Goal: Task Accomplishment & Management: Manage account settings

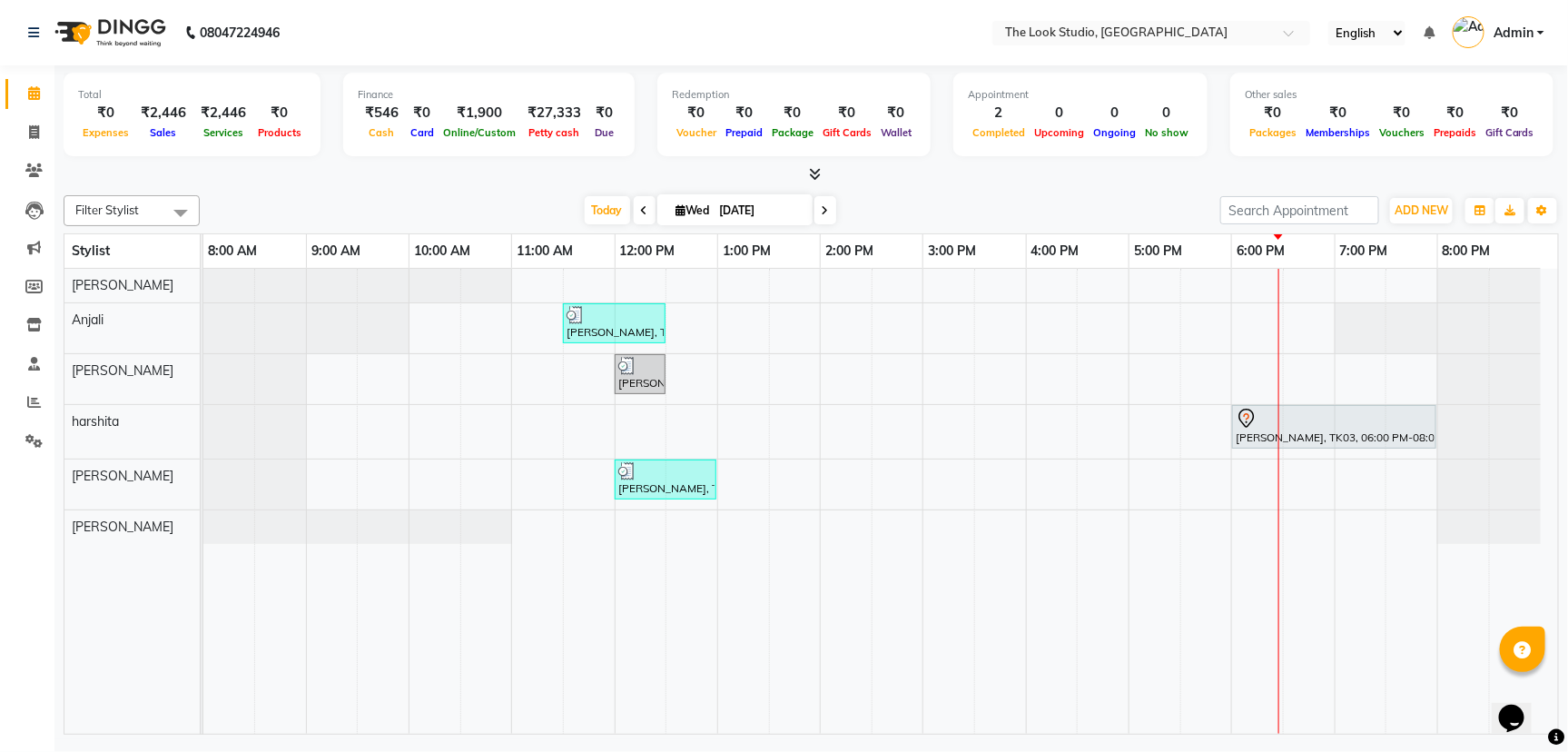
click at [1319, 349] on div "[PERSON_NAME], TK01, 11:30 AM-12:30 PM, Facial - Tan Expert [PERSON_NAME], TK02…" at bounding box center [881, 500] width 1355 height 465
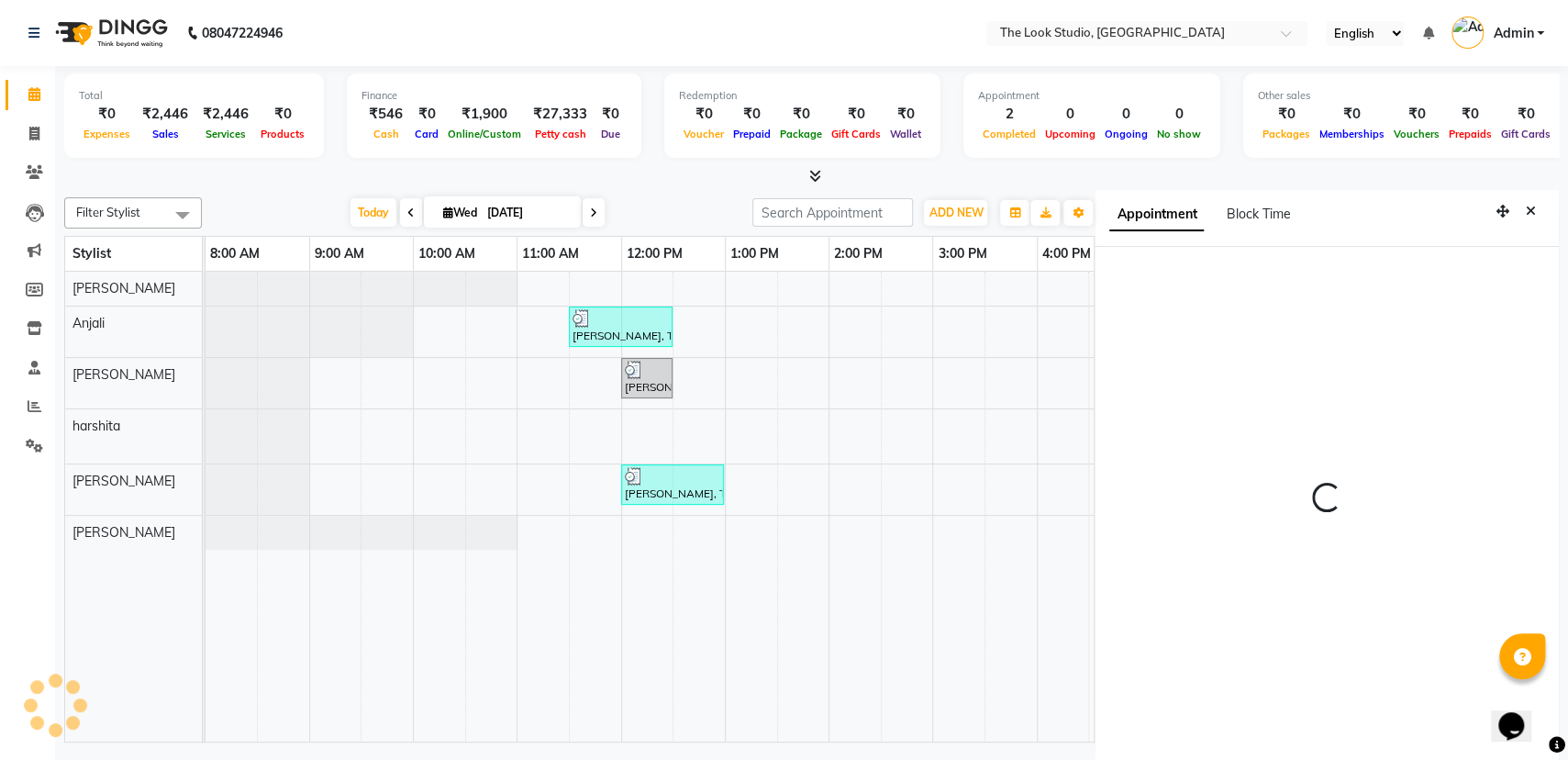
scroll to position [6, 0]
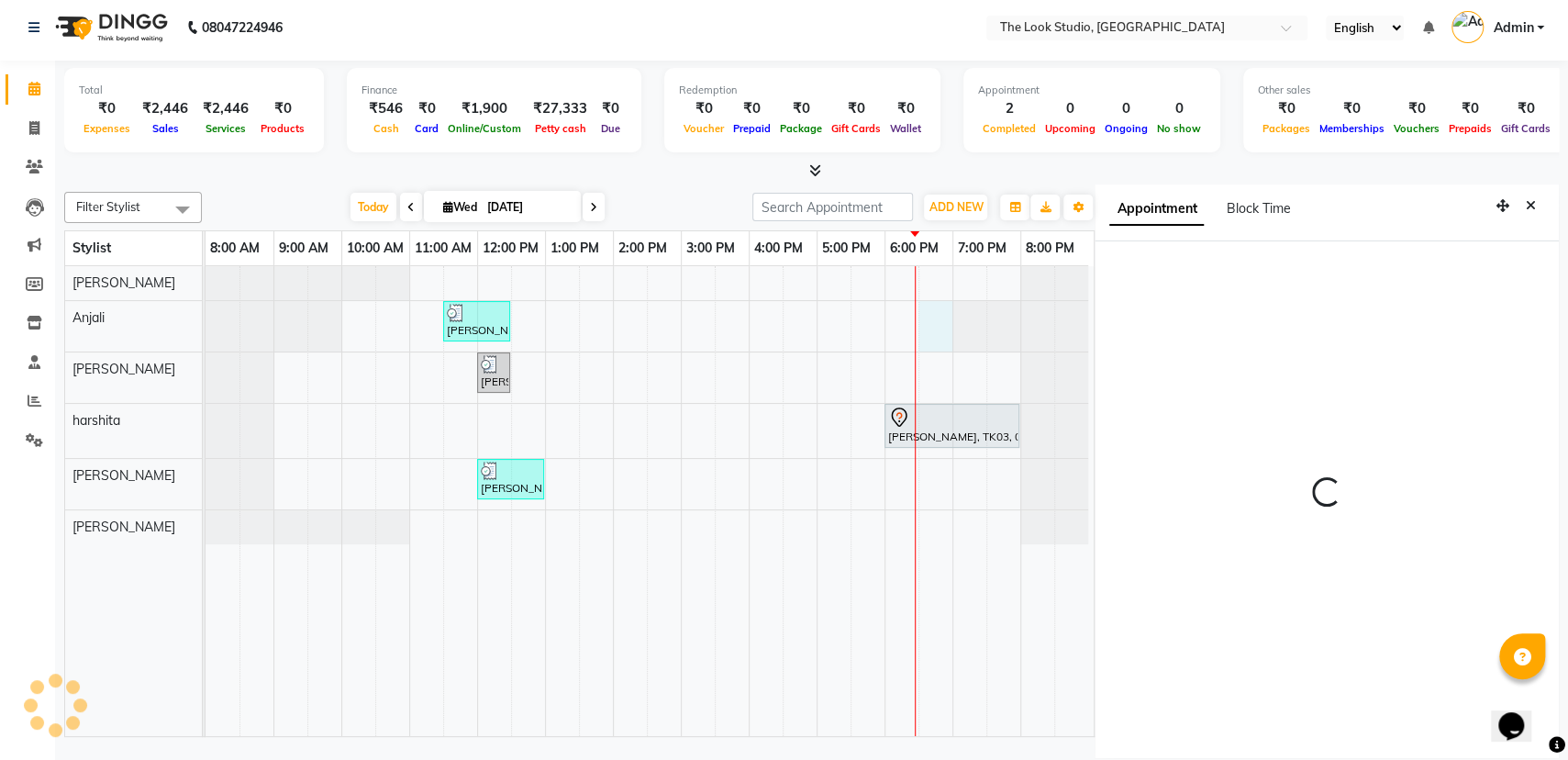
select select "1110"
select select "45012"
select select "tentative"
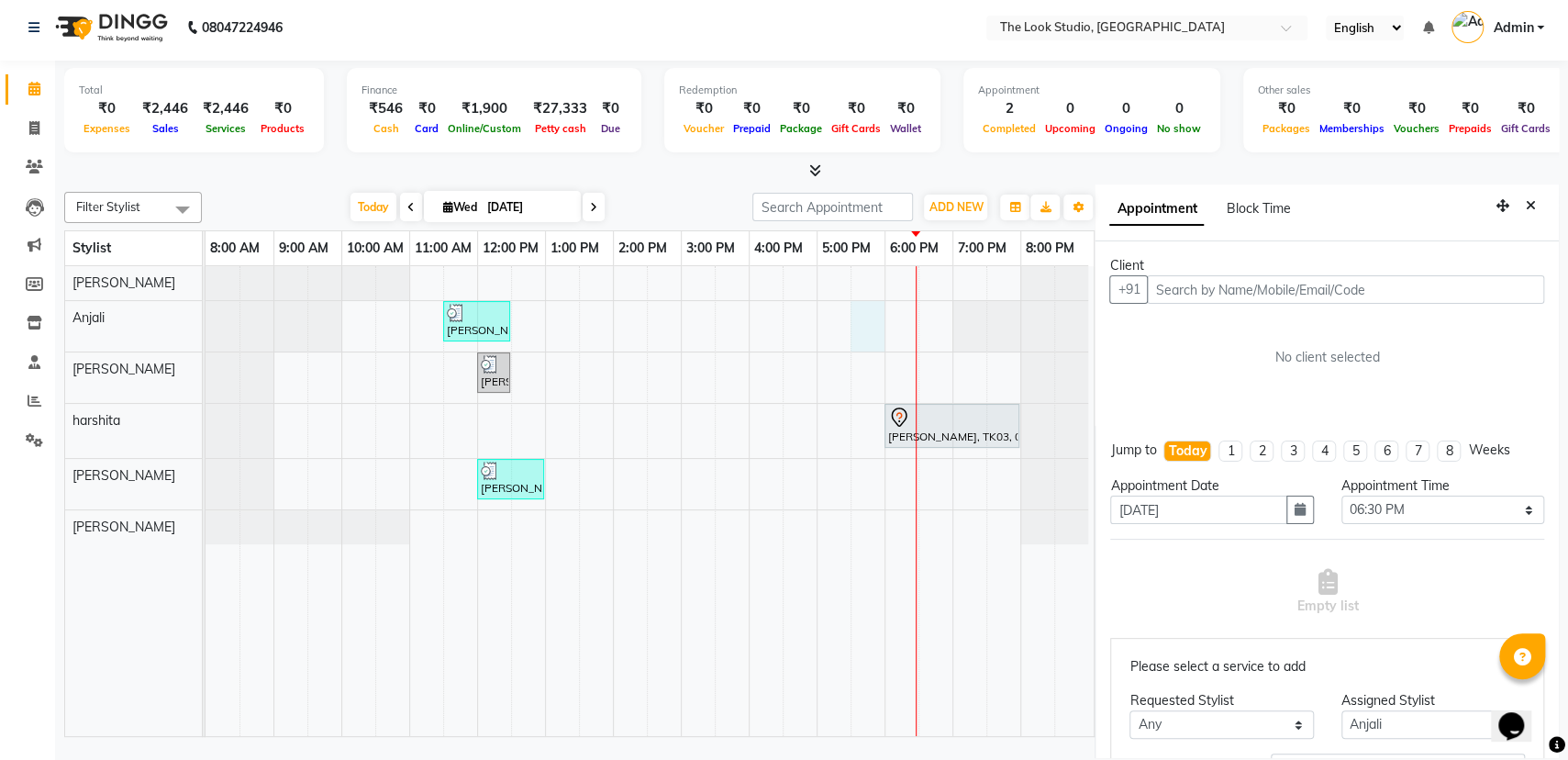
click at [860, 335] on div "[PERSON_NAME], TK01, 11:30 AM-12:30 PM, Facial - Tan Expert [PERSON_NAME], TK02…" at bounding box center [649, 500] width 888 height 470
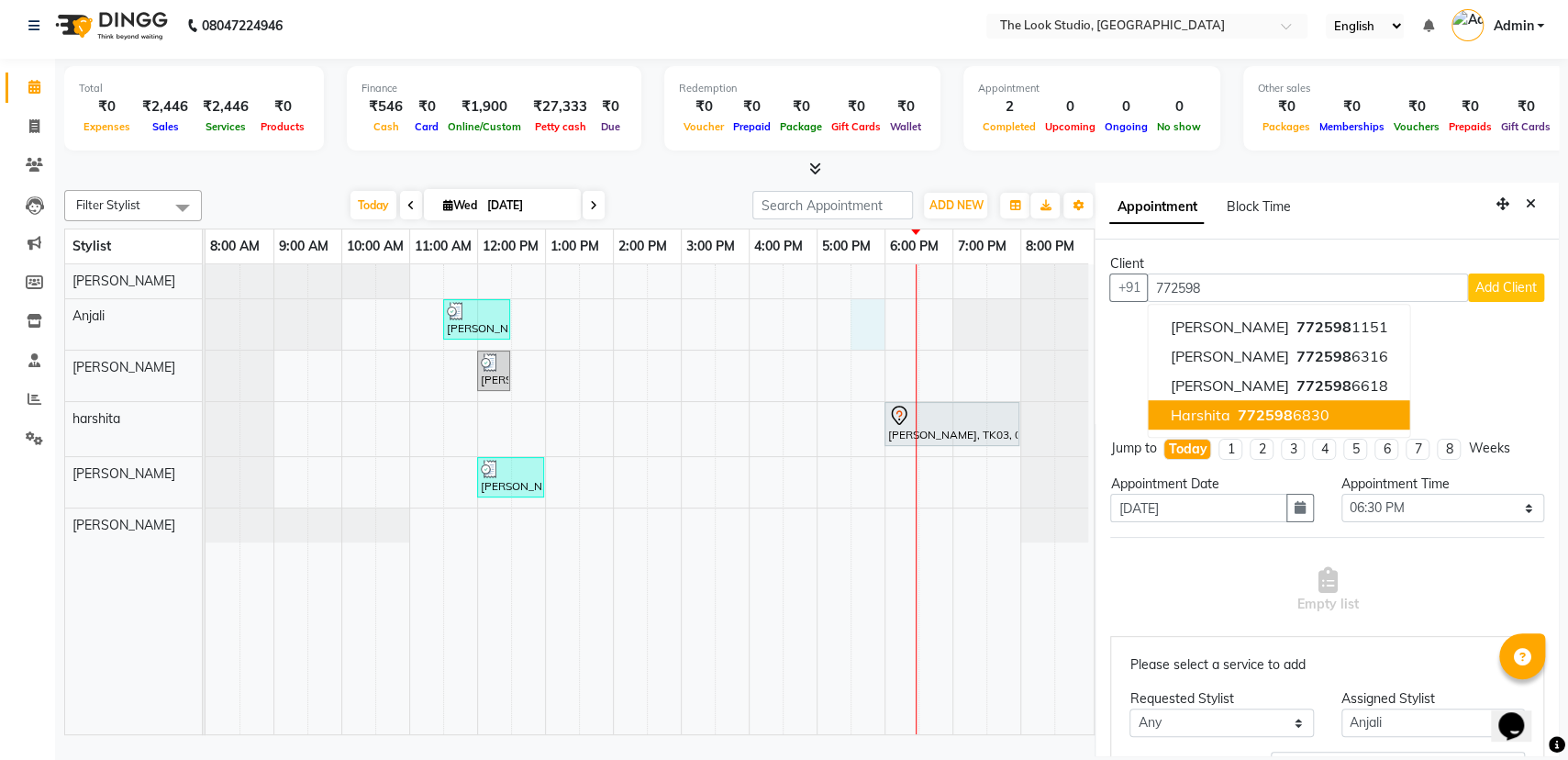
click at [1249, 418] on span "772598" at bounding box center [1265, 414] width 55 height 18
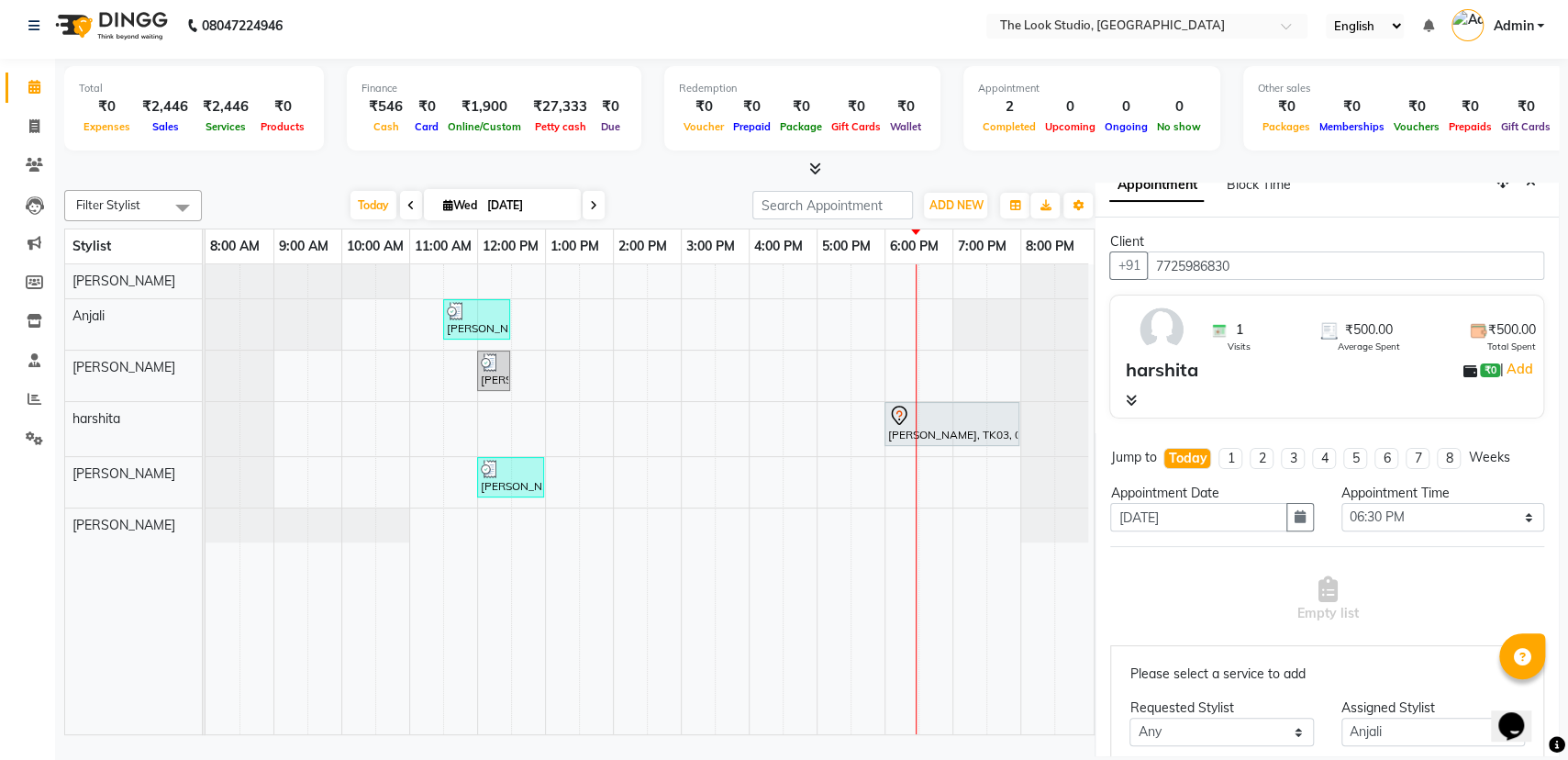
scroll to position [374, 0]
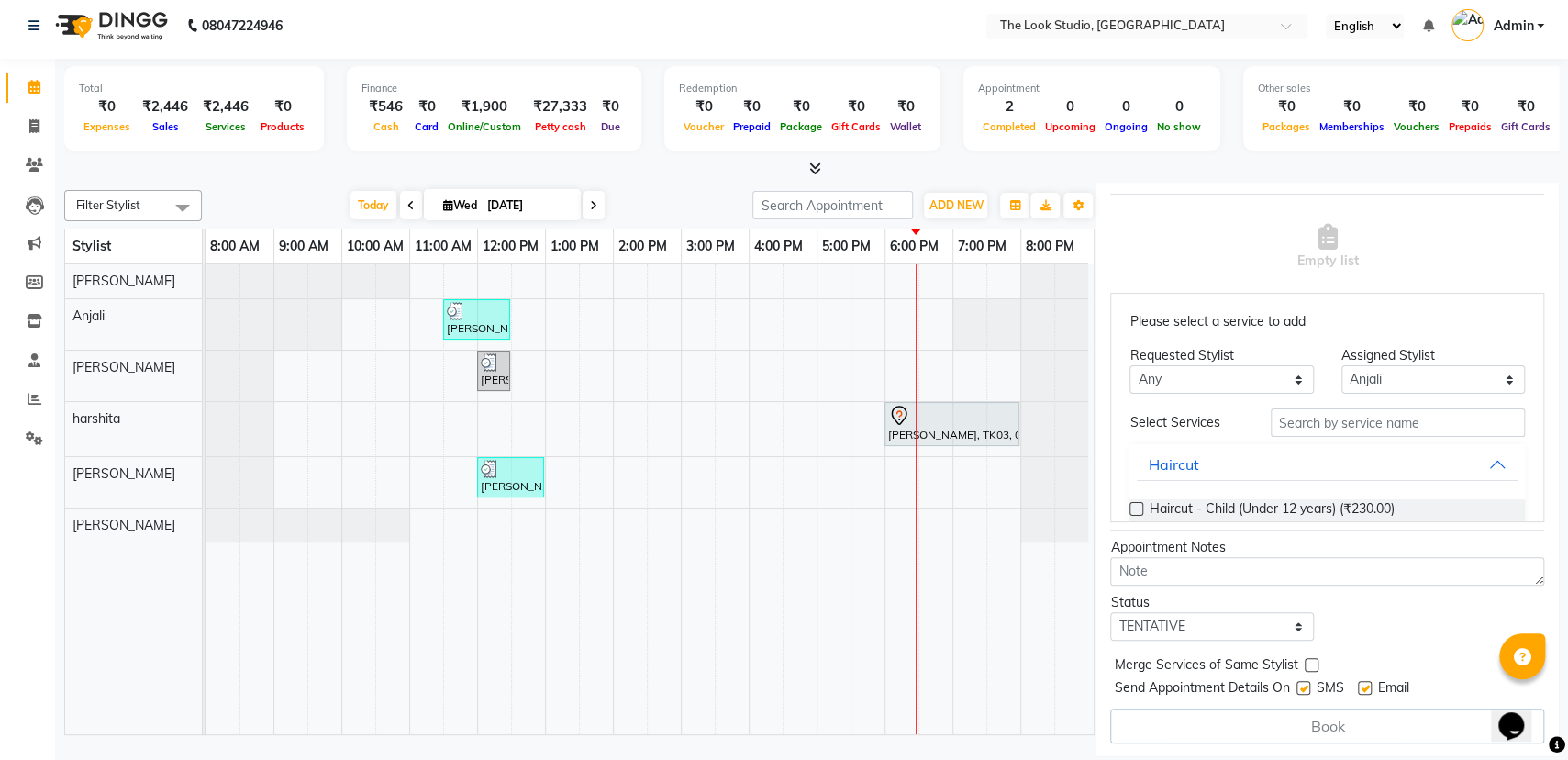
type input "7725986830"
click at [1130, 509] on label at bounding box center [1136, 509] width 13 height 13
click at [1130, 509] on input "checkbox" at bounding box center [1135, 510] width 12 height 12
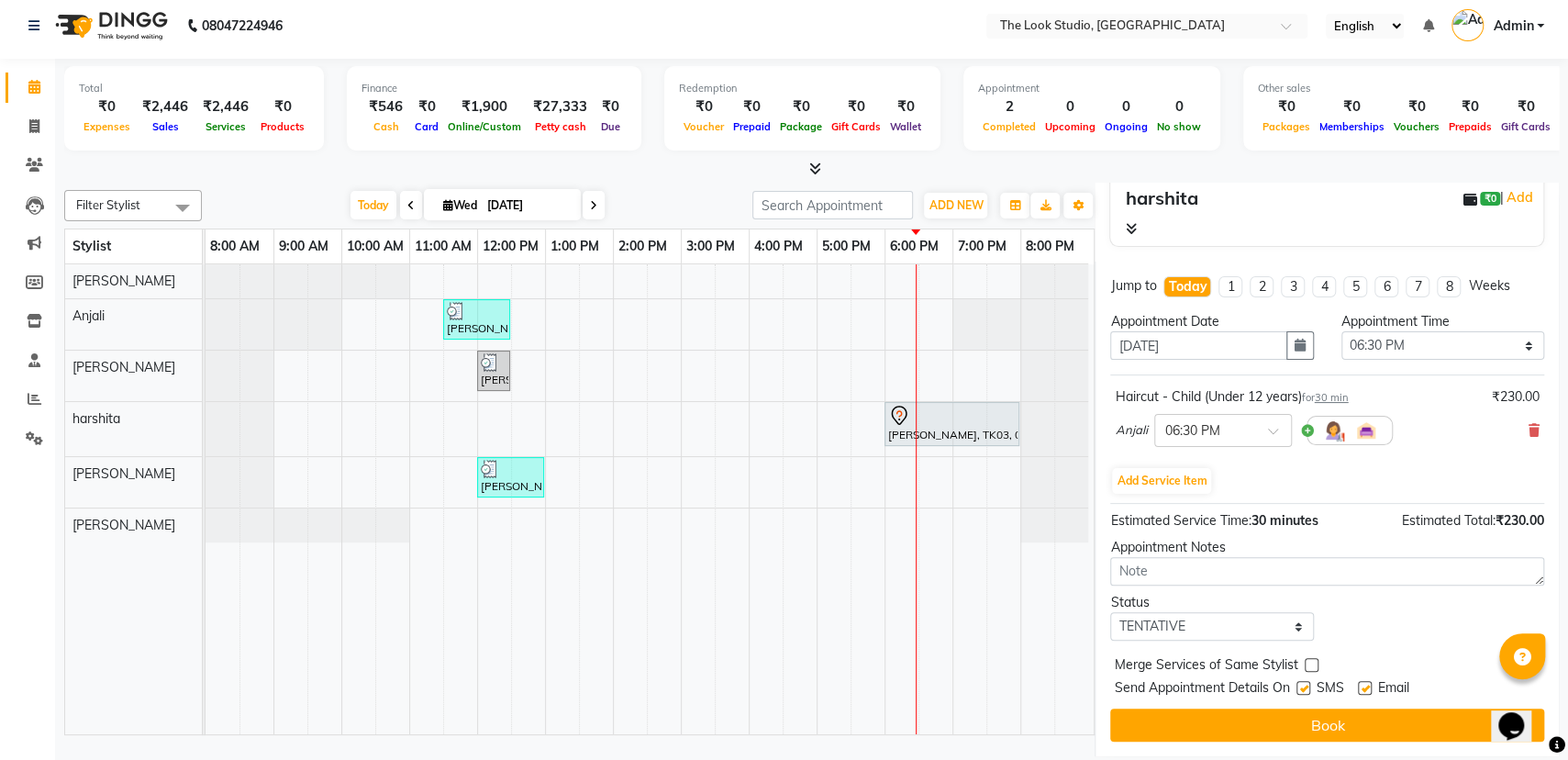
scroll to position [191, 0]
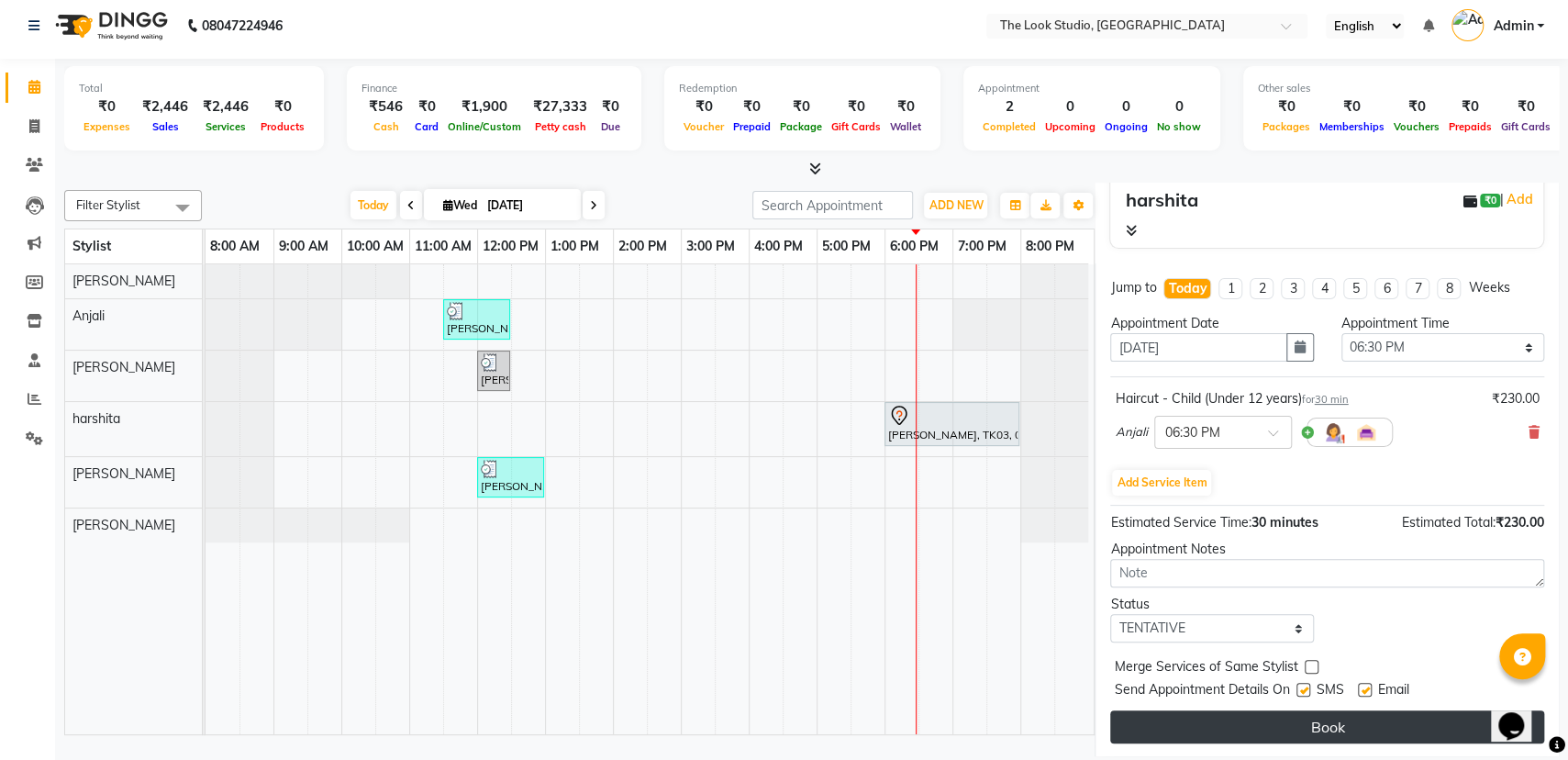
click at [1221, 722] on button "Book" at bounding box center [1327, 727] width 434 height 33
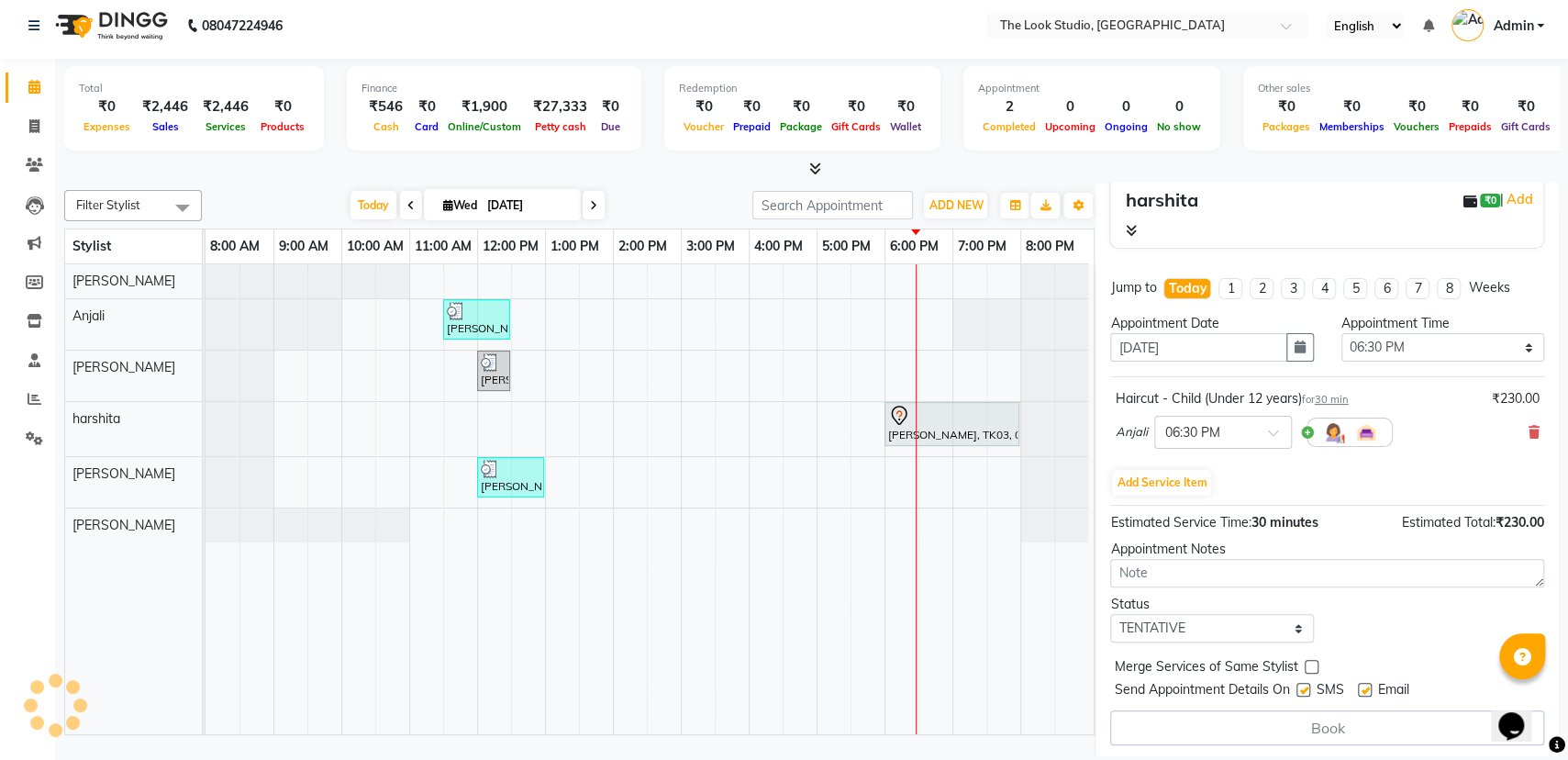
select select "45012"
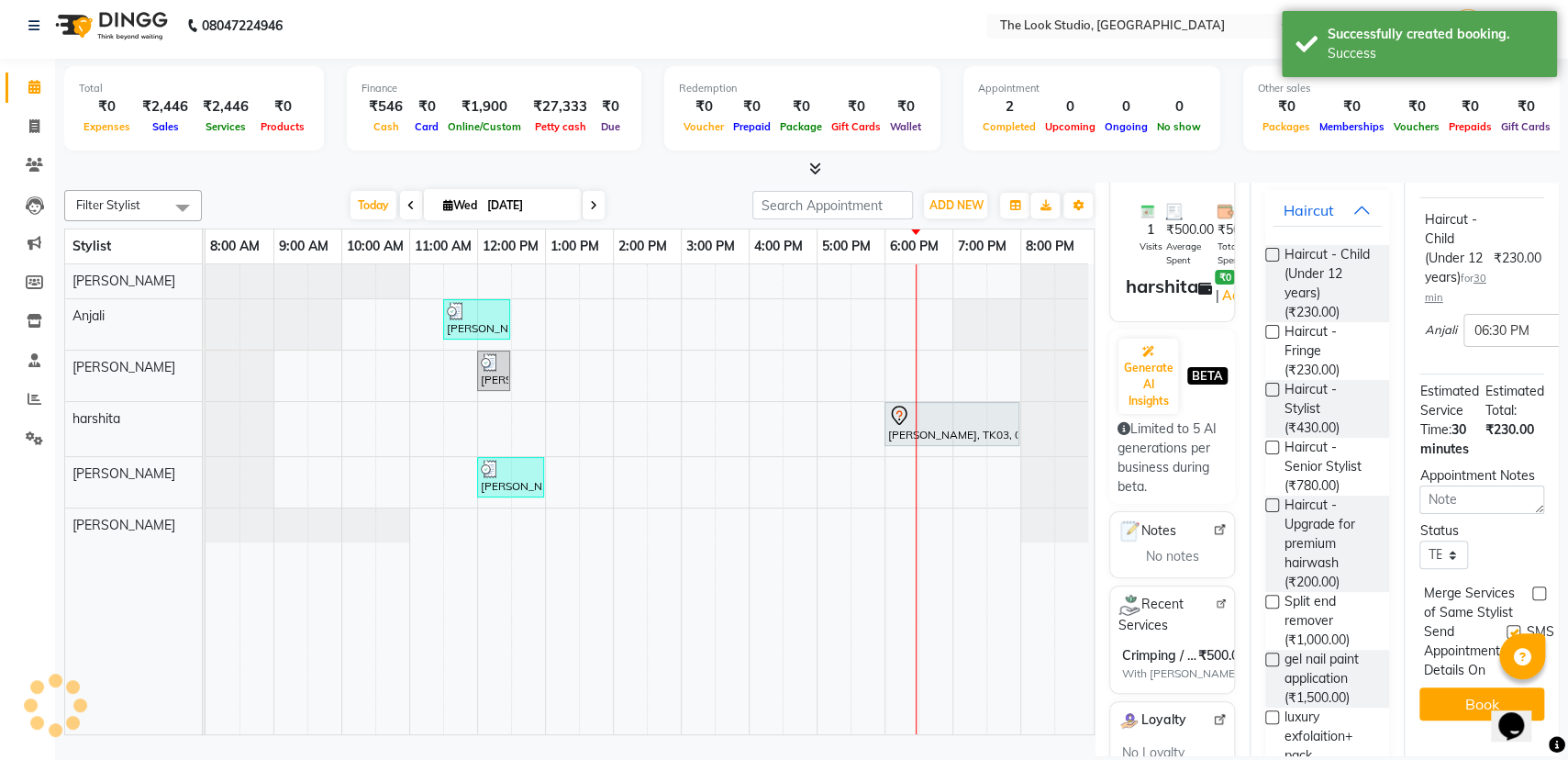
scroll to position [0, 0]
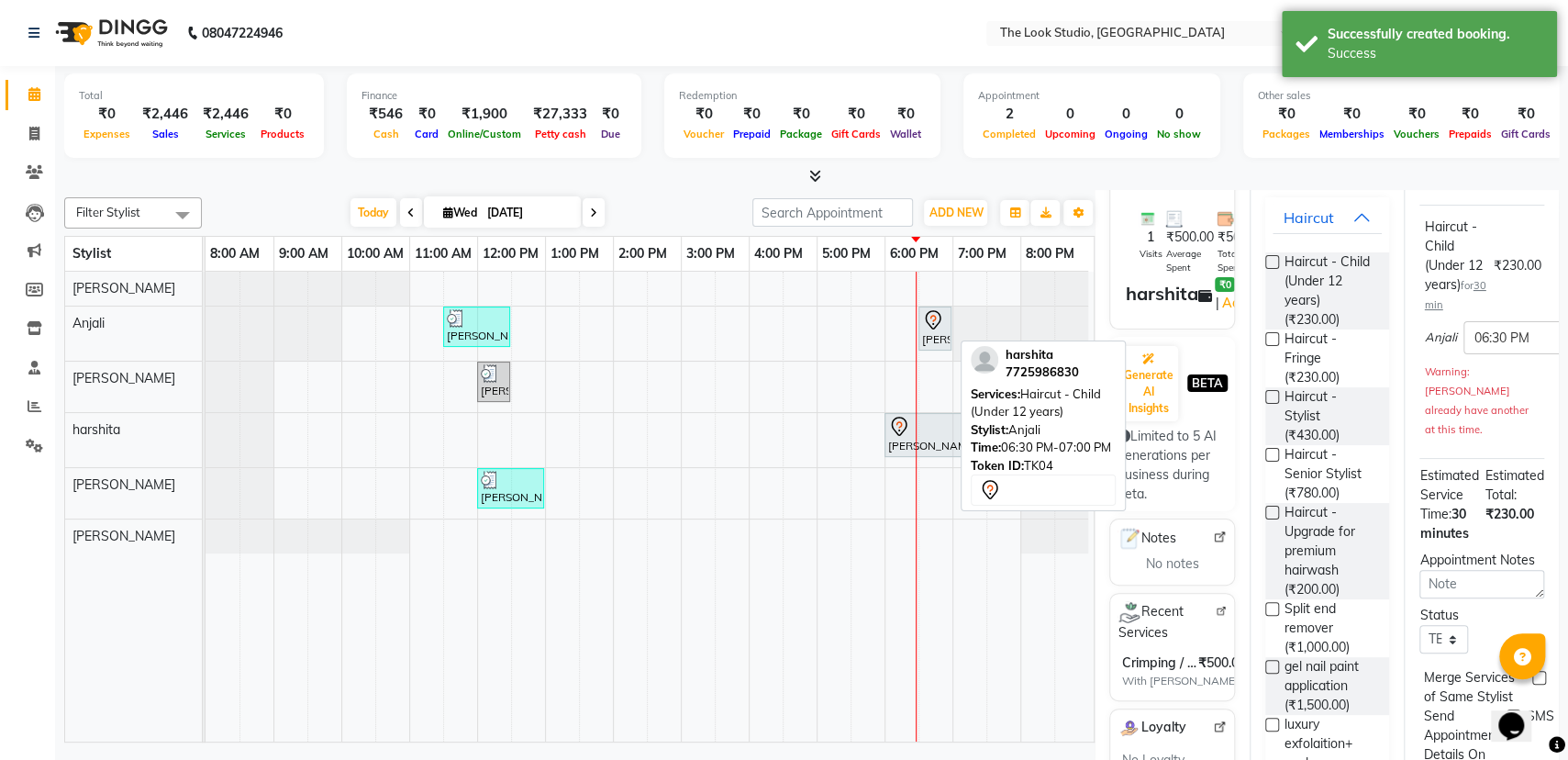
click at [942, 334] on div "[PERSON_NAME], TK04, 06:30 PM-07:00 PM, Haircut - Child (Under 12 years)" at bounding box center [935, 329] width 30 height 38
click at [932, 343] on div "[PERSON_NAME], TK04, 06:30 PM-07:00 PM, Haircut - Child (Under 12 years)" at bounding box center [935, 329] width 30 height 38
select select "7"
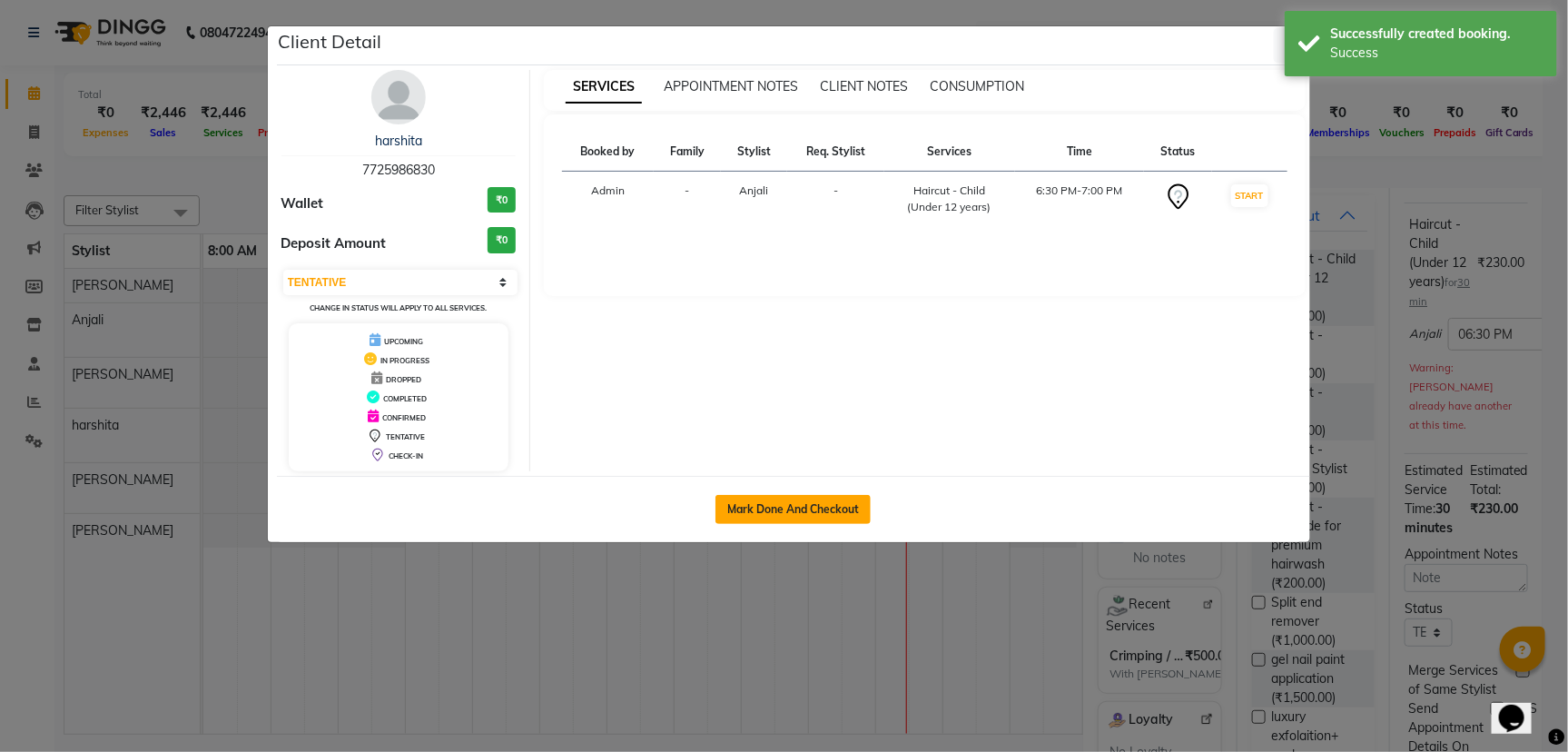
click at [739, 511] on button "Mark Done And Checkout" at bounding box center [792, 509] width 155 height 29
select select "service"
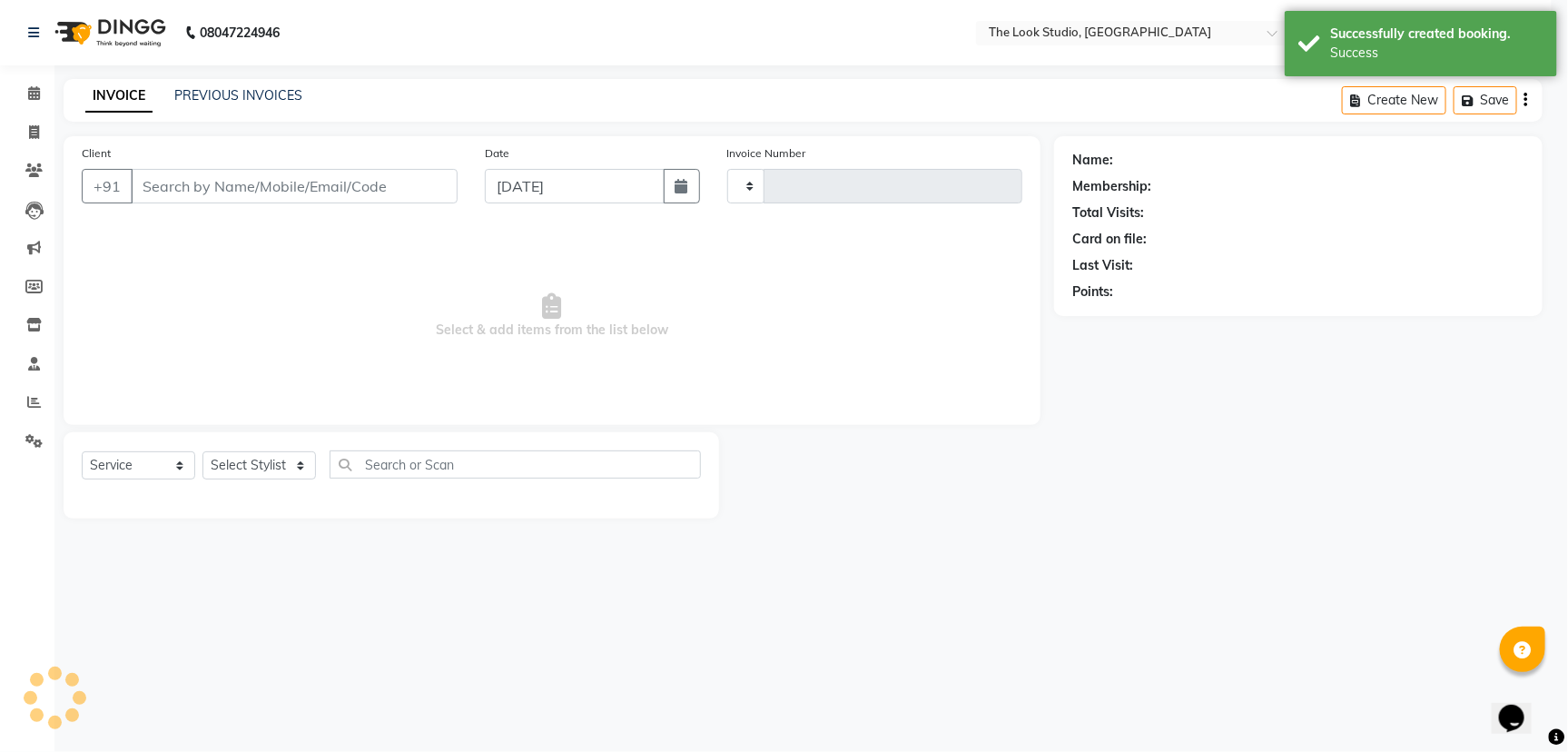
type input "0788"
select select "6149"
select select "product"
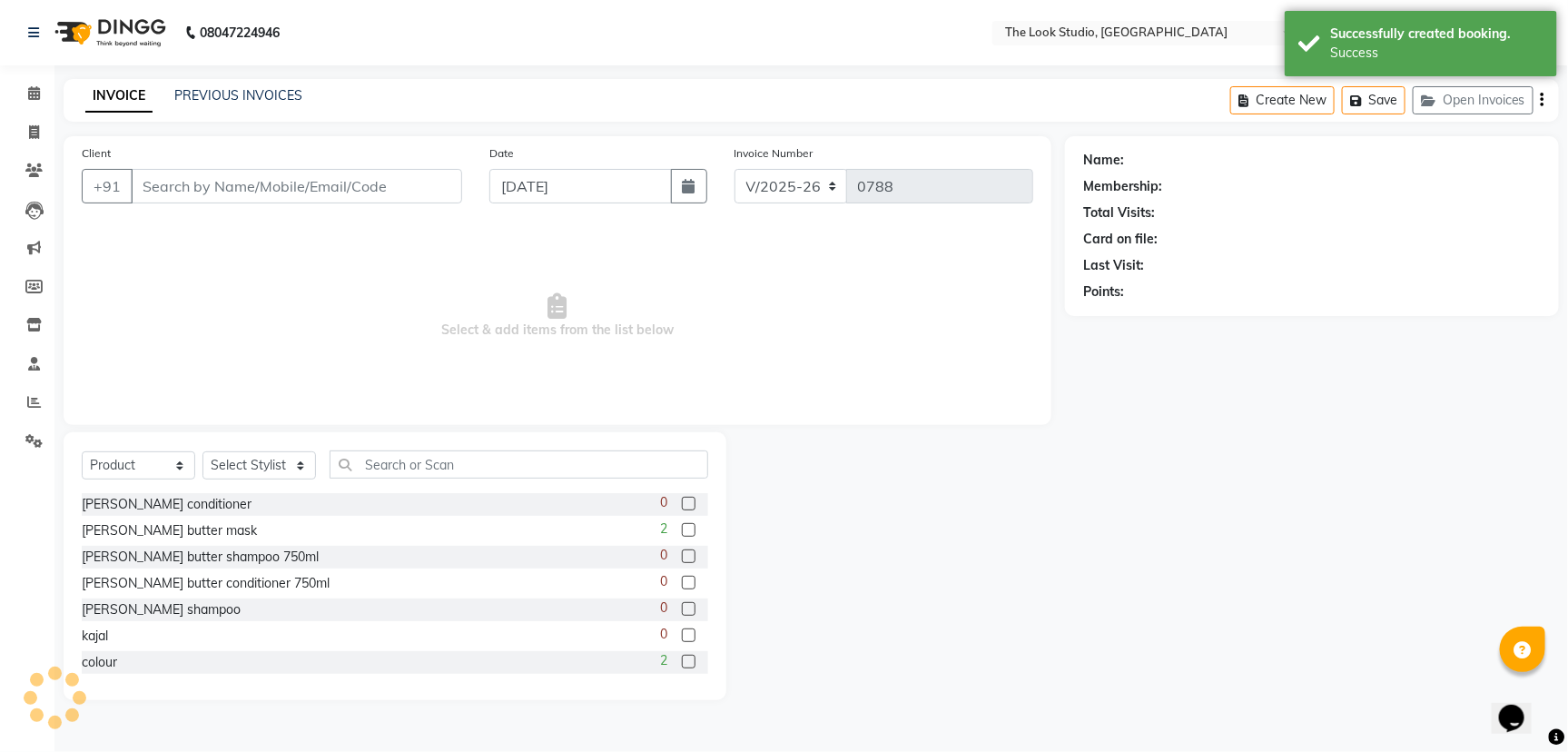
type input "7725986830"
select select "45012"
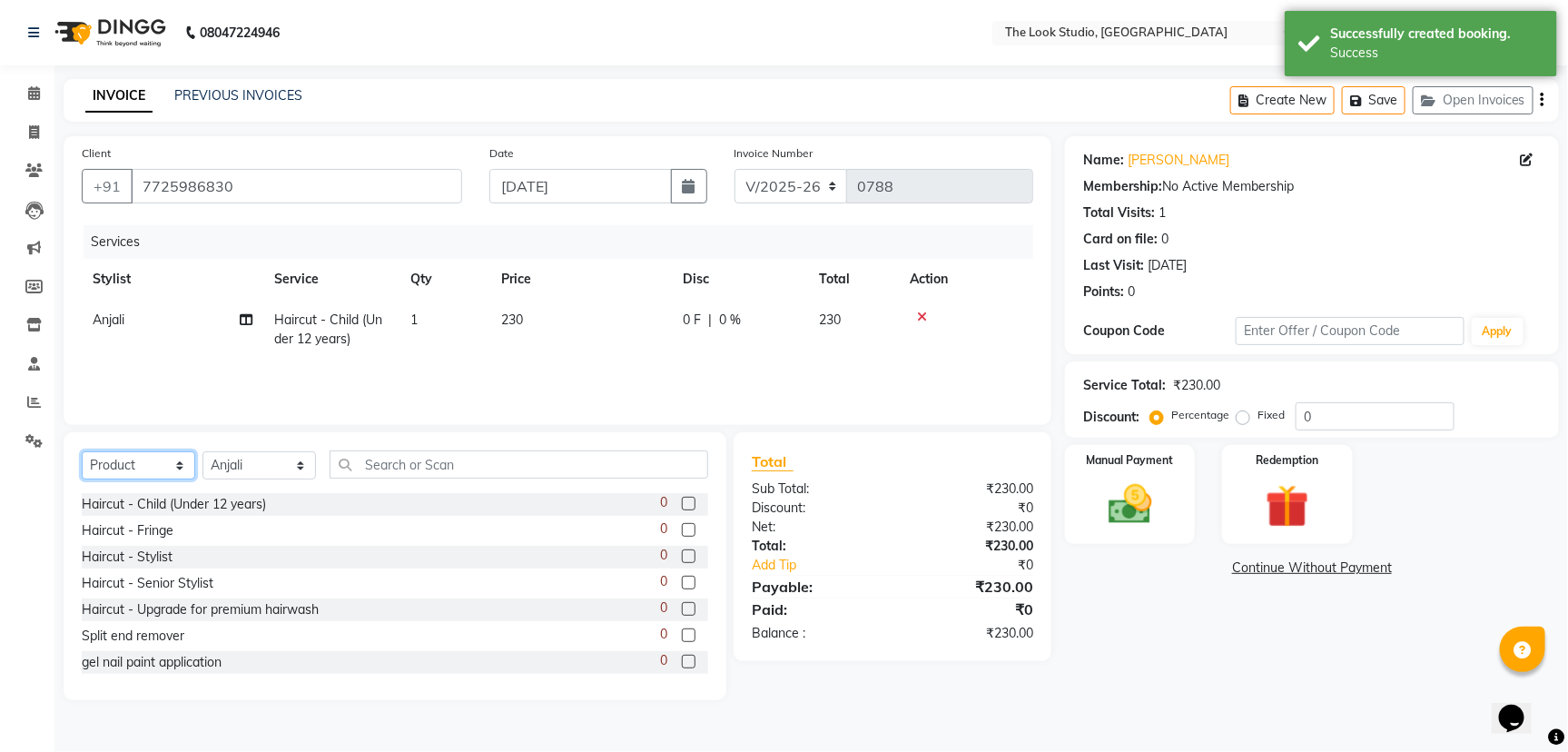
click at [175, 466] on select "Select Service Product Membership Package Voucher Prepaid Gift Card" at bounding box center [139, 466] width 113 height 28
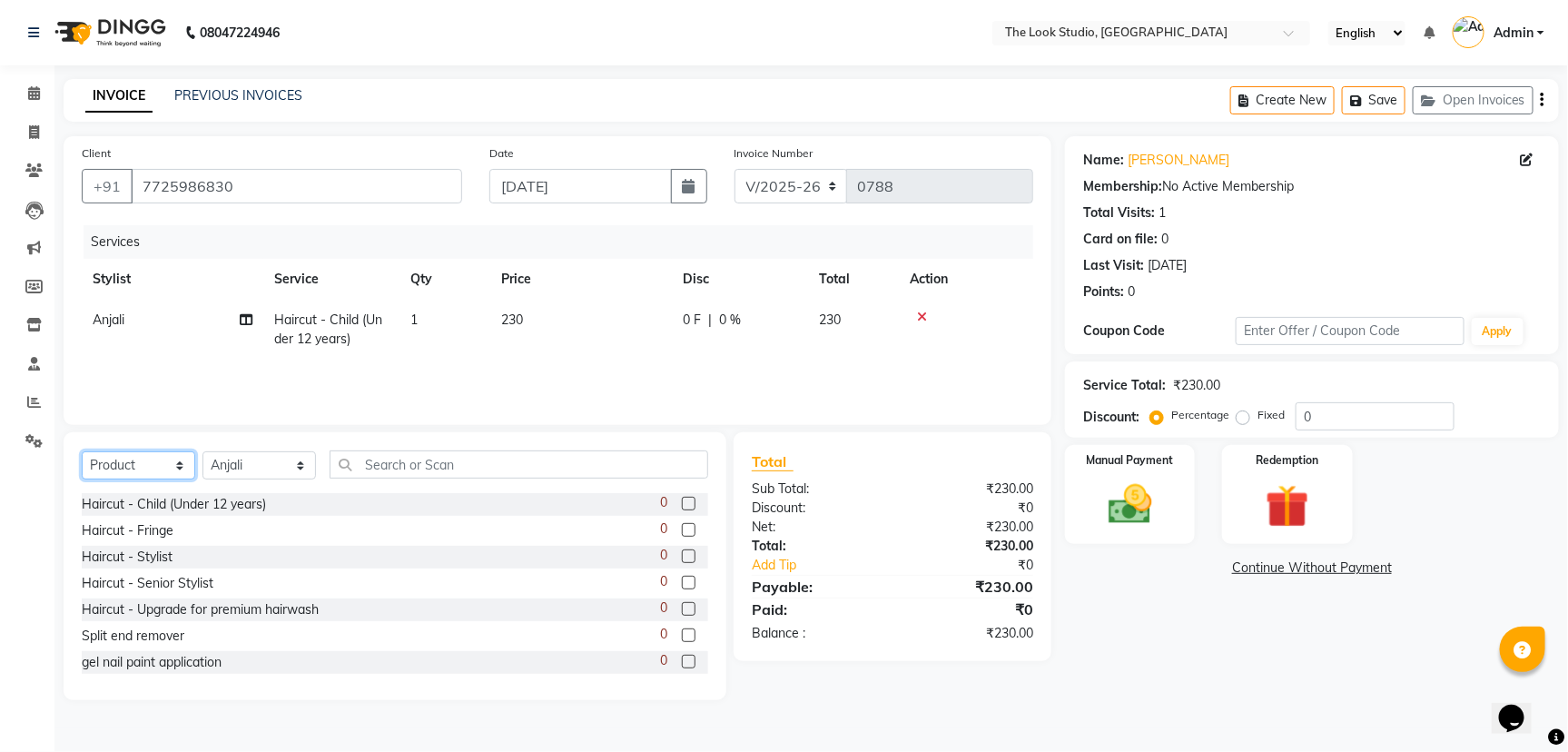
select select "service"
click at [82, 451] on select "Select Service Product Membership Package Voucher Prepaid Gift Card" at bounding box center [139, 466] width 113 height 28
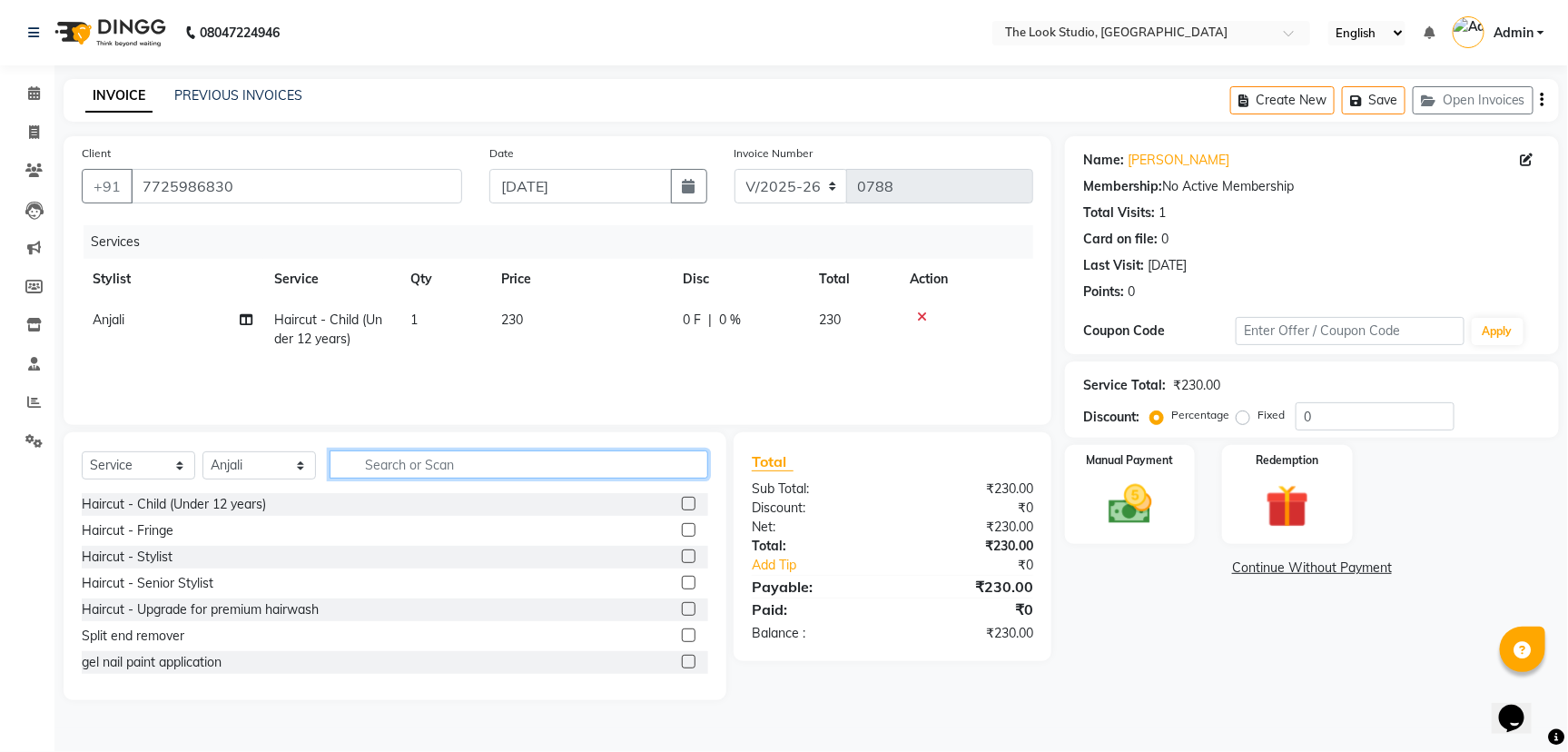
click at [368, 459] on input "text" at bounding box center [519, 465] width 379 height 28
type input "thr"
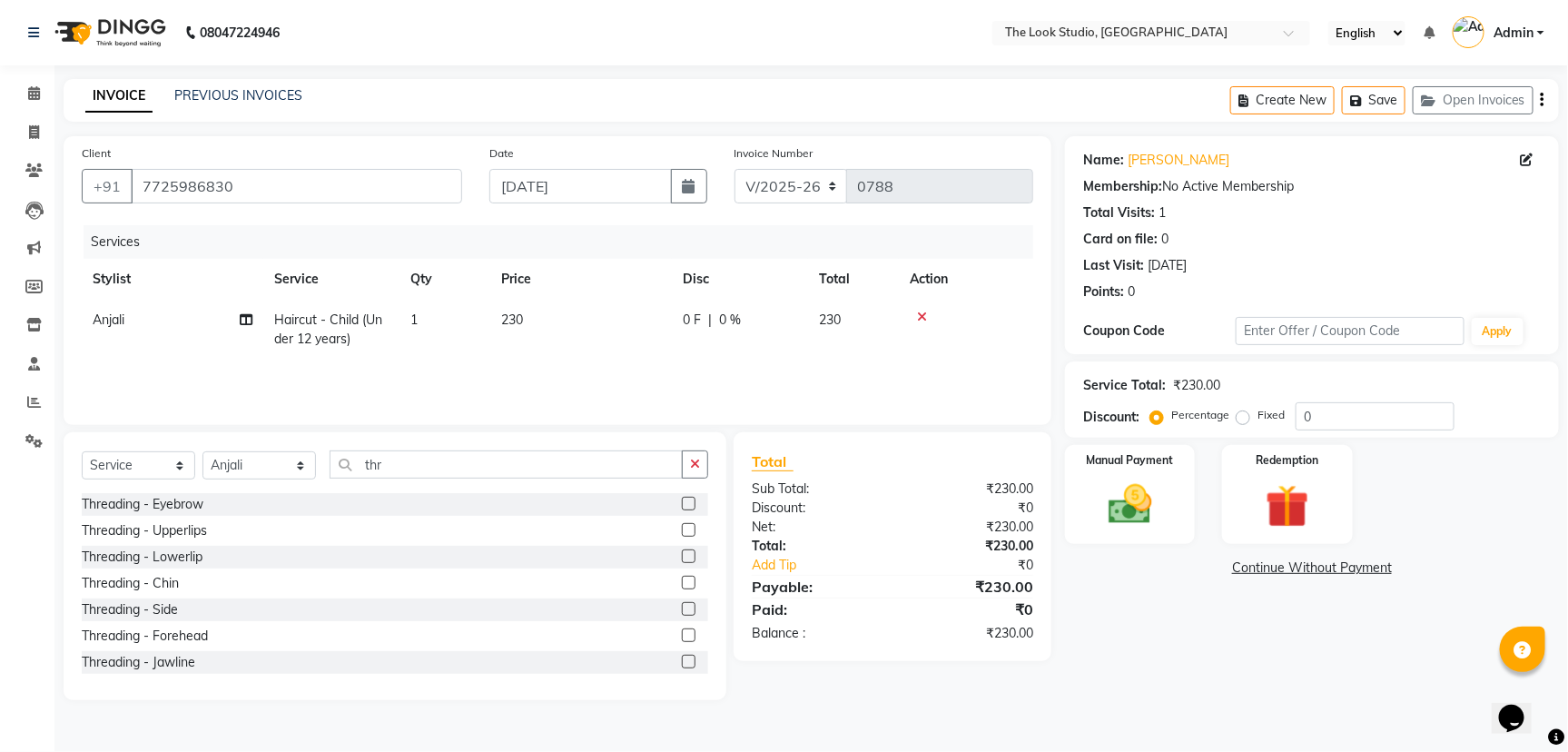
click at [682, 498] on label at bounding box center [689, 503] width 13 height 13
click at [682, 499] on input "checkbox" at bounding box center [688, 504] width 12 height 12
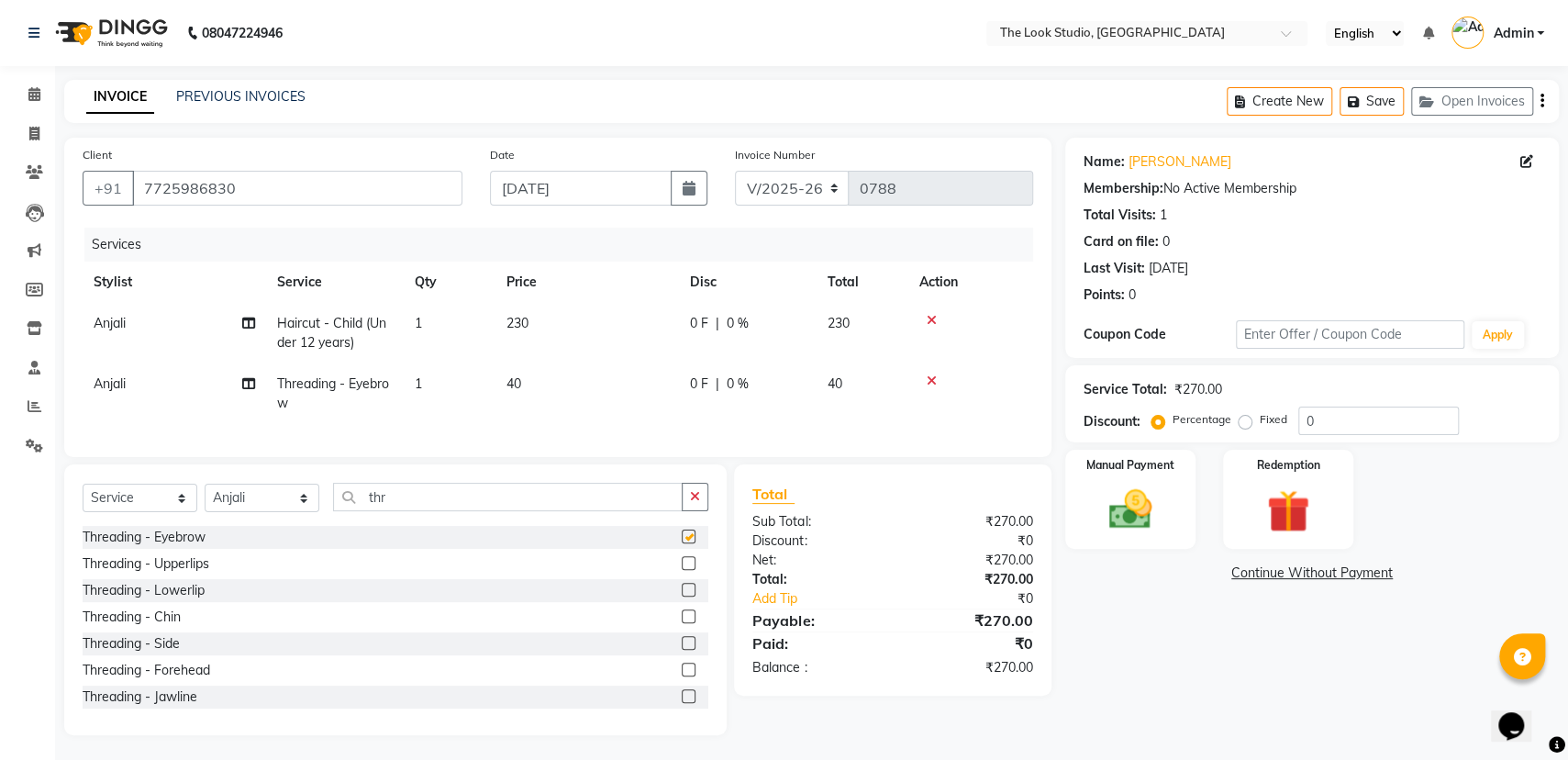
checkbox input "false"
click at [931, 314] on icon at bounding box center [931, 320] width 10 height 12
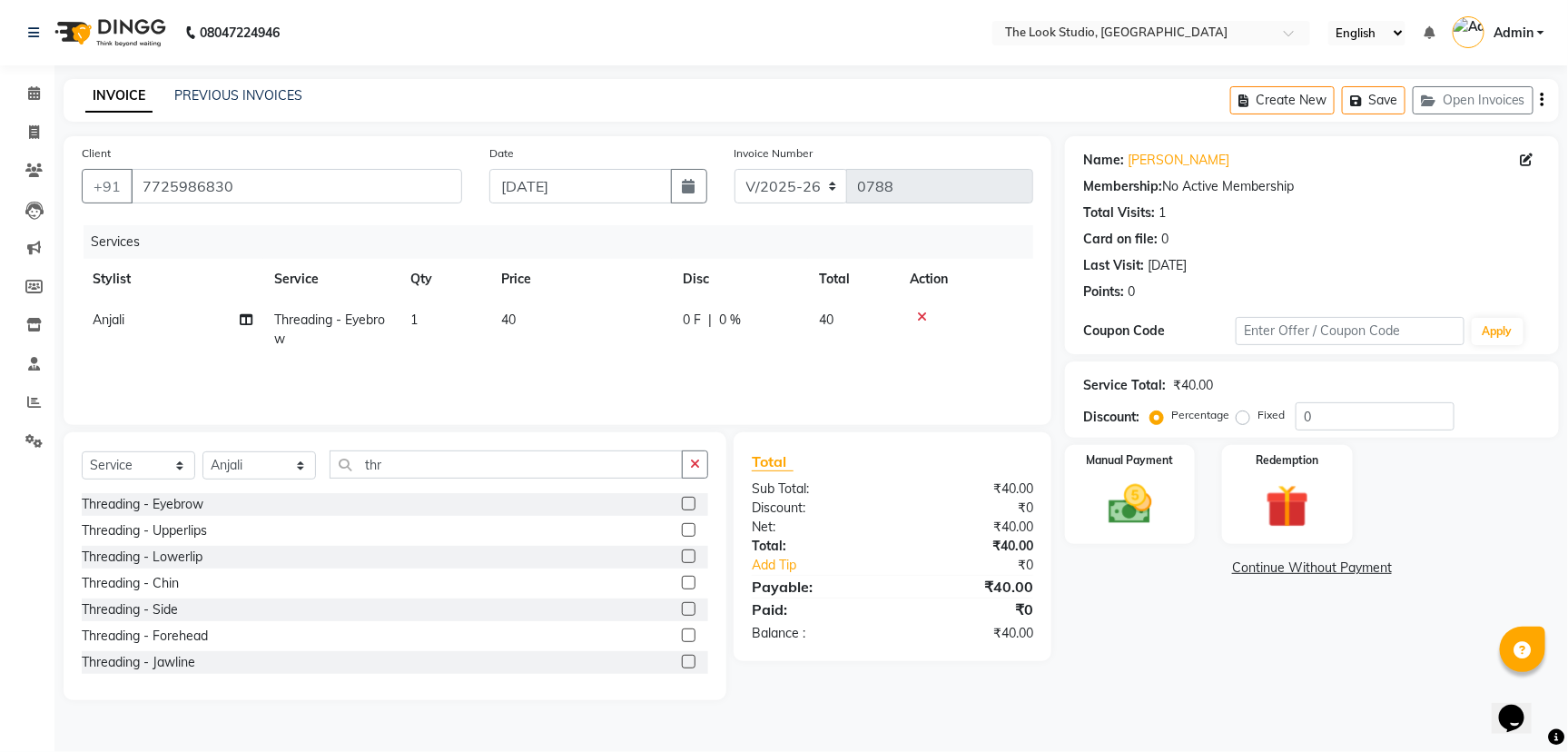
click at [738, 318] on span "0 %" at bounding box center [729, 320] width 22 height 19
select select "45012"
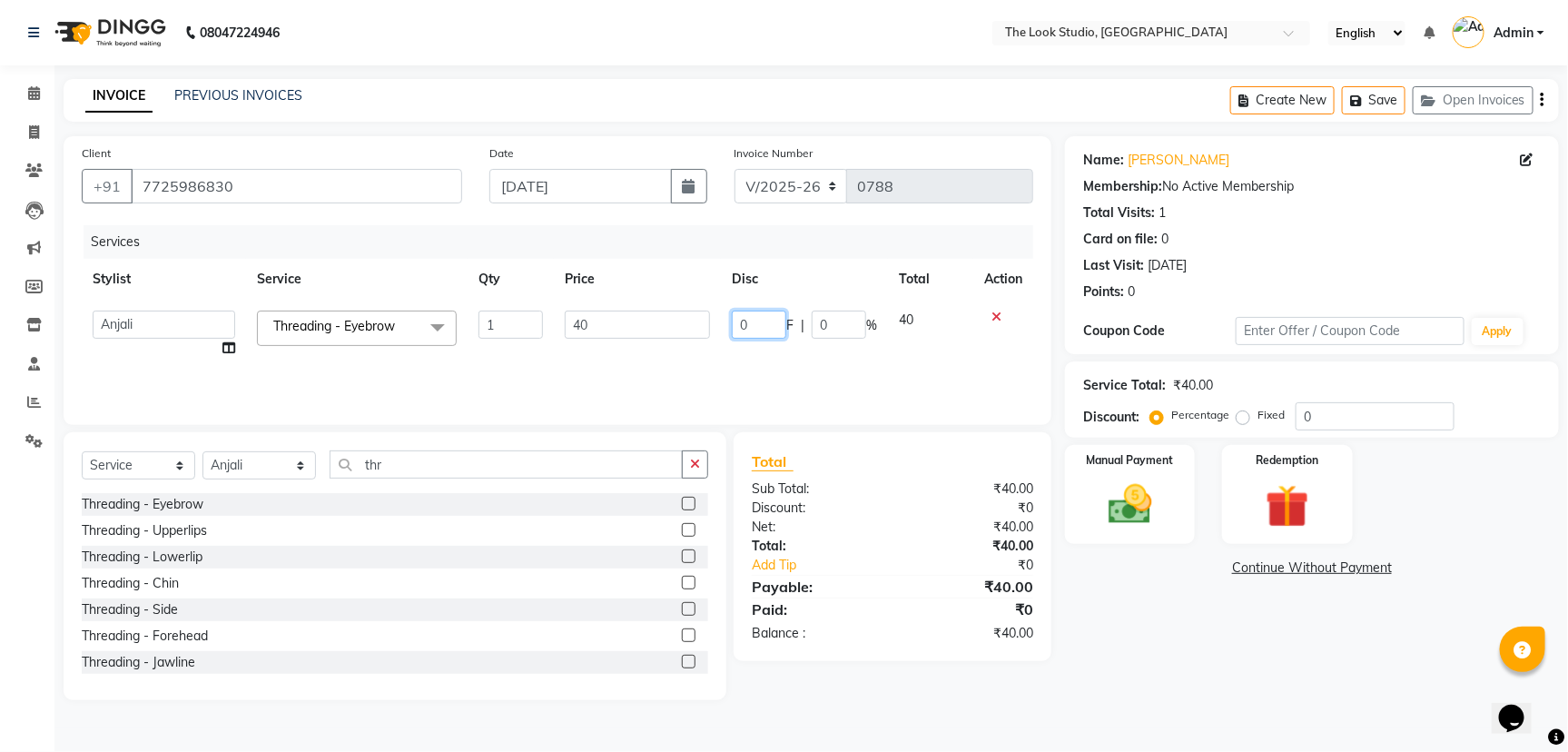
click at [769, 320] on input "0" at bounding box center [760, 325] width 55 height 28
type input "010"
click at [791, 373] on div "Services Stylist Service Qty Price Disc Total Action [PERSON_NAME] [PERSON_NAME…" at bounding box center [558, 316] width 952 height 182
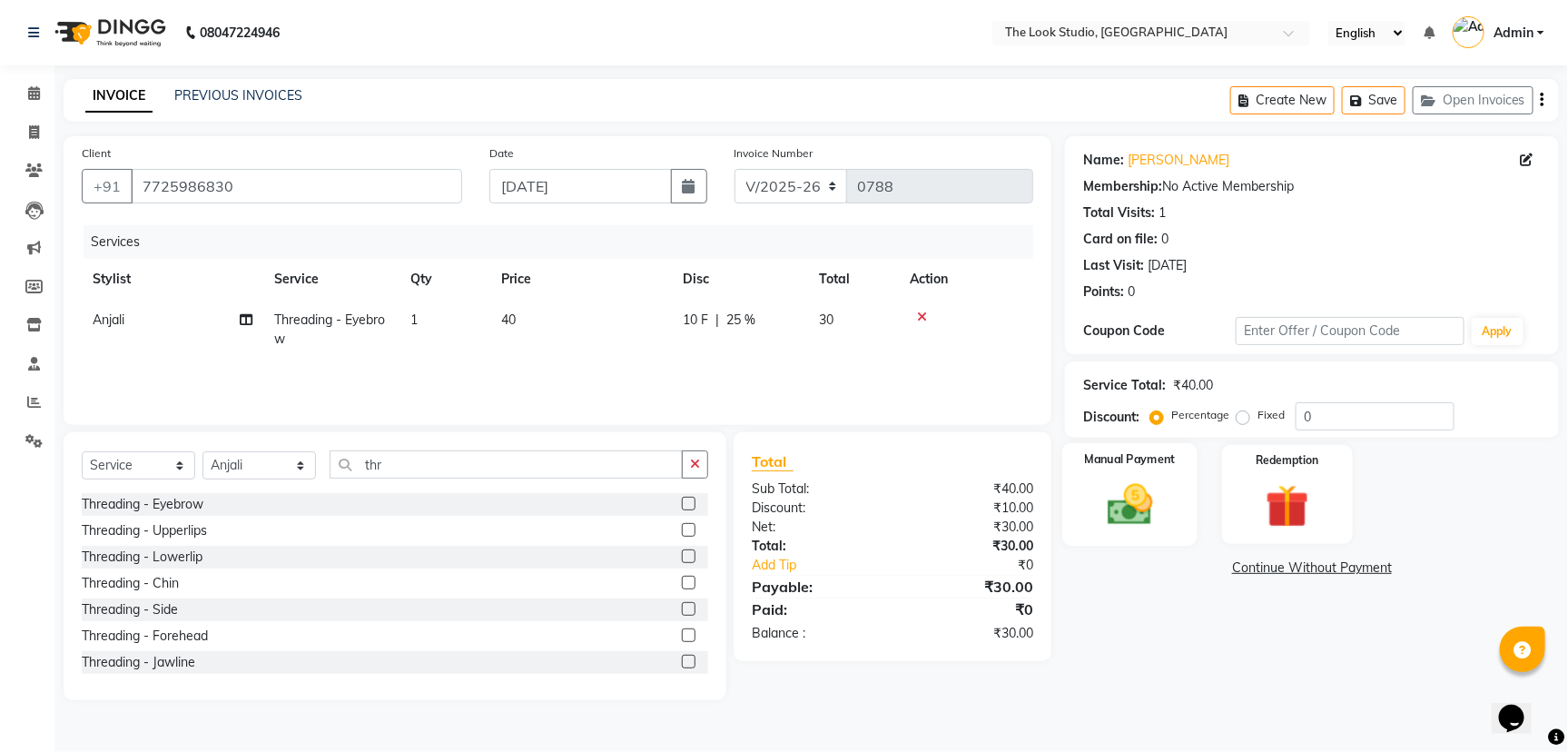
click at [1141, 469] on div "Manual Payment" at bounding box center [1131, 495] width 136 height 104
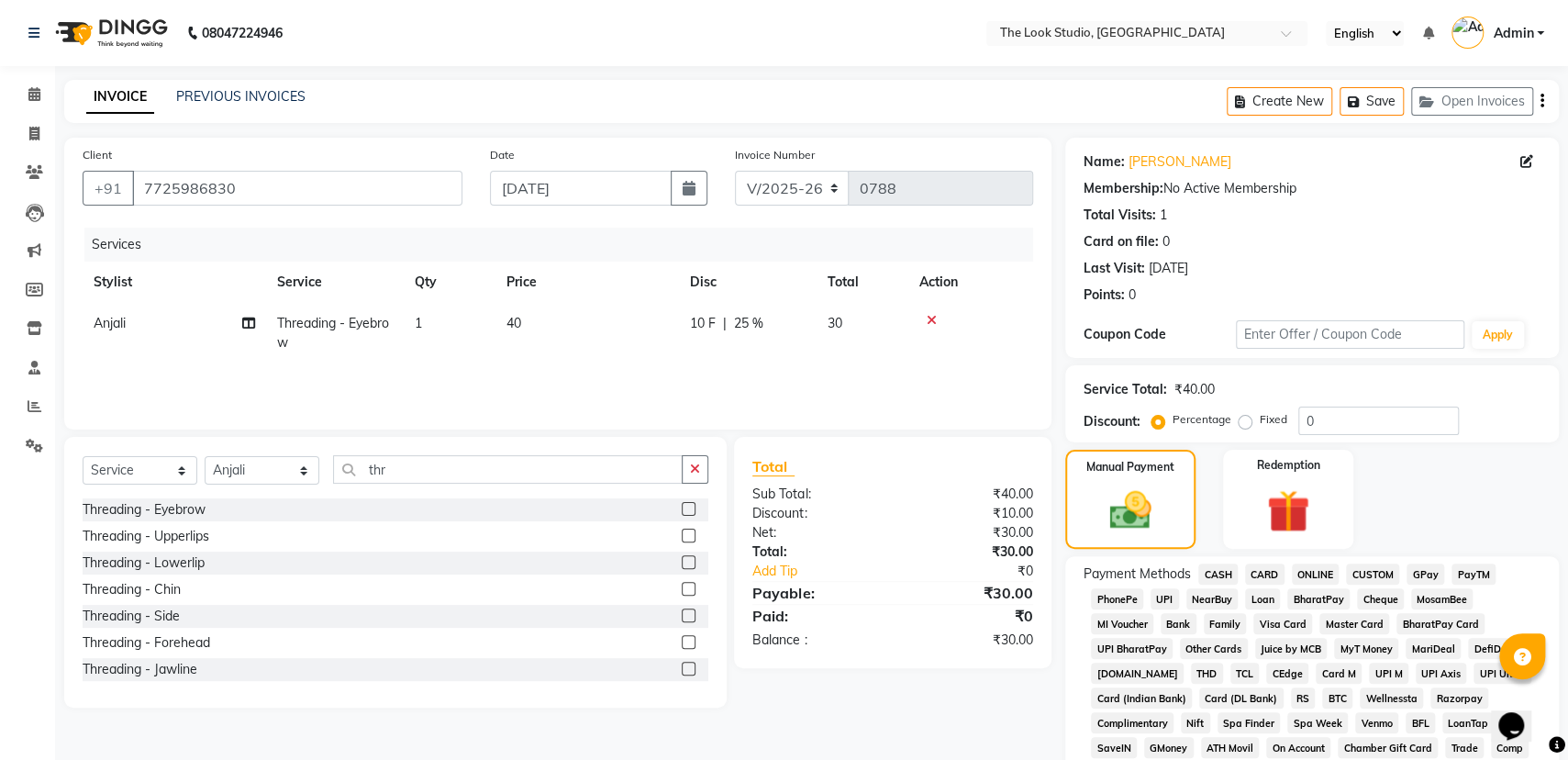
click at [1221, 575] on span "CASH" at bounding box center [1218, 574] width 39 height 21
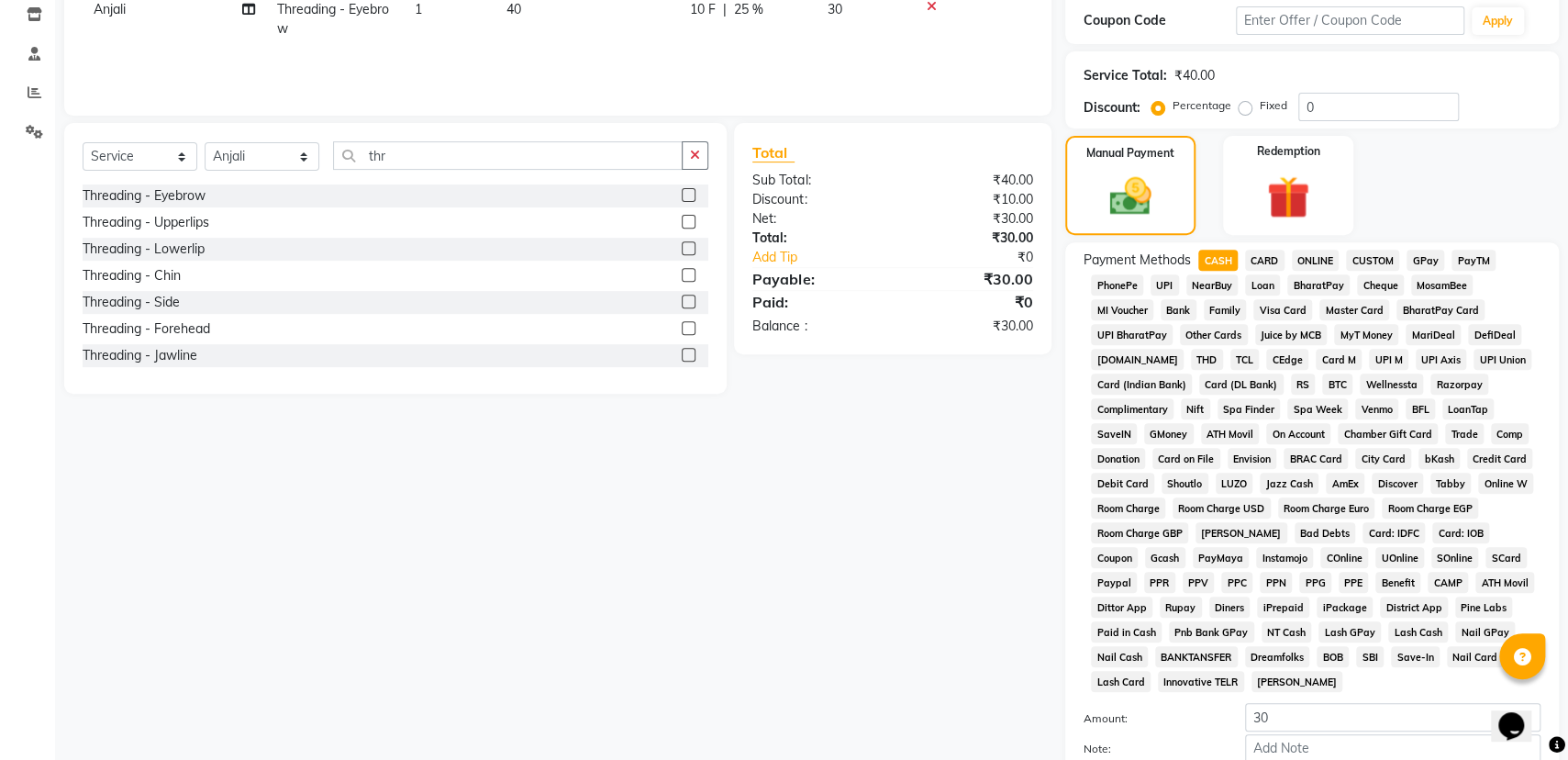
scroll to position [488, 0]
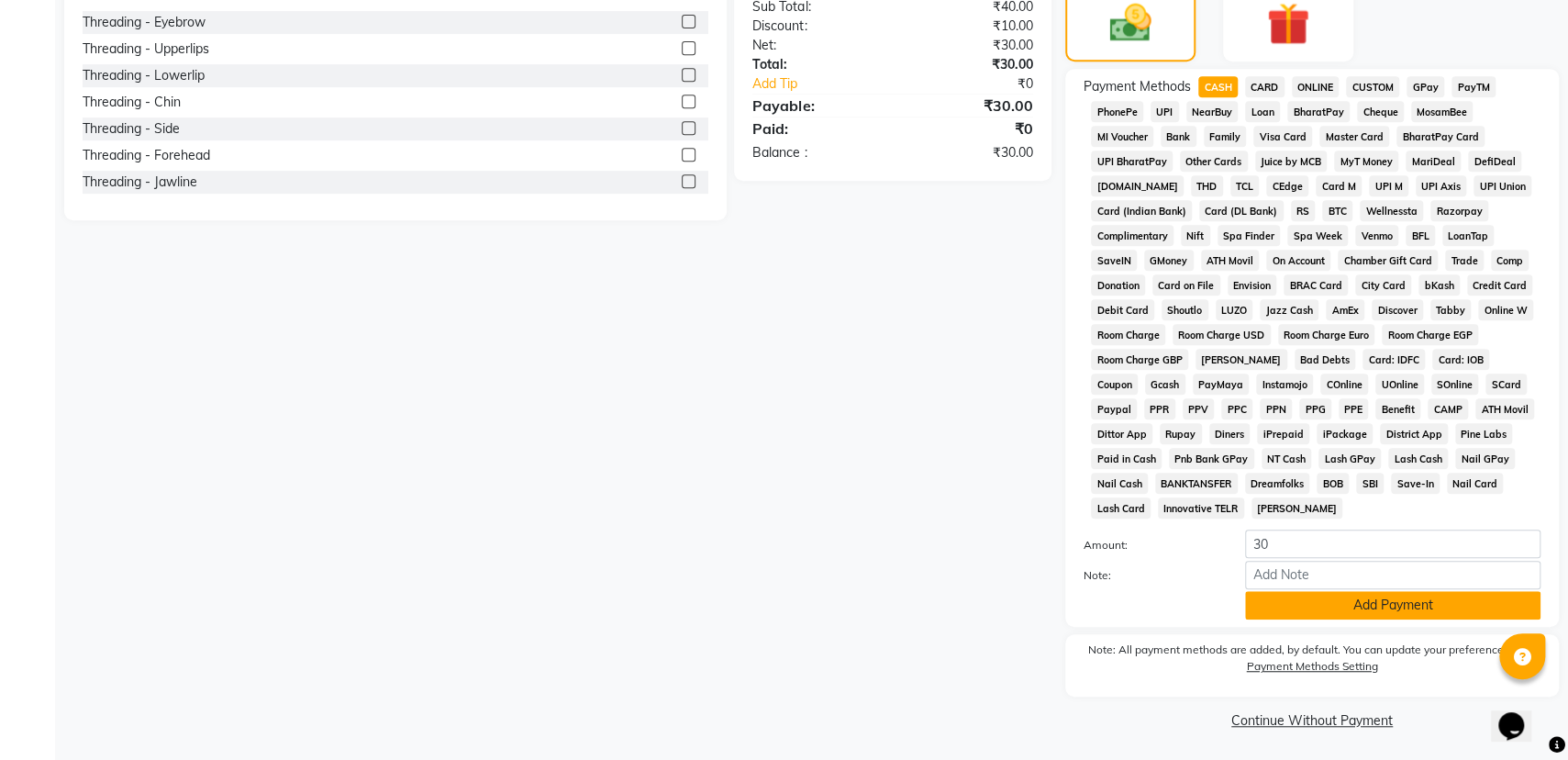
click at [1461, 608] on button "Add Payment" at bounding box center [1393, 606] width 295 height 29
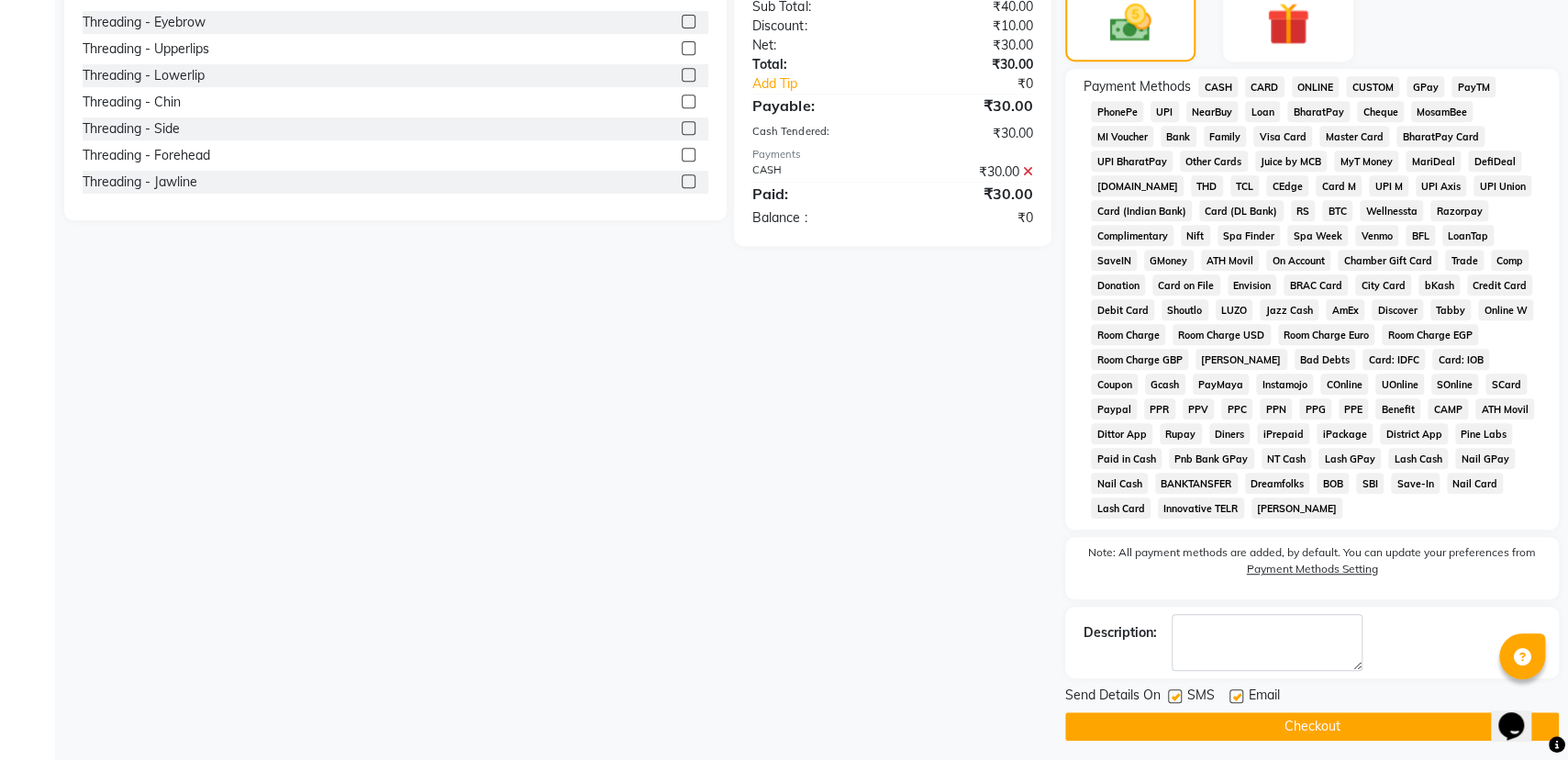
click at [1393, 730] on button "Checkout" at bounding box center [1312, 727] width 493 height 29
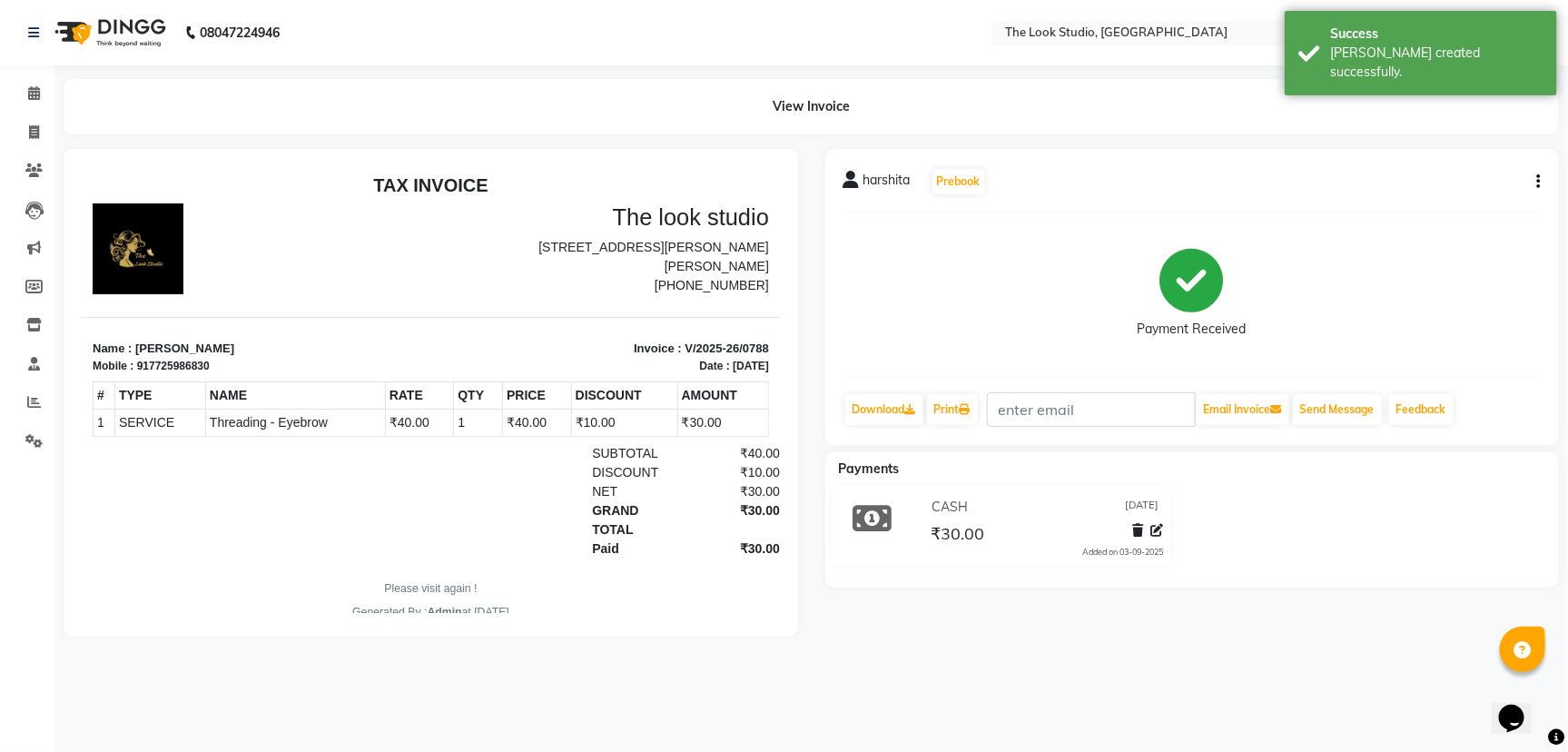
select select "service"
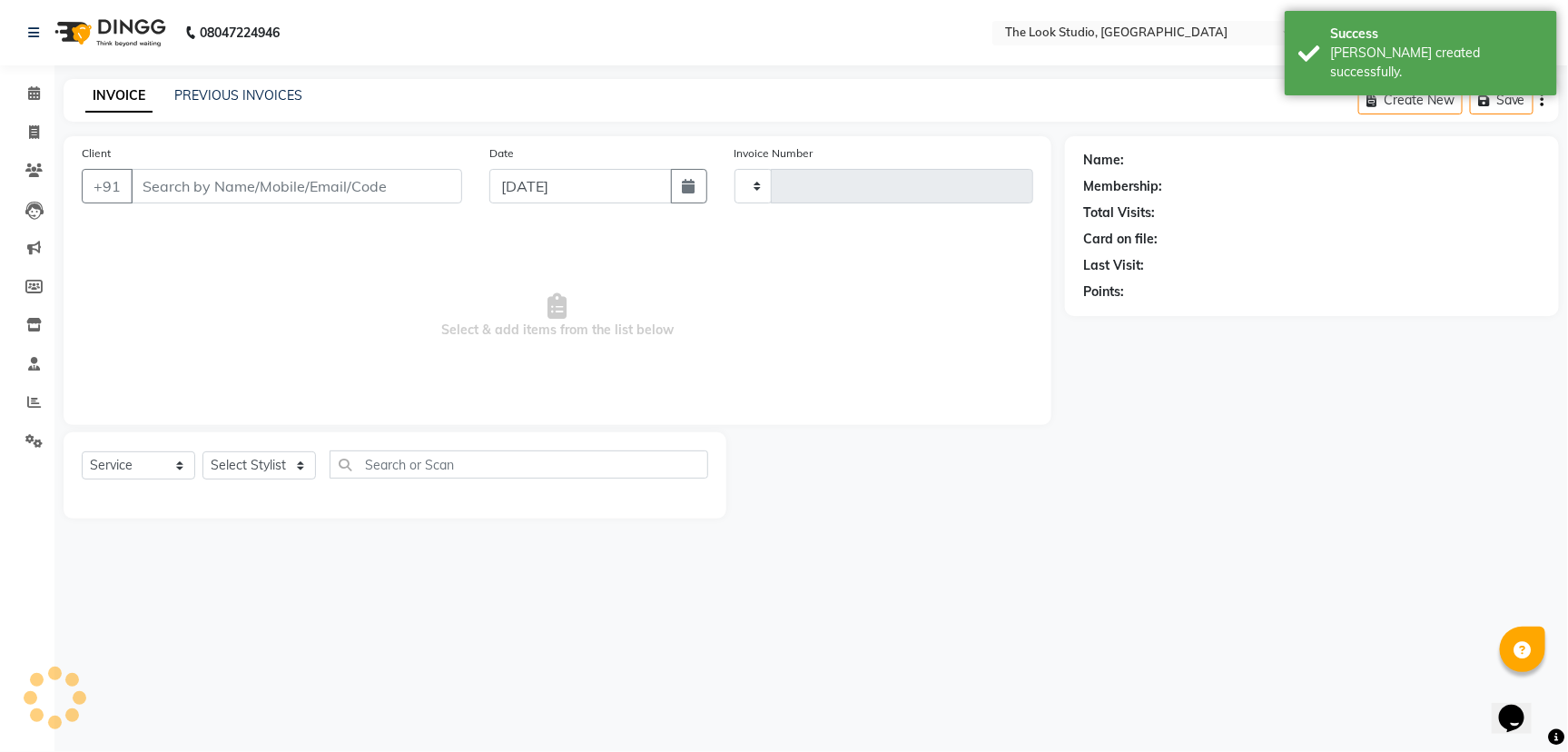
type input "0789"
select select "6149"
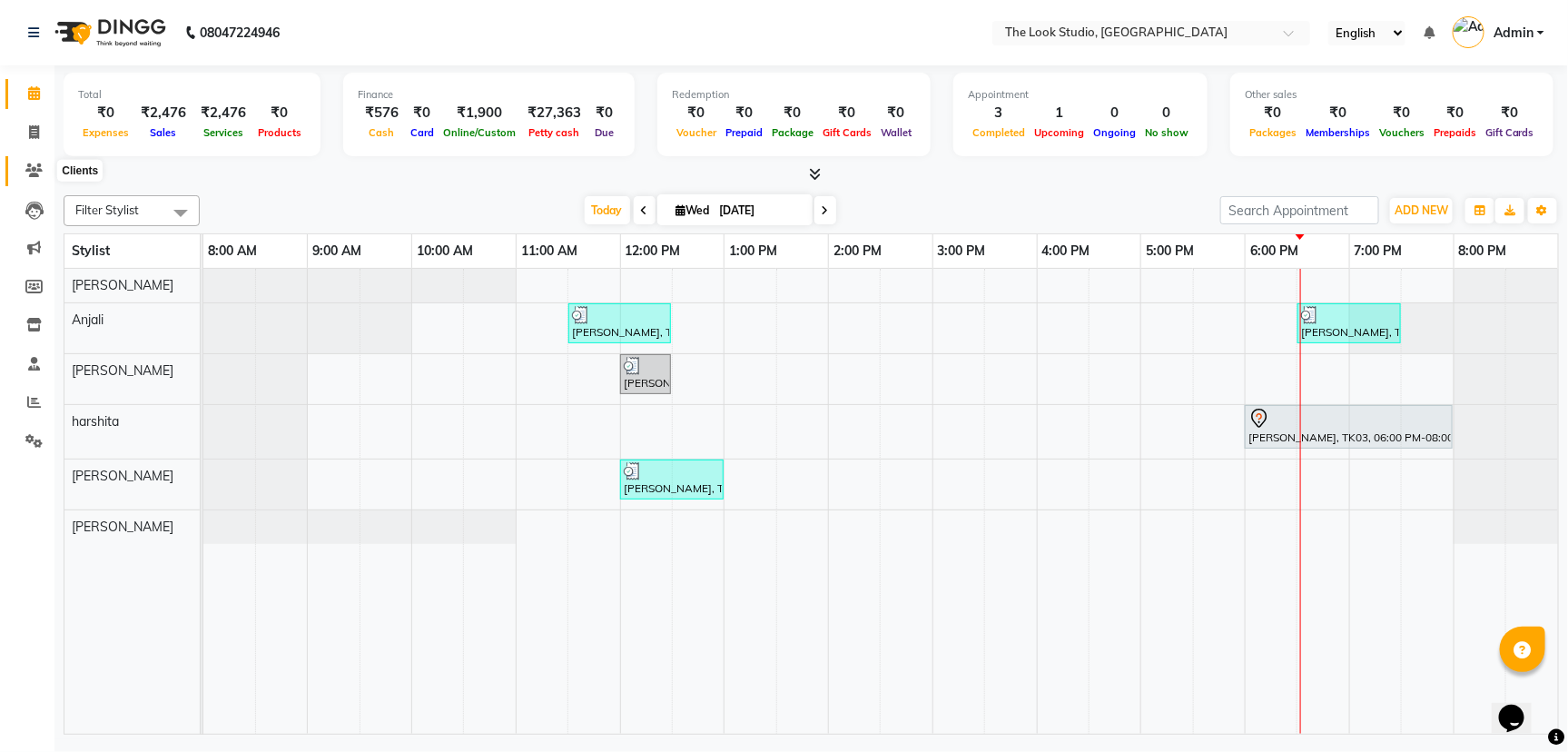
click at [41, 166] on icon at bounding box center [34, 170] width 17 height 13
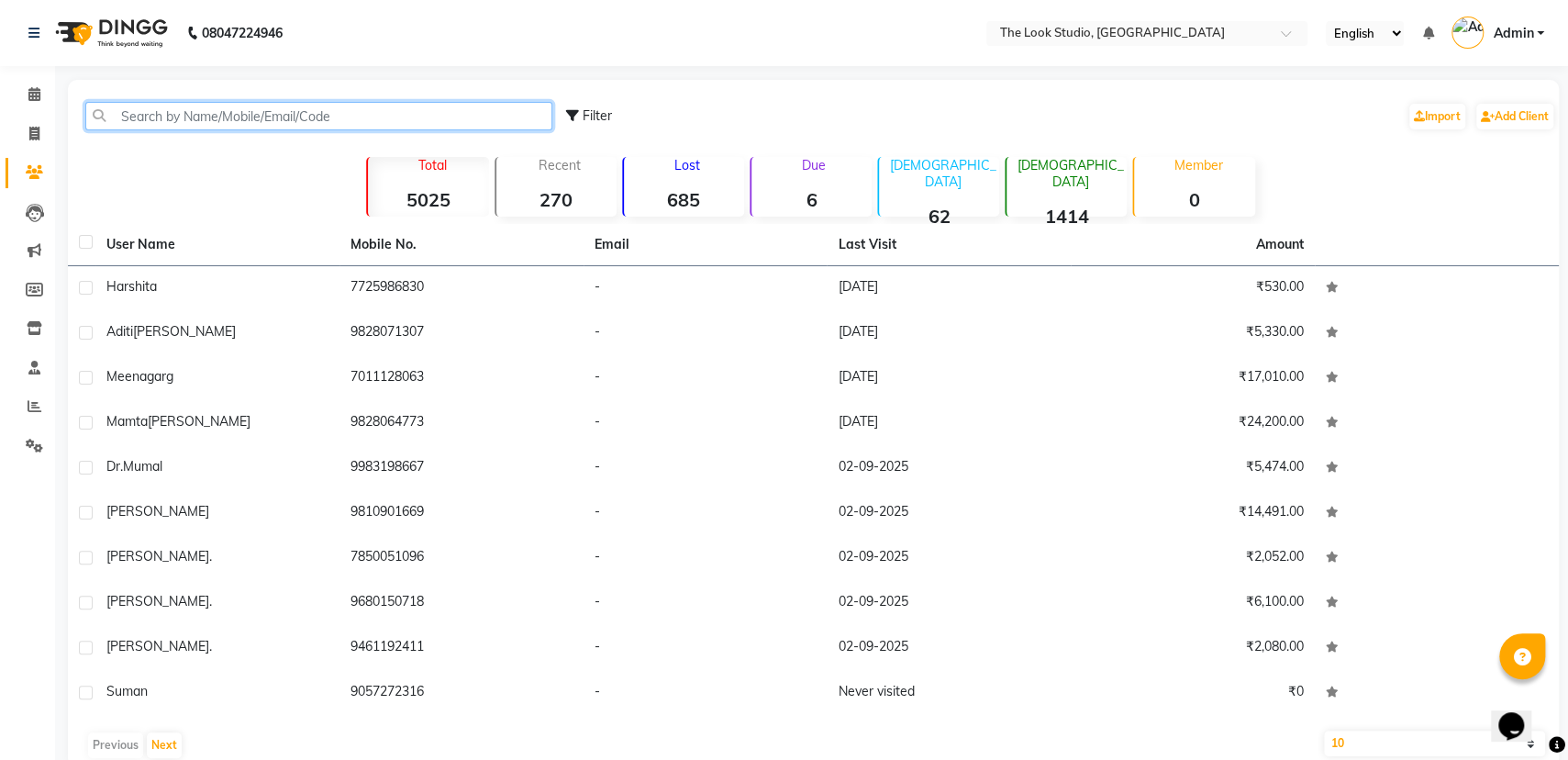
click at [322, 108] on input "text" at bounding box center [319, 116] width 467 height 29
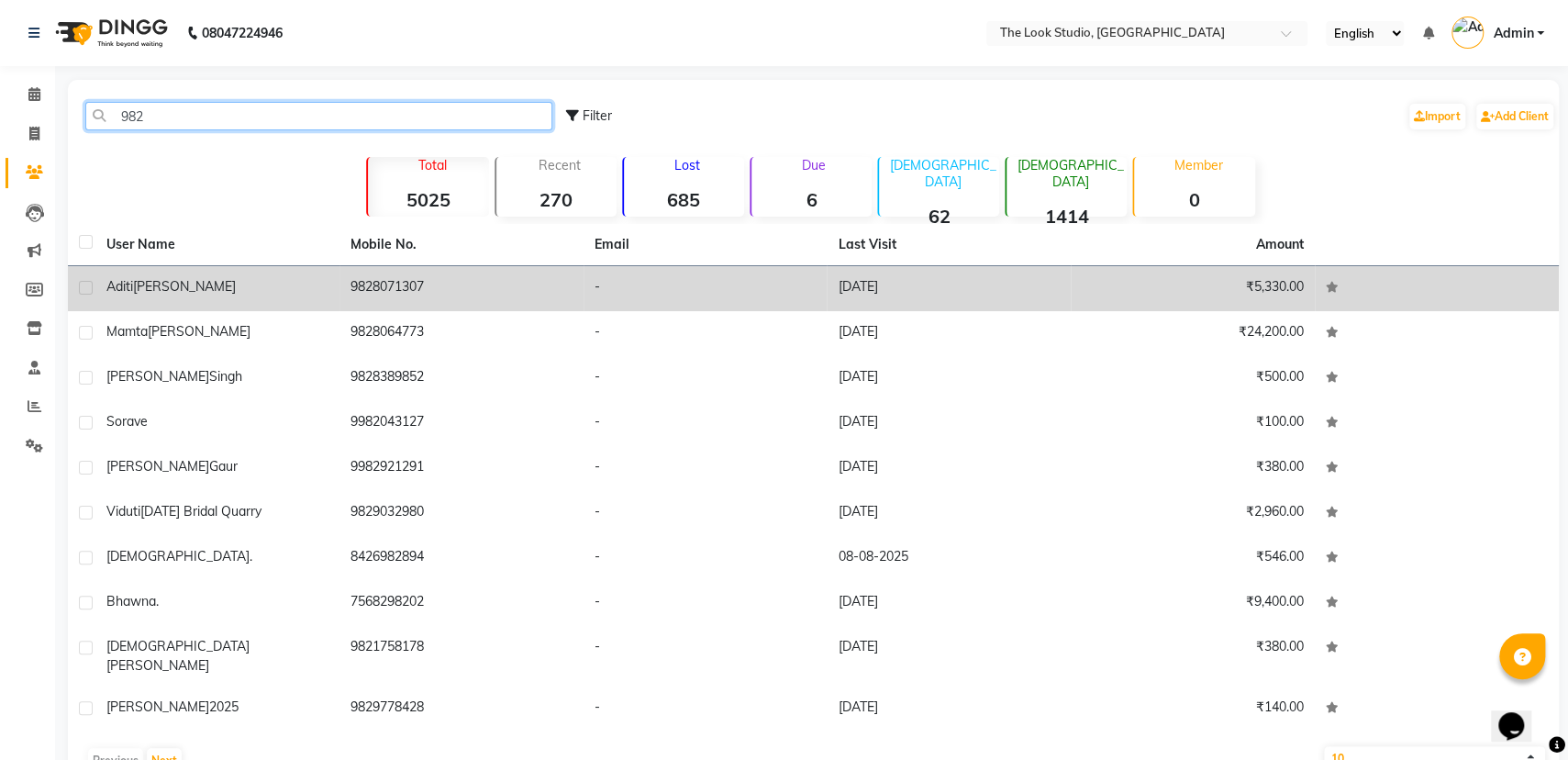
type input "982"
click at [485, 279] on td "9828071307" at bounding box center [462, 288] width 244 height 45
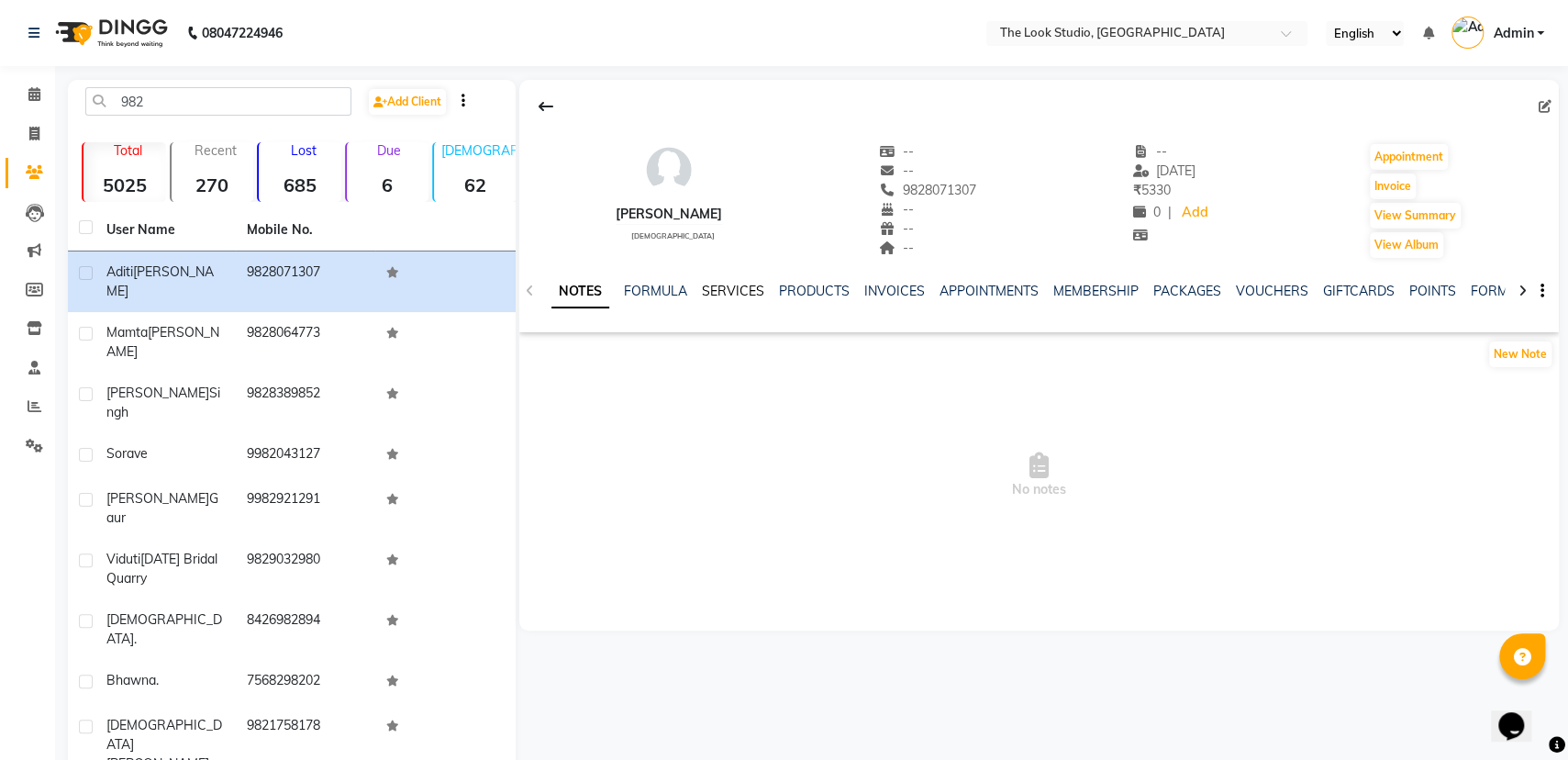
click at [734, 291] on link "SERVICES" at bounding box center [733, 290] width 63 height 16
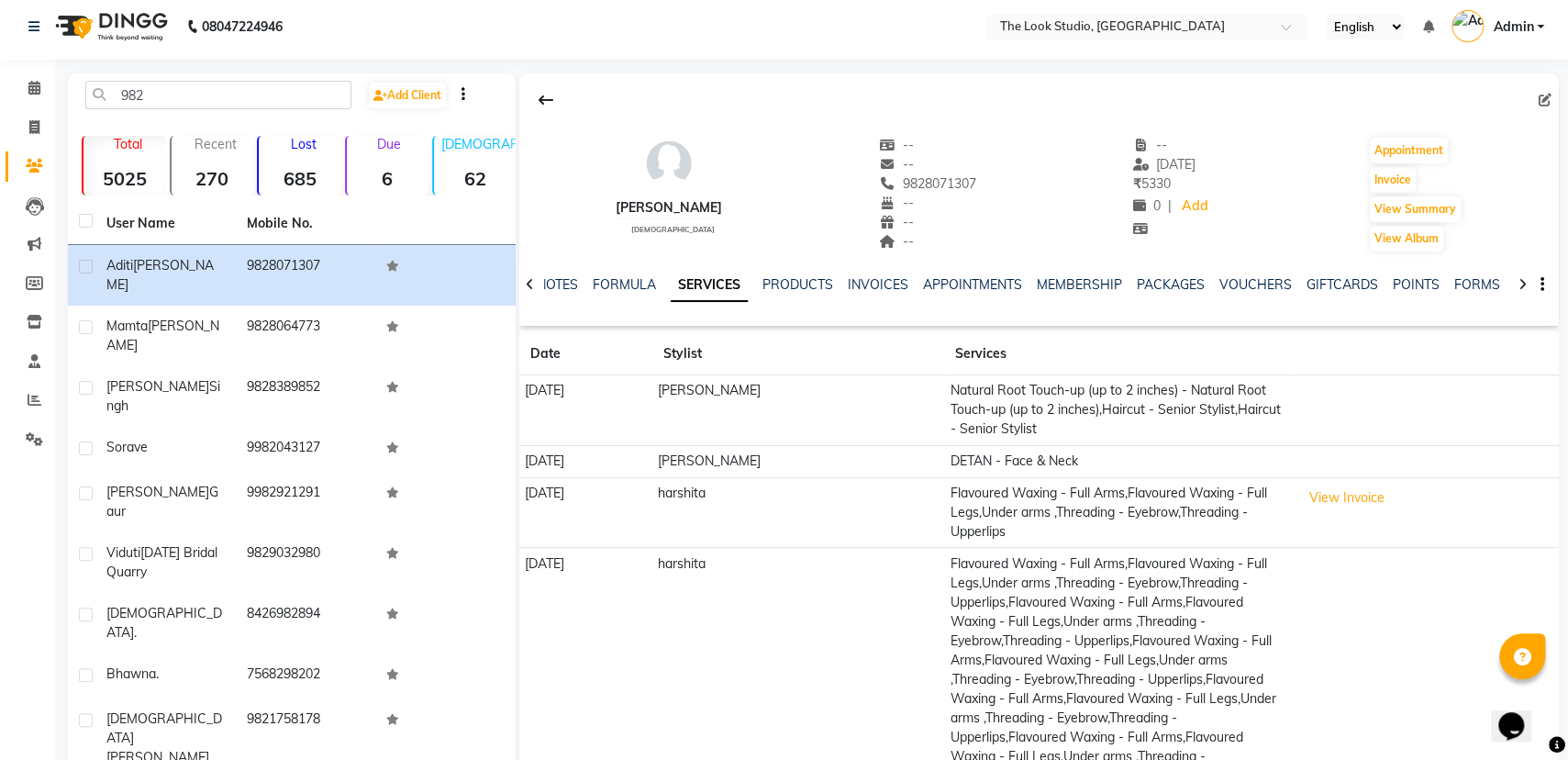
scroll to position [25, 0]
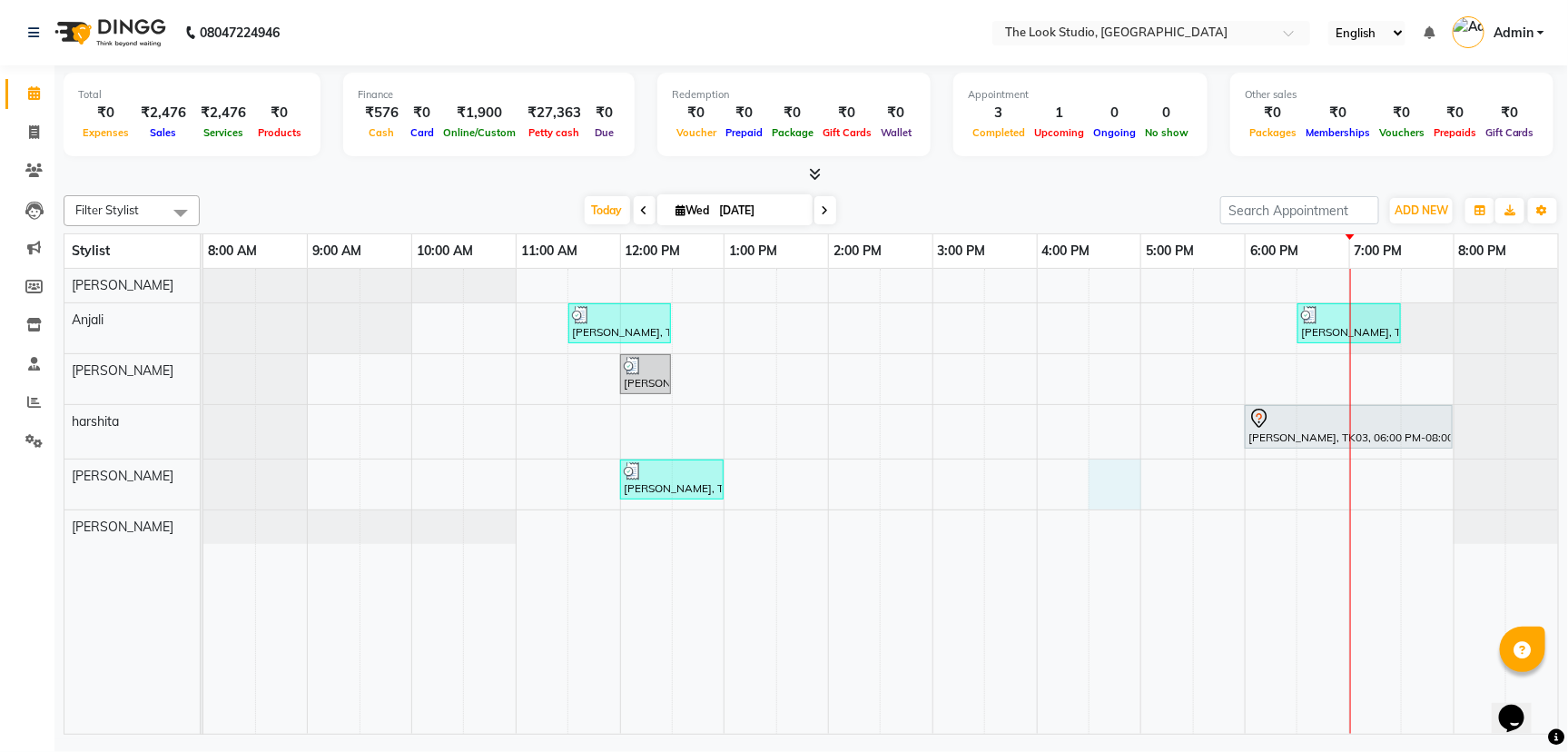
click at [1097, 487] on div "[PERSON_NAME], TK01, 11:30 AM-12:30 PM, Facial - Tan Expert [PERSON_NAME], TK04…" at bounding box center [881, 500] width 1355 height 465
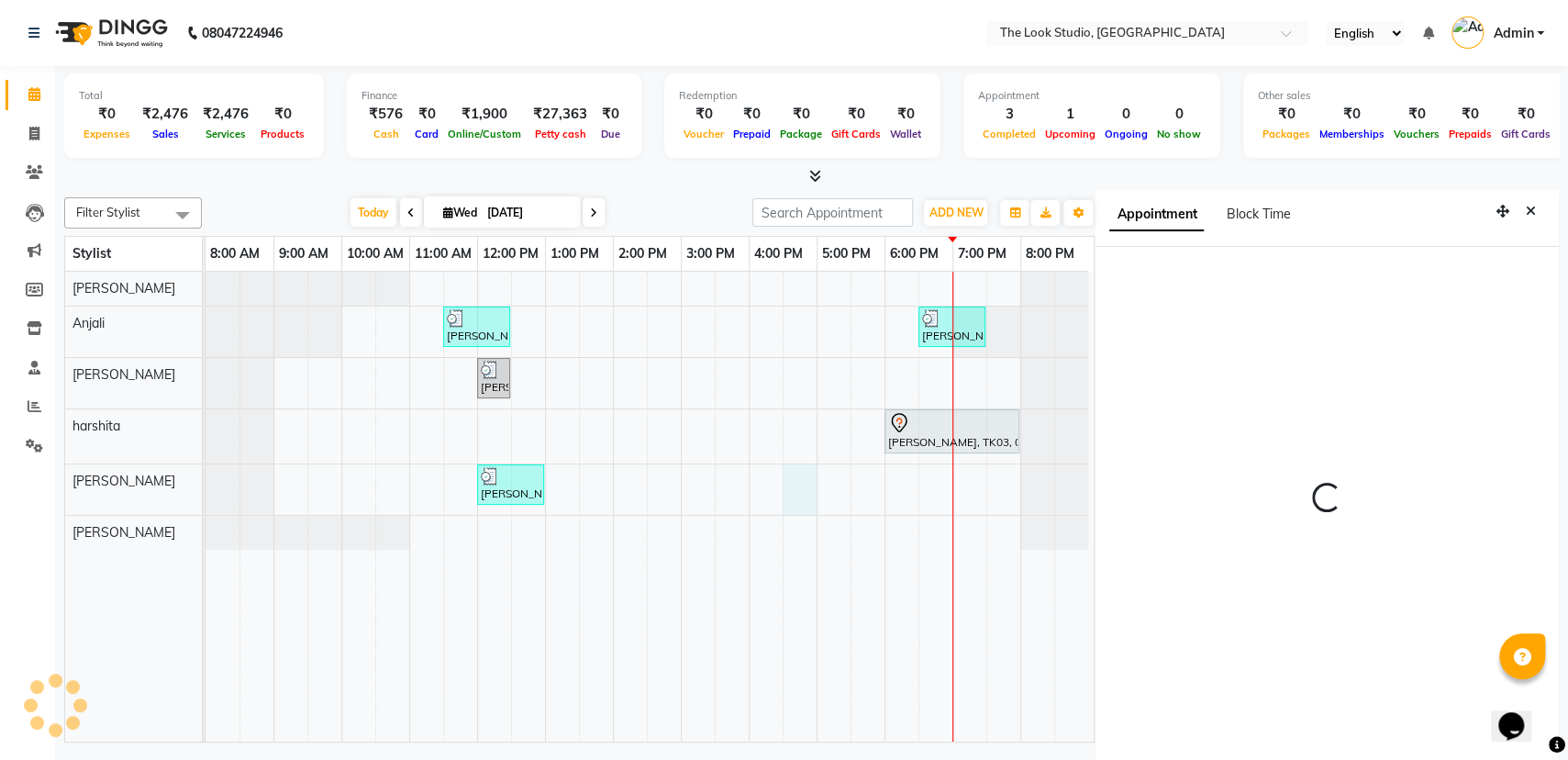
scroll to position [1, 0]
select select "45010"
select select "tentative"
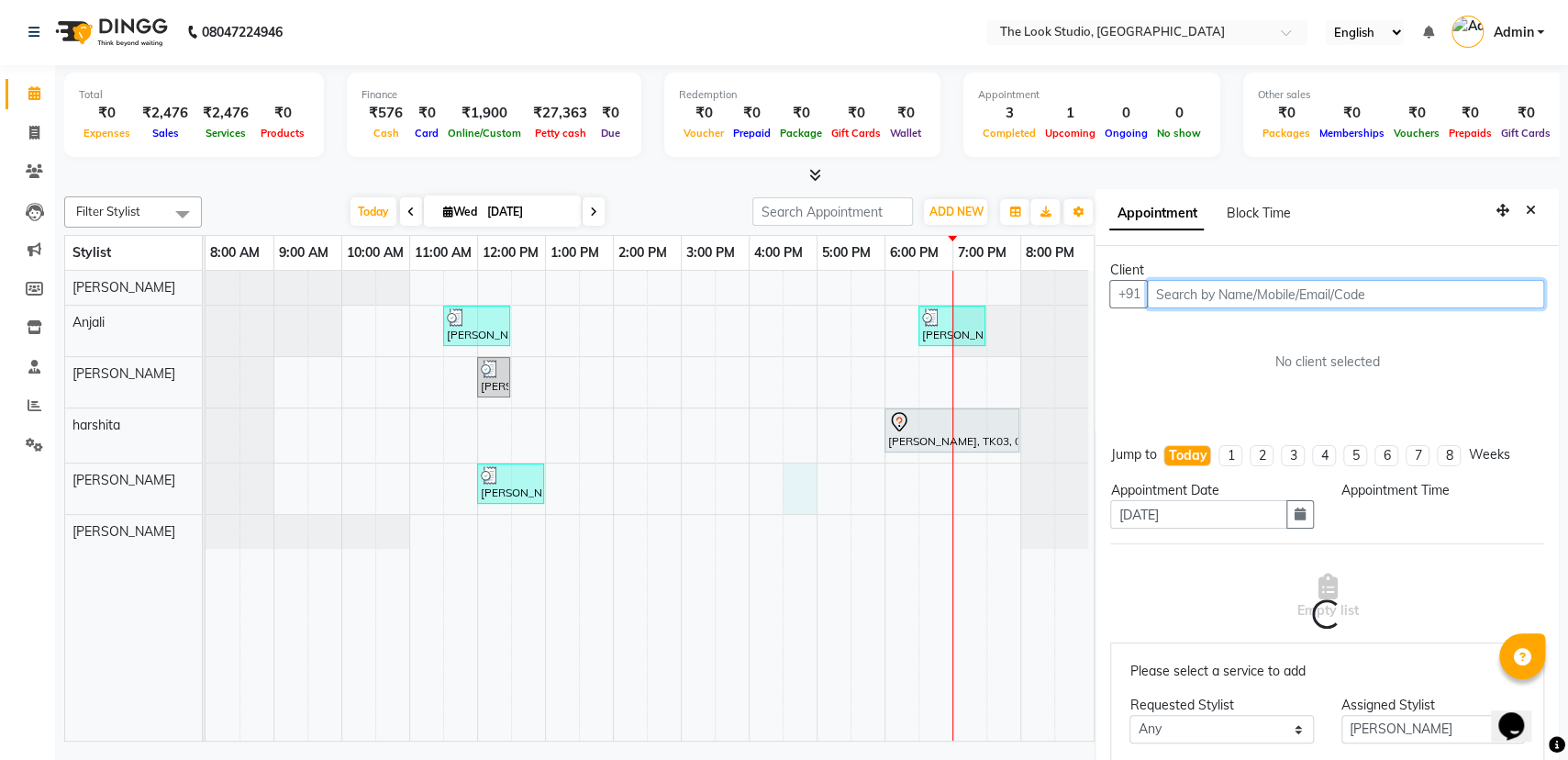
select select "990"
click at [1214, 290] on input "text" at bounding box center [1345, 294] width 397 height 29
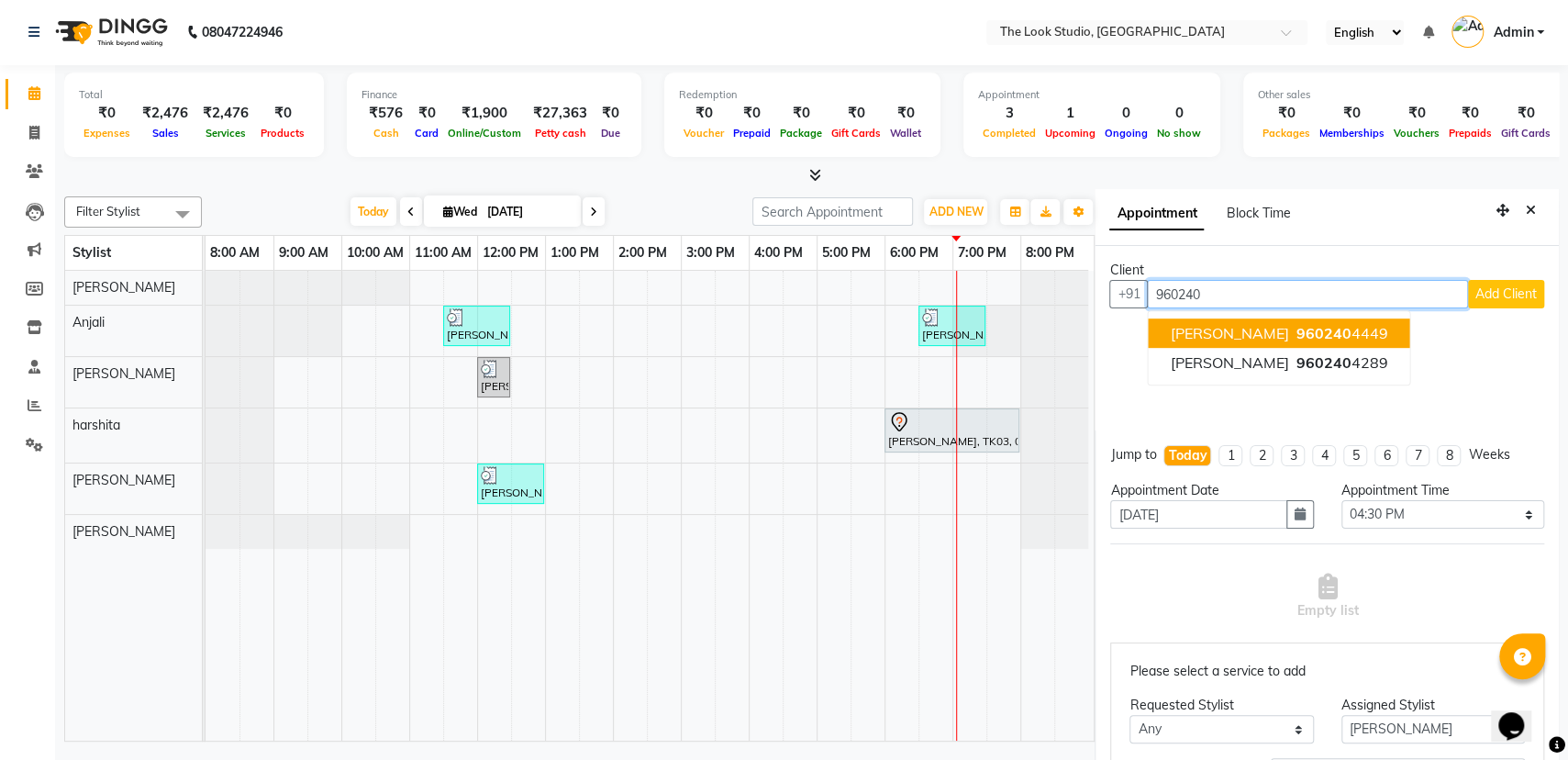
click at [1258, 335] on span "[PERSON_NAME]" at bounding box center [1230, 332] width 118 height 18
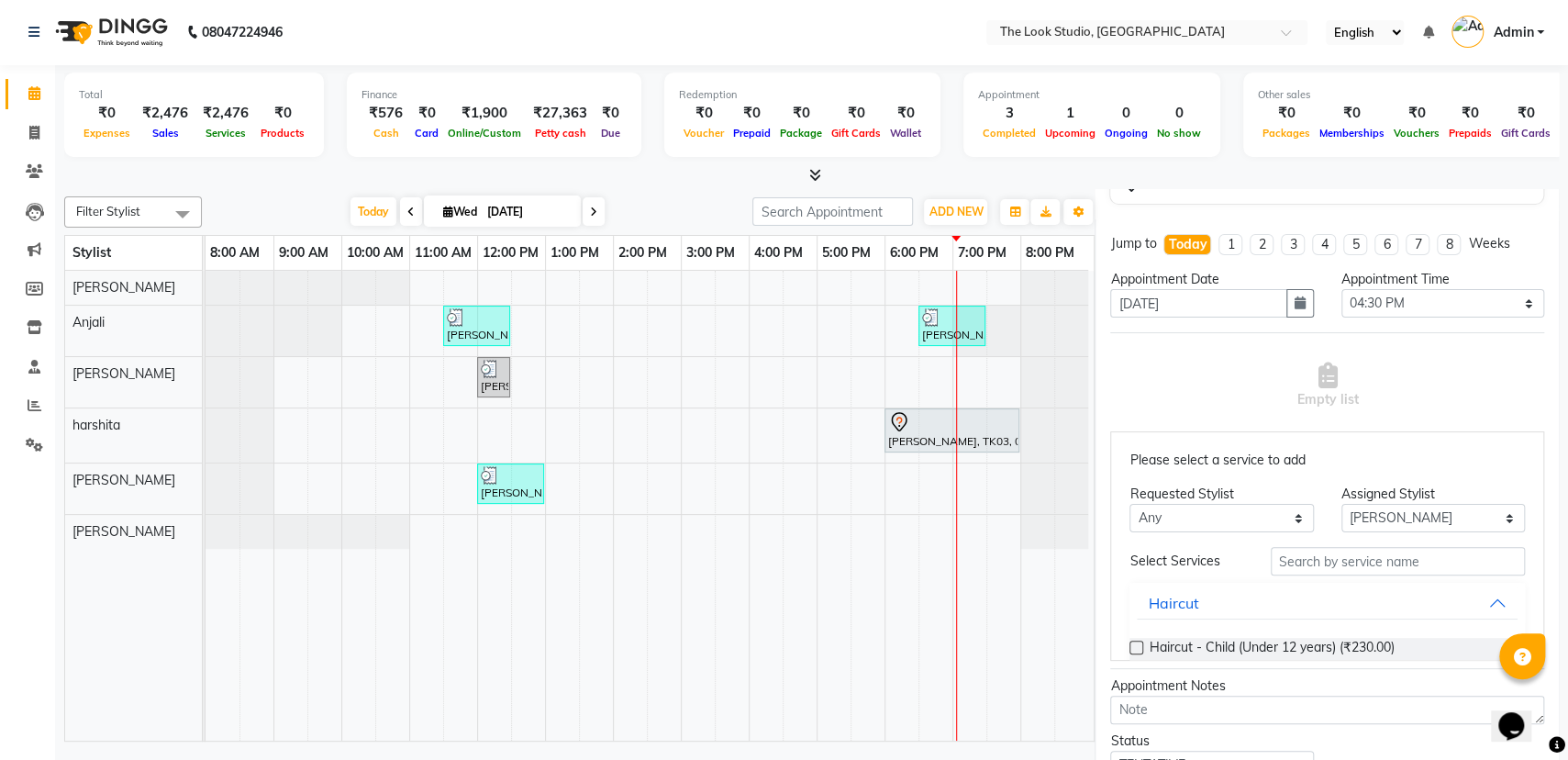
scroll to position [255, 0]
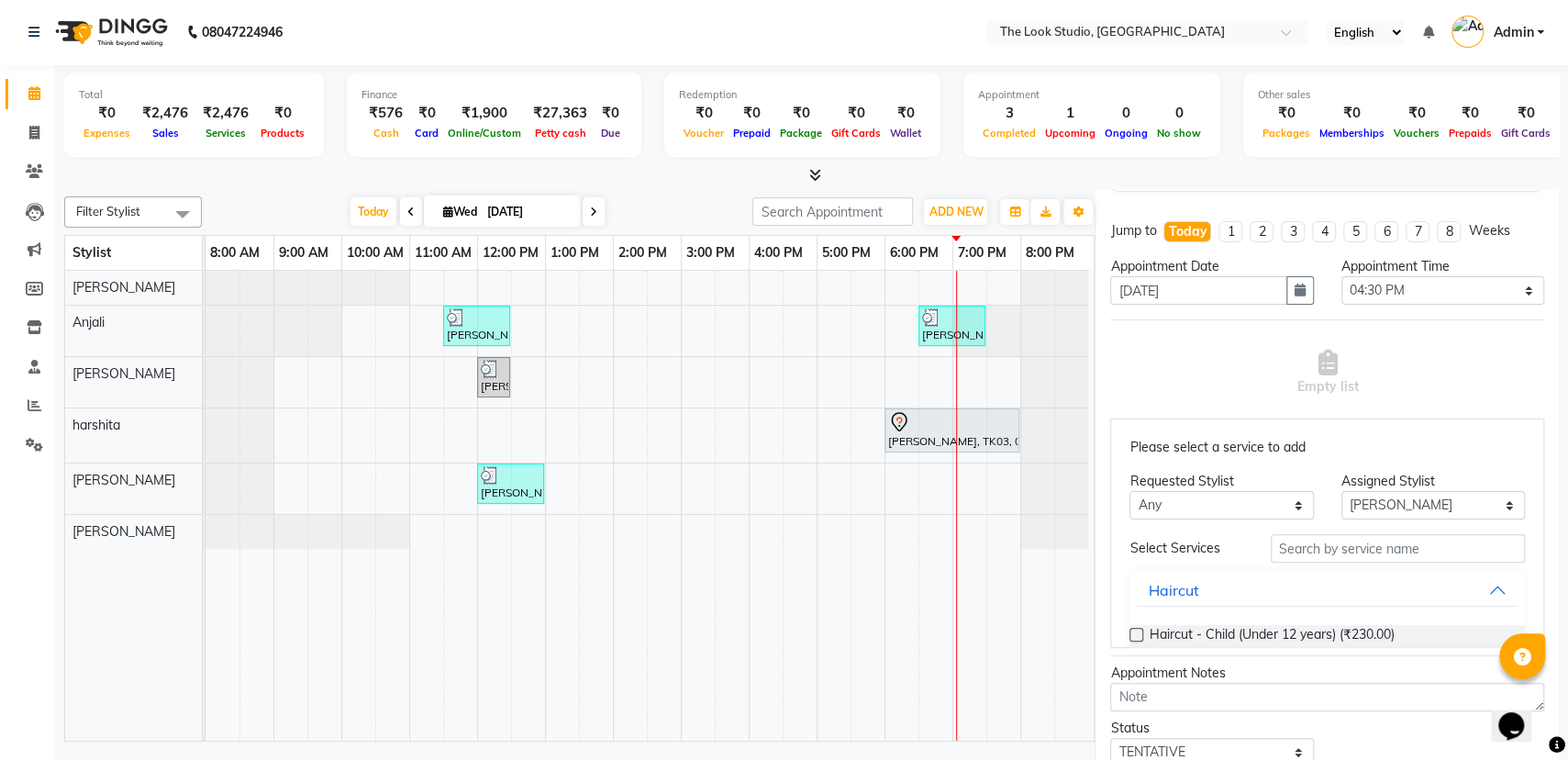
type input "9602404449"
click at [1320, 550] on input "text" at bounding box center [1398, 549] width 254 height 29
type input "sp"
click at [1140, 631] on label at bounding box center [1136, 634] width 13 height 13
click at [1140, 631] on input "checkbox" at bounding box center [1135, 636] width 12 height 12
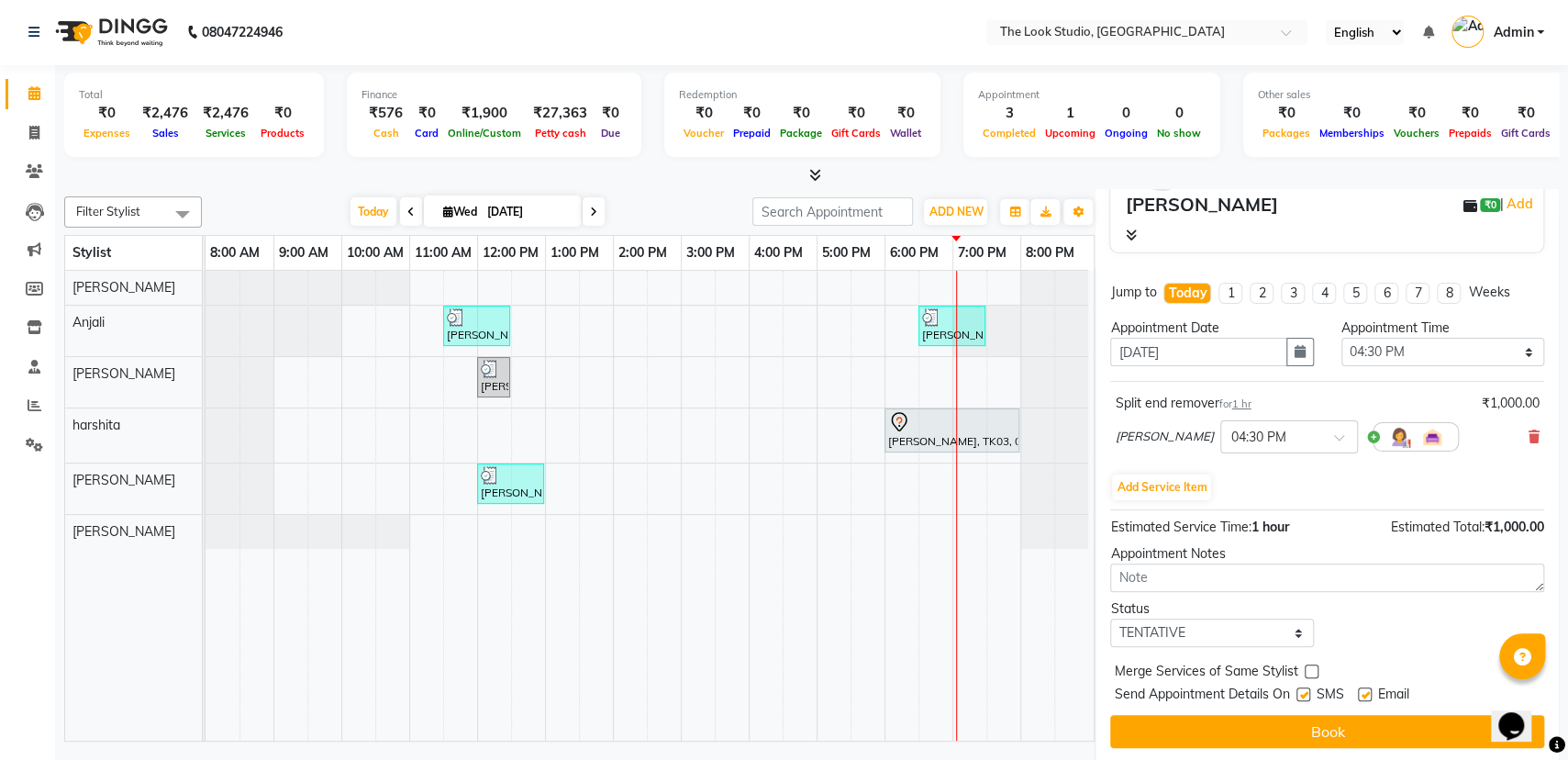
scroll to position [191, 0]
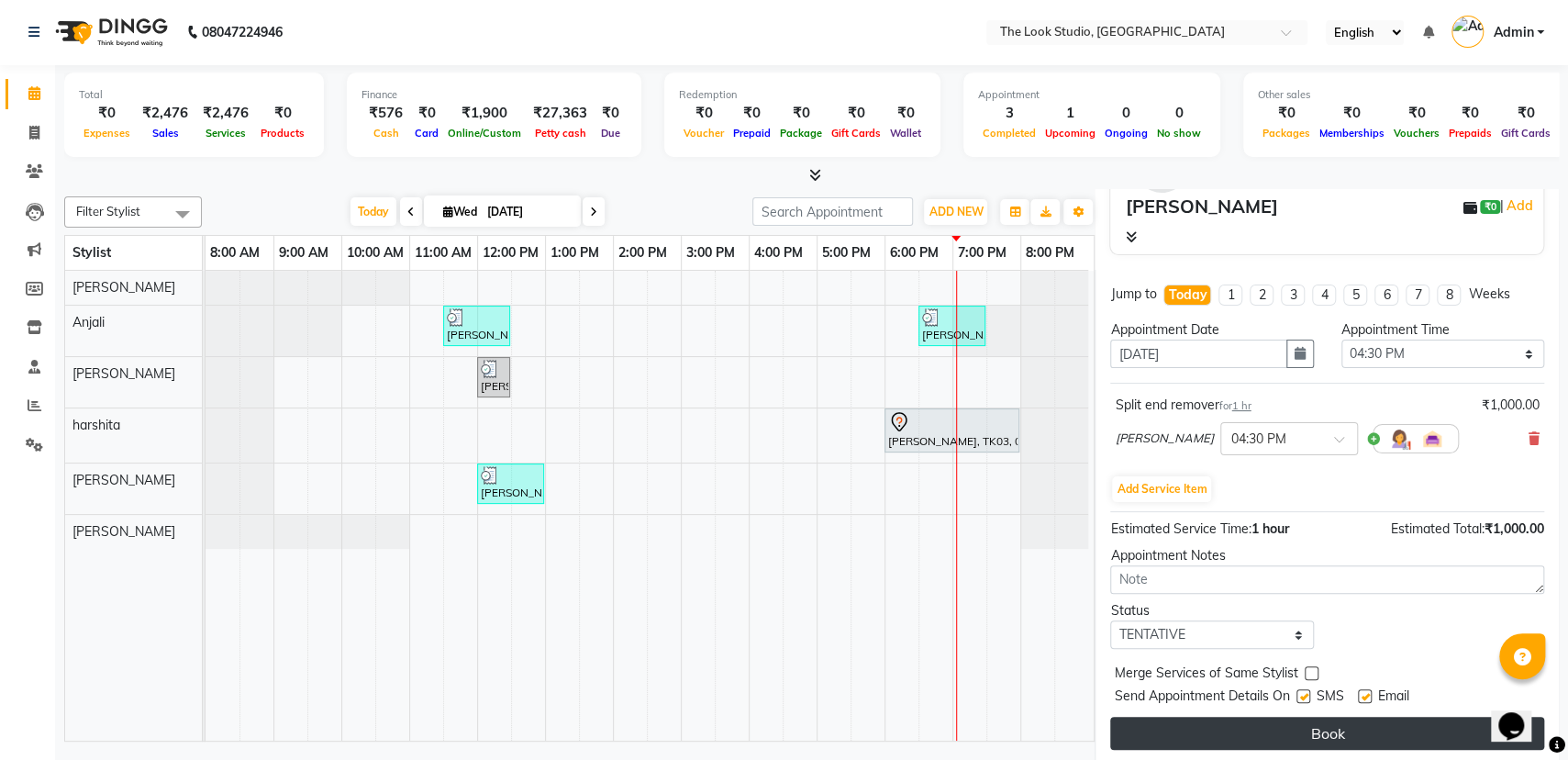
click at [1357, 736] on button "Book" at bounding box center [1327, 733] width 434 height 33
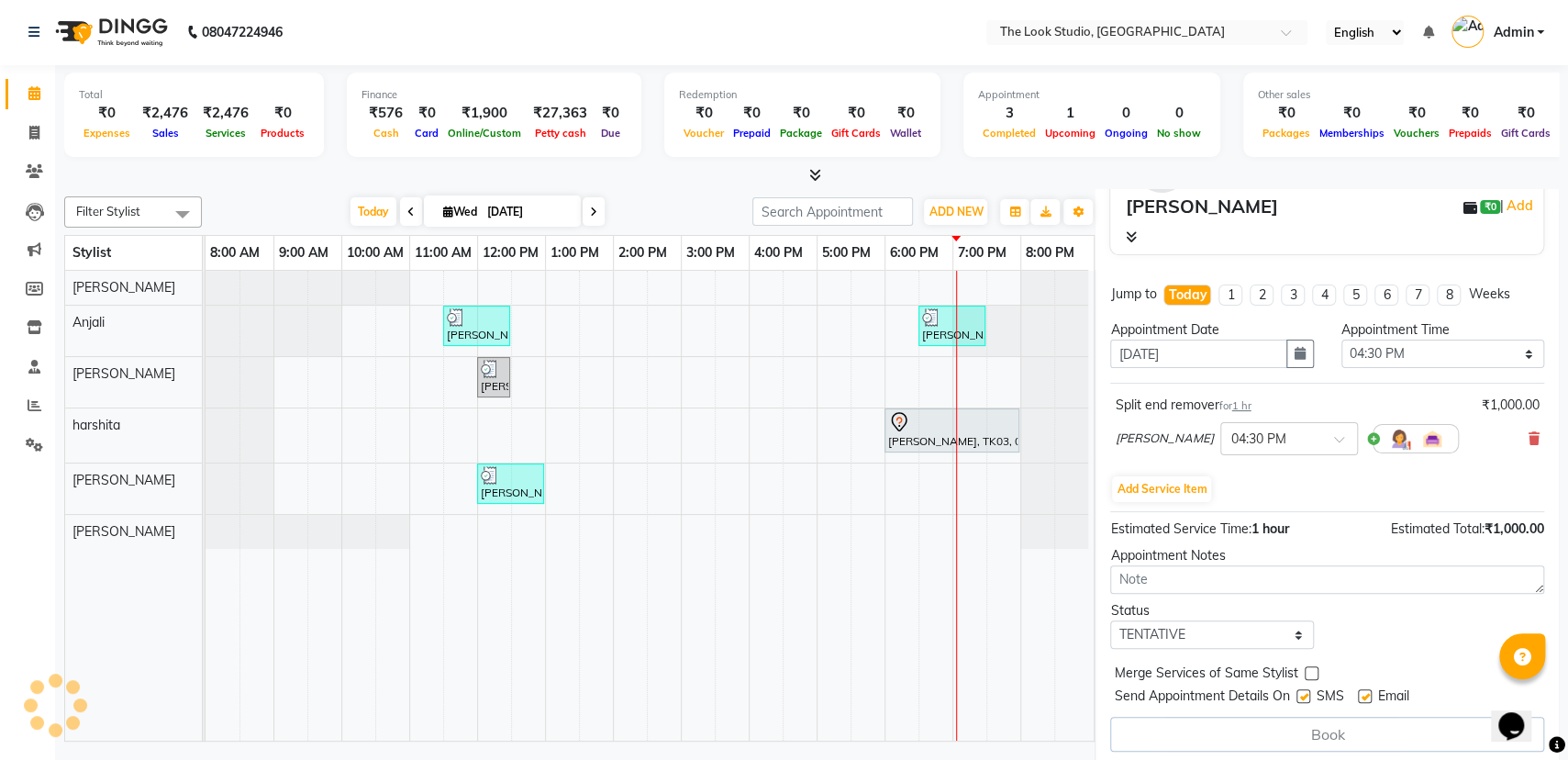
select select "45010"
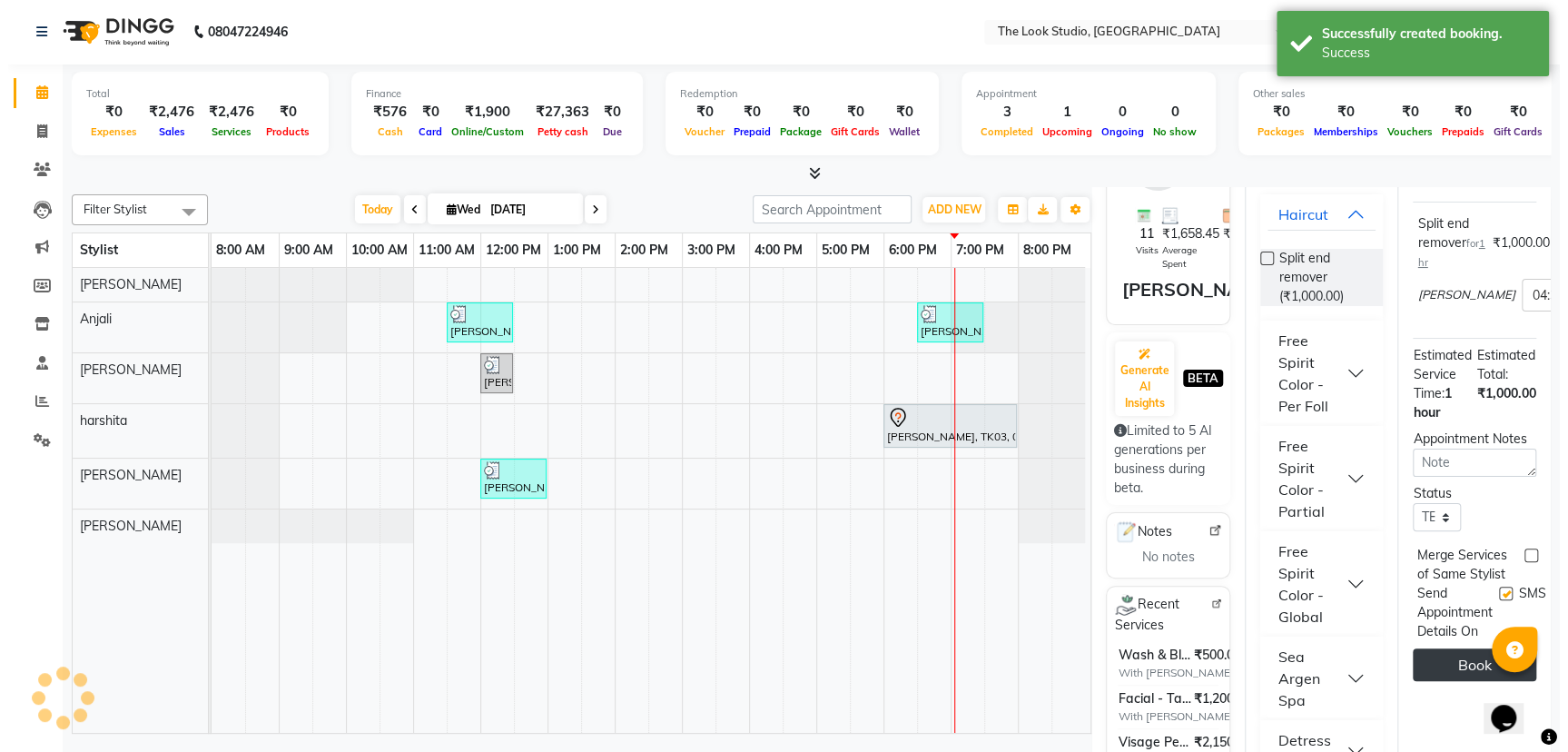
scroll to position [0, 0]
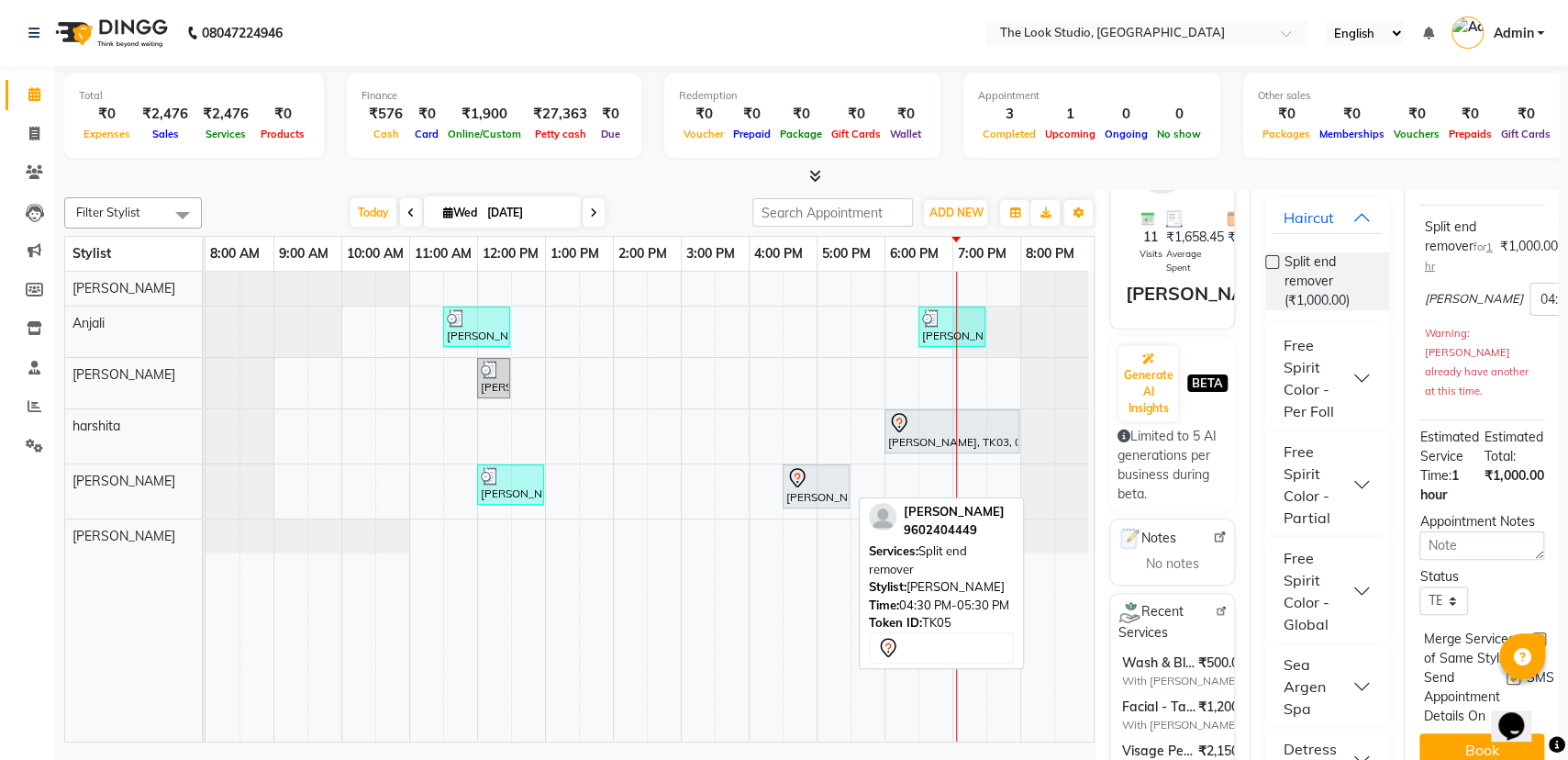
click at [827, 490] on div "[PERSON_NAME], TK05, 04:30 PM-05:30 PM, [GEOGRAPHIC_DATA] end remover" at bounding box center [816, 487] width 63 height 38
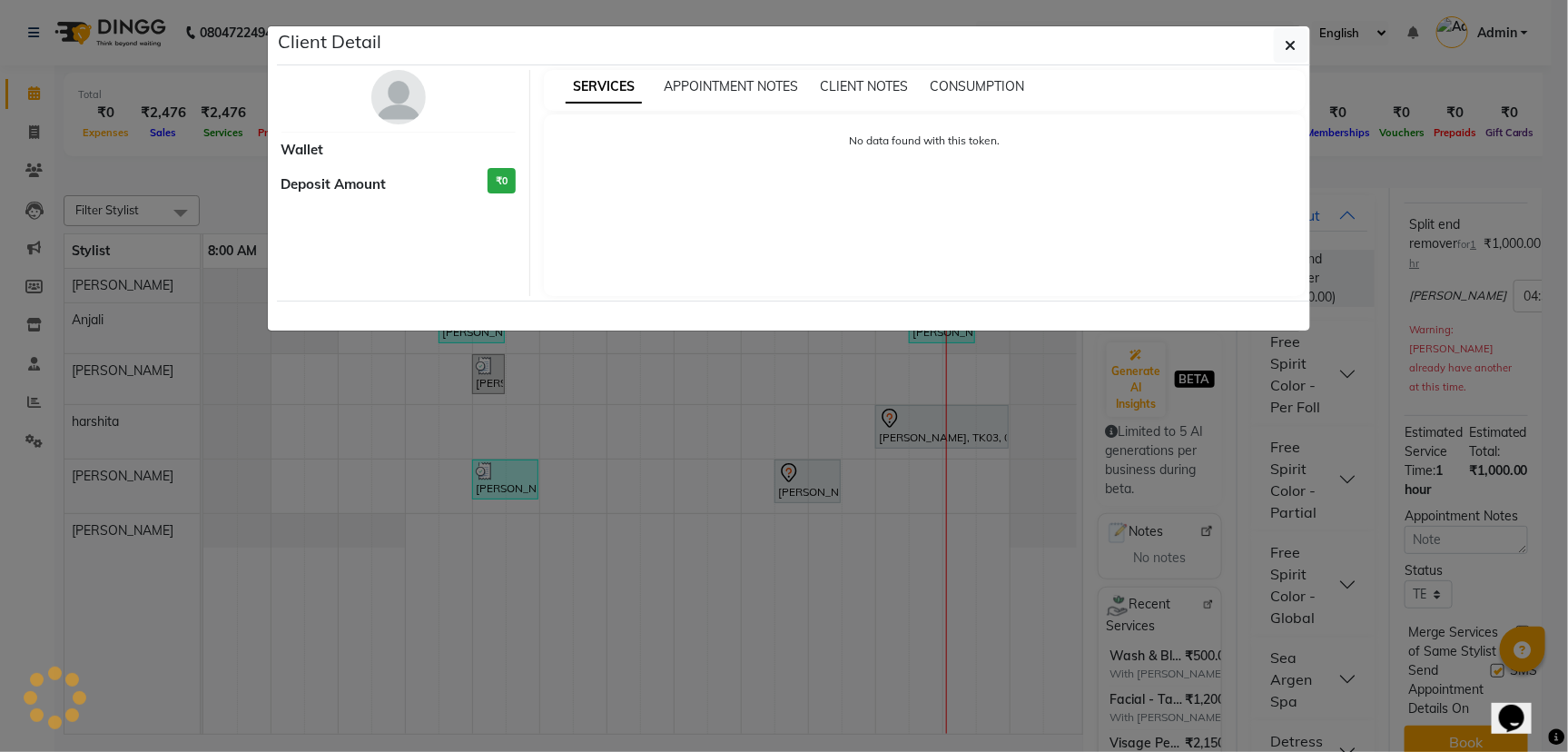
select select "7"
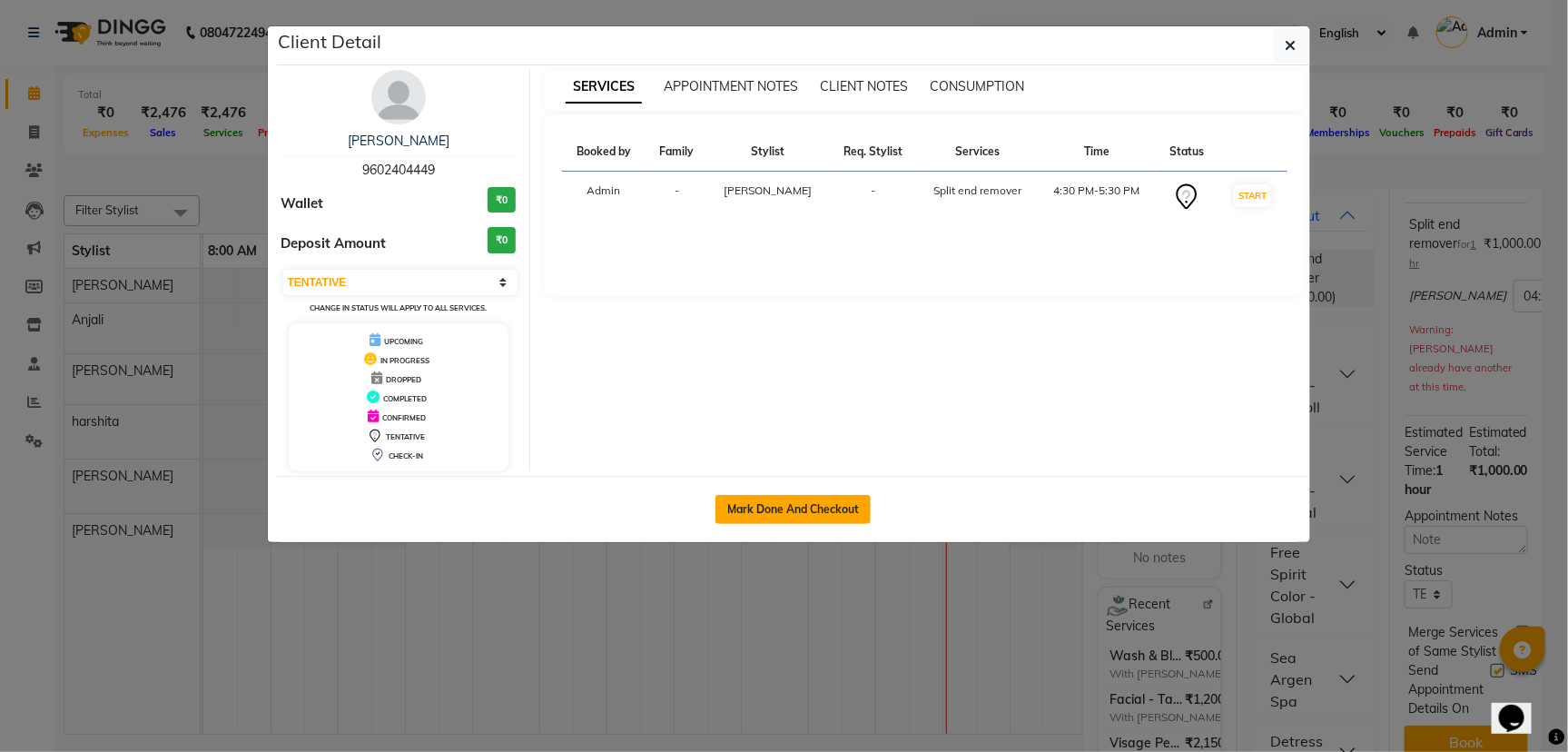
click at [835, 509] on button "Mark Done And Checkout" at bounding box center [792, 509] width 155 height 29
select select "service"
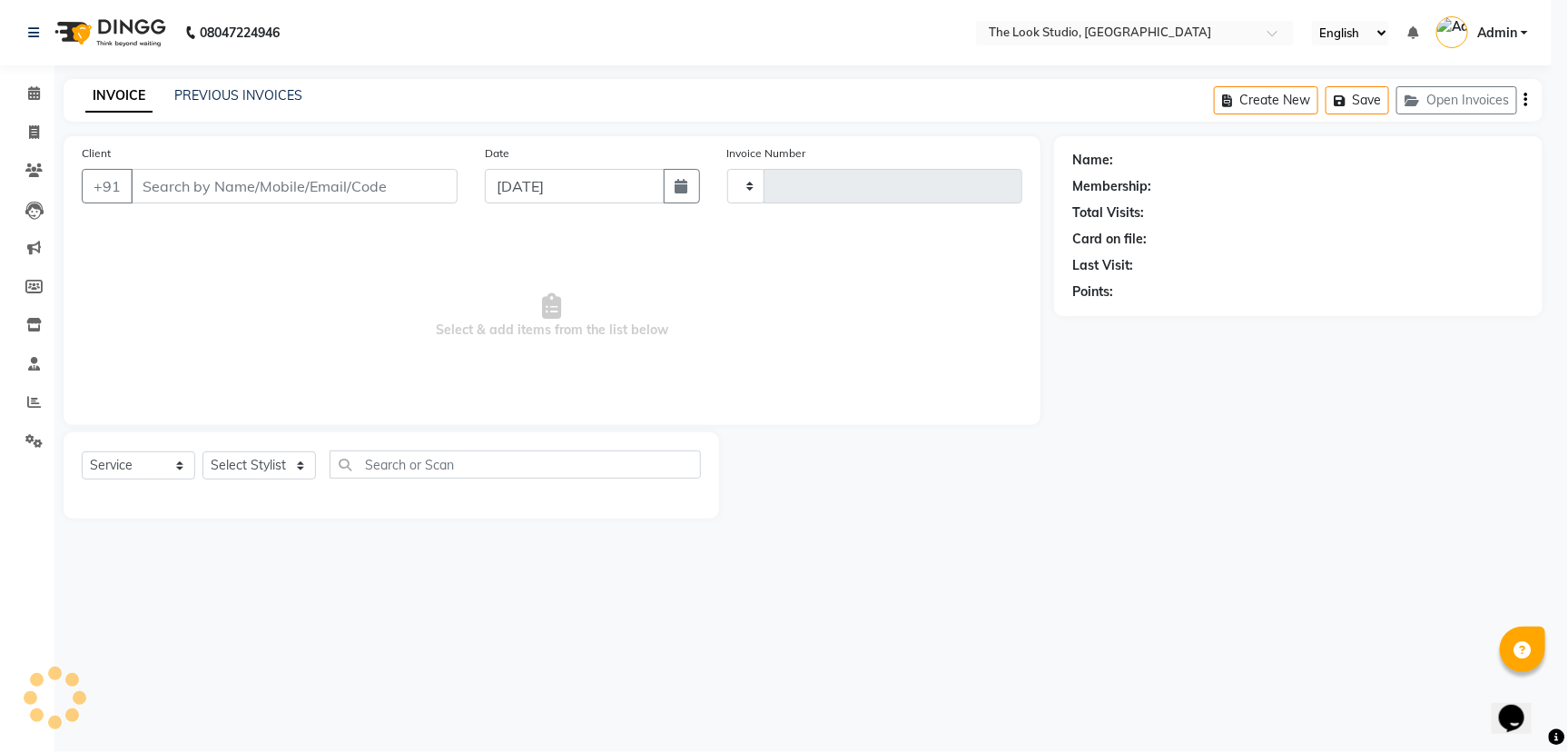
type input "0789"
select select "6149"
select select "product"
type input "9602404449"
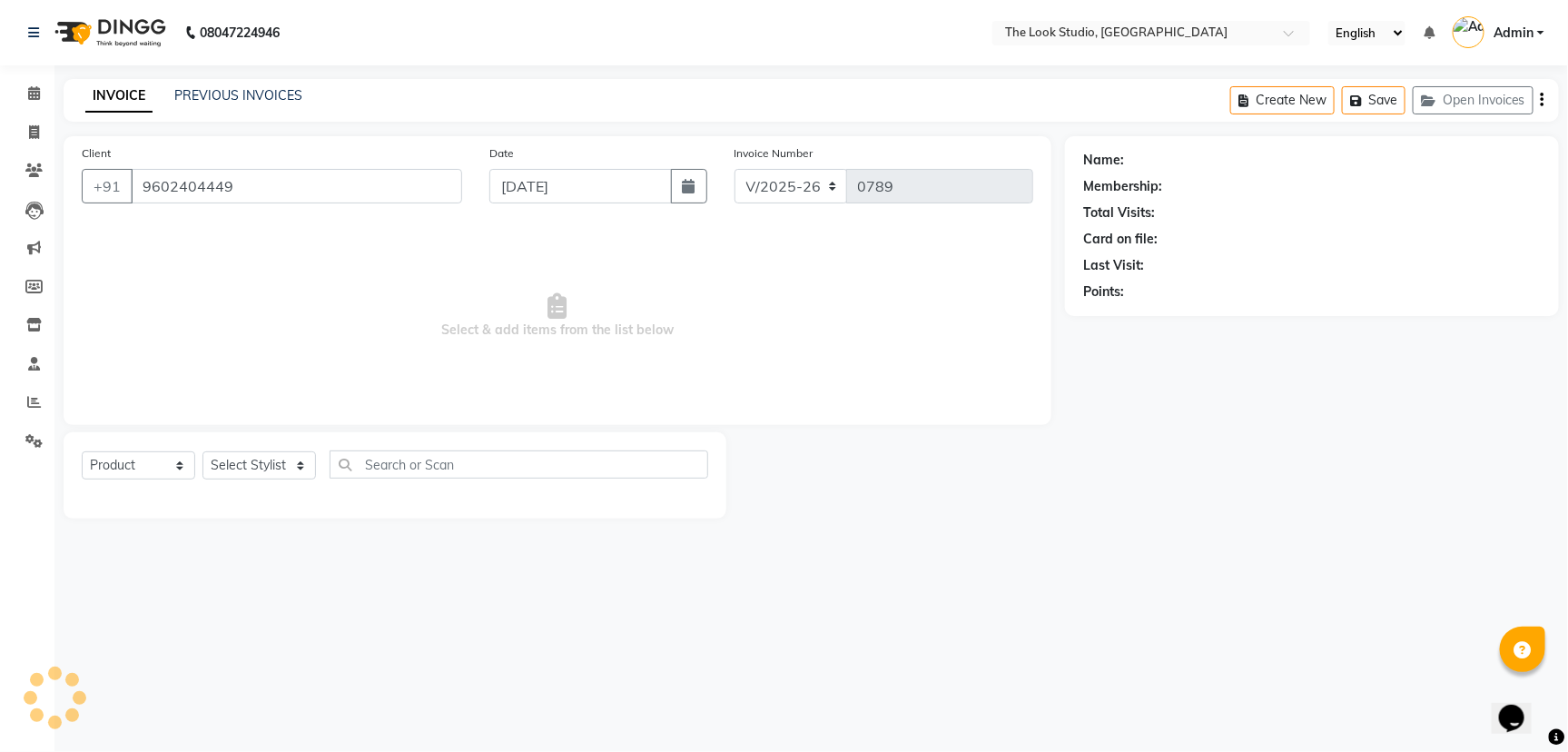
select select "45010"
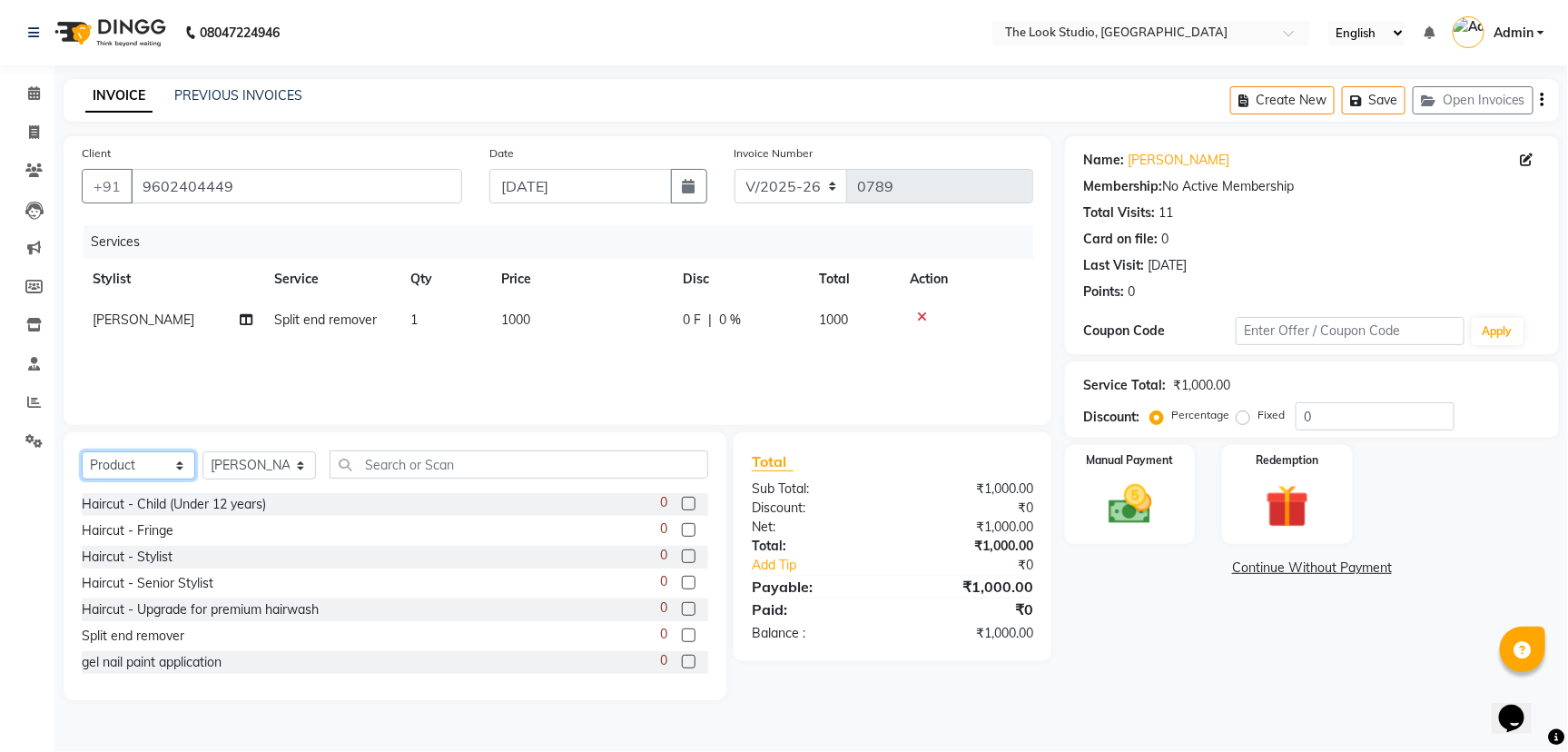
click at [181, 460] on select "Select Service Product Membership Package Voucher Prepaid Gift Card" at bounding box center [139, 466] width 113 height 28
select select "service"
click at [82, 451] on select "Select Service Product Membership Package Voucher Prepaid Gift Card" at bounding box center [139, 466] width 113 height 28
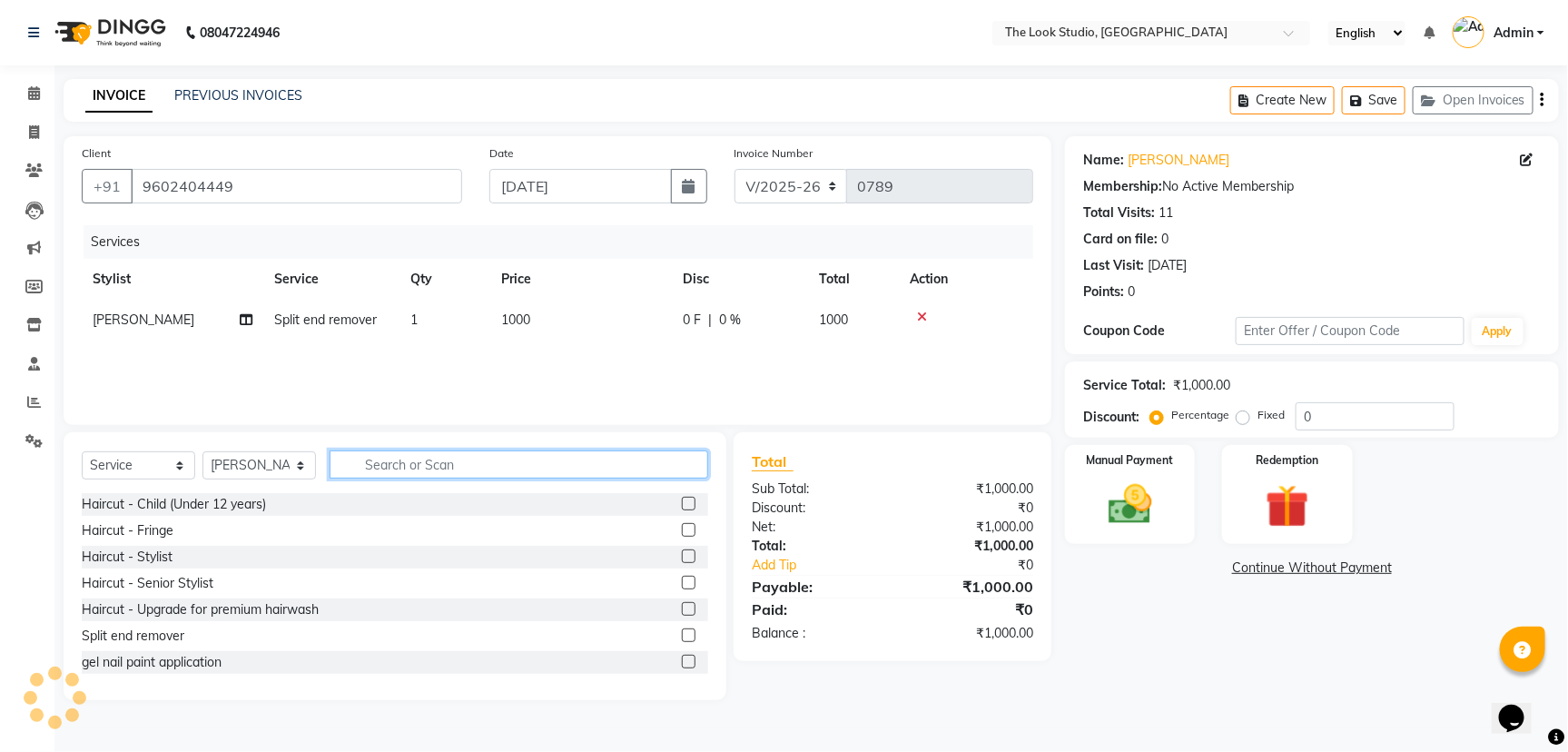
click at [482, 458] on input "text" at bounding box center [519, 465] width 379 height 28
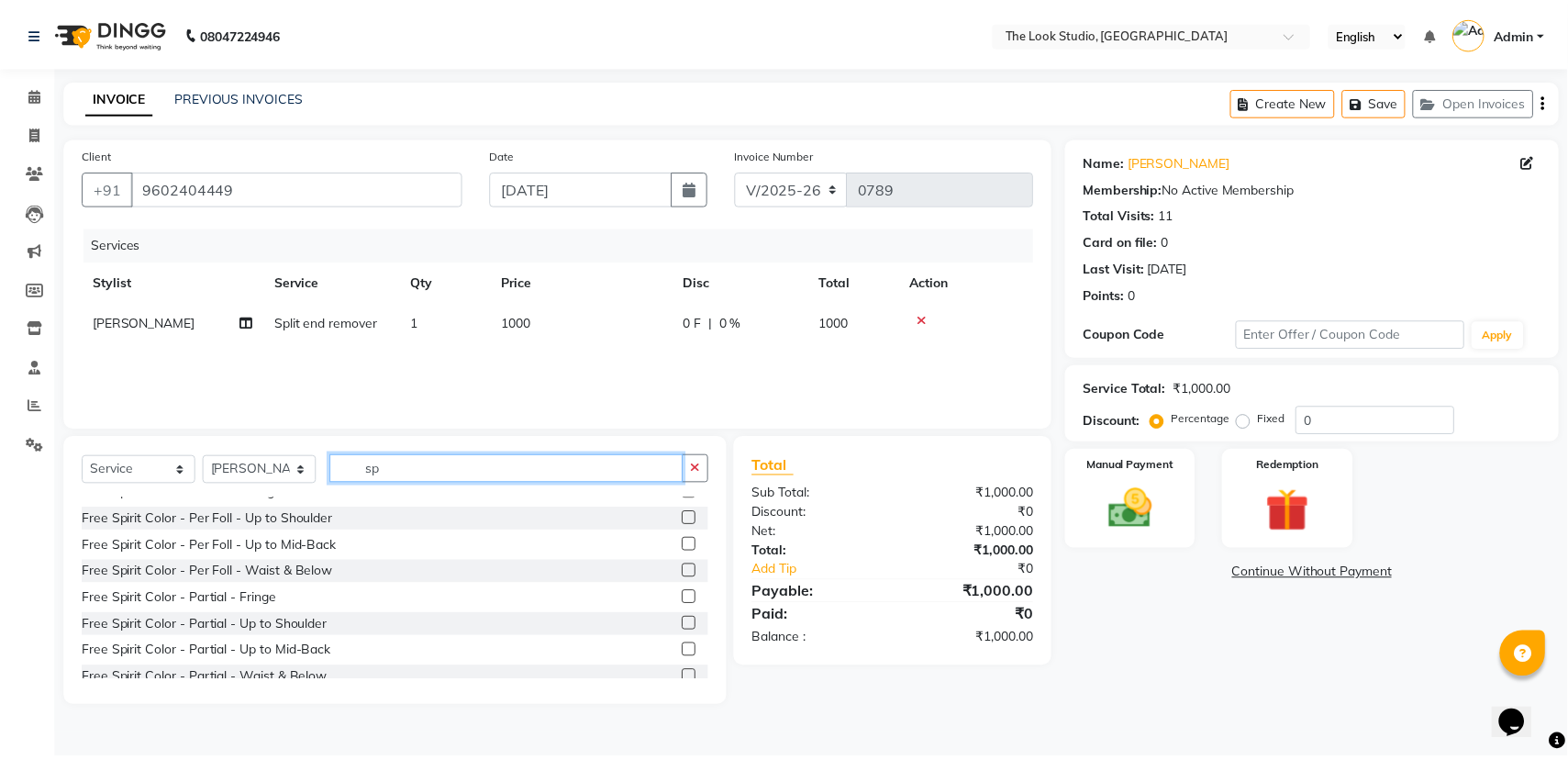
scroll to position [28, 0]
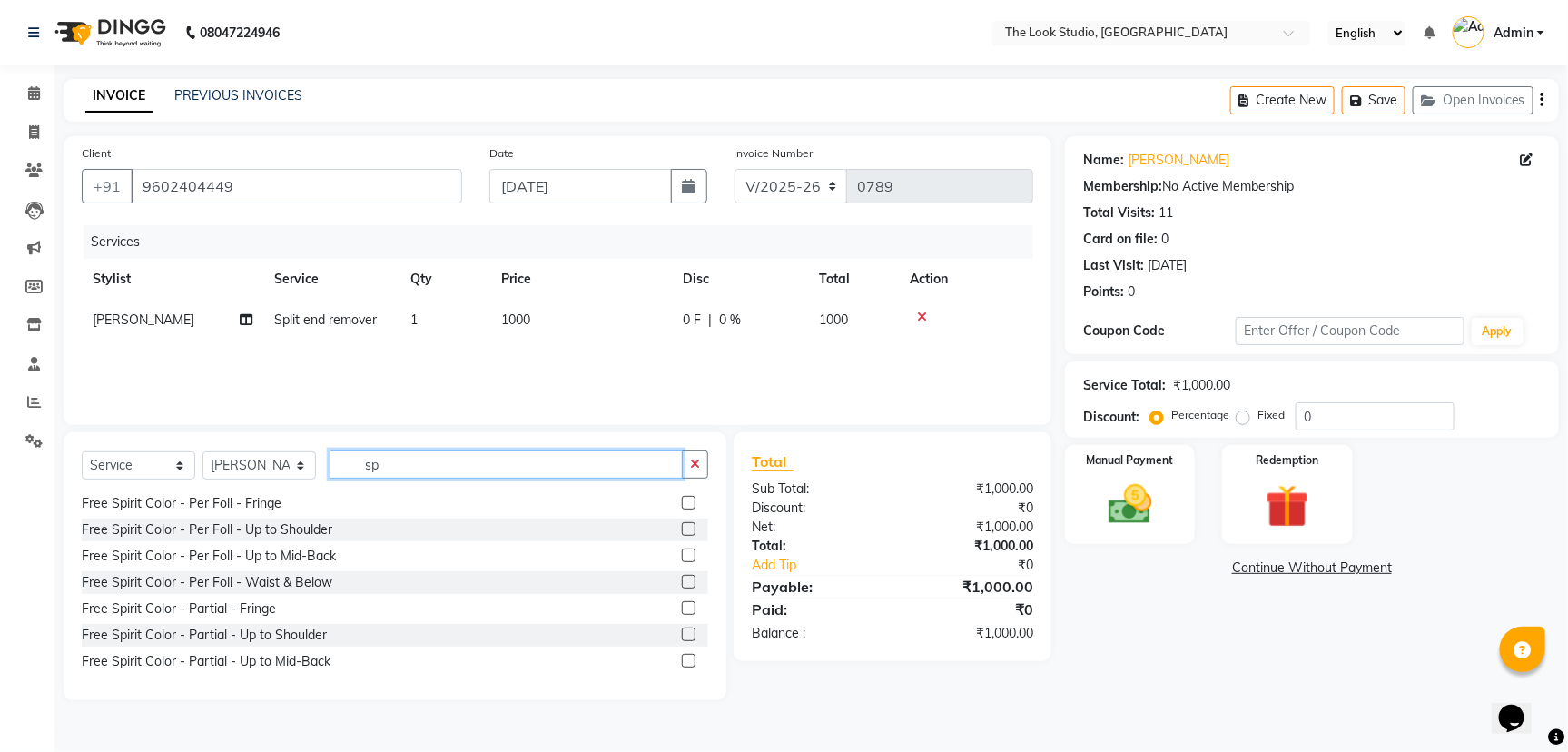
type input "sp"
click at [727, 316] on span "0 %" at bounding box center [729, 320] width 22 height 19
select select "45010"
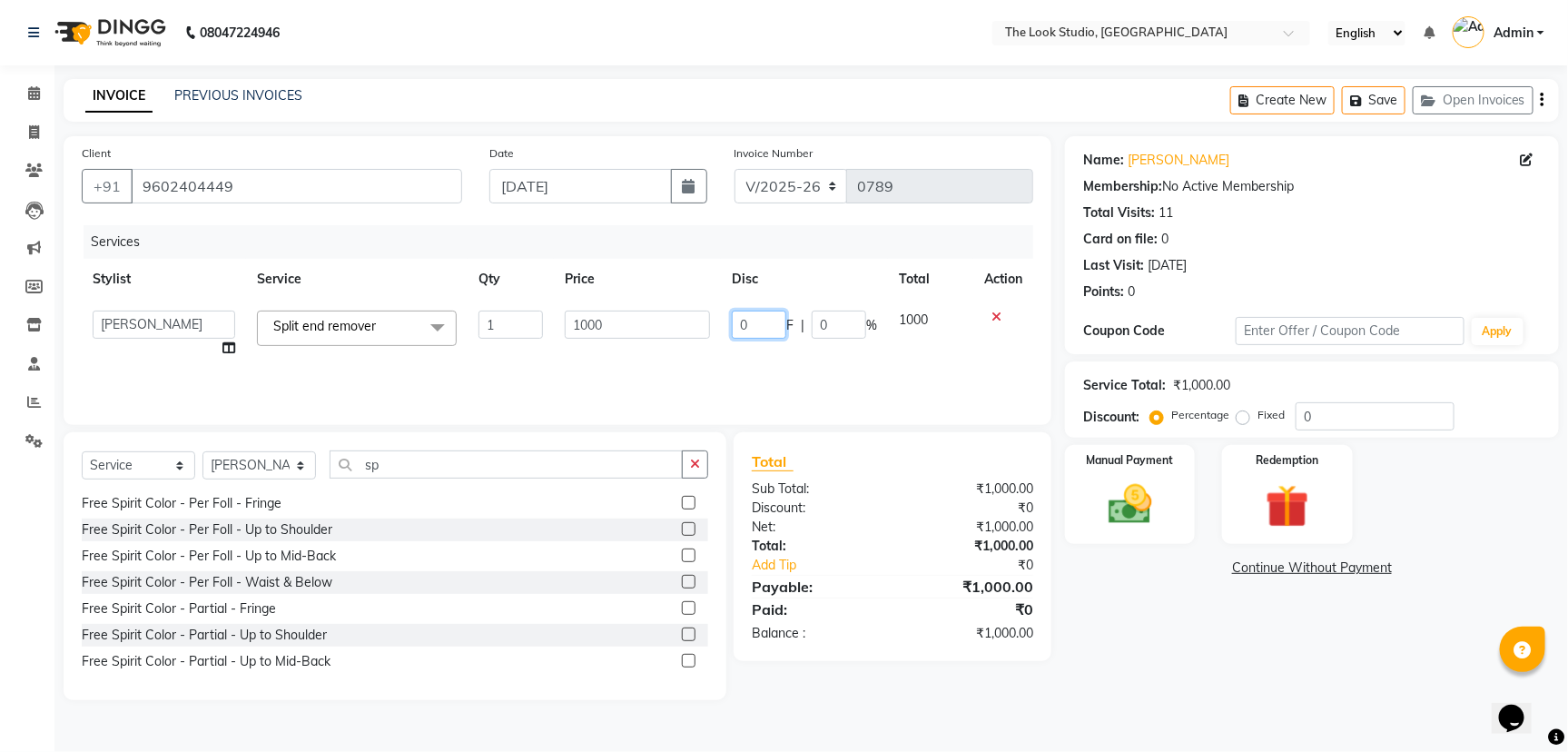
click at [760, 318] on input "0" at bounding box center [760, 325] width 55 height 28
type input "1"
type input "50"
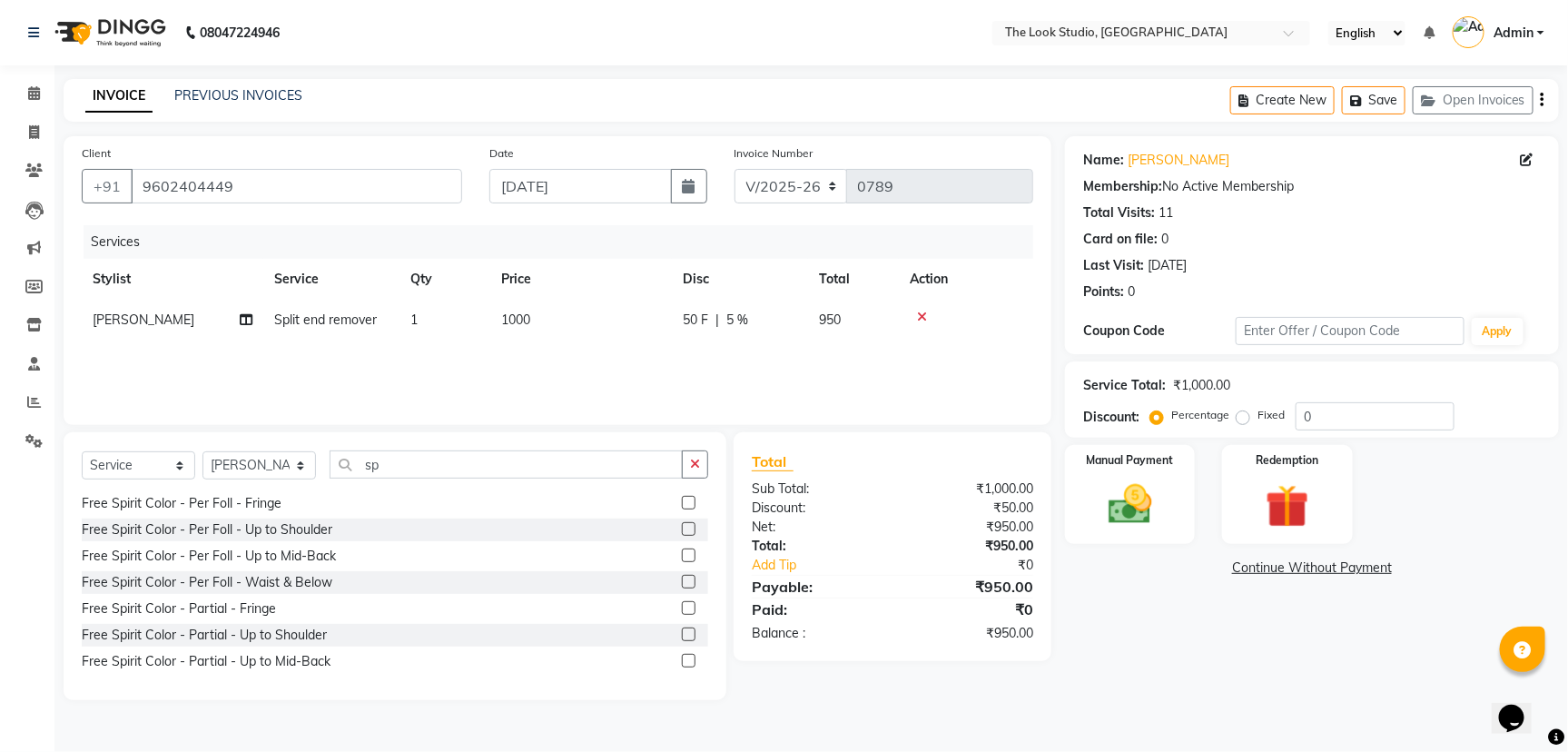
click at [1078, 727] on div "08047224946 Select Location × The Look Studio, Sardarpura English ENGLISH Españ…" at bounding box center [784, 376] width 1568 height 752
click at [682, 526] on label at bounding box center [689, 529] width 13 height 13
click at [682, 526] on input "checkbox" at bounding box center [688, 530] width 12 height 12
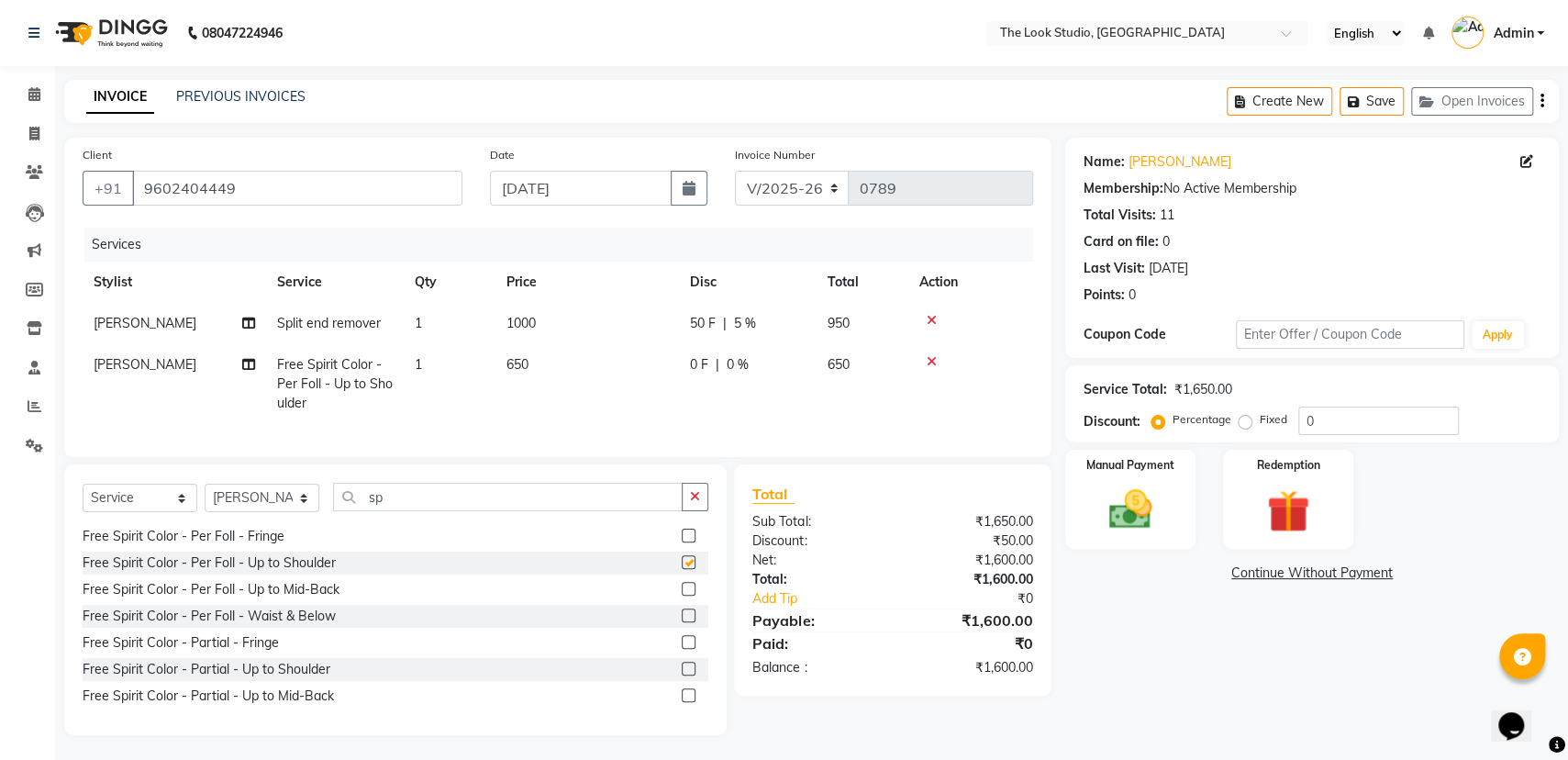
checkbox input "false"
click at [932, 351] on td at bounding box center [970, 384] width 125 height 80
click at [923, 360] on div at bounding box center [971, 361] width 103 height 12
click at [926, 357] on icon at bounding box center [931, 361] width 10 height 12
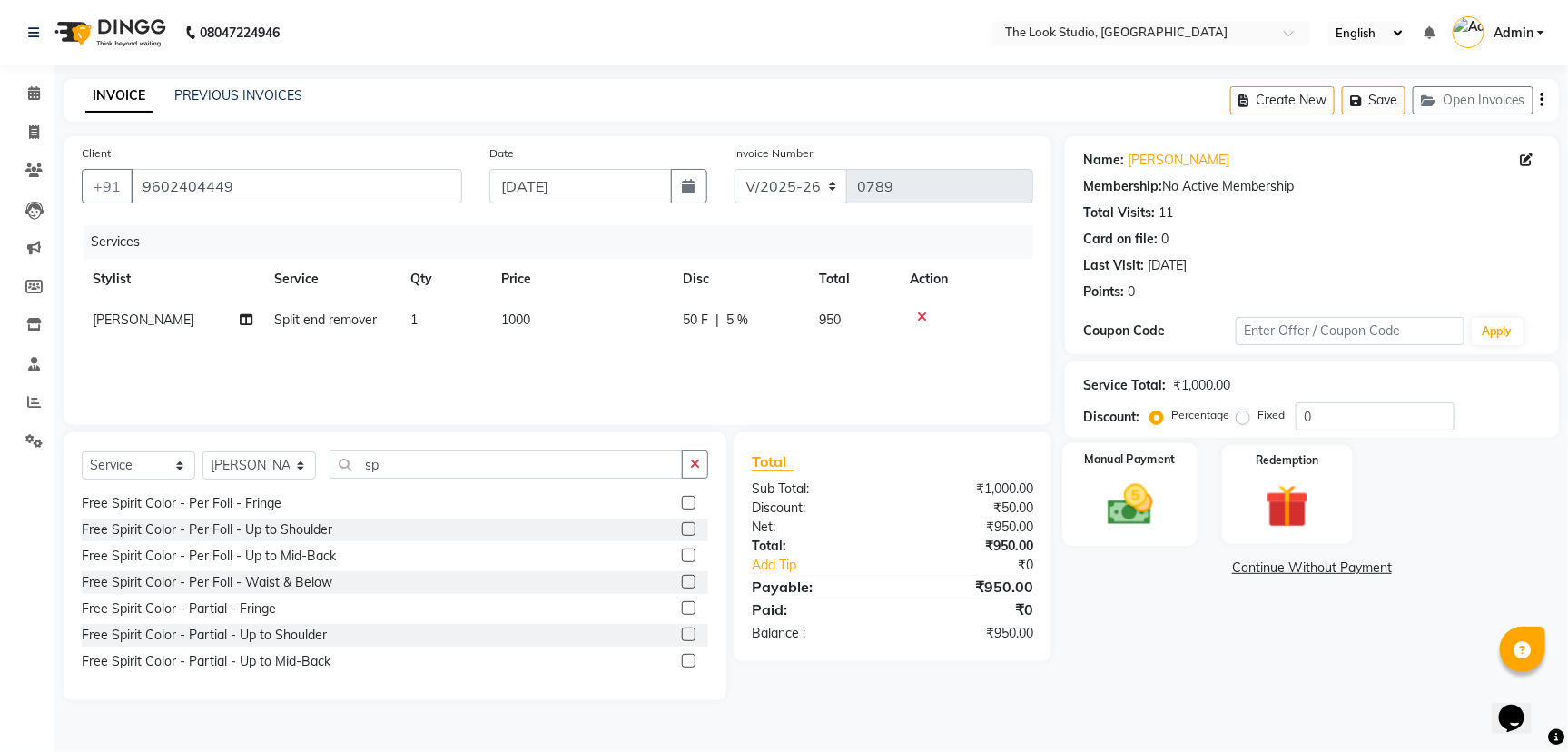
click at [1163, 495] on img at bounding box center [1130, 504] width 74 height 52
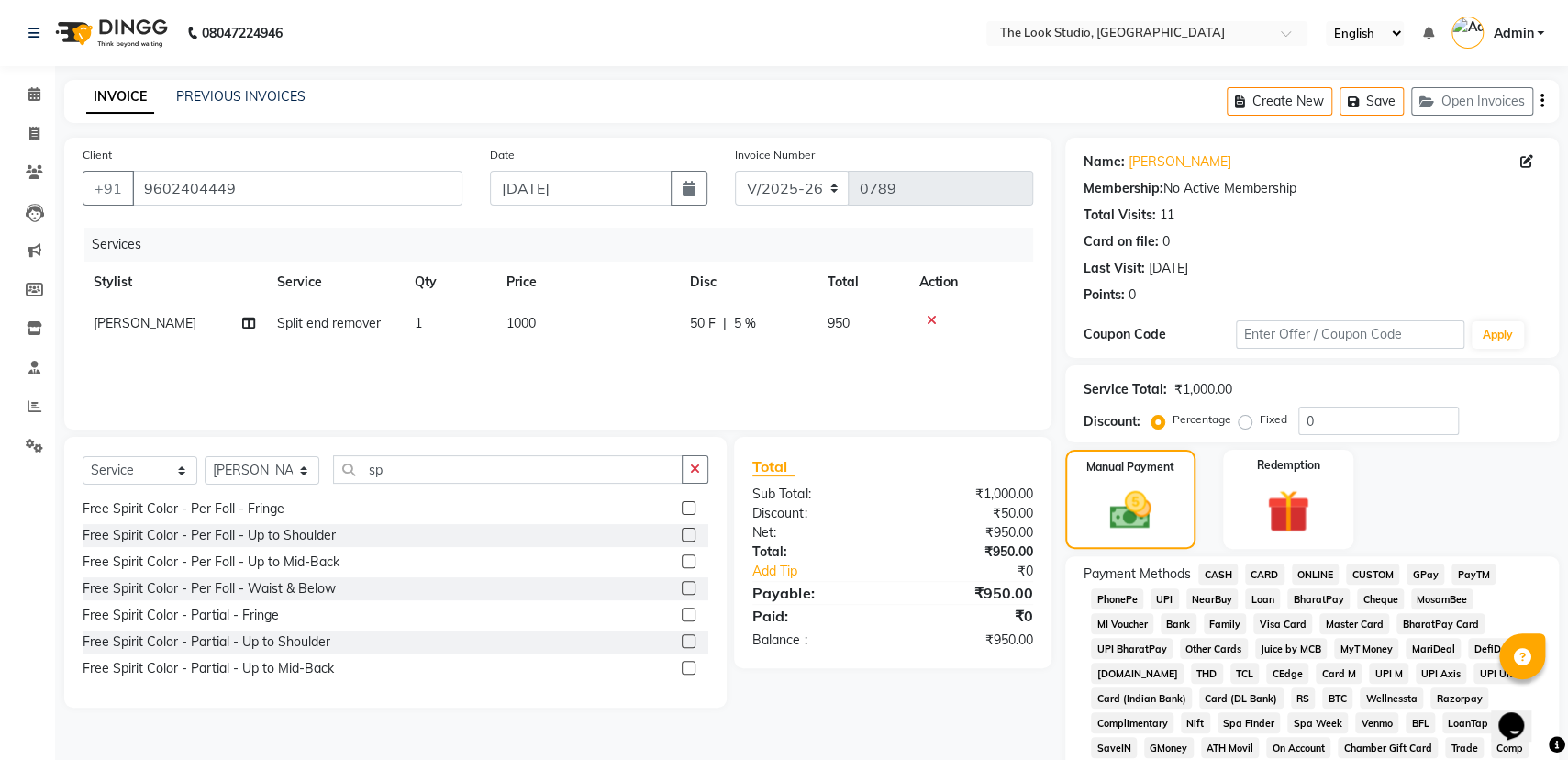
click at [1217, 571] on span "CASH" at bounding box center [1218, 574] width 39 height 21
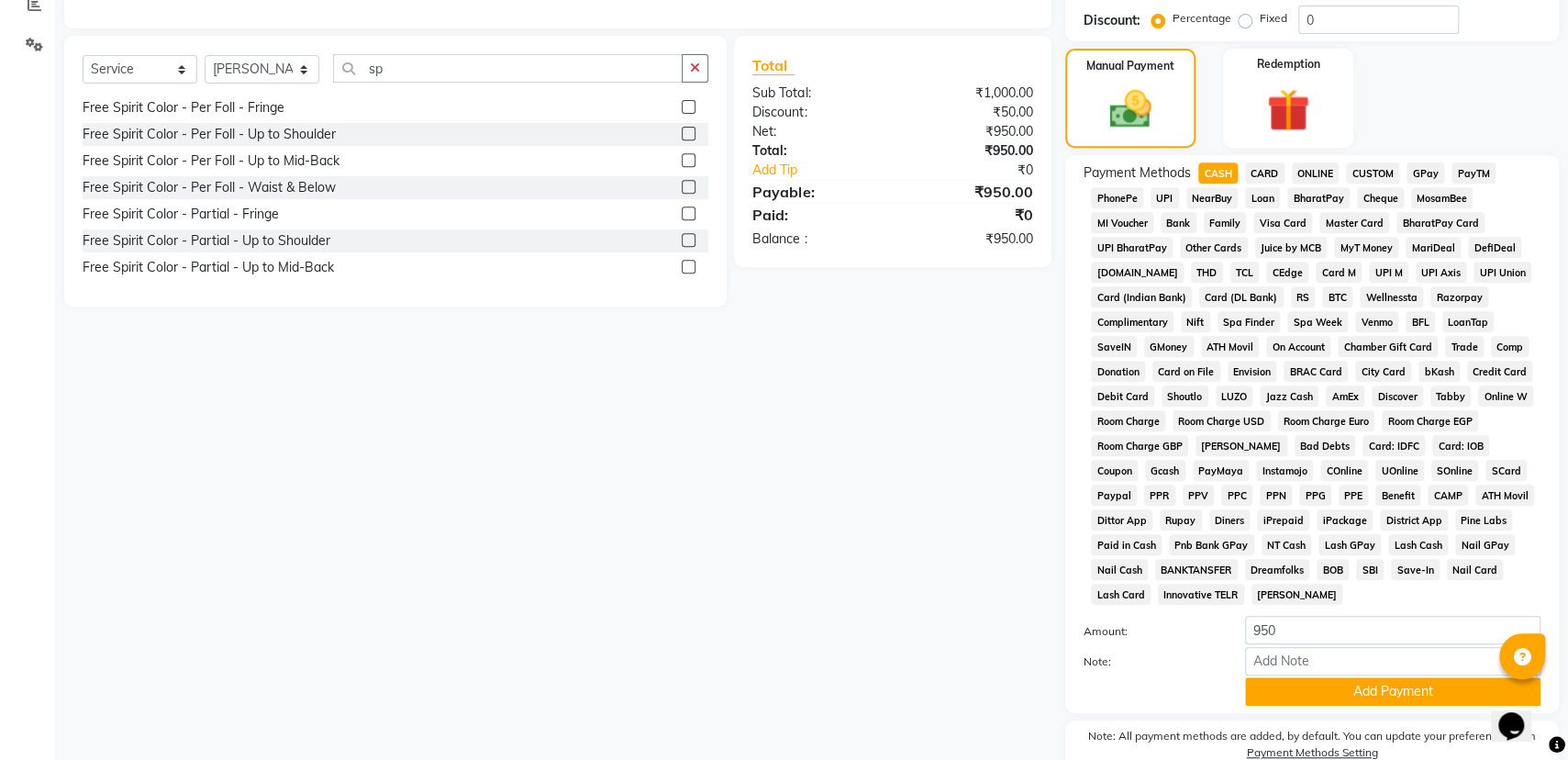
scroll to position [462, 0]
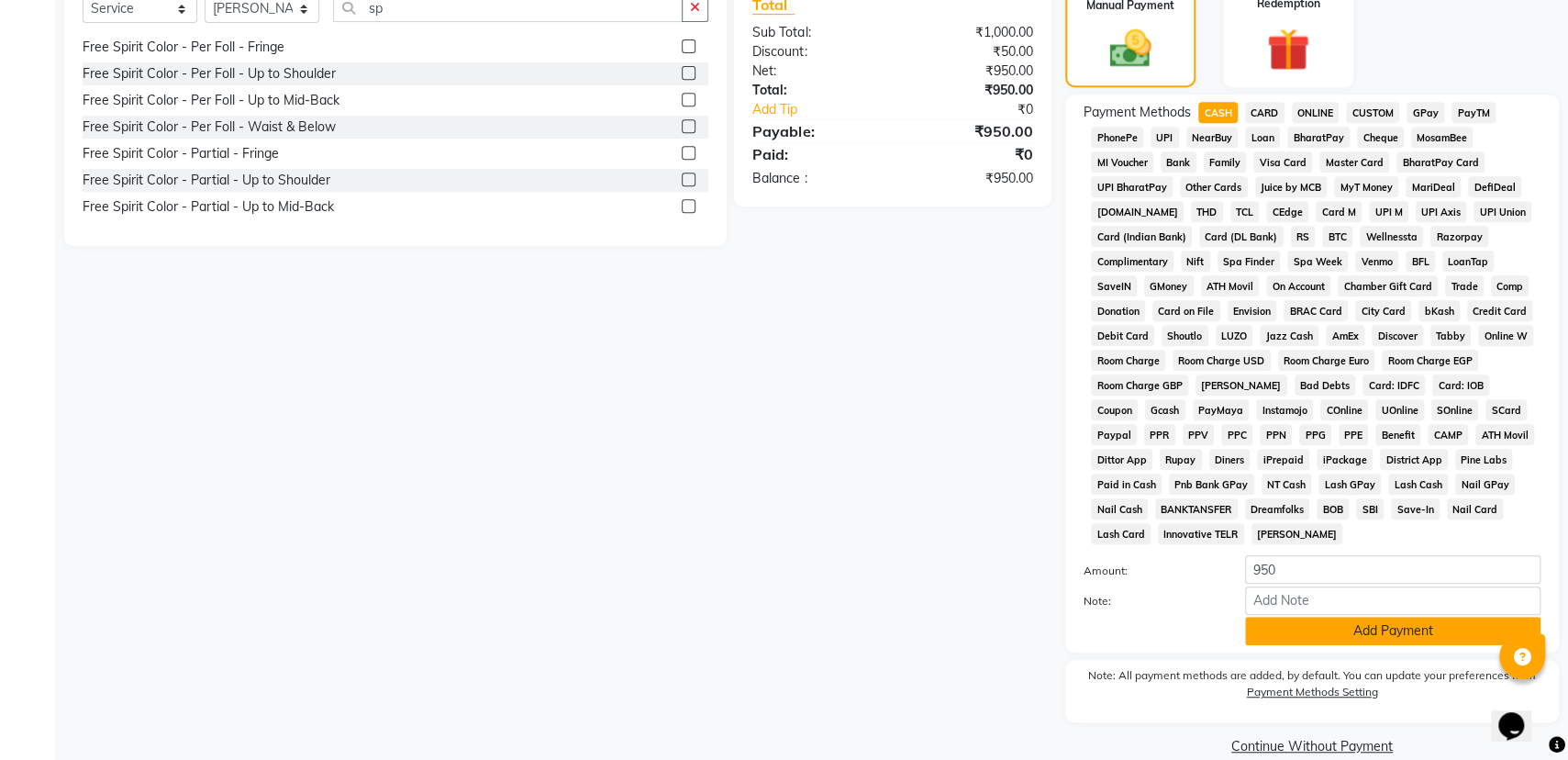
click at [1341, 627] on button "Add Payment" at bounding box center [1393, 631] width 295 height 29
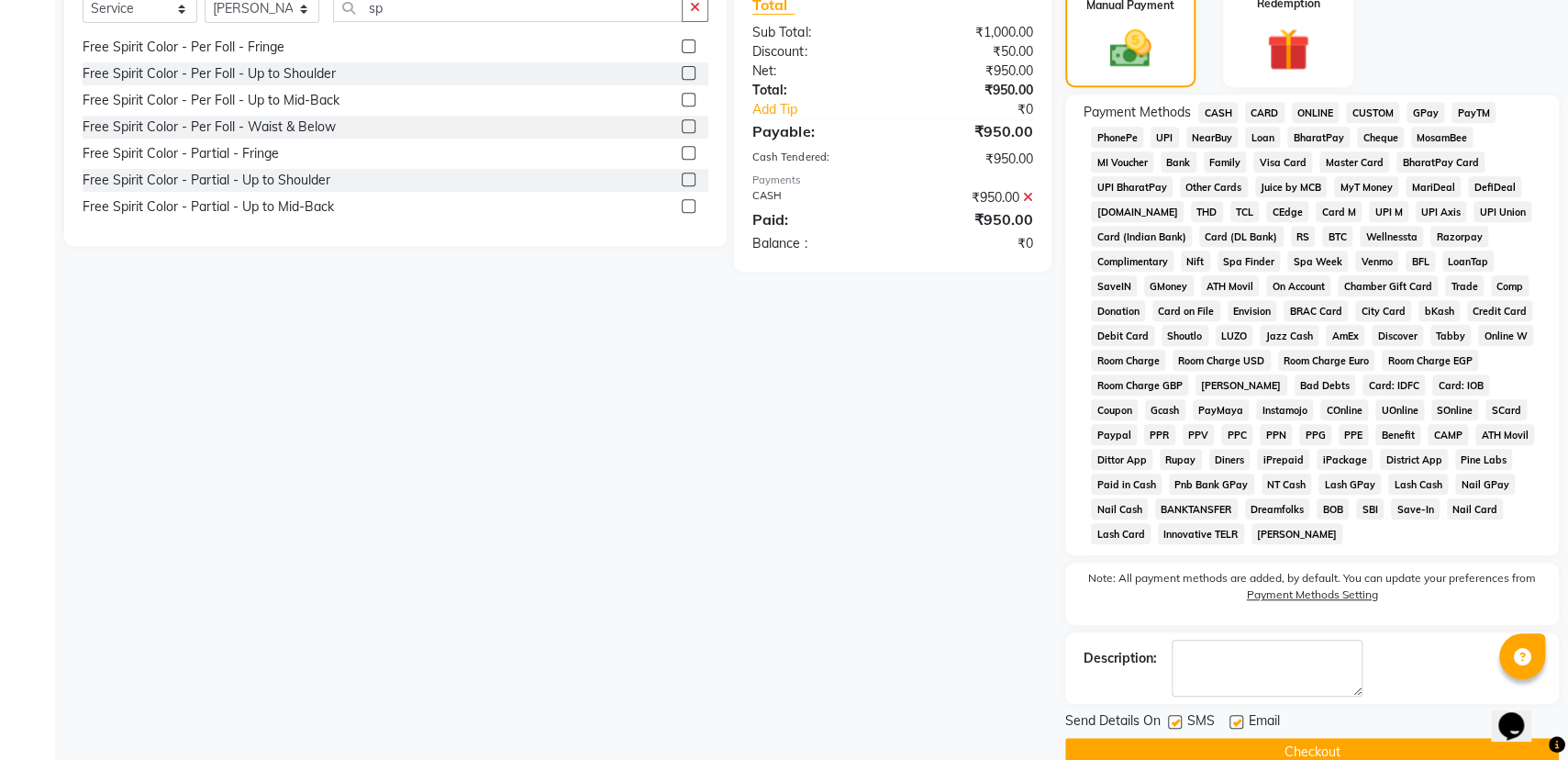
click at [1267, 741] on button "Checkout" at bounding box center [1312, 752] width 493 height 29
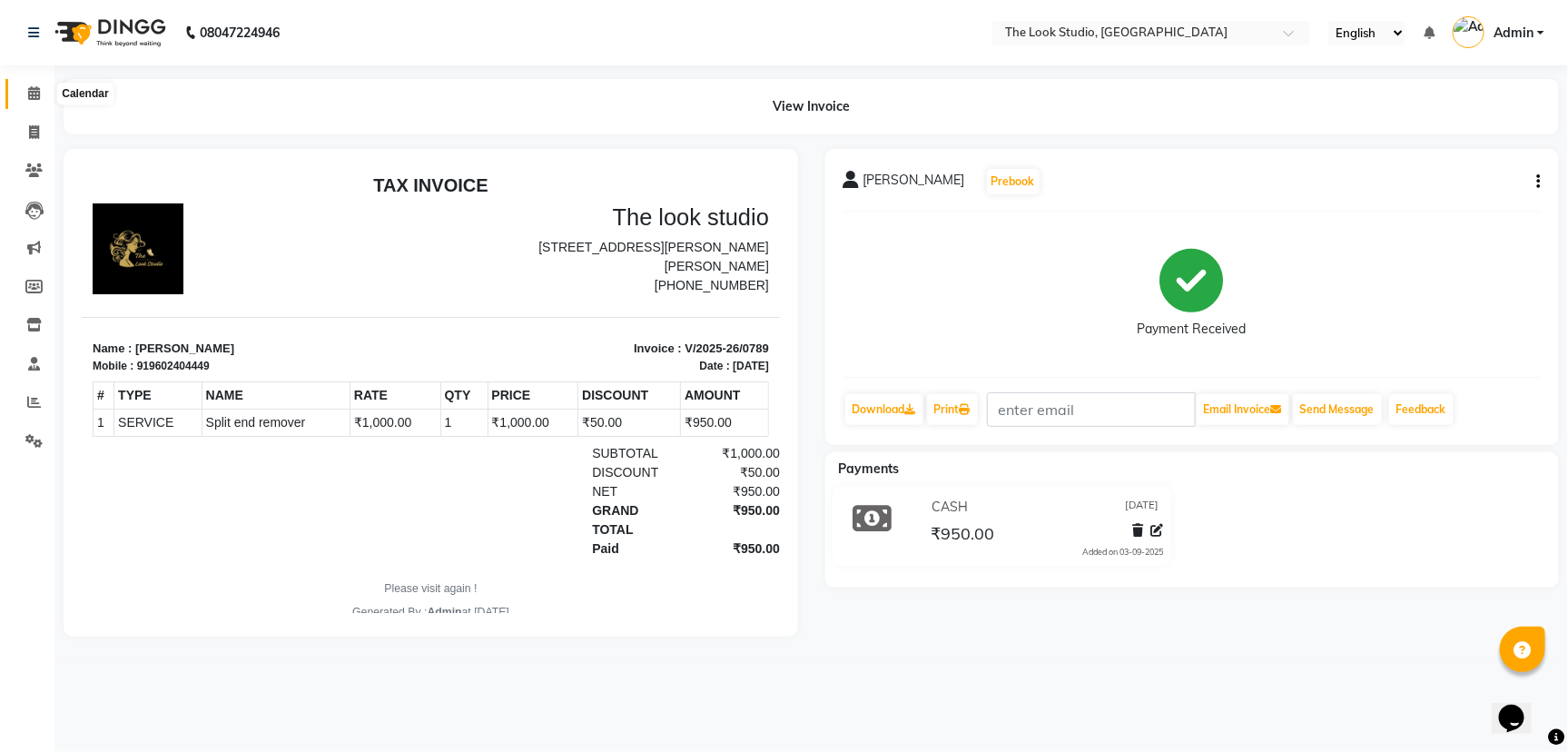
click at [28, 88] on icon at bounding box center [34, 93] width 12 height 13
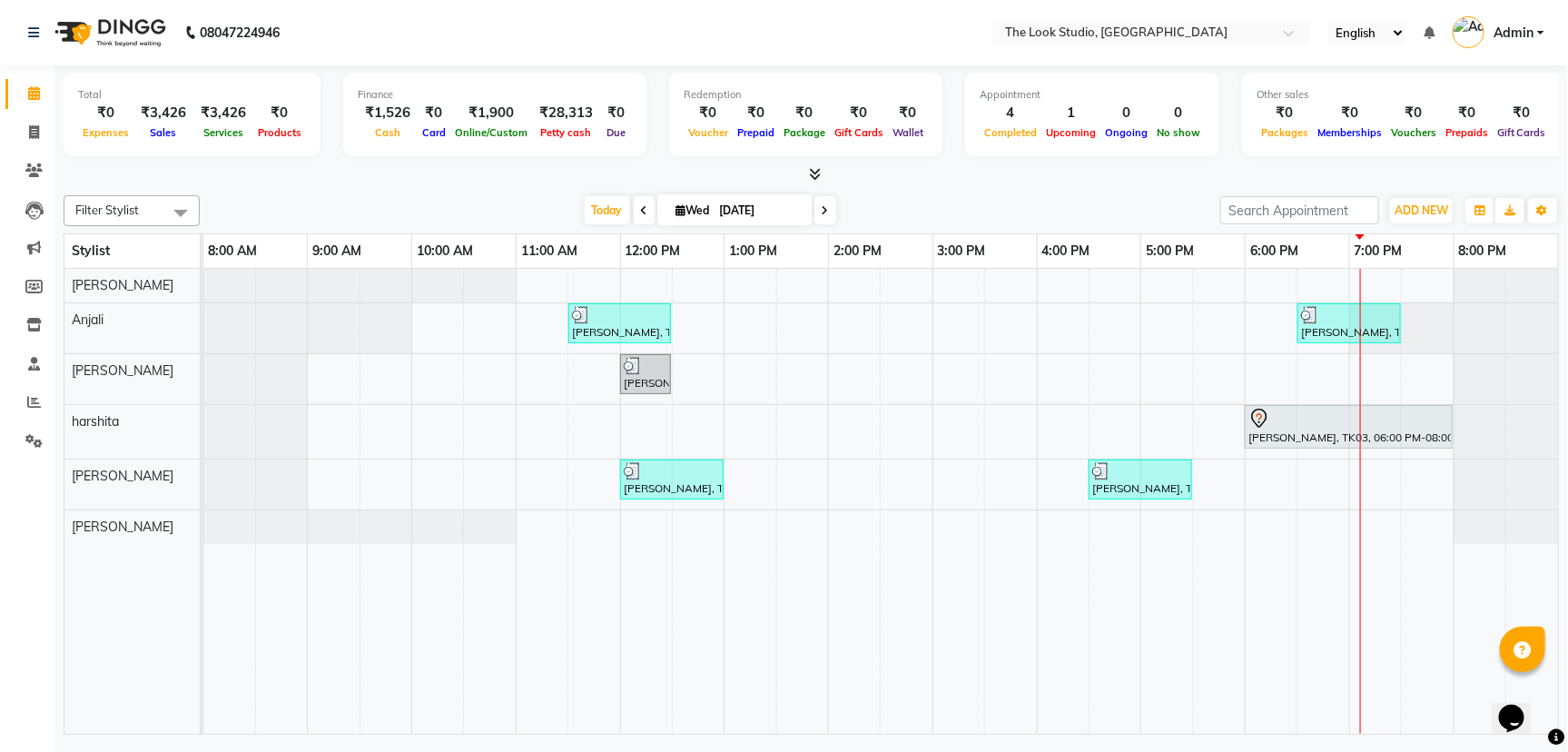
click at [829, 206] on span at bounding box center [825, 210] width 22 height 28
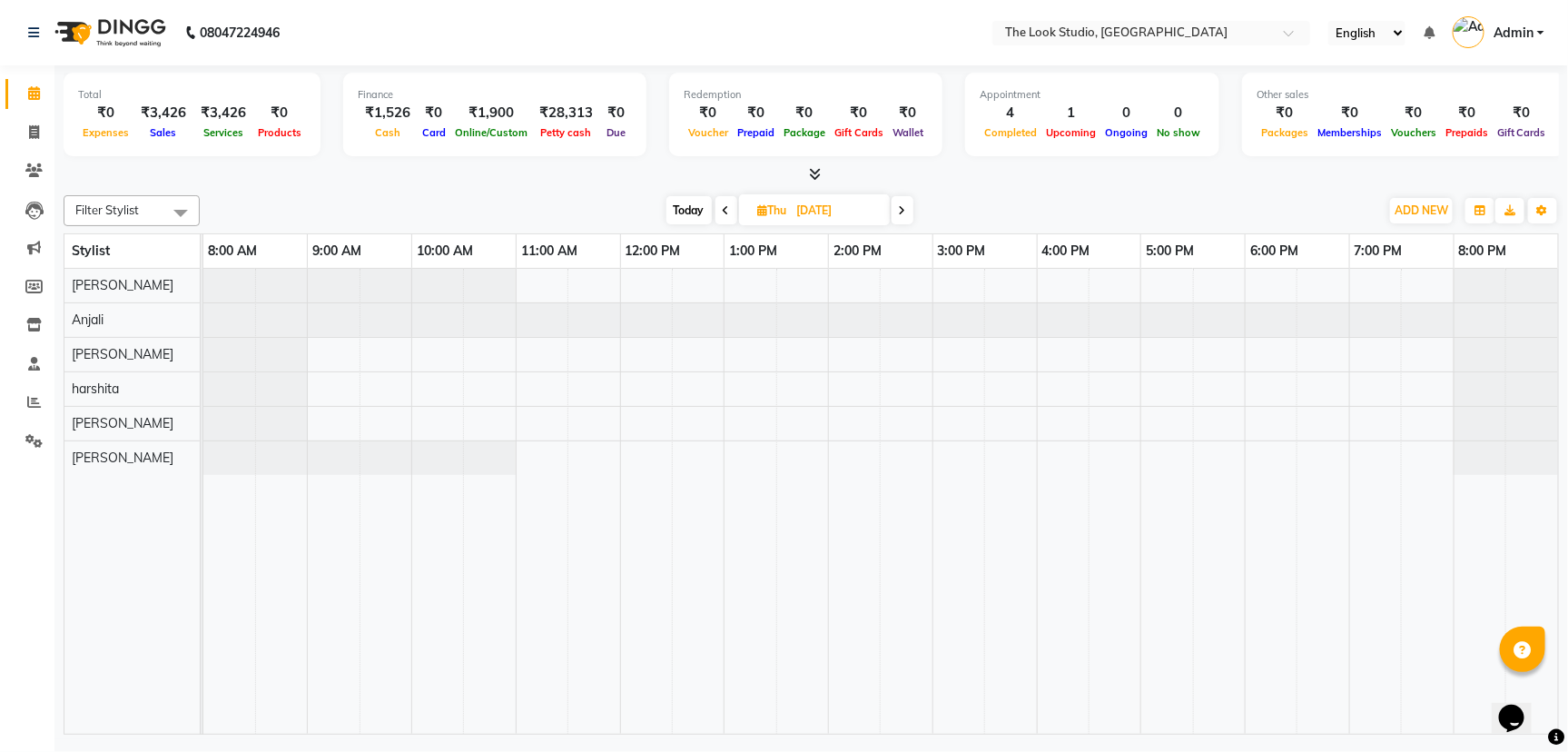
click at [904, 205] on icon at bounding box center [903, 211] width 8 height 11
type input "[DATE]"
click at [572, 378] on div at bounding box center [881, 500] width 1355 height 465
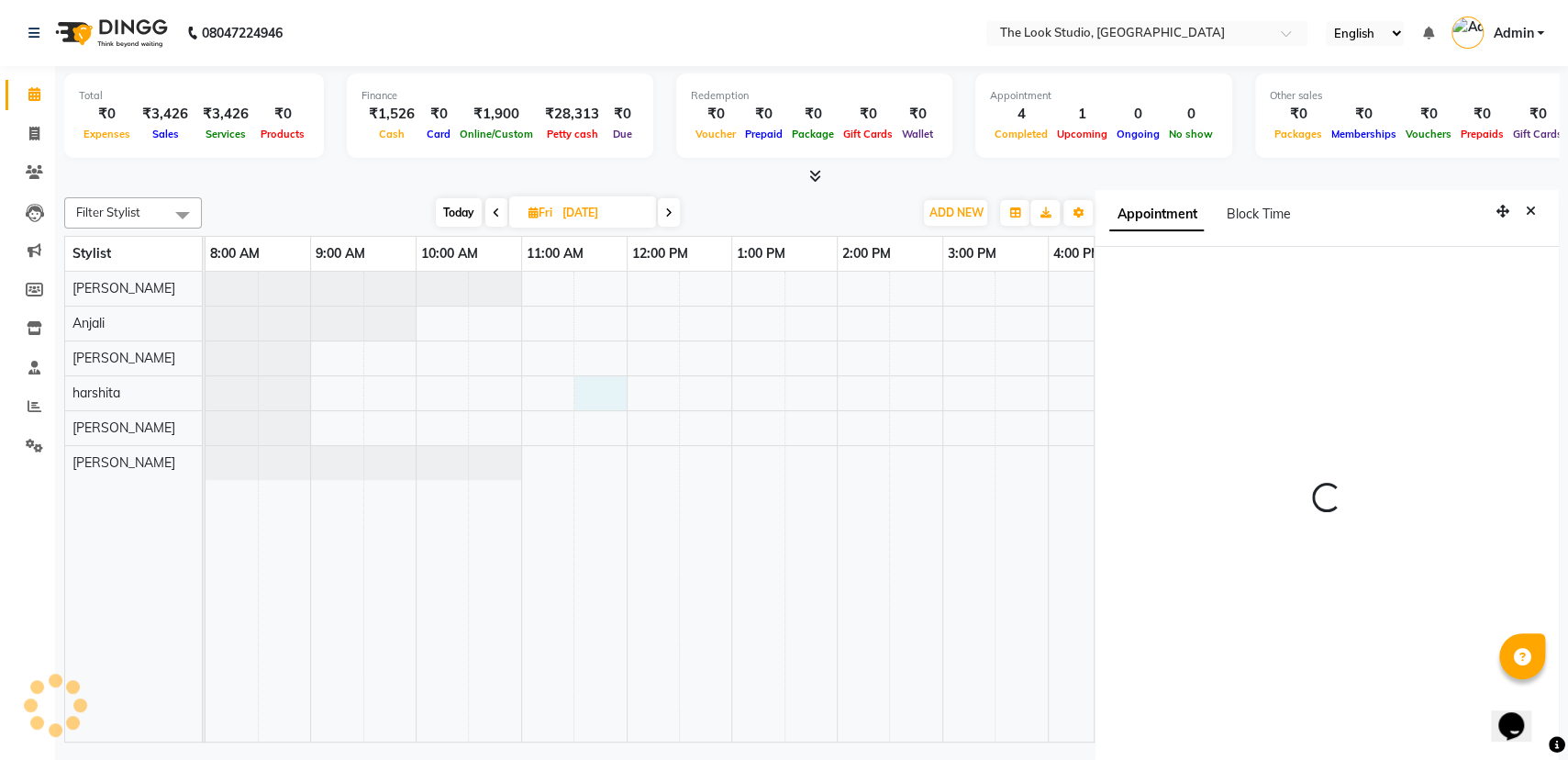
scroll to position [1, 0]
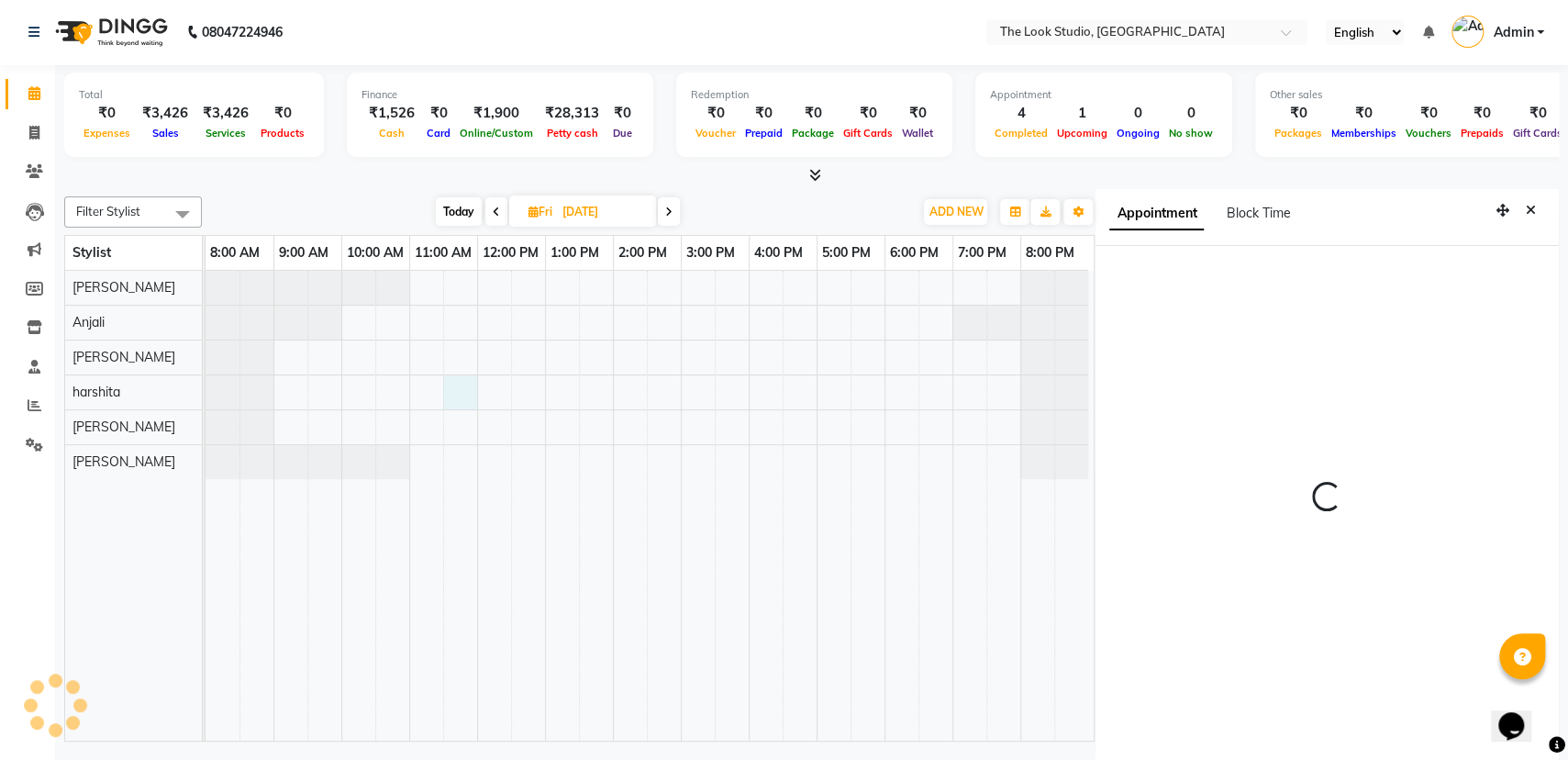
select select "690"
select select "53766"
select select "tentative"
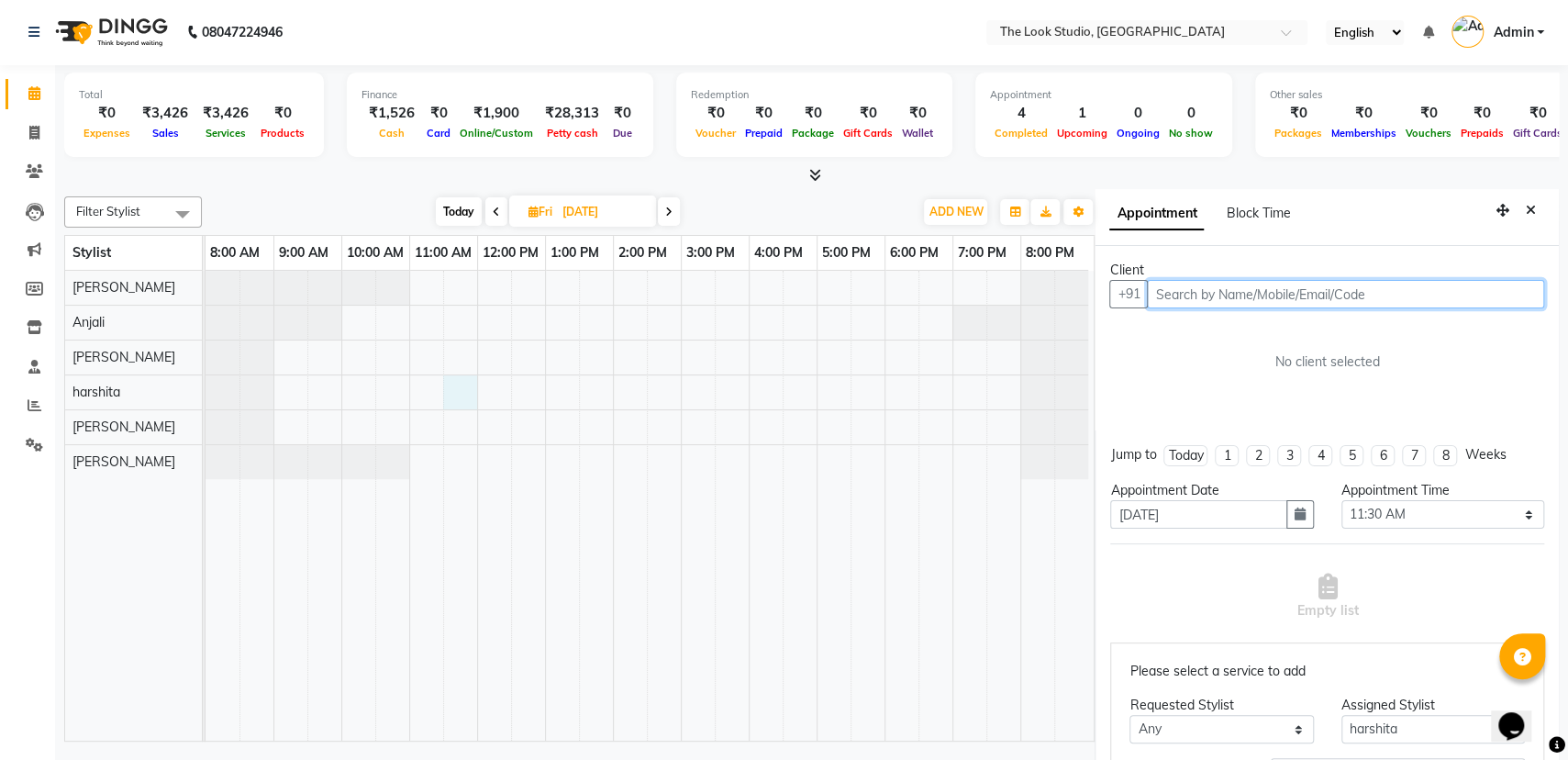
click at [1202, 291] on input "text" at bounding box center [1345, 294] width 397 height 29
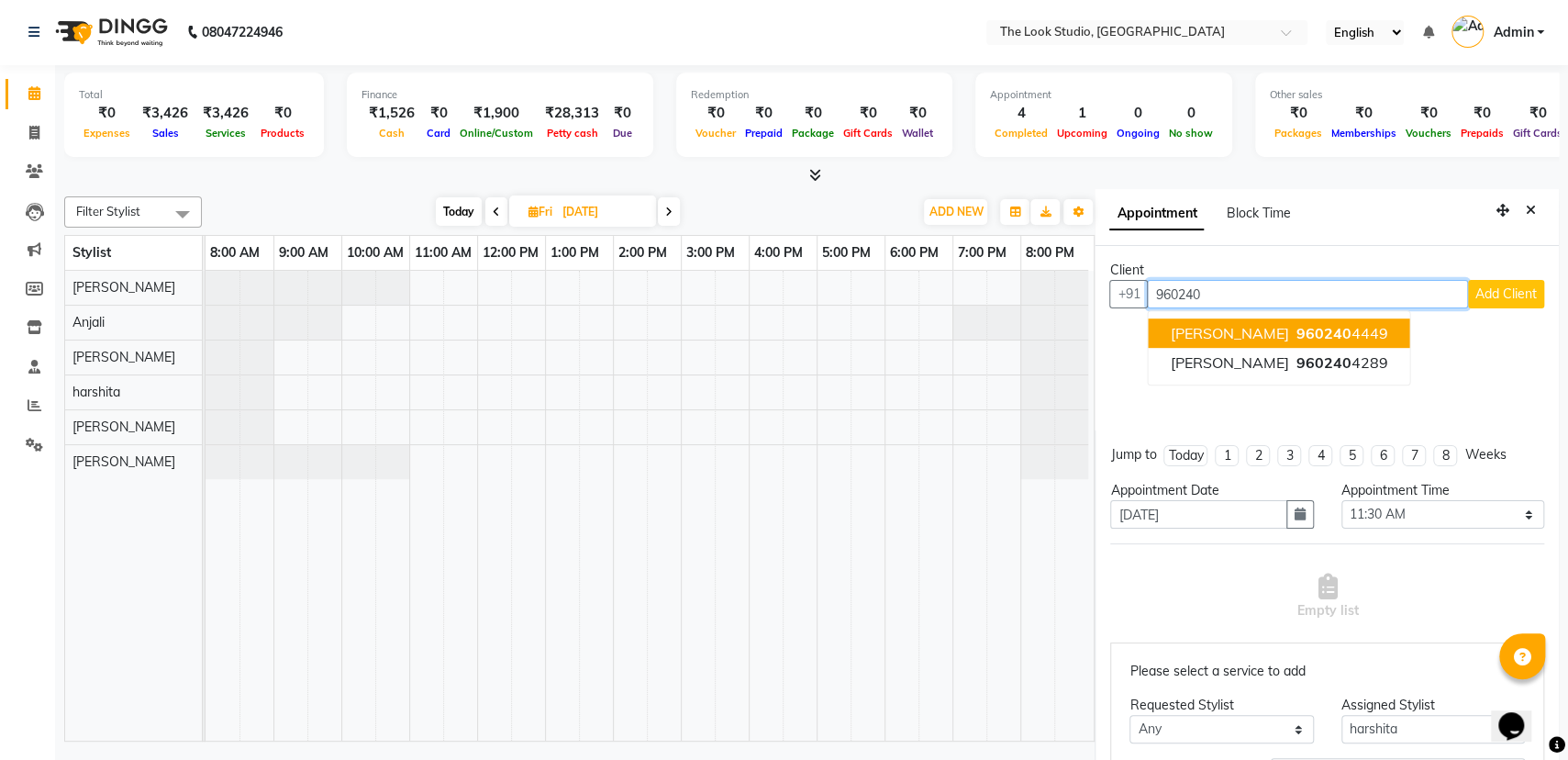
click at [1307, 334] on span "960240" at bounding box center [1324, 332] width 55 height 18
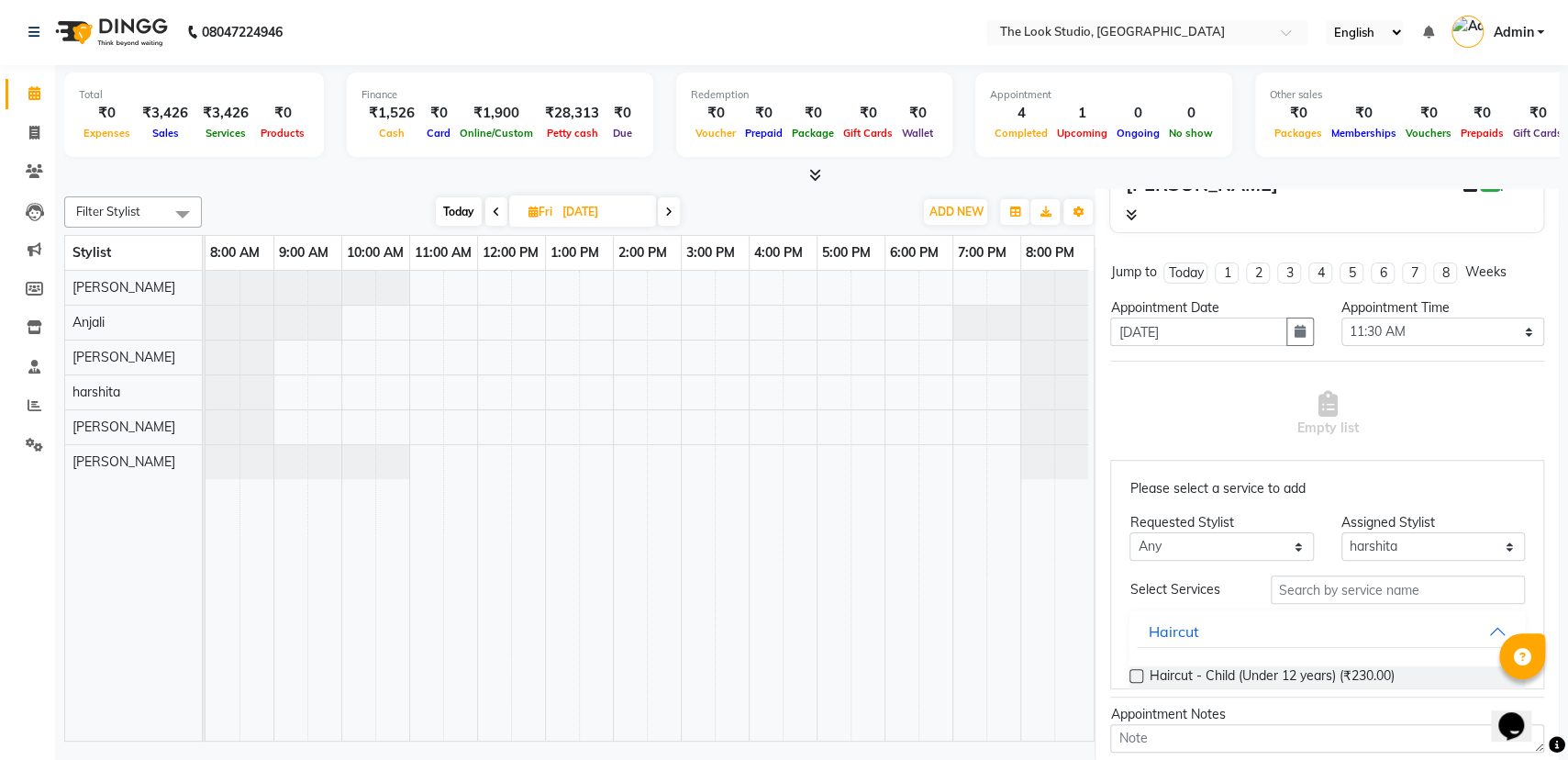
scroll to position [222, 0]
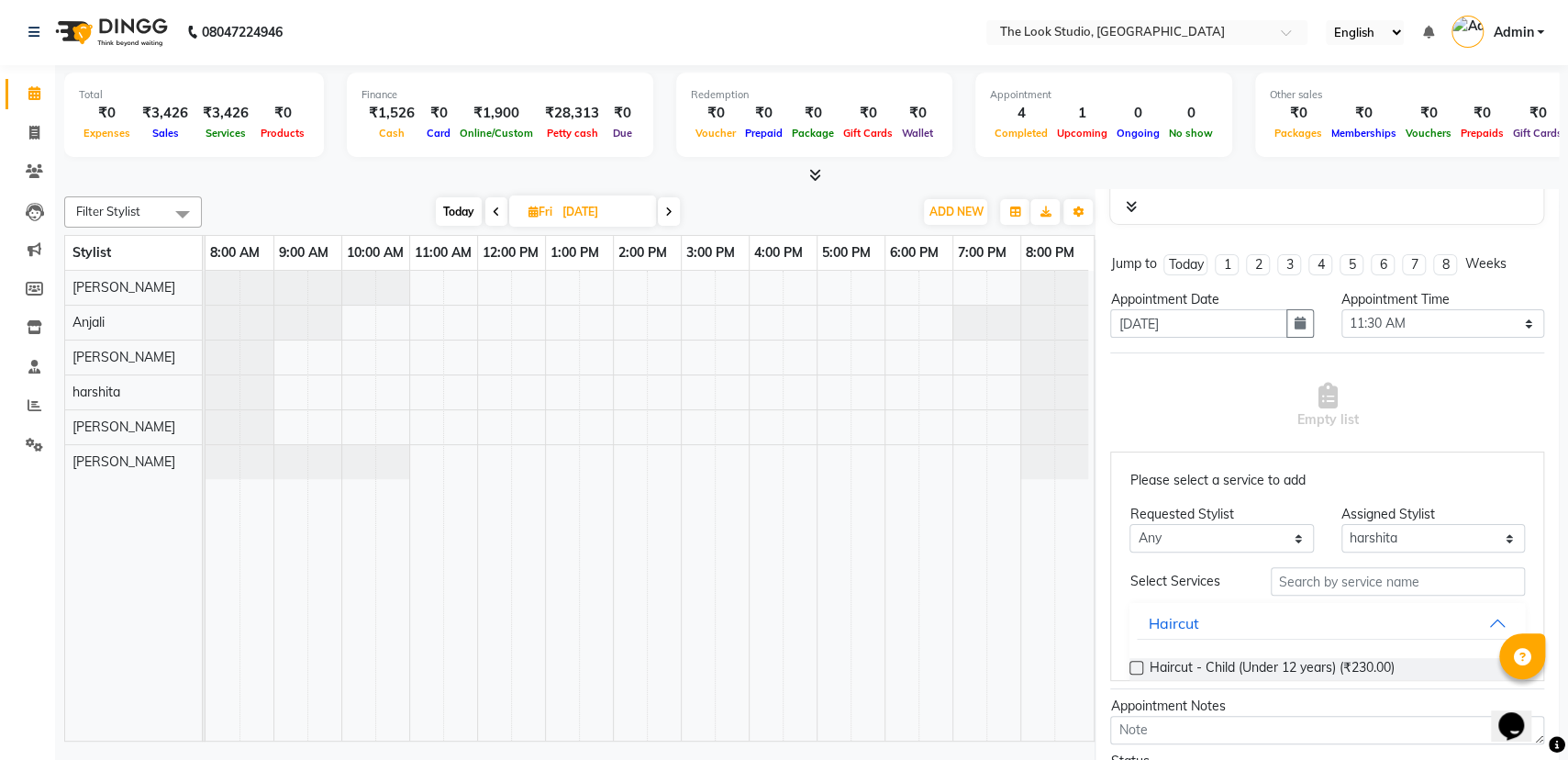
type input "9602404449"
click at [1394, 585] on input "text" at bounding box center [1398, 582] width 254 height 29
type input "faci"
click at [1139, 662] on label at bounding box center [1136, 668] width 13 height 13
click at [1139, 664] on input "checkbox" at bounding box center [1135, 670] width 12 height 12
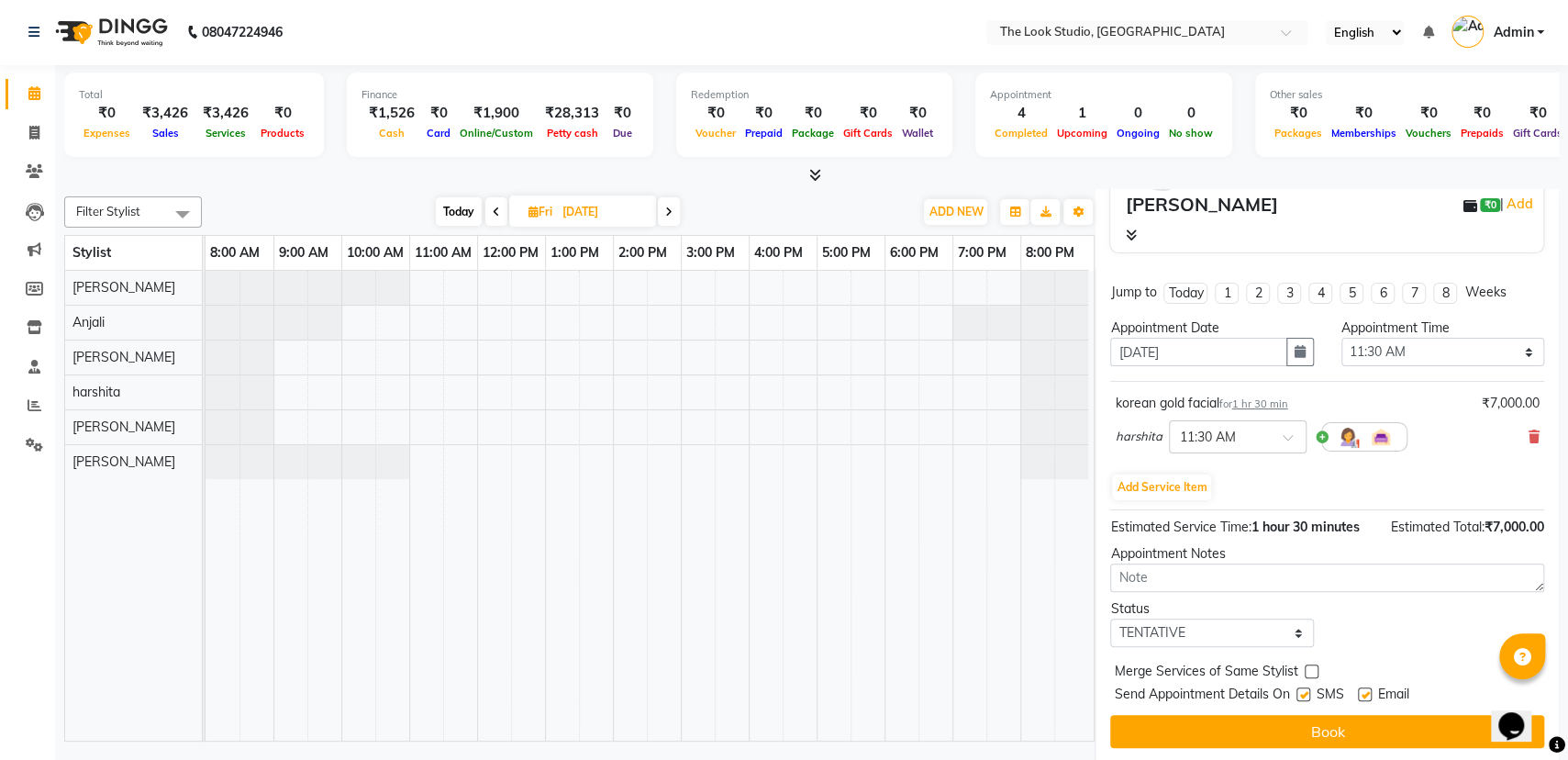
scroll to position [191, 0]
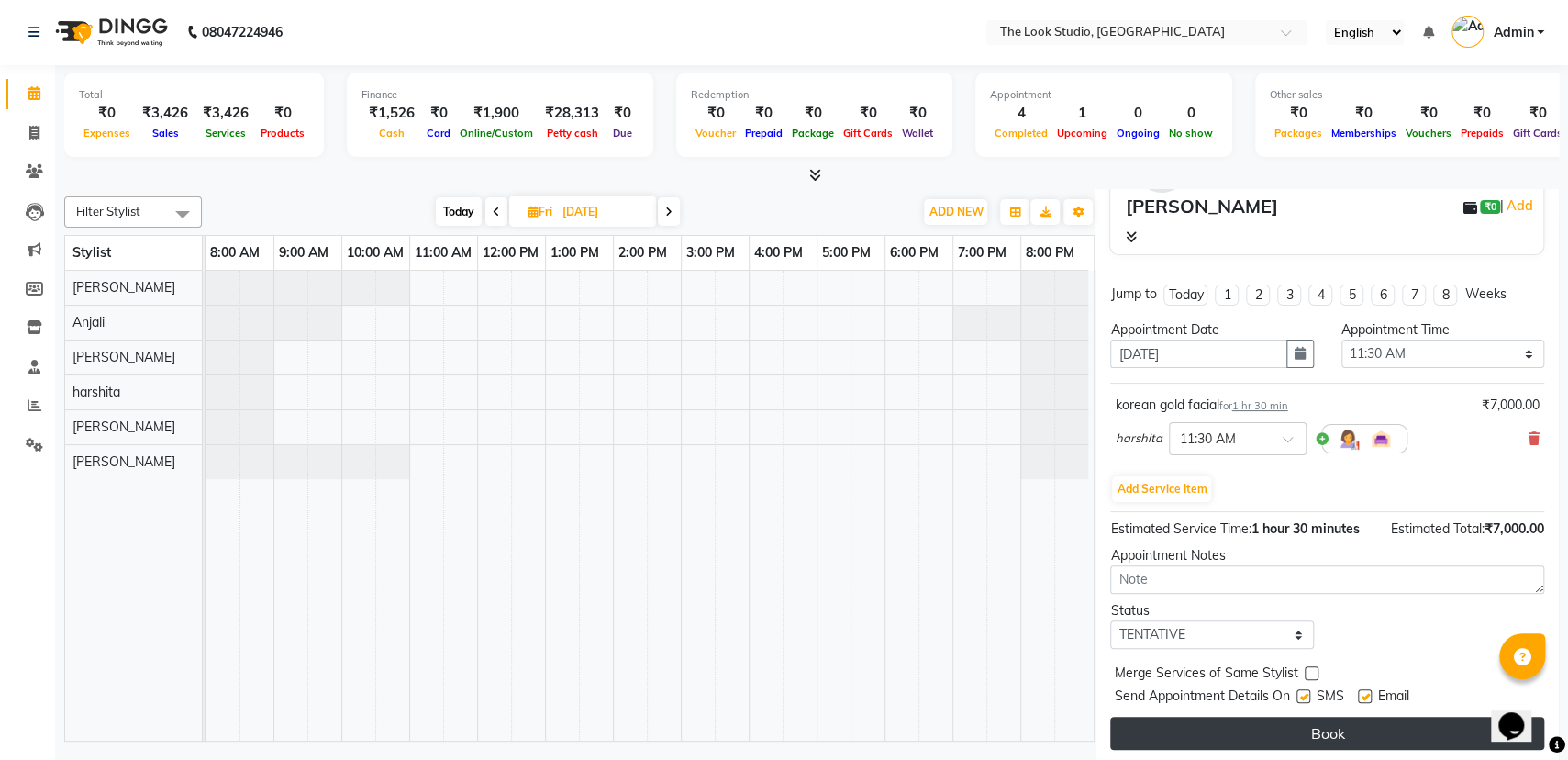
click at [1315, 728] on button "Book" at bounding box center [1327, 733] width 434 height 33
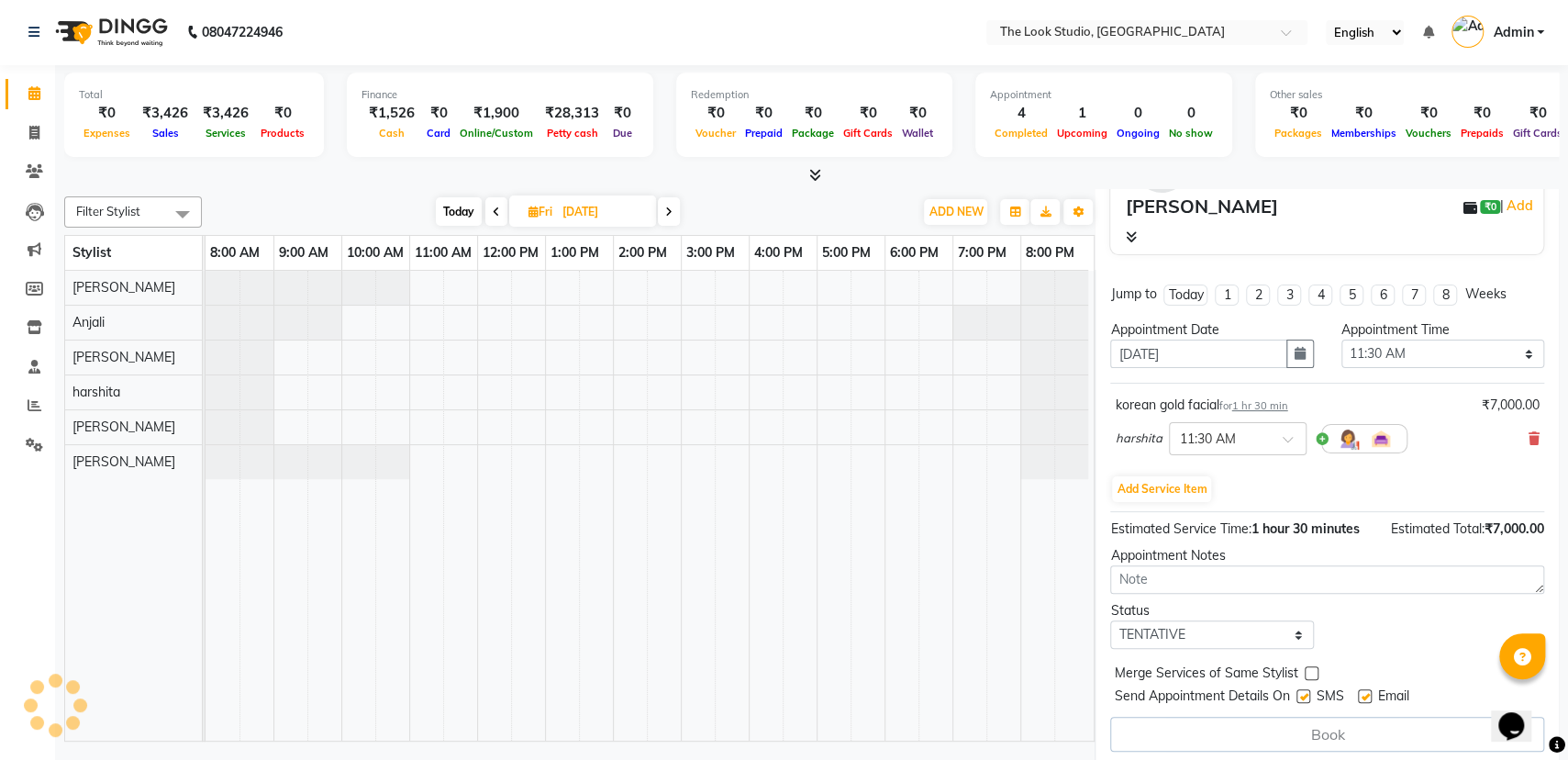
select select "53766"
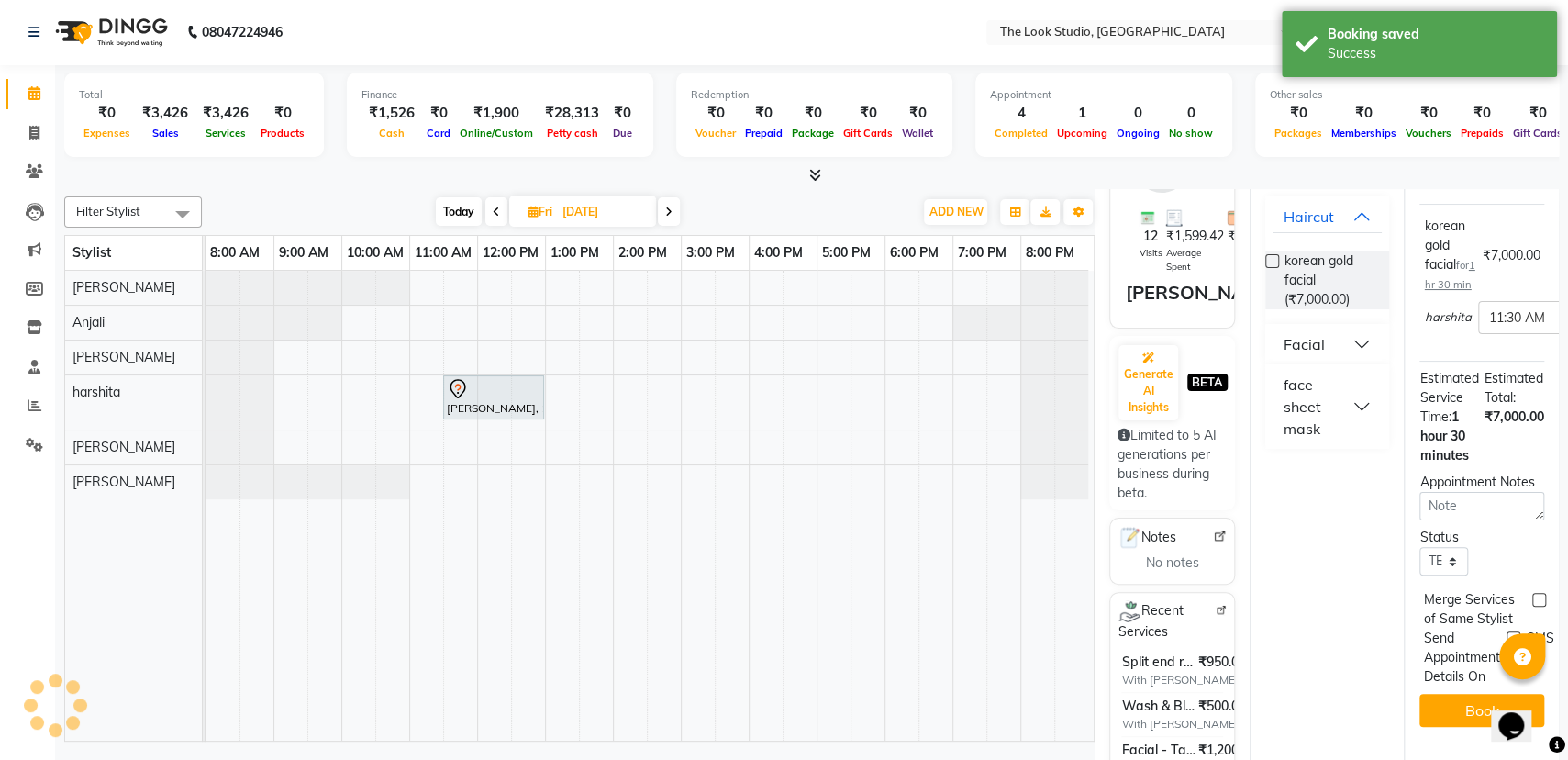
scroll to position [0, 0]
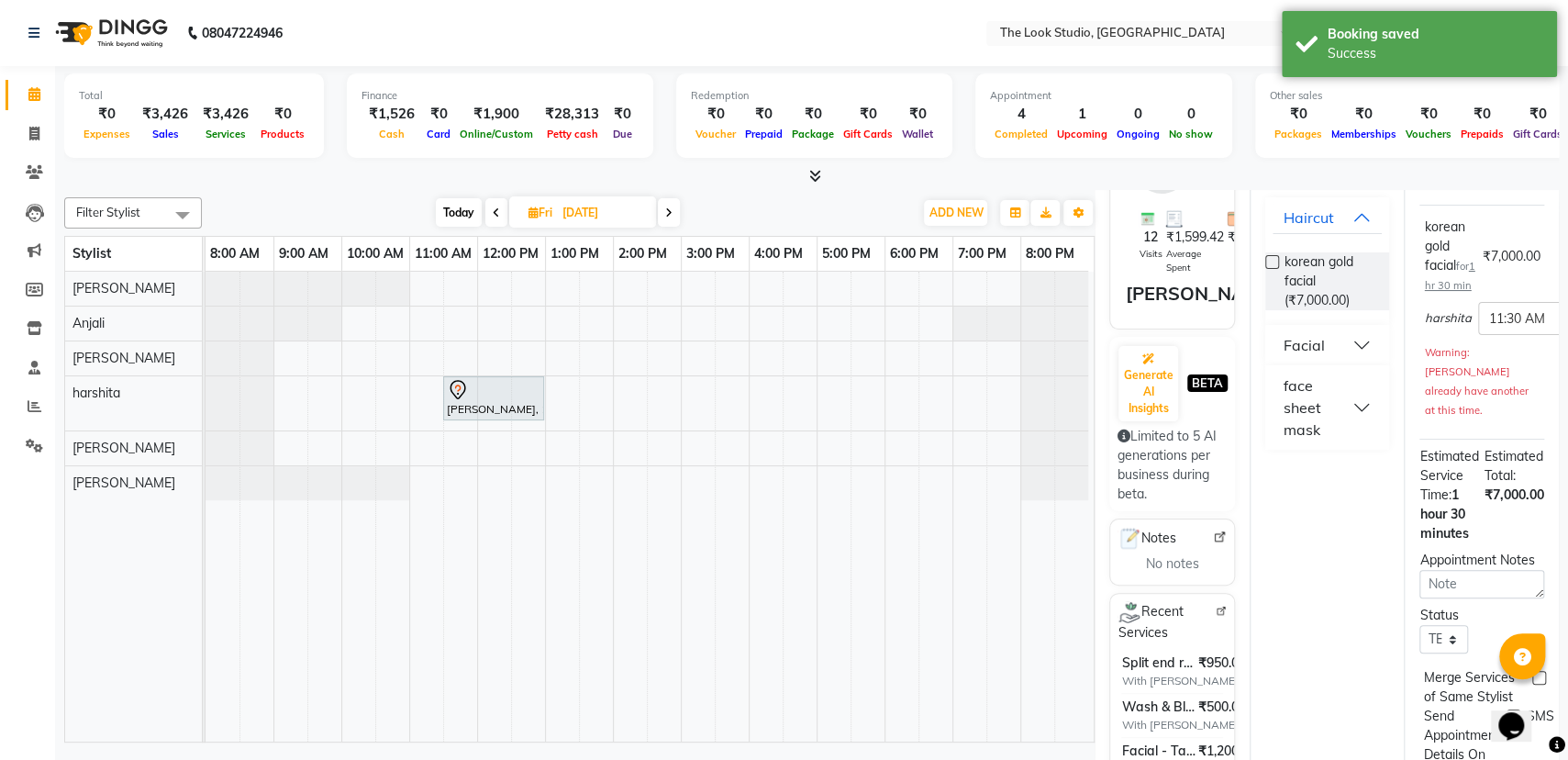
click at [503, 216] on span at bounding box center [496, 212] width 22 height 29
type input "[DATE]"
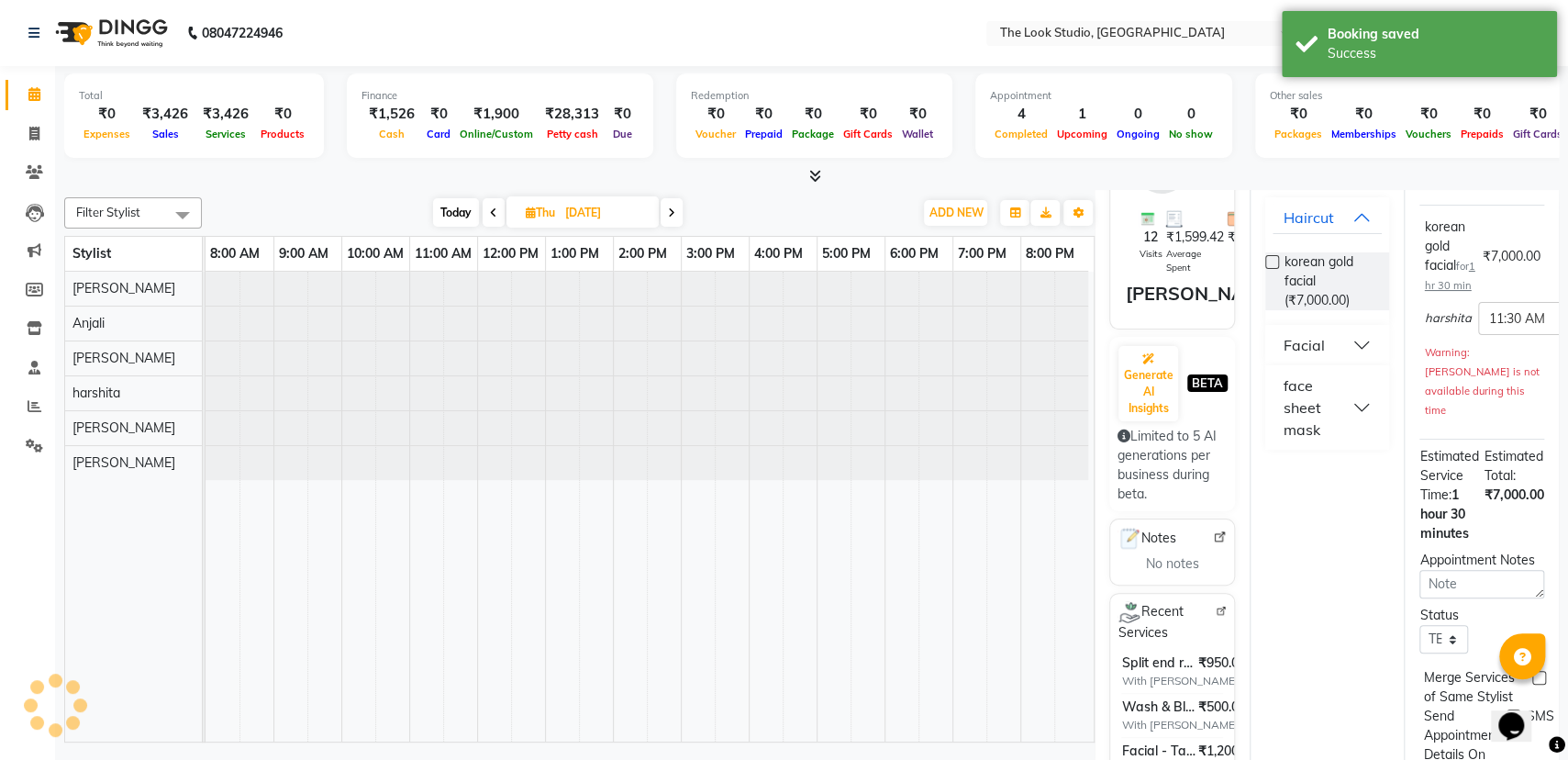
select select "690"
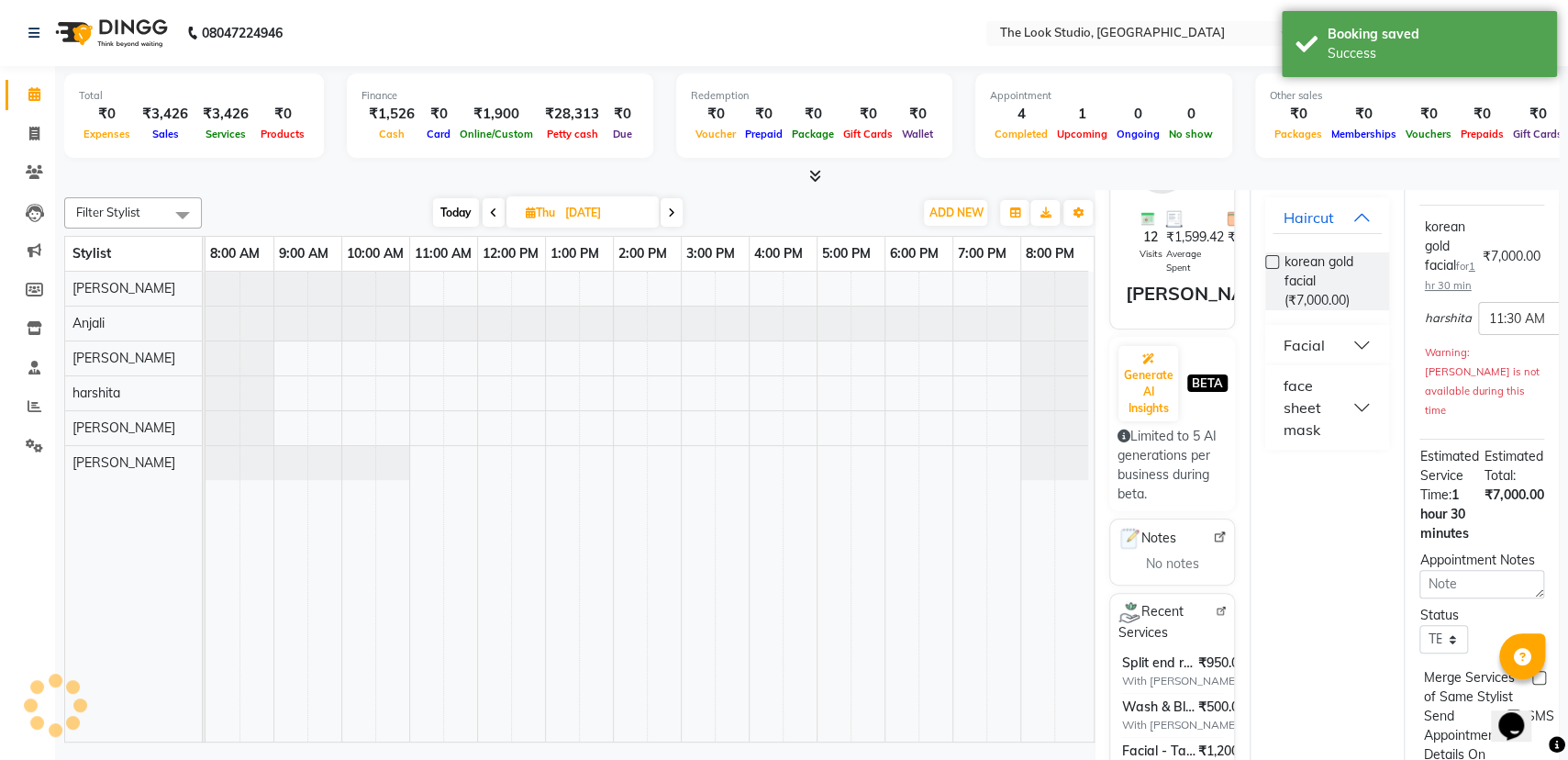
scroll to position [0, 11]
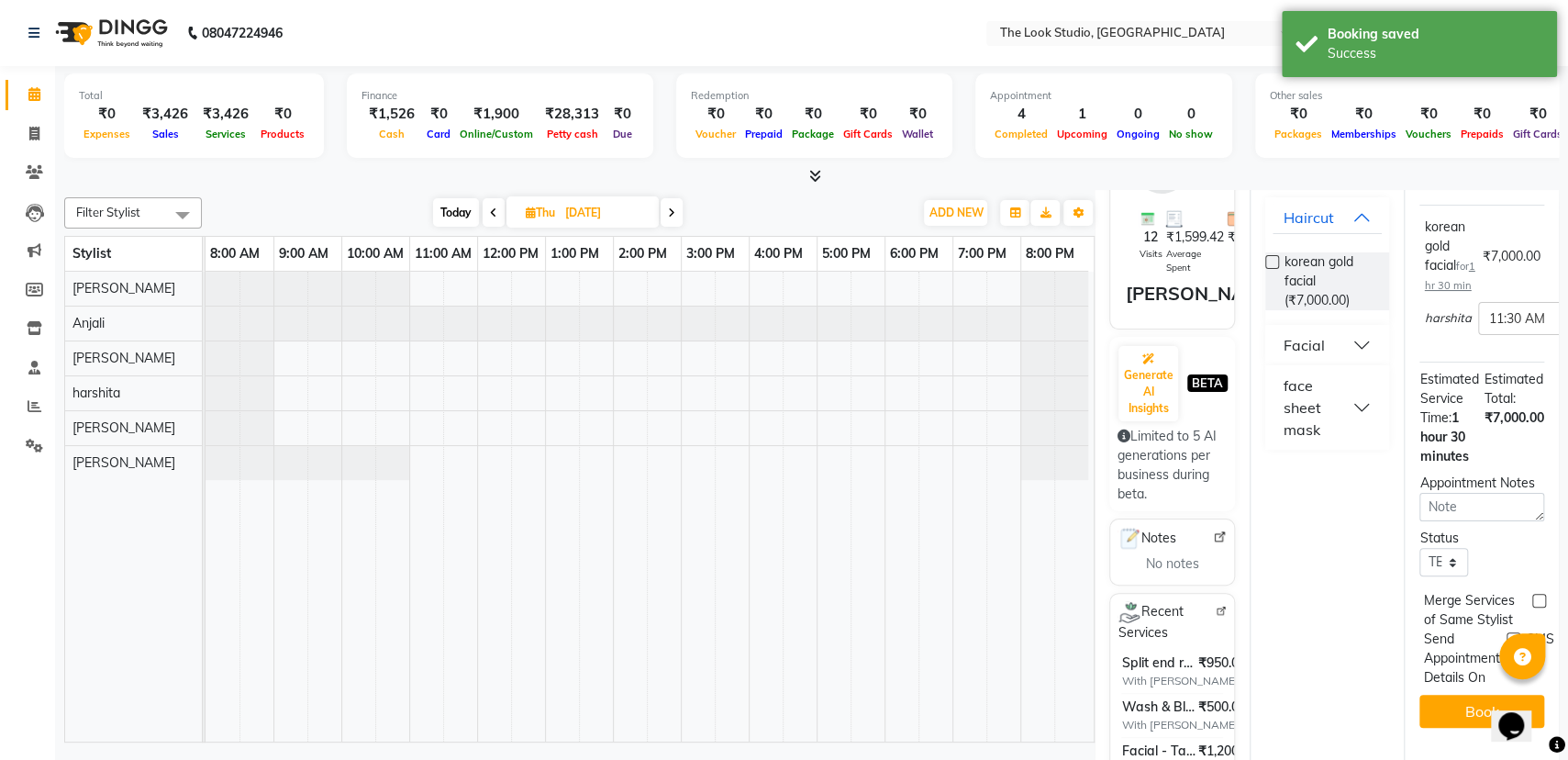
click at [496, 210] on span at bounding box center [493, 212] width 22 height 29
type input "[DATE]"
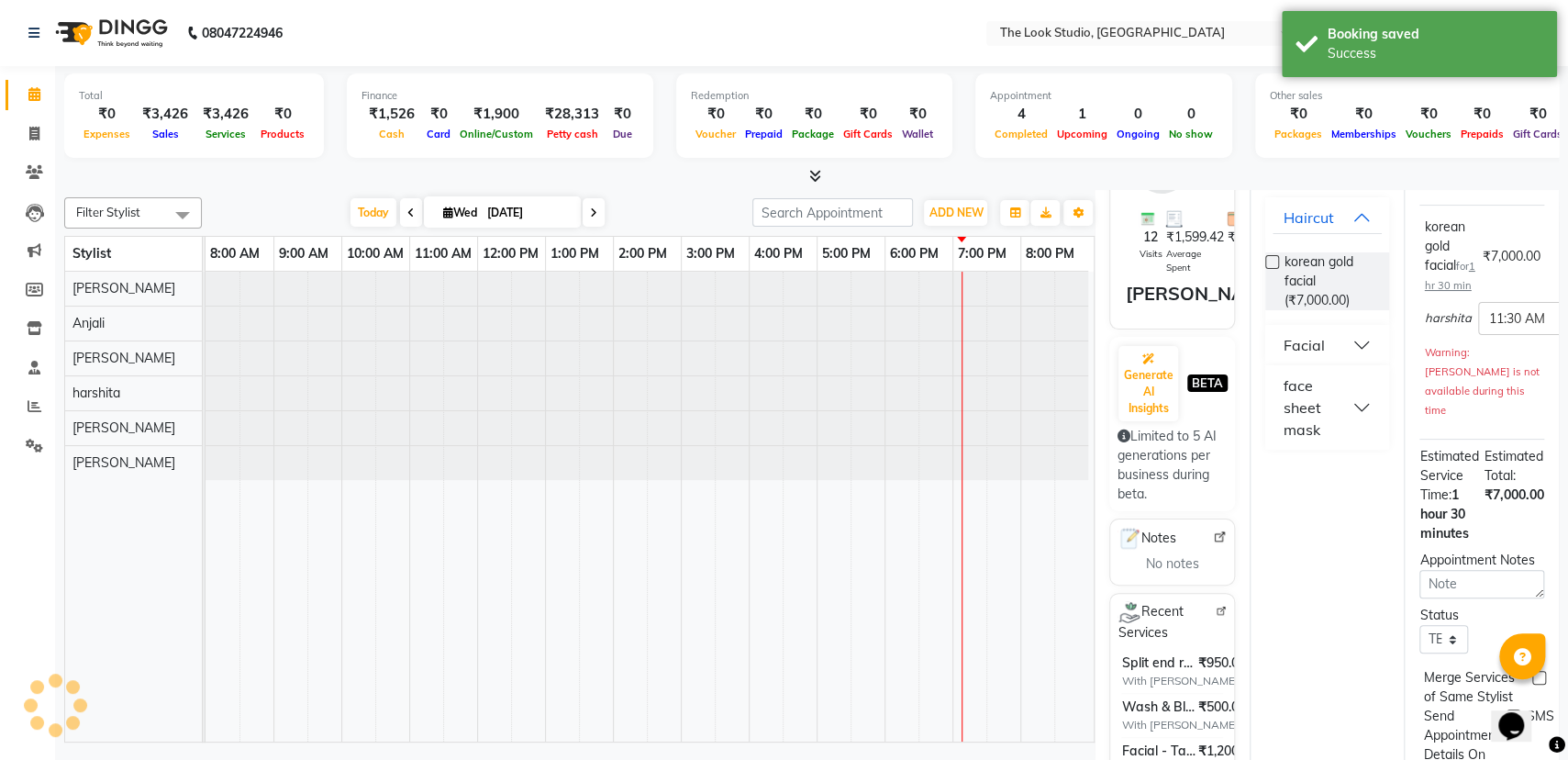
scroll to position [0, 0]
select select "690"
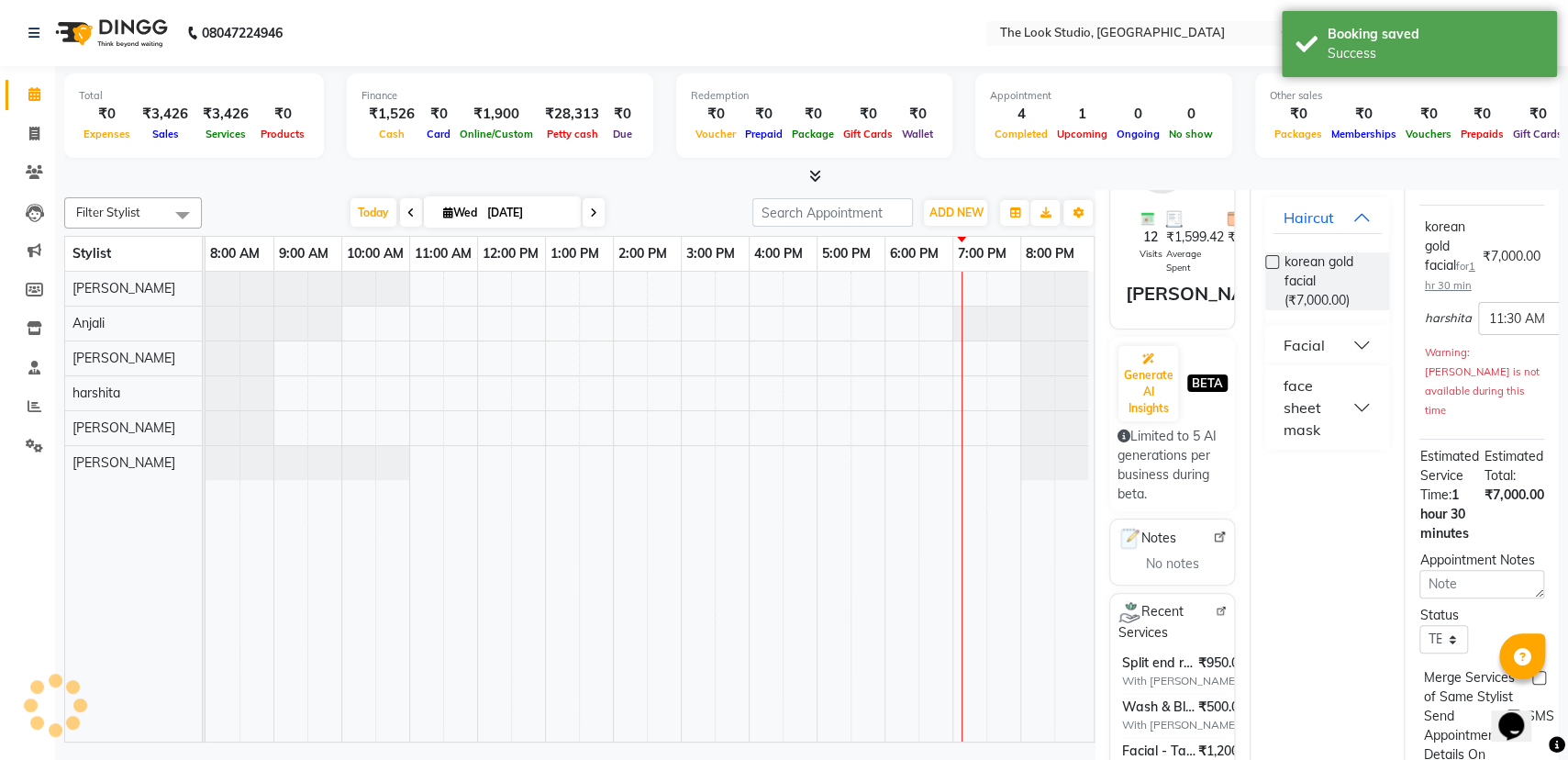
scroll to position [0, 11]
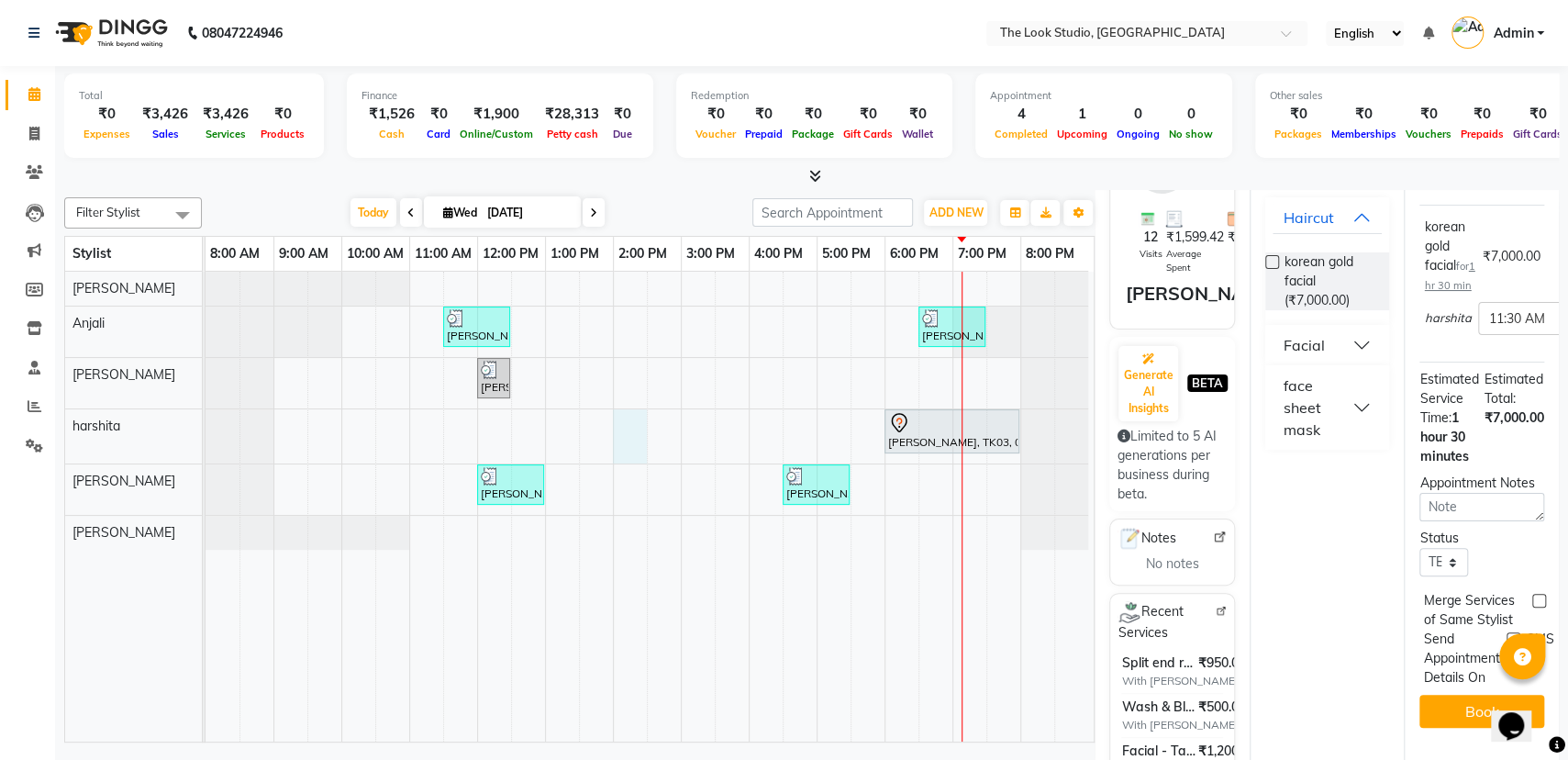
click at [629, 422] on div "[PERSON_NAME], TK01, 11:30 AM-12:30 PM, Facial - Tan Expert [PERSON_NAME], TK04…" at bounding box center [649, 506] width 888 height 470
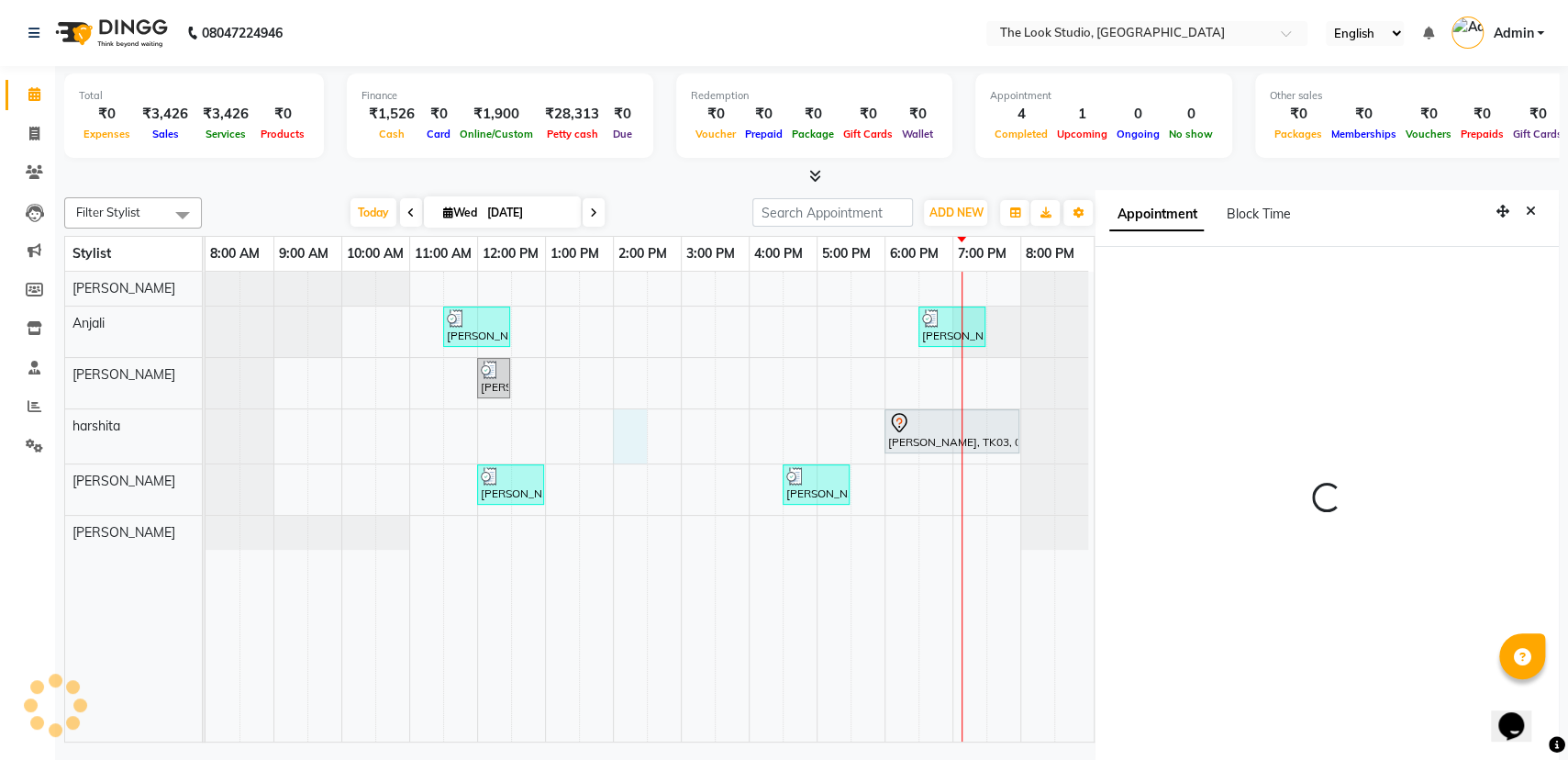
scroll to position [8, 0]
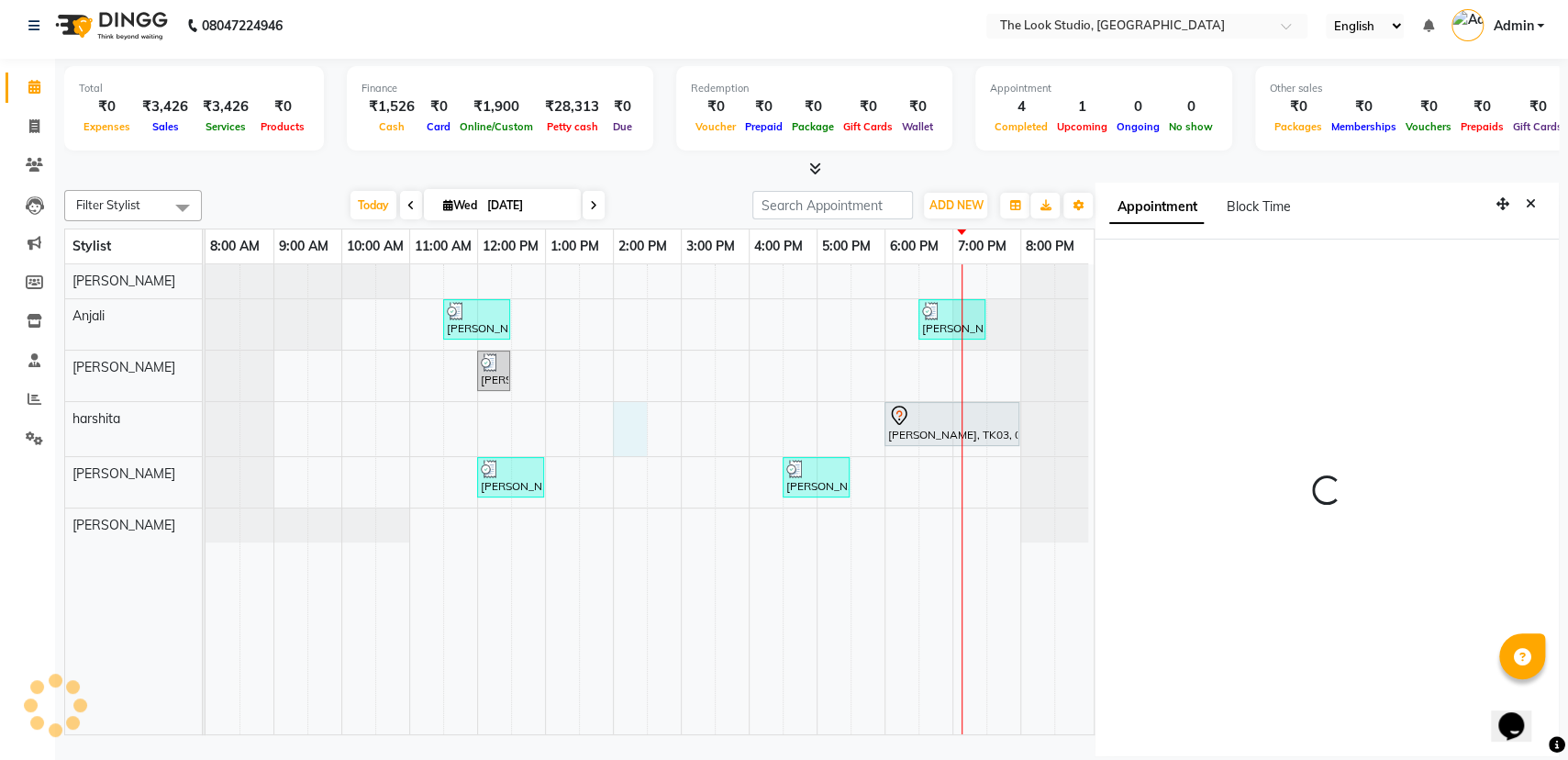
select select "840"
select select "53766"
select select "tentative"
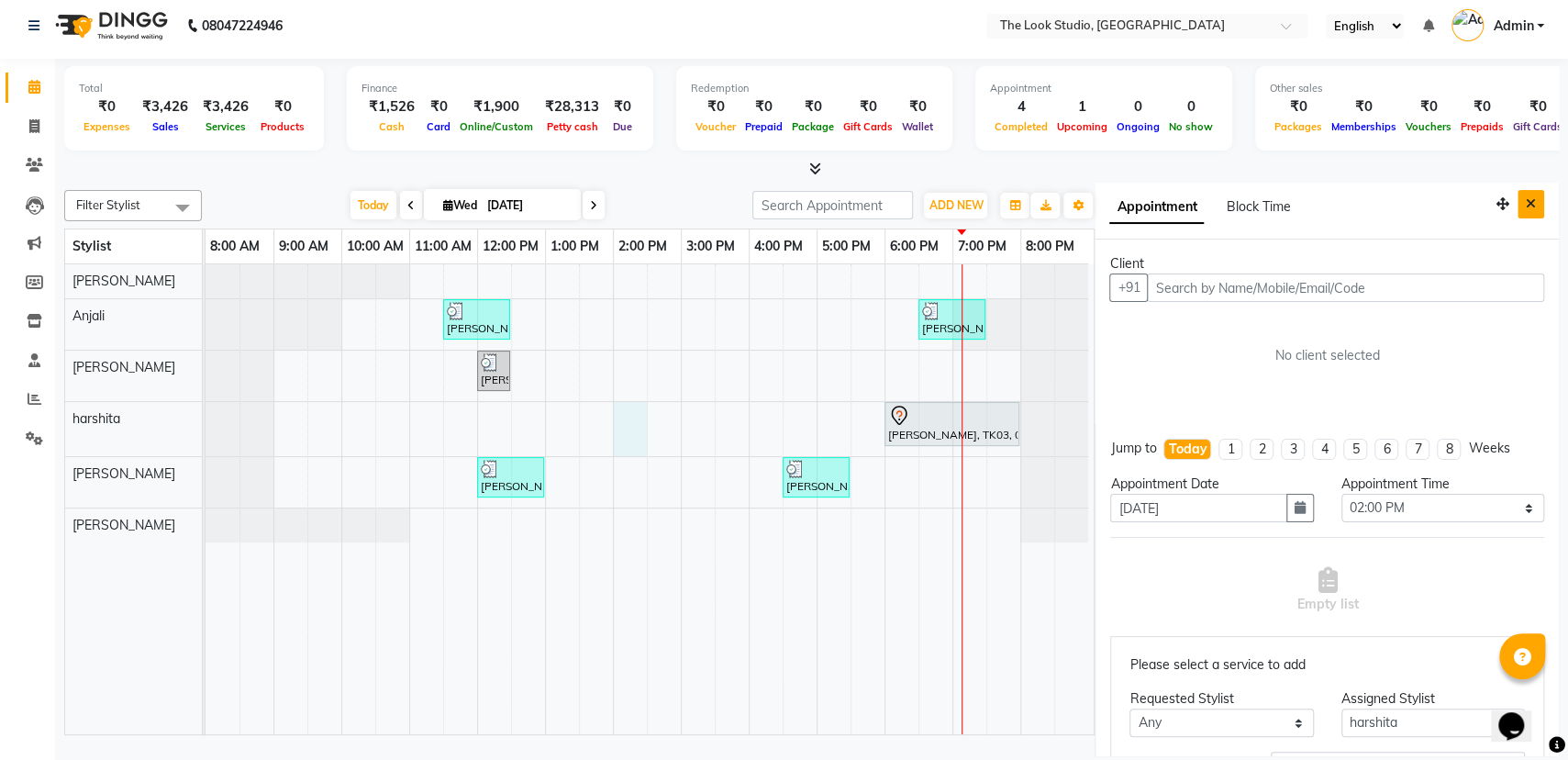
click at [1518, 200] on button "Close" at bounding box center [1531, 204] width 27 height 29
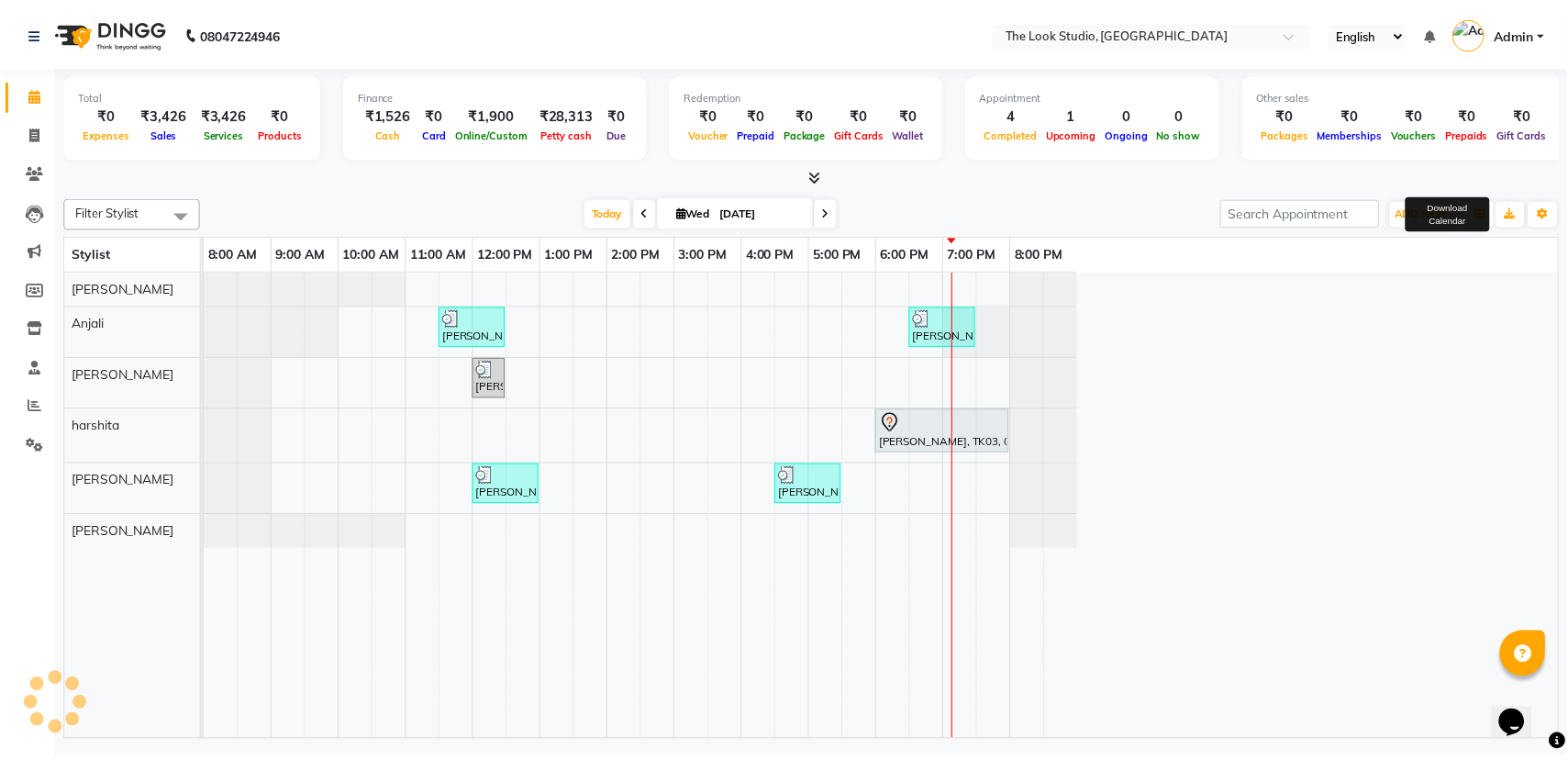
scroll to position [0, 0]
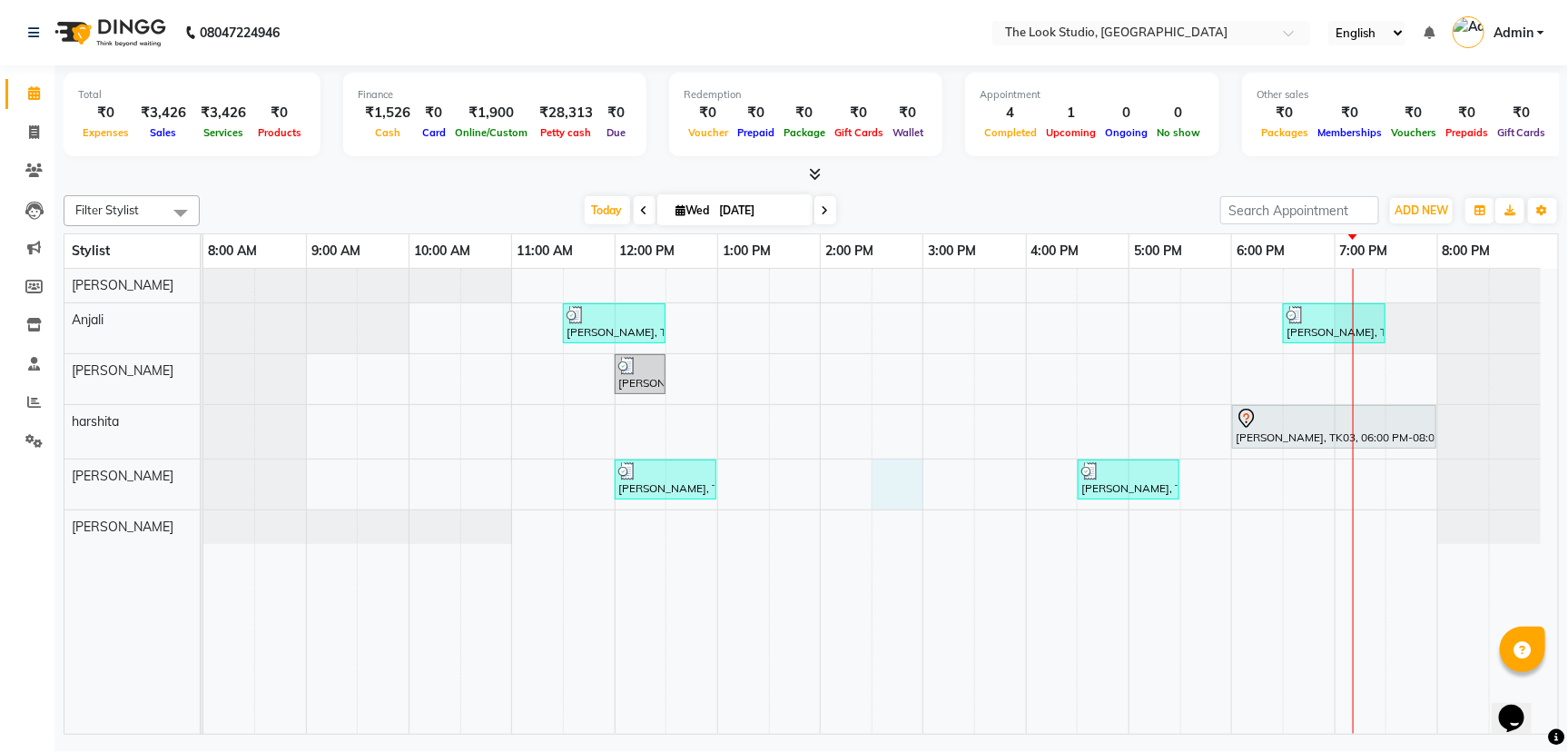
click at [890, 475] on div "[PERSON_NAME], TK01, 11:30 AM-12:30 PM, Facial - Tan Expert [PERSON_NAME], TK04…" at bounding box center [881, 500] width 1355 height 465
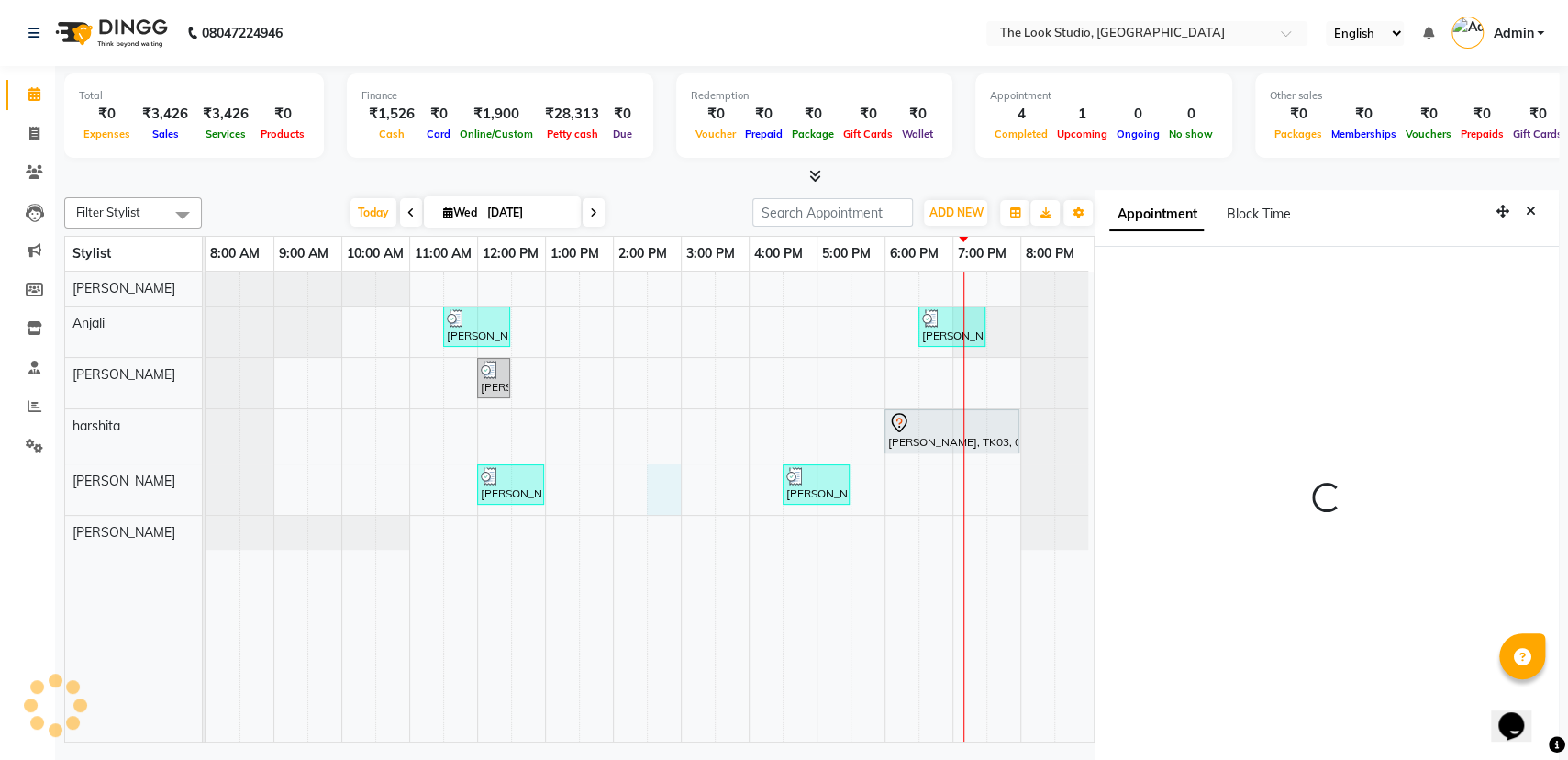
scroll to position [6, 0]
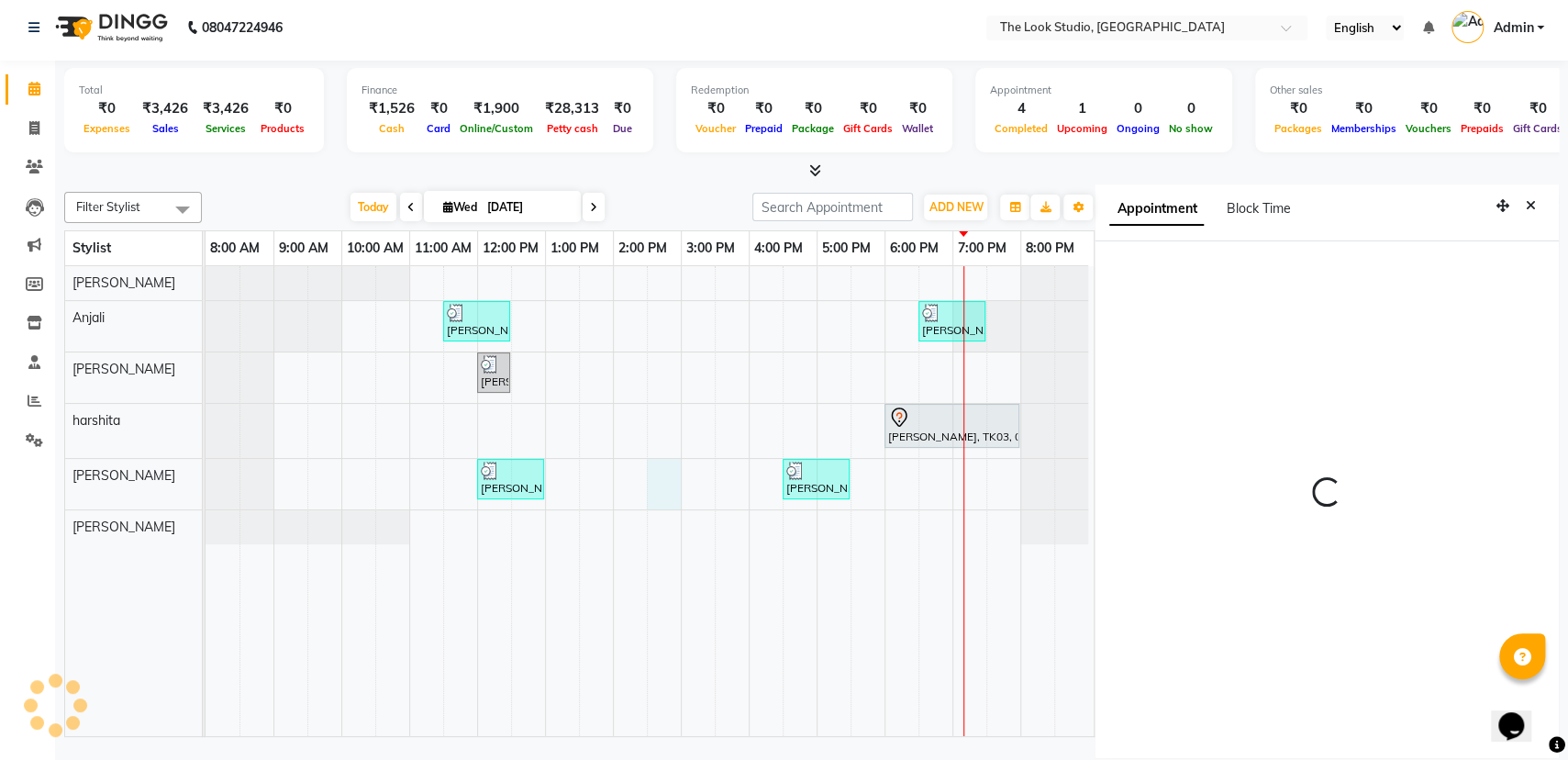
select select "870"
select select "45010"
select select "tentative"
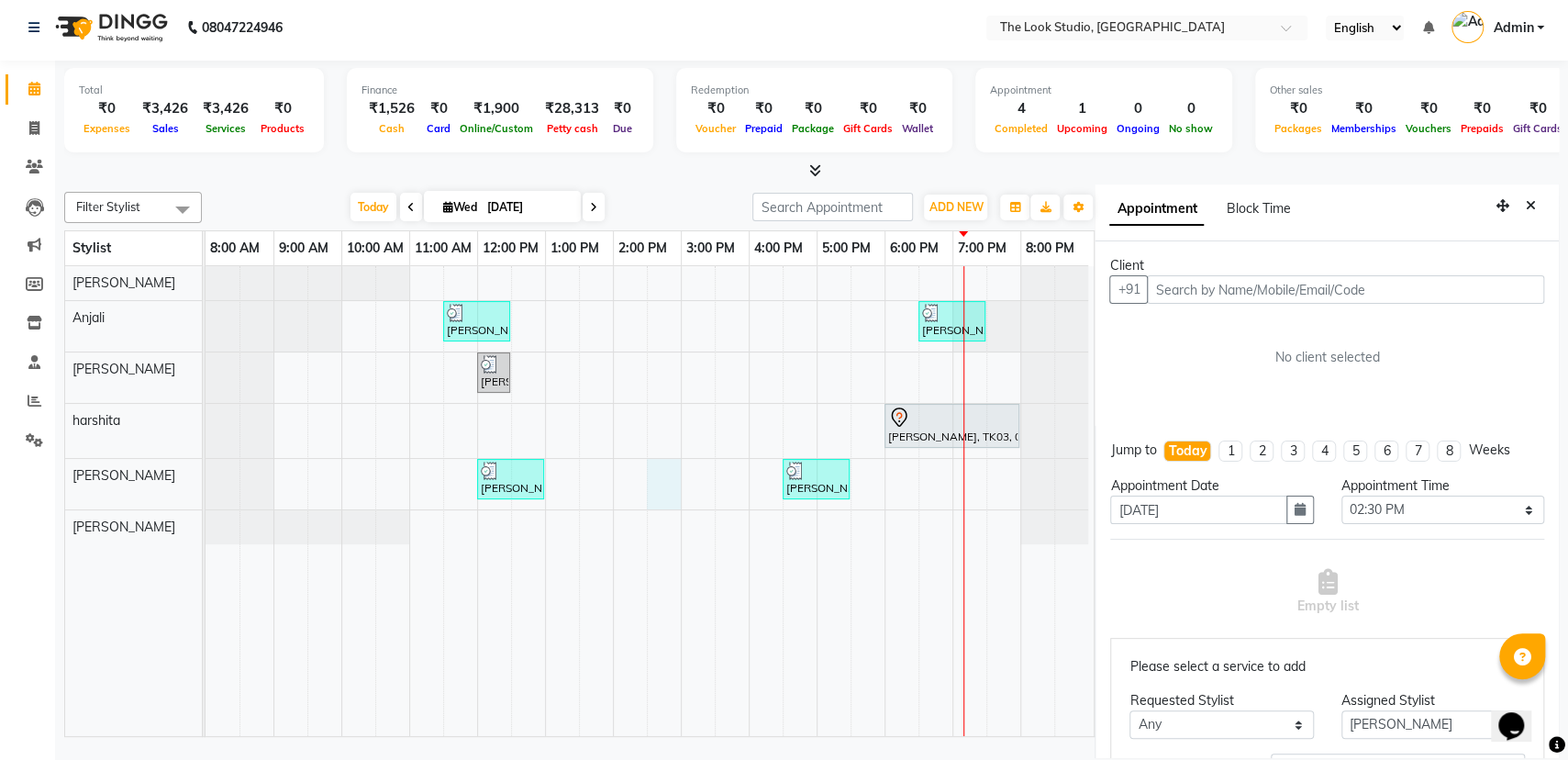
click at [1270, 289] on input "text" at bounding box center [1345, 290] width 397 height 29
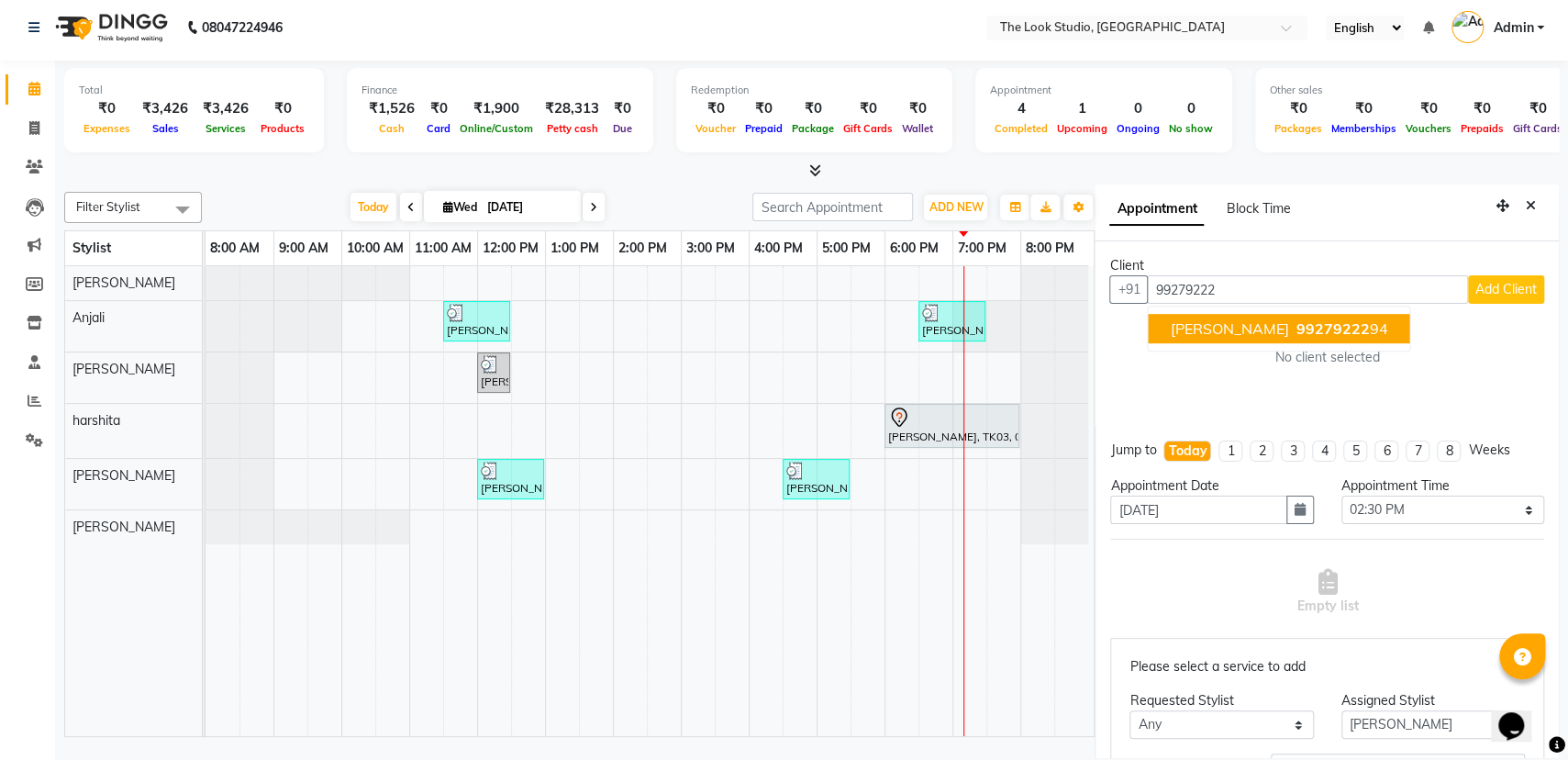
click at [1297, 328] on span "99279222" at bounding box center [1333, 328] width 73 height 18
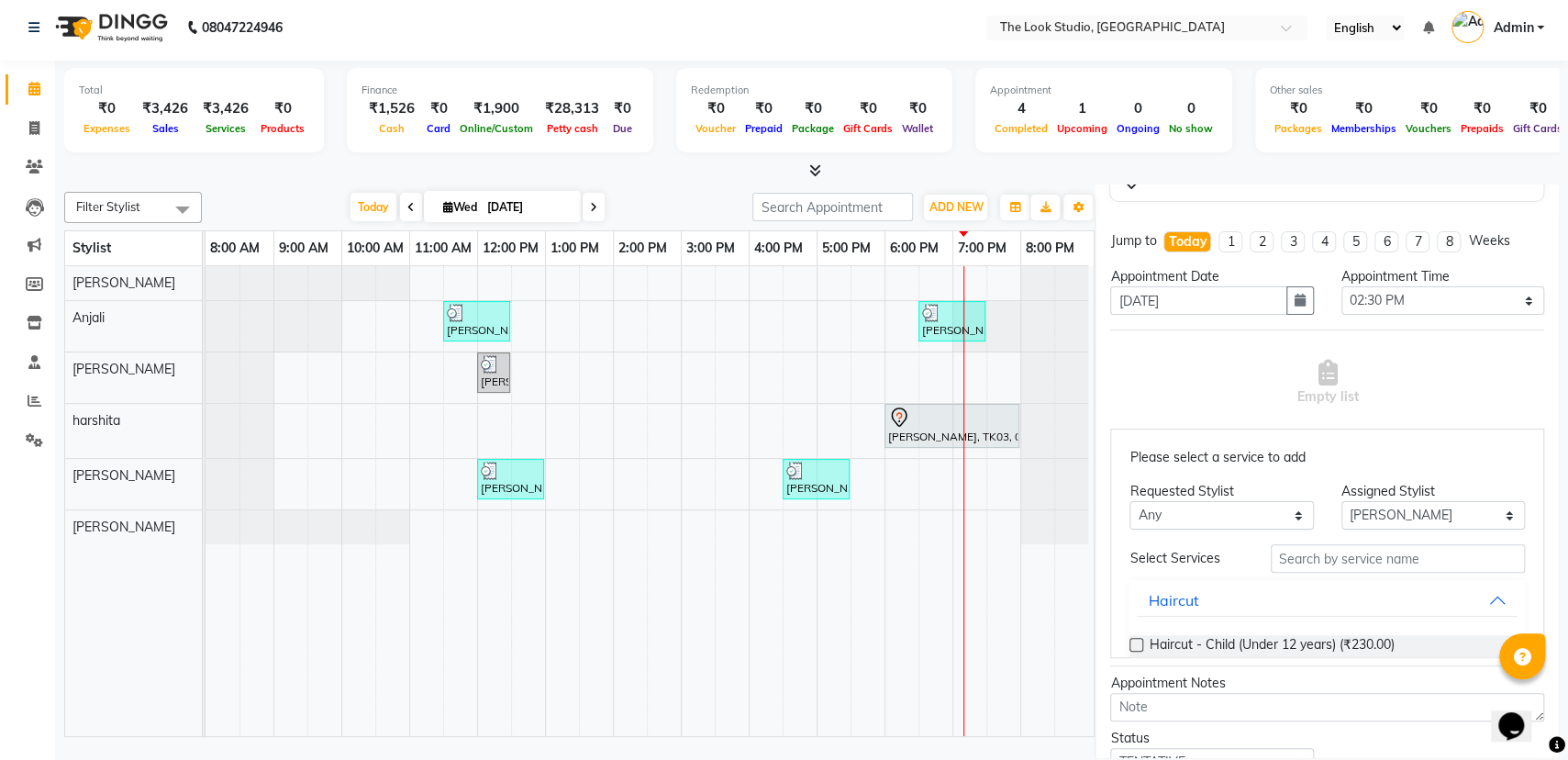
scroll to position [248, 0]
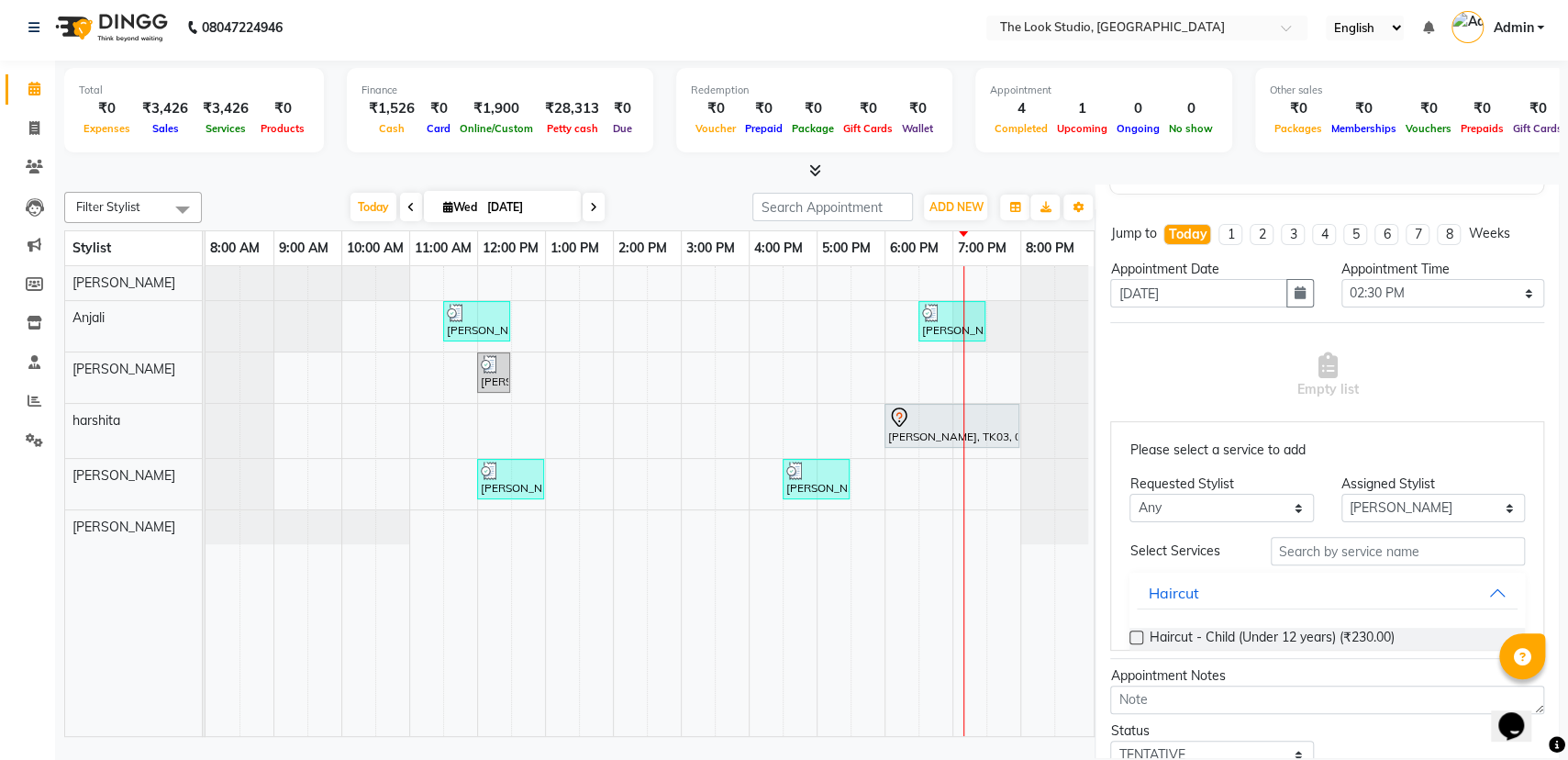
type input "9927922294"
click at [1306, 548] on input "text" at bounding box center [1398, 551] width 254 height 29
click at [1465, 590] on button "Haircut" at bounding box center [1327, 592] width 381 height 33
click at [1435, 595] on button "Haircut" at bounding box center [1327, 592] width 381 height 33
click at [1136, 635] on label at bounding box center [1136, 637] width 13 height 13
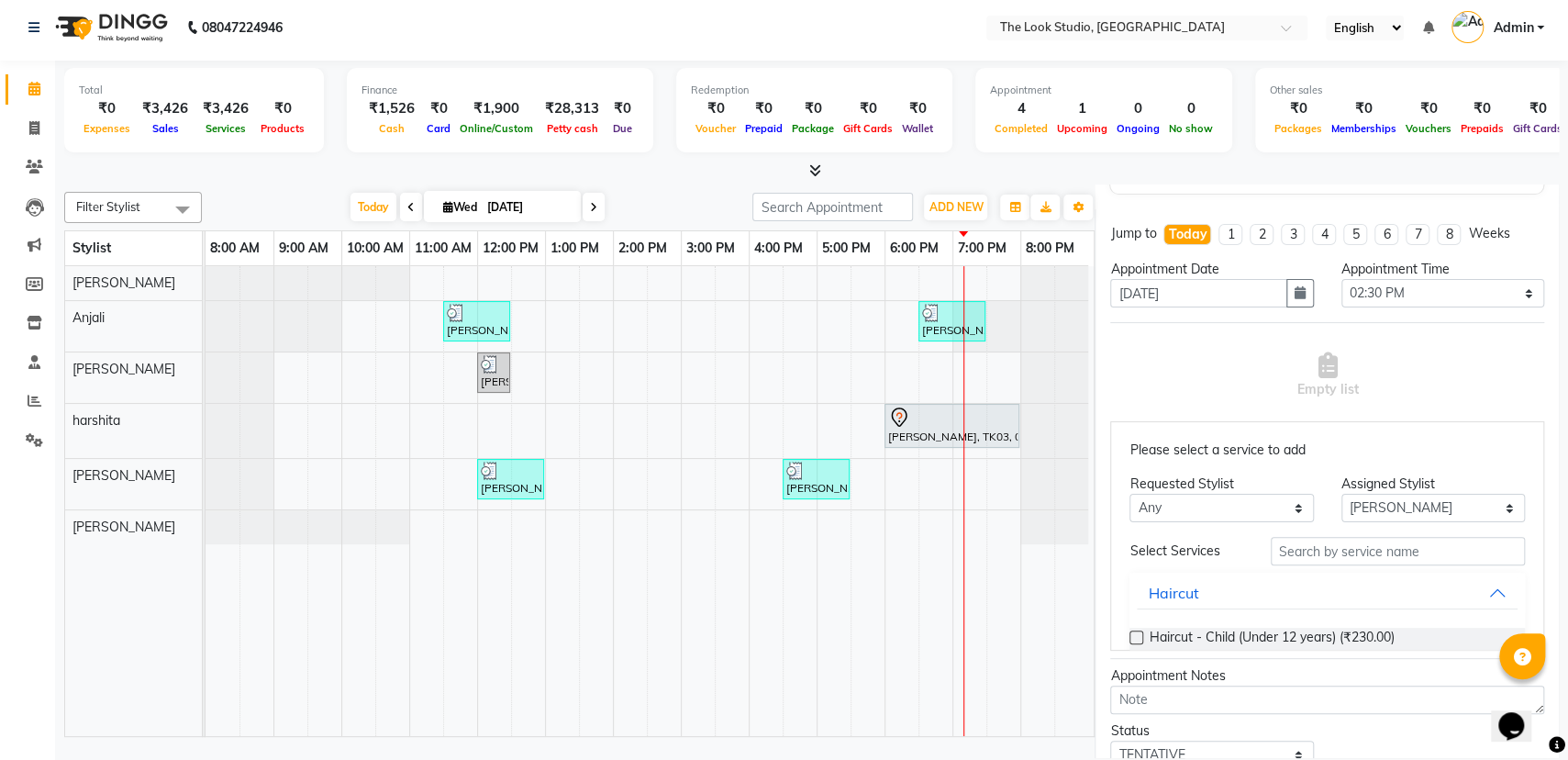
click at [1136, 635] on input "checkbox" at bounding box center [1135, 639] width 12 height 12
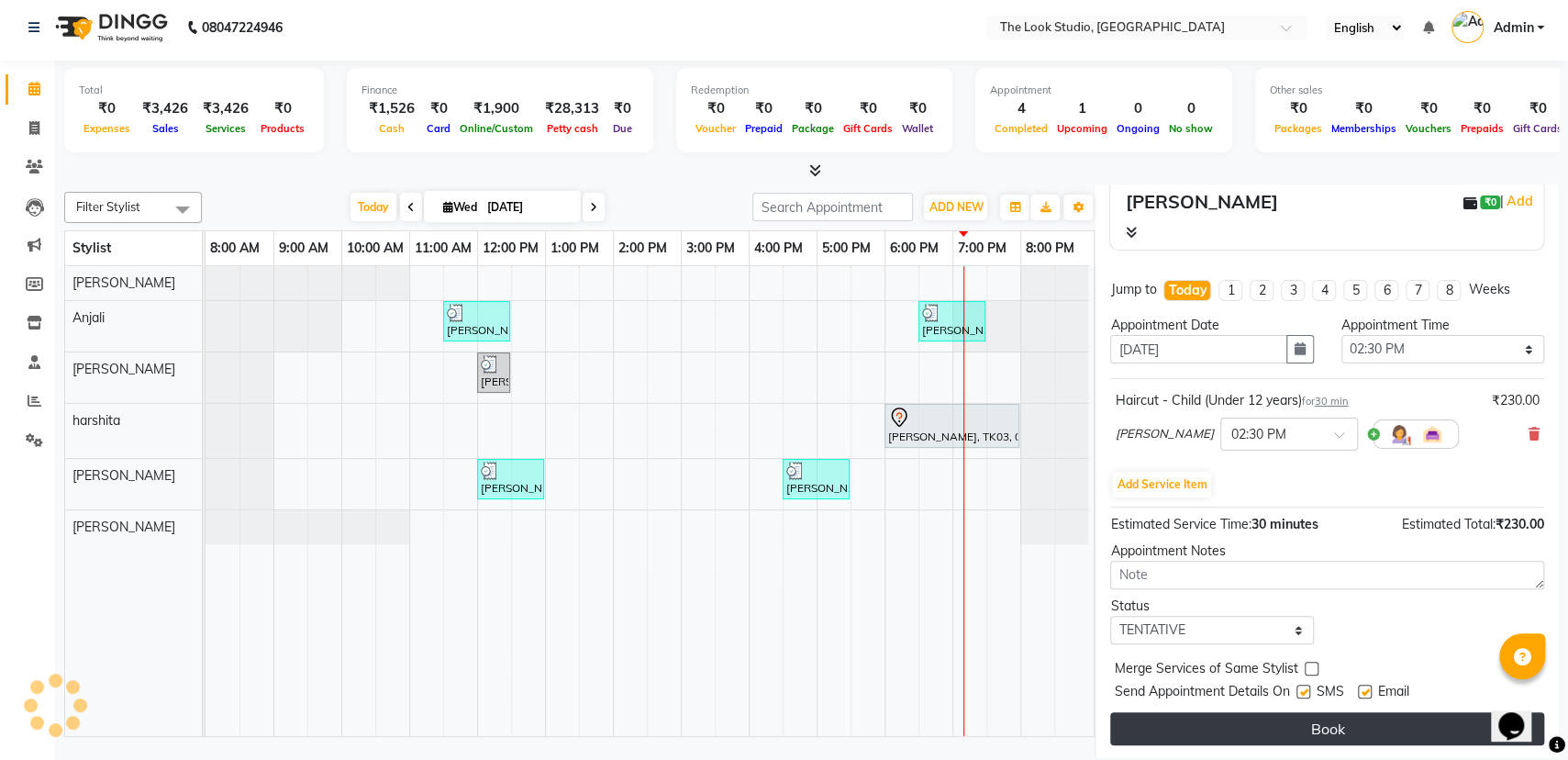
click at [1210, 718] on button "Book" at bounding box center [1327, 729] width 434 height 33
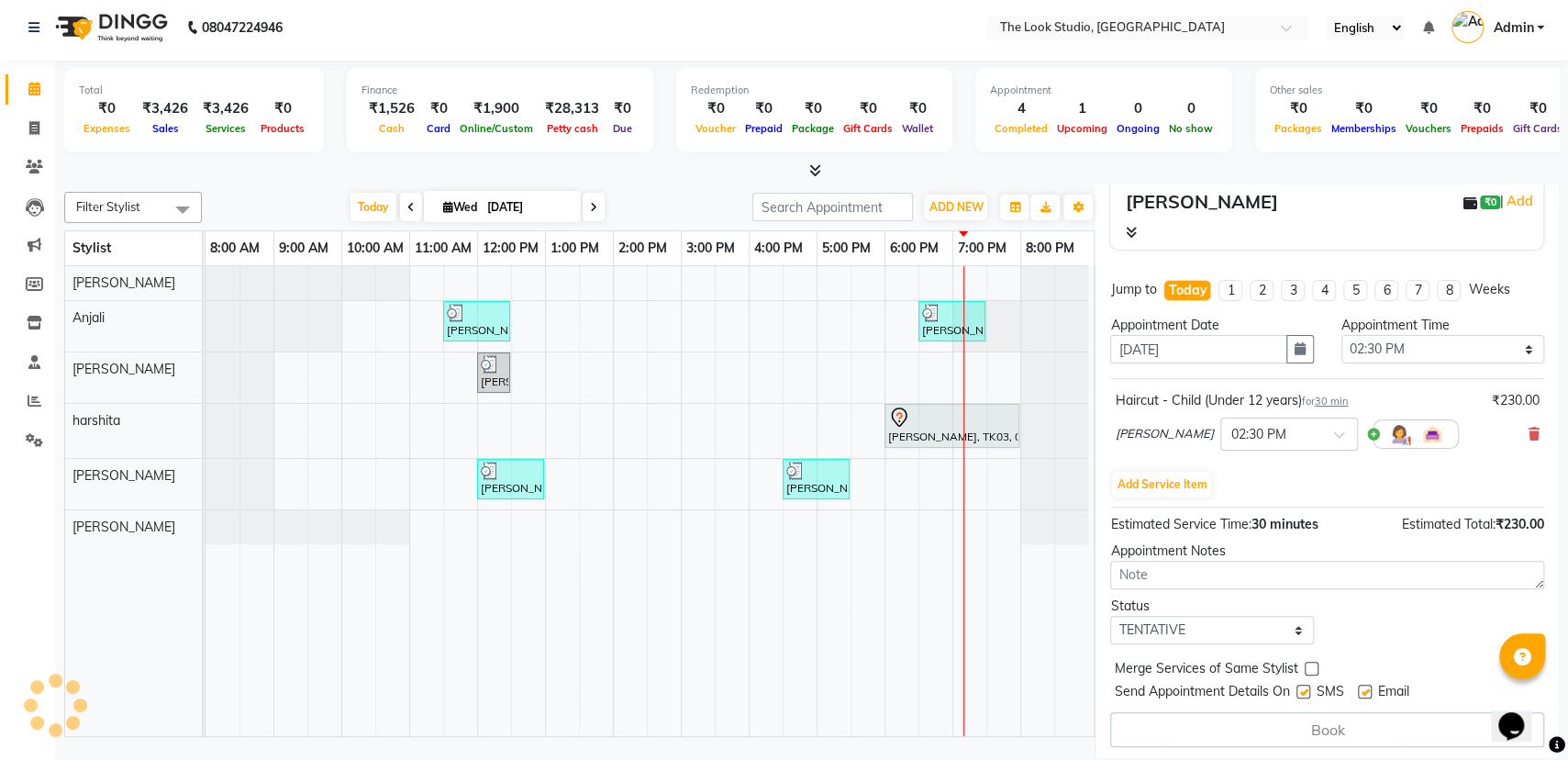
select select "45010"
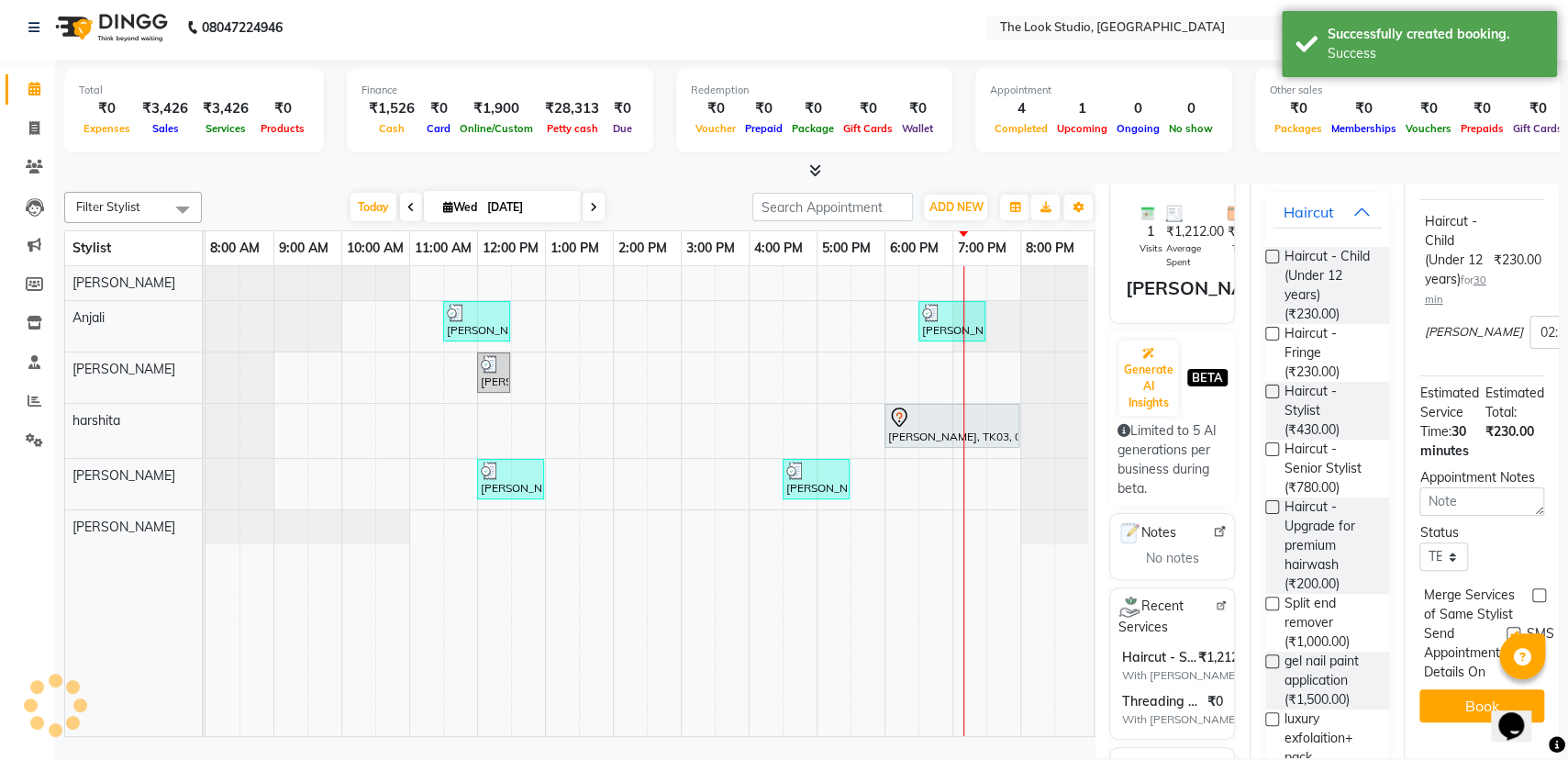
scroll to position [0, 0]
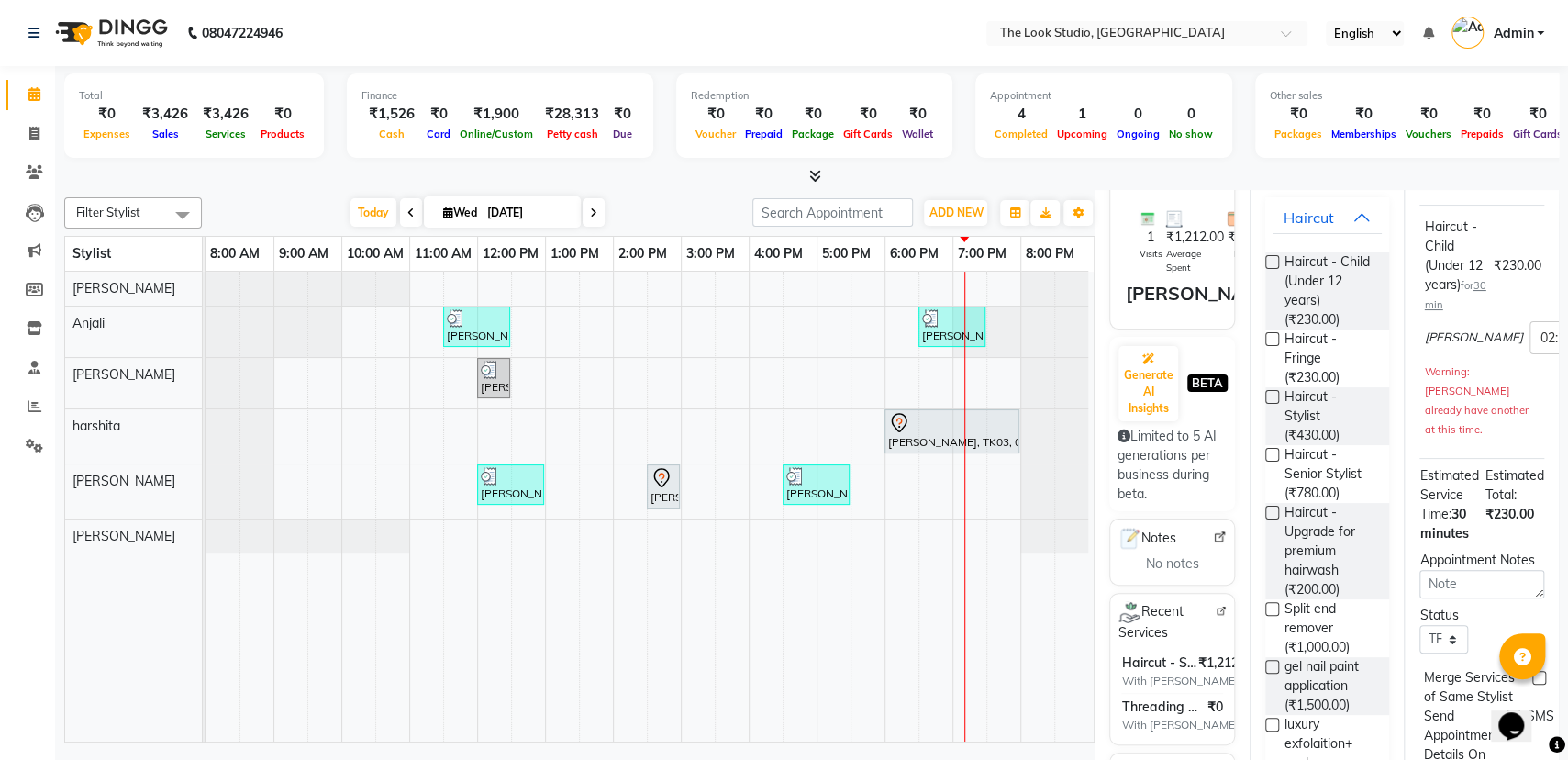
click at [1267, 450] on label at bounding box center [1272, 454] width 13 height 13
click at [1267, 450] on input "checkbox" at bounding box center [1271, 456] width 12 height 12
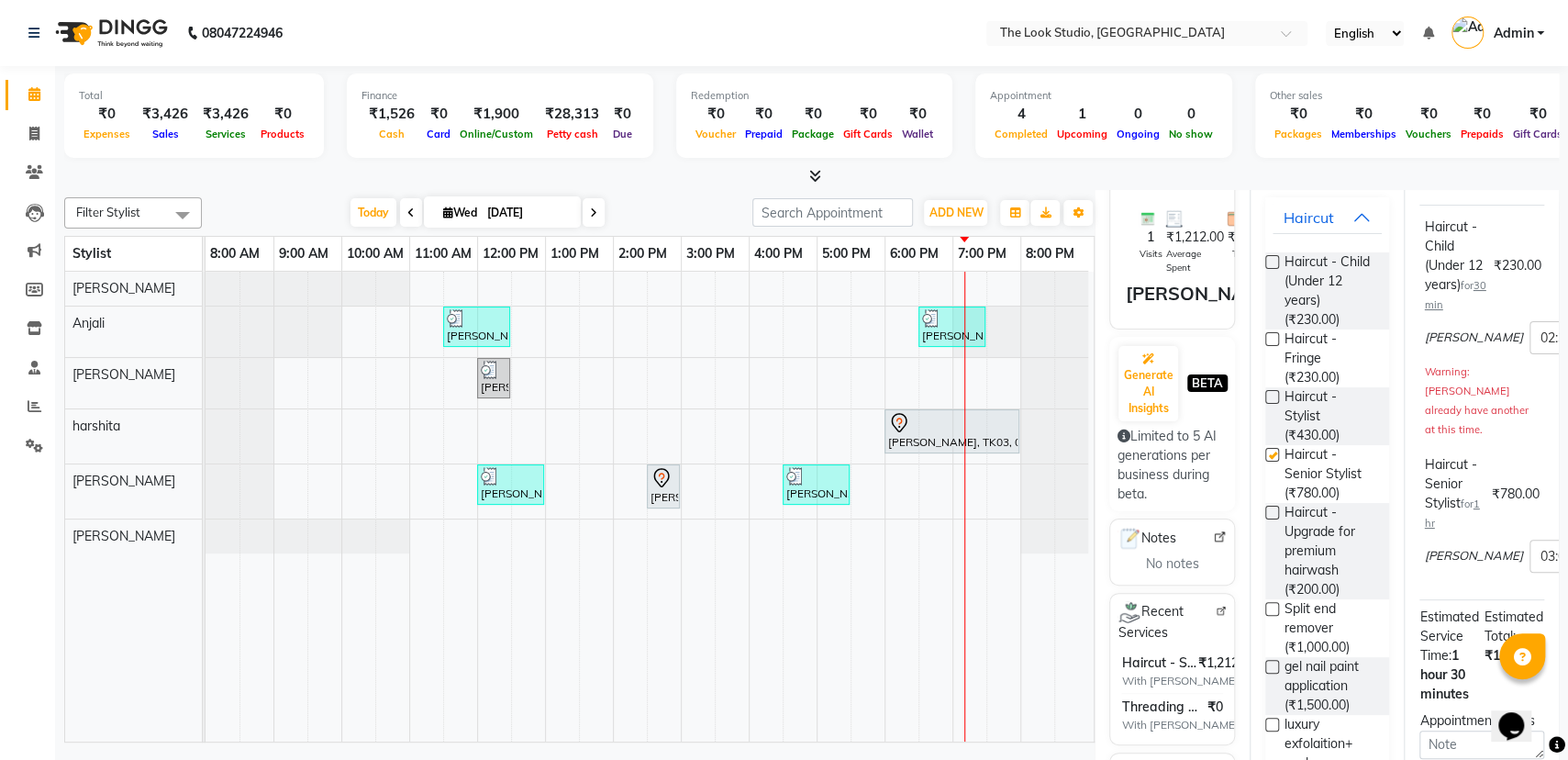
checkbox input "false"
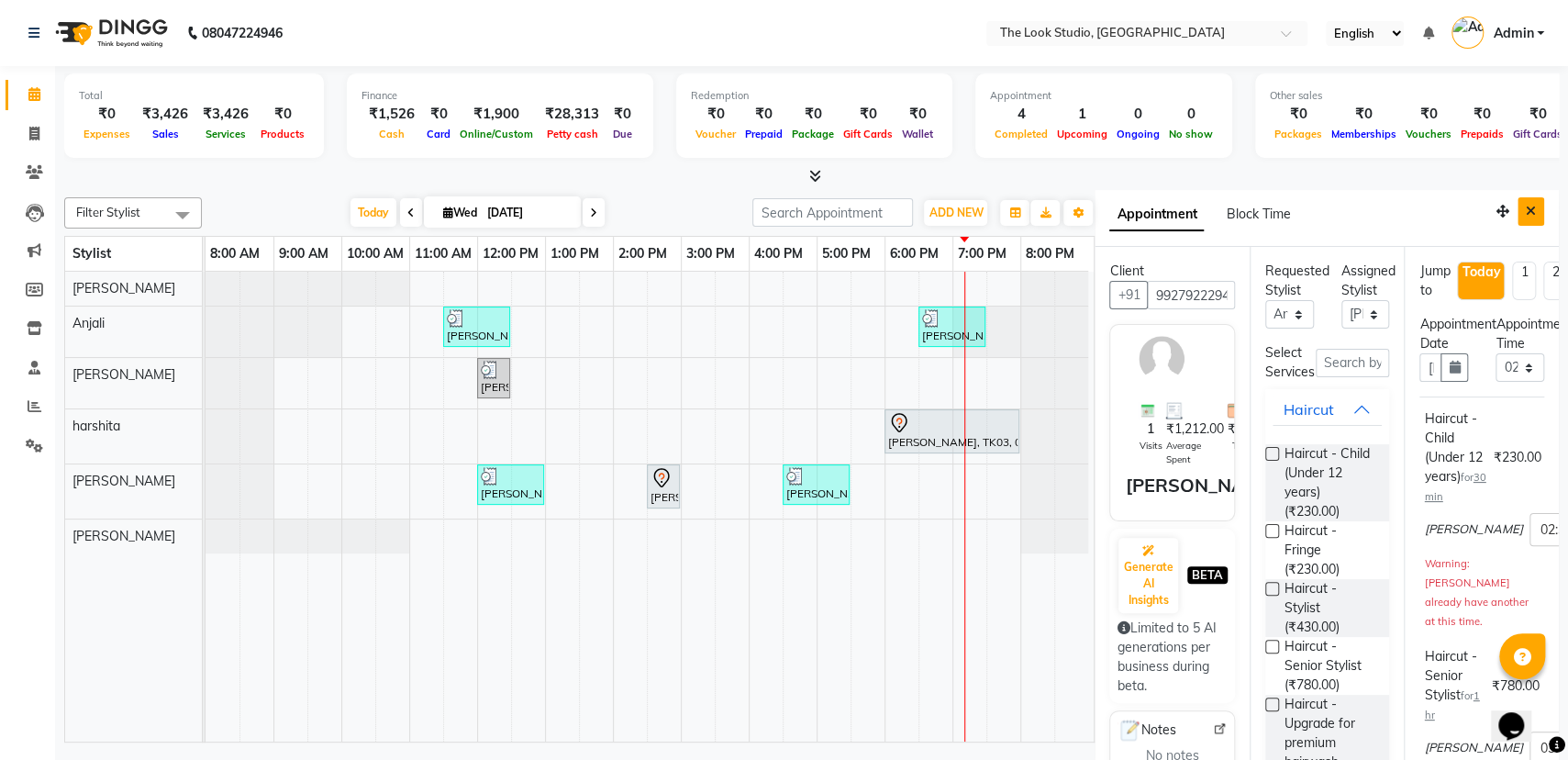
click at [1526, 210] on icon "Close" at bounding box center [1531, 210] width 10 height 12
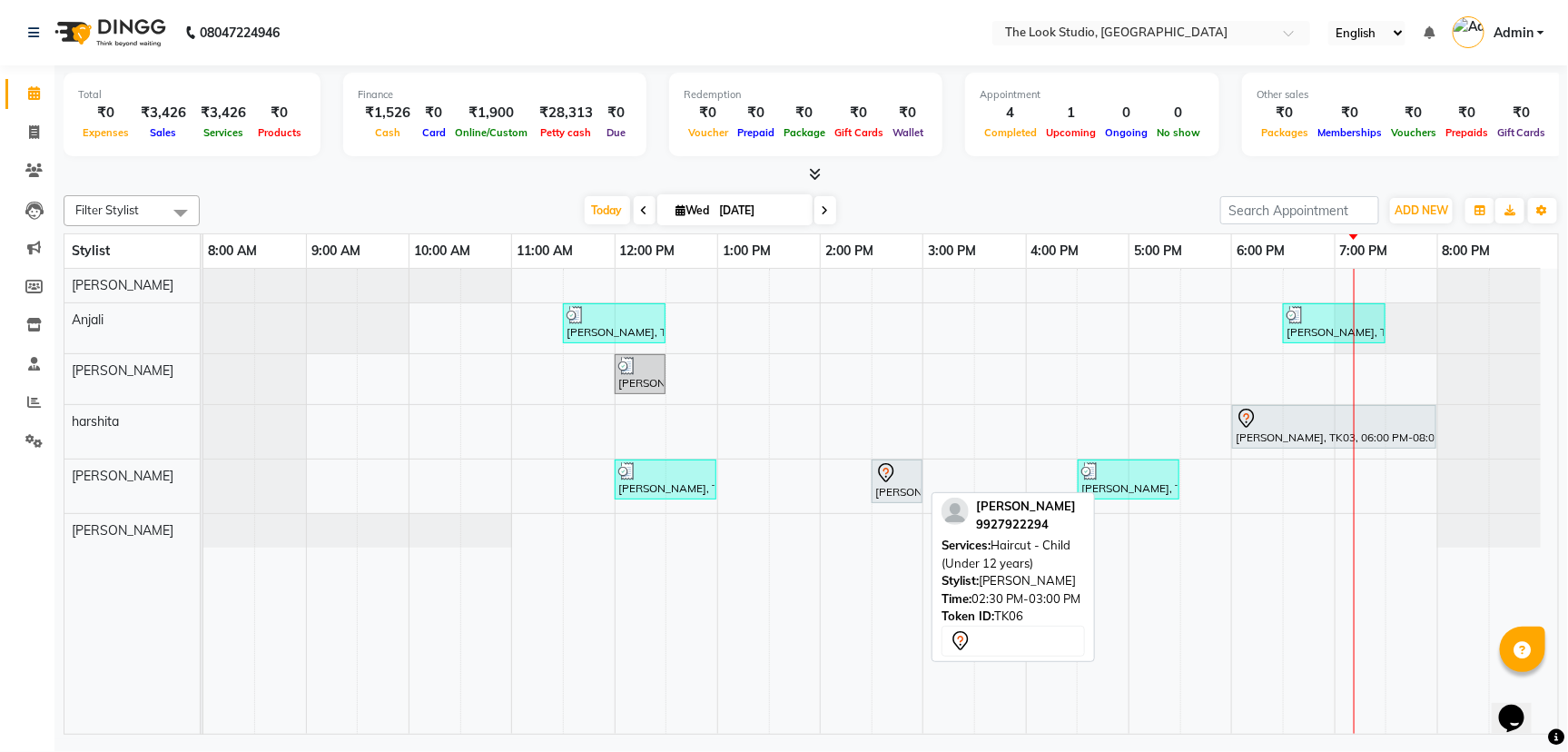
click at [896, 482] on icon at bounding box center [886, 473] width 22 height 22
select select "7"
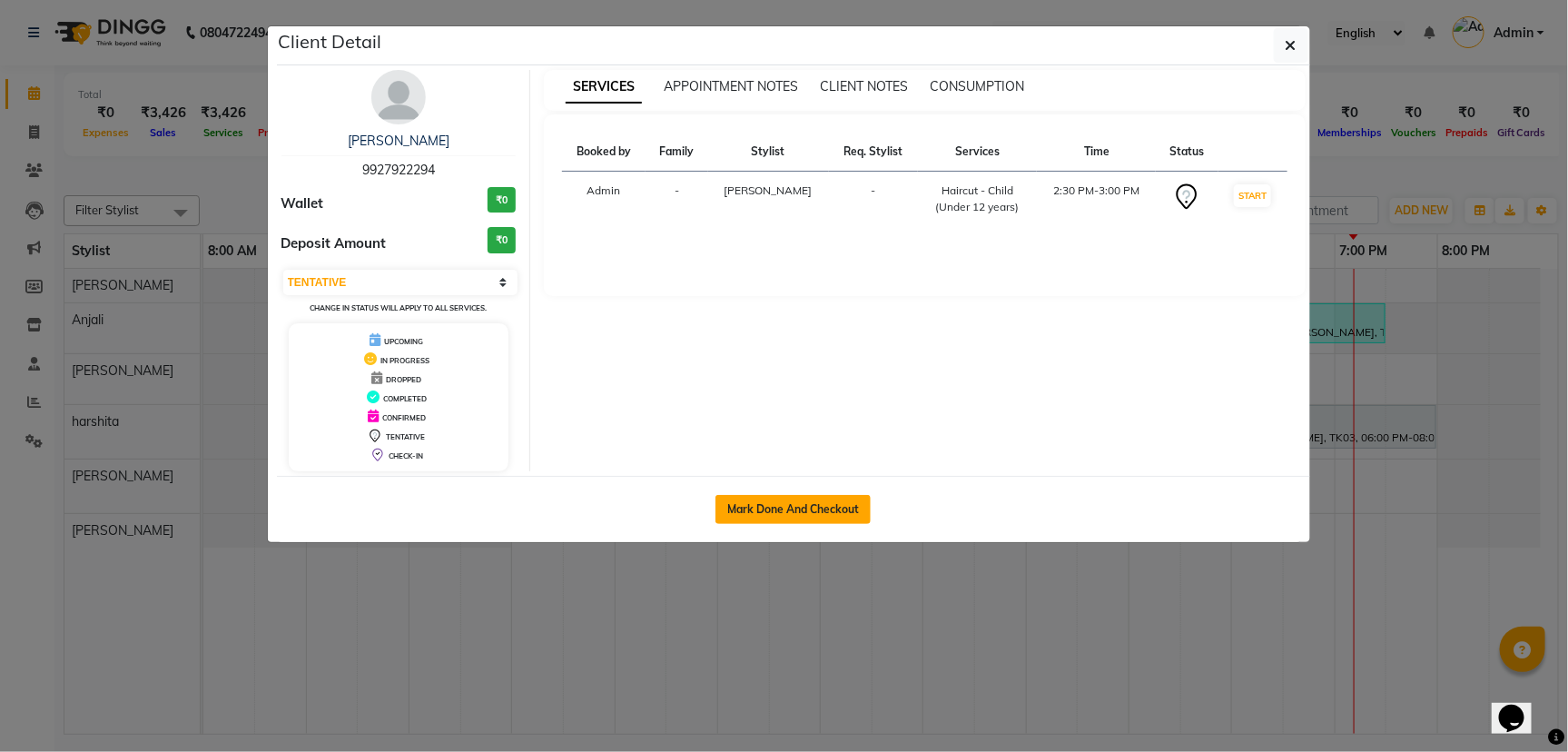
click at [825, 504] on button "Mark Done And Checkout" at bounding box center [792, 509] width 155 height 29
select select "service"
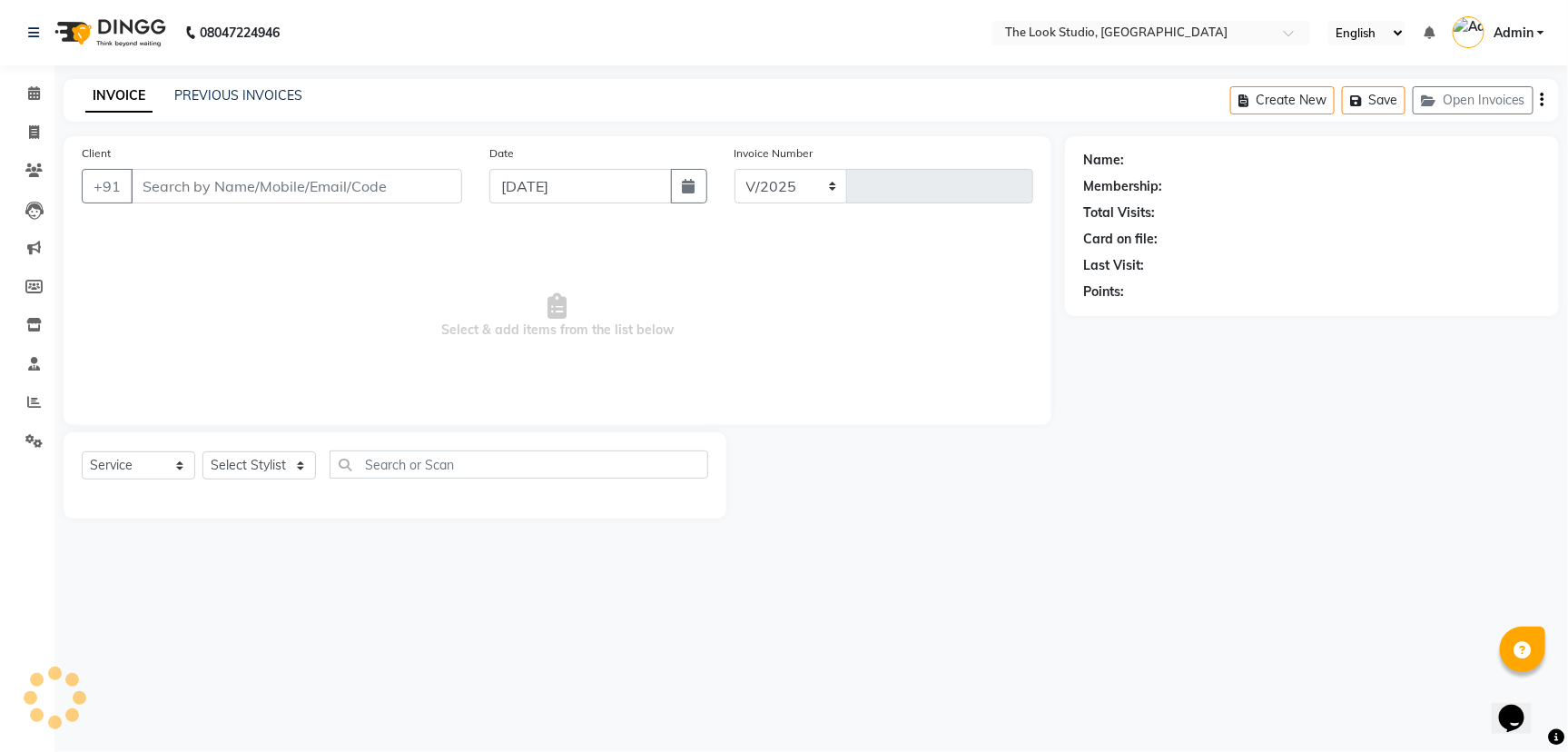
select select "6149"
type input "0790"
select select "product"
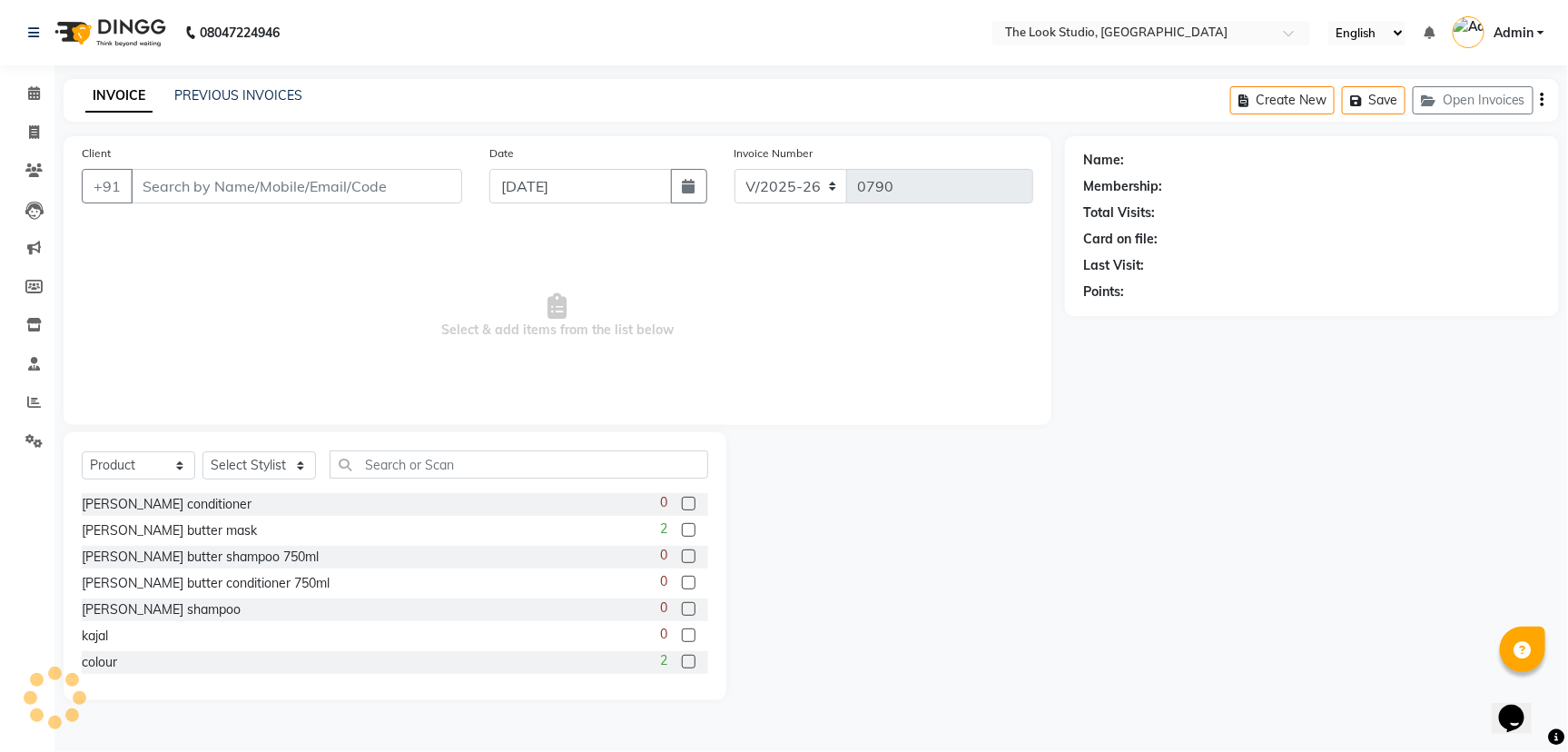
type input "9927922294"
select select "45010"
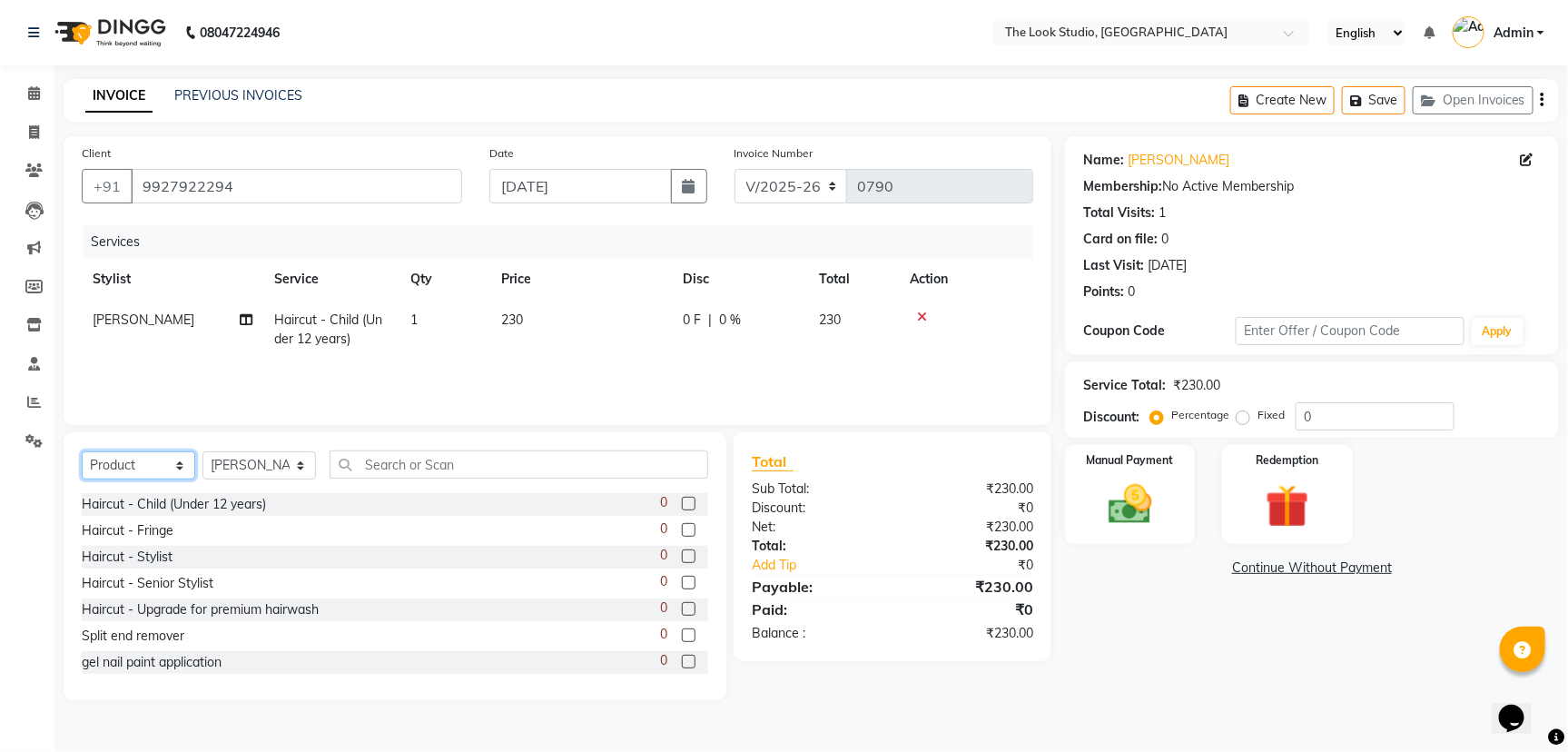
click at [177, 464] on select "Select Service Product Membership Package Voucher Prepaid Gift Card" at bounding box center [139, 466] width 113 height 28
select select "service"
click at [82, 451] on select "Select Service Product Membership Package Voucher Prepaid Gift Card" at bounding box center [139, 466] width 113 height 28
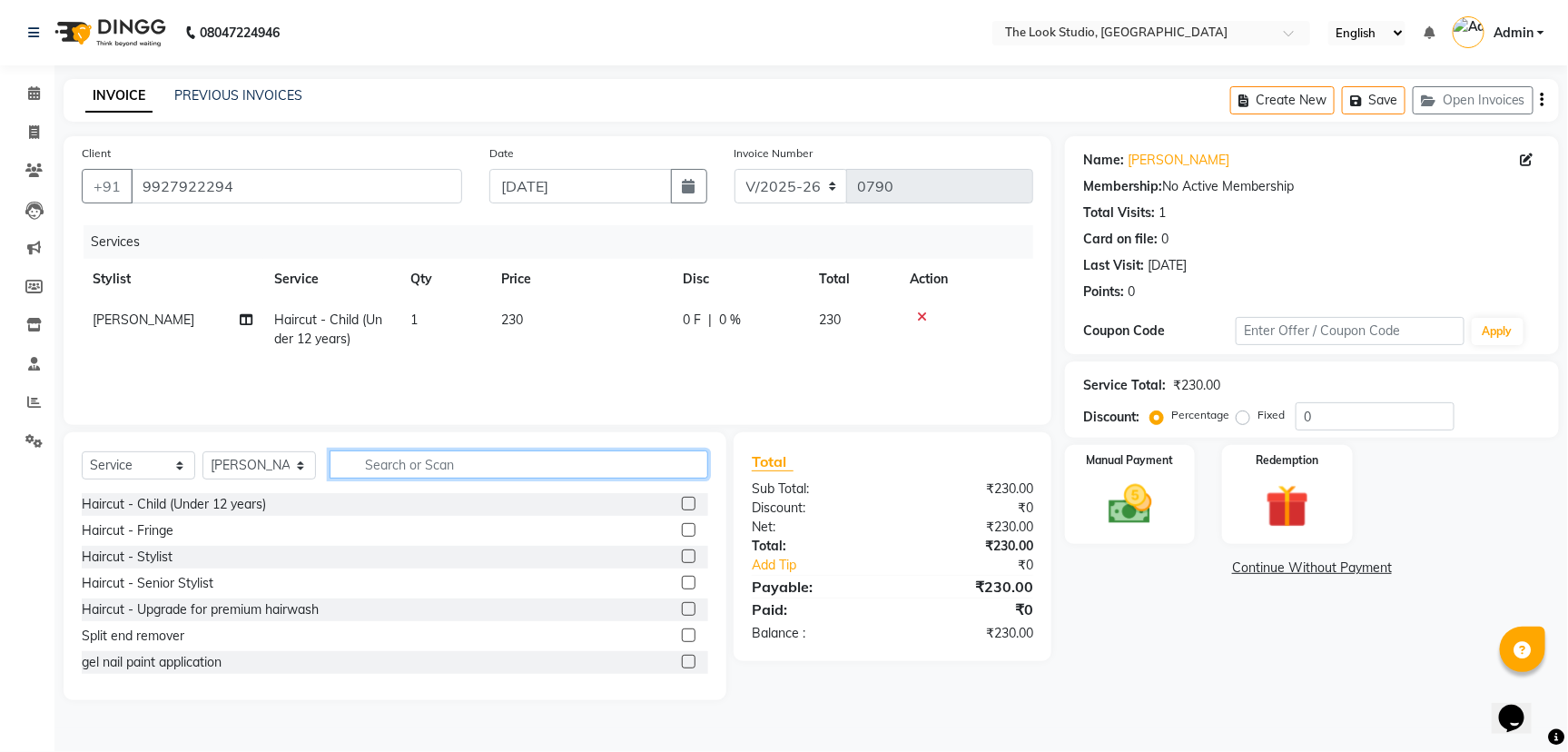
click at [364, 463] on input "text" at bounding box center [519, 465] width 379 height 28
click at [682, 527] on label at bounding box center [689, 530] width 13 height 13
click at [682, 527] on input "checkbox" at bounding box center [688, 531] width 12 height 12
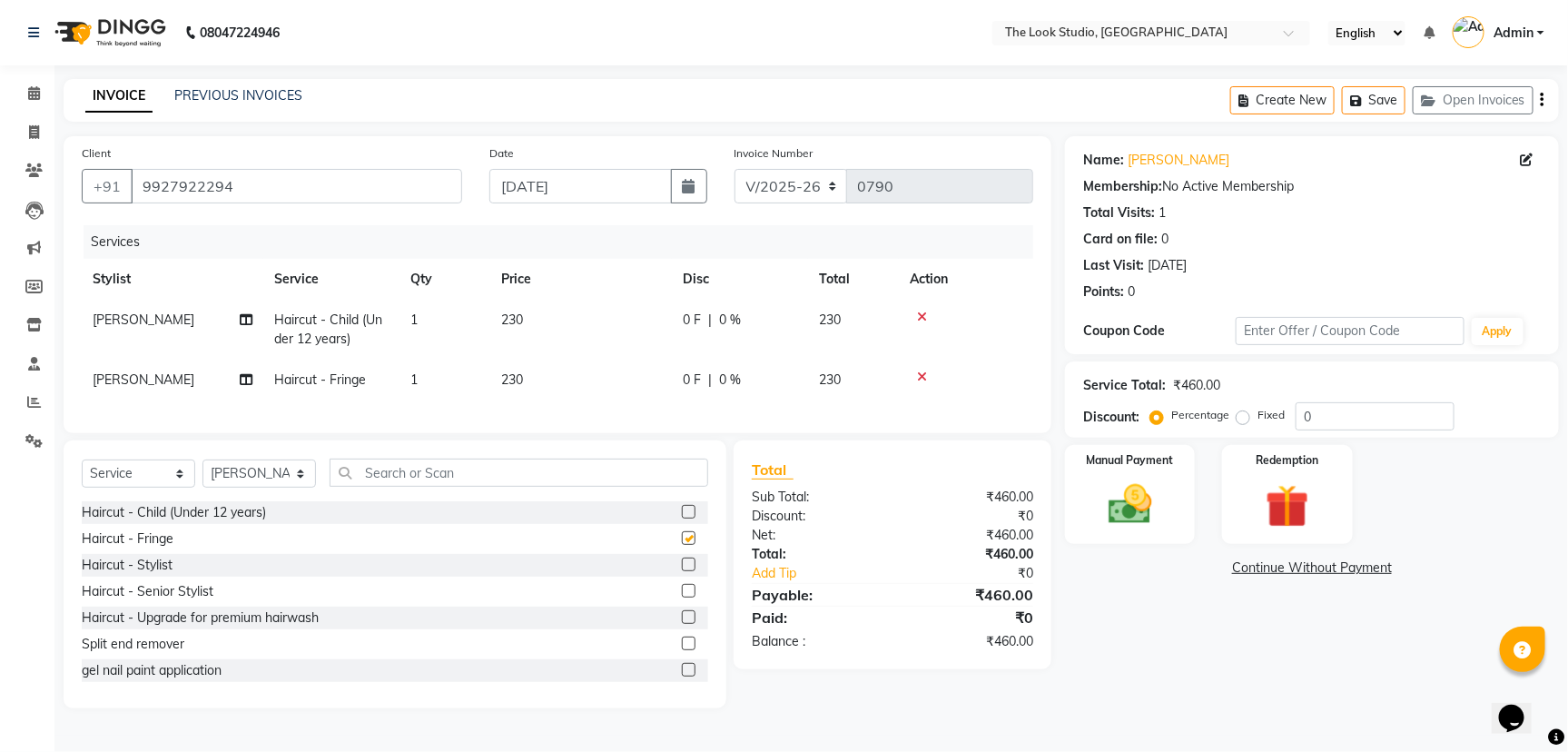
checkbox input "false"
click at [682, 571] on label at bounding box center [689, 564] width 13 height 13
click at [682, 571] on input "checkbox" at bounding box center [688, 565] width 12 height 12
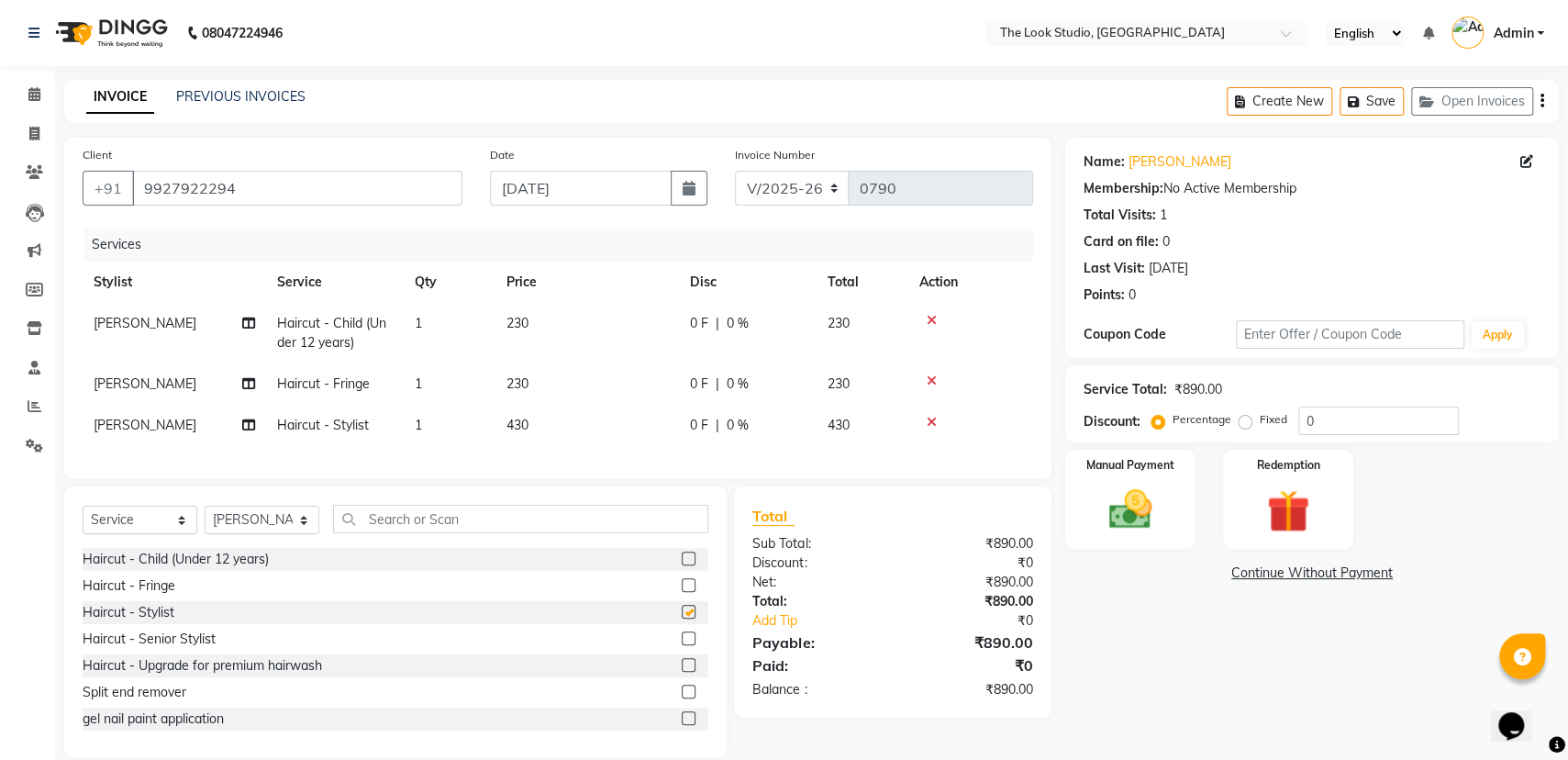
checkbox input "false"
click at [932, 422] on icon at bounding box center [931, 422] width 10 height 12
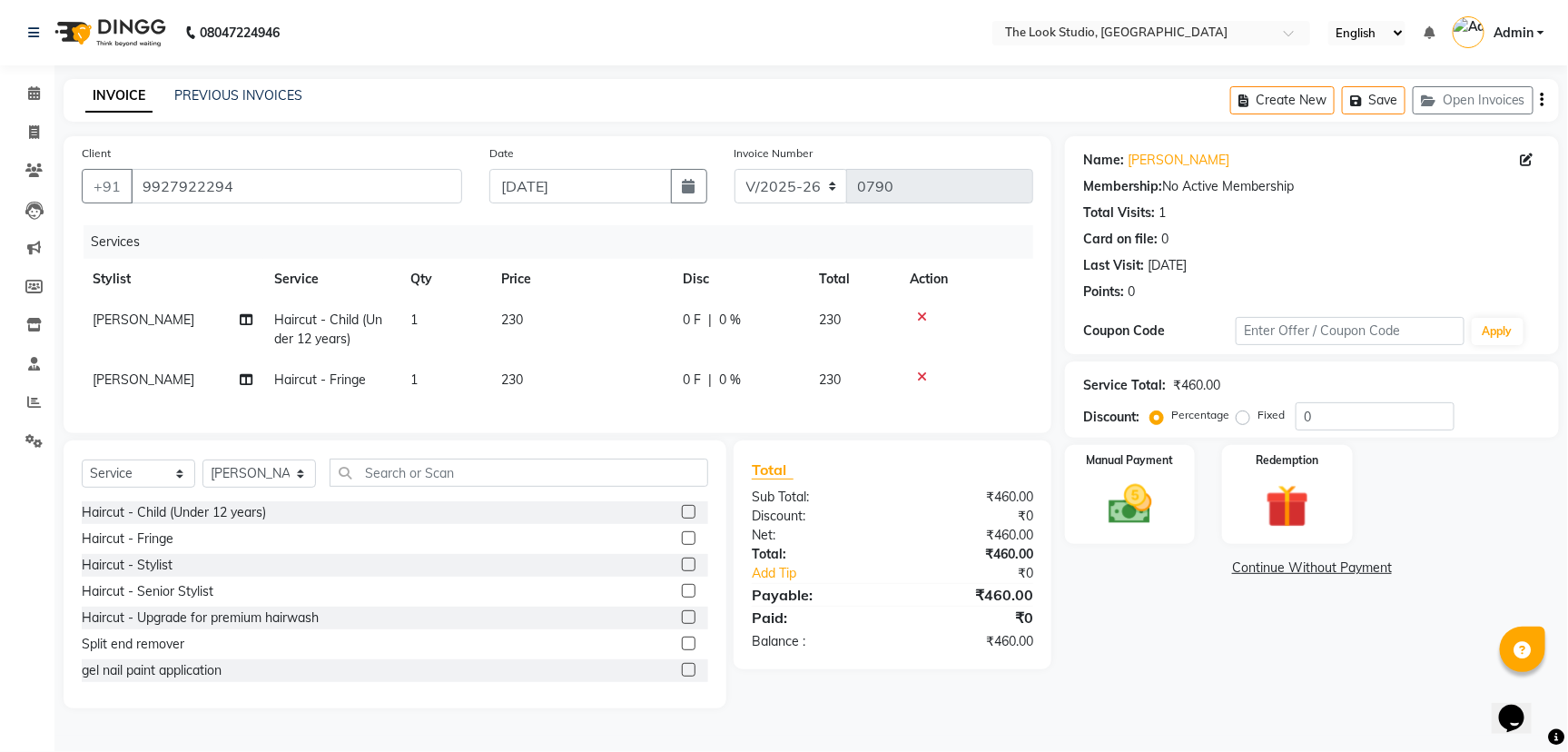
click at [920, 376] on icon at bounding box center [922, 376] width 10 height 12
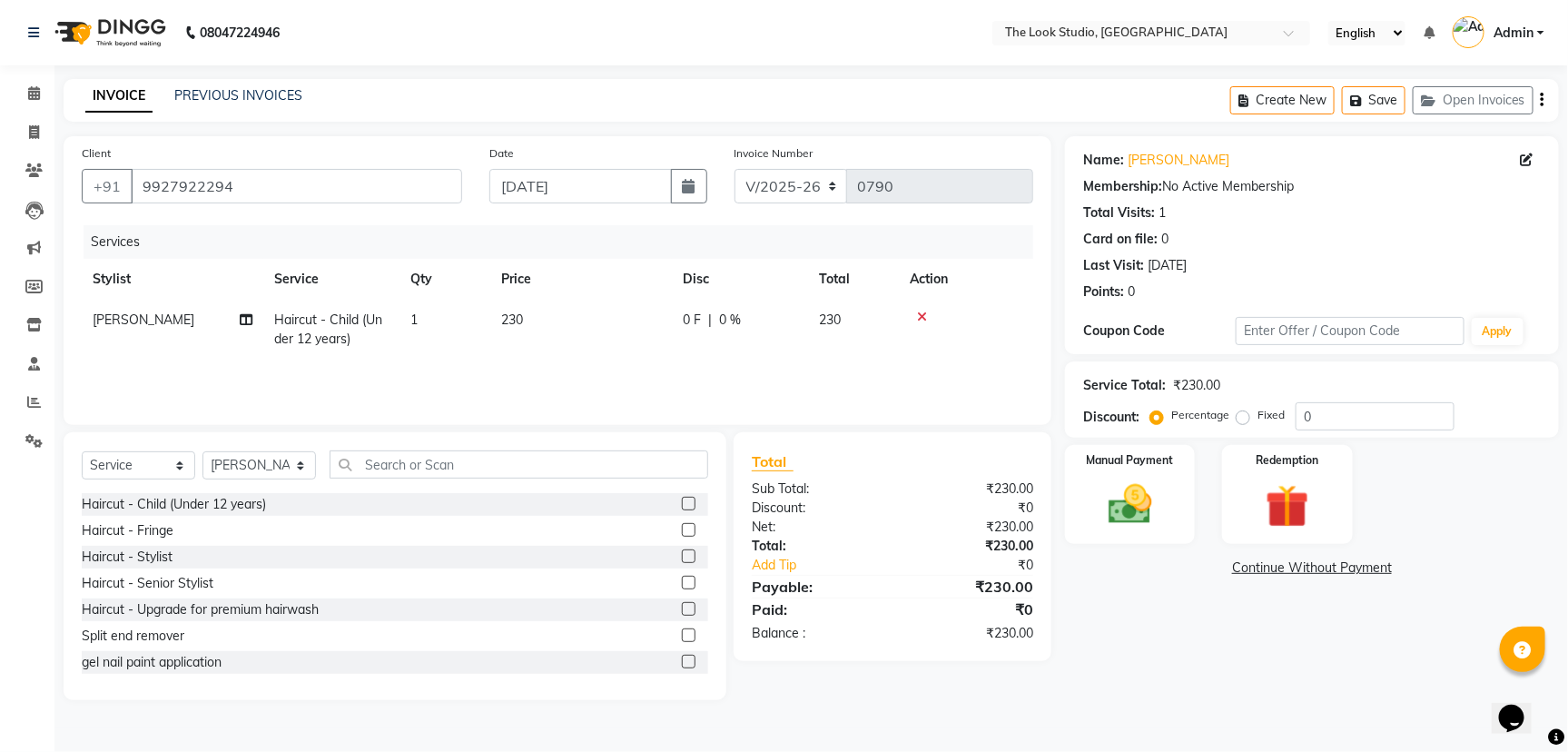
click at [682, 584] on label at bounding box center [689, 582] width 13 height 13
click at [682, 584] on input "checkbox" at bounding box center [688, 583] width 12 height 12
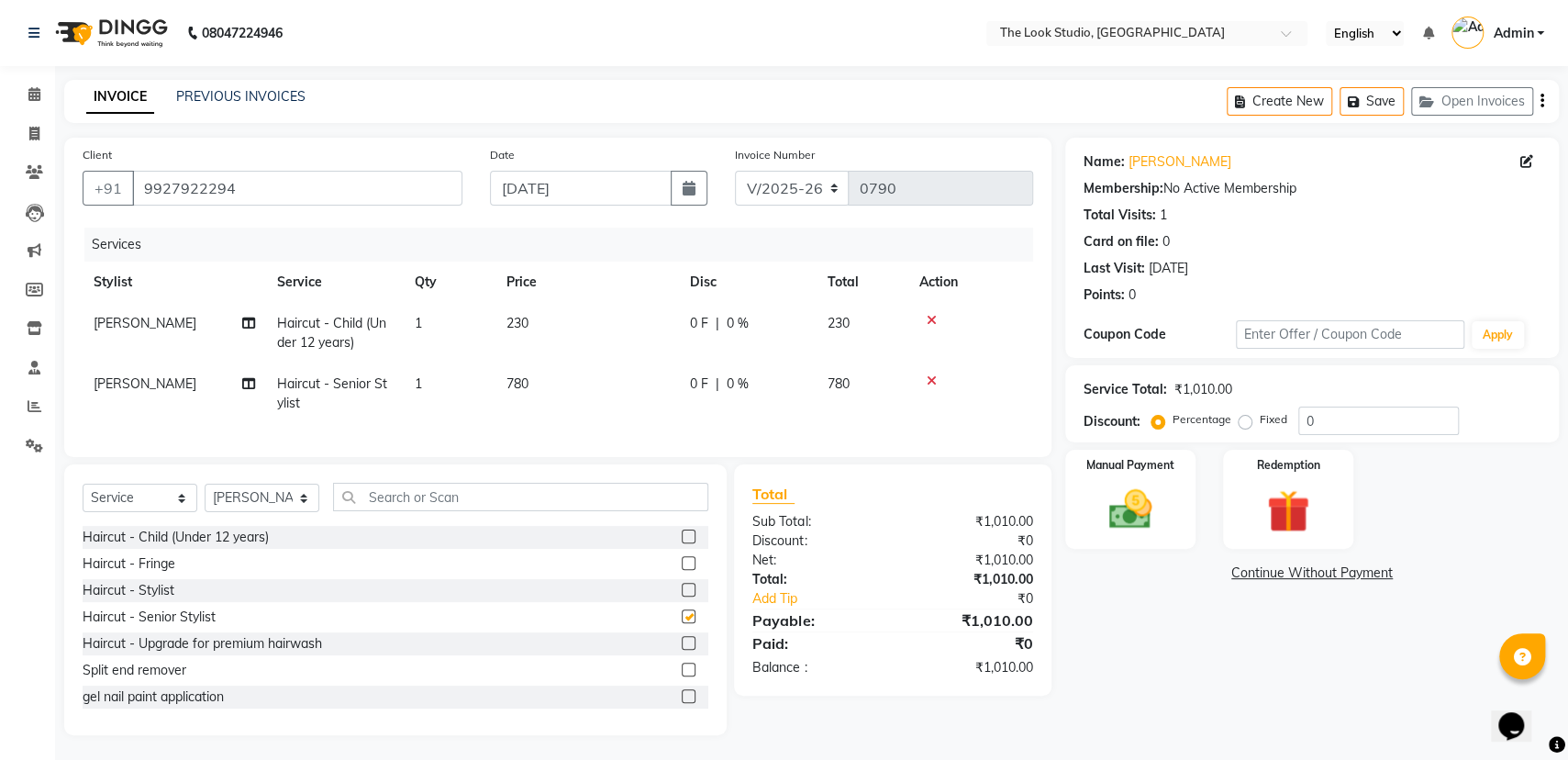
checkbox input "false"
click at [932, 319] on icon at bounding box center [931, 320] width 10 height 12
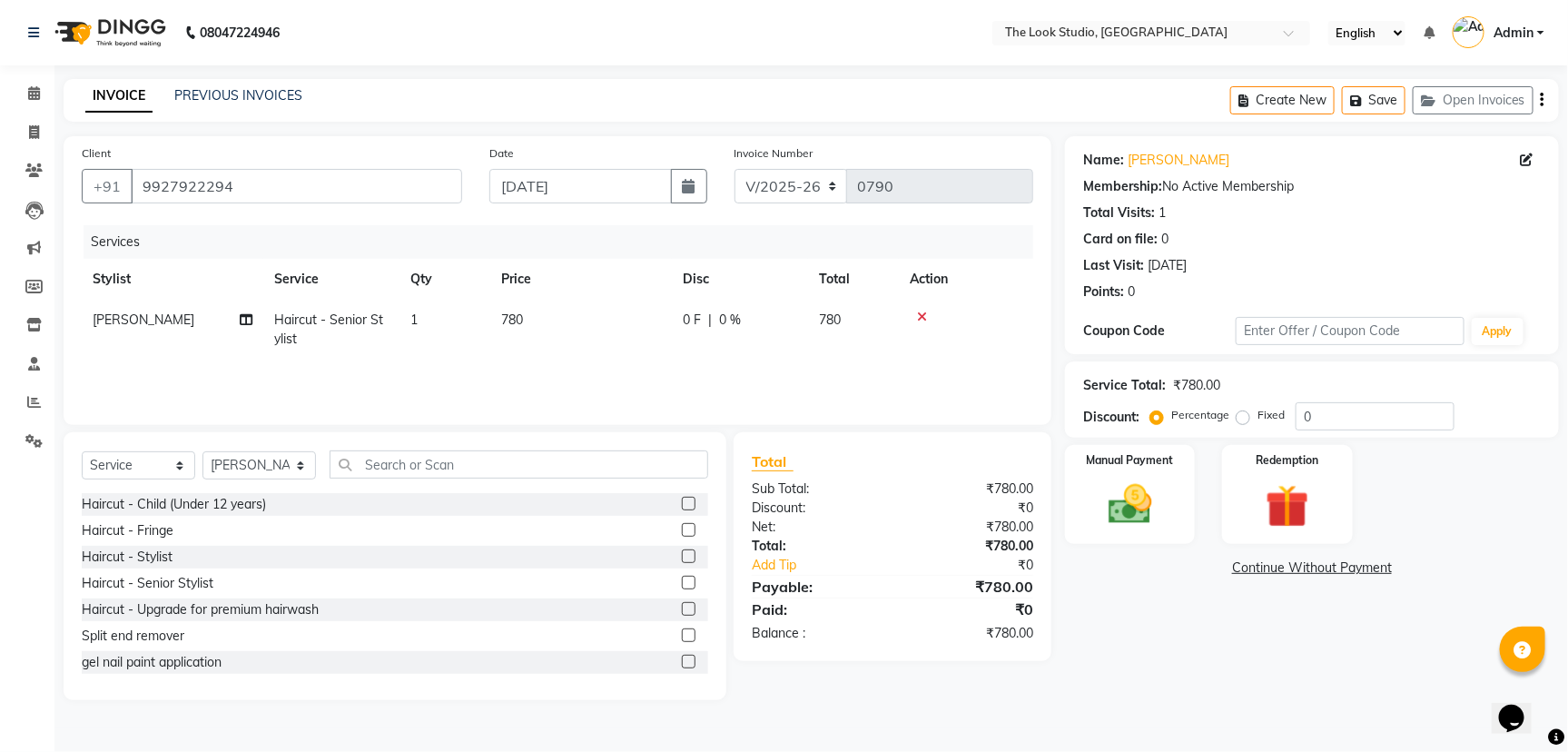
click at [722, 318] on span "0 %" at bounding box center [729, 320] width 22 height 19
select select "45010"
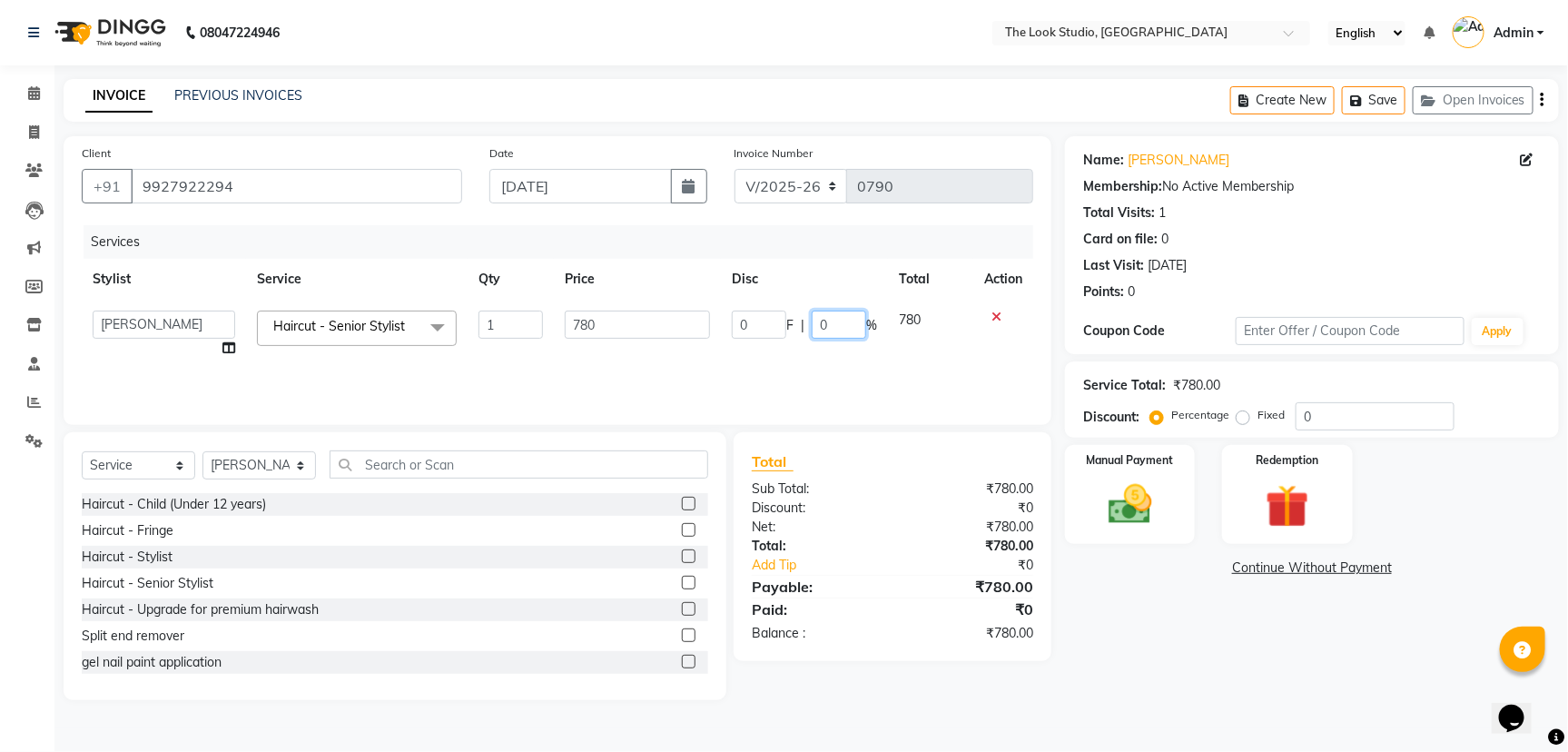
click at [819, 322] on input "0" at bounding box center [840, 325] width 55 height 28
click at [839, 324] on input "0" at bounding box center [840, 325] width 55 height 28
type input "30"
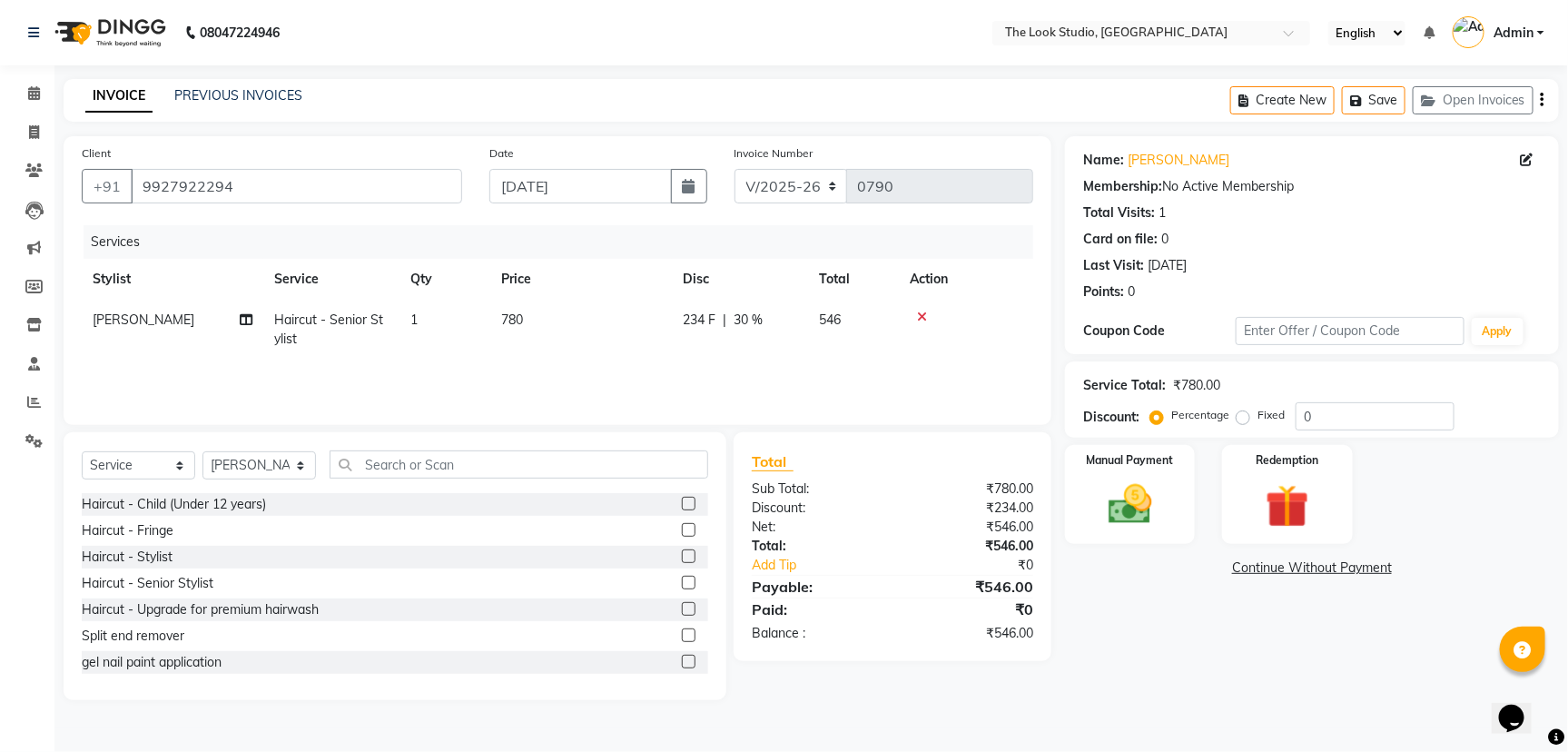
click at [1154, 605] on div "Name: [PERSON_NAME] Membership: No Active Membership Total Visits: 1 Card on fi…" at bounding box center [1318, 418] width 508 height 564
click at [168, 321] on span "[PERSON_NAME]" at bounding box center [143, 319] width 102 height 16
select select "45010"
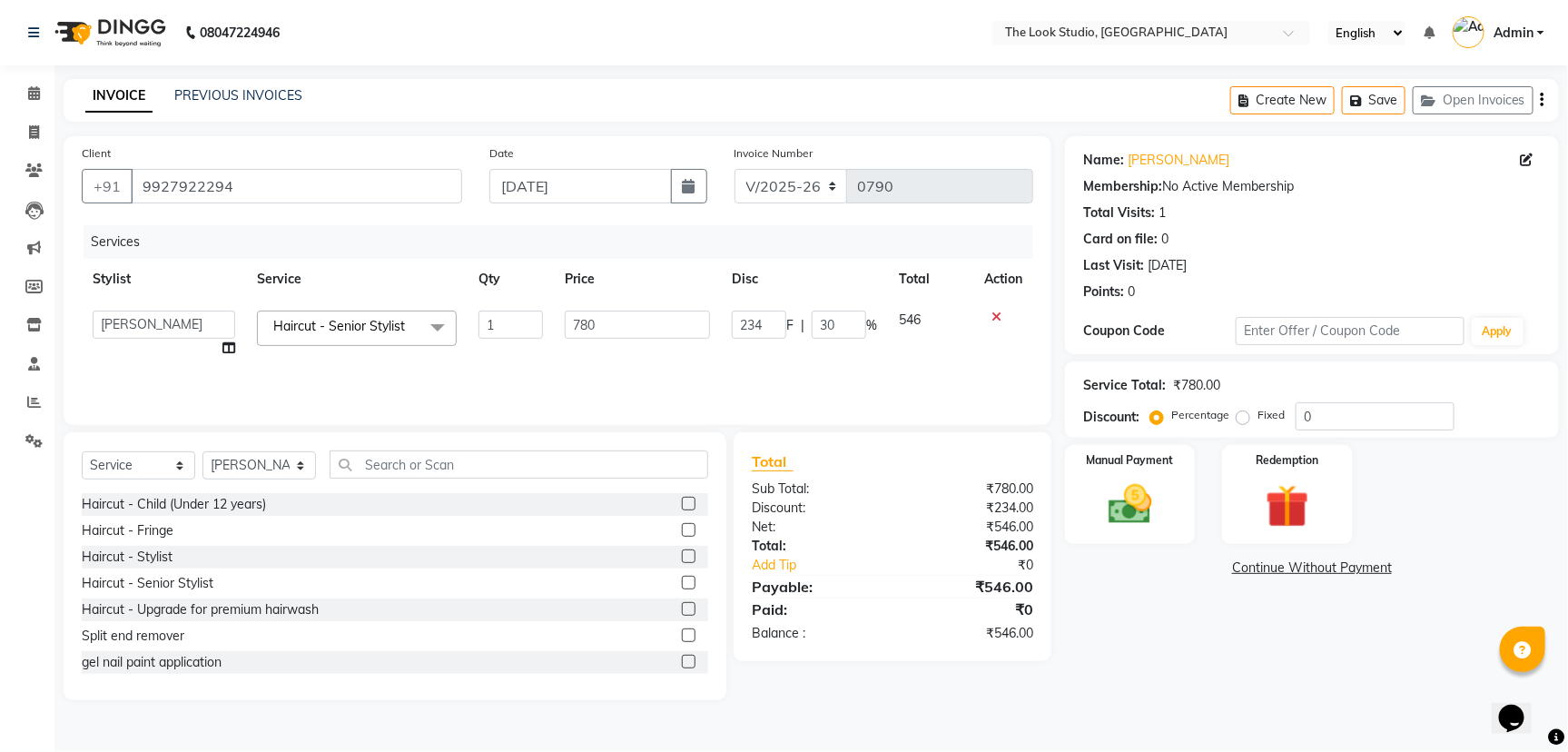
click at [1086, 690] on div "Name: [PERSON_NAME] Membership: No Active Membership Total Visits: 1 Card on fi…" at bounding box center [1318, 418] width 508 height 564
click at [178, 323] on select "[PERSON_NAME] [PERSON_NAME] [PERSON_NAME] [PERSON_NAME] [PERSON_NAME] [PERSON_N…" at bounding box center [163, 325] width 142 height 28
select select "53766"
click at [190, 327] on select "[PERSON_NAME] [PERSON_NAME] [PERSON_NAME] [PERSON_NAME] [PERSON_NAME] [PERSON_N…" at bounding box center [163, 325] width 142 height 28
select select "45010"
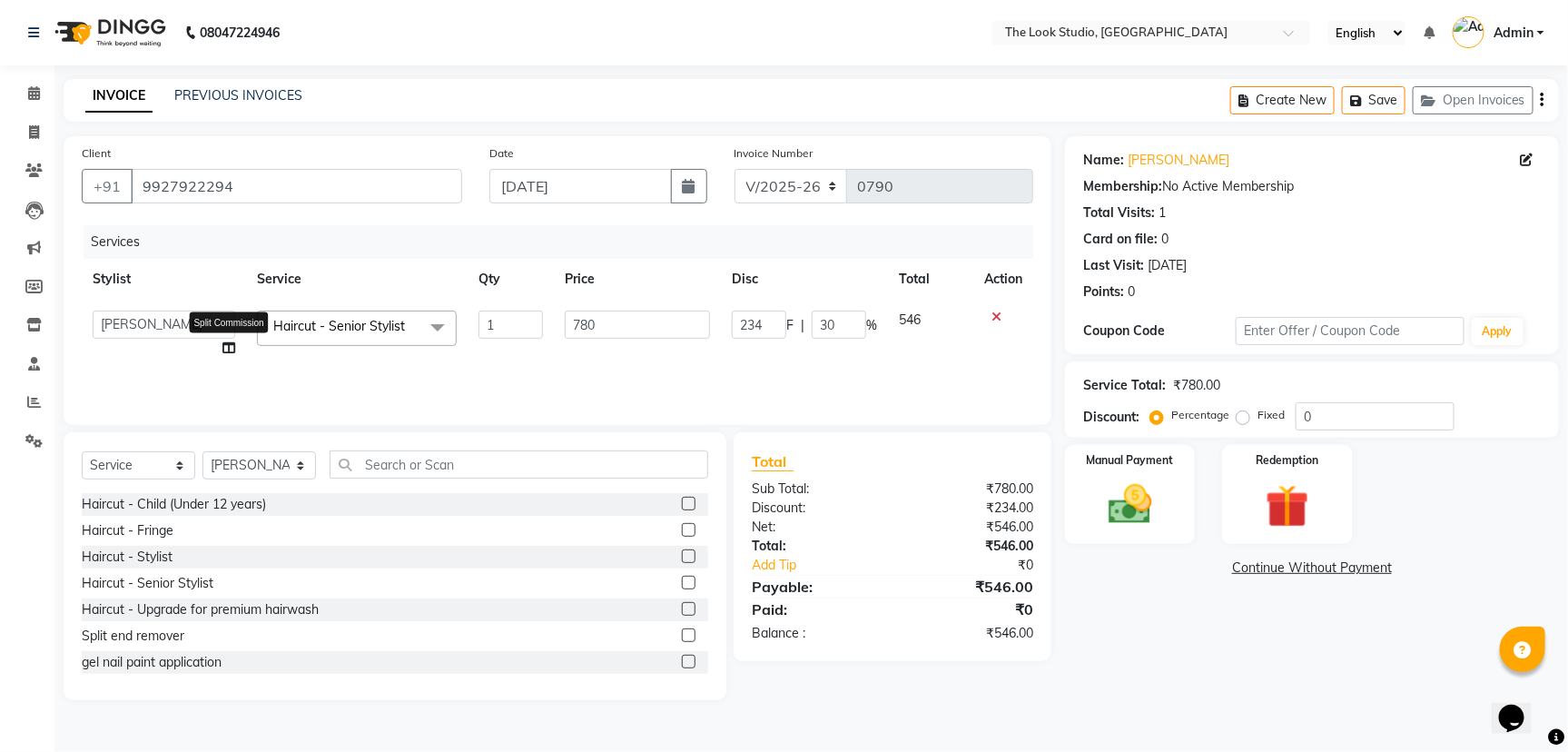
click at [233, 346] on icon at bounding box center [228, 347] width 12 height 12
select select "45010"
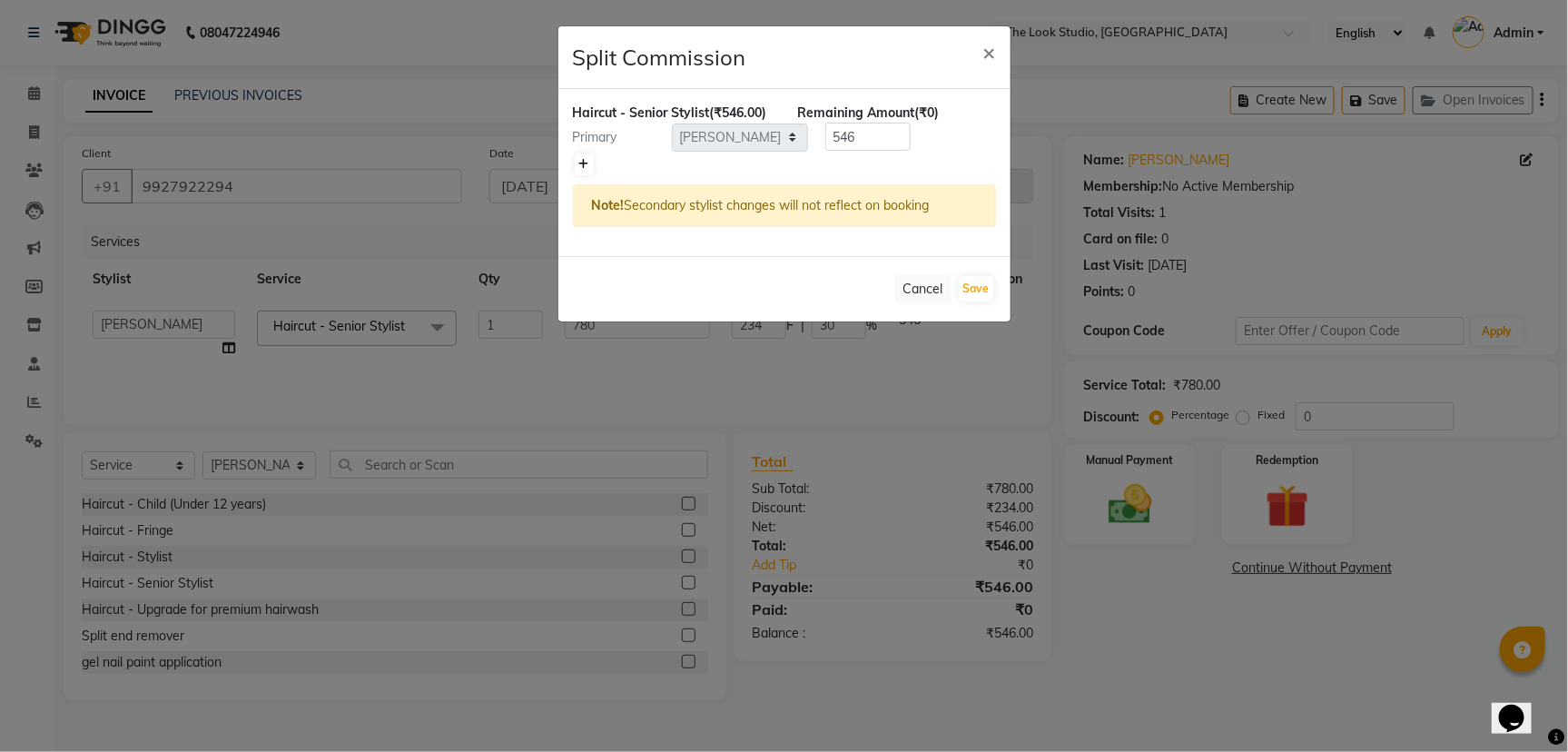
click at [588, 170] on icon at bounding box center [584, 165] width 10 height 11
type input "273"
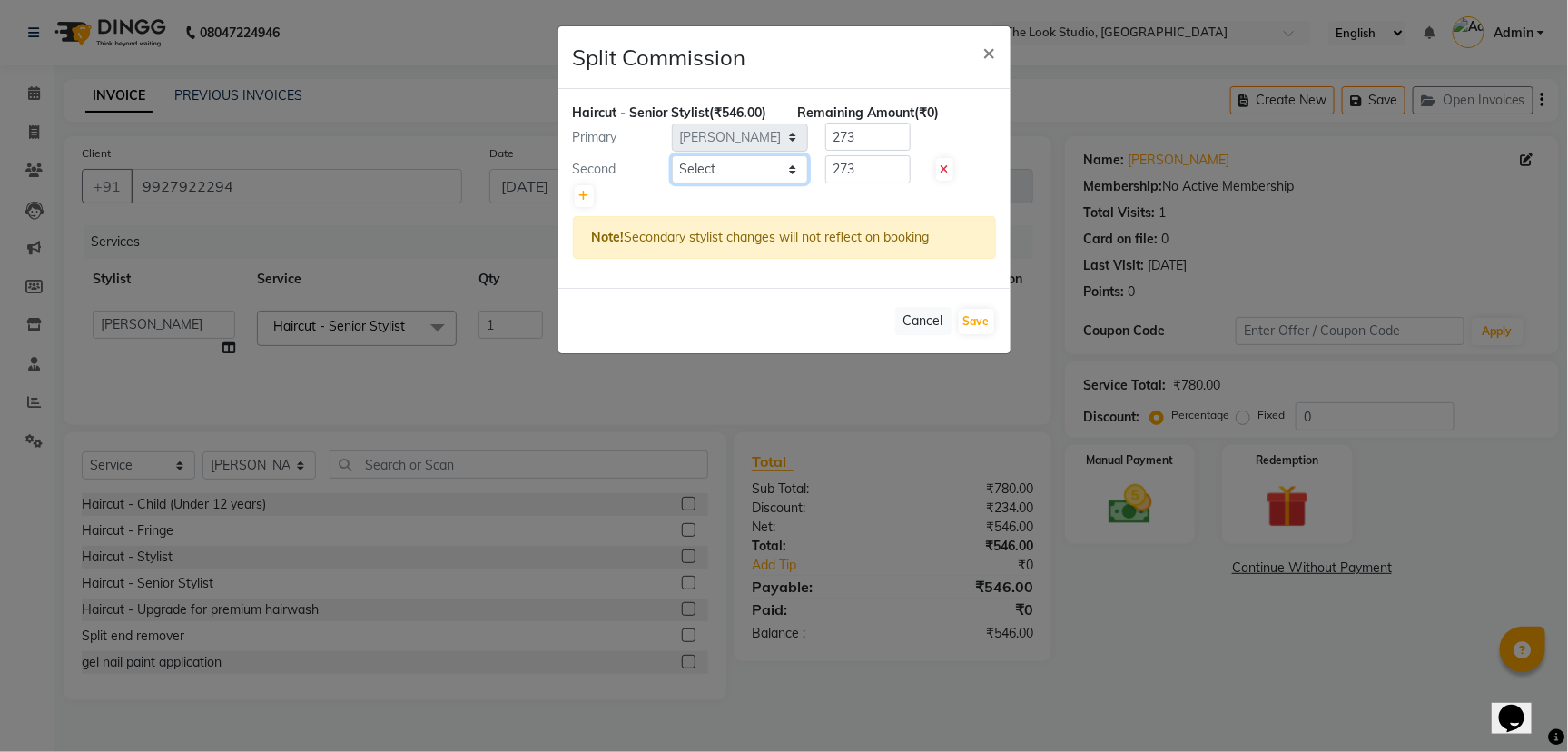
click at [696, 184] on select "Select [PERSON_NAME] [PERSON_NAME] [PERSON_NAME] [PERSON_NAME] [PERSON_NAME] [P…" at bounding box center [740, 170] width 137 height 28
select select "53766"
click at [672, 173] on select "Select [PERSON_NAME] [PERSON_NAME] [PERSON_NAME] [PERSON_NAME] [PERSON_NAME] [P…" at bounding box center [740, 170] width 137 height 28
click at [858, 183] on input "273" at bounding box center [868, 170] width 86 height 28
type input "2"
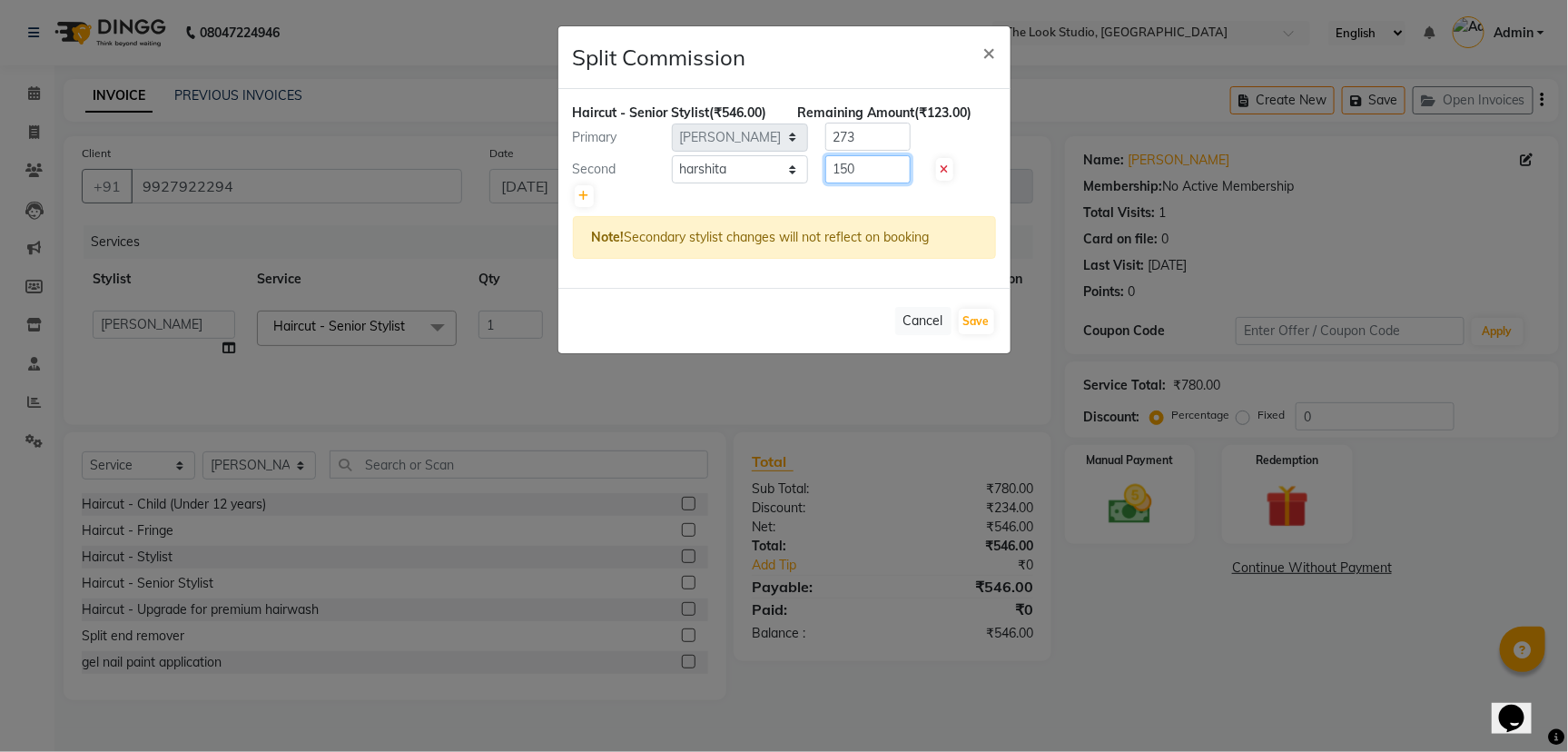
type input "150"
click at [875, 151] on input "273" at bounding box center [868, 137] width 86 height 28
click at [853, 150] on input "273" at bounding box center [868, 137] width 86 height 28
type input "2"
type input "396"
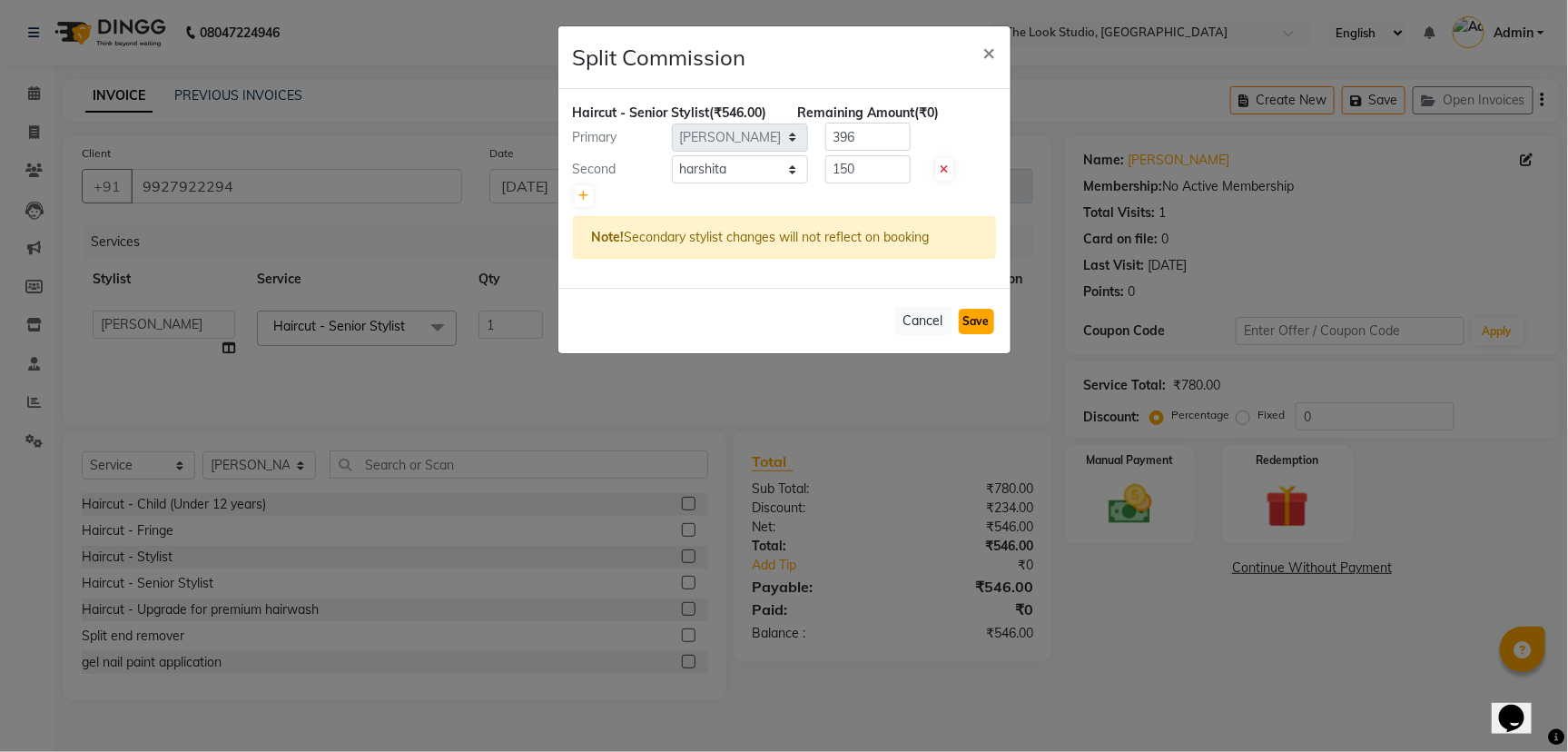
click at [977, 335] on button "Save" at bounding box center [977, 321] width 36 height 25
select select "Select"
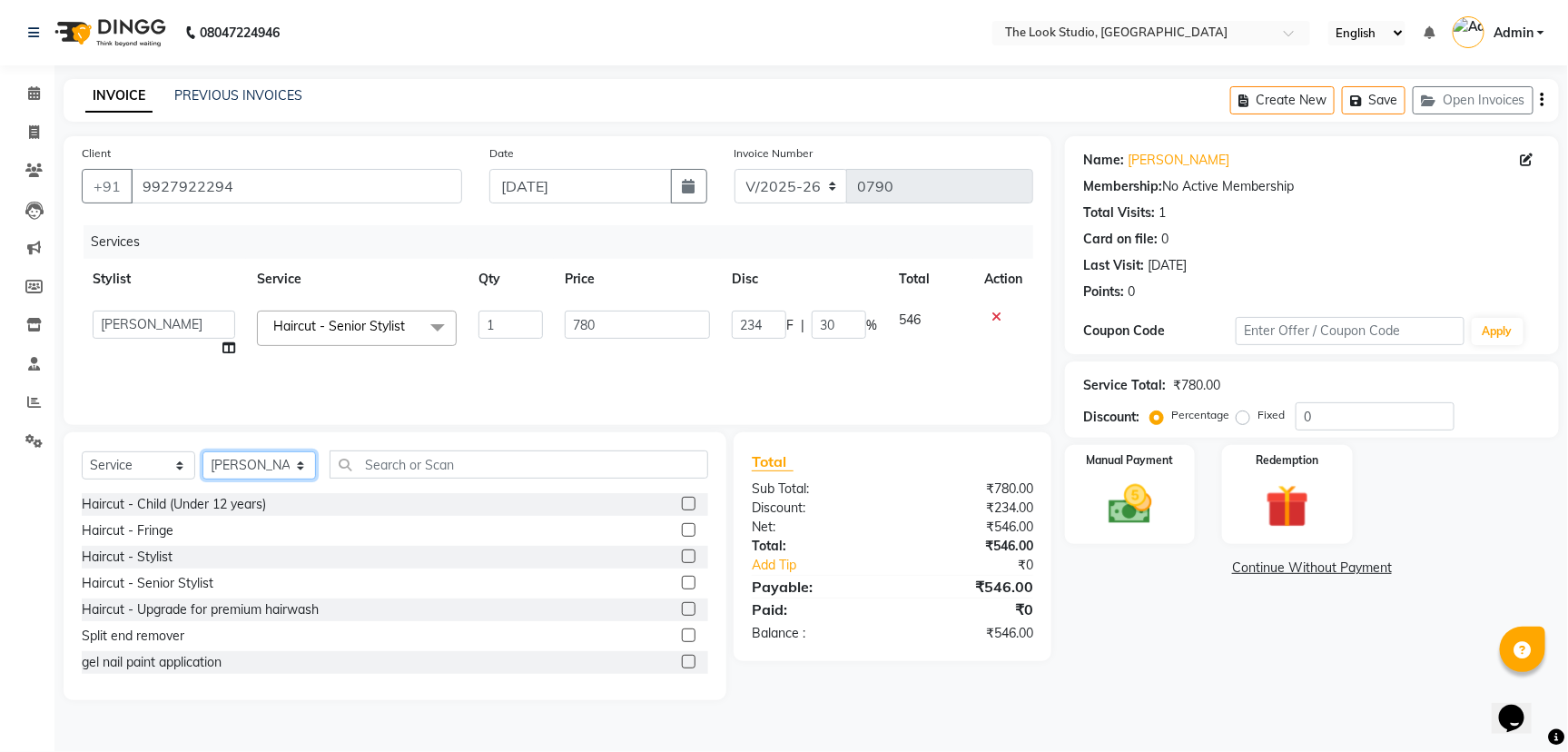
click at [288, 463] on select "Select Stylist [PERSON_NAME] [PERSON_NAME] Danish [PERSON_NAME] [PERSON_NAME] […" at bounding box center [259, 466] width 113 height 28
select select "53766"
click at [203, 451] on select "Select Stylist [PERSON_NAME] [PERSON_NAME] Danish [PERSON_NAME] [PERSON_NAME] […" at bounding box center [259, 466] width 113 height 28
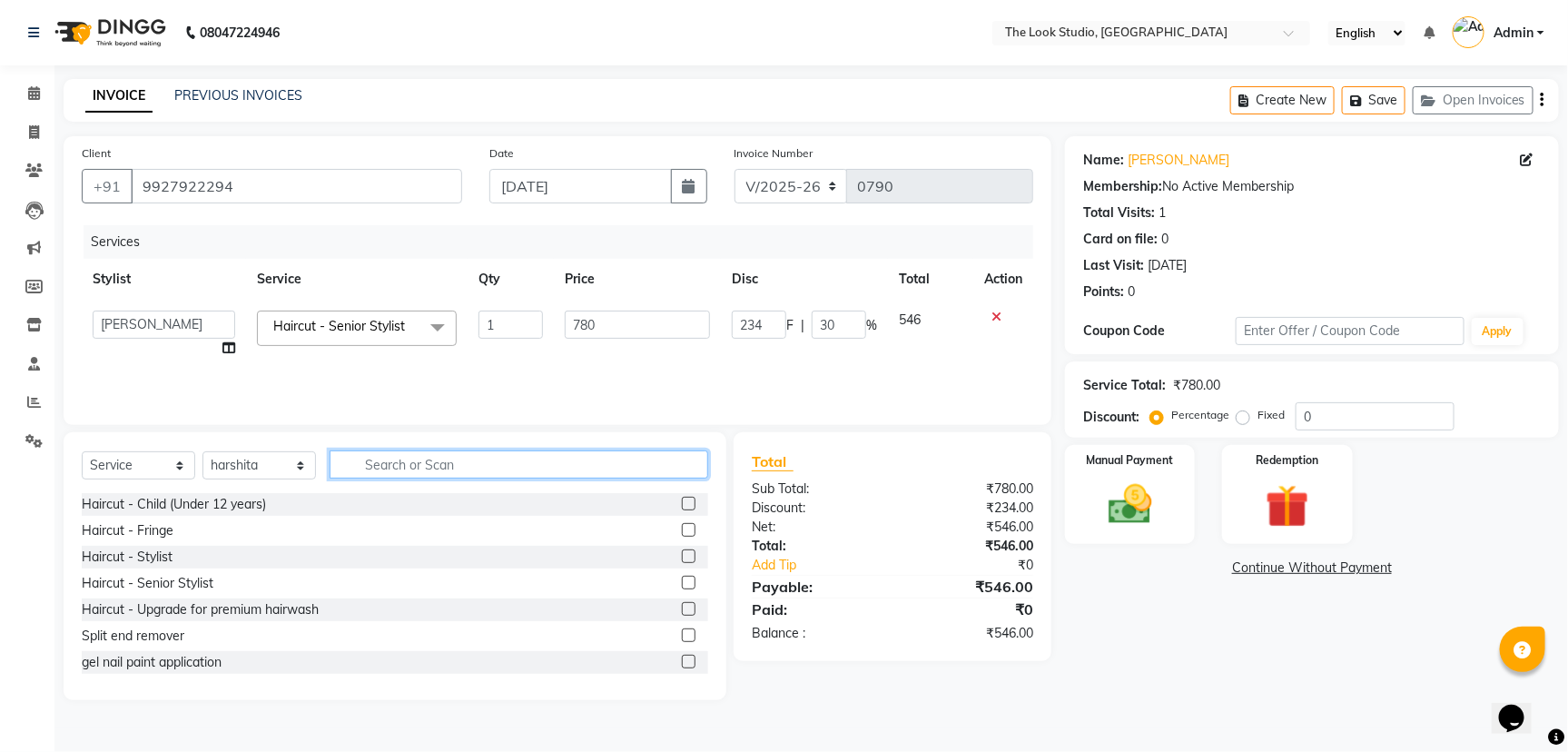
click at [410, 463] on input "text" at bounding box center [519, 465] width 379 height 28
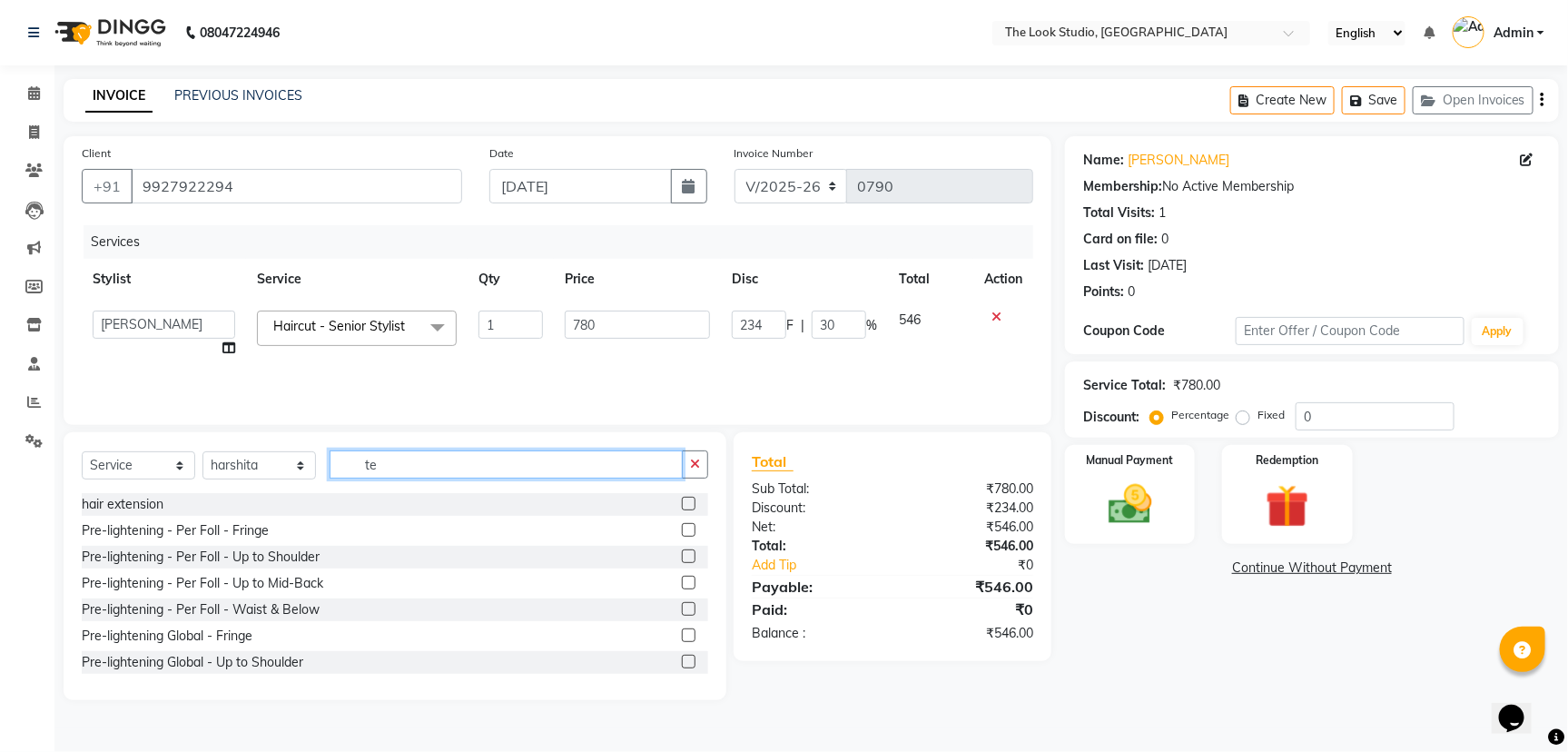
type input "t"
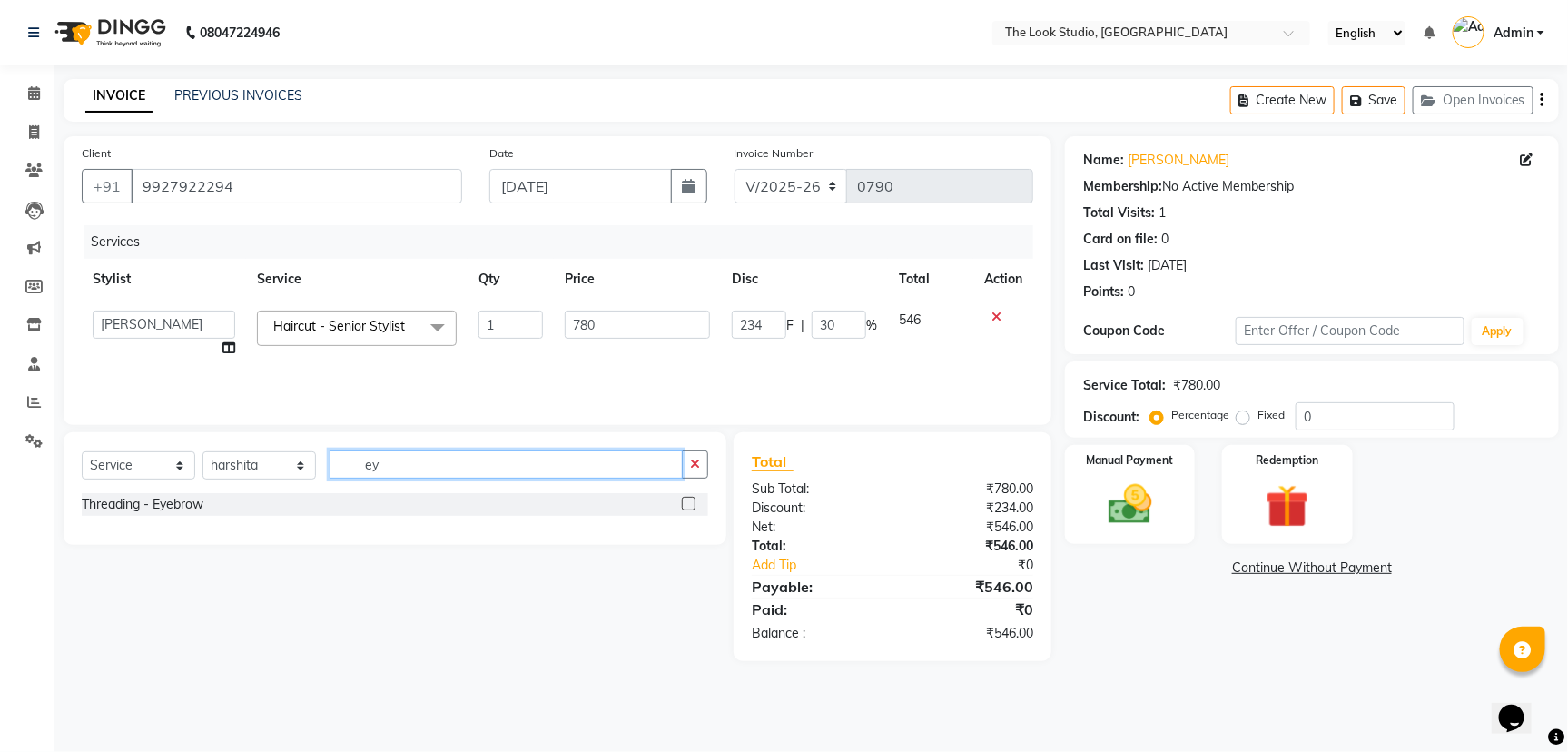
type input "ey"
click at [692, 501] on label at bounding box center [689, 503] width 13 height 13
click at [692, 501] on input "checkbox" at bounding box center [688, 504] width 12 height 12
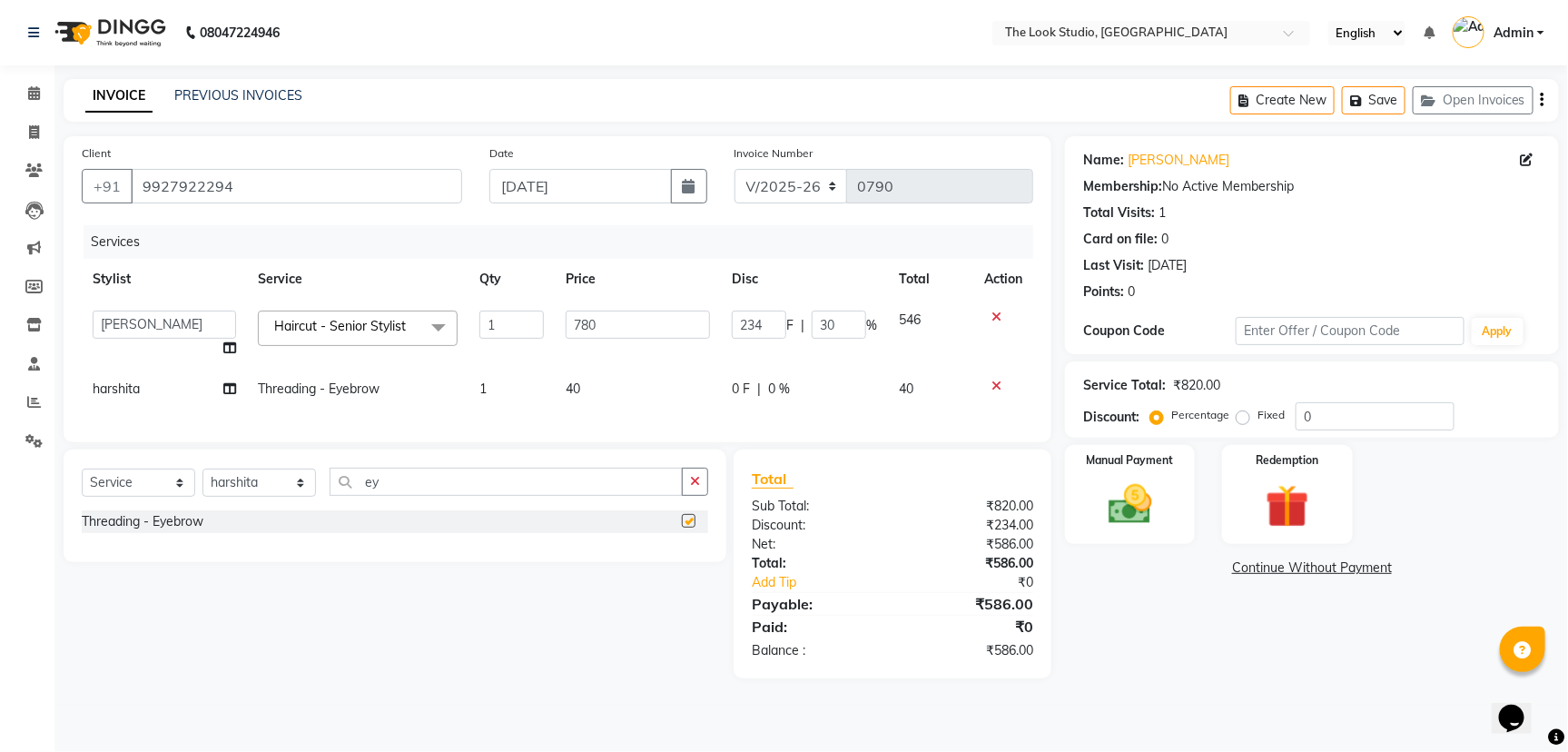
checkbox input "false"
click at [384, 496] on input "ey" at bounding box center [506, 482] width 353 height 28
type input "e"
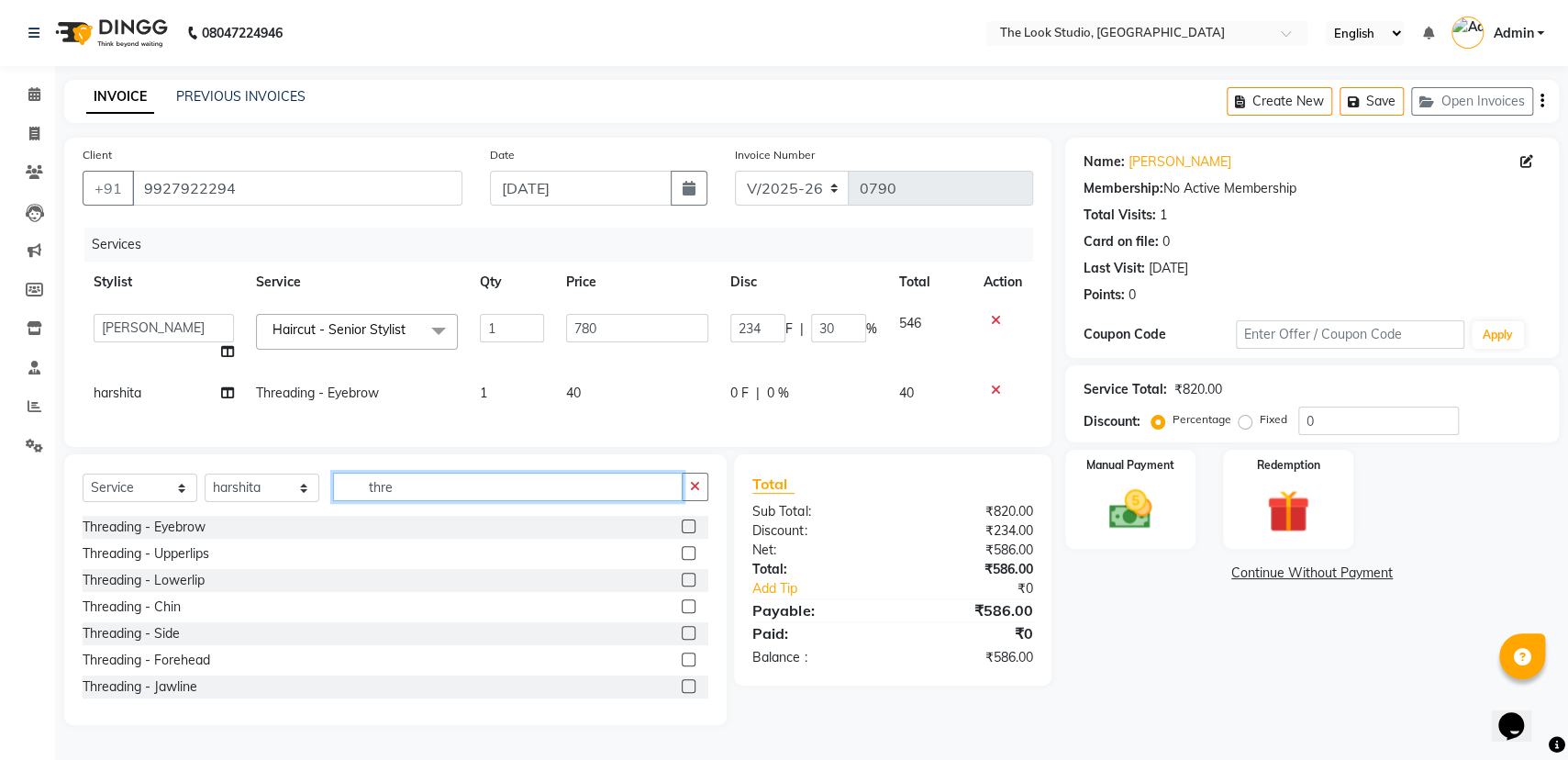
type input "thre"
click at [682, 587] on label at bounding box center [688, 579] width 13 height 13
click at [682, 587] on input "checkbox" at bounding box center [687, 580] width 12 height 12
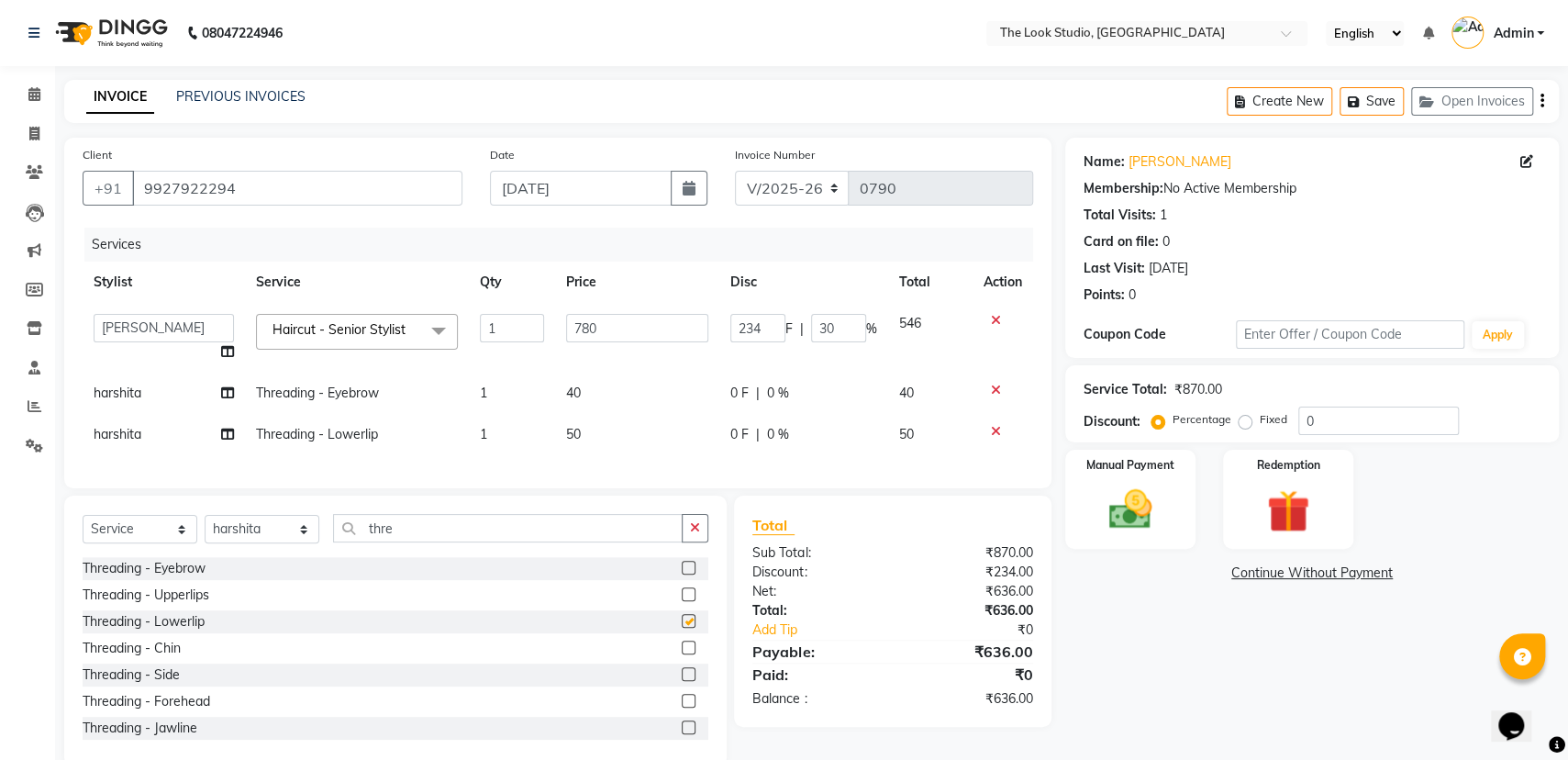
checkbox input "false"
click at [991, 426] on icon at bounding box center [996, 430] width 10 height 12
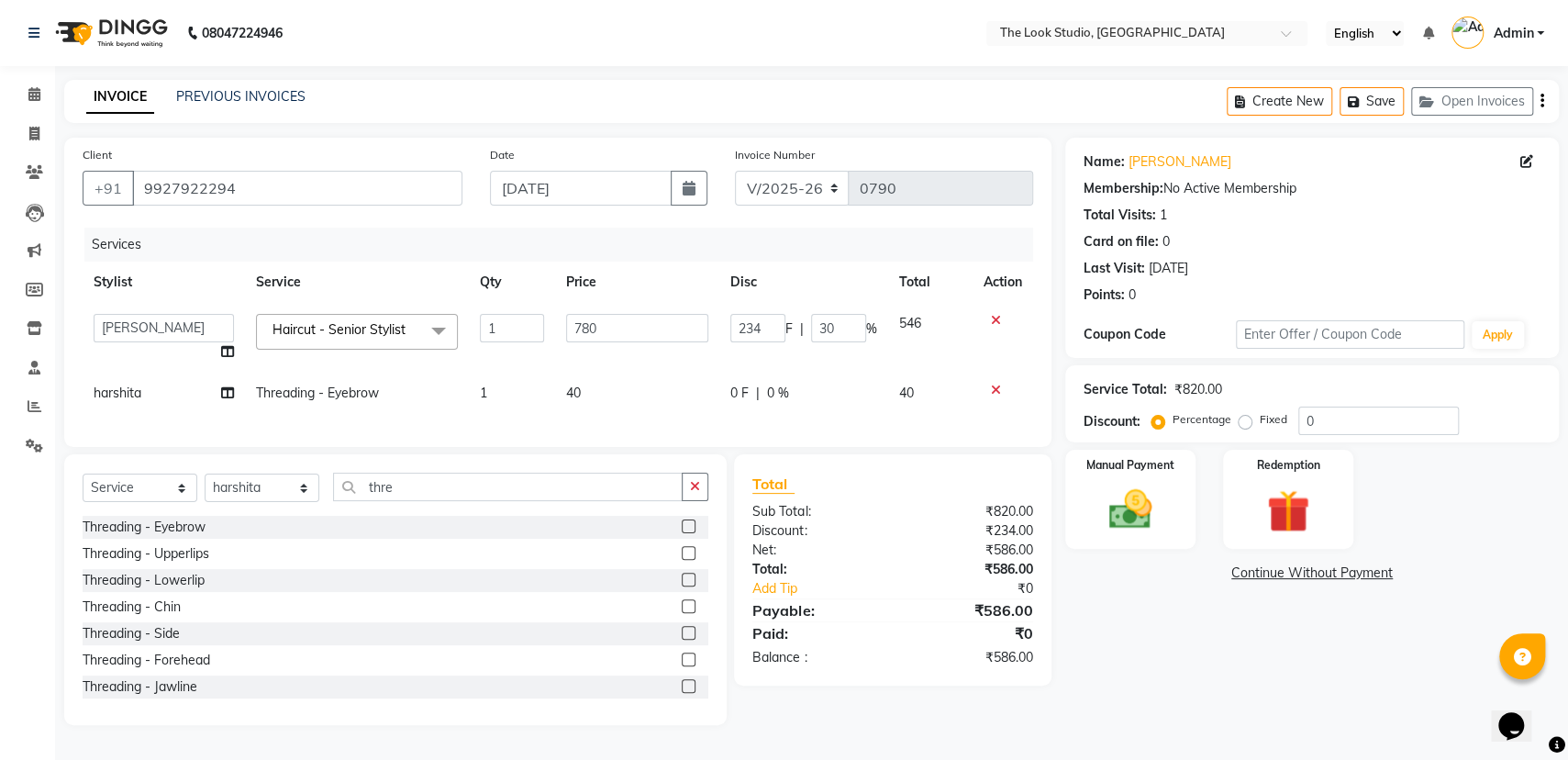
click at [682, 560] on label at bounding box center [688, 552] width 13 height 13
click at [682, 560] on input "checkbox" at bounding box center [687, 553] width 12 height 12
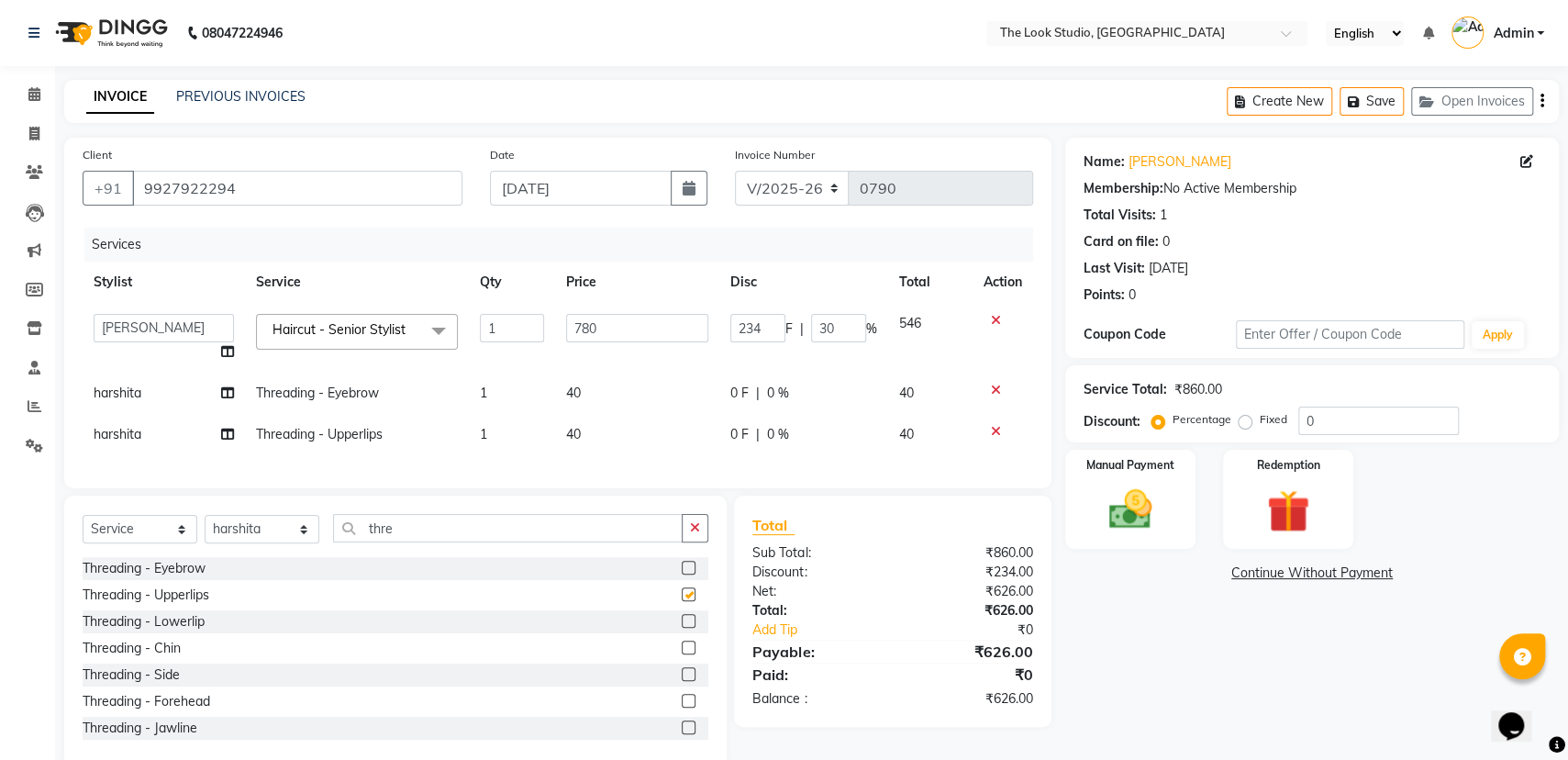
checkbox input "false"
click at [1127, 515] on img at bounding box center [1130, 510] width 73 height 51
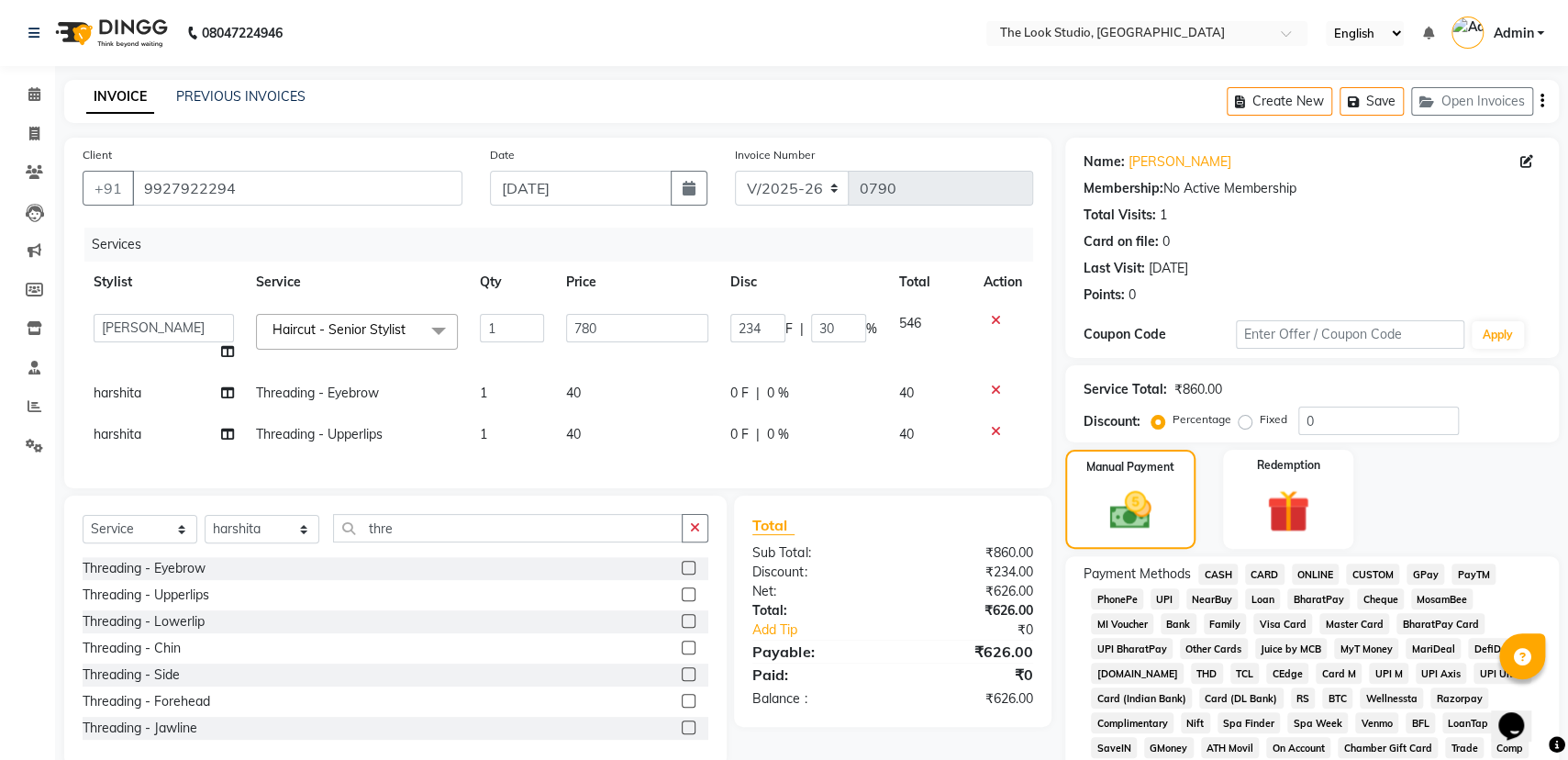
click at [1166, 601] on span "UPI" at bounding box center [1165, 599] width 29 height 21
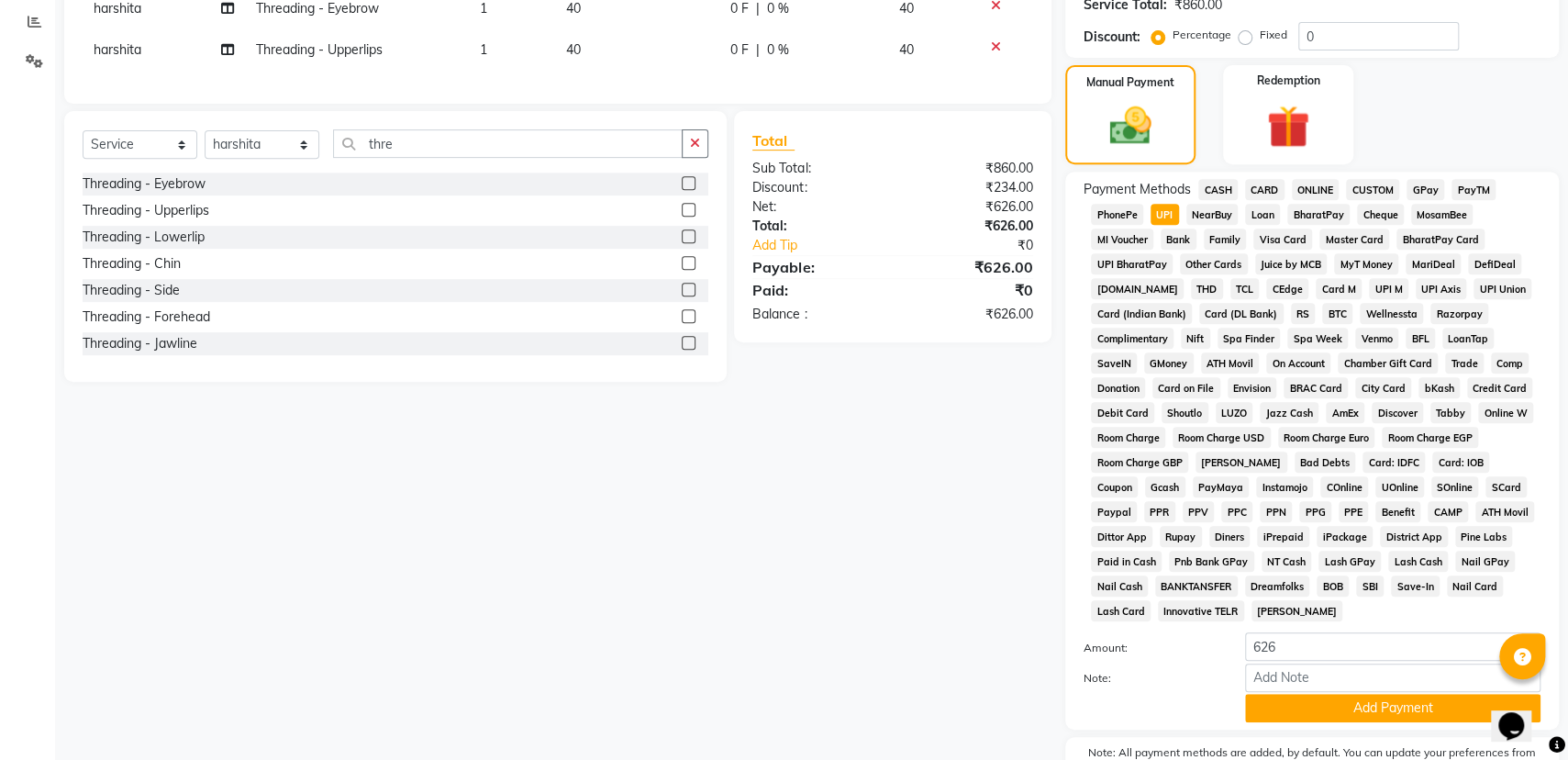
scroll to position [418, 0]
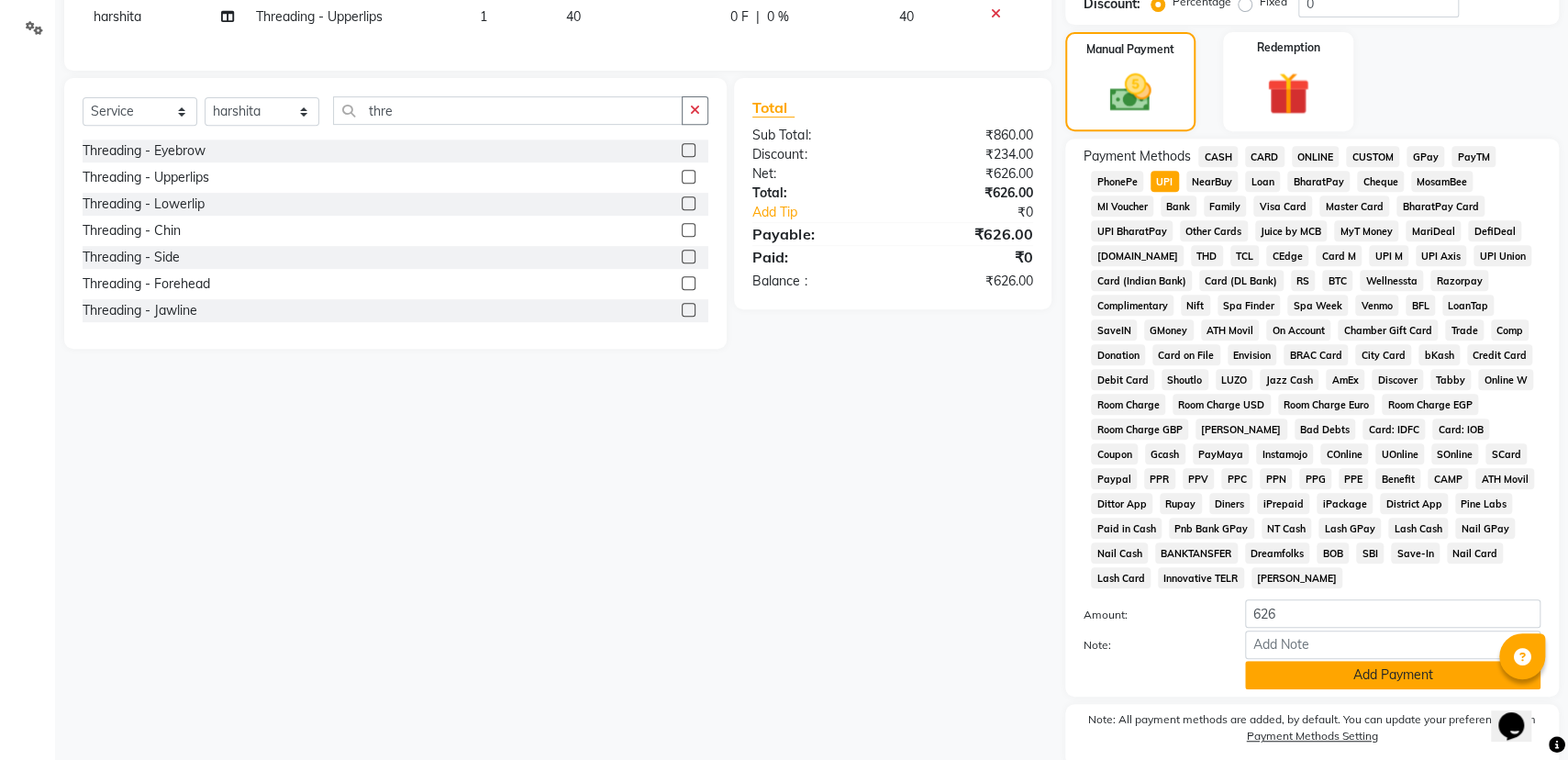
click at [1352, 670] on button "Add Payment" at bounding box center [1393, 675] width 295 height 29
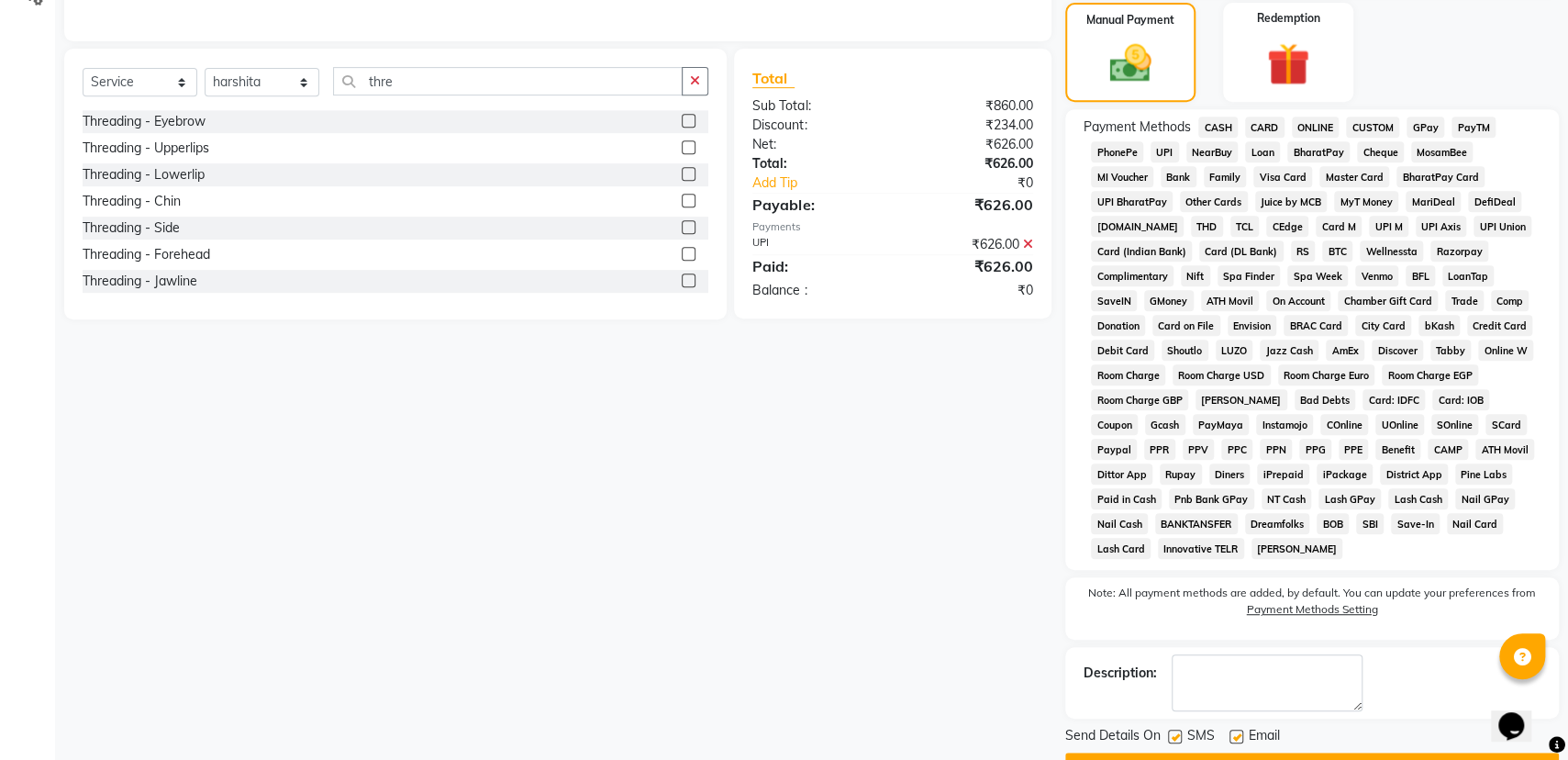
scroll to position [493, 0]
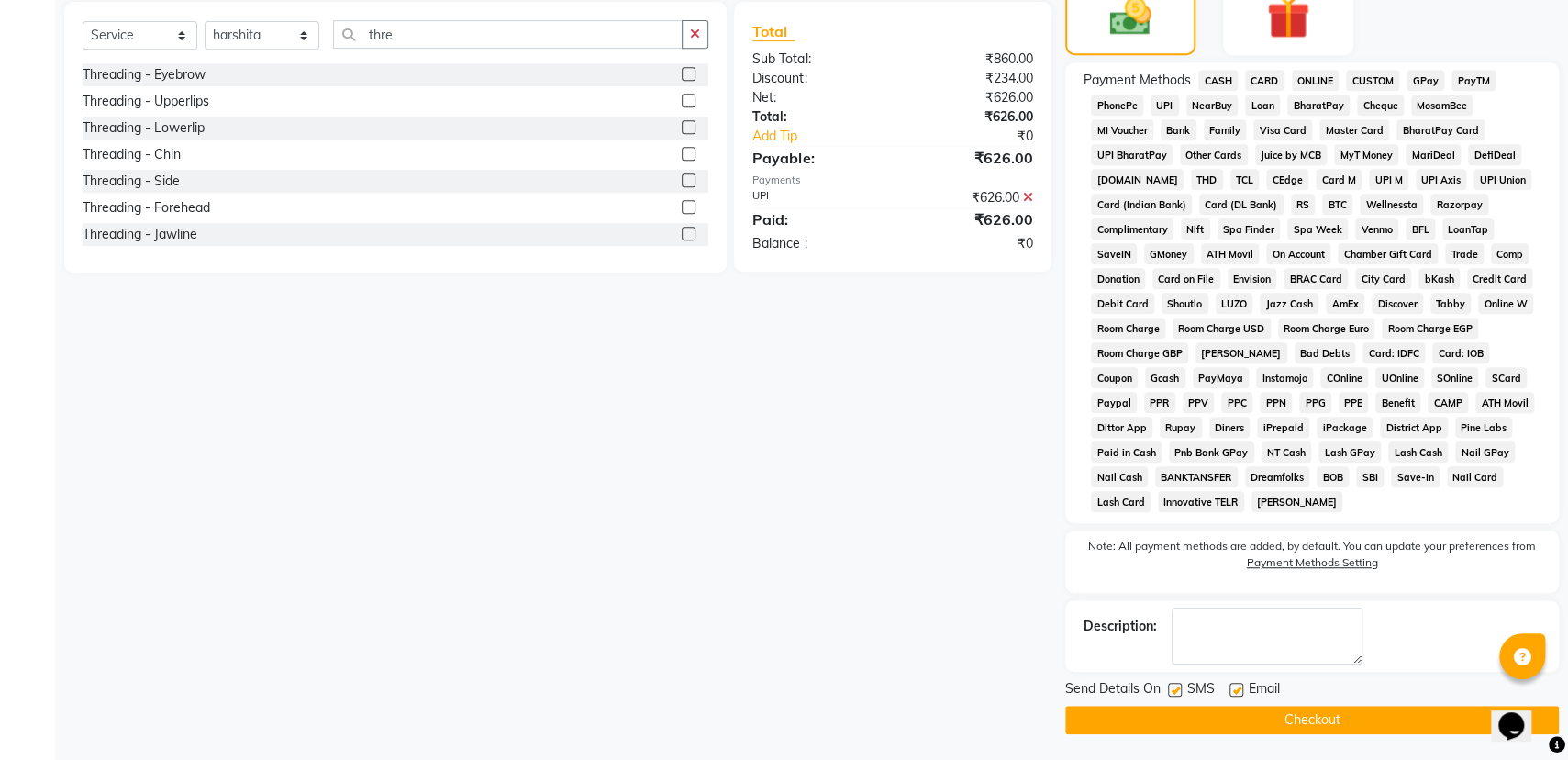
click at [1154, 718] on button "Checkout" at bounding box center [1312, 720] width 493 height 29
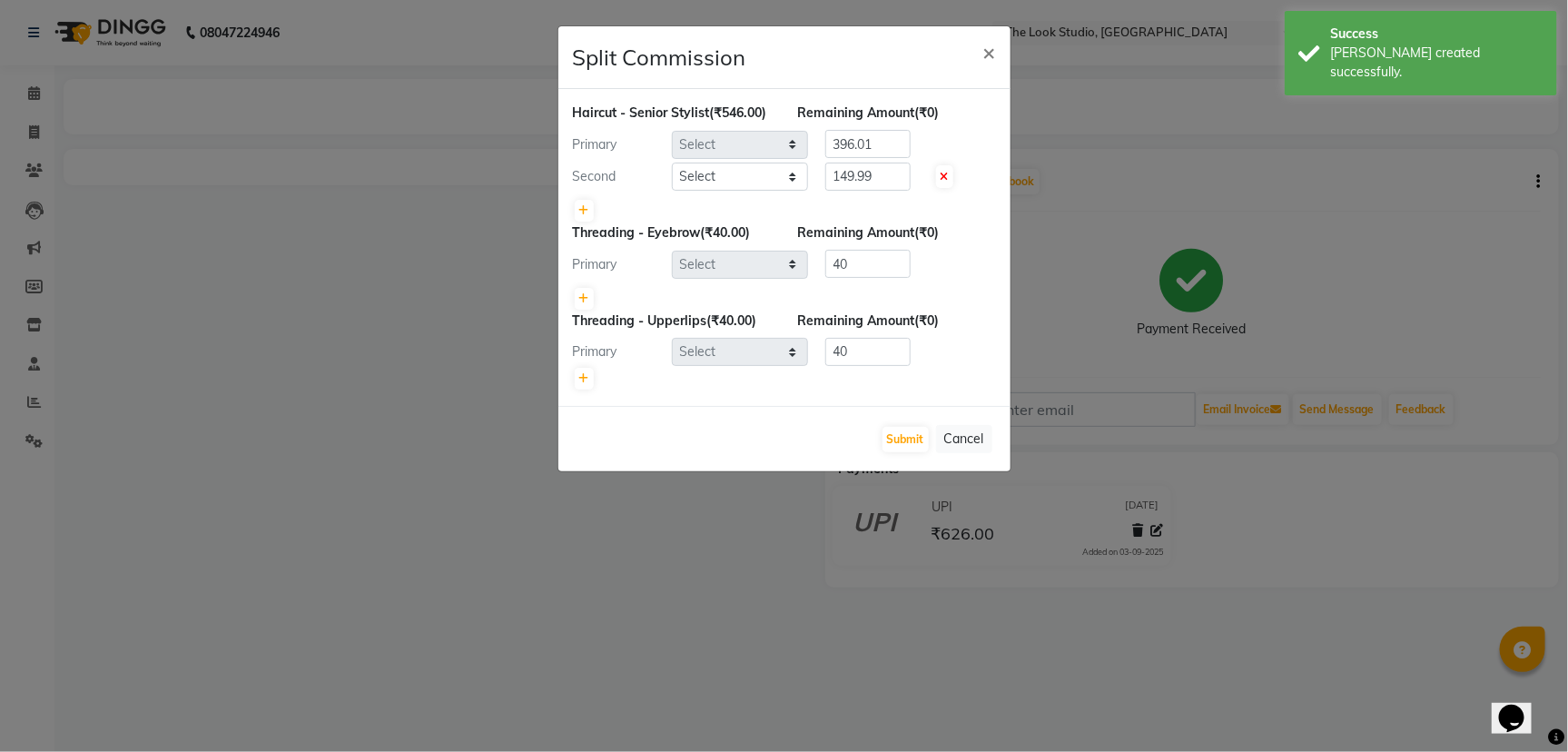
select select "45010"
select select "53766"
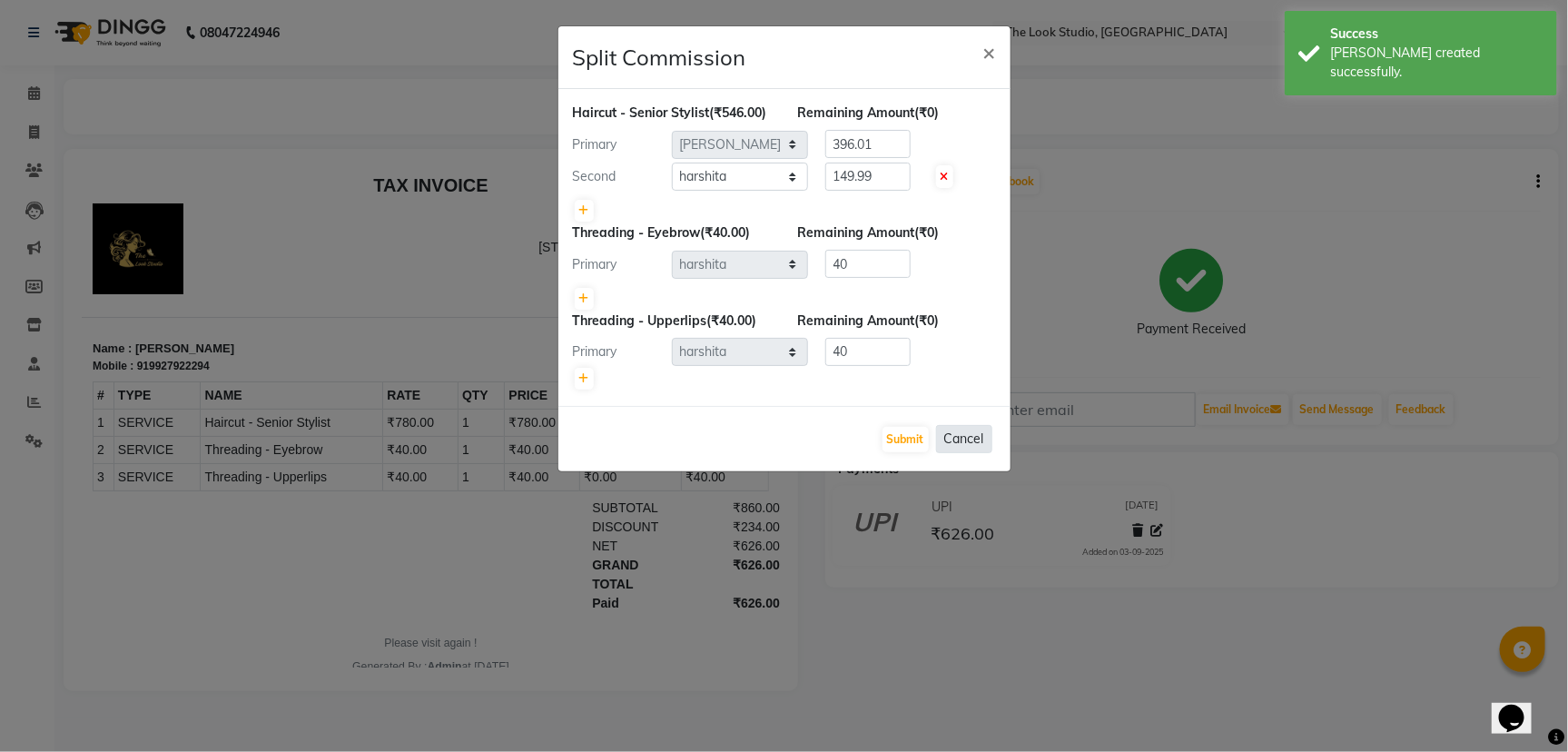
click at [962, 453] on button "Cancel" at bounding box center [965, 439] width 57 height 28
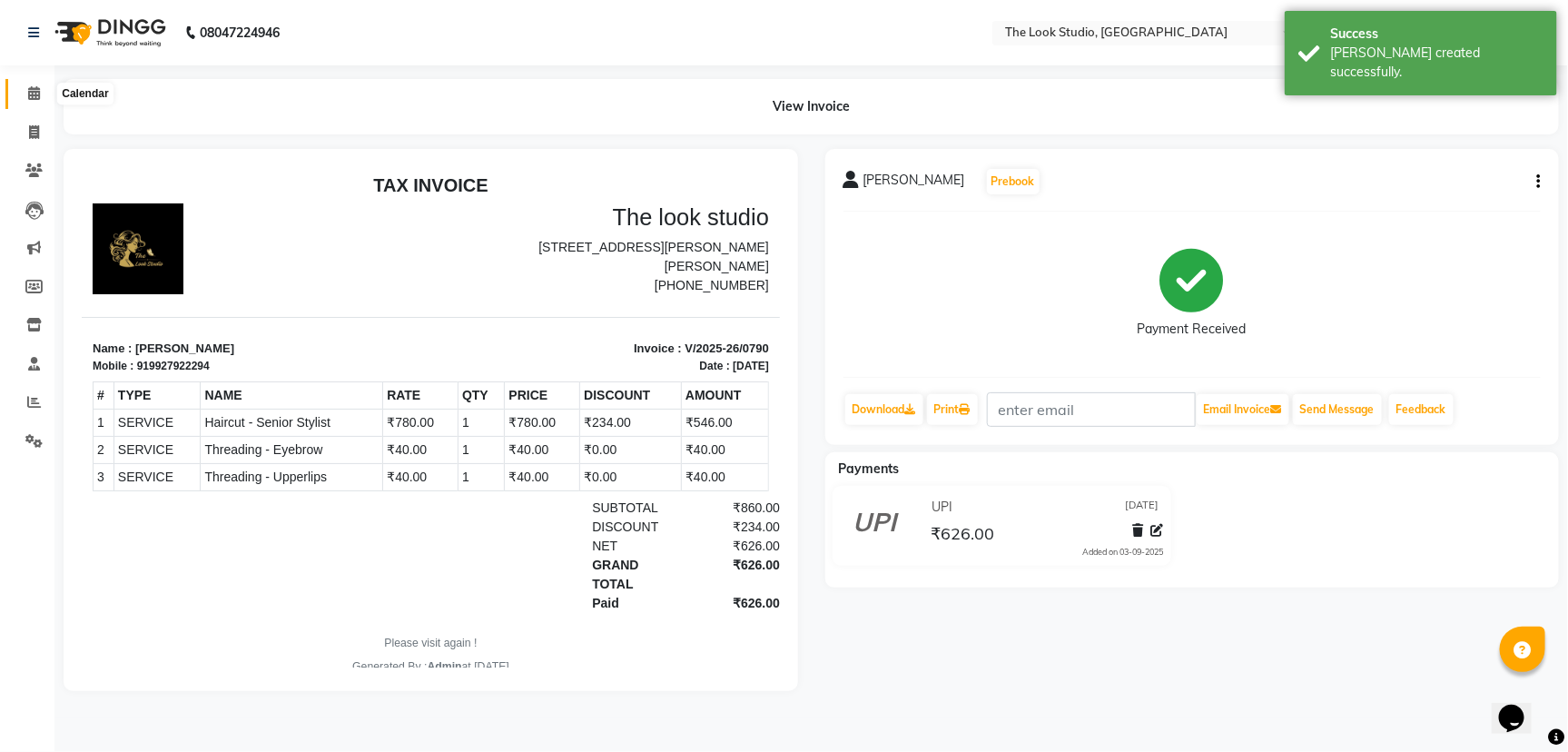
click at [34, 93] on icon at bounding box center [34, 93] width 12 height 13
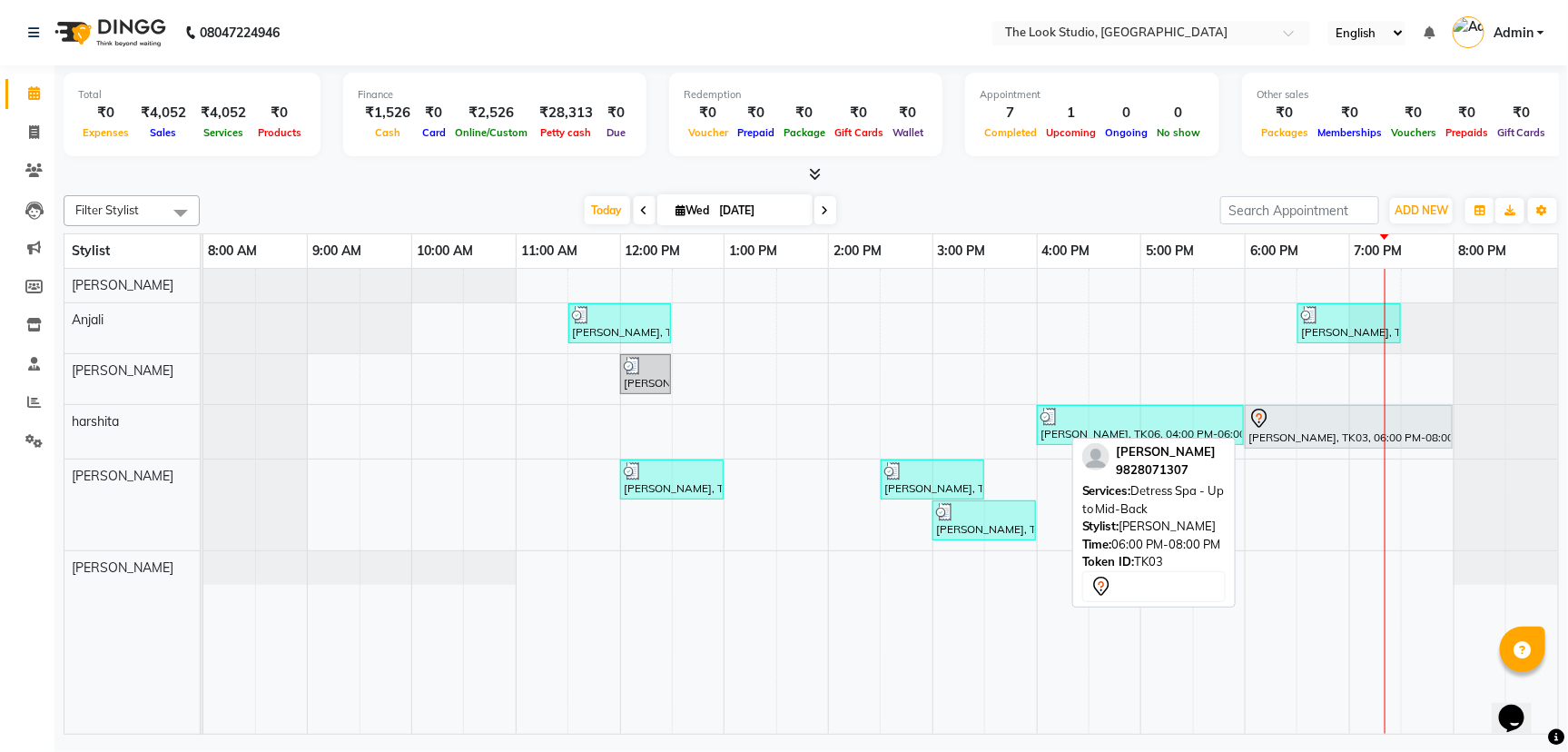
click at [1317, 416] on div at bounding box center [1348, 418] width 201 height 22
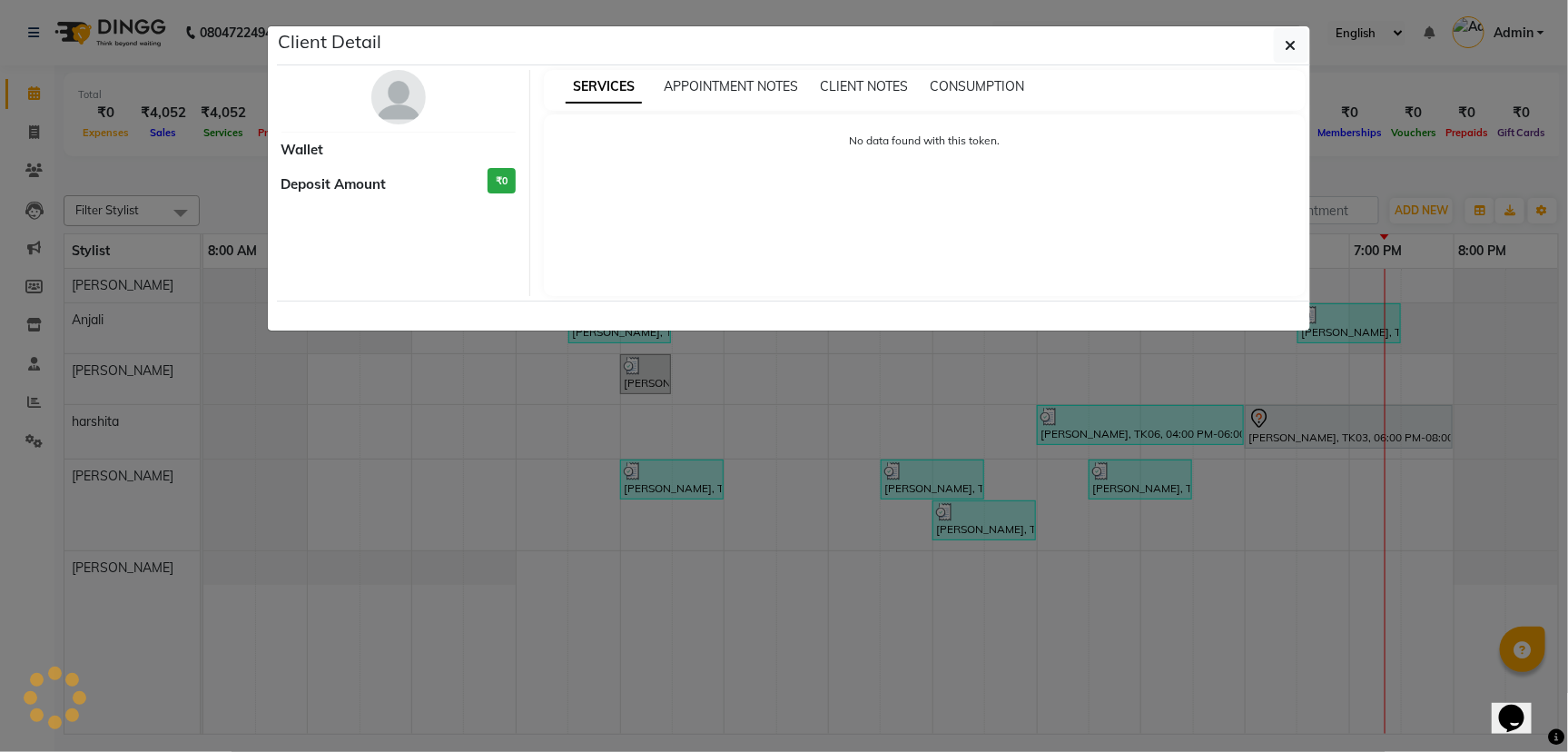
select select "7"
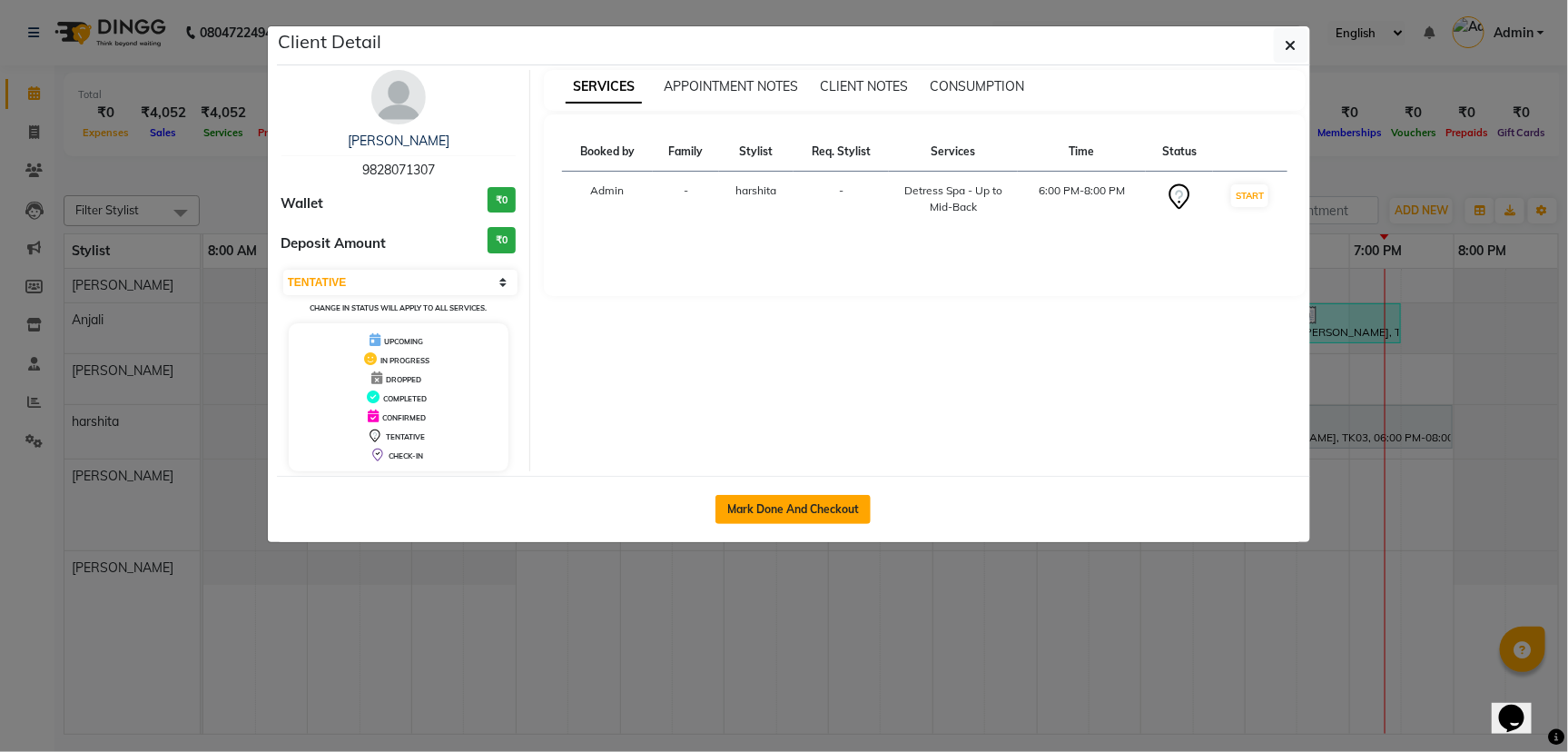
click at [793, 513] on button "Mark Done And Checkout" at bounding box center [792, 509] width 155 height 29
select select "service"
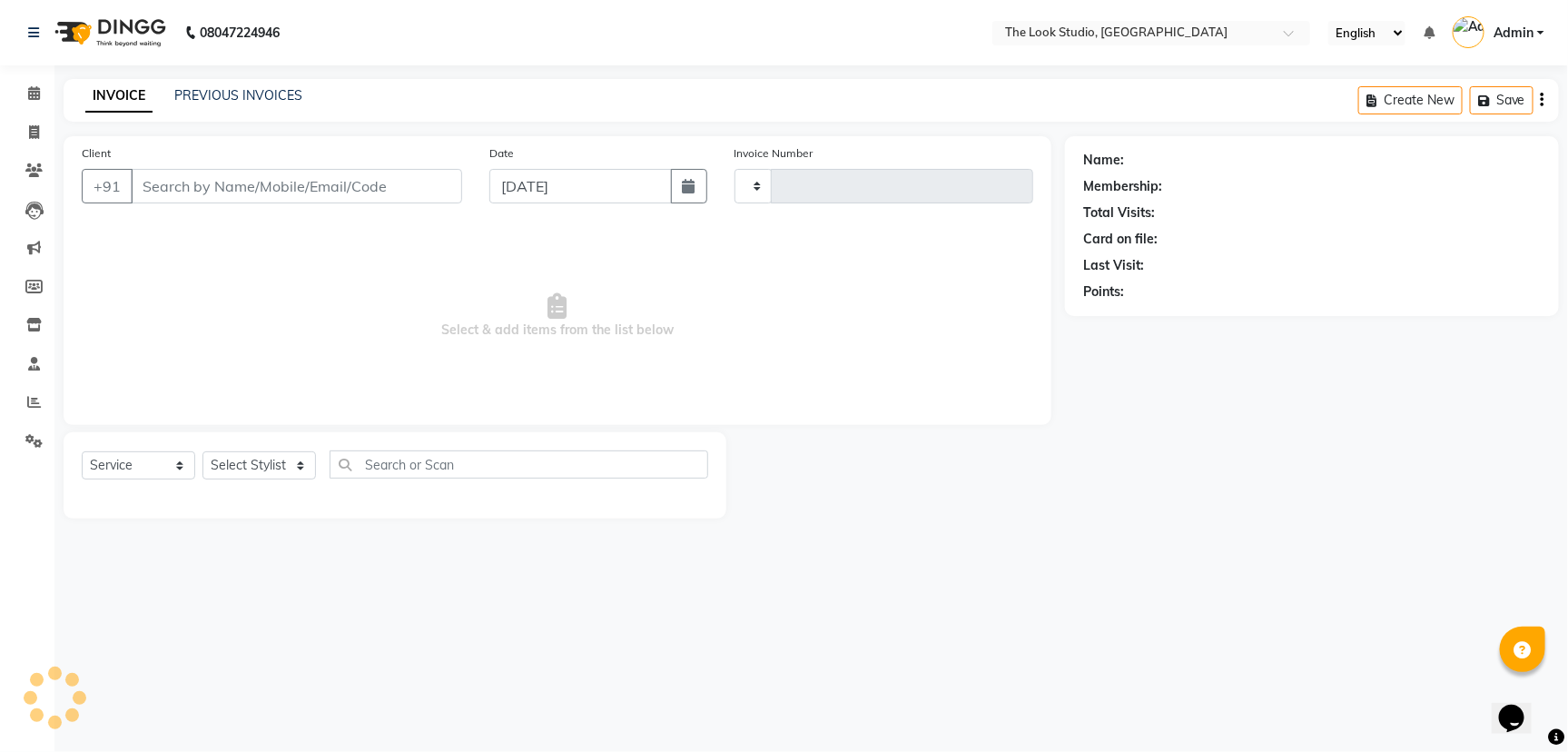
type input "0791"
select select "6149"
select select "product"
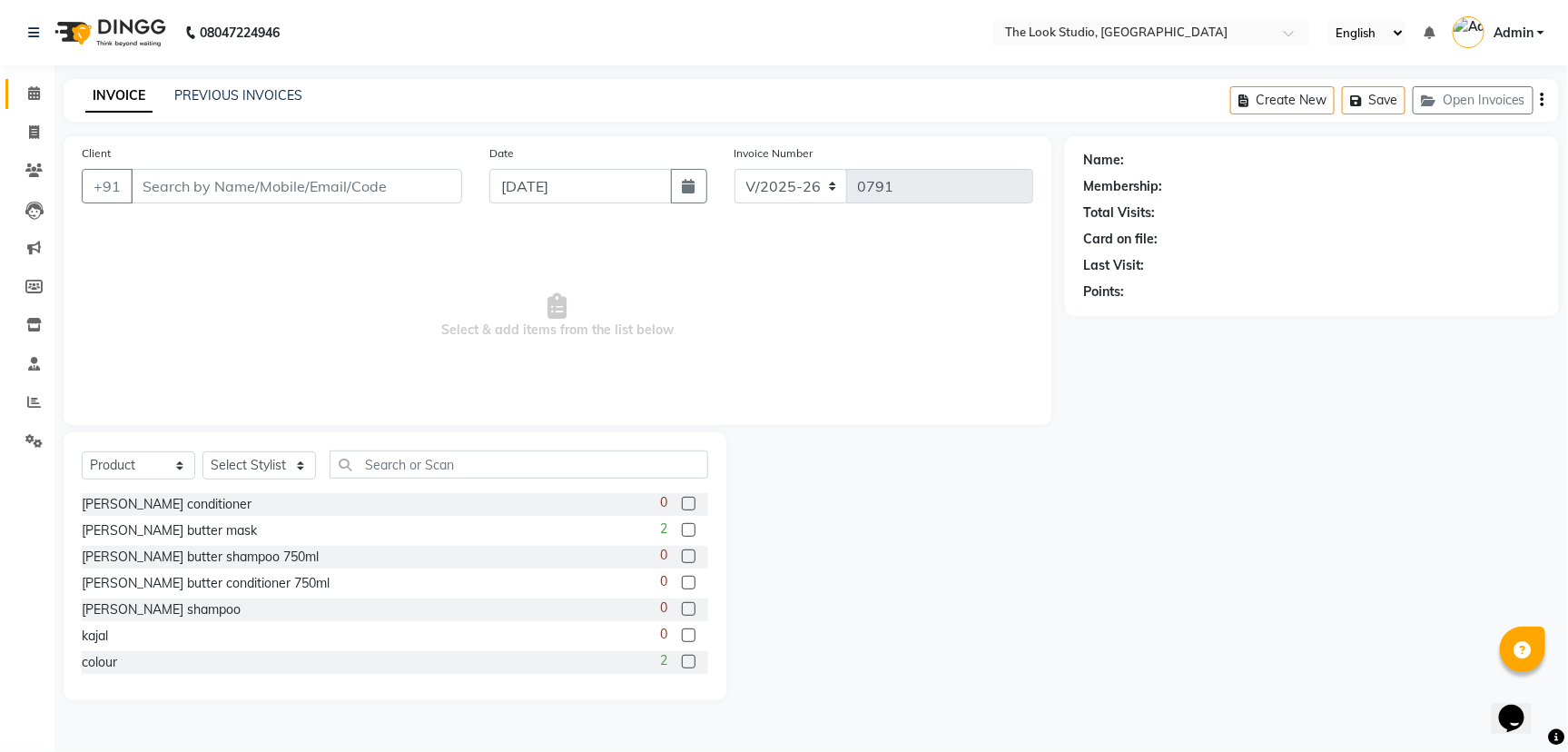
type input "9828071307"
select select "53766"
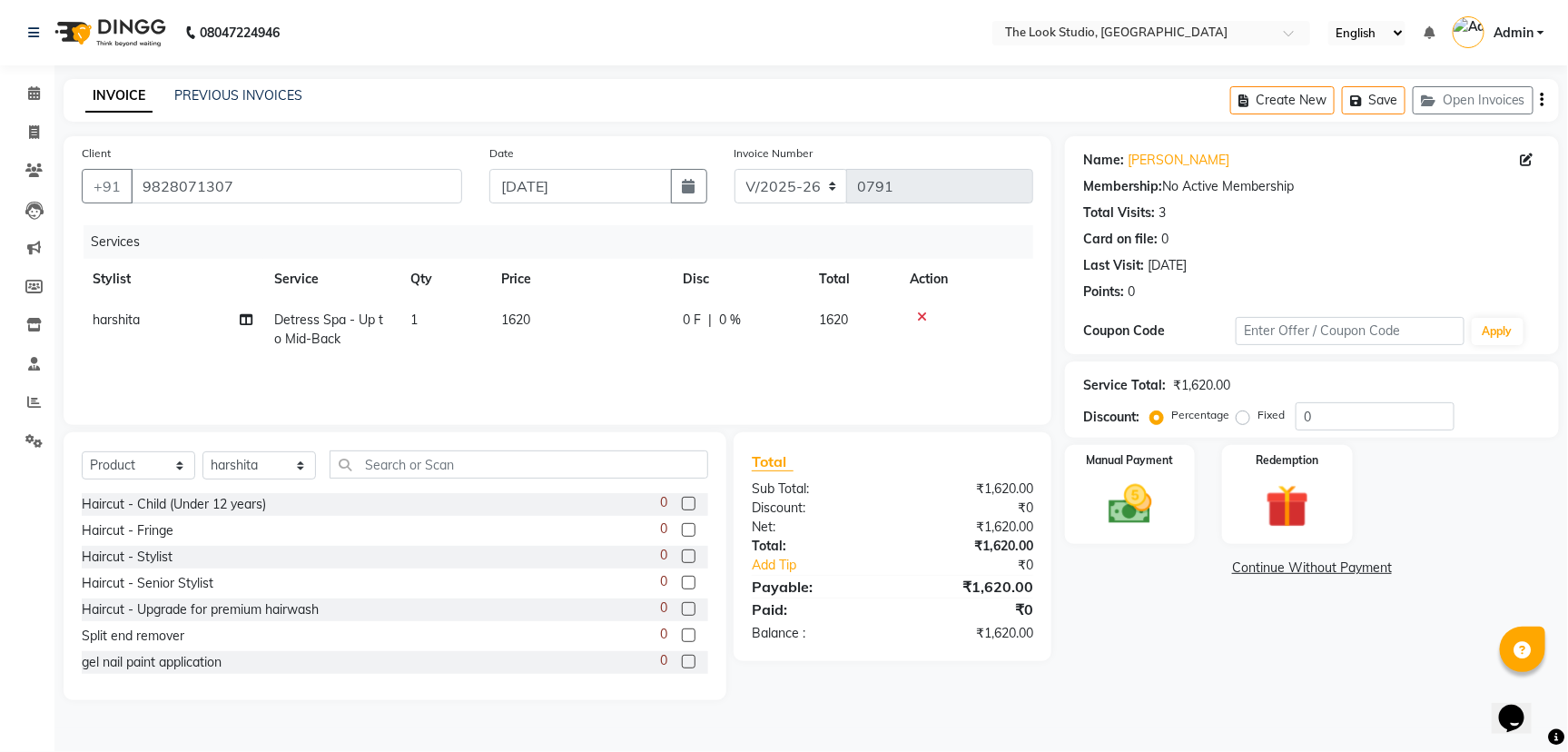
click at [158, 319] on td "harshita" at bounding box center [172, 330] width 182 height 60
select select "53766"
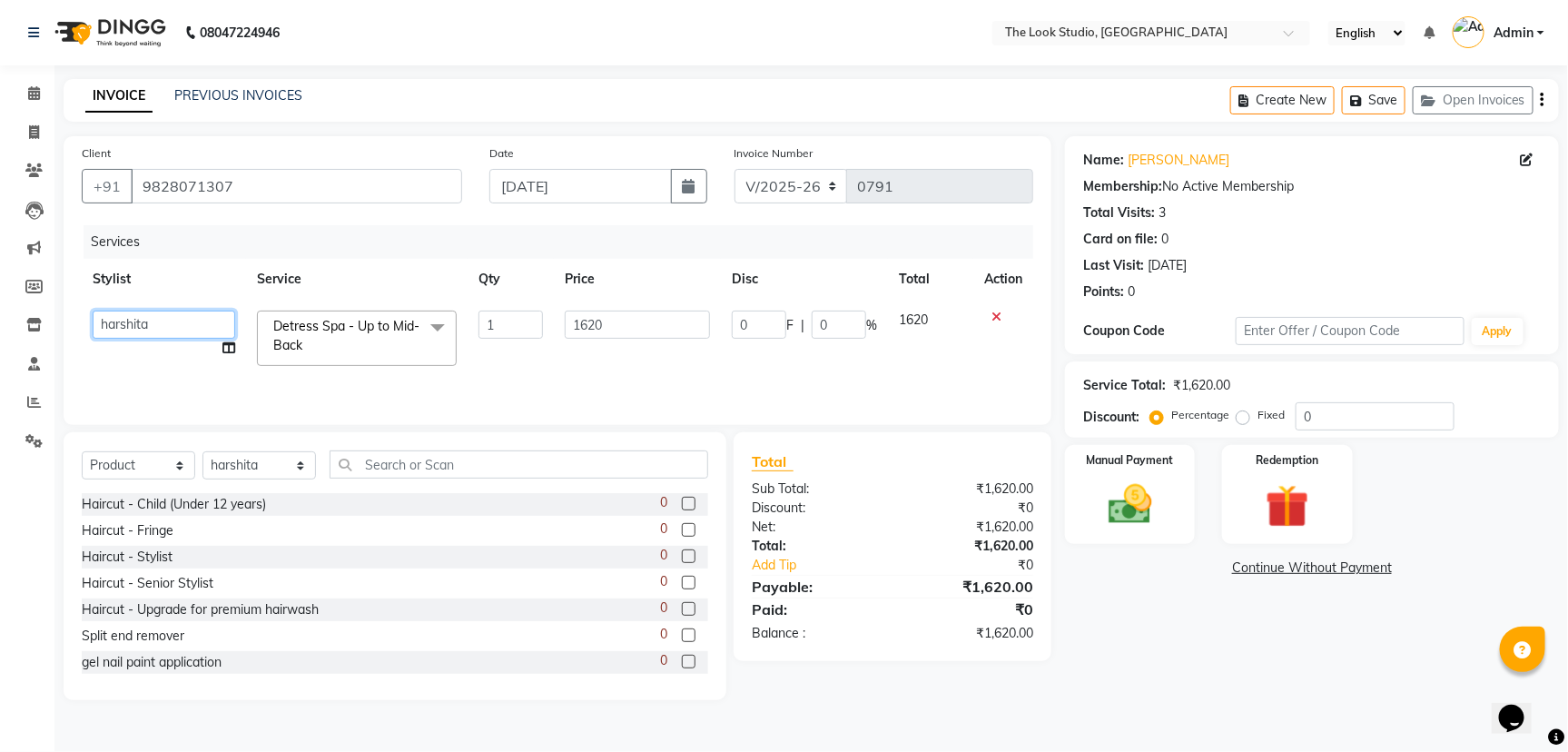
click at [186, 322] on select "[PERSON_NAME] [PERSON_NAME] [PERSON_NAME] [PERSON_NAME] [PERSON_NAME] [PERSON_N…" at bounding box center [163, 325] width 142 height 28
select select "45010"
click at [181, 464] on select "Select Service Product Membership Package Voucher Prepaid Gift Card" at bounding box center [139, 466] width 113 height 28
click at [180, 466] on select "Select Service Product Membership Package Voucher Prepaid Gift Card" at bounding box center [139, 466] width 113 height 28
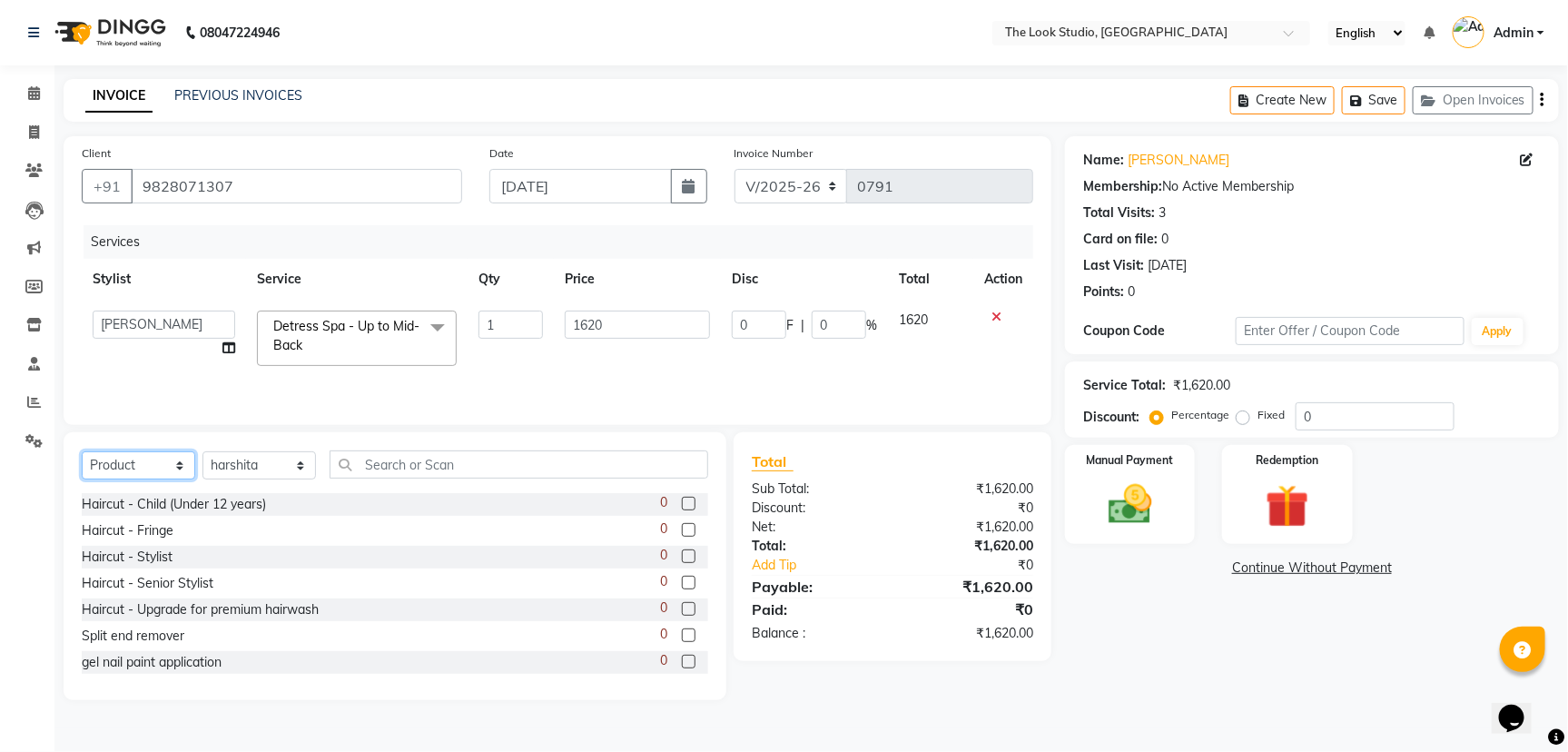
select select "service"
click at [82, 452] on select "Select Service Product Membership Package Voucher Prepaid Gift Card" at bounding box center [139, 466] width 113 height 28
click at [682, 584] on label at bounding box center [689, 582] width 13 height 13
click at [682, 584] on input "checkbox" at bounding box center [688, 583] width 12 height 12
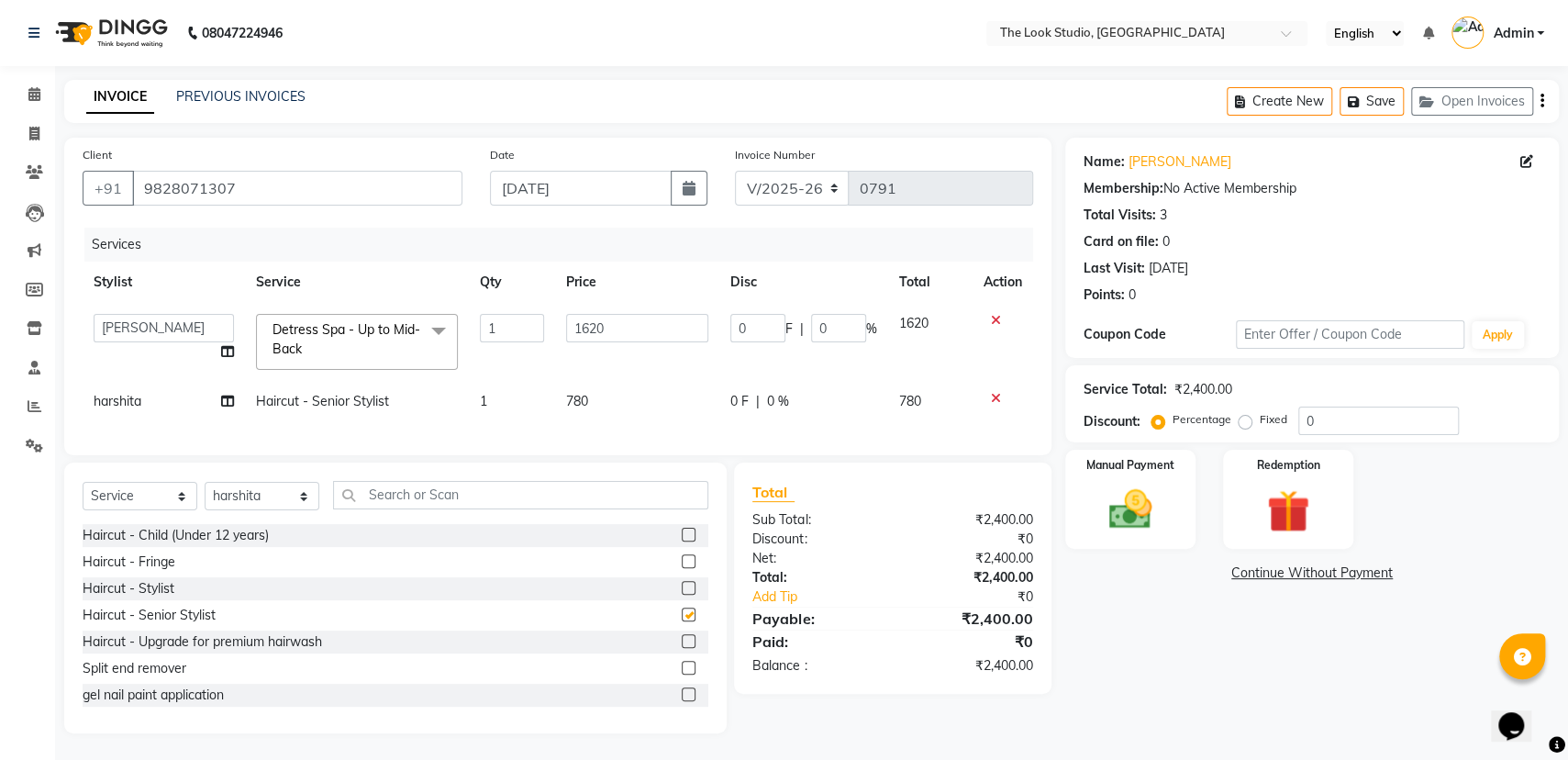
checkbox input "false"
click at [991, 318] on icon at bounding box center [996, 320] width 10 height 12
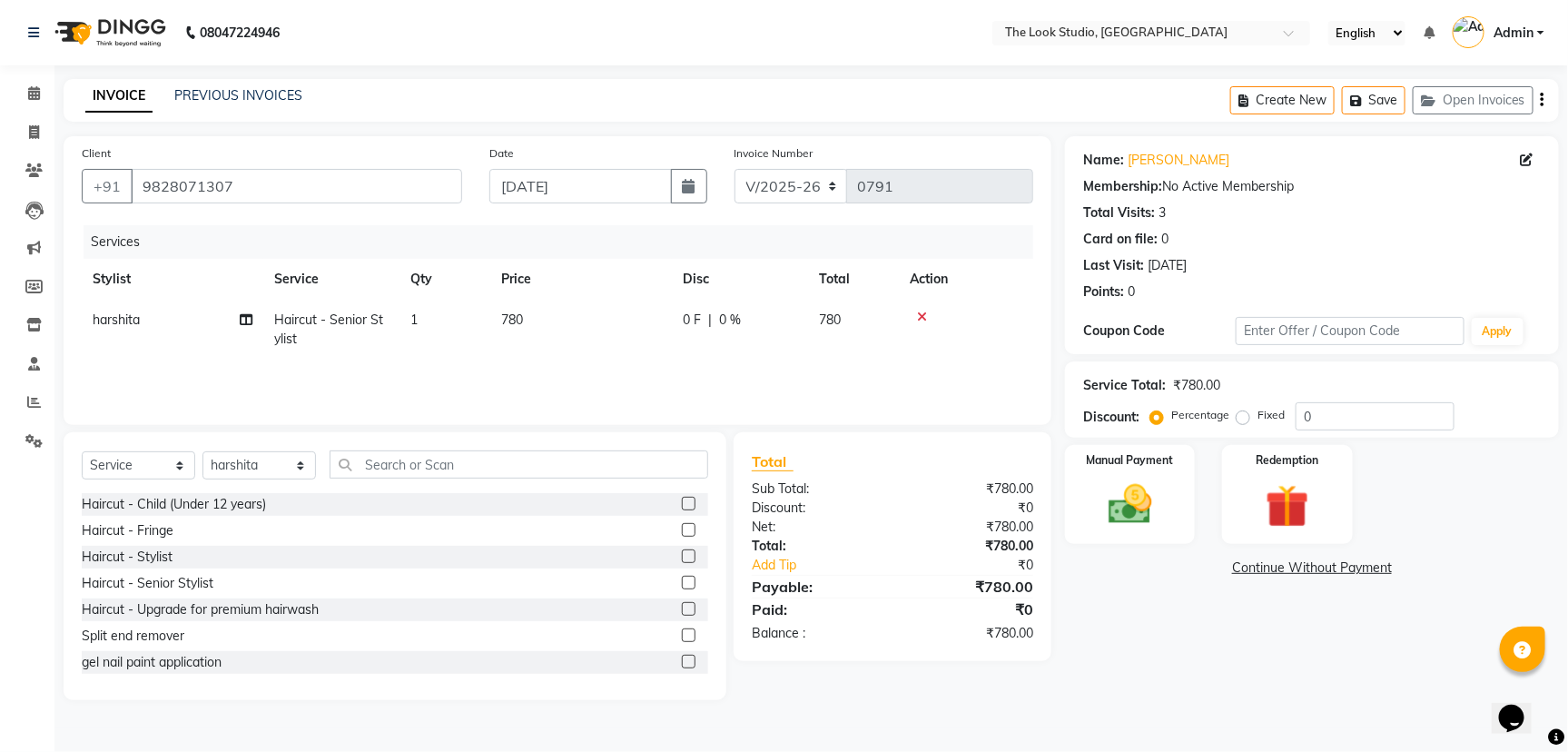
click at [725, 319] on span "0 %" at bounding box center [729, 320] width 22 height 19
select select "53766"
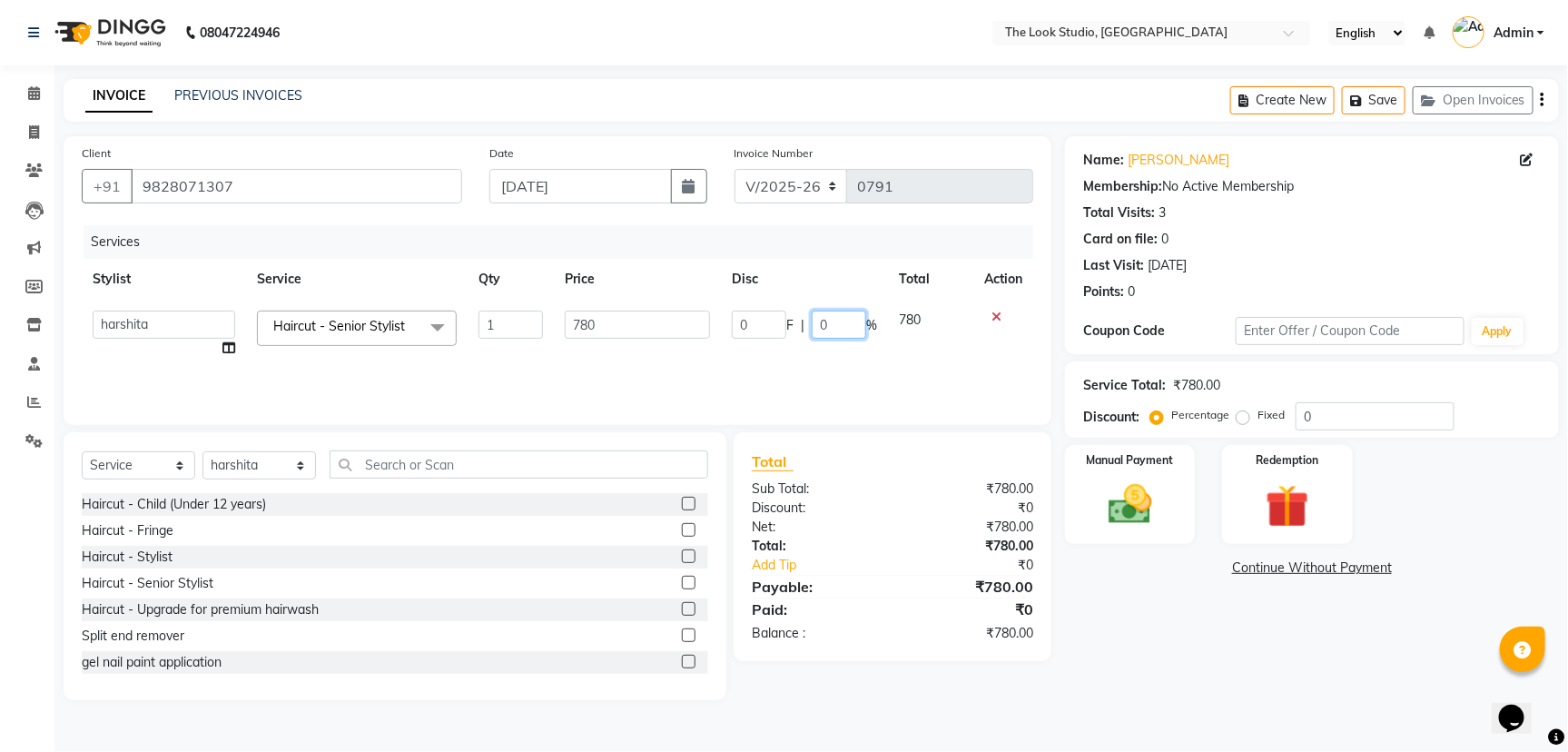
click at [839, 320] on input "0" at bounding box center [840, 325] width 55 height 28
type input "30"
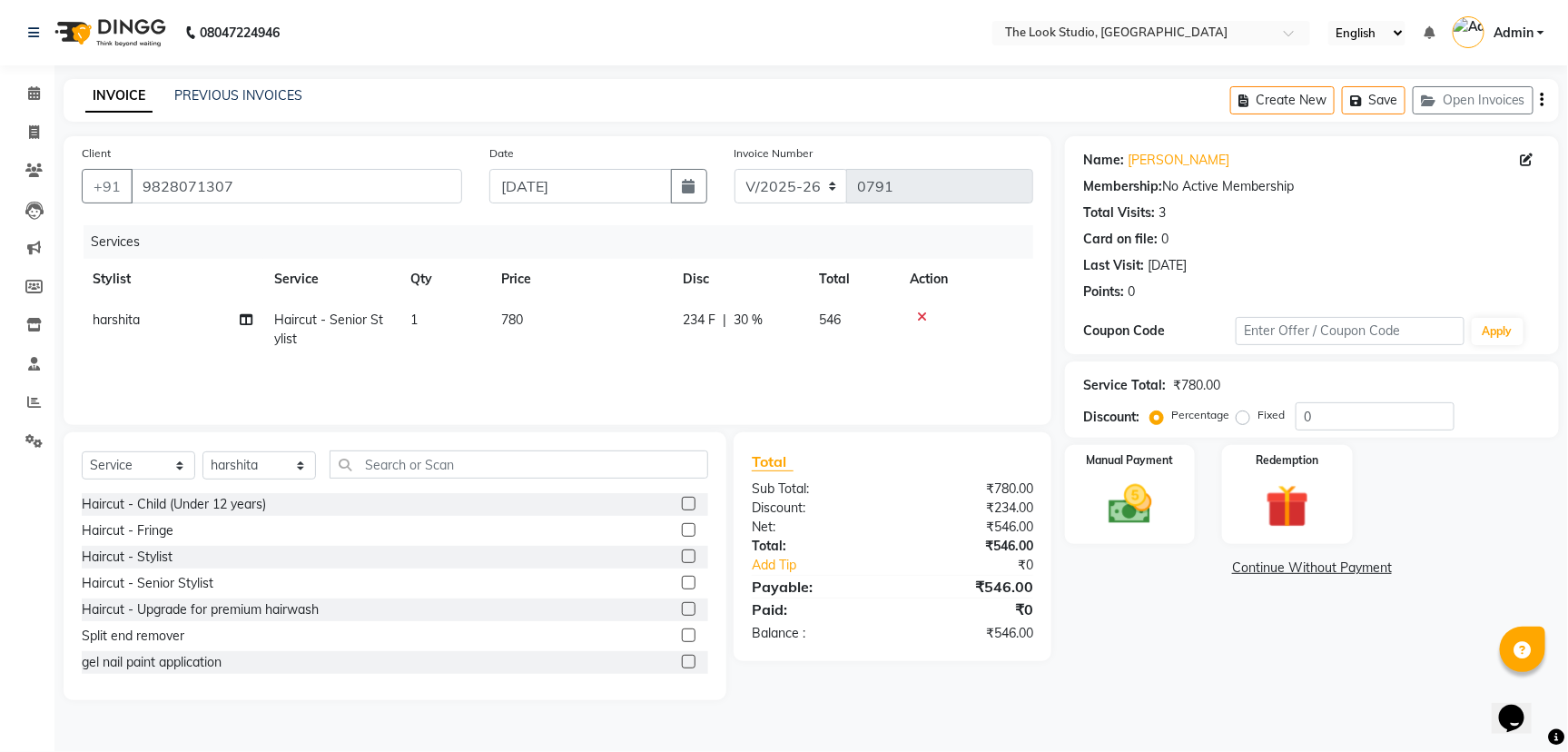
click at [1308, 638] on div "Name: [PERSON_NAME] Membership: No Active Membership Total Visits: 3 Card on fi…" at bounding box center [1318, 418] width 508 height 564
click at [138, 319] on span "harshita" at bounding box center [116, 319] width 47 height 16
select select "53766"
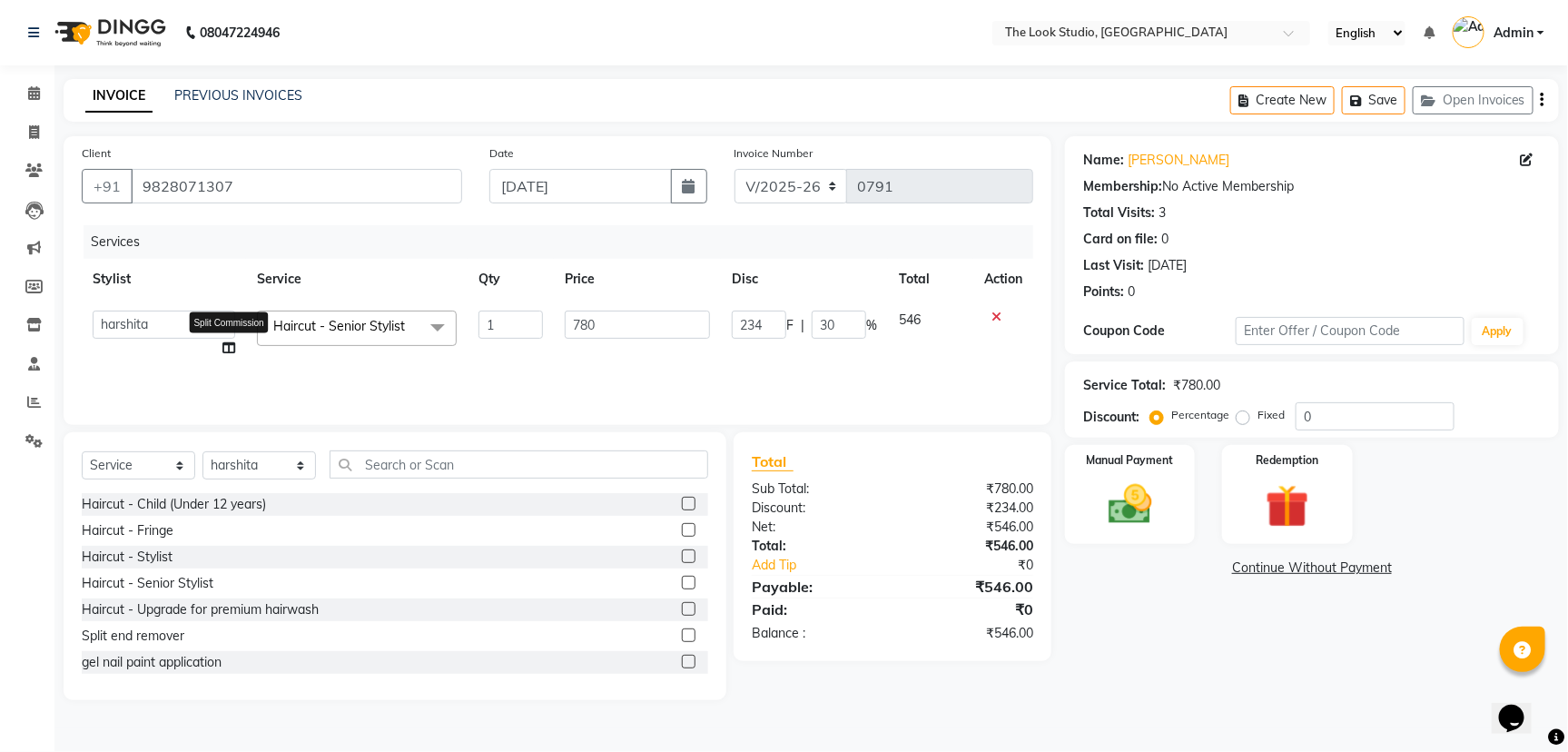
click at [231, 345] on icon at bounding box center [228, 347] width 12 height 12
select select "53766"
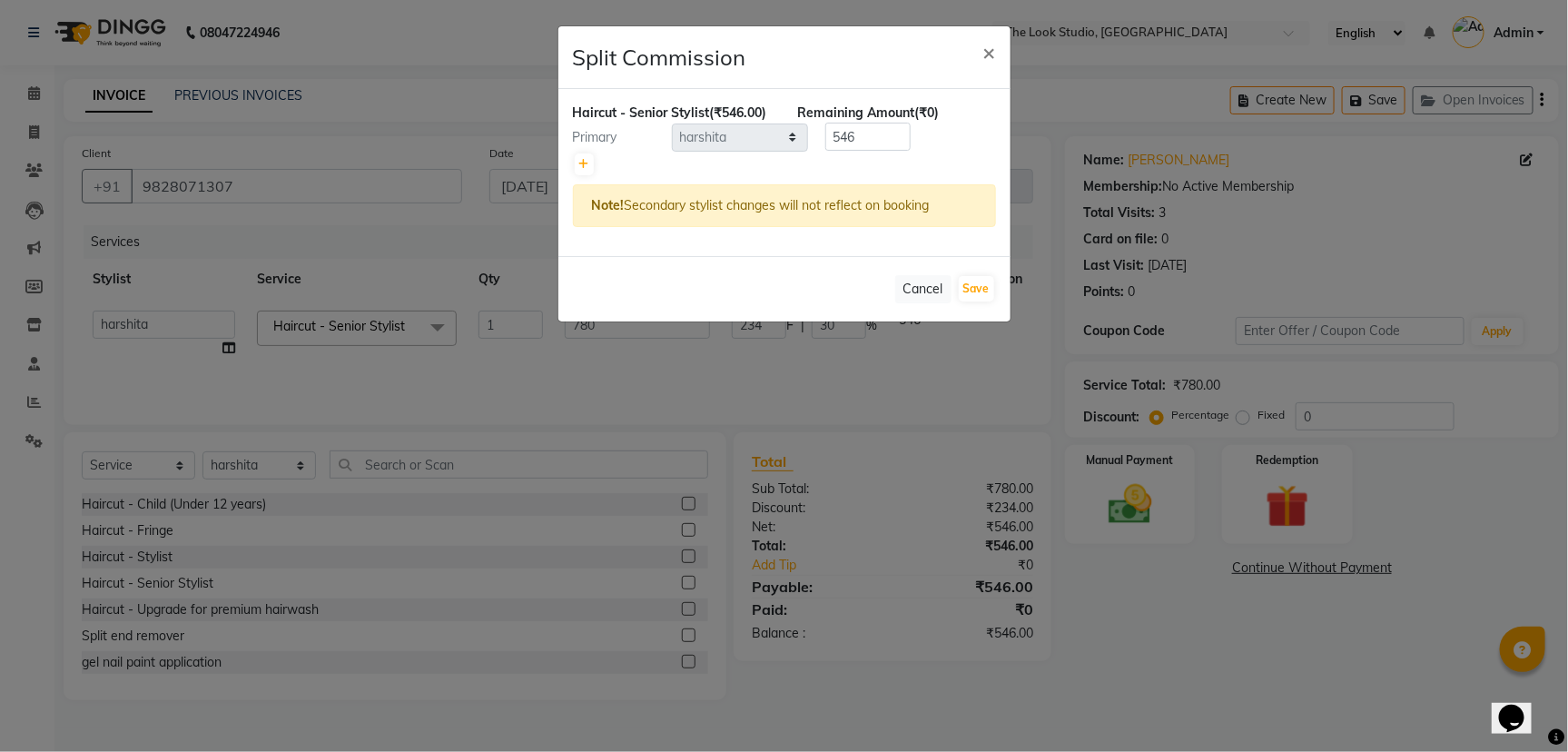
click at [1217, 623] on ngb-modal-window "Split Commission × Haircut - Senior Stylist (₹546.00) Remaining Amount (₹0) Pri…" at bounding box center [784, 376] width 1568 height 752
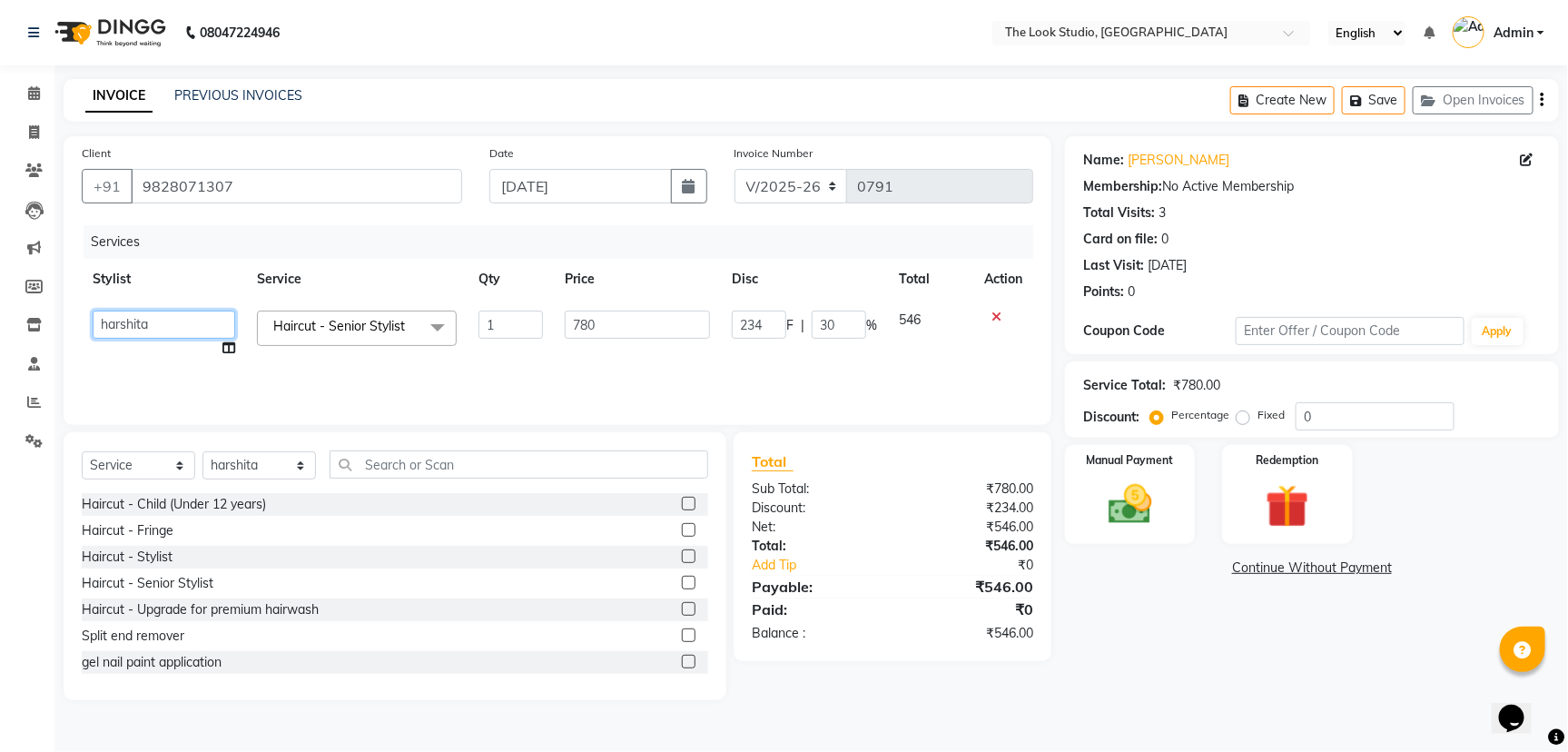
click at [194, 324] on select "[PERSON_NAME] [PERSON_NAME] [PERSON_NAME] [PERSON_NAME] [PERSON_NAME] [PERSON_N…" at bounding box center [163, 325] width 142 height 28
select select "45010"
click at [30, 91] on icon at bounding box center [34, 93] width 12 height 13
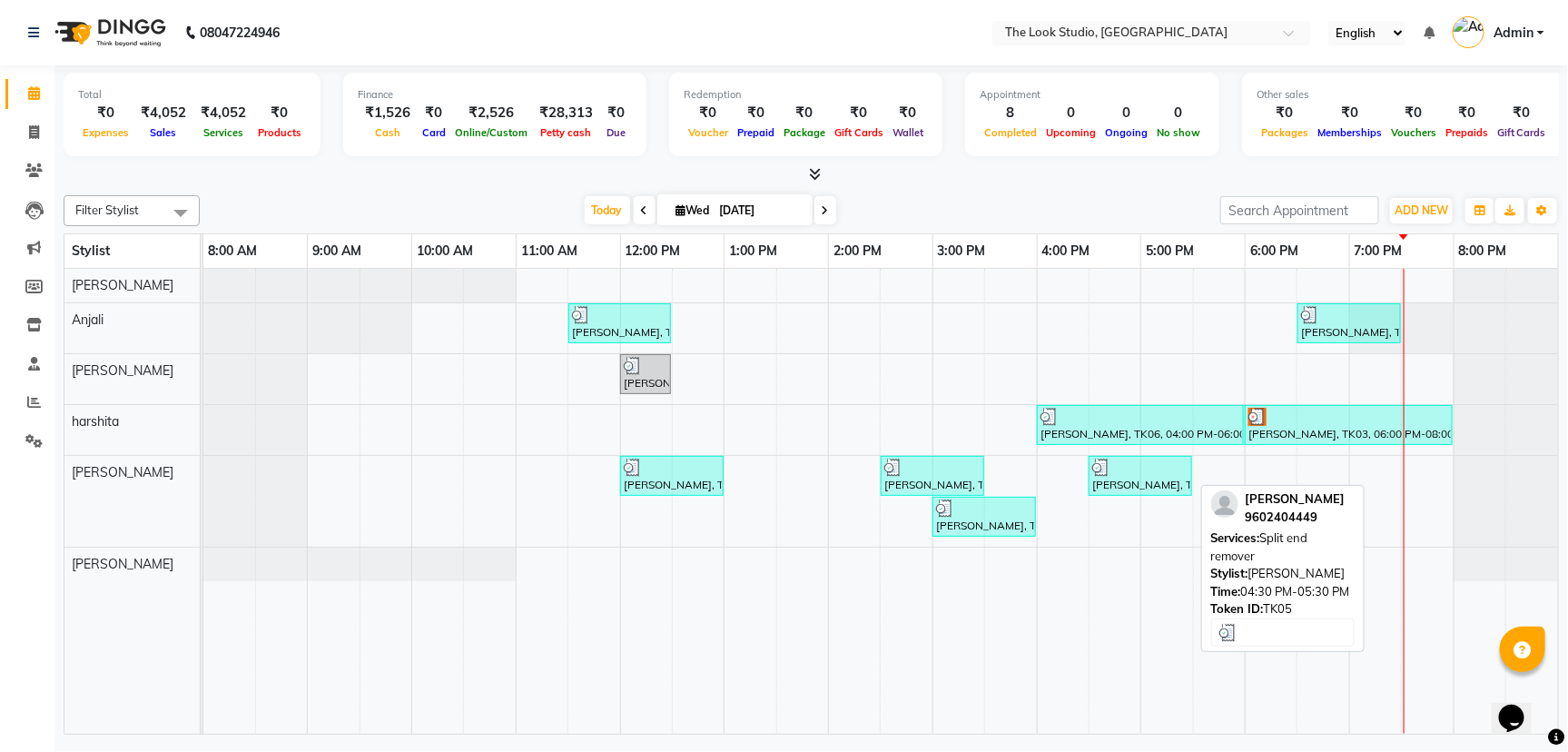
click at [1152, 474] on div at bounding box center [1140, 467] width 96 height 18
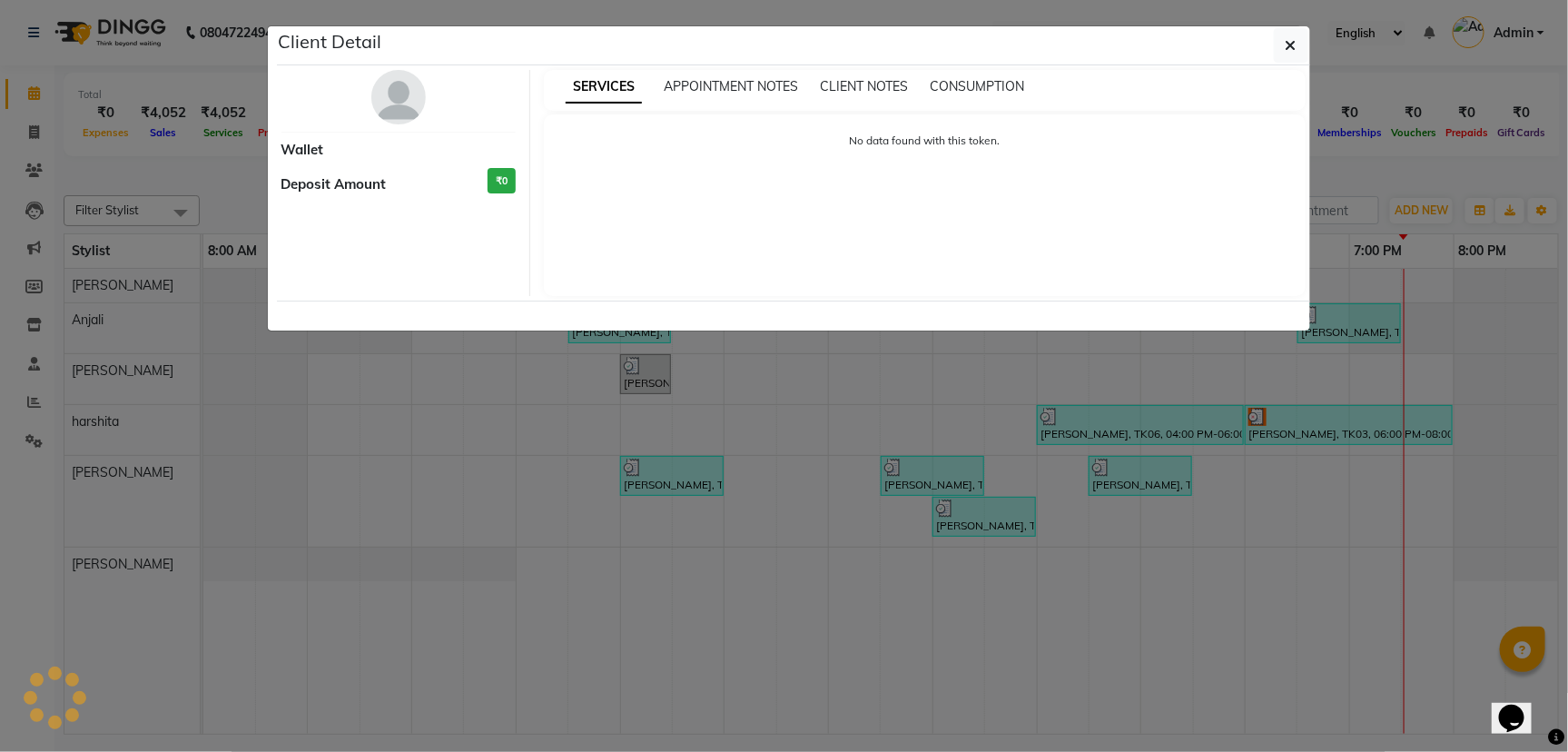
select select "3"
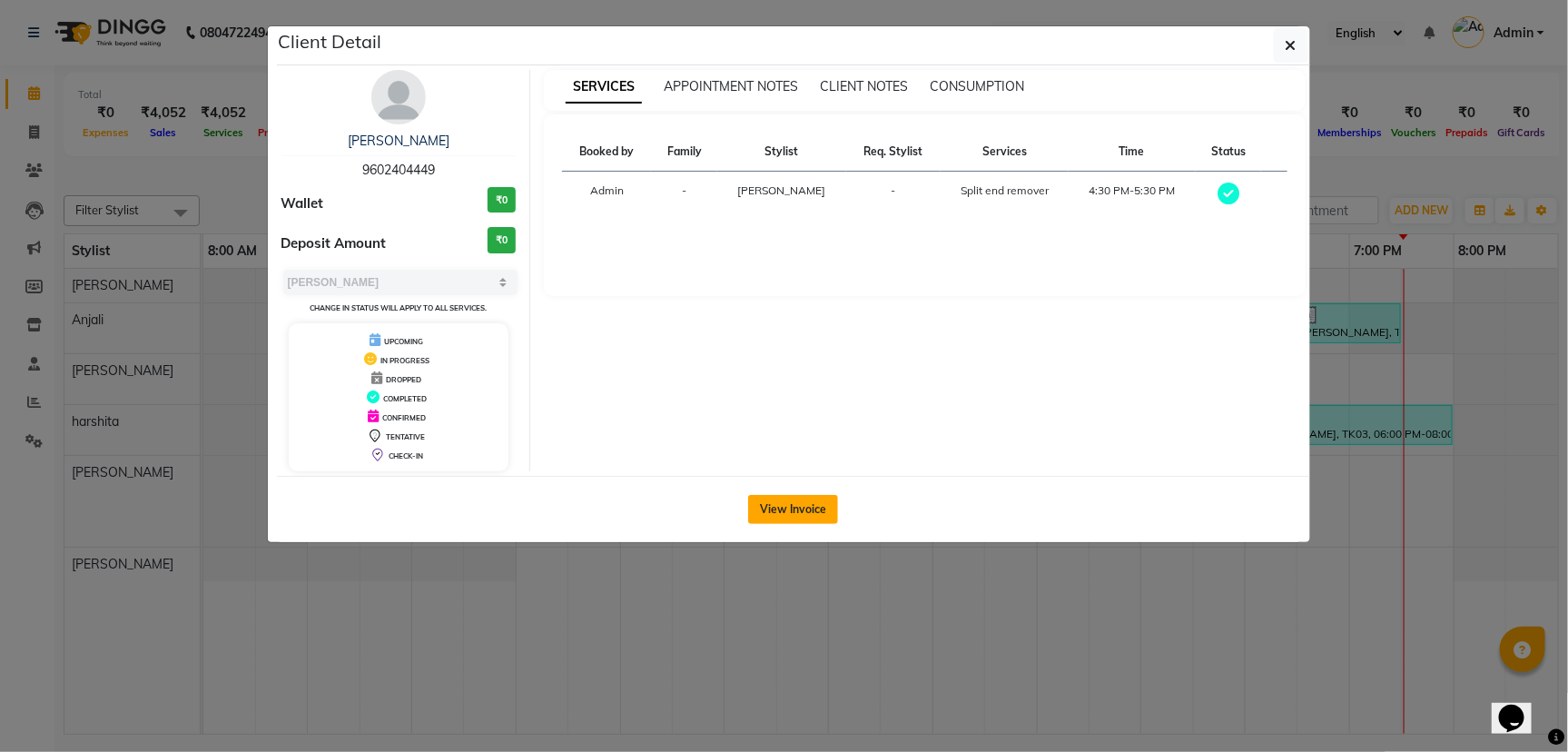
click at [794, 516] on button "View Invoice" at bounding box center [792, 509] width 90 height 29
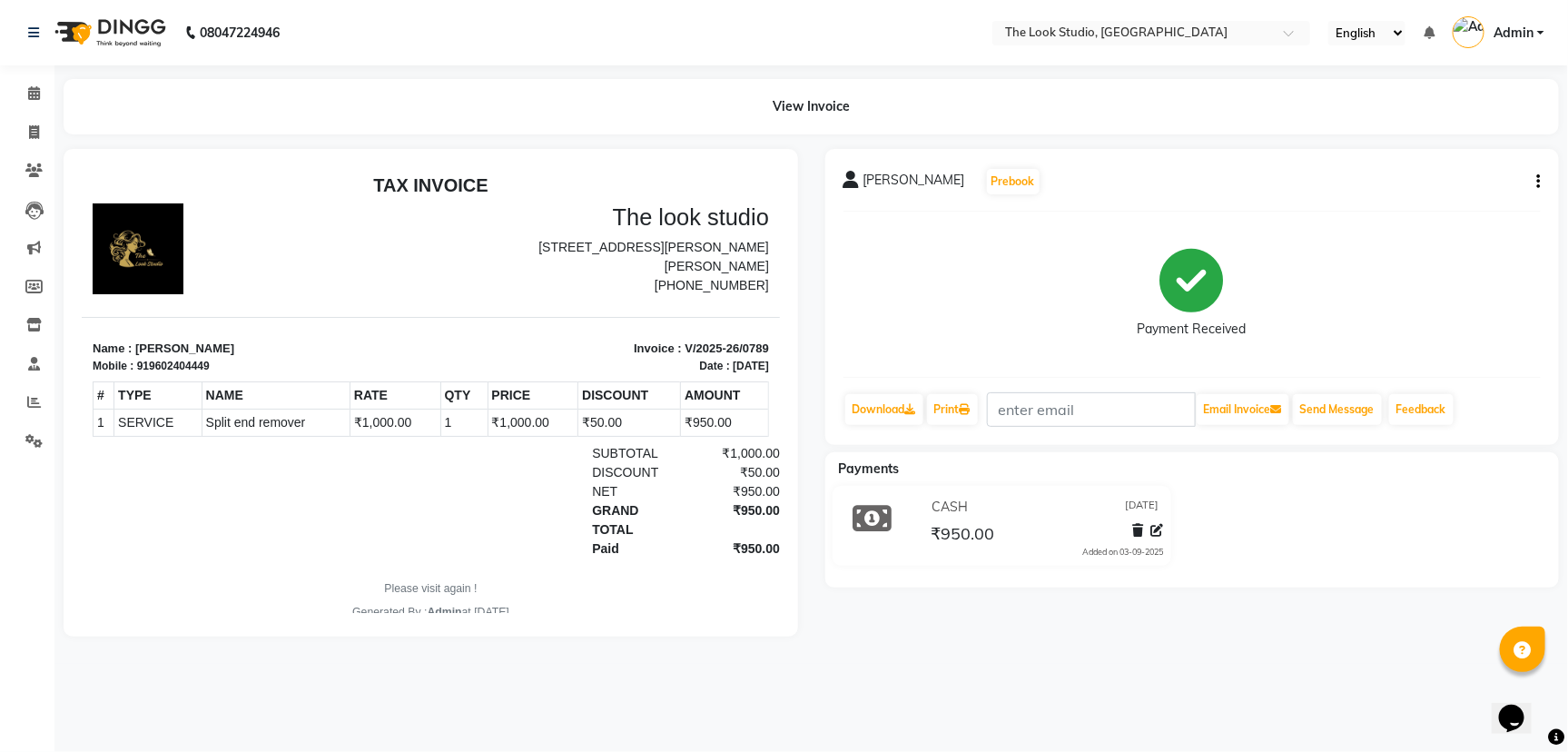
click at [286, 413] on span "Split end remover" at bounding box center [275, 422] width 139 height 19
click at [1536, 179] on button "button" at bounding box center [1536, 182] width 11 height 19
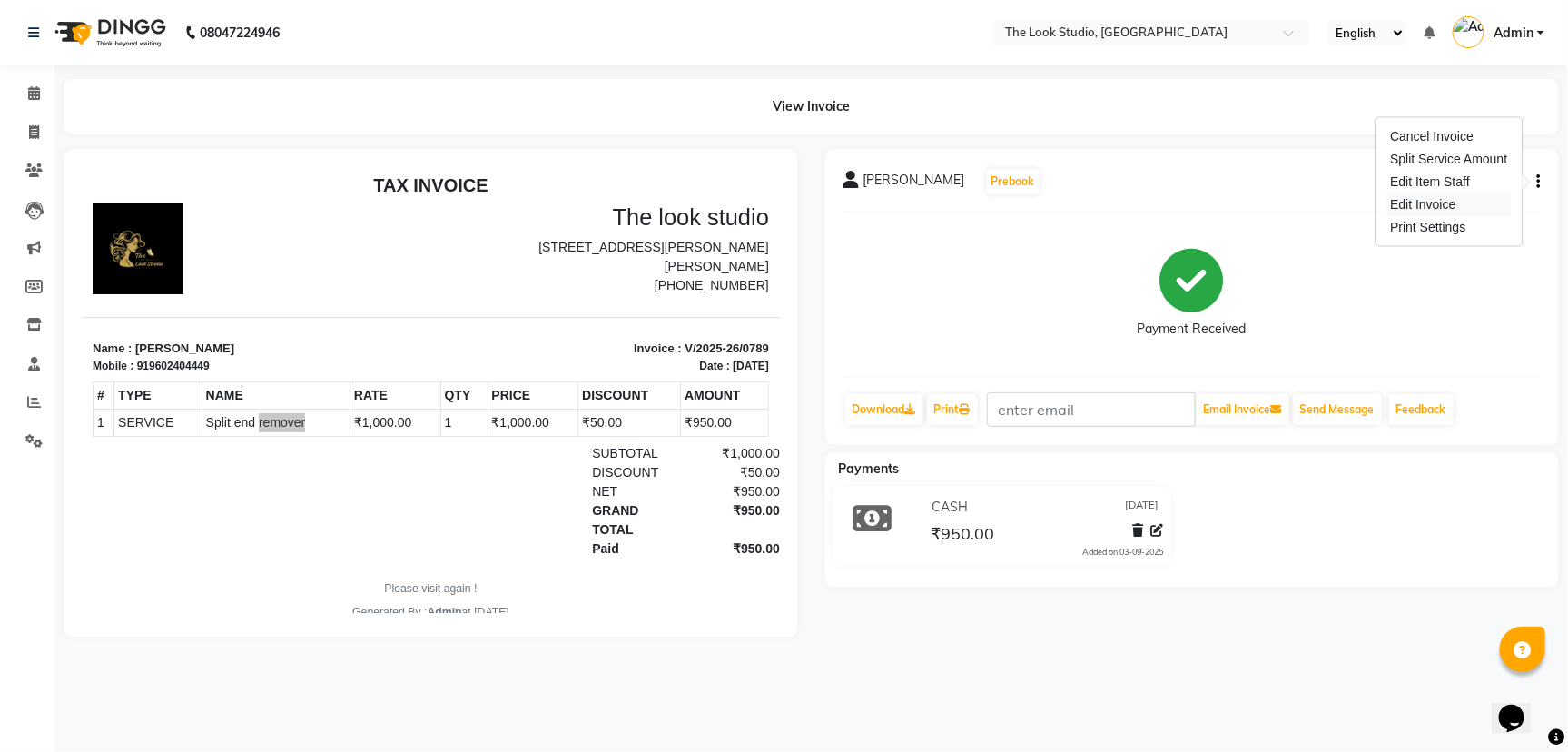
click at [1460, 203] on div "Edit Invoice" at bounding box center [1449, 204] width 124 height 23
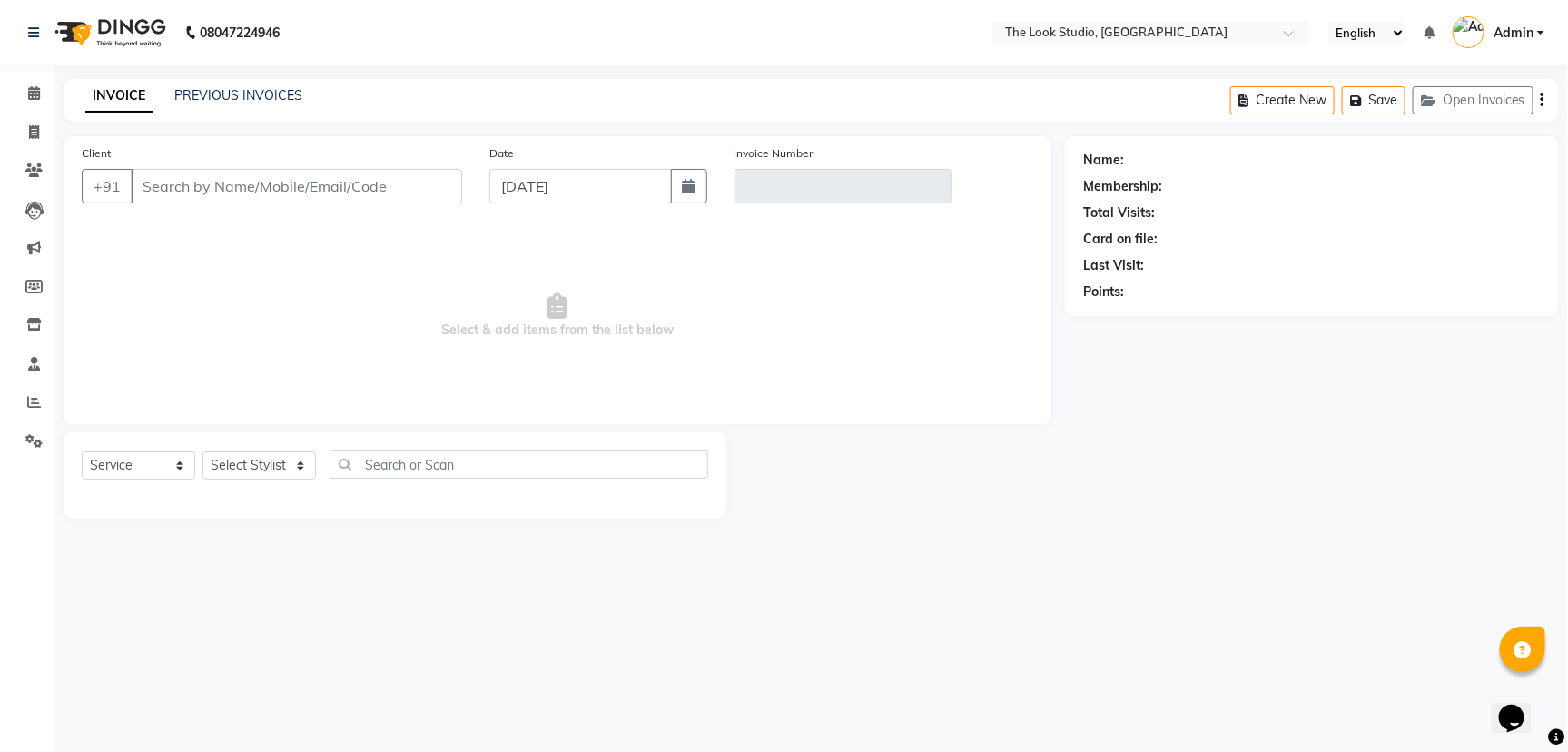
select select "product"
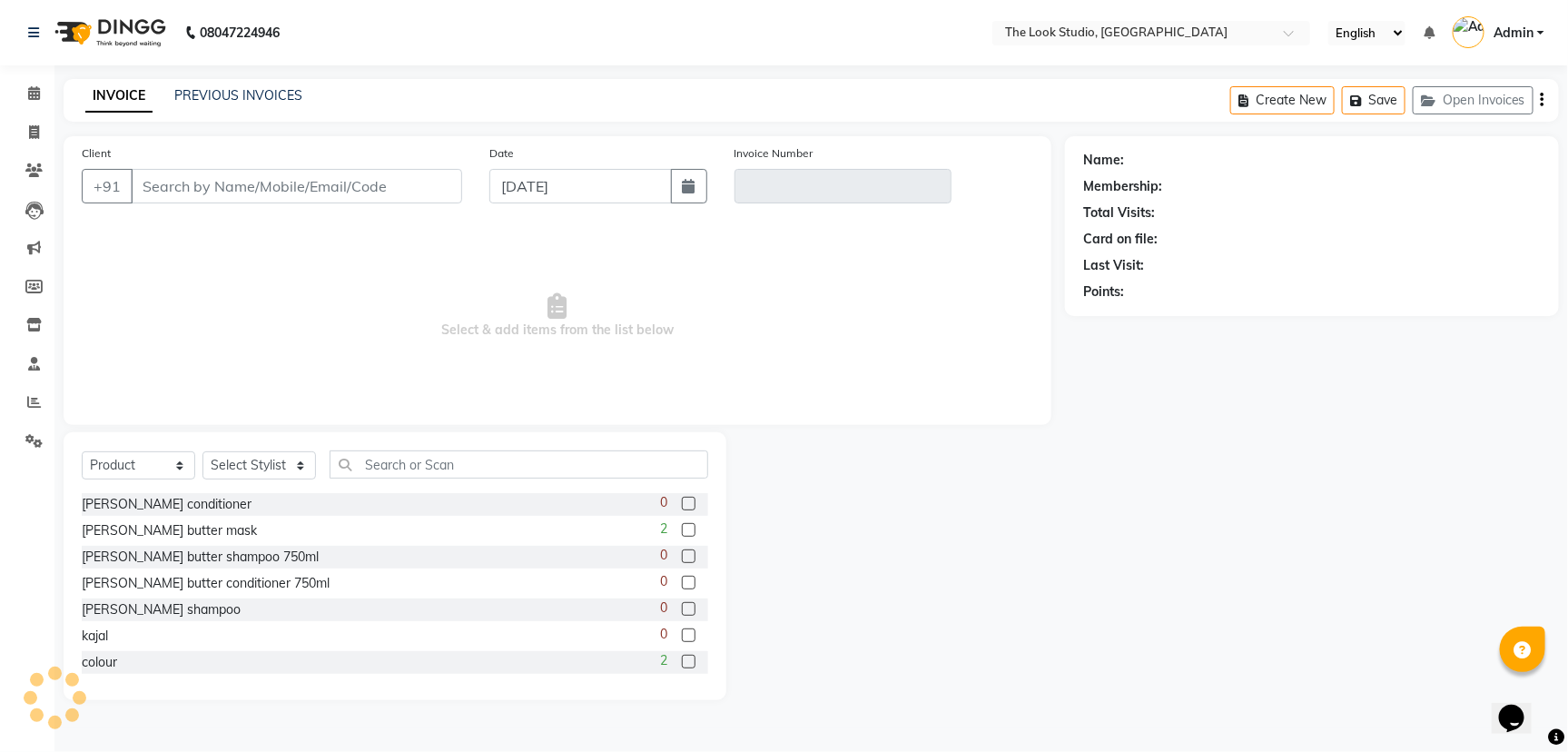
type input "9602404449"
type input "V/2025-26/0789"
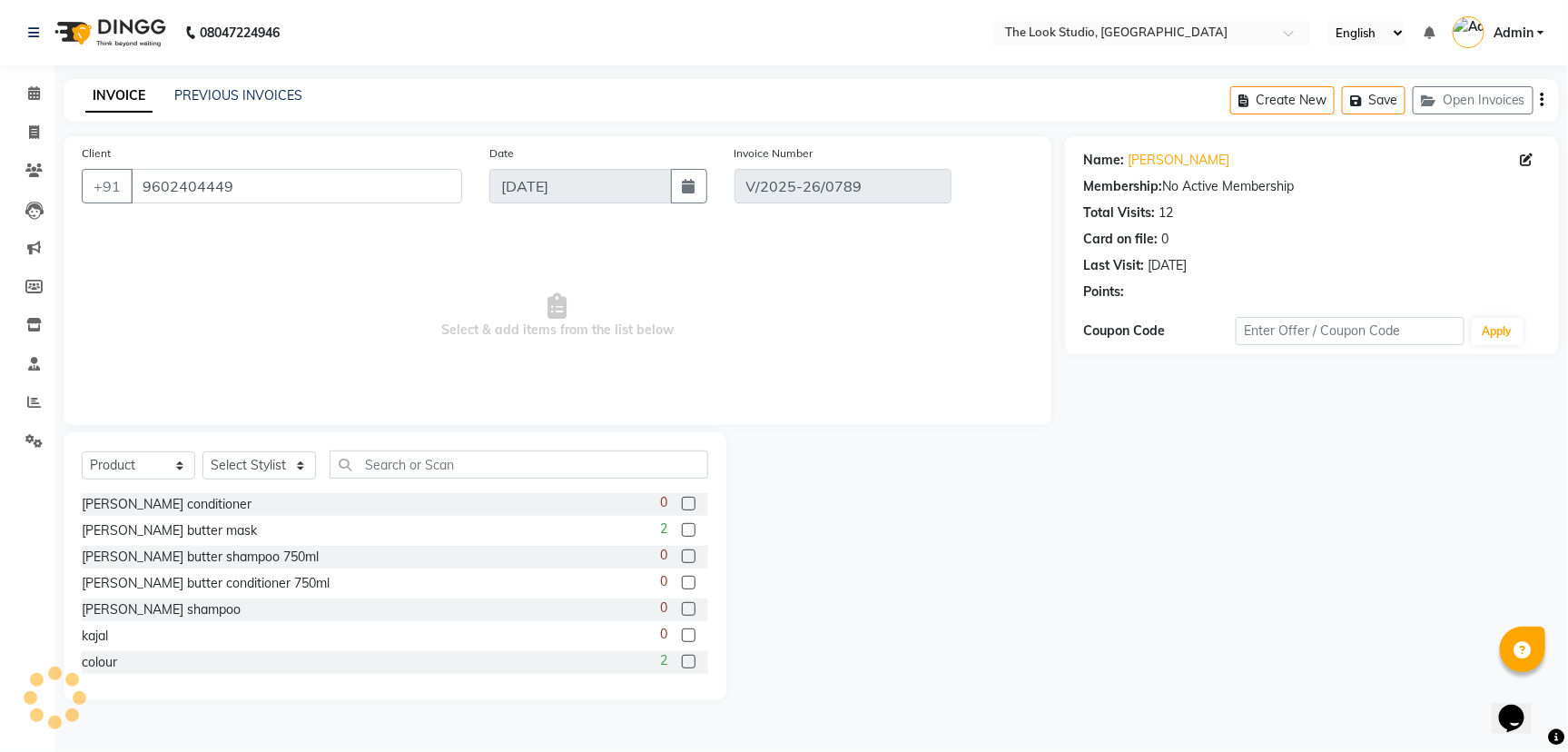
select select "select"
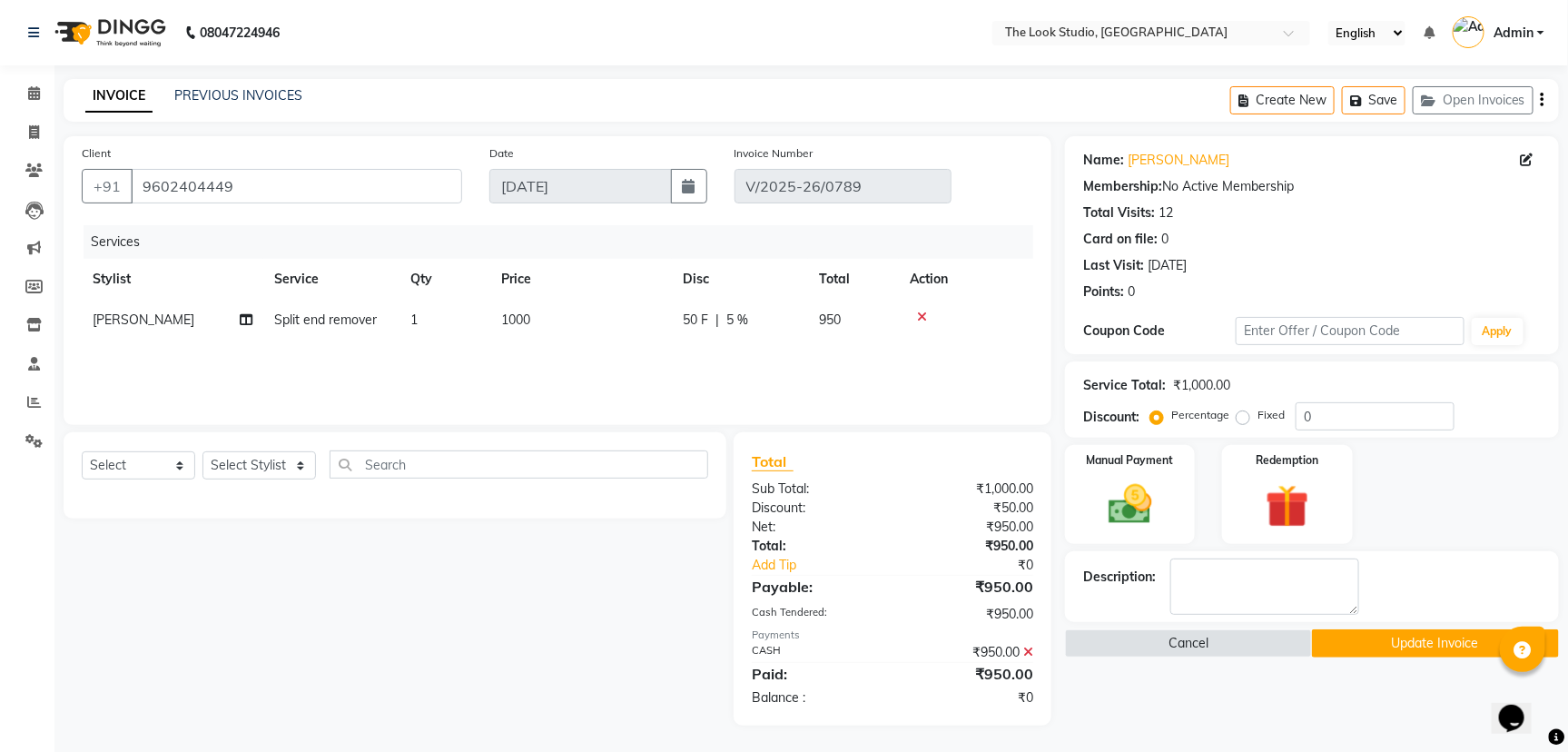
click at [307, 322] on span "Split end remover" at bounding box center [325, 319] width 103 height 16
select select "45010"
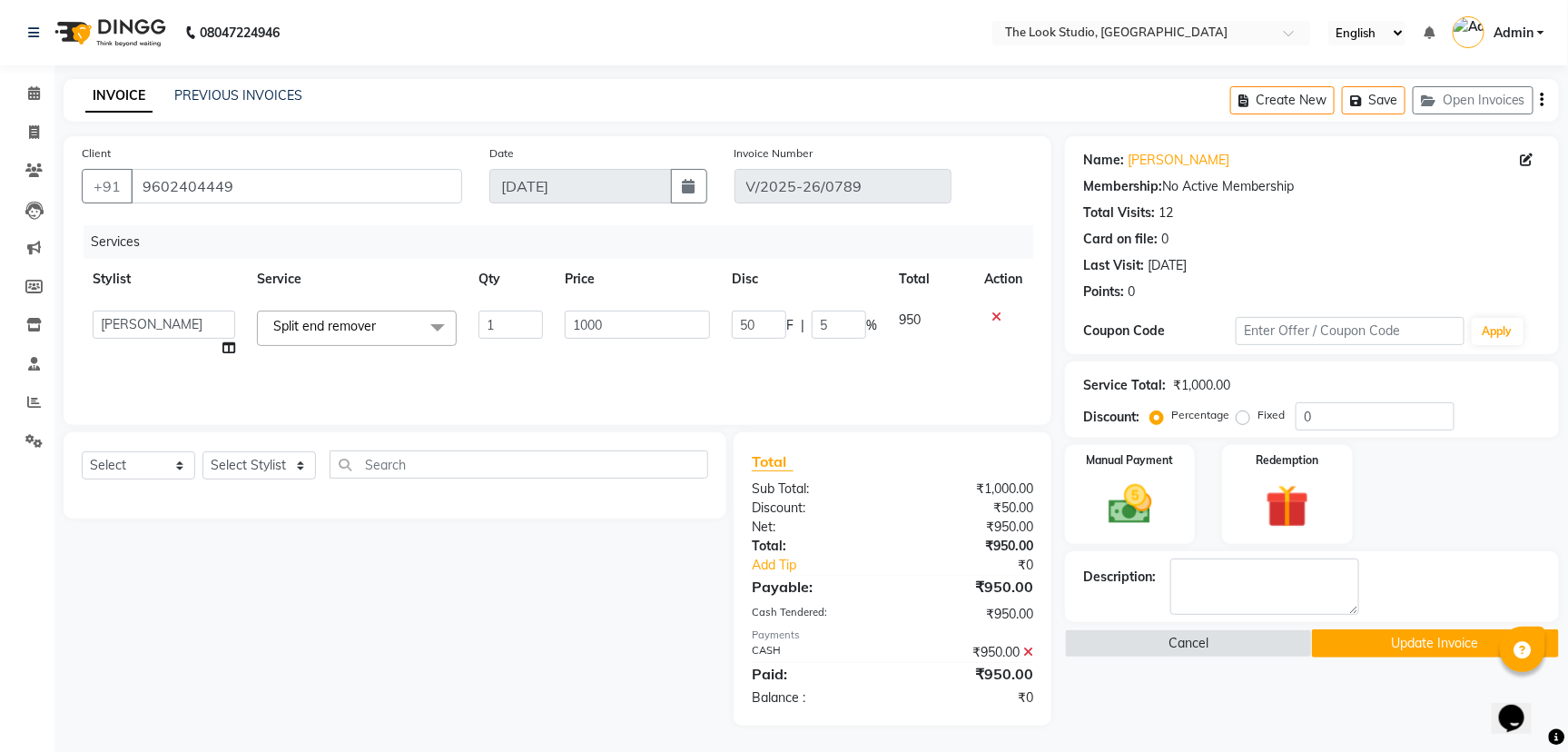
click at [356, 330] on span "Split end remover" at bounding box center [324, 325] width 103 height 16
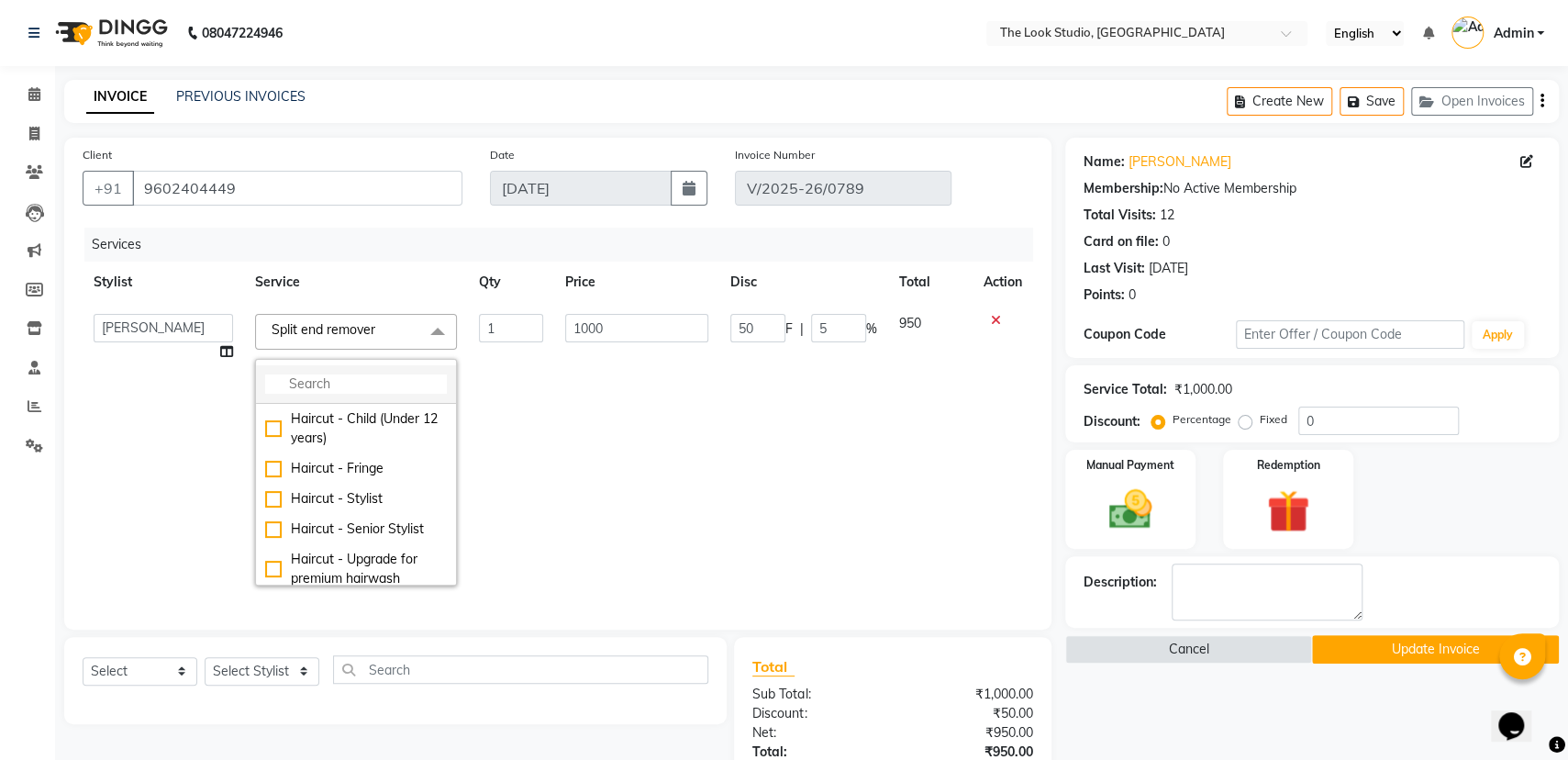
click at [378, 378] on input "multiselect-search" at bounding box center [356, 384] width 182 height 19
type input "spa"
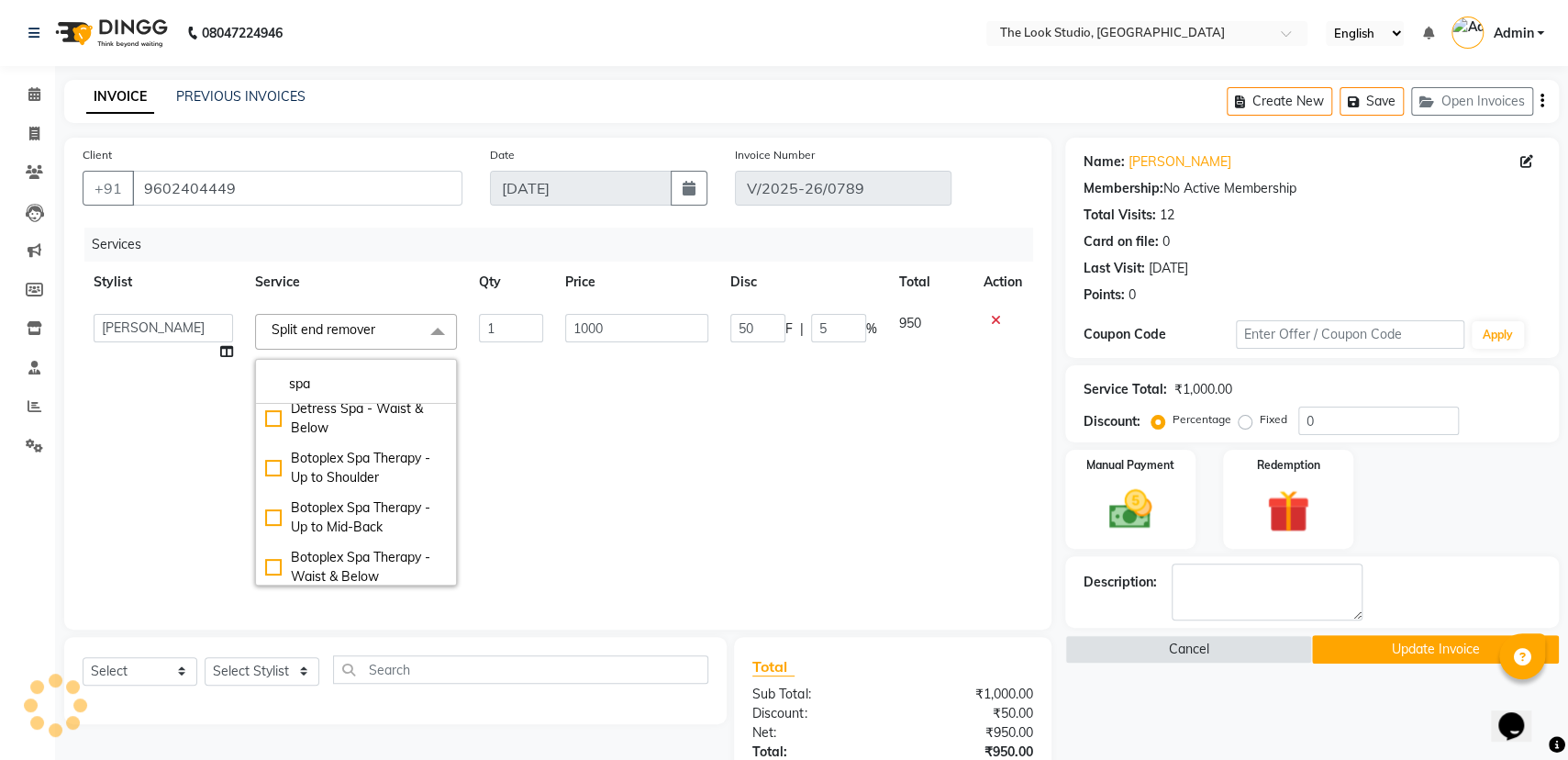
scroll to position [302, 0]
click at [358, 368] on li "spa" at bounding box center [356, 385] width 200 height 38
click at [353, 384] on input "spa" at bounding box center [356, 384] width 182 height 19
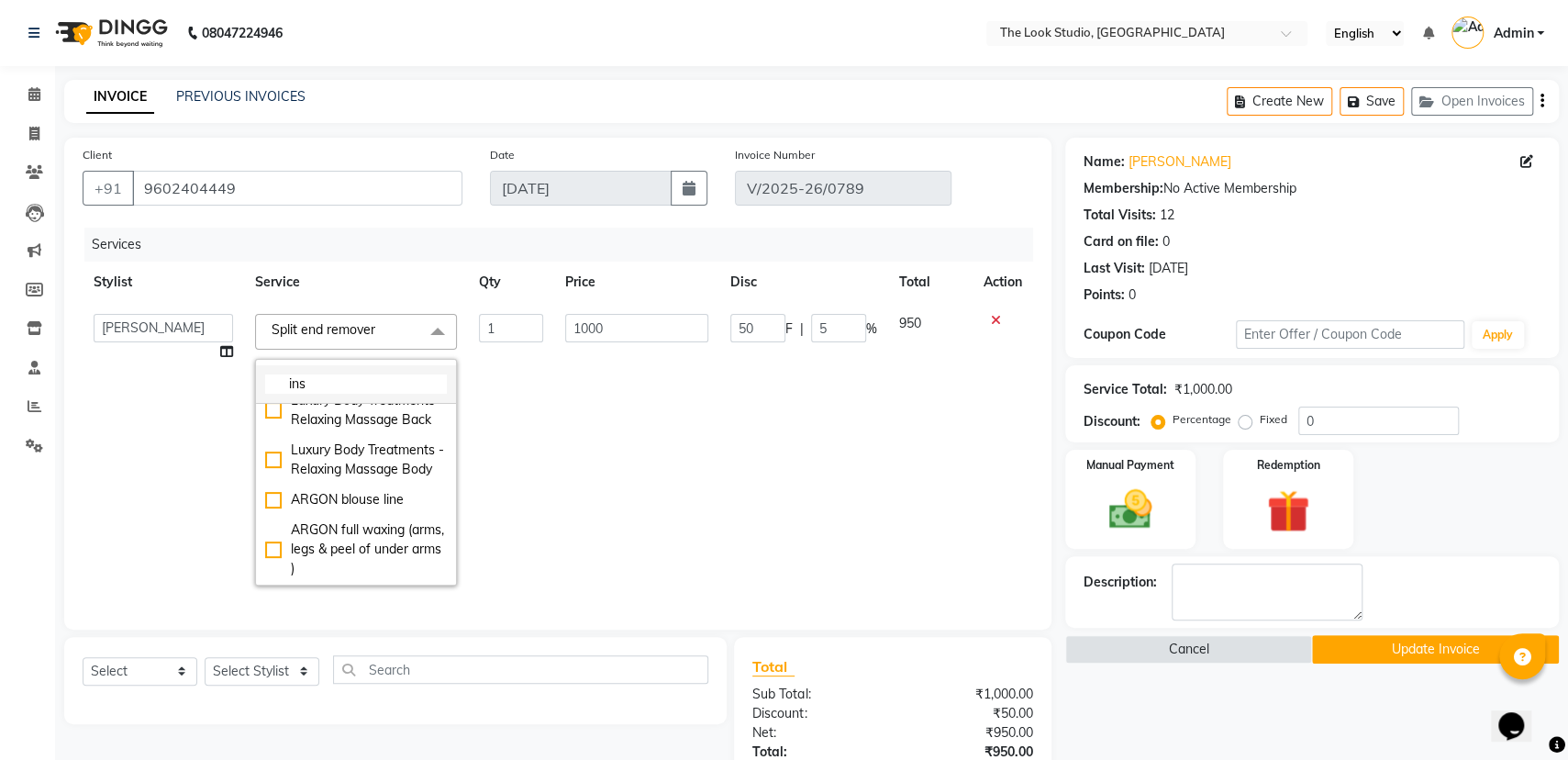
scroll to position [48, 0]
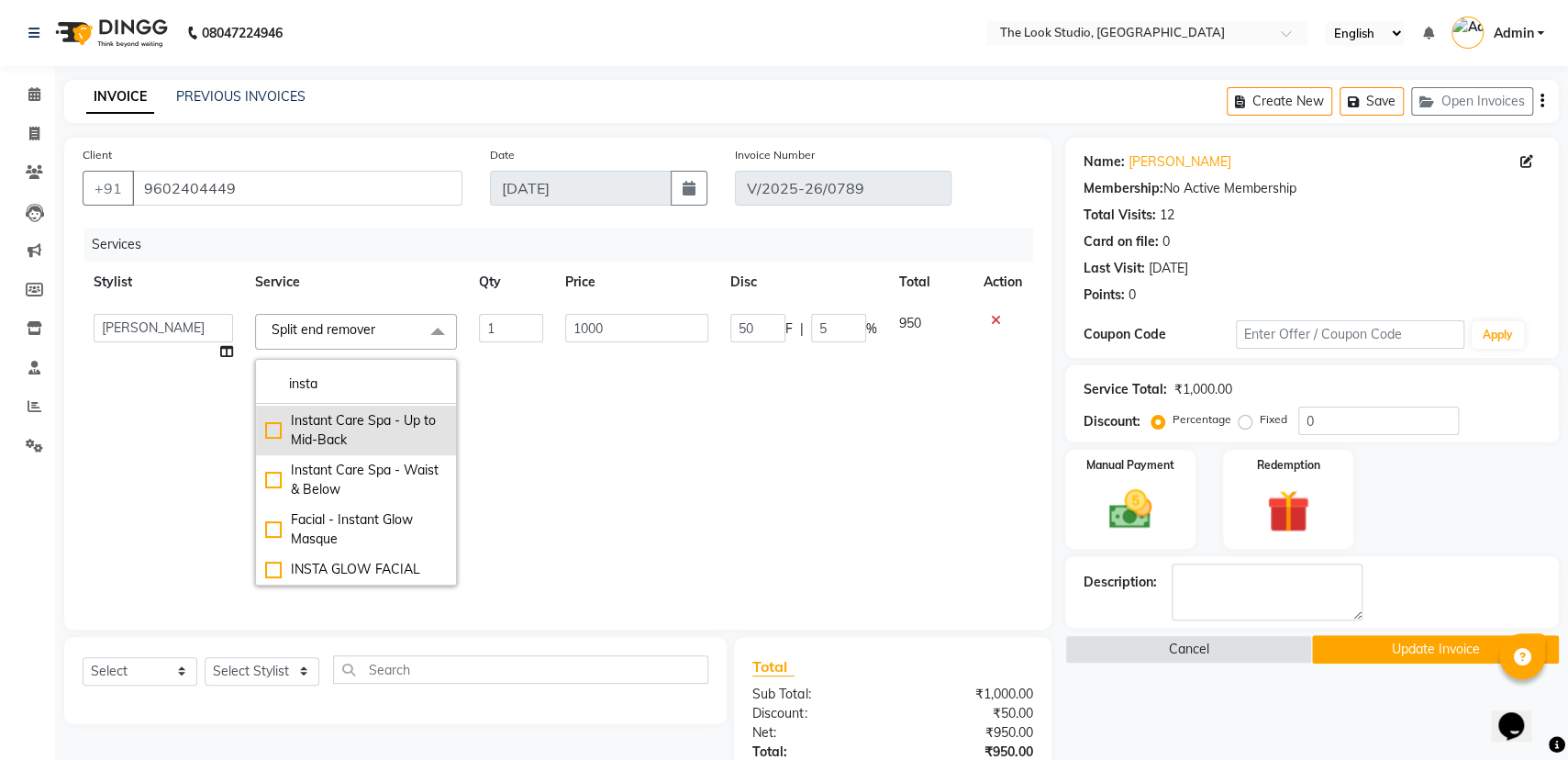
type input "insta"
click at [336, 423] on div "Instant Care Spa - Up to Mid-Back" at bounding box center [356, 430] width 182 height 38
checkbox input "true"
type input "1240"
type input "0"
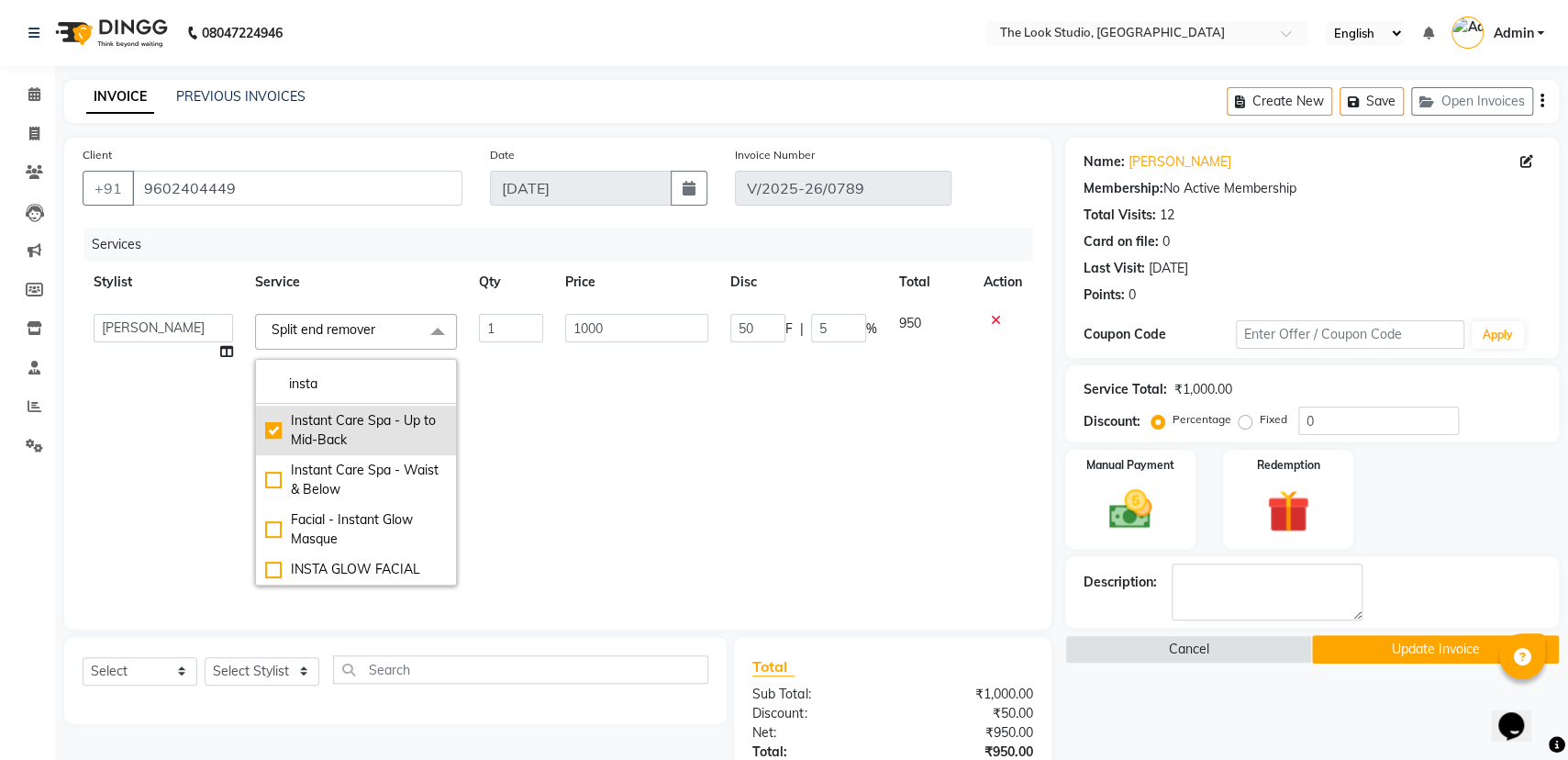
type input "0"
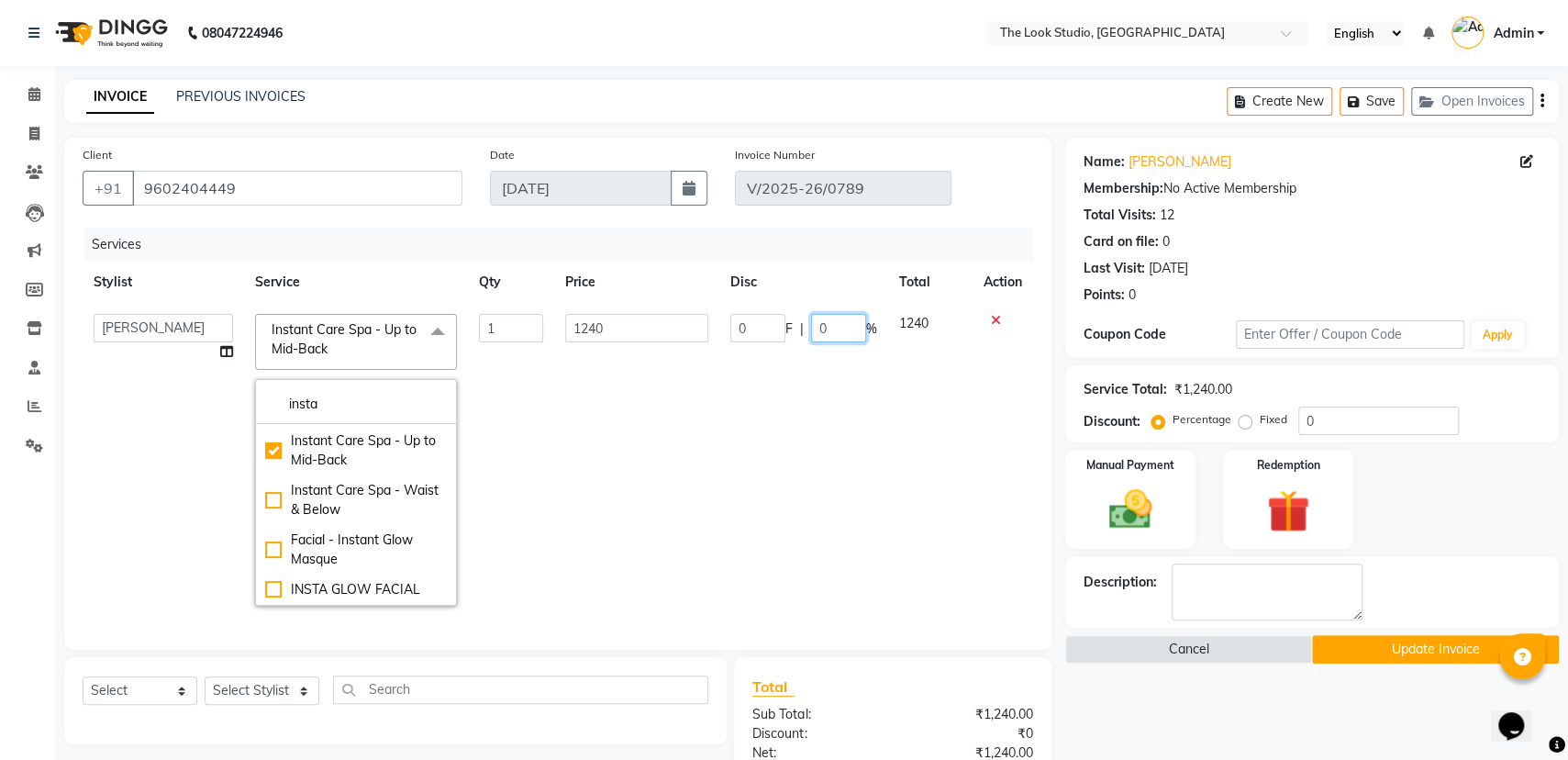
click at [837, 332] on input "0" at bounding box center [839, 329] width 55 height 29
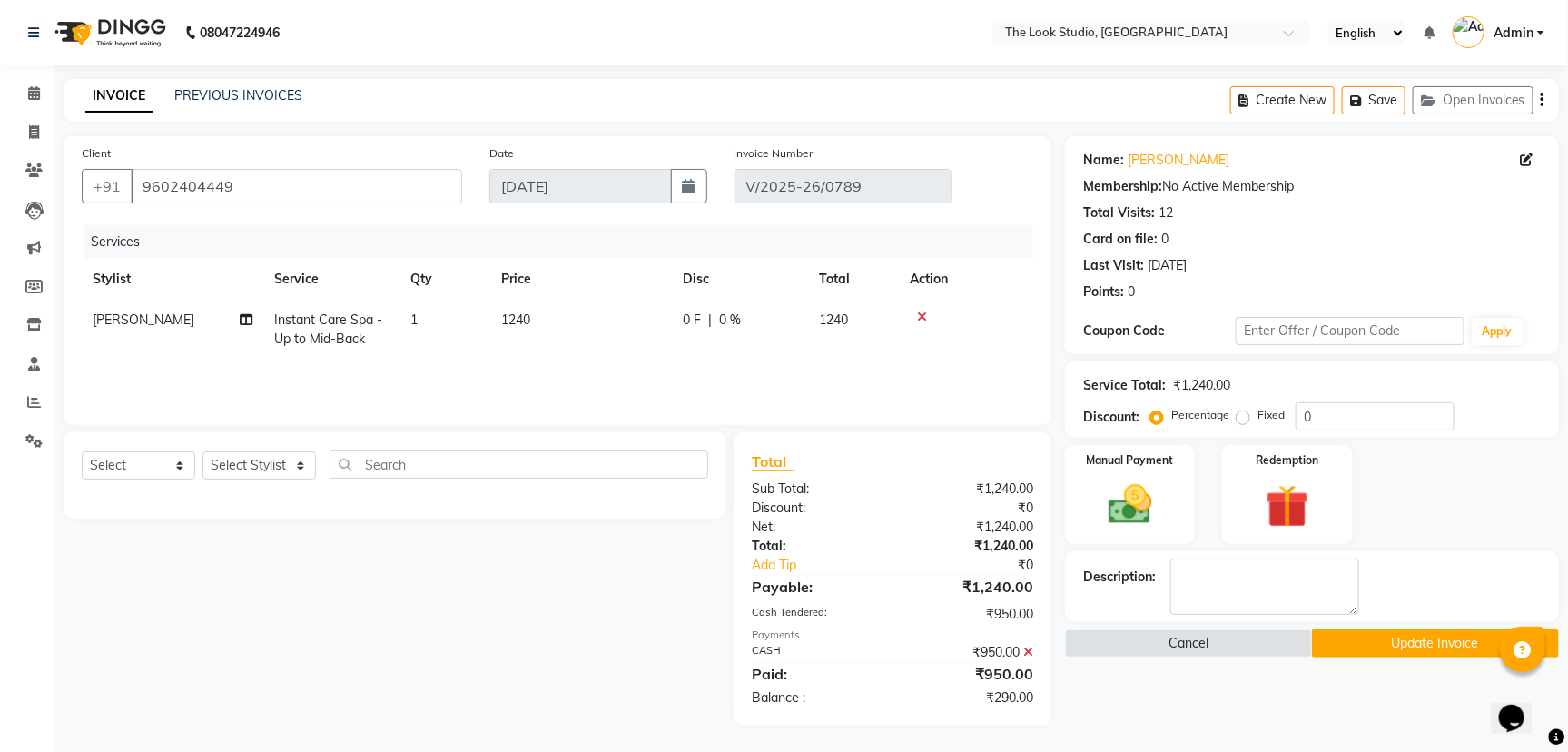
click at [689, 316] on span "0 F" at bounding box center [692, 320] width 18 height 19
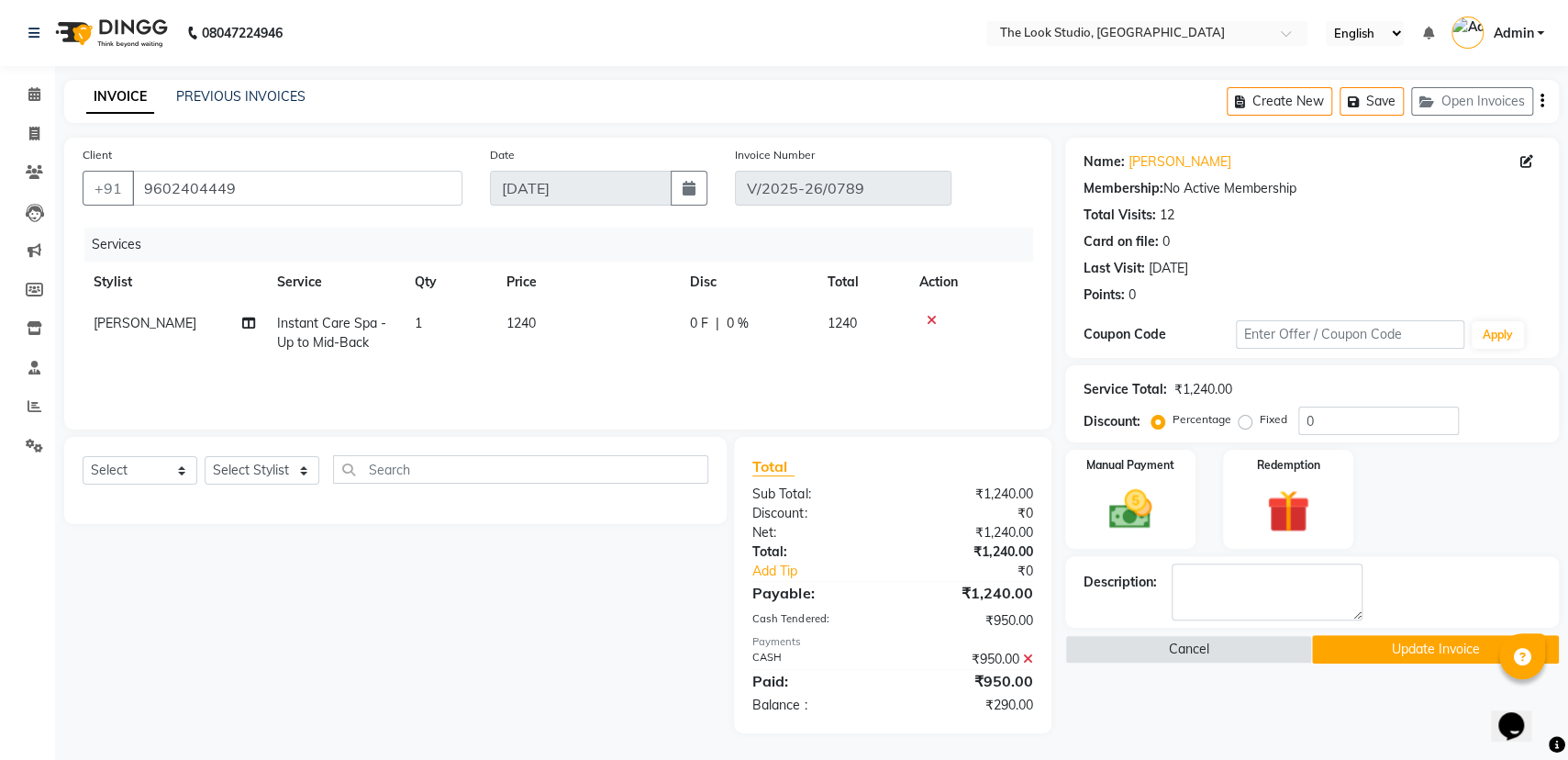
select select "45010"
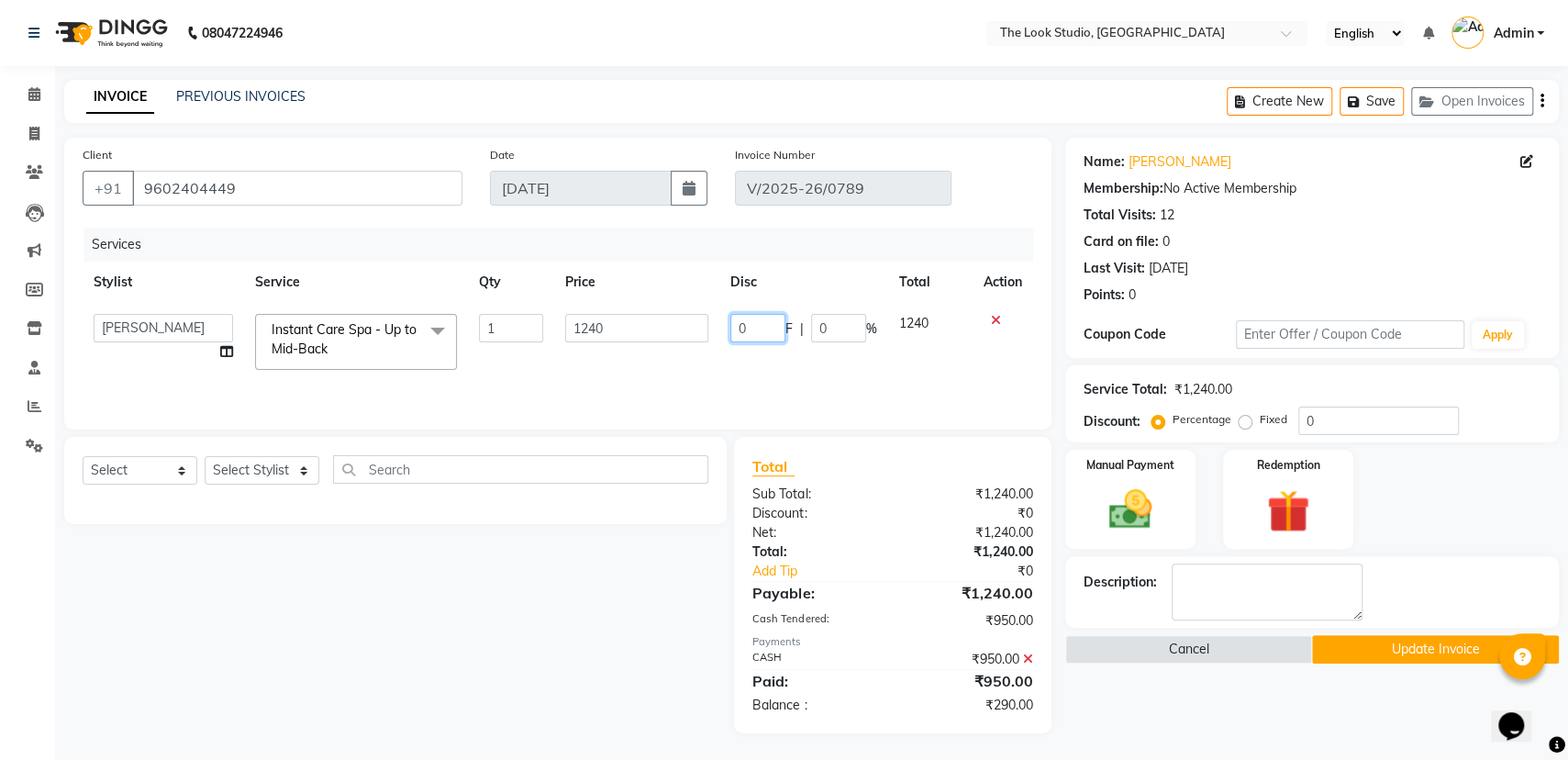
click at [764, 330] on input "0" at bounding box center [758, 329] width 55 height 29
type input "290"
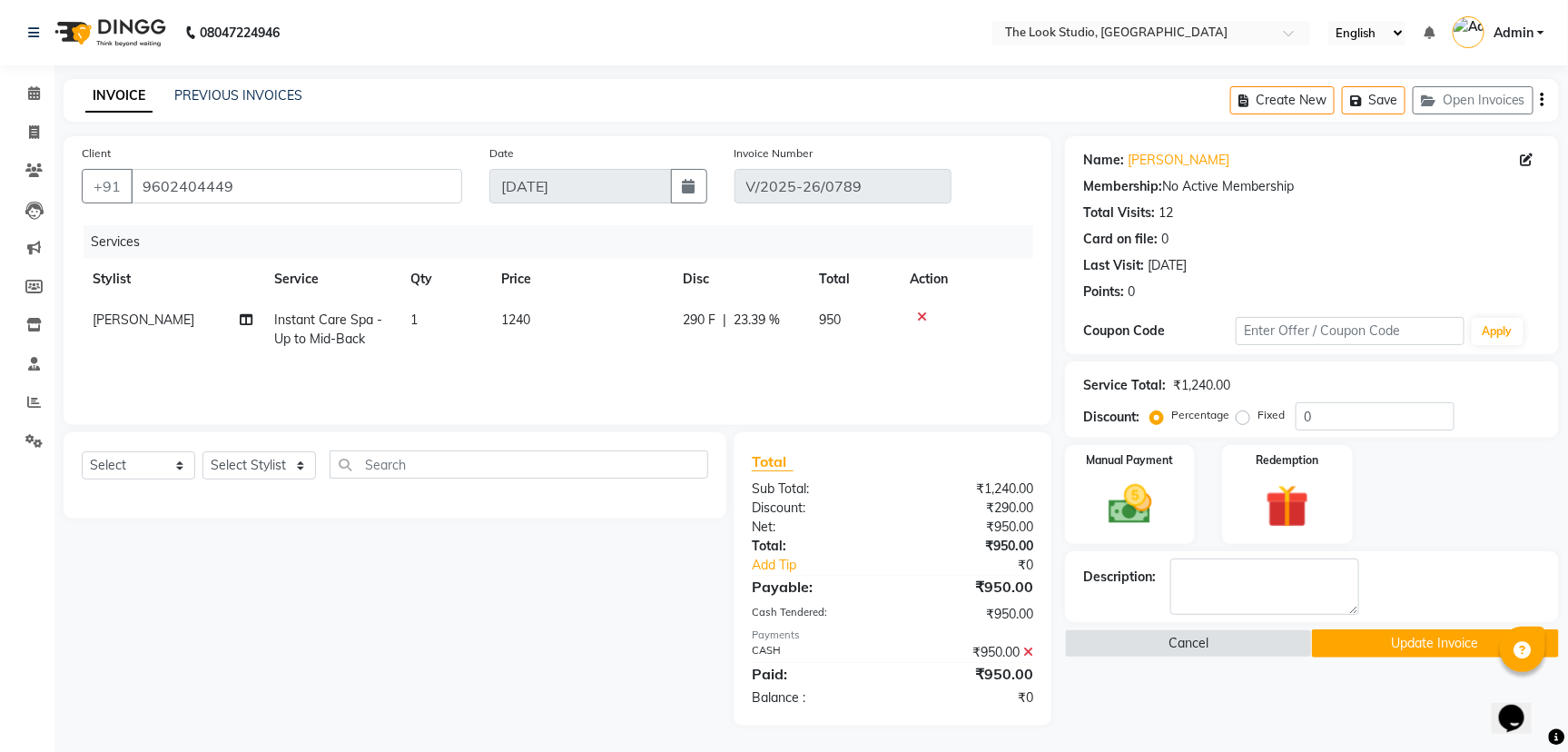
click at [752, 365] on div "Services Stylist Service Qty Price Disc Total Action [PERSON_NAME] Instant Care…" at bounding box center [558, 316] width 952 height 182
click at [1144, 512] on img at bounding box center [1130, 504] width 74 height 52
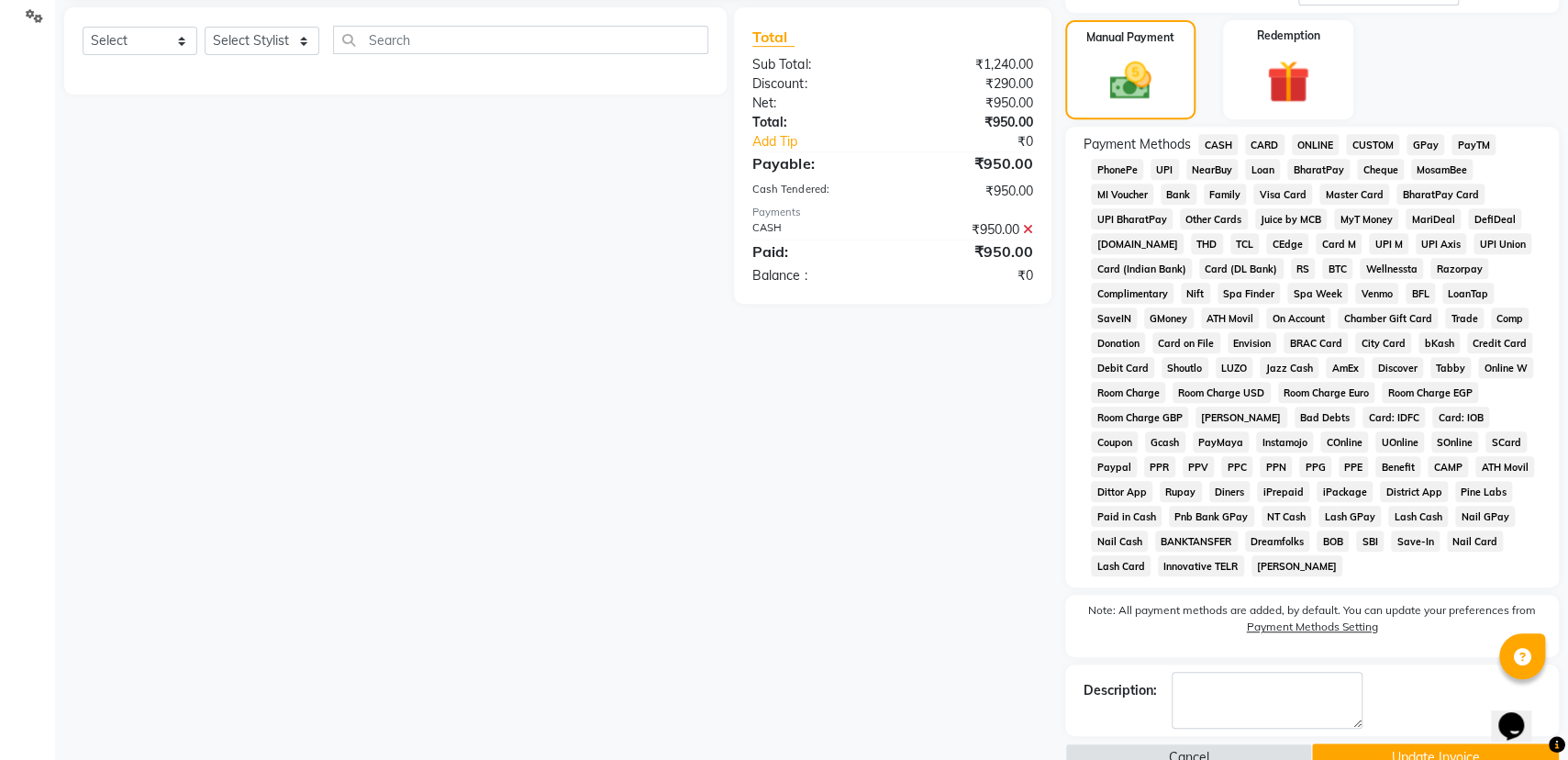
scroll to position [468, 0]
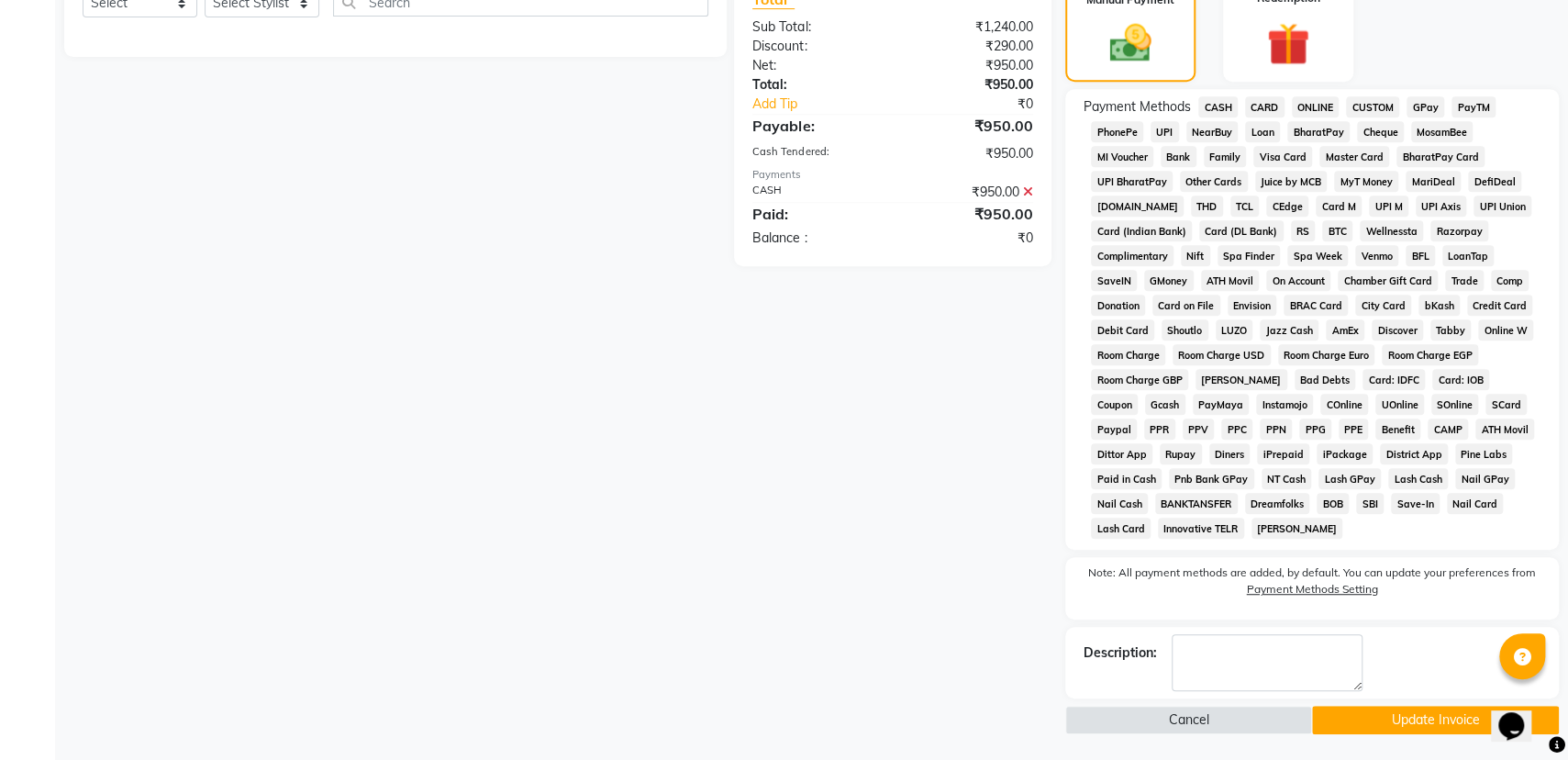
click at [1441, 712] on button "Update Invoice" at bounding box center [1435, 720] width 247 height 29
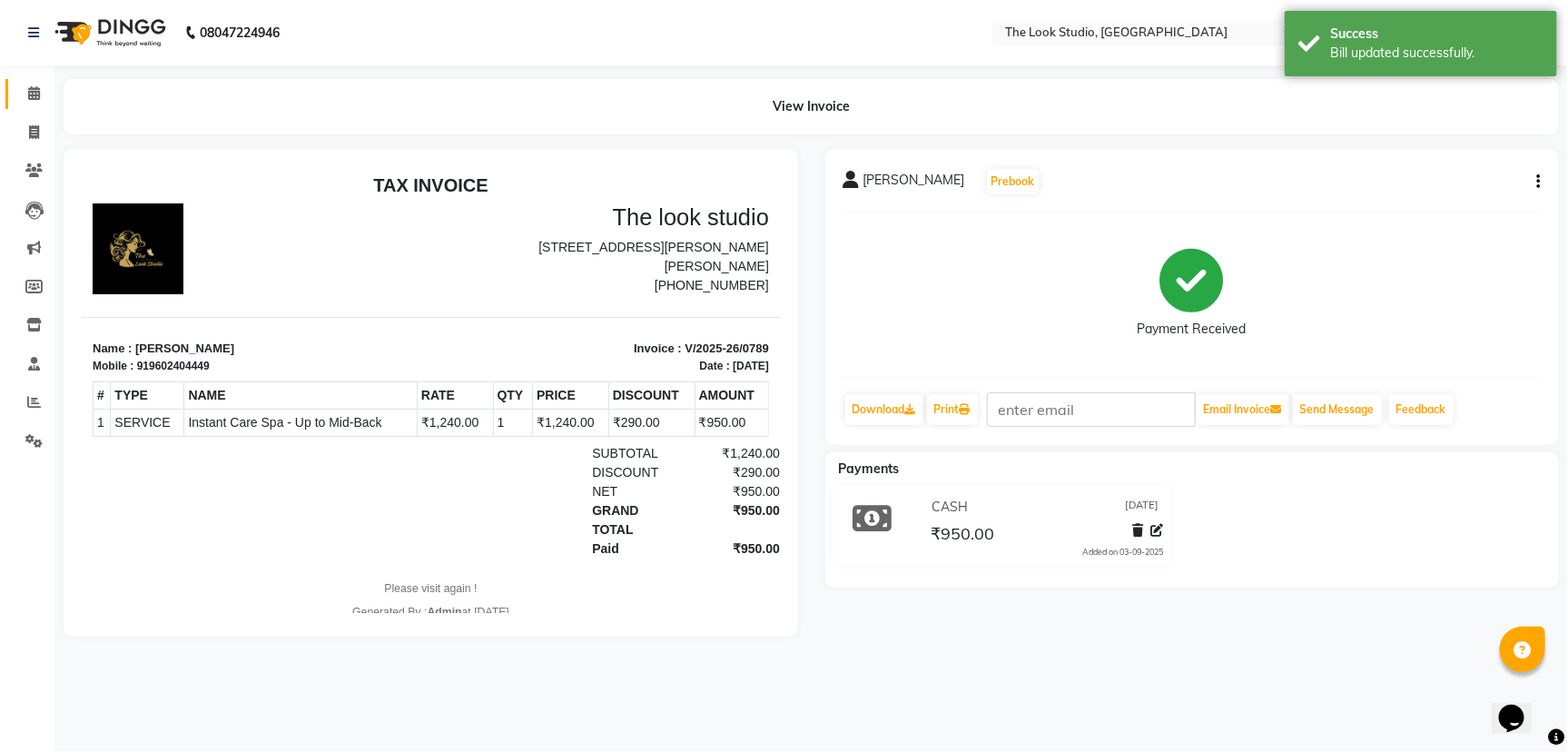
click at [45, 87] on span at bounding box center [34, 94] width 32 height 21
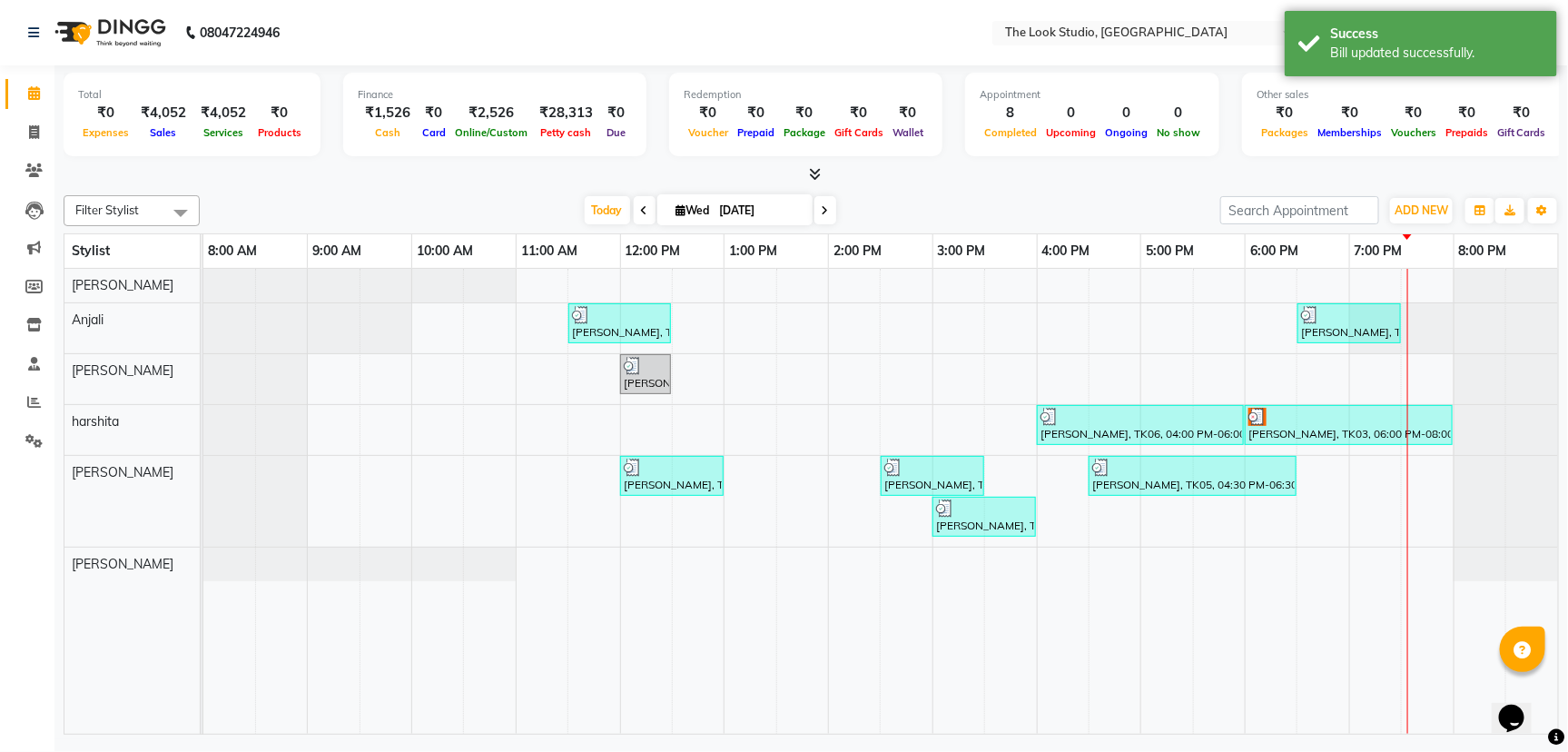
click at [822, 215] on icon at bounding box center [825, 211] width 8 height 11
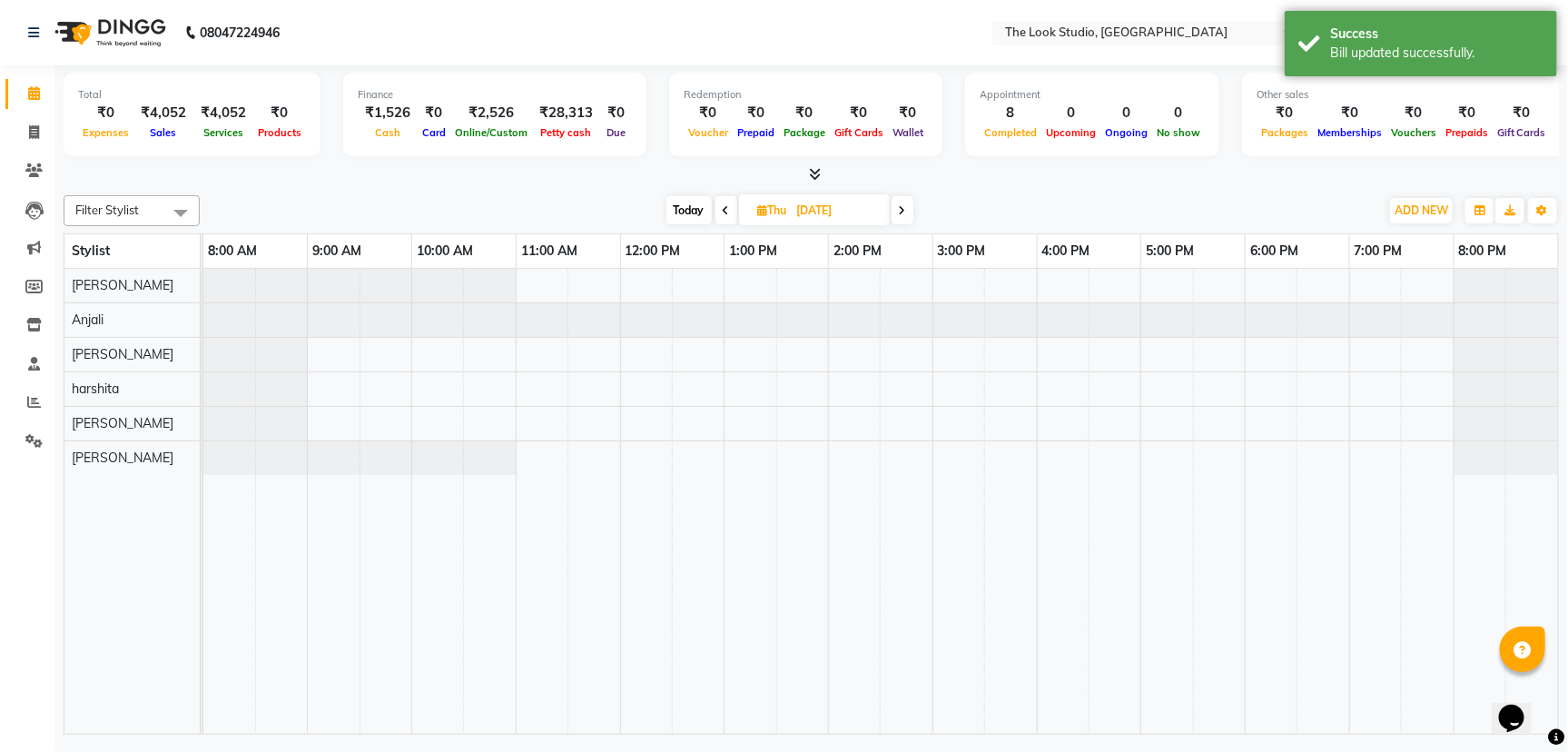
click at [723, 202] on span at bounding box center [726, 210] width 22 height 28
type input "[DATE]"
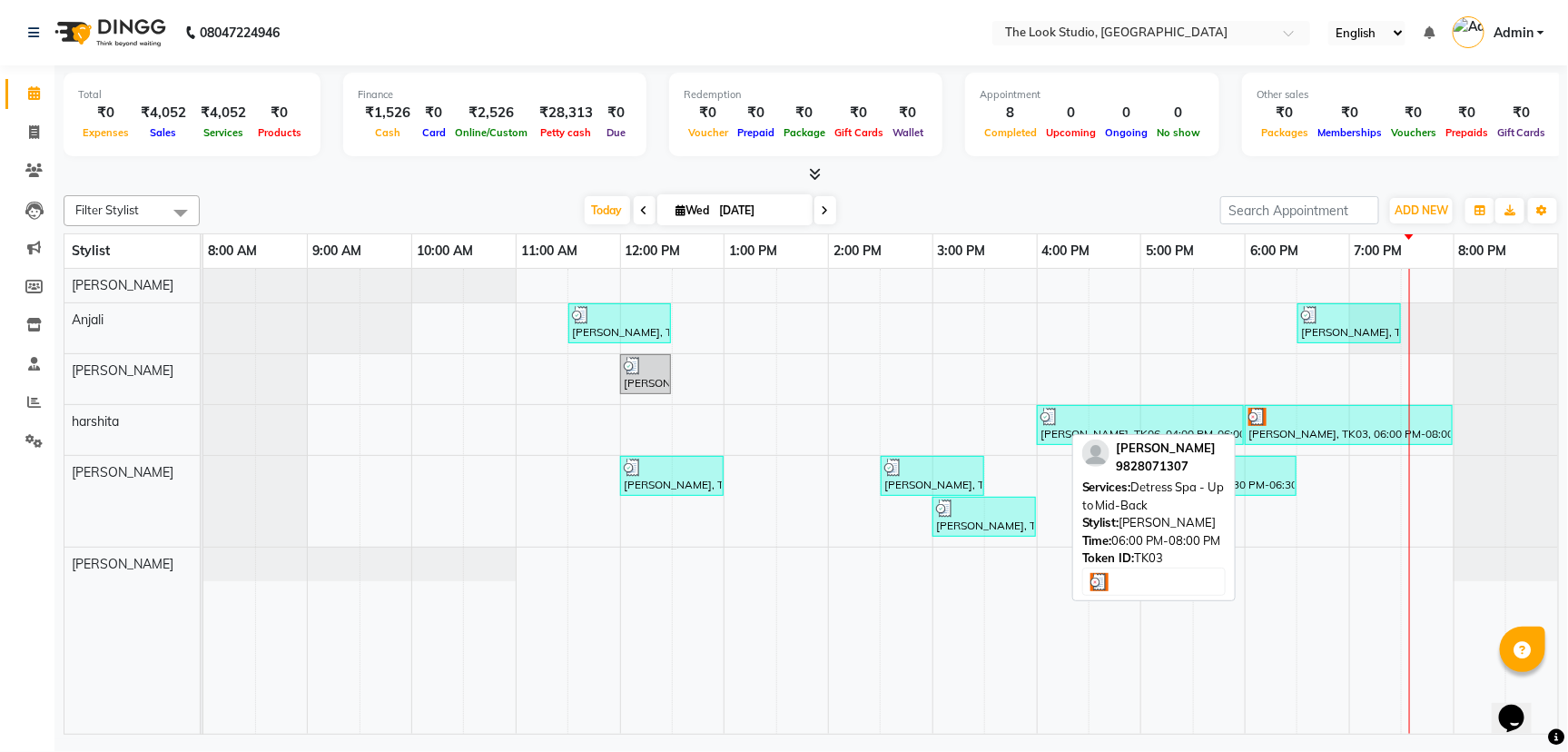
click at [1288, 430] on div "[PERSON_NAME], TK03, 06:00 PM-08:00 PM, Detress Spa - Up to Mid-Back" at bounding box center [1348, 425] width 204 height 35
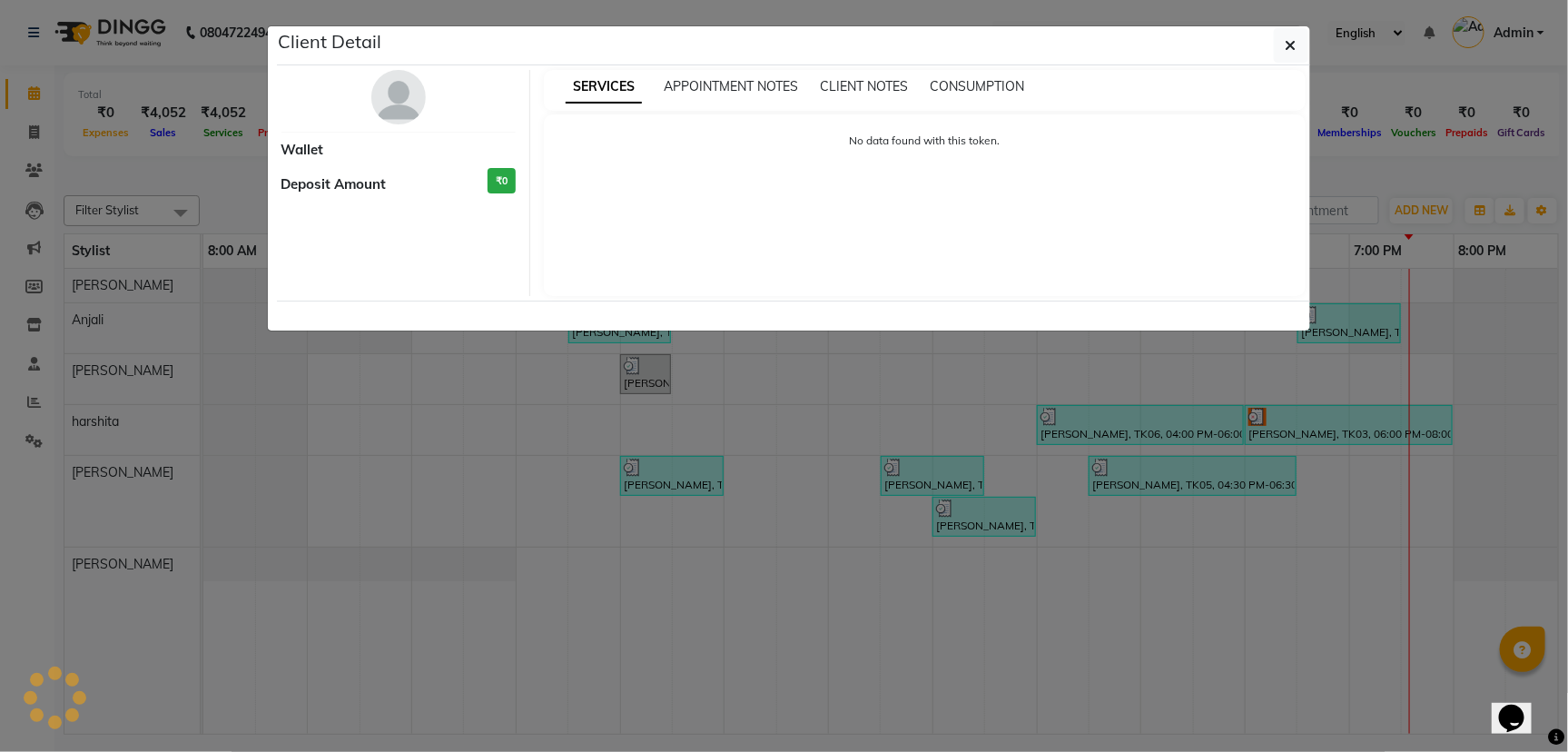
select select "3"
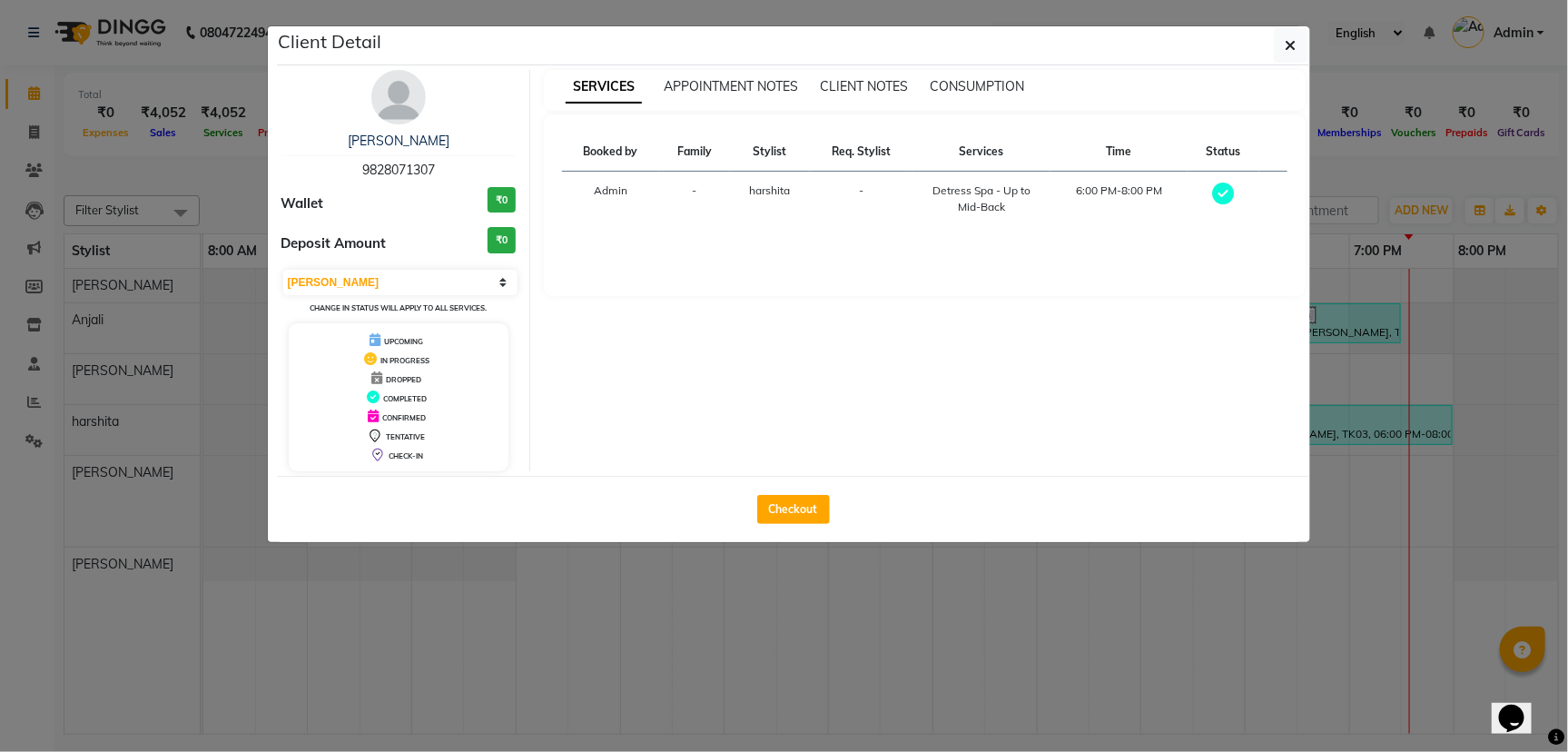
click at [809, 538] on div "Checkout" at bounding box center [793, 509] width 1034 height 66
click at [791, 506] on button "Checkout" at bounding box center [793, 509] width 73 height 29
select select "6149"
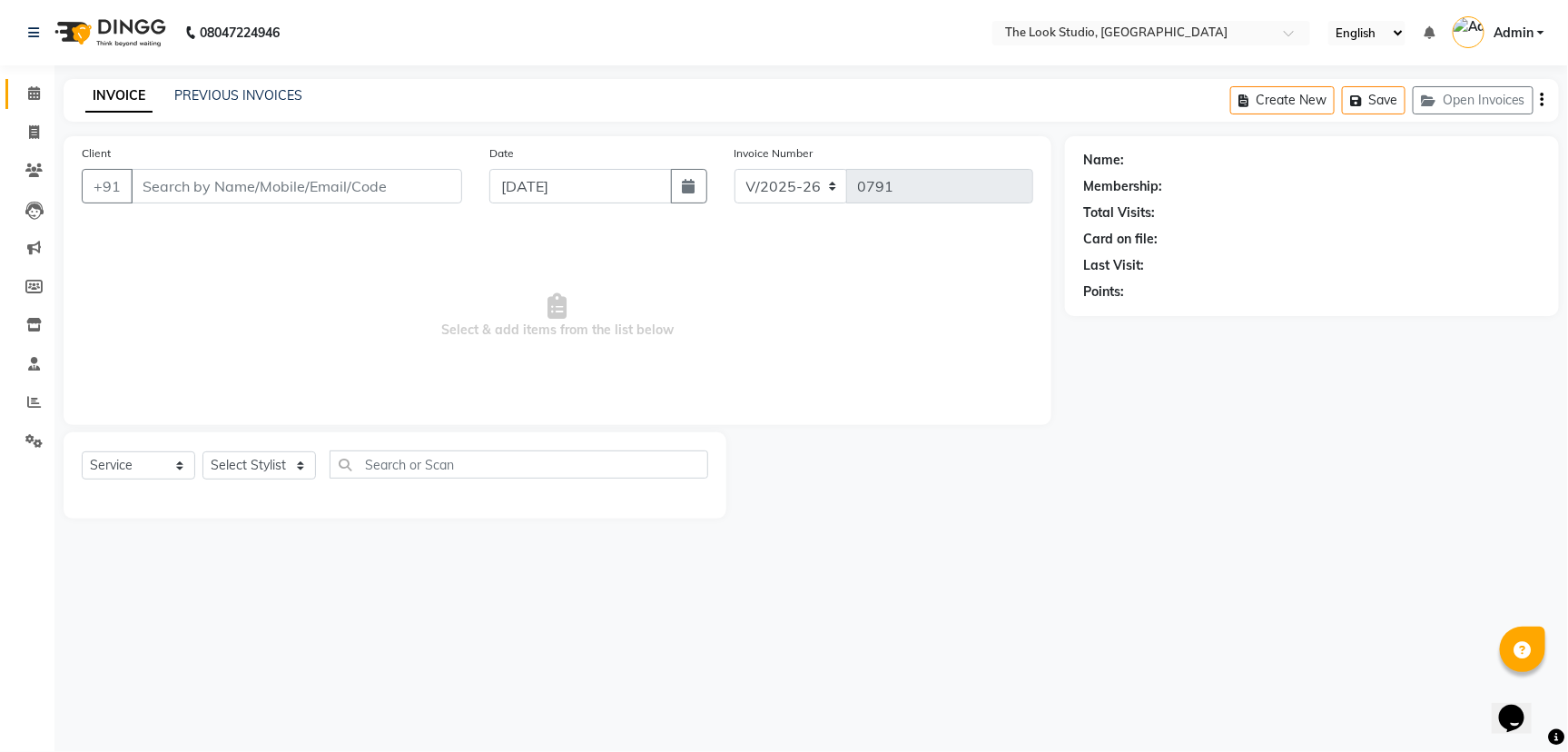
select select "product"
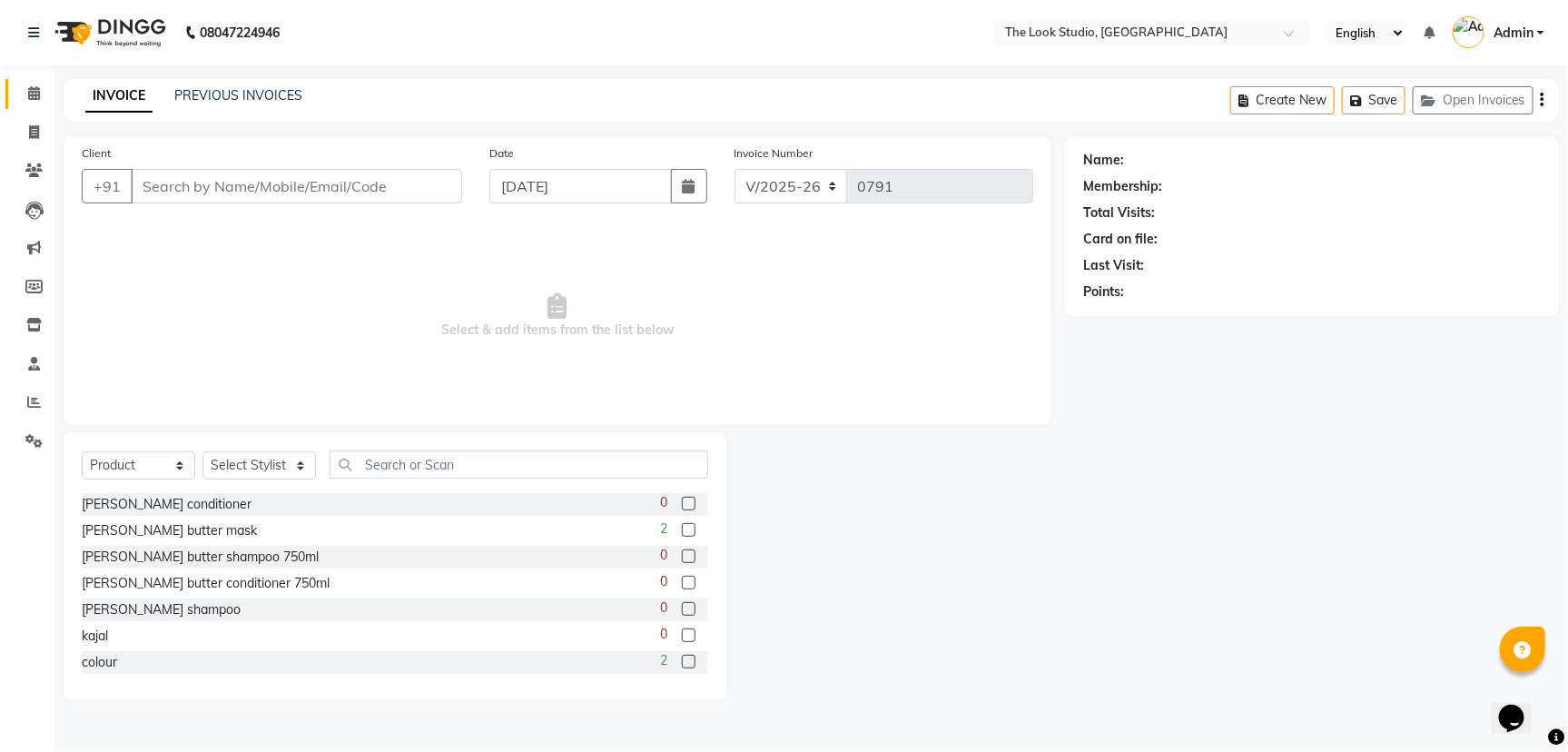
type input "9828071307"
select select "53766"
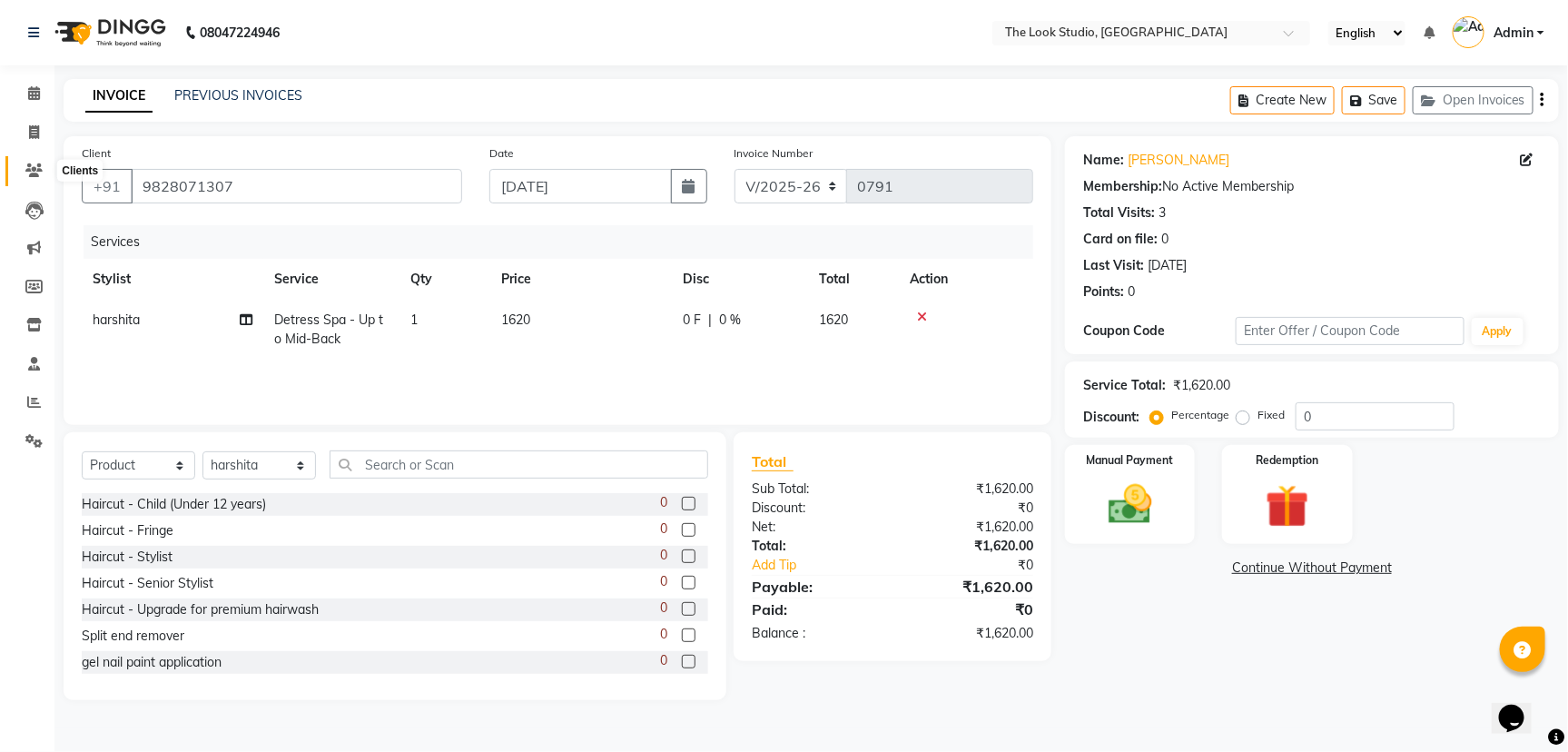
click at [32, 177] on icon at bounding box center [34, 170] width 17 height 13
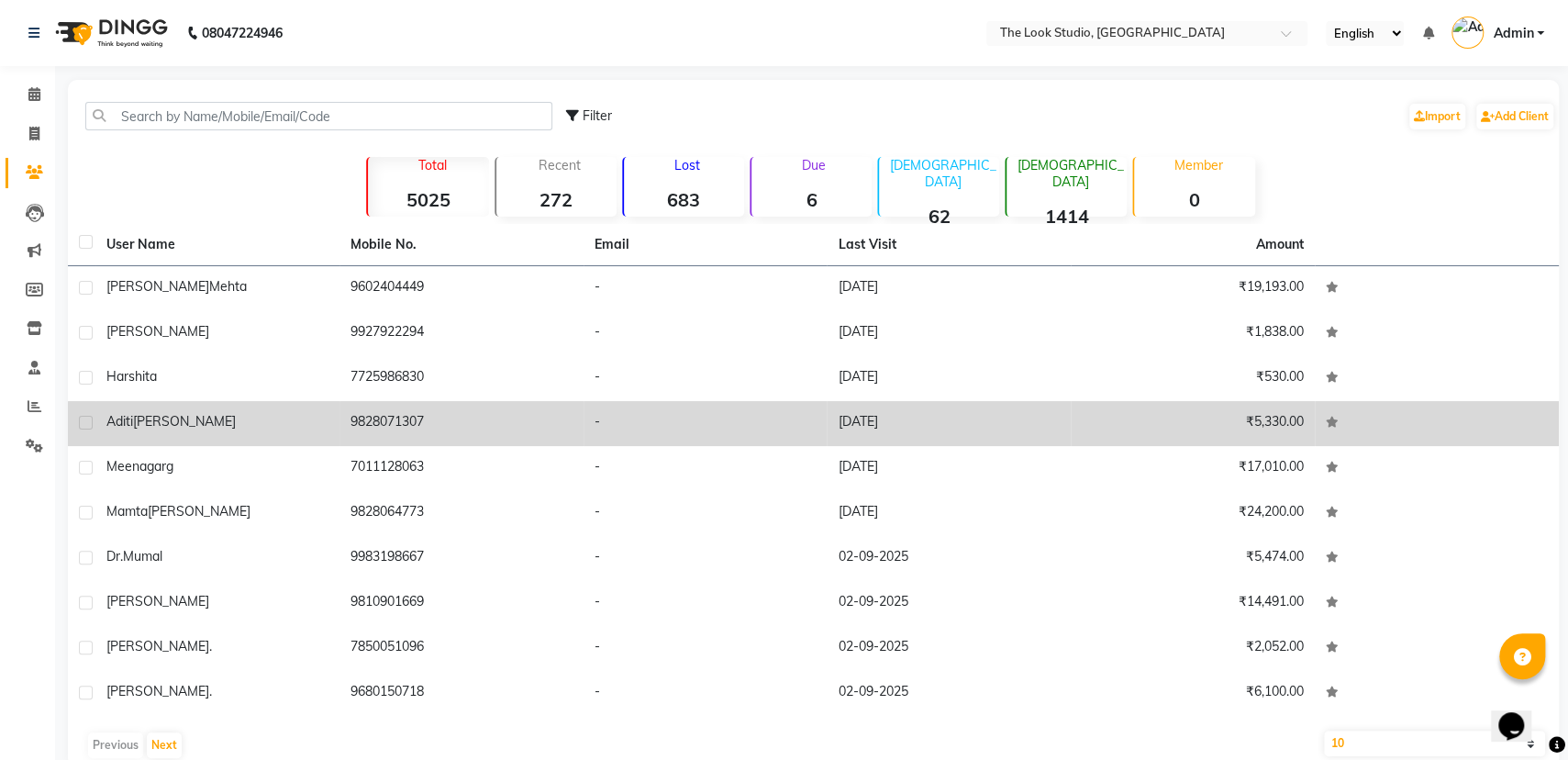
click at [145, 410] on td "[PERSON_NAME]" at bounding box center [217, 423] width 244 height 45
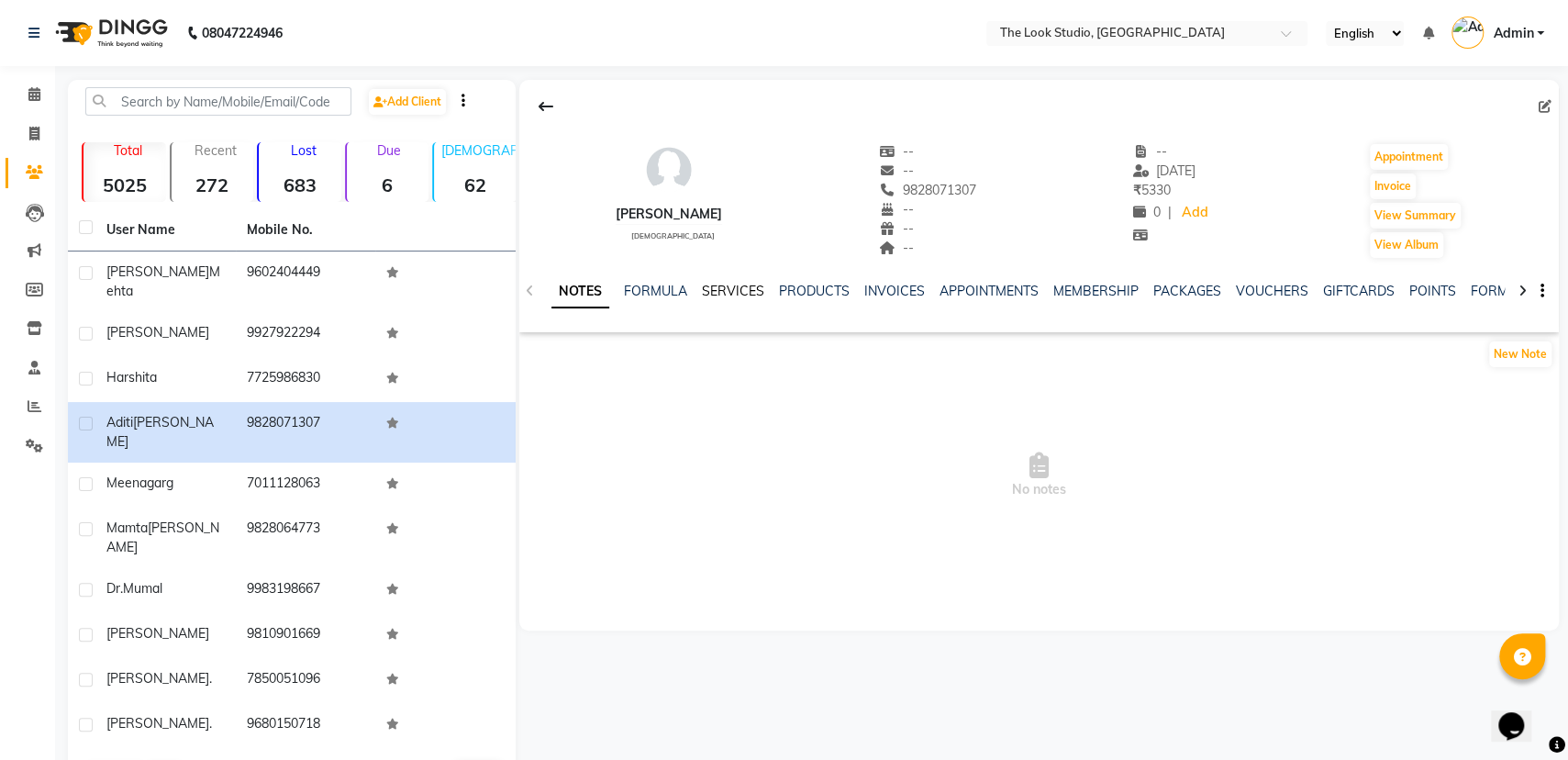
click at [717, 287] on link "SERVICES" at bounding box center [733, 290] width 63 height 16
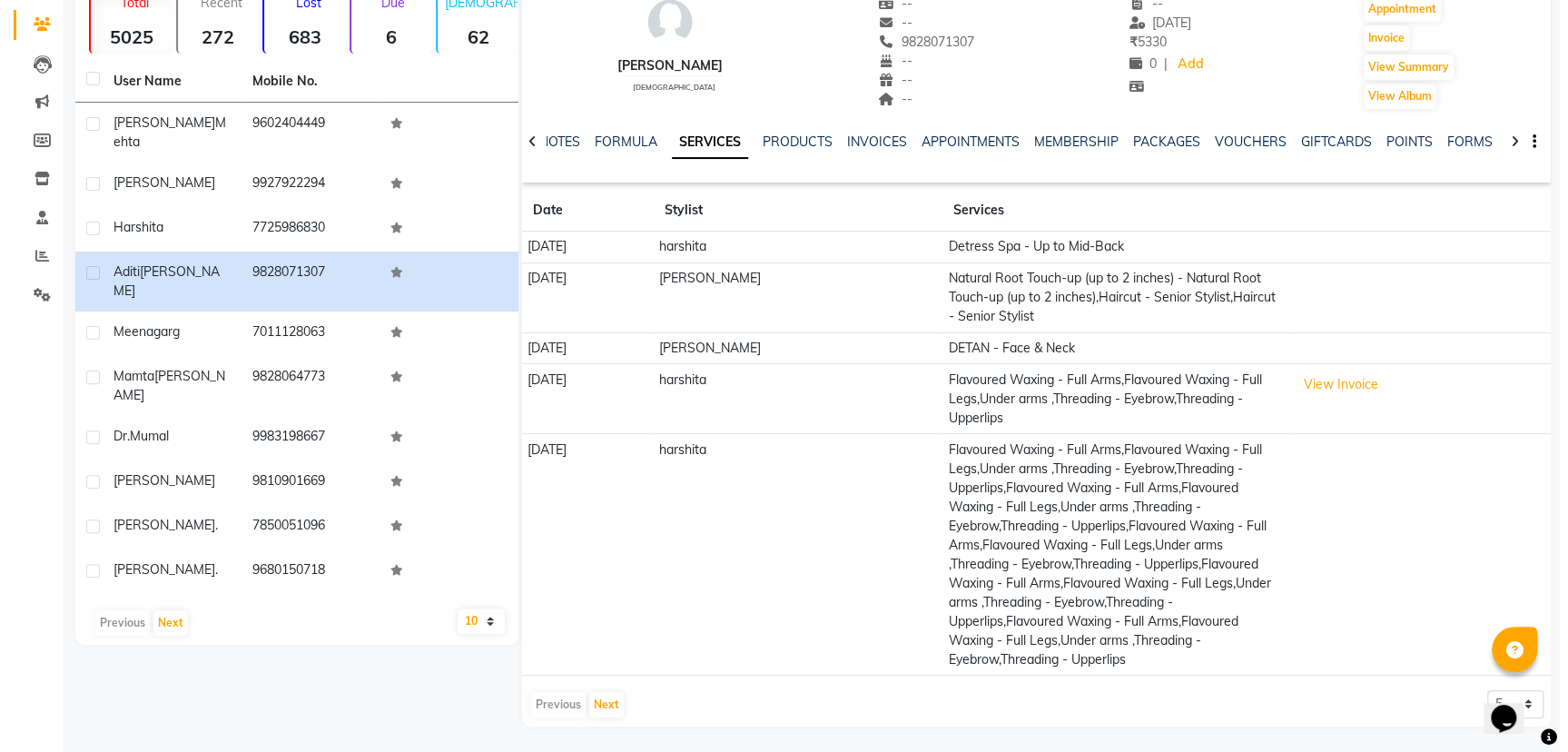
scroll to position [135, 0]
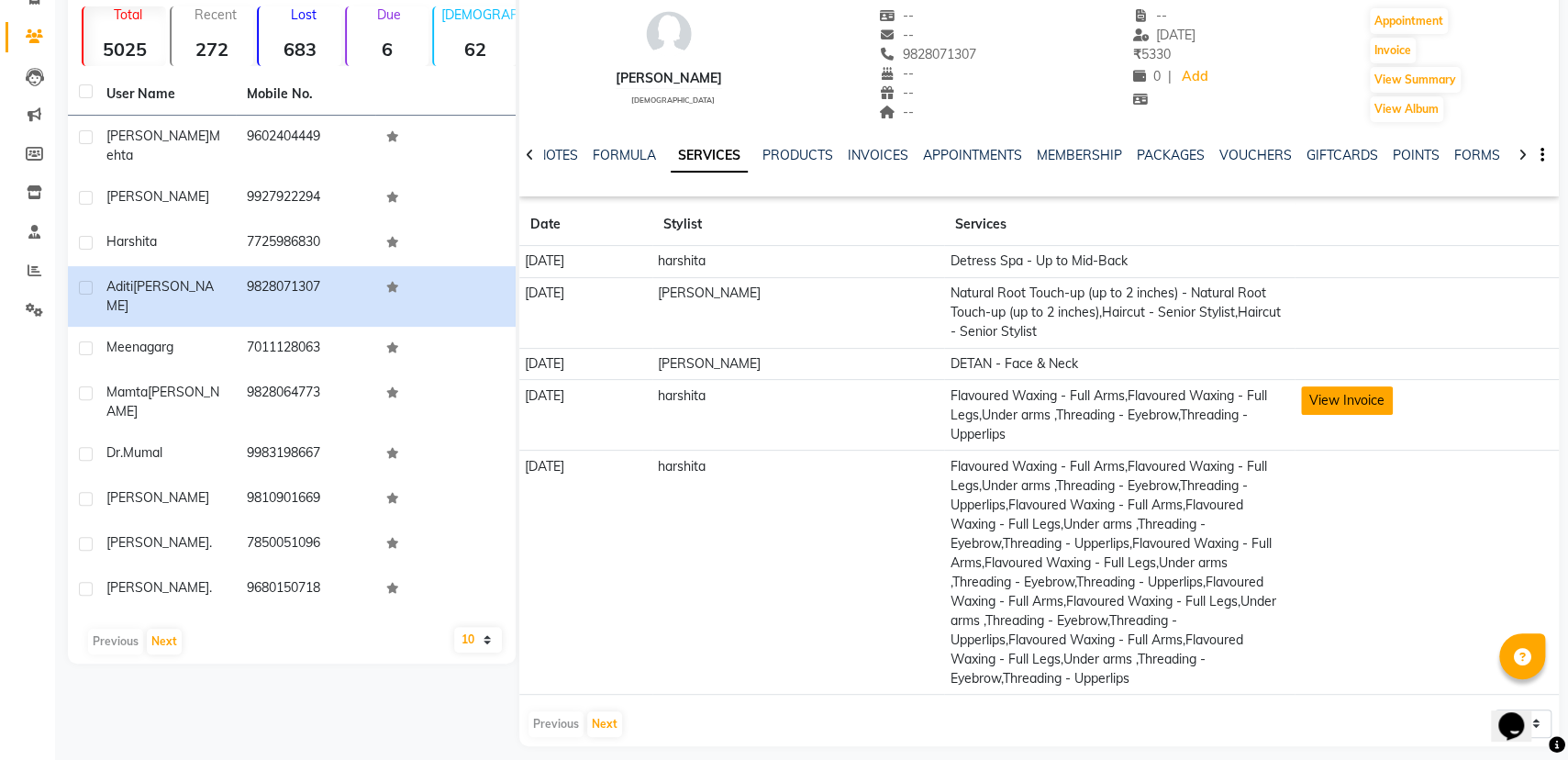
click at [1354, 394] on button "View Invoice" at bounding box center [1347, 401] width 91 height 29
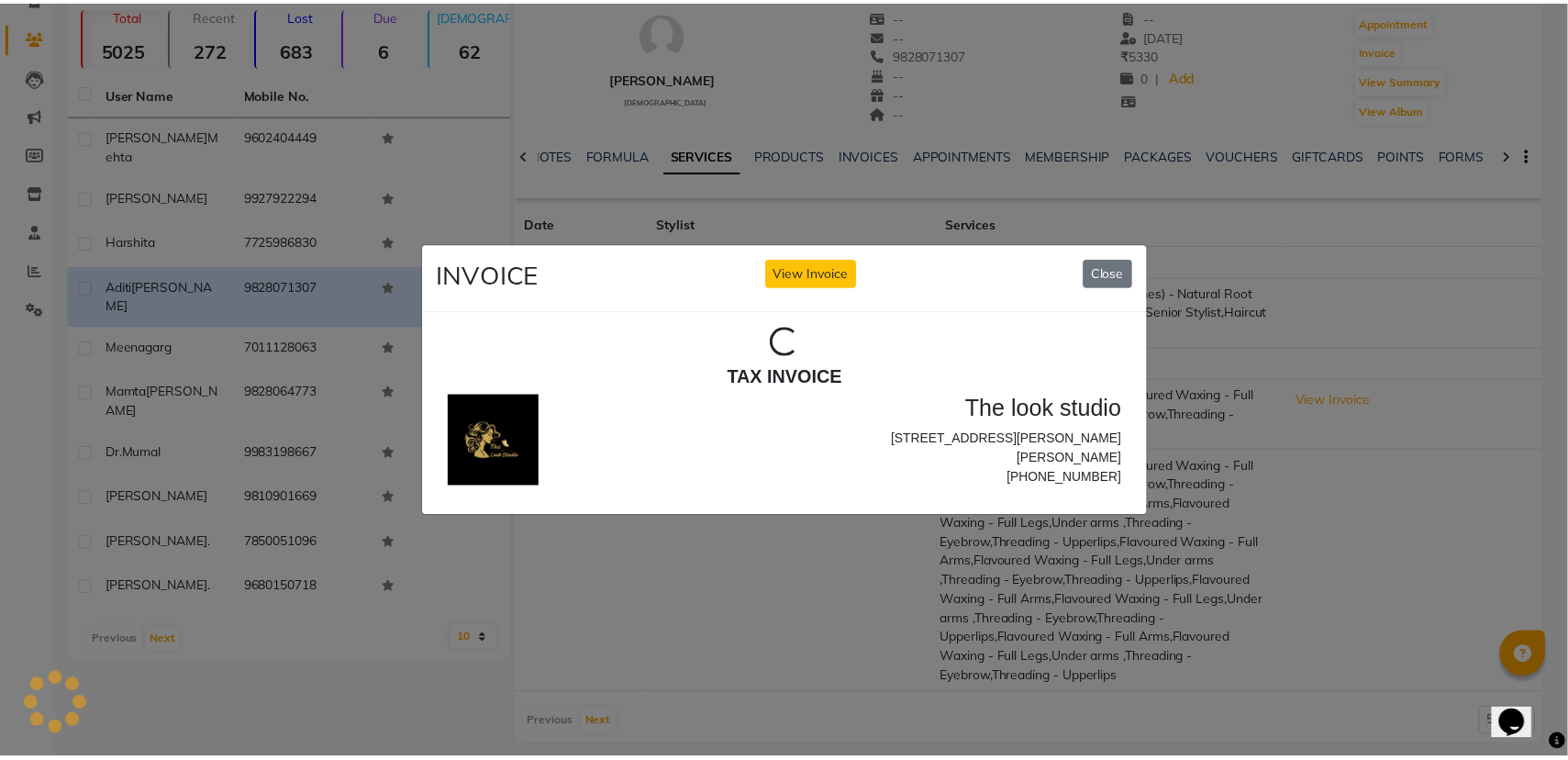
scroll to position [0, 0]
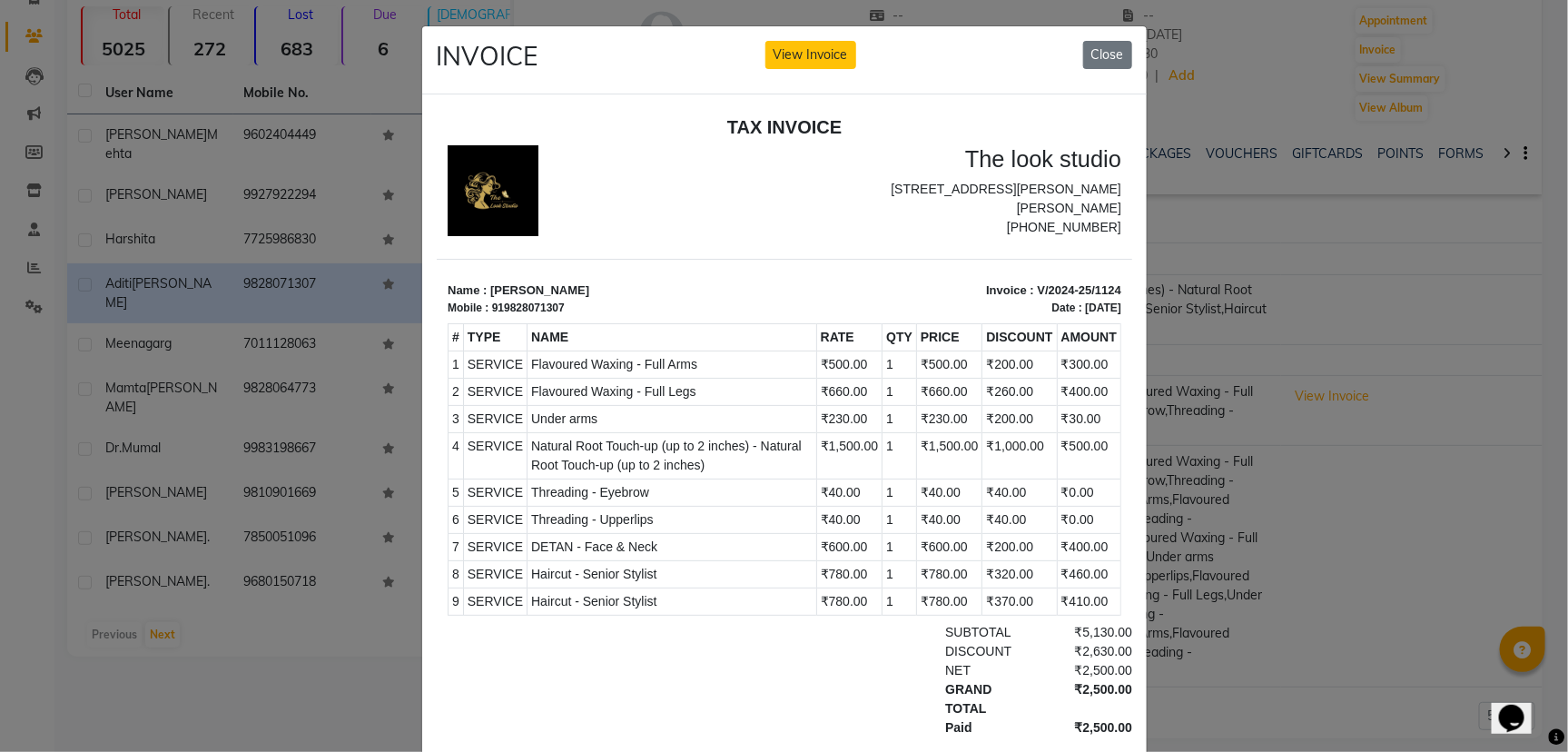
click at [1330, 221] on ngb-modal-window "INVOICE View Invoice Close" at bounding box center [784, 376] width 1568 height 752
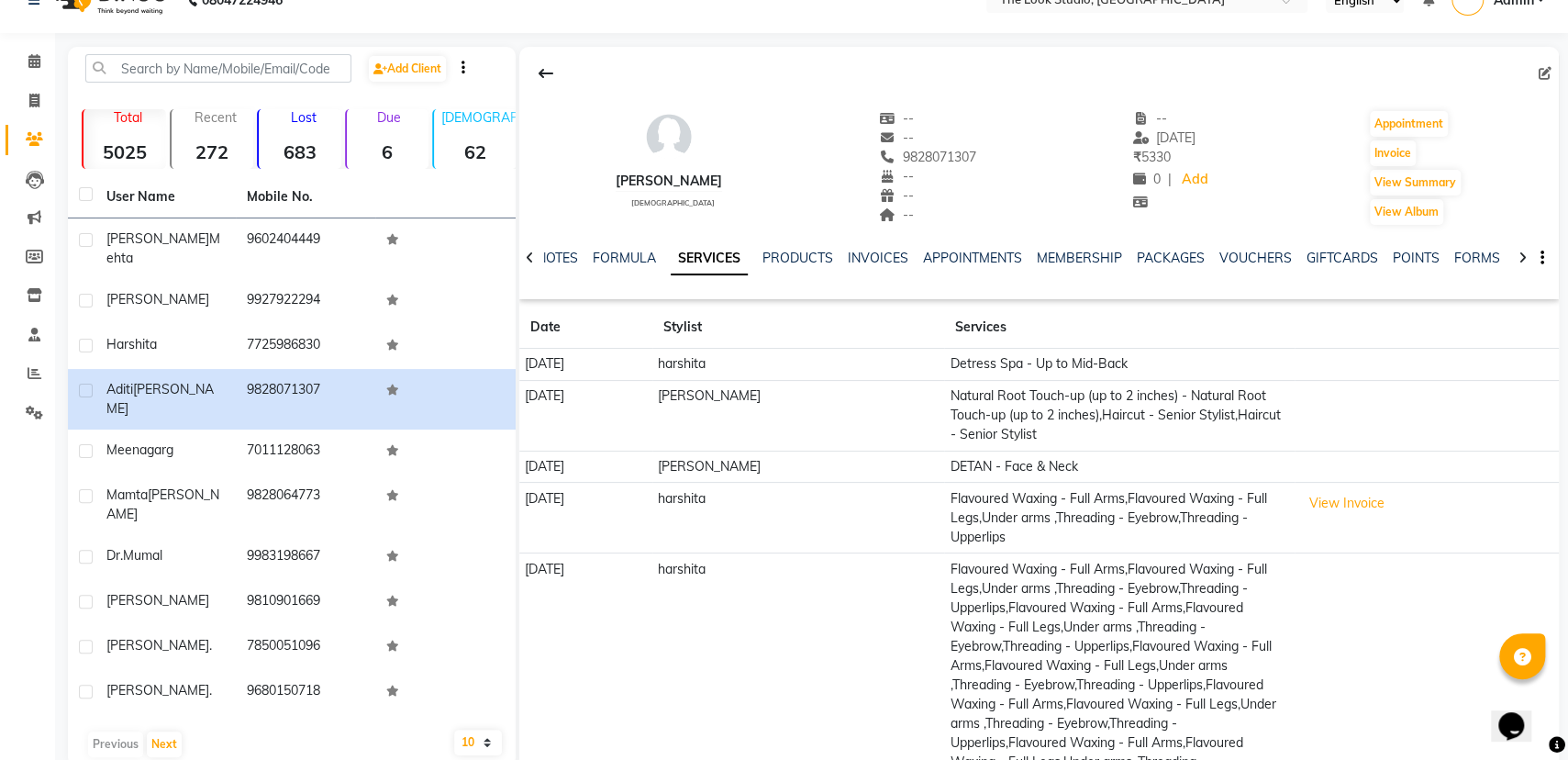
scroll to position [148, 0]
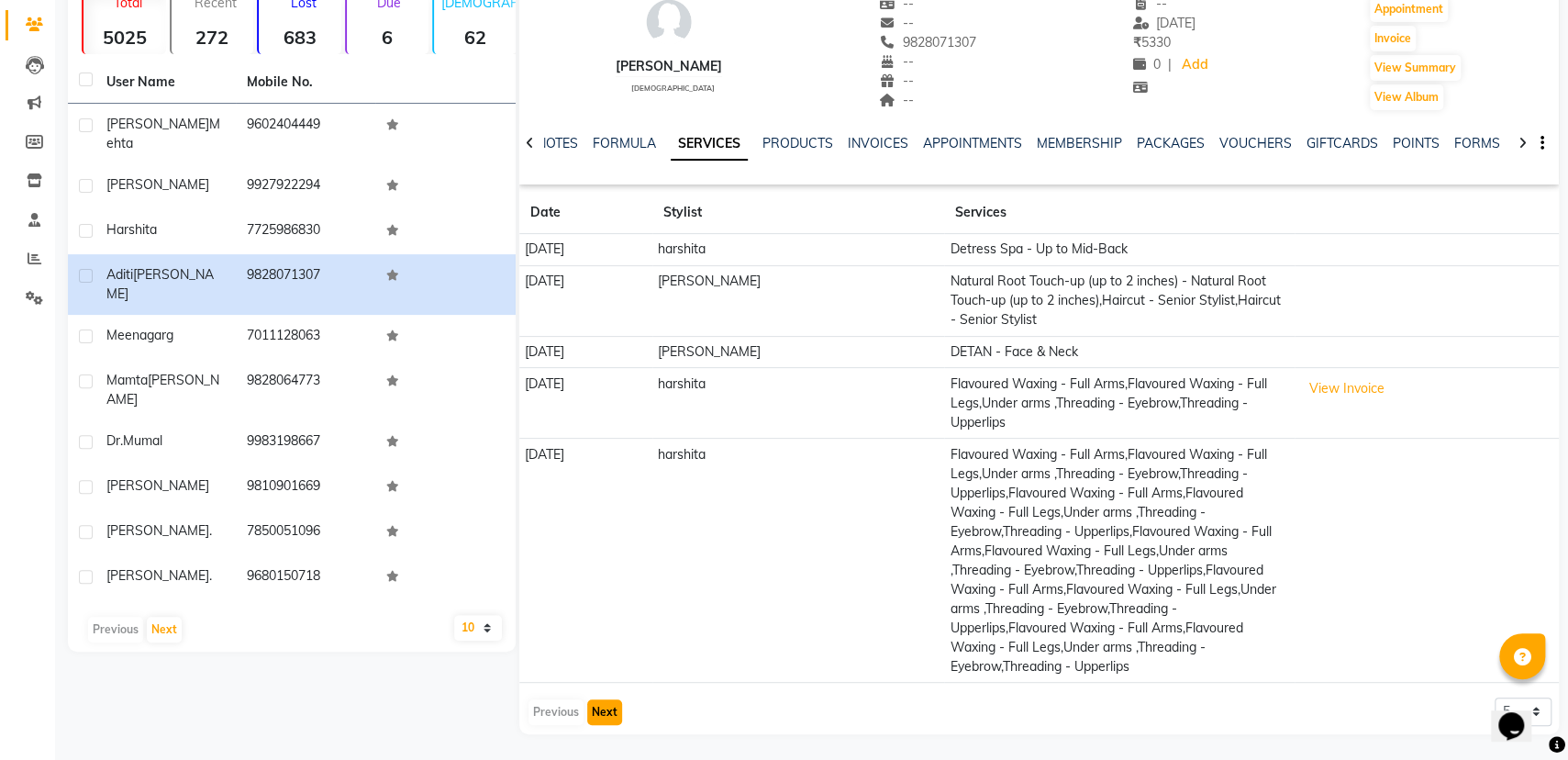
click at [602, 706] on button "Next" at bounding box center [605, 711] width 35 height 26
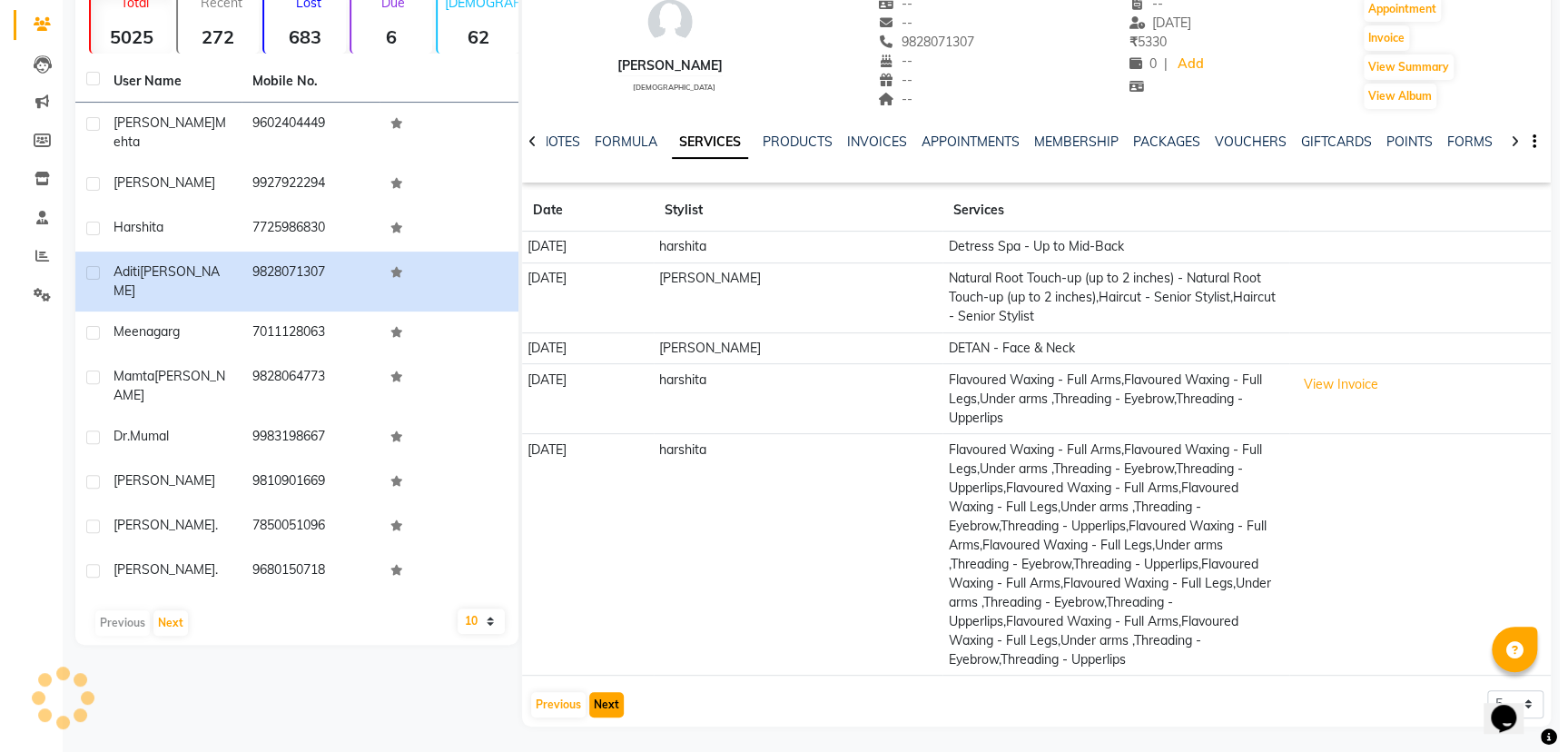
scroll to position [19, 0]
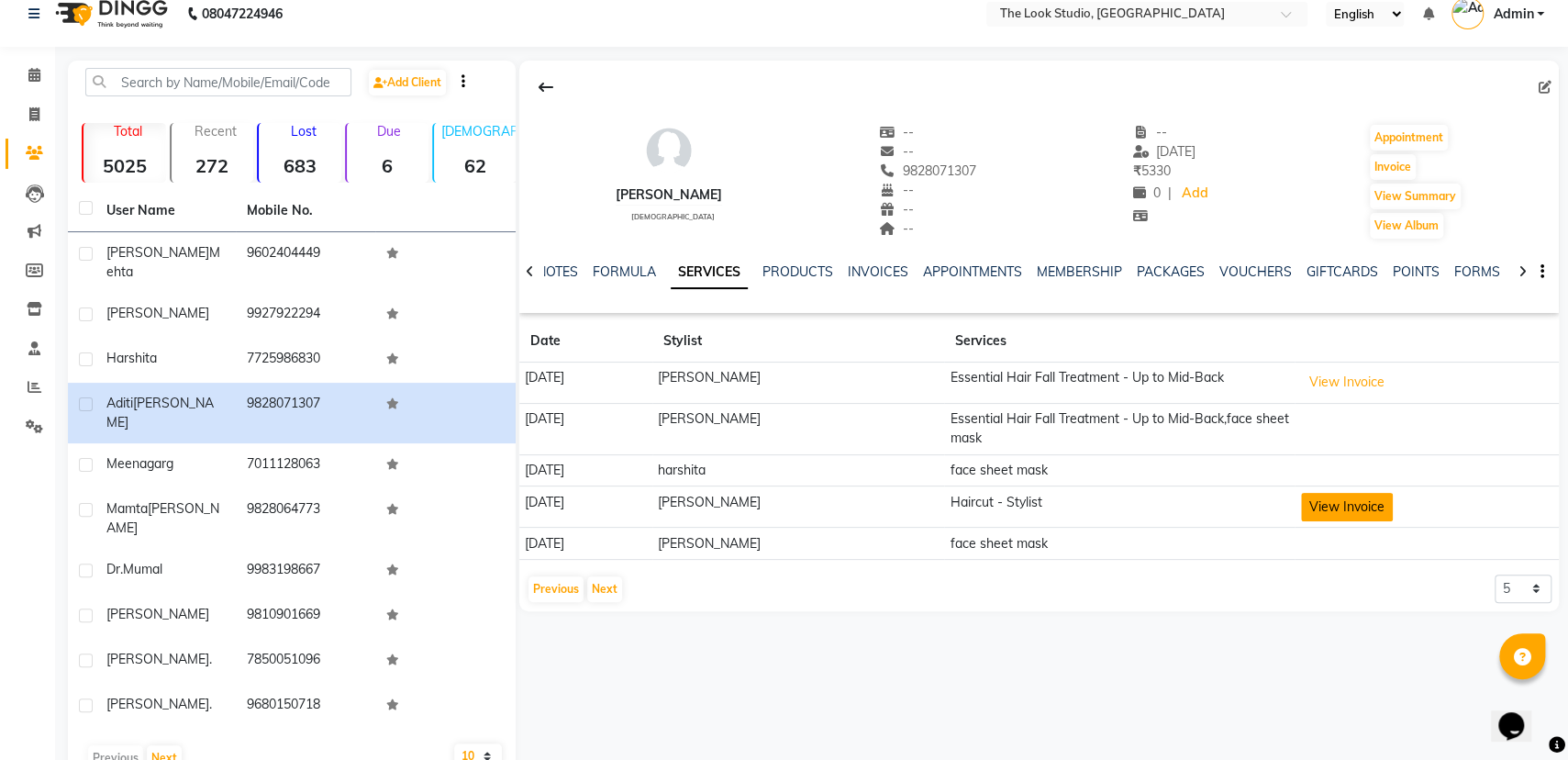
click at [1339, 496] on button "View Invoice" at bounding box center [1347, 508] width 91 height 29
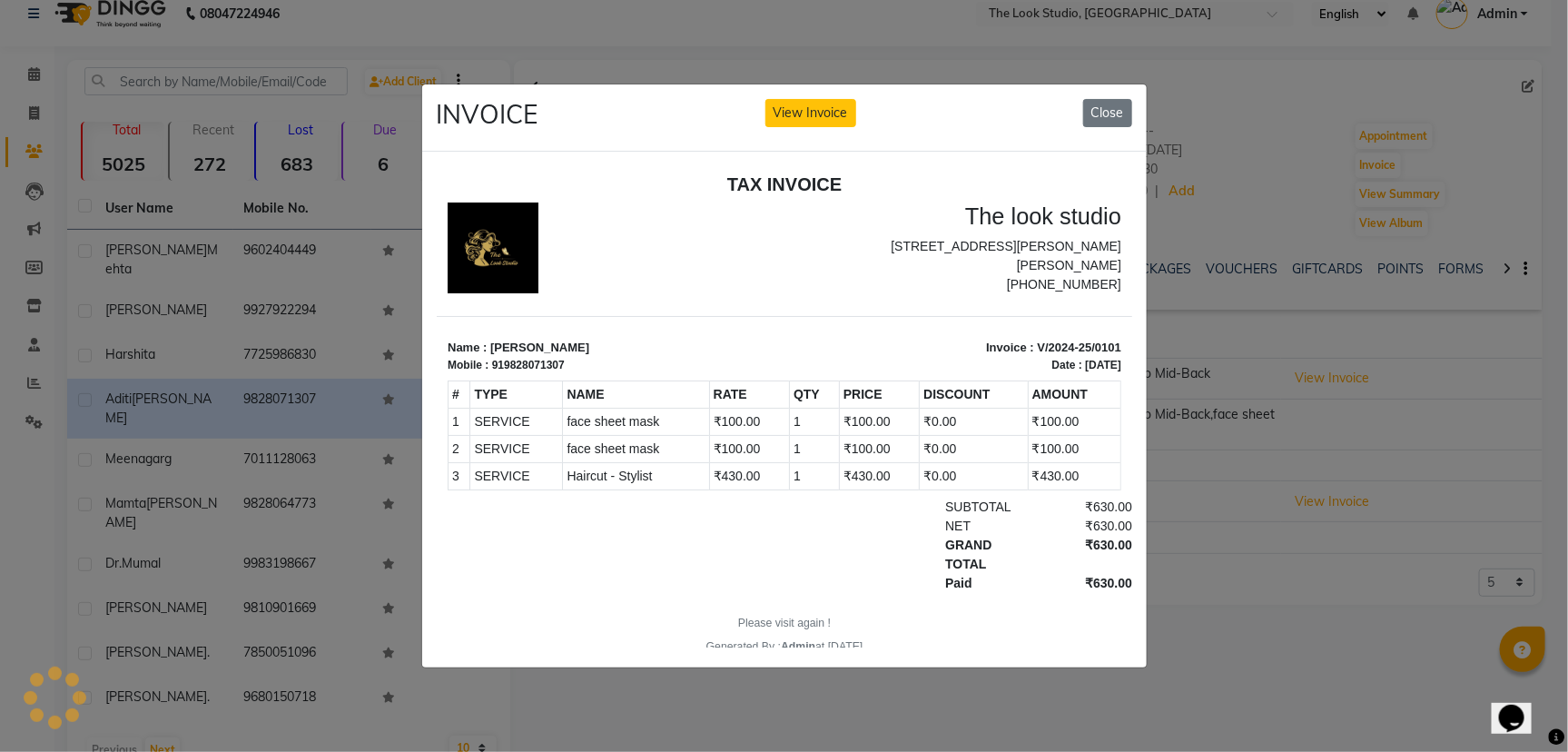
scroll to position [0, 0]
click at [1266, 521] on ngb-modal-window "INVOICE View Invoice Close" at bounding box center [784, 376] width 1568 height 752
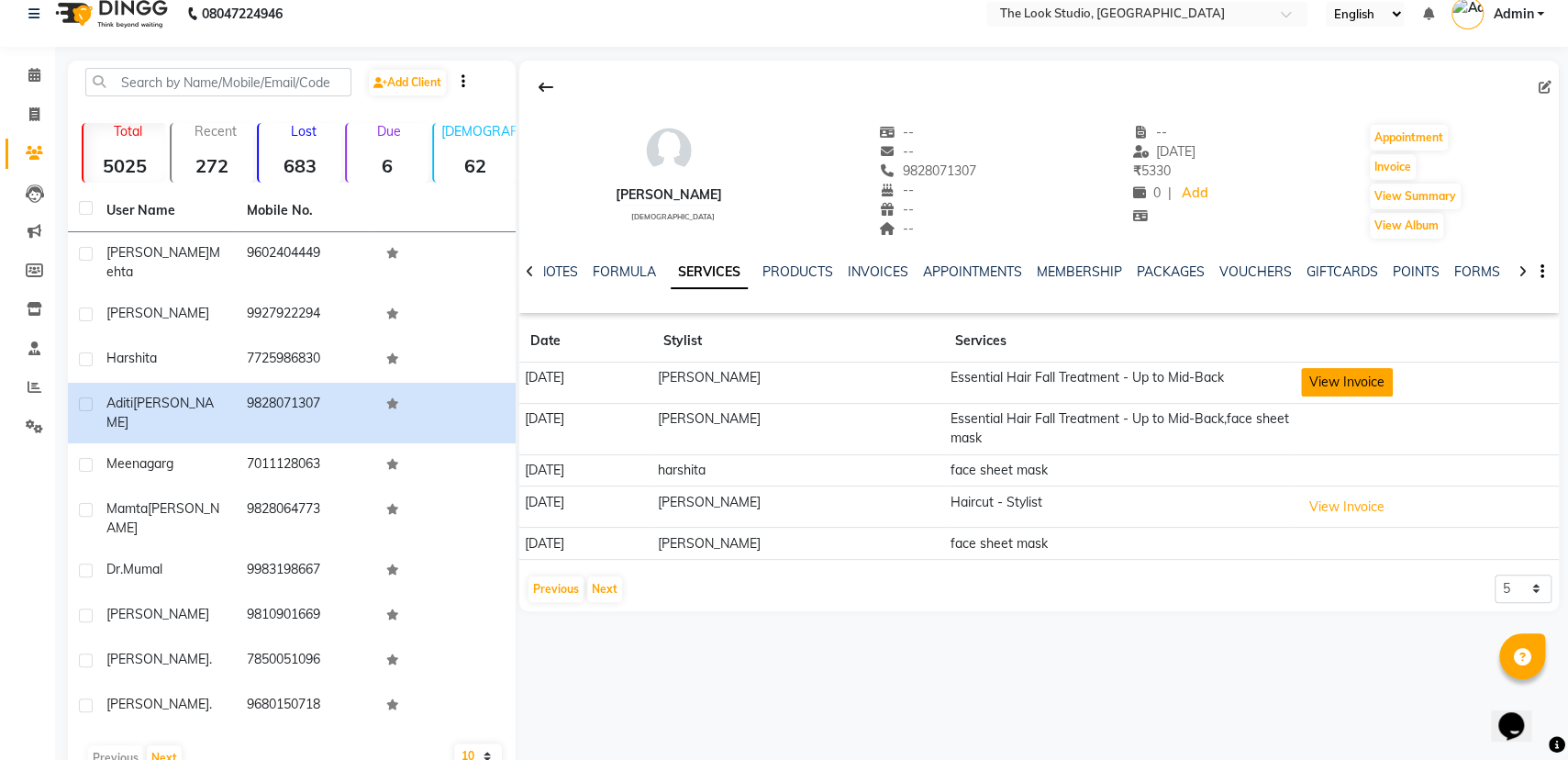
click at [1376, 383] on button "View Invoice" at bounding box center [1347, 382] width 91 height 29
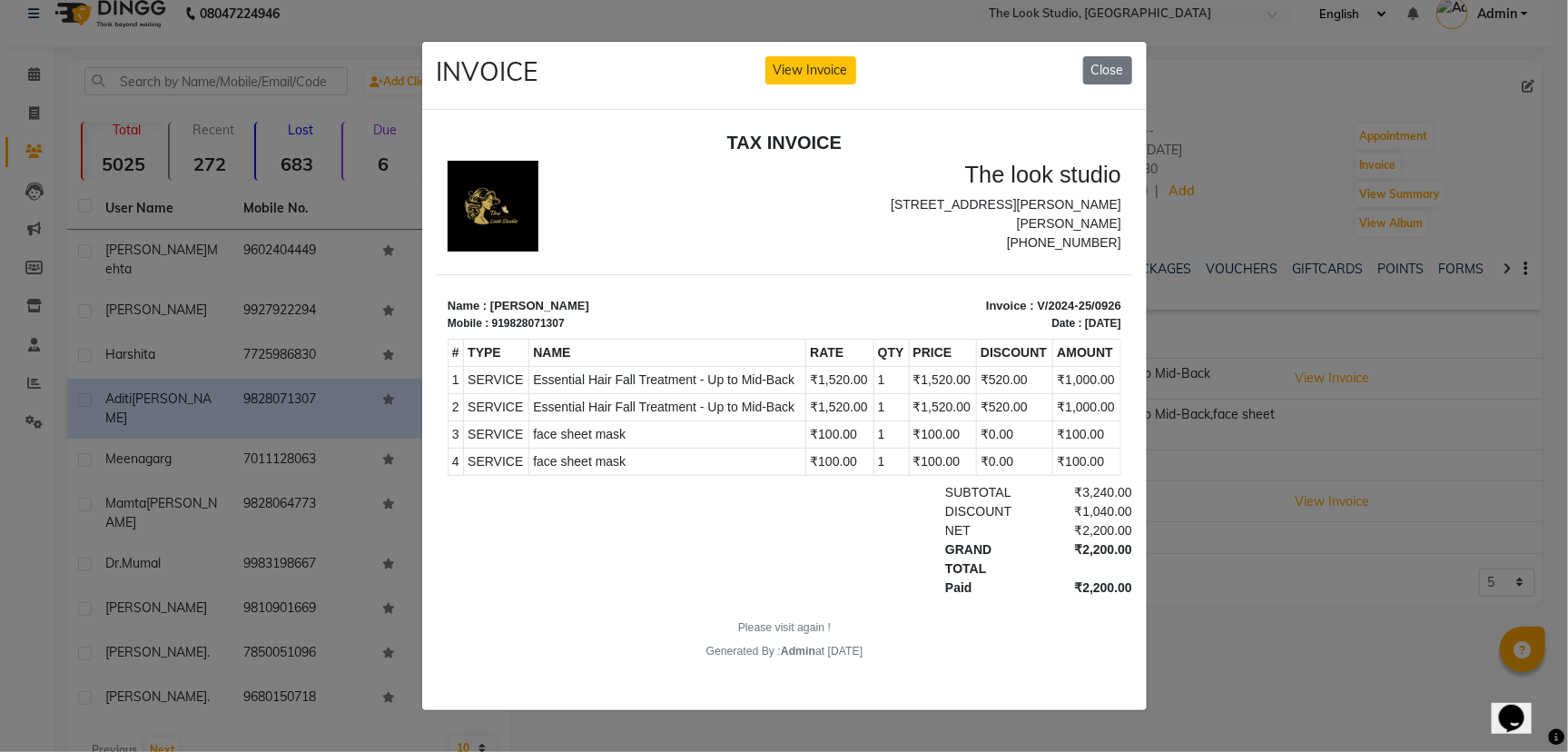
click at [1275, 408] on ngb-modal-window "INVOICE View Invoice Close" at bounding box center [784, 376] width 1568 height 752
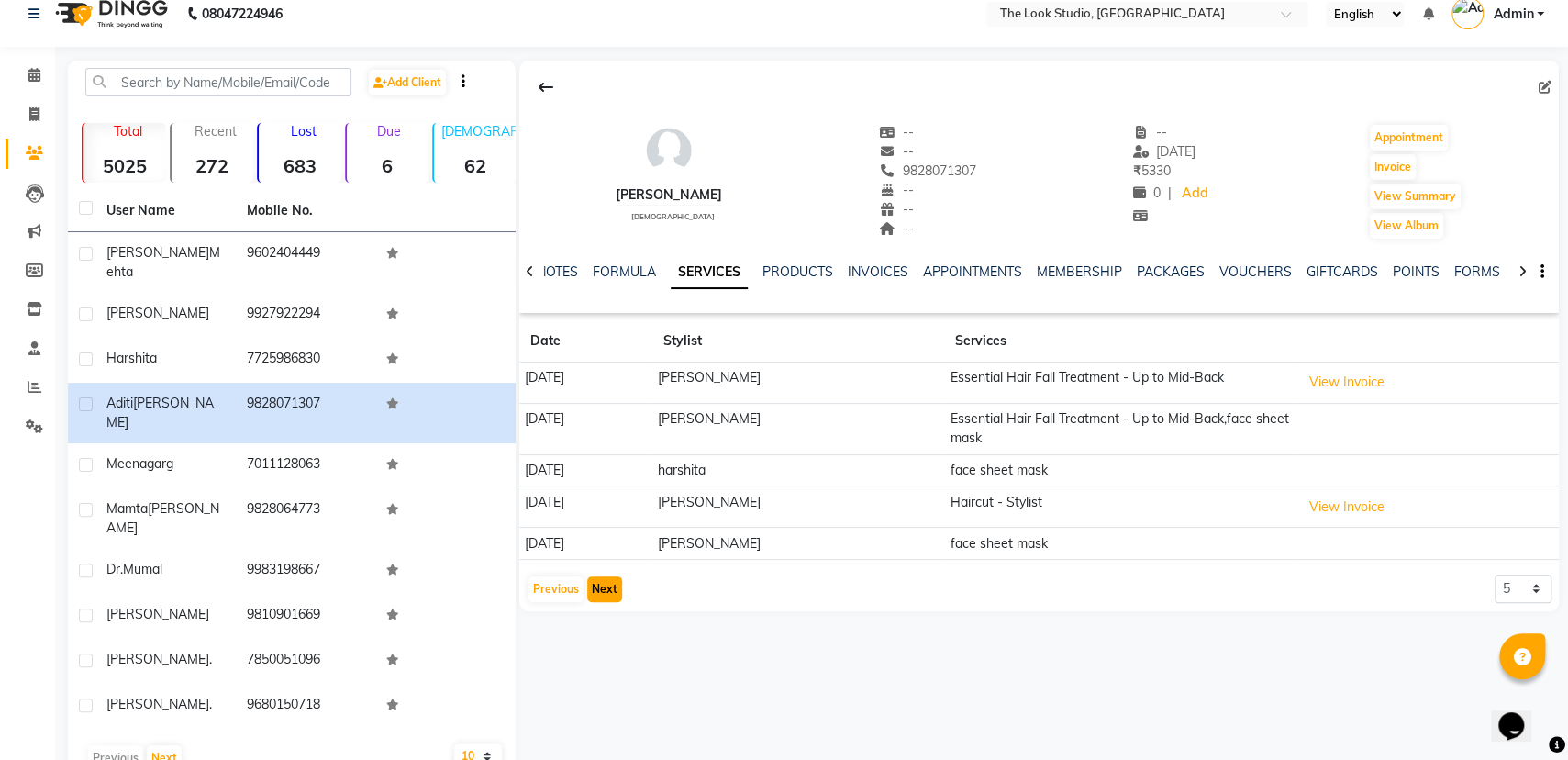
click at [597, 588] on button "Next" at bounding box center [605, 589] width 35 height 26
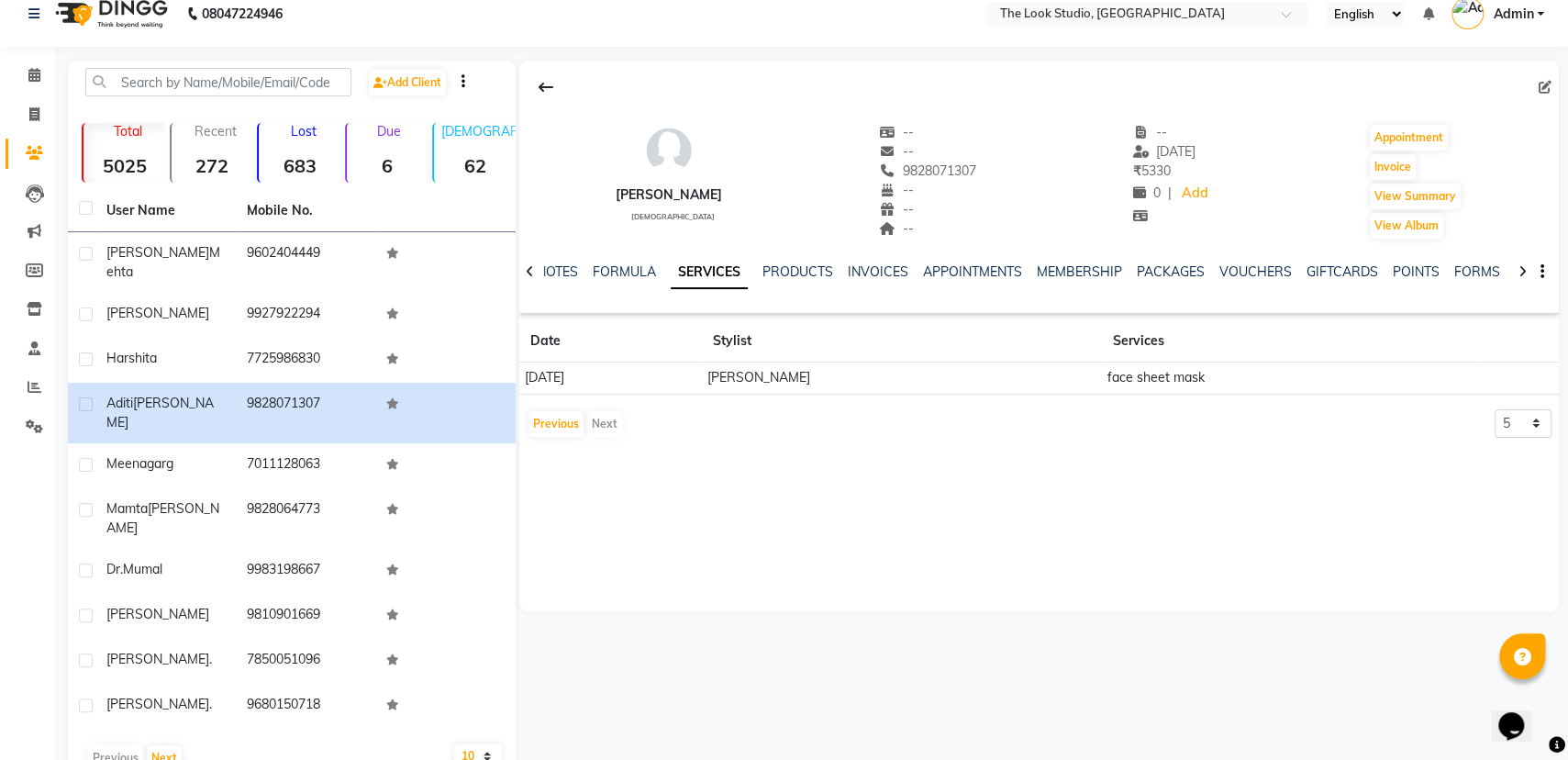
click at [1155, 378] on td "face sheet mask" at bounding box center [1291, 379] width 381 height 32
drag, startPoint x: 614, startPoint y: 426, endPoint x: 586, endPoint y: 422, distance: 28.3
click at [601, 425] on div "Previous Next" at bounding box center [575, 424] width 97 height 30
click at [565, 422] on button "Previous" at bounding box center [556, 424] width 55 height 26
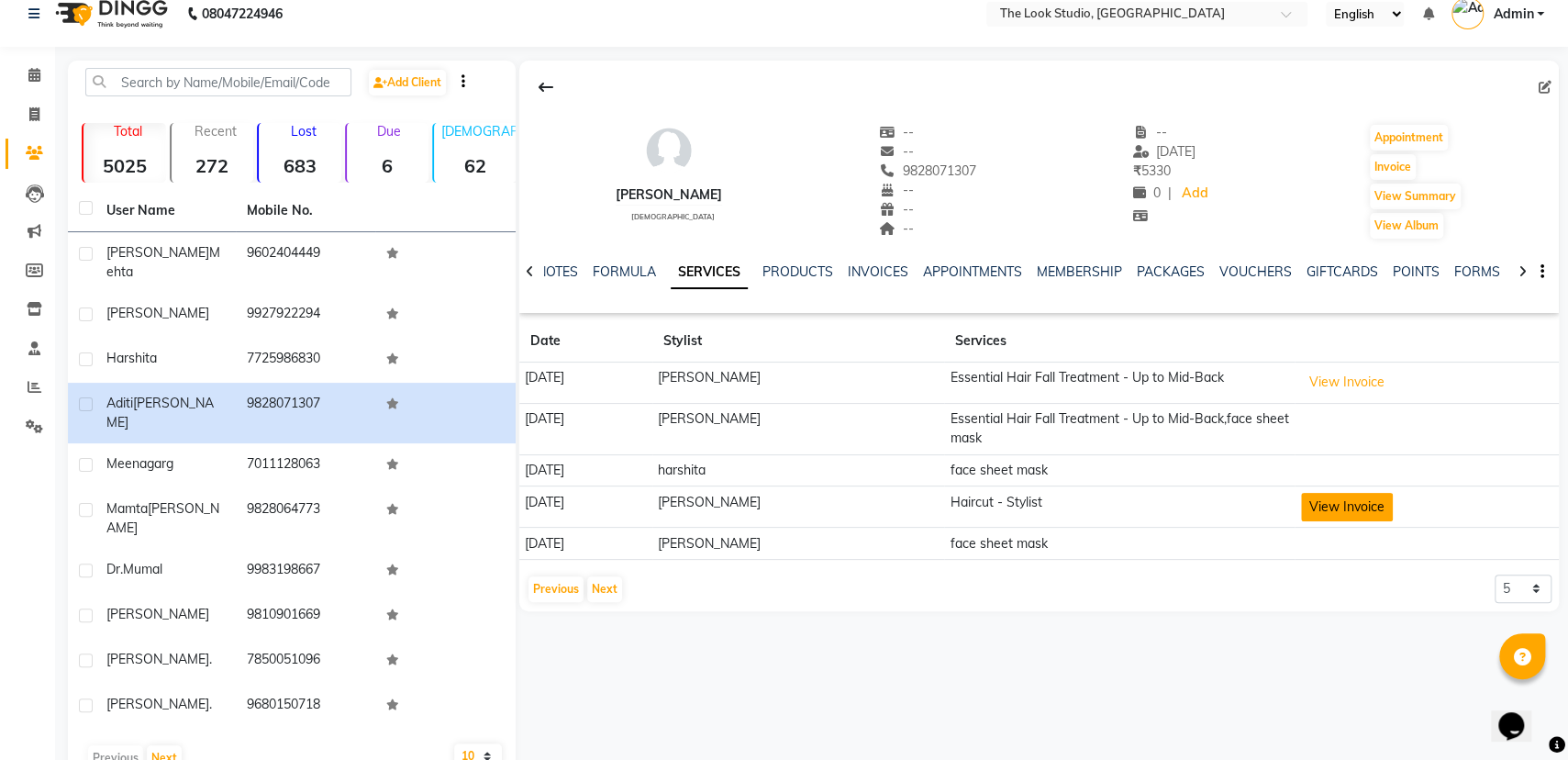
click at [1393, 507] on button "View Invoice" at bounding box center [1347, 508] width 91 height 29
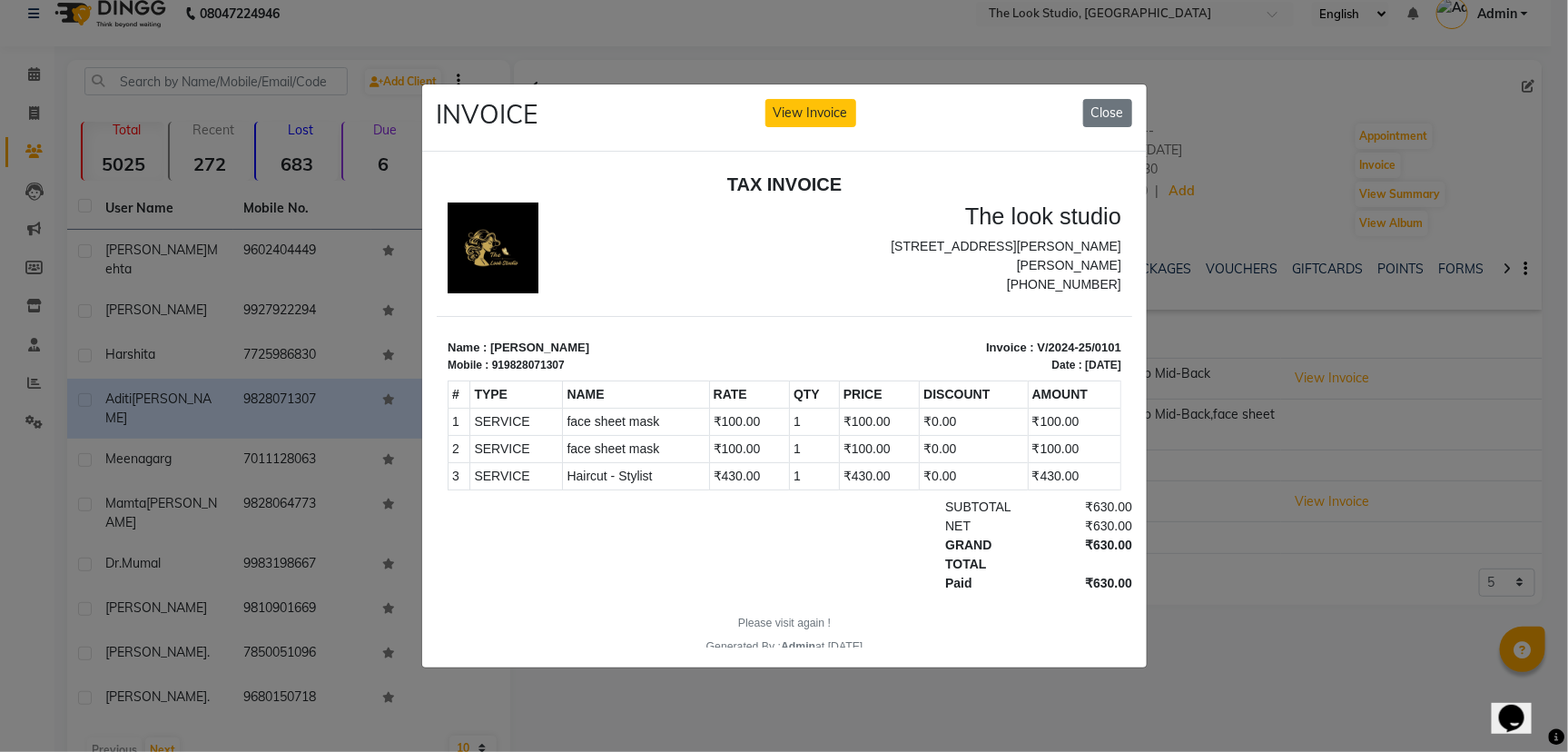
click at [1376, 501] on ngb-modal-window "INVOICE View Invoice Close" at bounding box center [784, 376] width 1568 height 752
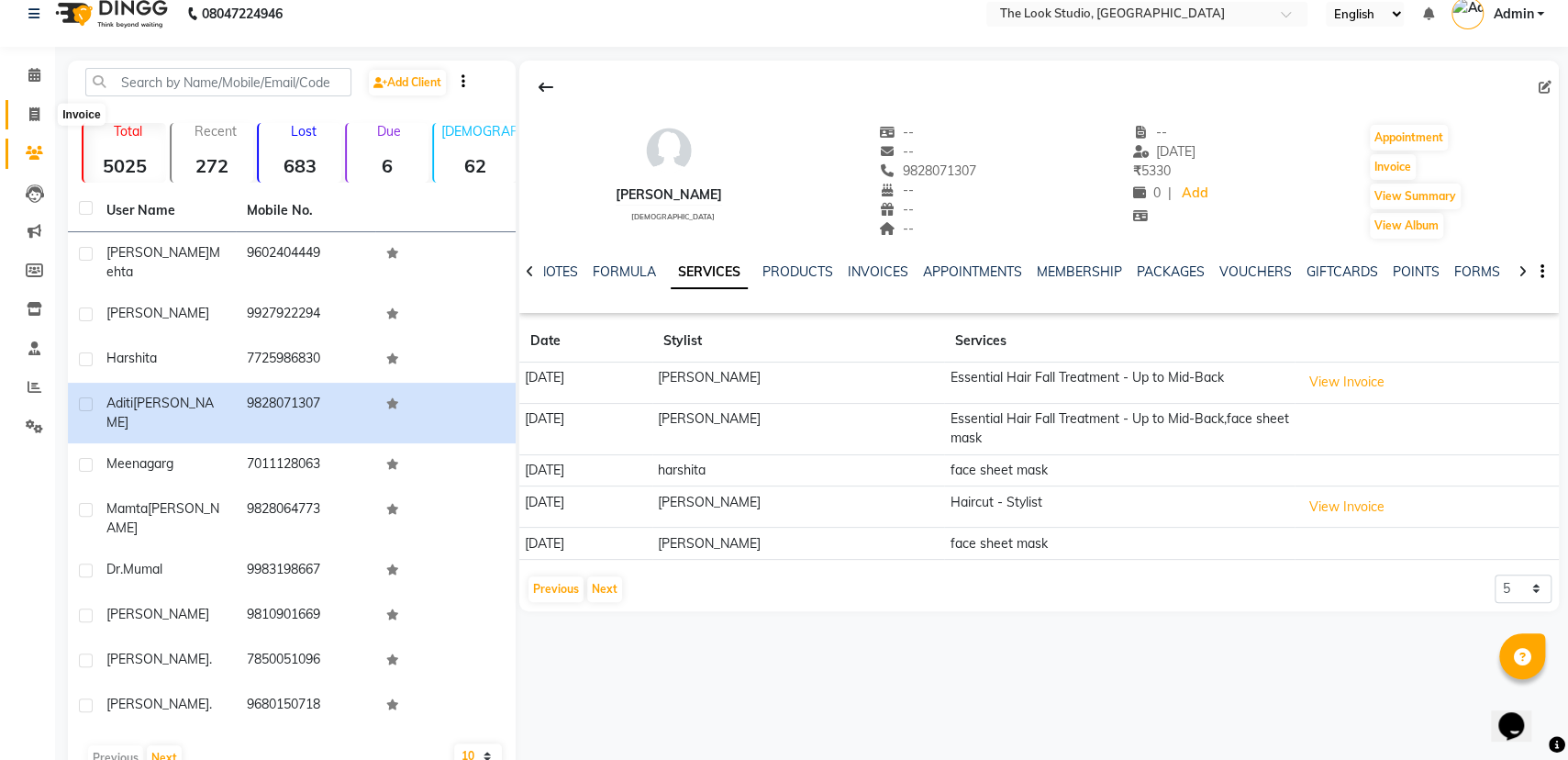
click at [33, 112] on icon at bounding box center [34, 114] width 10 height 13
select select "service"
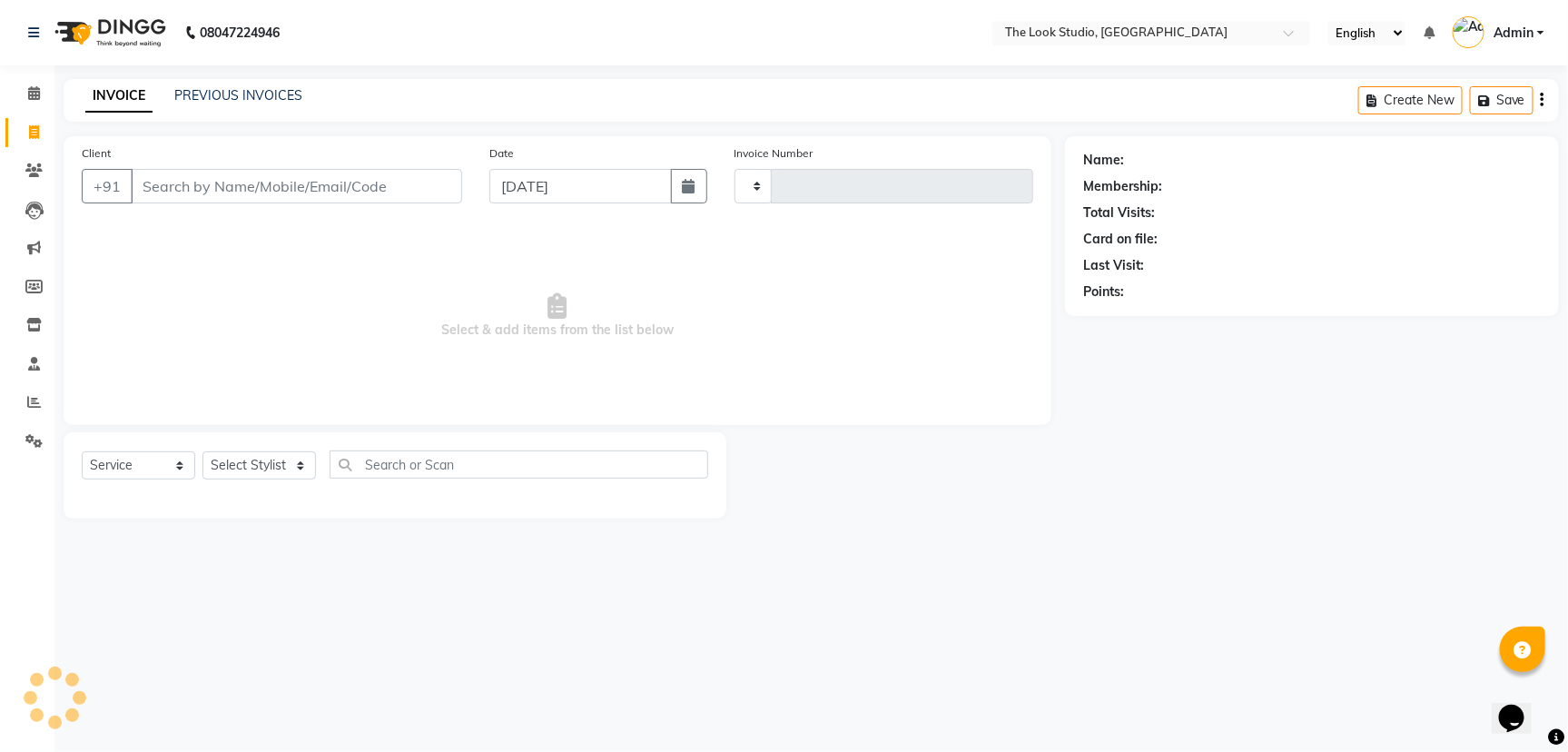
type input "0791"
select select "6149"
click at [28, 86] on span at bounding box center [34, 94] width 32 height 21
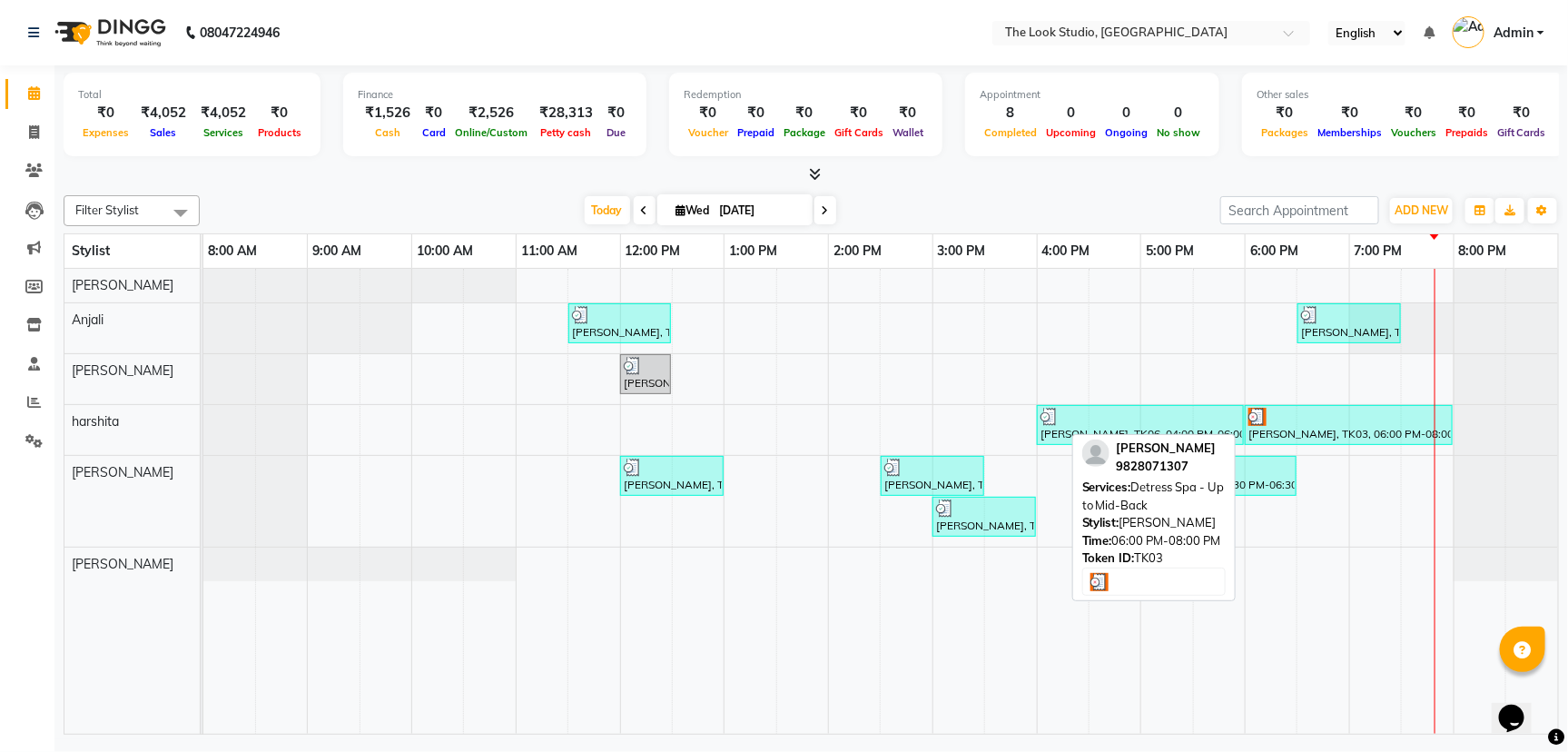
click at [1353, 425] on div "[PERSON_NAME], TK03, 06:00 PM-08:00 PM, Detress Spa - Up to Mid-Back" at bounding box center [1348, 425] width 204 height 35
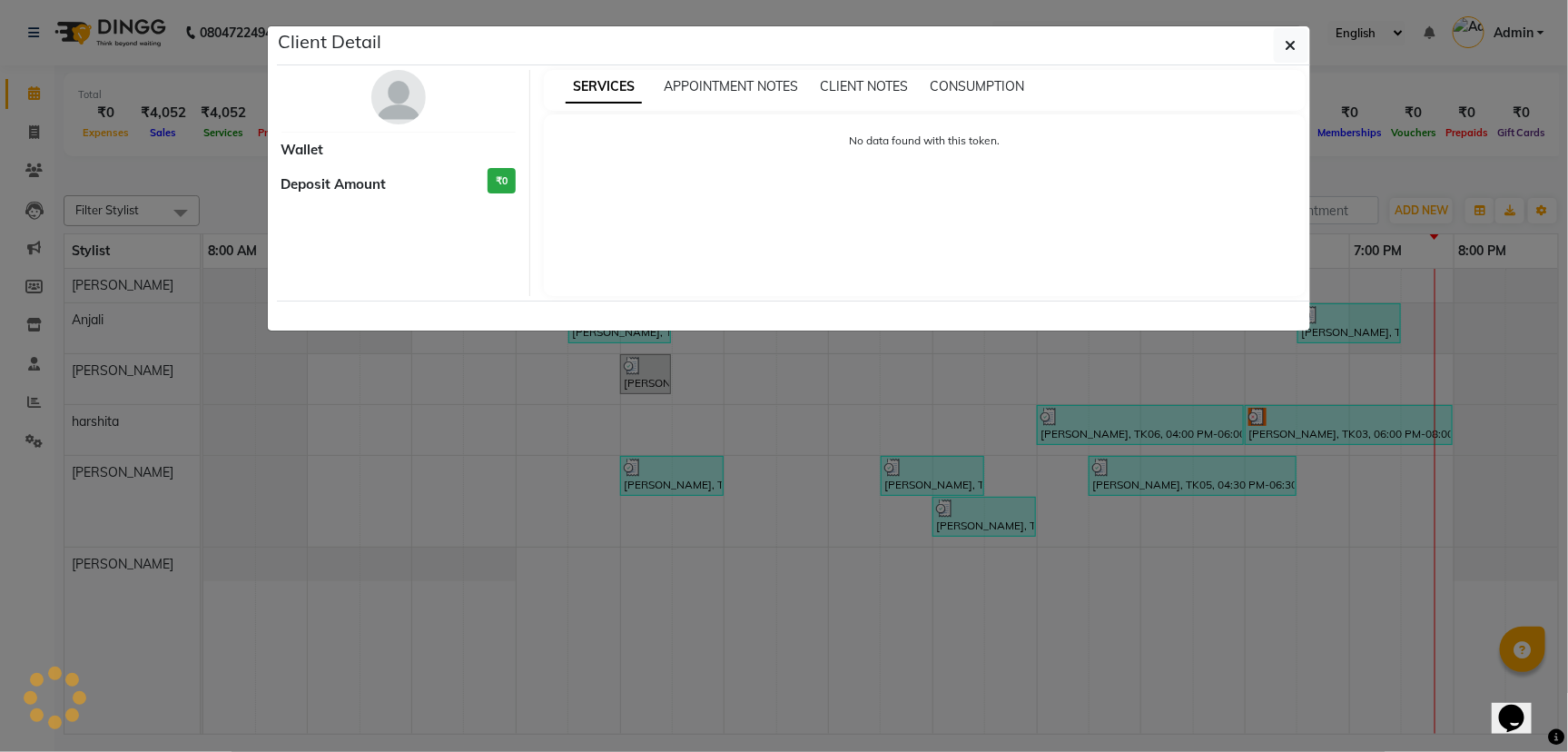
select select "3"
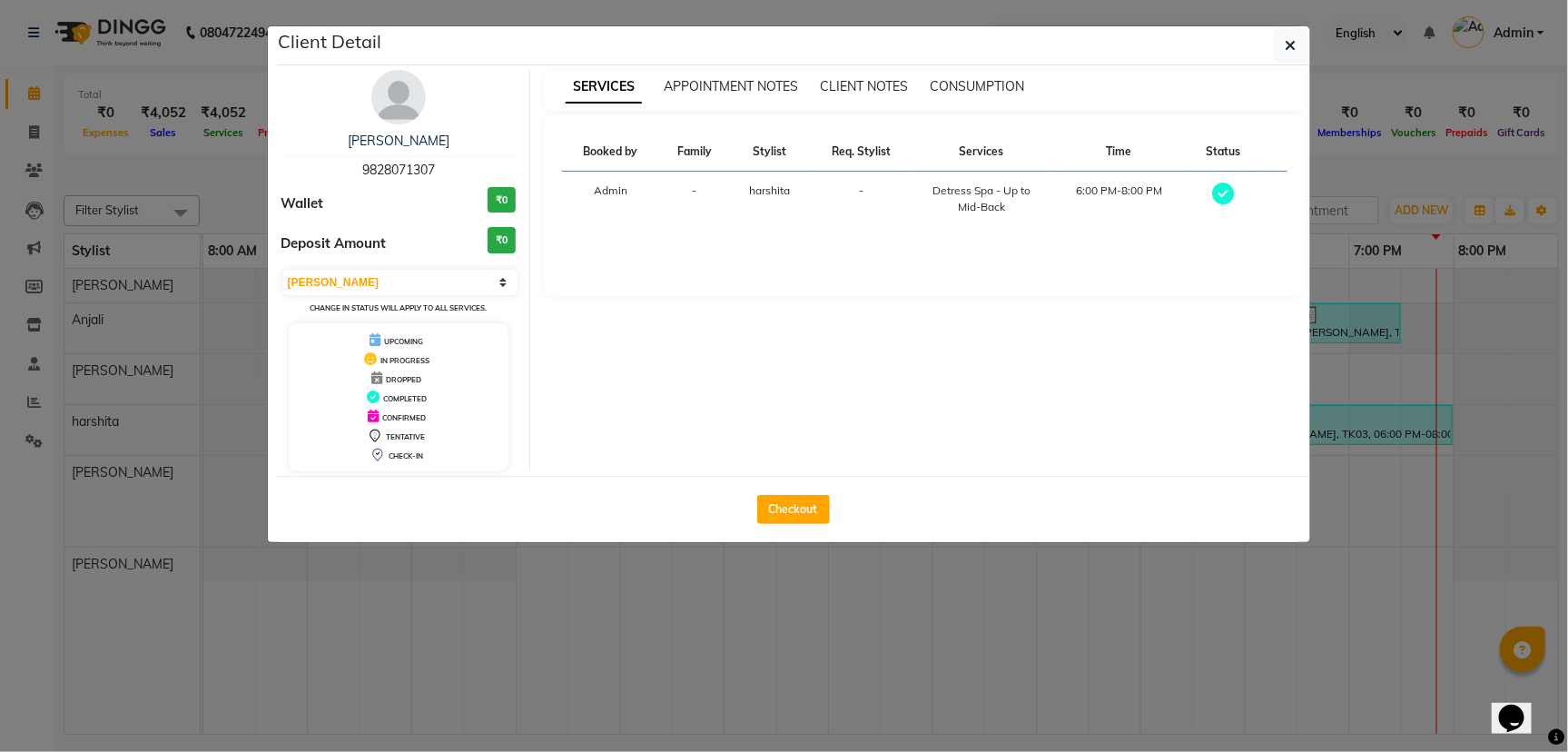
click at [1370, 418] on ngb-modal-window "Client Detail [PERSON_NAME] 9828071307 Wallet ₹0 Deposit Amount ₹0 Select MARK …" at bounding box center [784, 376] width 1568 height 752
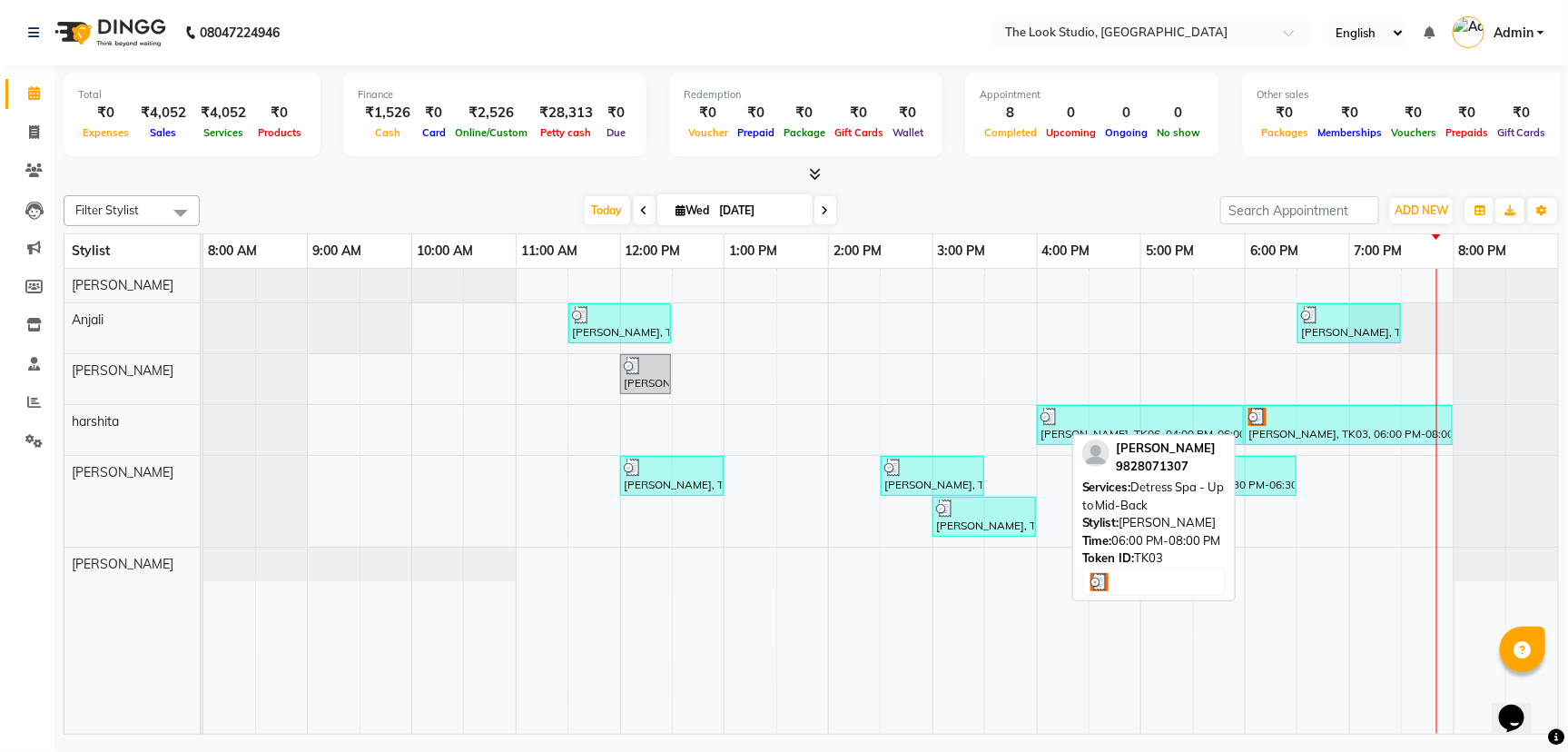
click at [1331, 422] on div at bounding box center [1348, 417] width 201 height 18
select select "3"
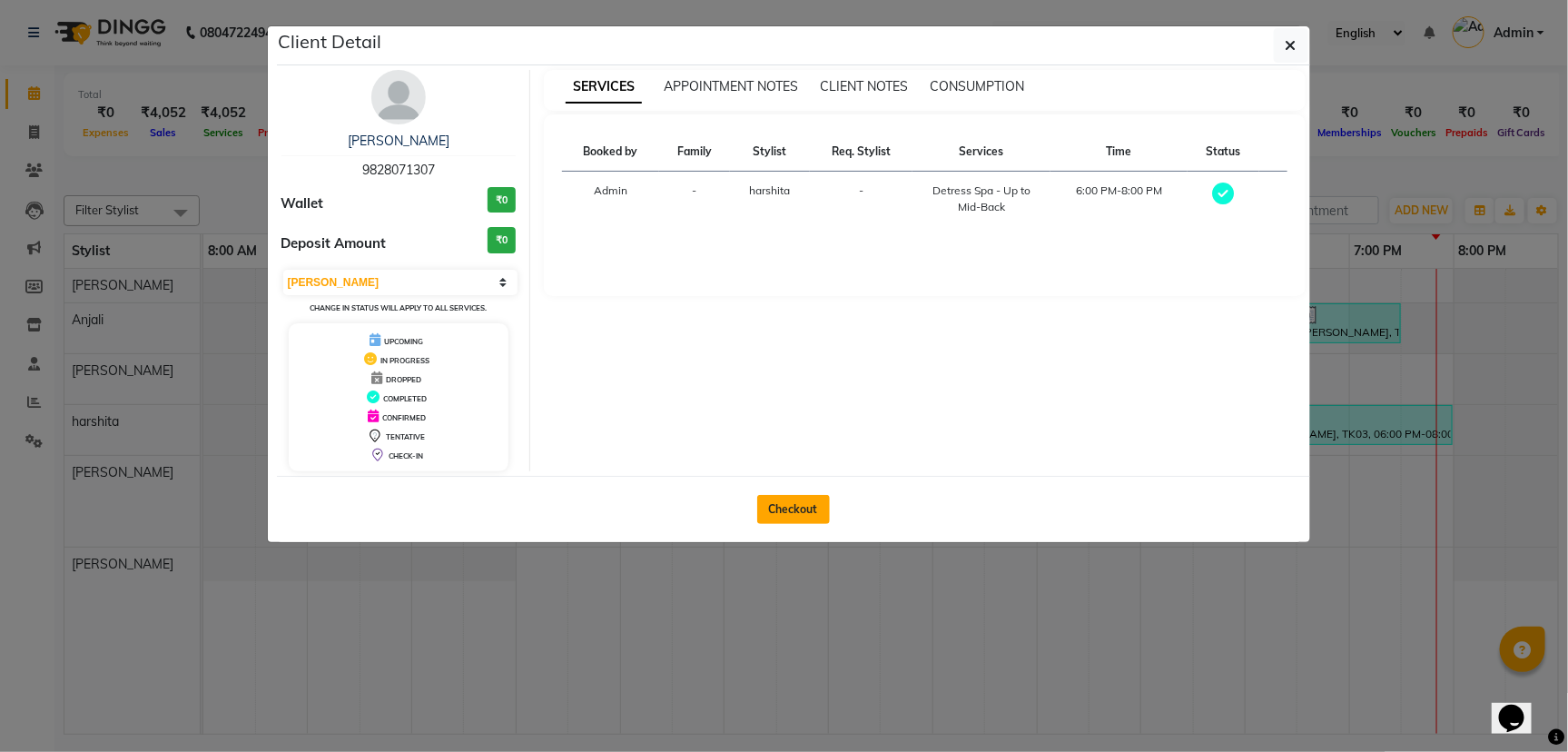
click at [803, 502] on button "Checkout" at bounding box center [793, 509] width 73 height 29
select select "6149"
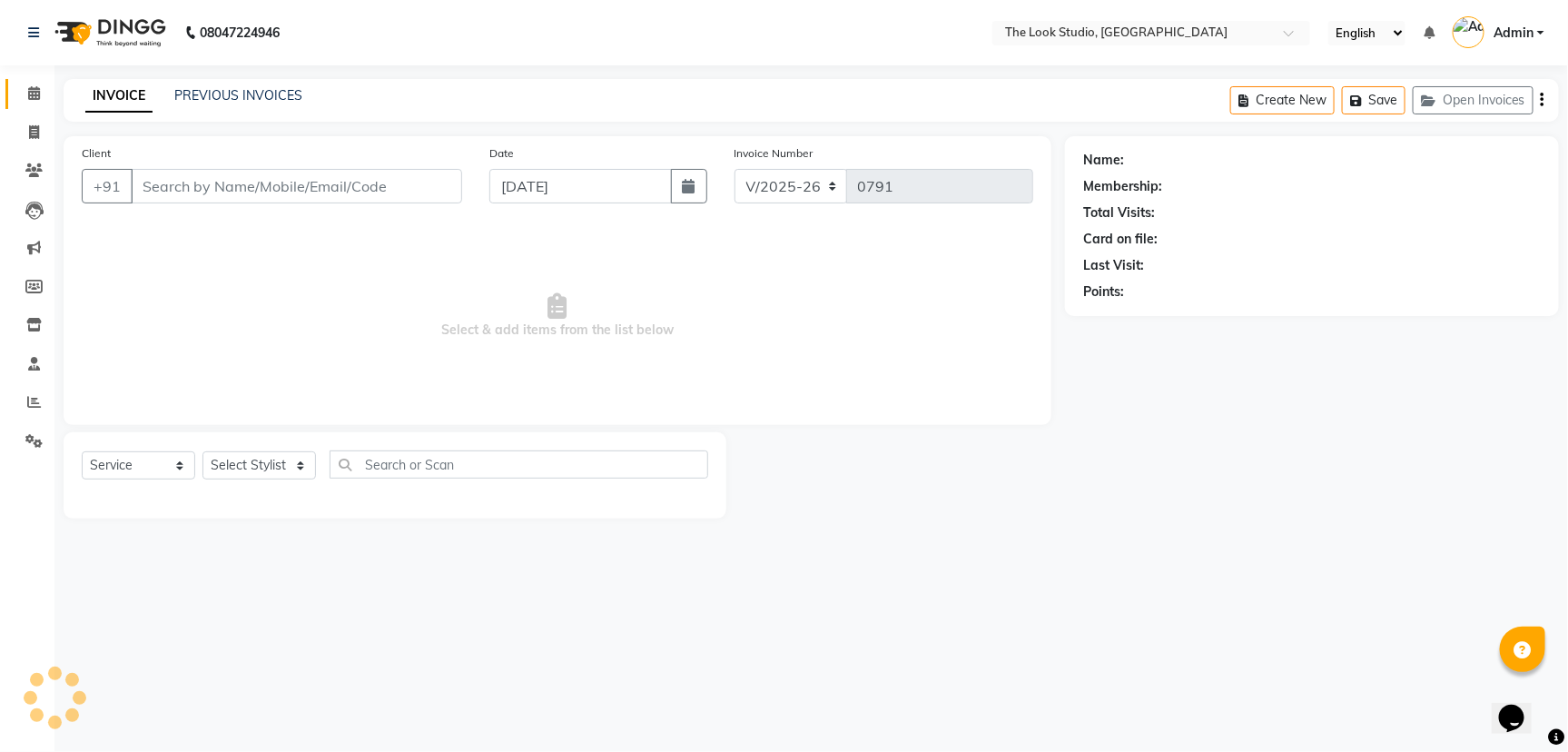
select select "product"
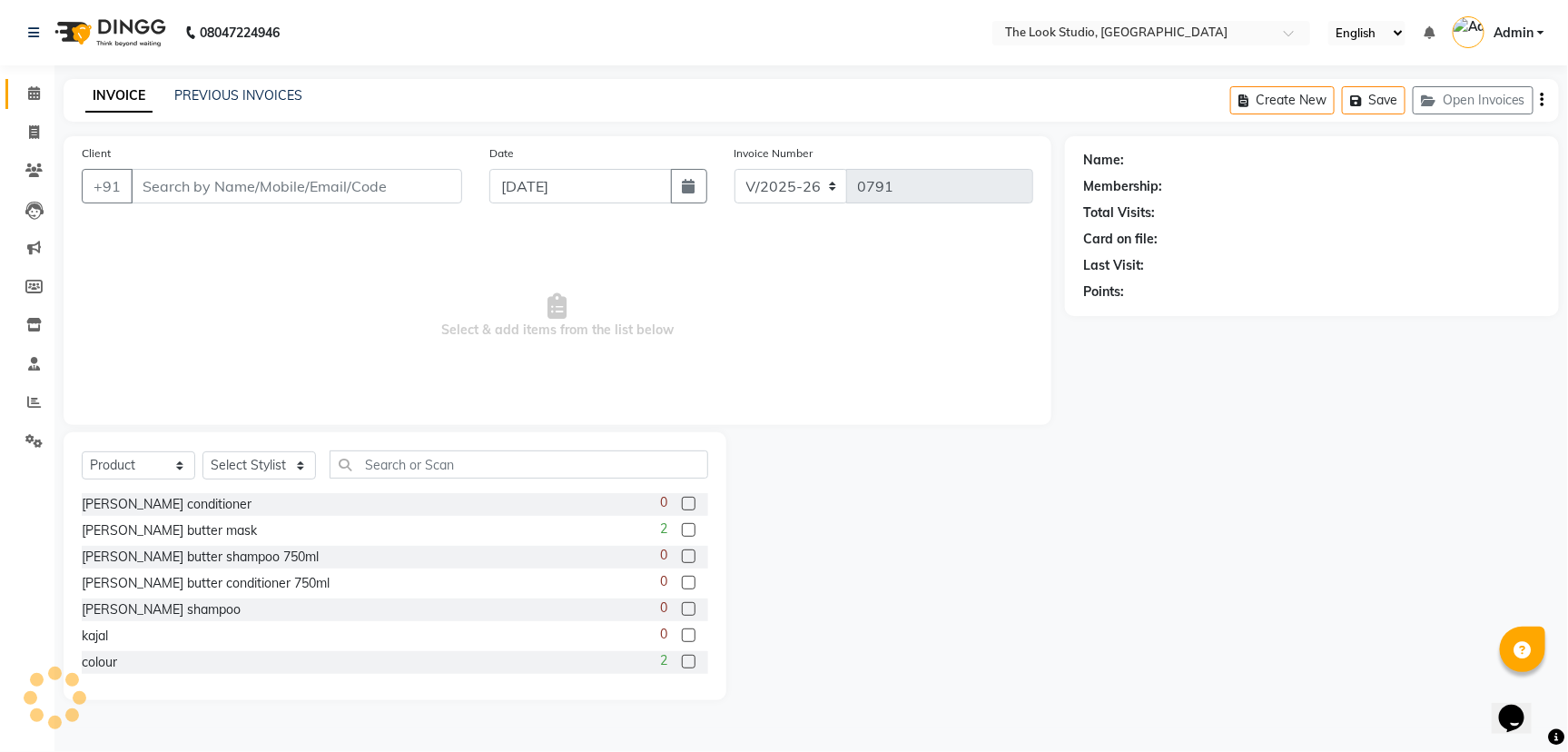
type input "9828071307"
select select "53766"
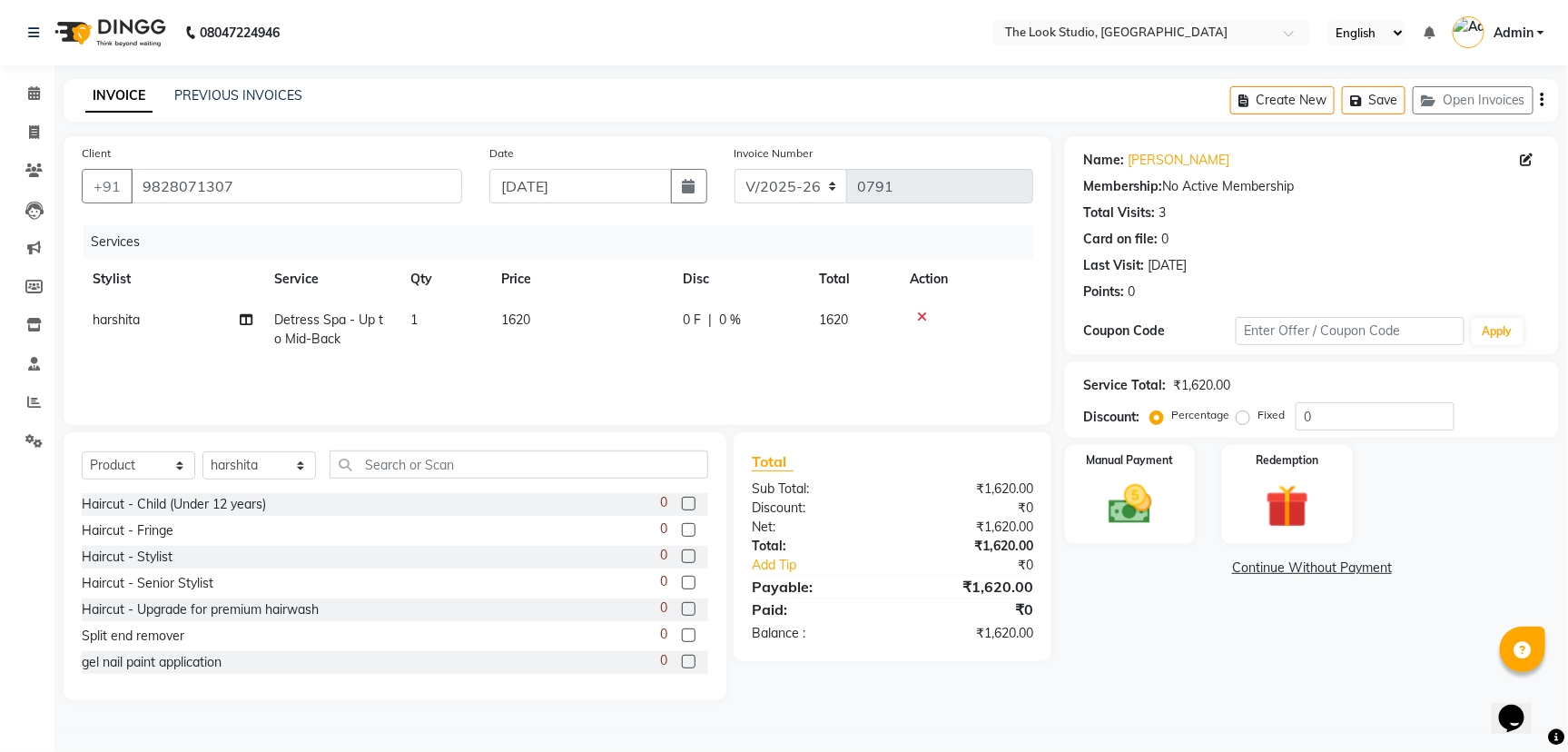
click at [253, 320] on td "harshita" at bounding box center [172, 330] width 182 height 60
select select "53766"
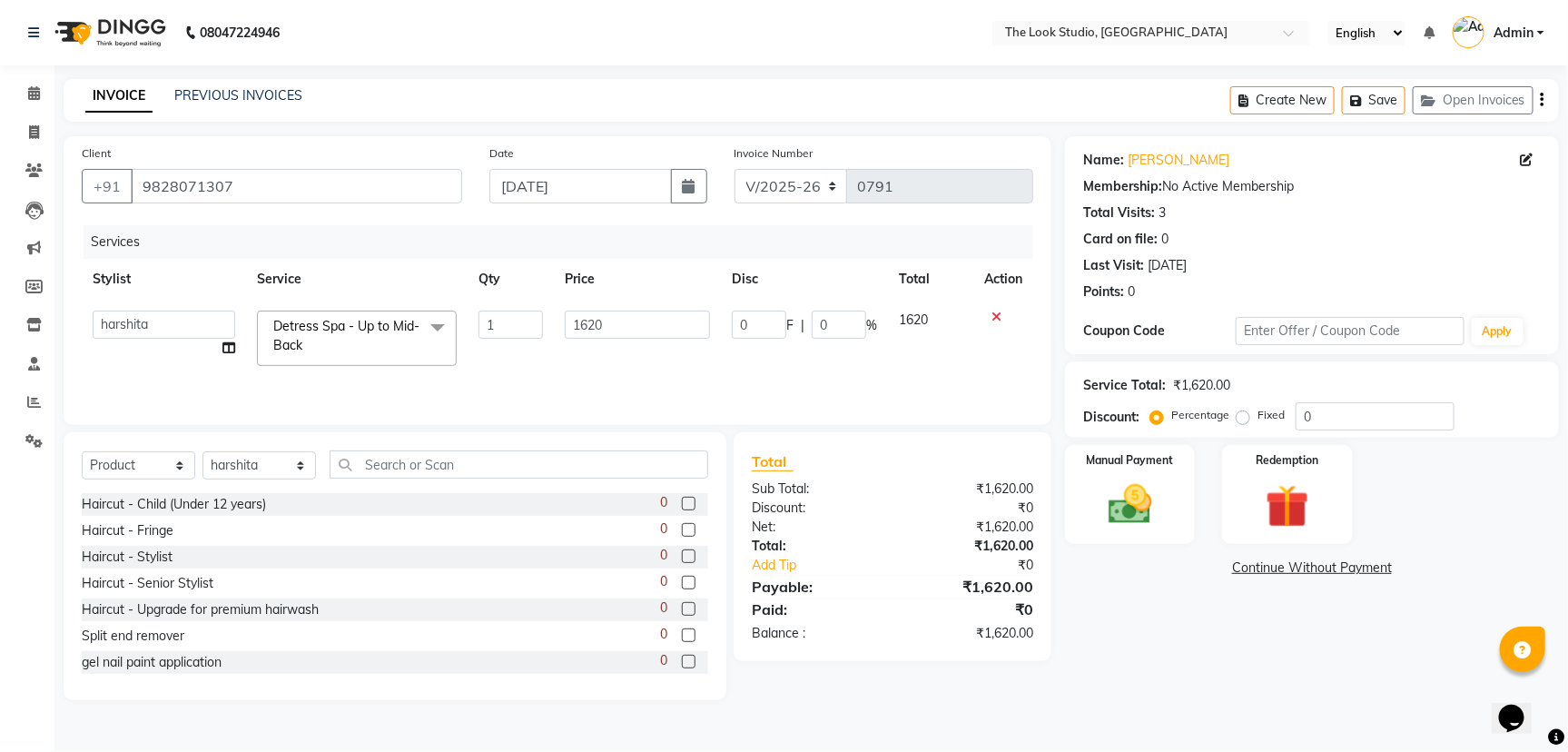
click at [326, 328] on span "Detress Spa - Up to Mid-Back" at bounding box center [346, 335] width 146 height 36
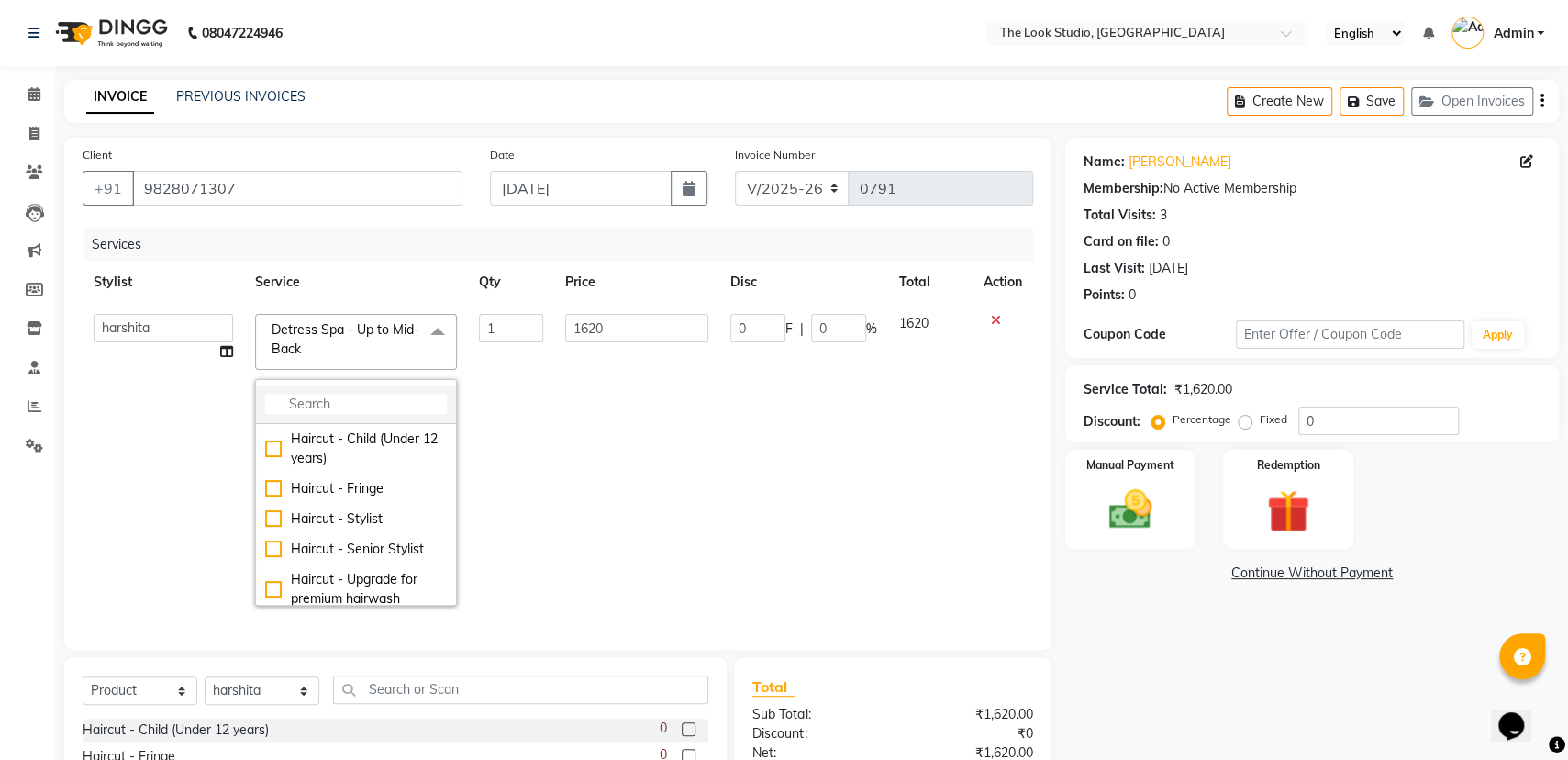
click at [370, 398] on input "multiselect-search" at bounding box center [356, 404] width 182 height 19
click at [350, 545] on div "Haircut - Senior Stylist" at bounding box center [356, 550] width 182 height 19
checkbox input "true"
checkbox input "false"
type input "780"
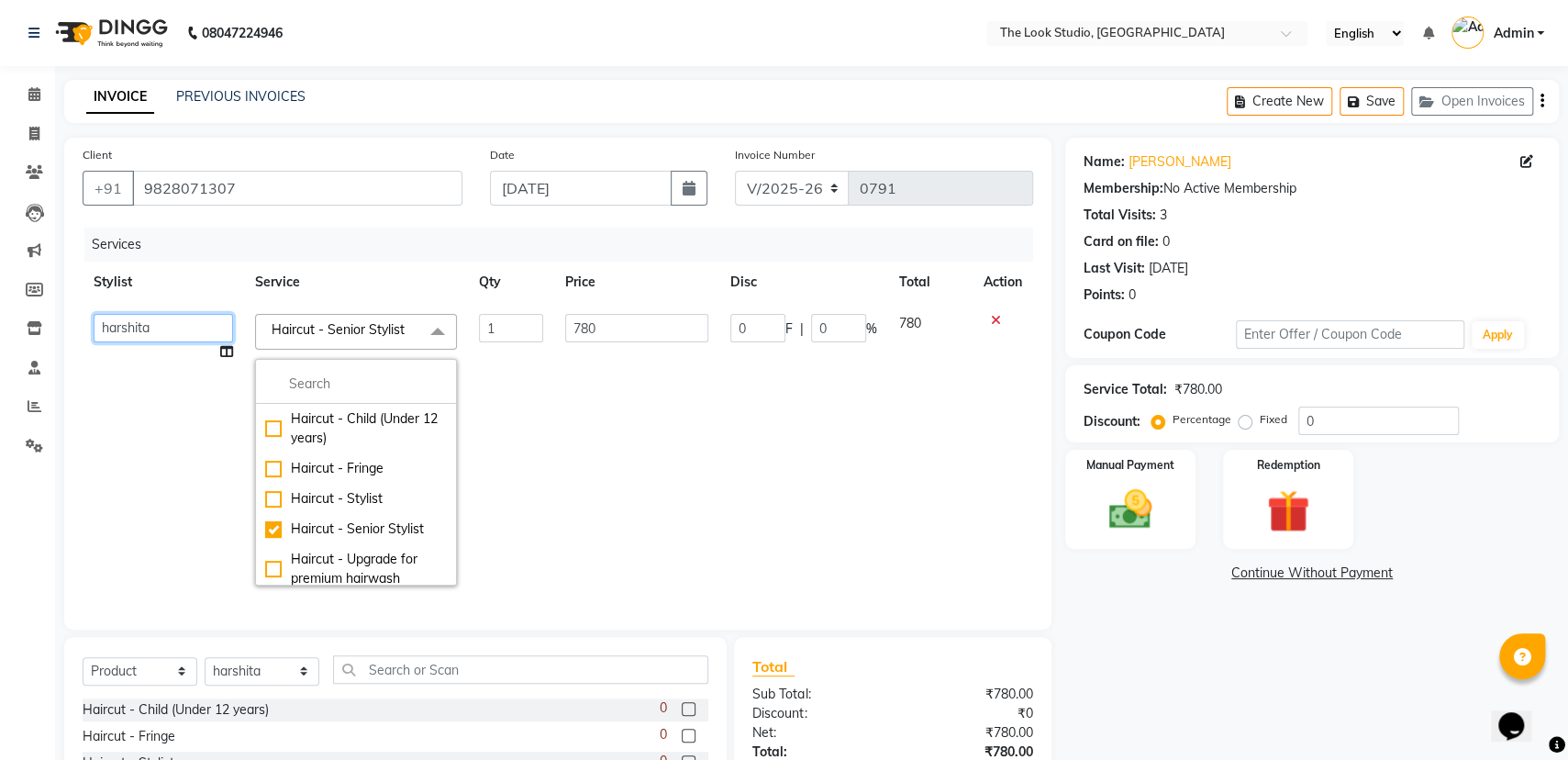
click at [199, 327] on select "[PERSON_NAME] [PERSON_NAME] [PERSON_NAME] [PERSON_NAME] [PERSON_NAME] [PERSON_N…" at bounding box center [163, 329] width 139 height 29
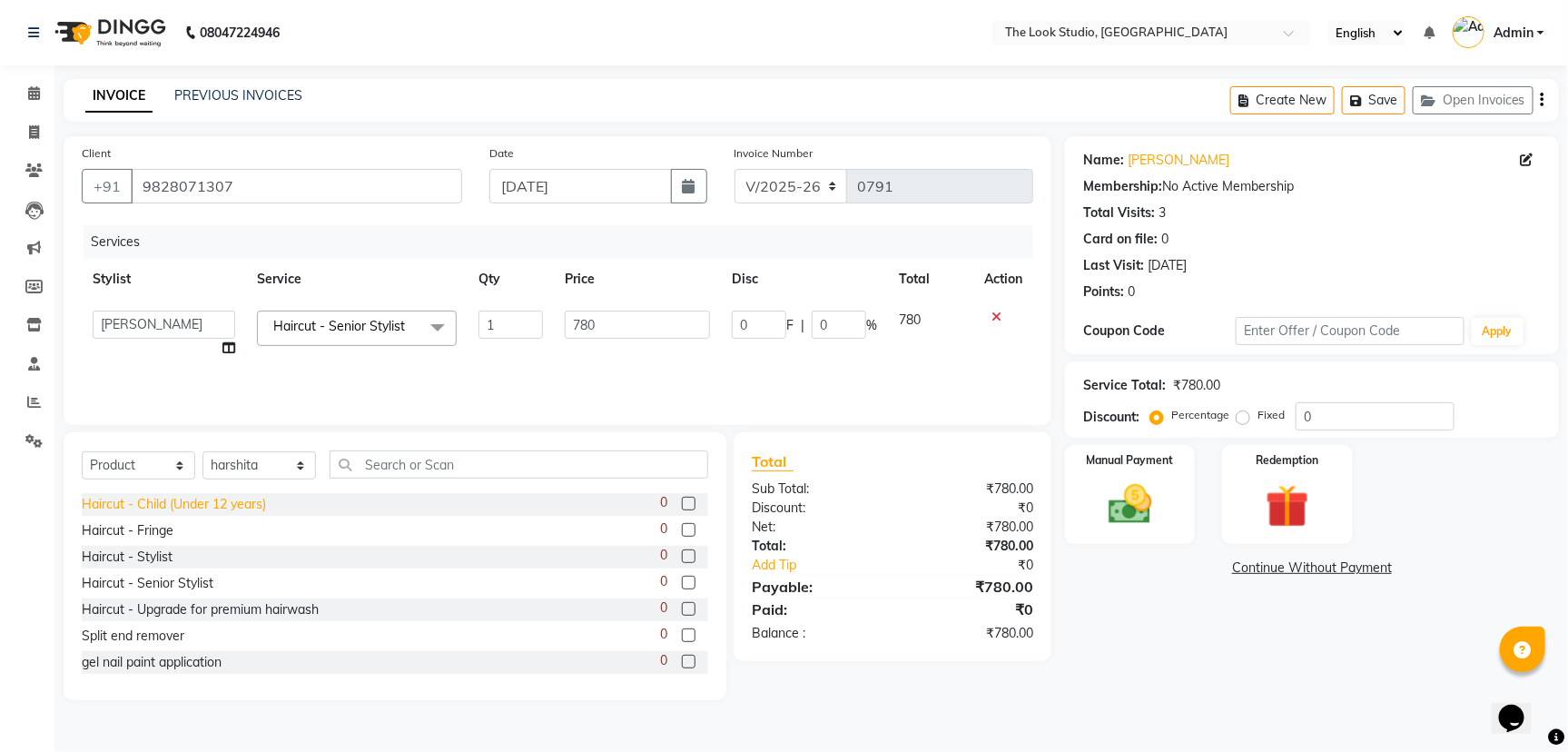
select select "45010"
click at [133, 462] on select "Select Service Product Membership Package Voucher Prepaid Gift Card" at bounding box center [139, 466] width 113 height 28
select select "service"
click at [82, 451] on select "Select Service Product Membership Package Voucher Prepaid Gift Card" at bounding box center [139, 466] width 113 height 28
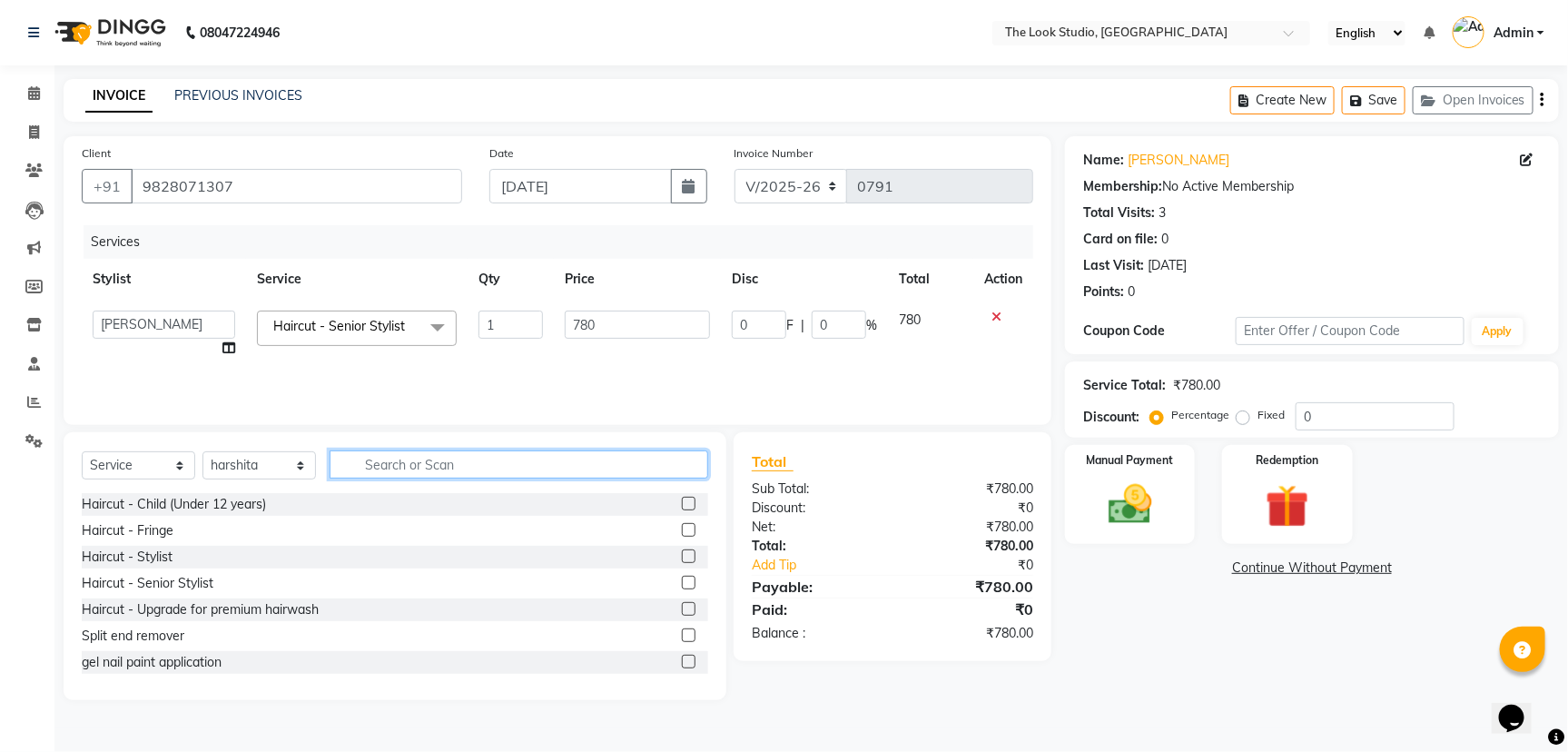
click at [388, 458] on input "text" at bounding box center [519, 465] width 379 height 28
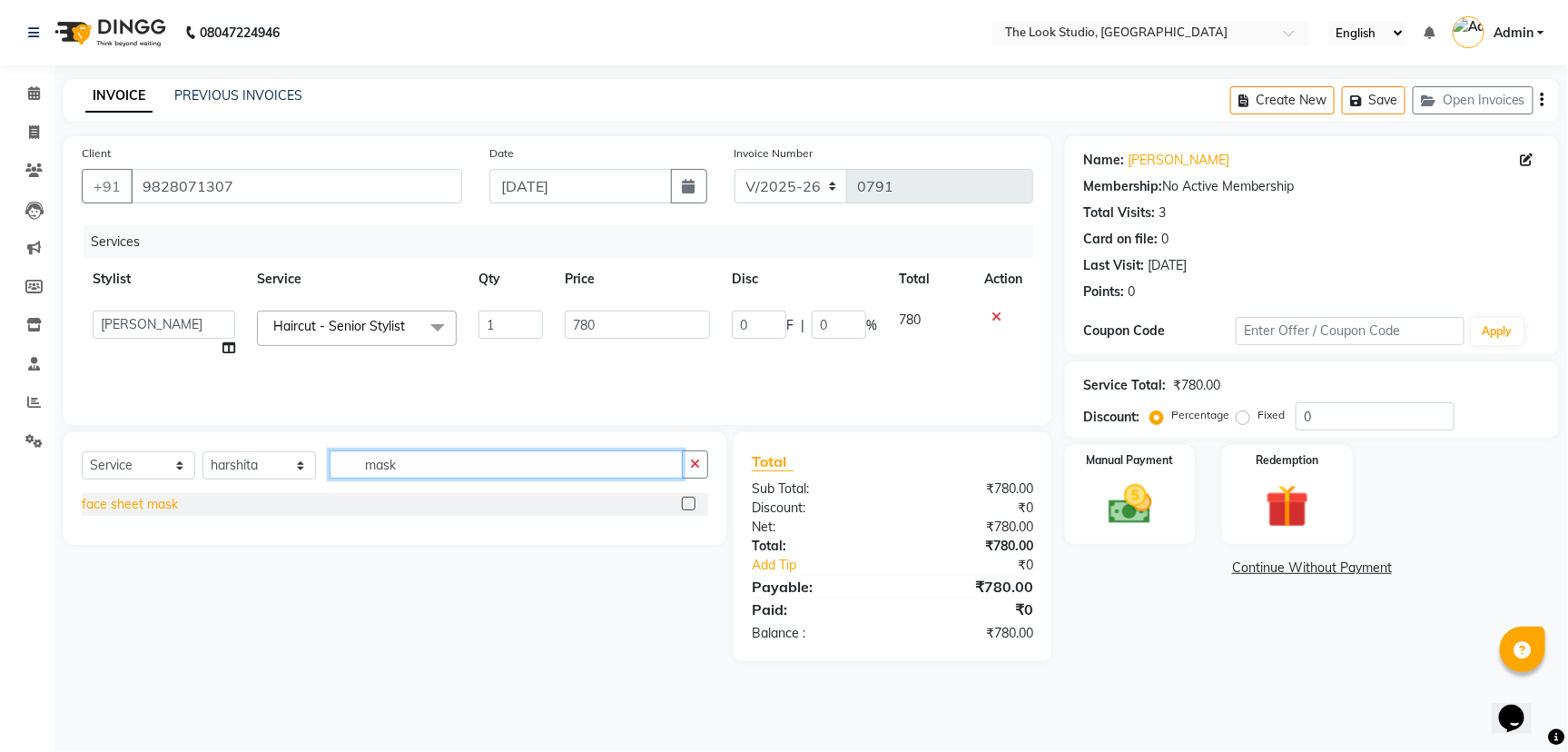
type input "mask"
click at [155, 497] on div "face sheet mask" at bounding box center [130, 504] width 96 height 19
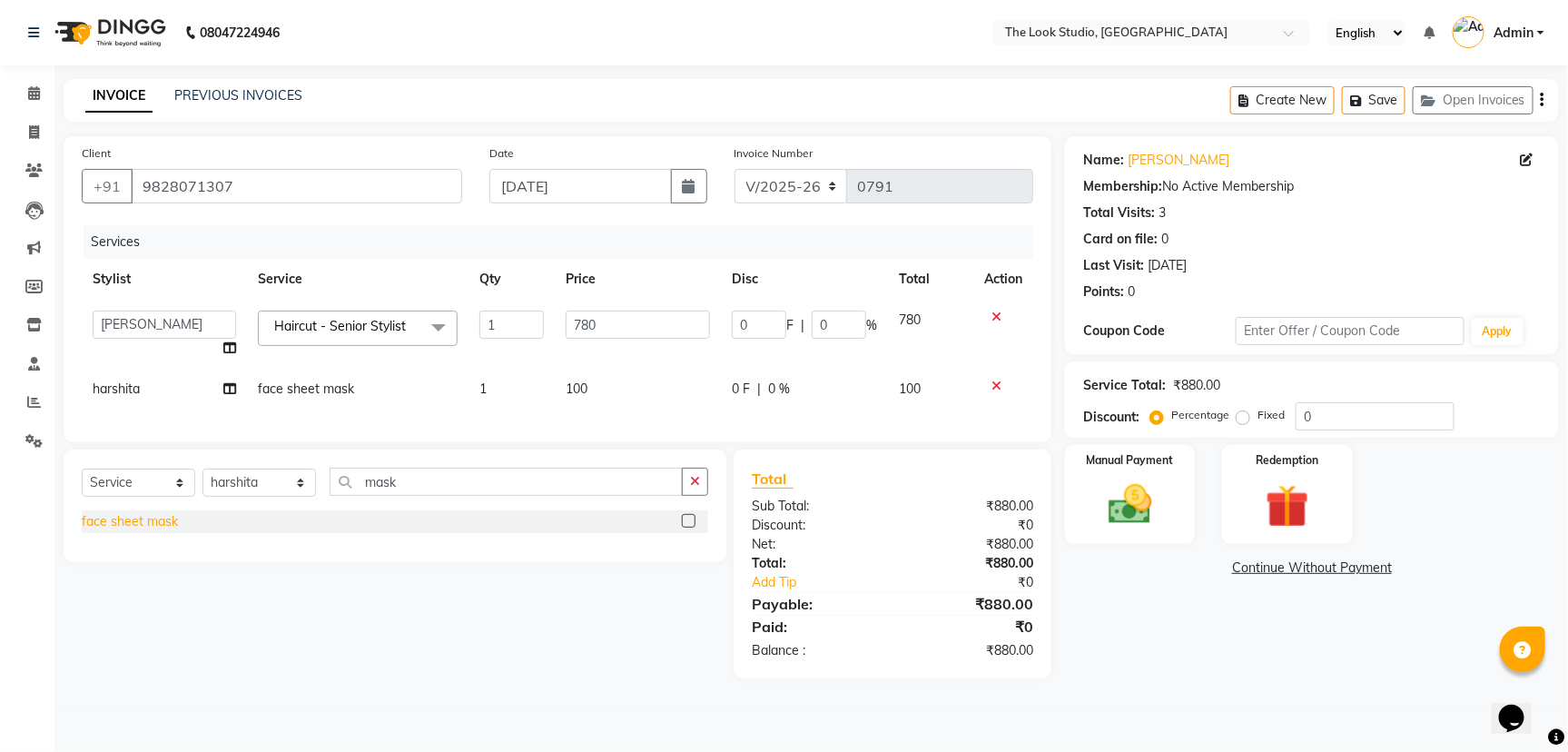
click at [149, 531] on div "face sheet mask" at bounding box center [130, 522] width 96 height 19
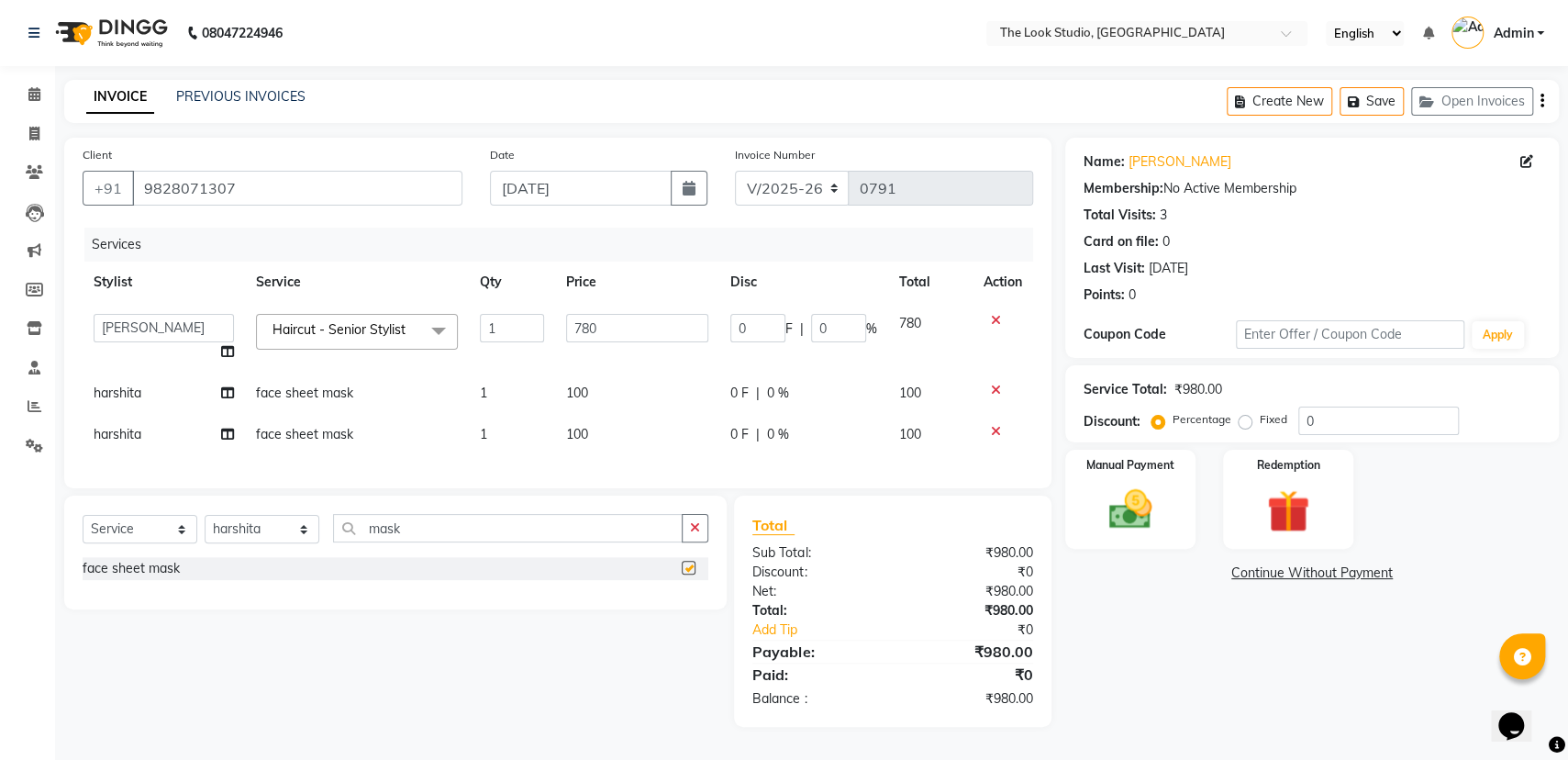
checkbox input "false"
click at [837, 329] on input "0" at bounding box center [839, 329] width 55 height 29
click at [834, 328] on input "0" at bounding box center [839, 329] width 55 height 29
type input "30"
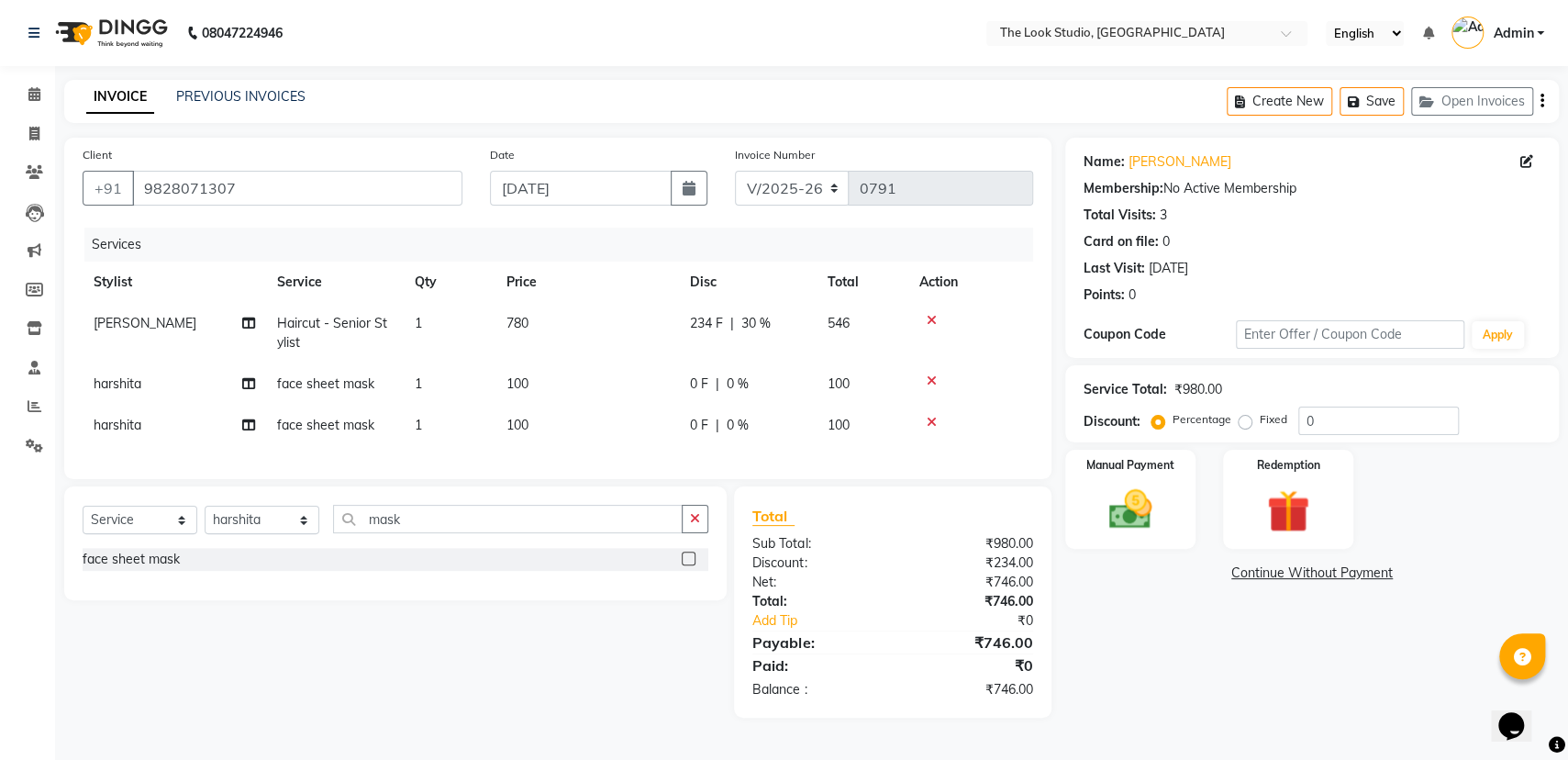
click at [834, 358] on tr "[PERSON_NAME] Haircut - Senior Stylist 1 780 234 F | 30 % 546" at bounding box center [558, 333] width 950 height 61
click at [608, 89] on div "INVOICE PREVIOUS INVOICES Create New Save Open Invoices" at bounding box center [811, 101] width 1495 height 43
click at [26, 90] on span at bounding box center [34, 95] width 32 height 21
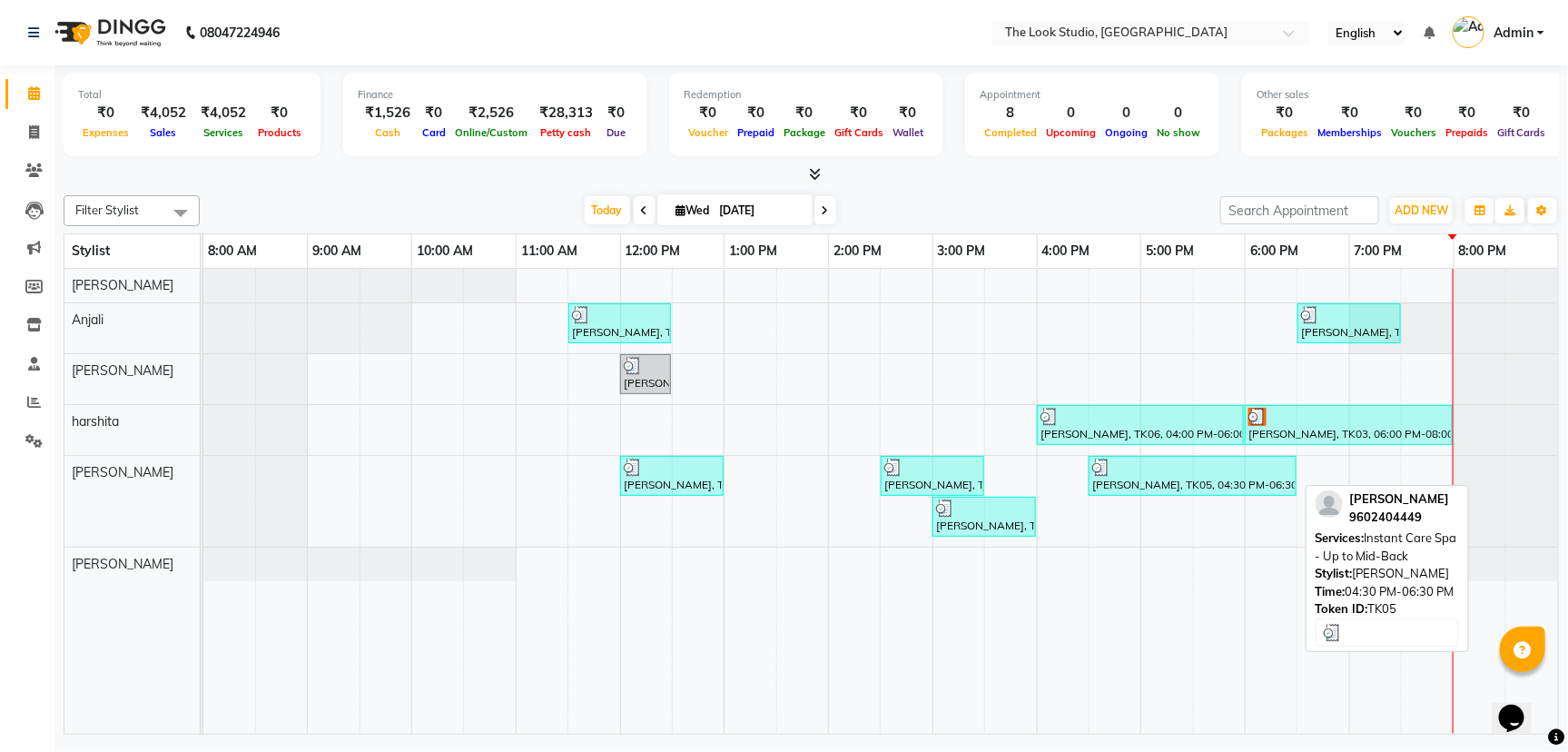
click at [1157, 486] on div "[PERSON_NAME], TK05, 04:30 PM-06:30 PM, Instant Care Spa - Up to Mid-Back" at bounding box center [1192, 476] width 204 height 35
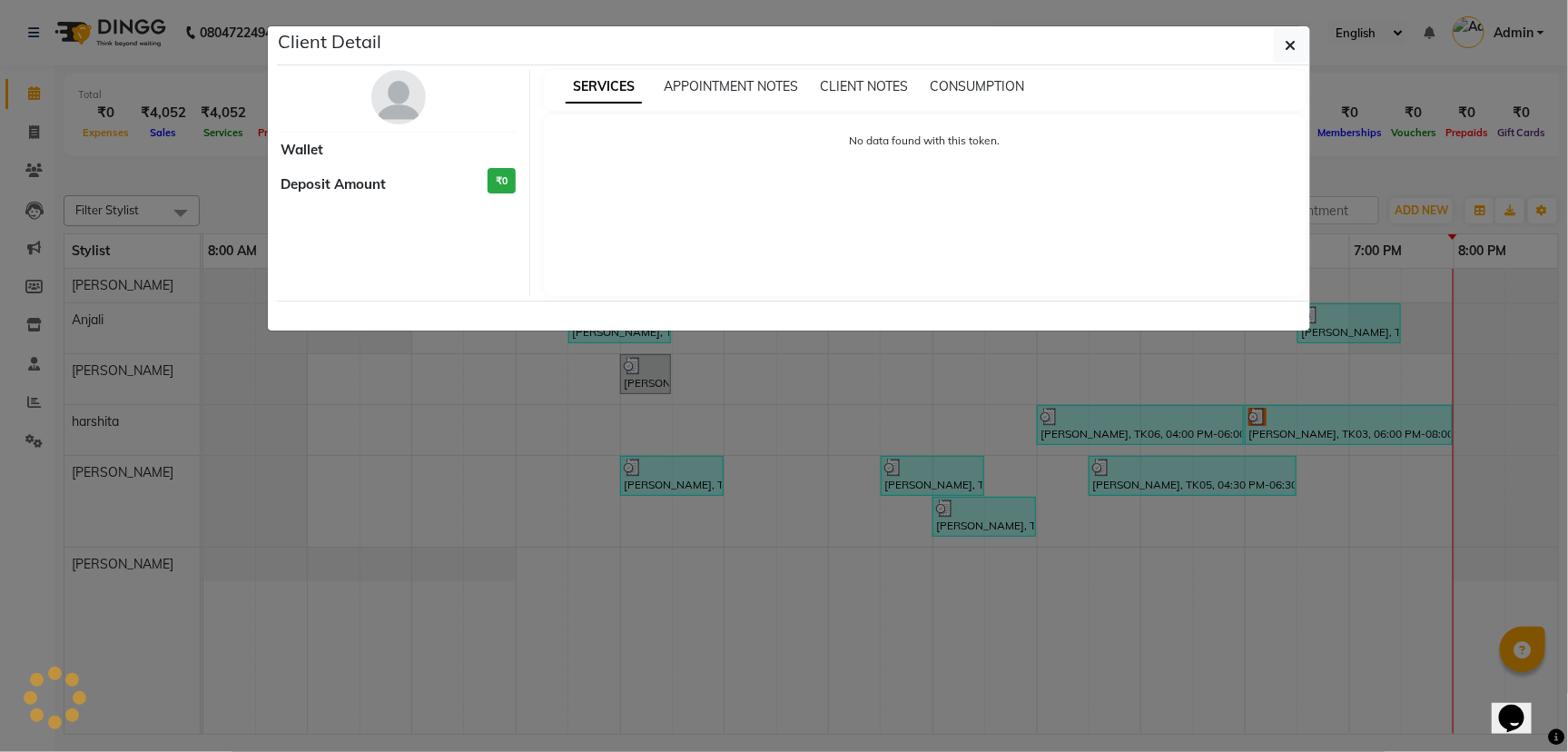
select select "3"
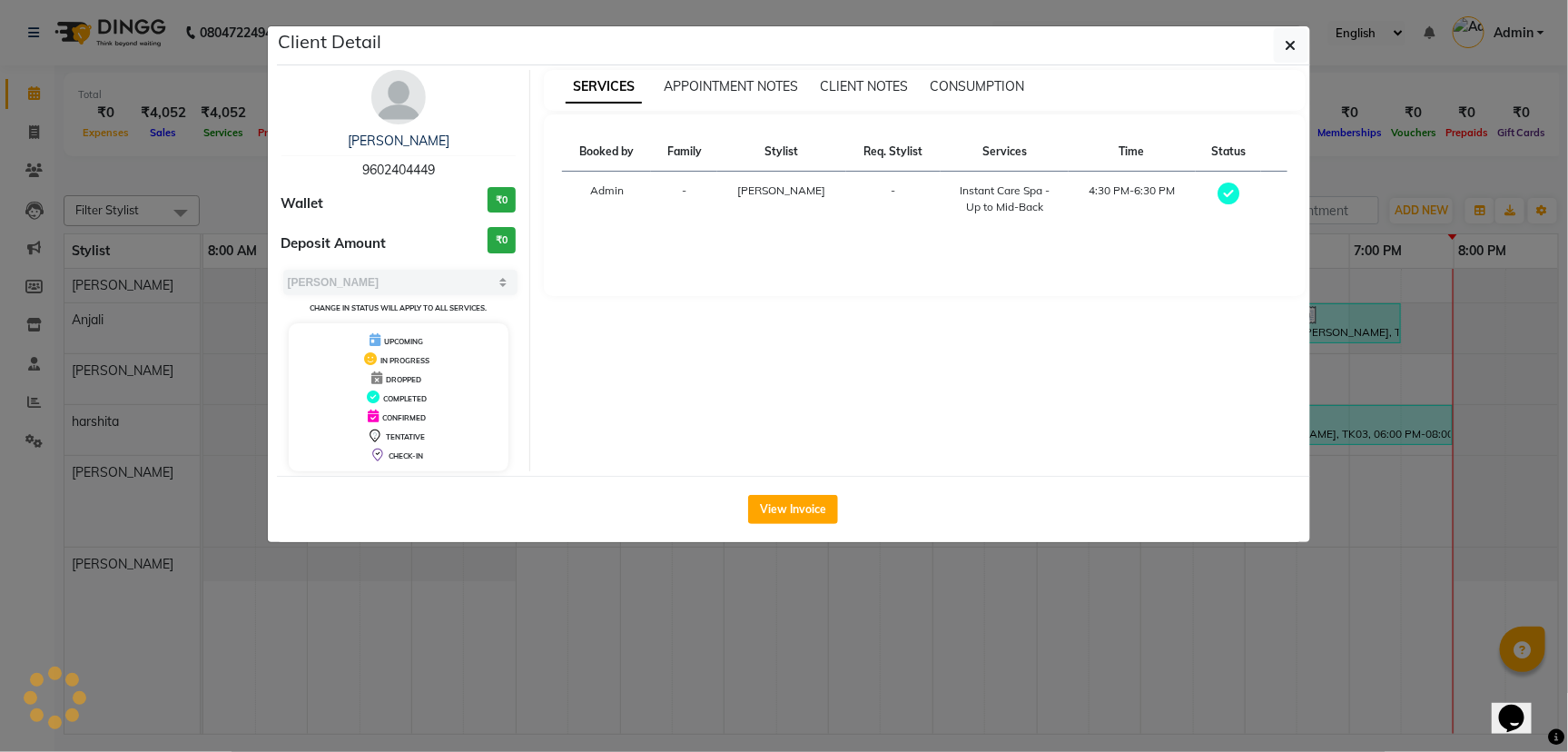
drag, startPoint x: 1277, startPoint y: 418, endPoint x: 1384, endPoint y: 393, distance: 109.9
click at [1297, 411] on div "SERVICES APPOINTMENT NOTES CLIENT NOTES CONSUMPTION Booked by Family Stylist Re…" at bounding box center [924, 270] width 789 height 401
click at [1407, 382] on ngb-modal-window "Client Detail [PERSON_NAME] 9602404449 Wallet ₹0 Deposit Amount ₹0 Select MARK …" at bounding box center [784, 376] width 1568 height 752
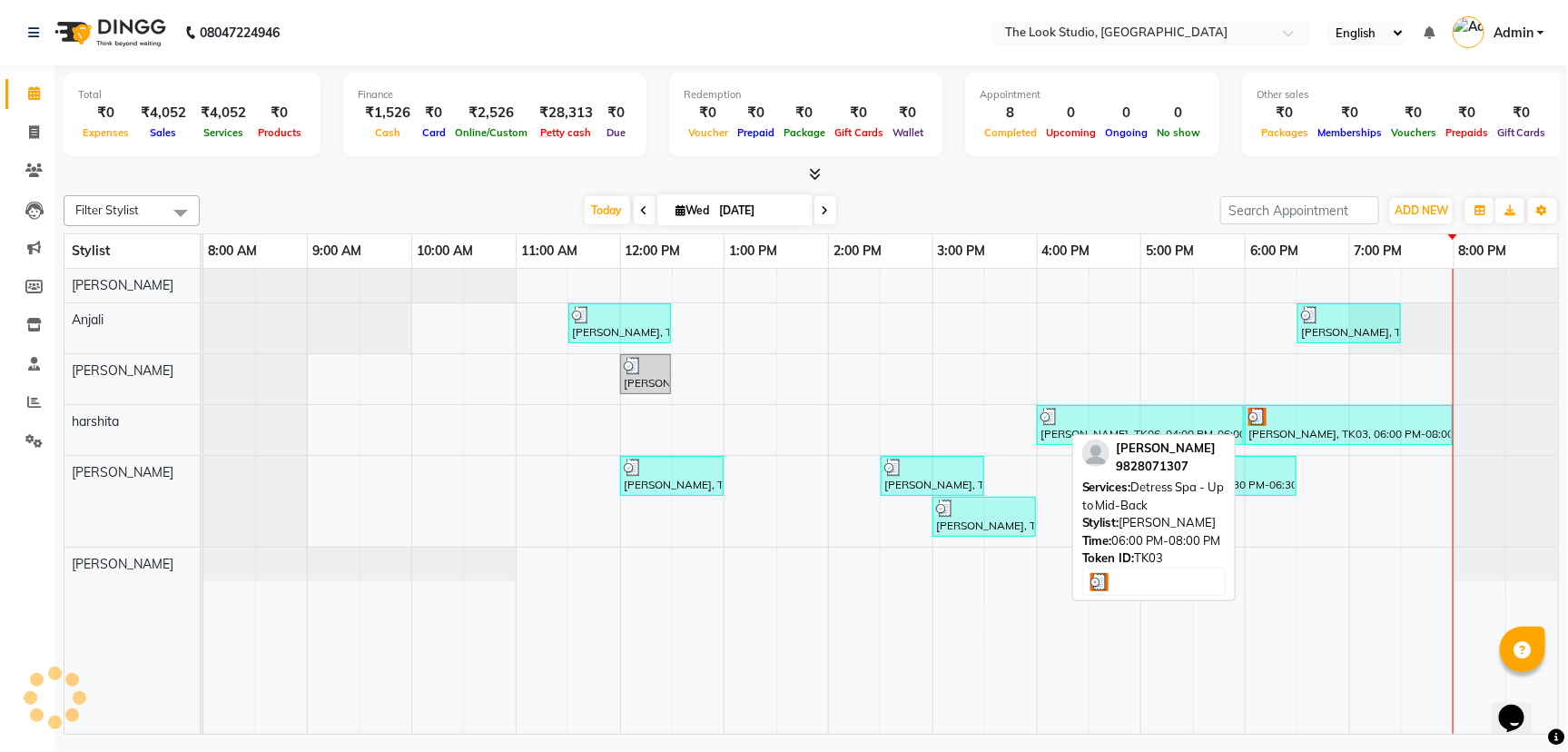
click at [1328, 433] on div "[PERSON_NAME], TK03, 06:00 PM-08:00 PM, Detress Spa - Up to Mid-Back" at bounding box center [1348, 425] width 204 height 35
select select "3"
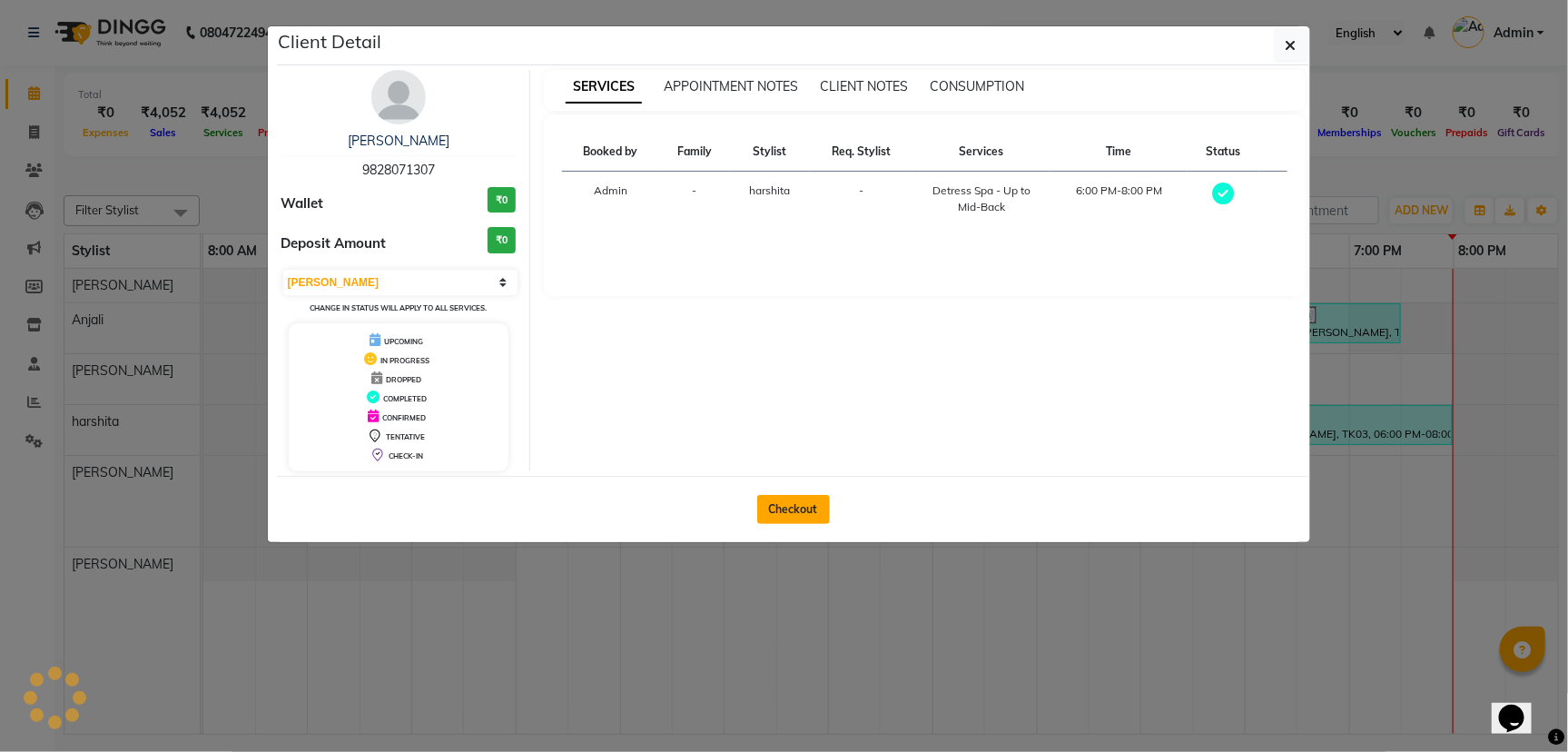
click at [768, 501] on button "Checkout" at bounding box center [793, 509] width 73 height 29
select select "service"
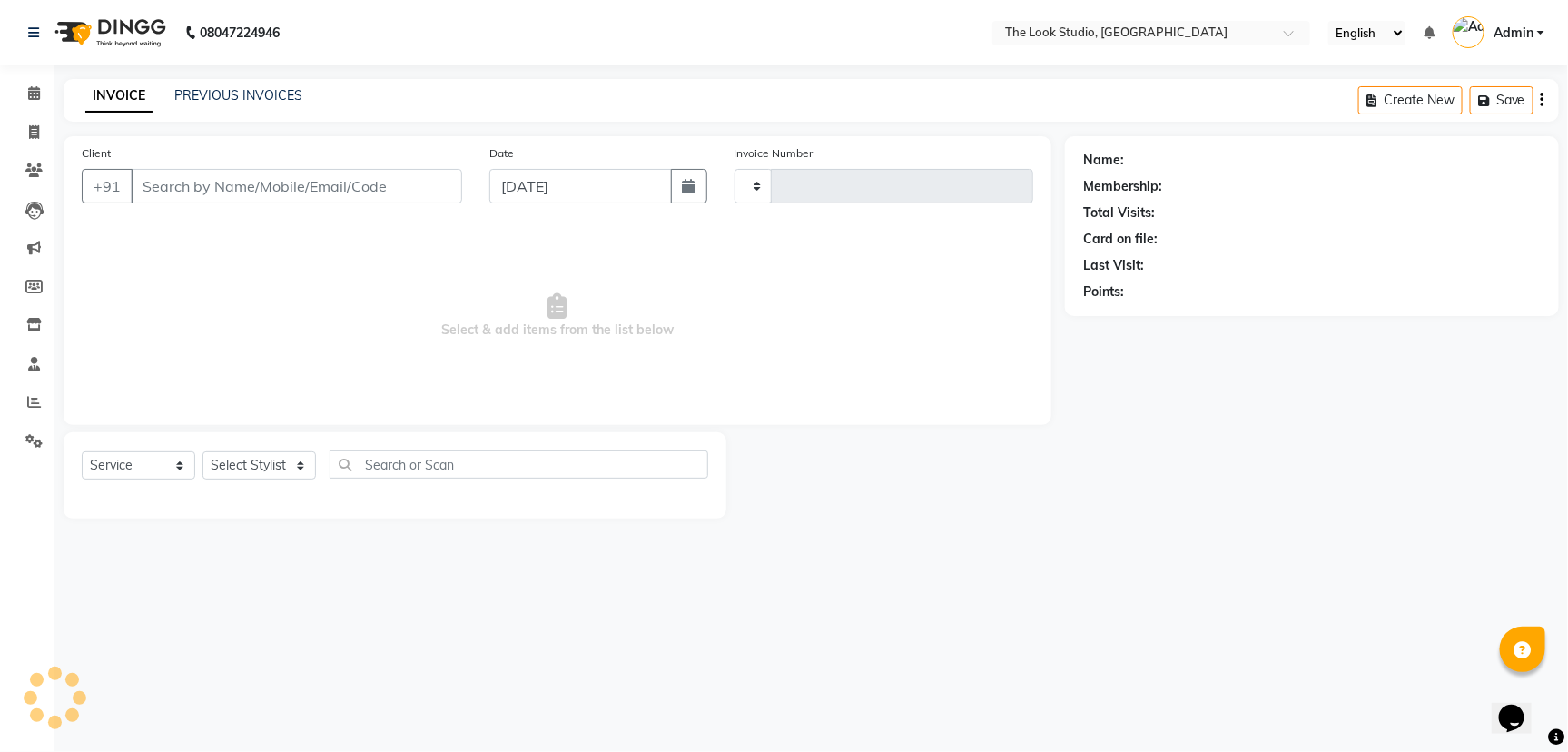
type input "0791"
select select "6149"
select select "product"
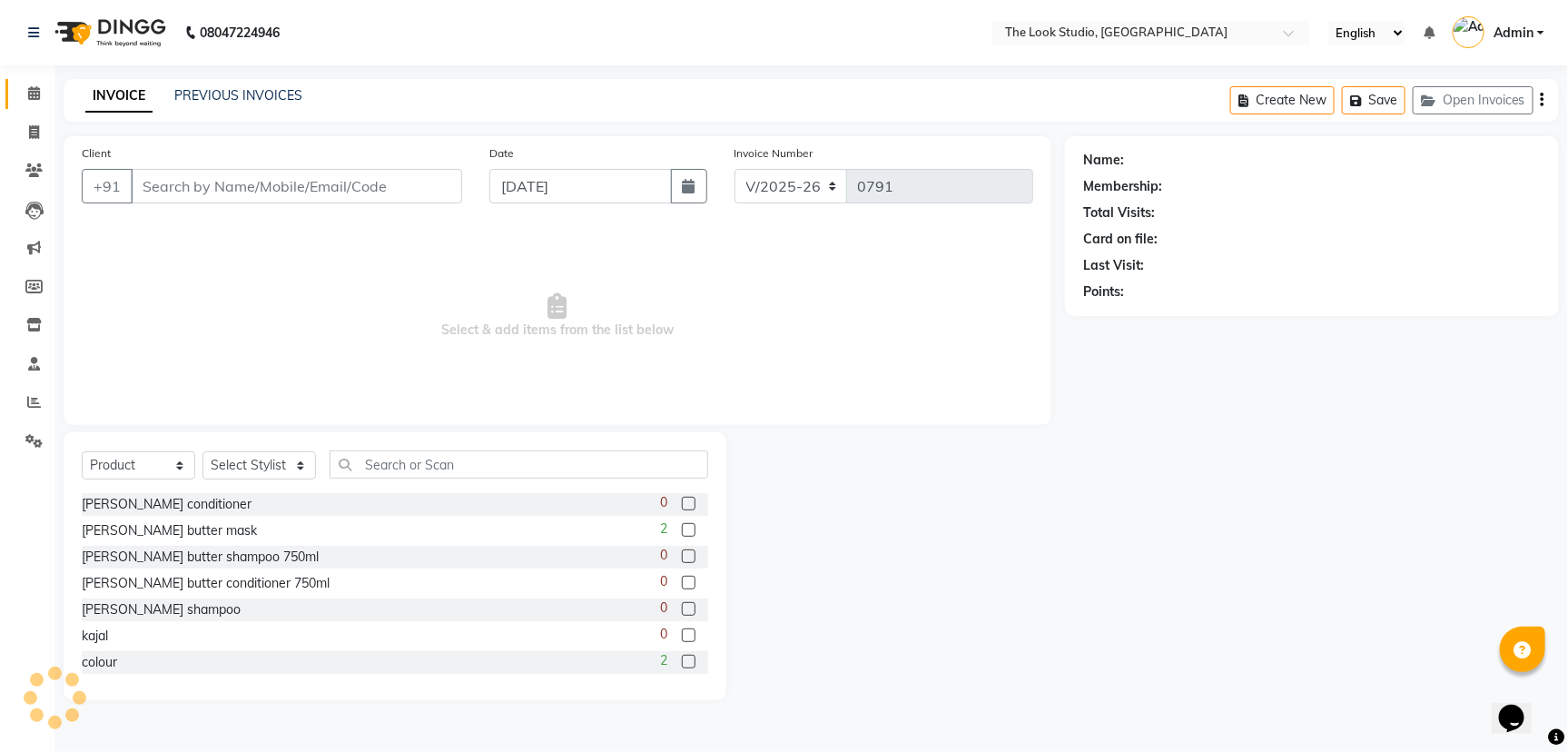
type input "9828071307"
select select "53766"
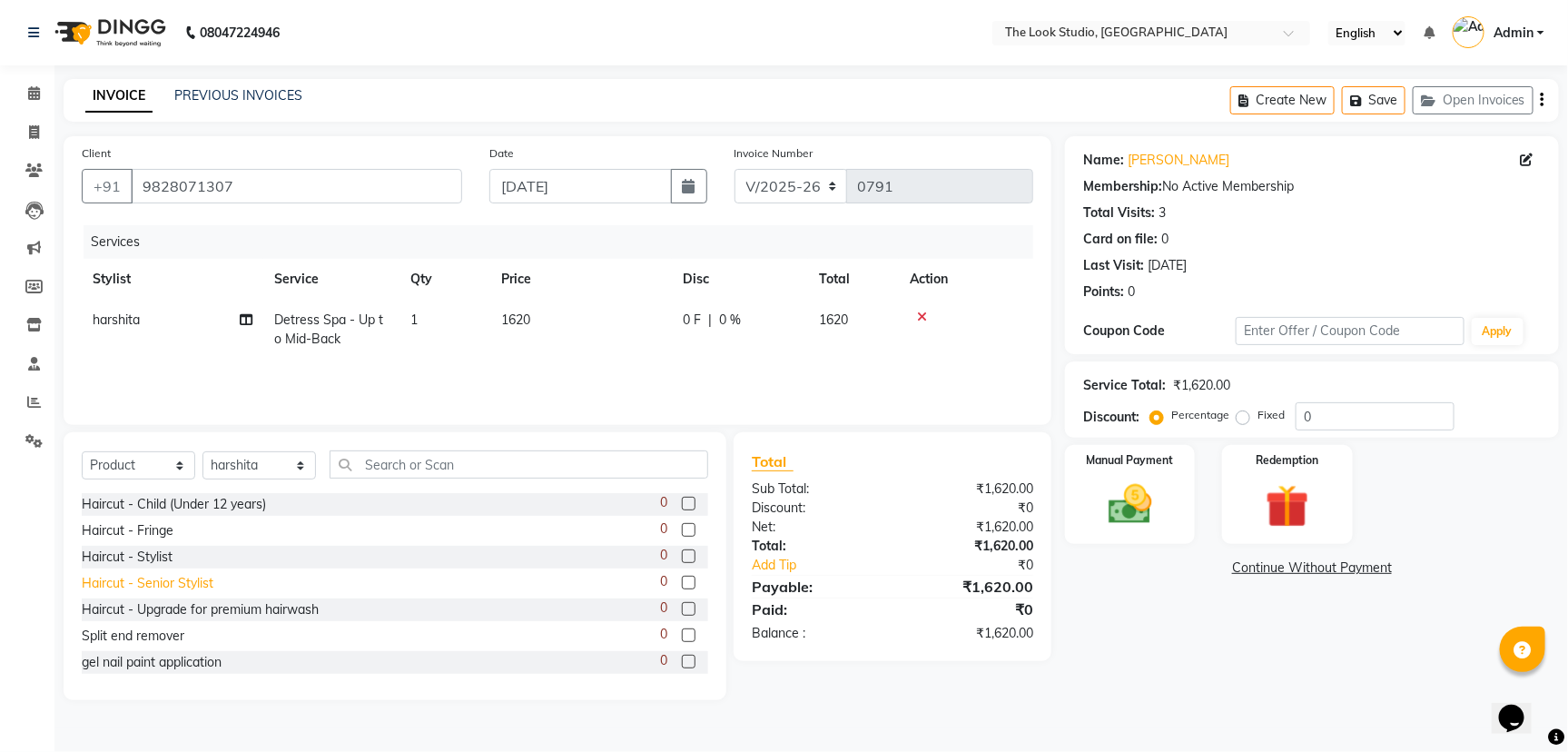
click at [172, 579] on div "Haircut - Senior Stylist" at bounding box center [148, 583] width 132 height 19
click at [185, 584] on div "Haircut - Senior Stylist" at bounding box center [148, 583] width 132 height 19
click at [922, 319] on icon at bounding box center [922, 317] width 10 height 12
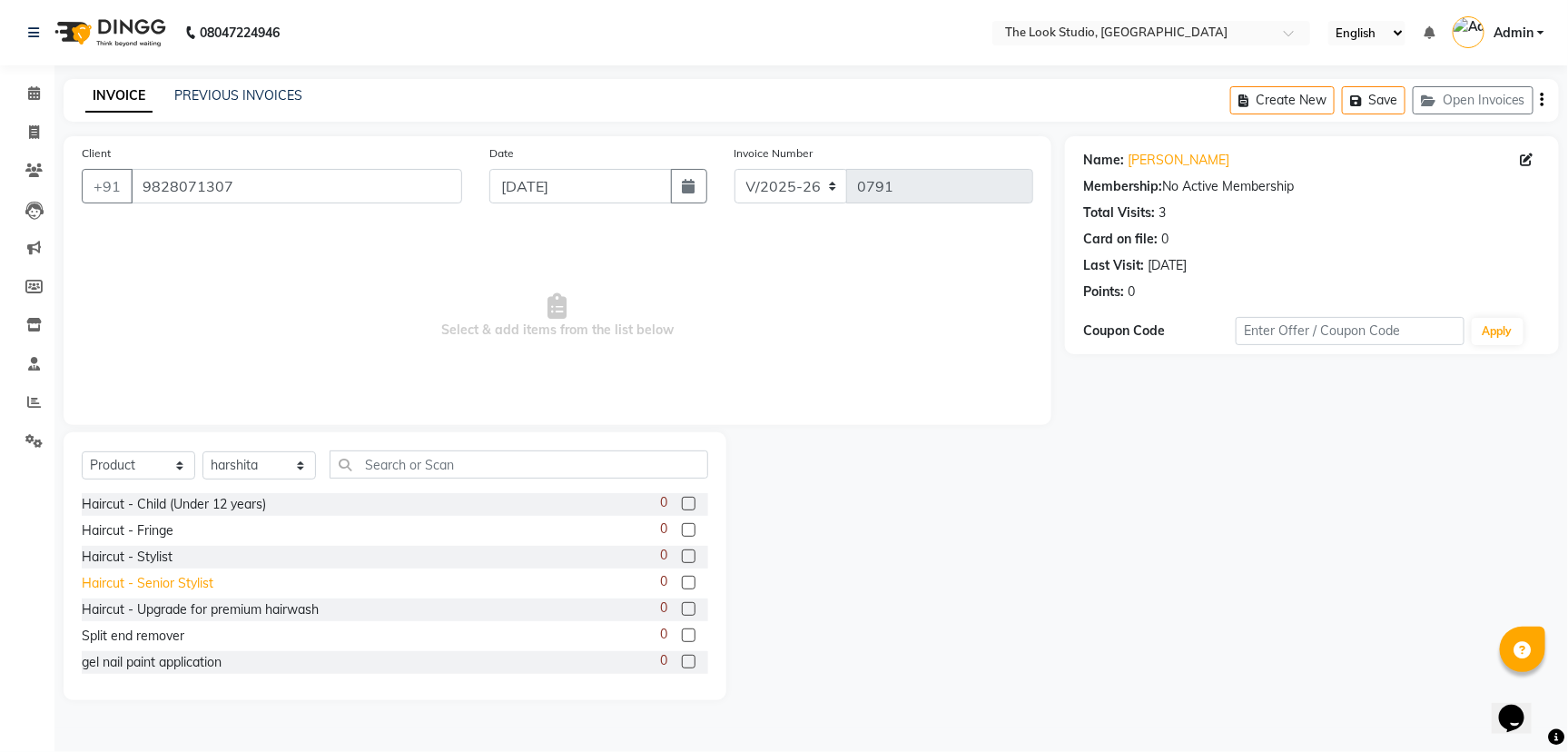
click at [157, 589] on div "Haircut - Senior Stylist" at bounding box center [148, 583] width 132 height 19
click at [157, 584] on div "Haircut - Senior Stylist" at bounding box center [148, 583] width 132 height 19
click at [158, 583] on div "Haircut - Senior Stylist" at bounding box center [148, 583] width 132 height 19
checkbox input "false"
click at [133, 457] on select "Select Service Product Membership Package Voucher Prepaid Gift Card" at bounding box center [139, 466] width 113 height 28
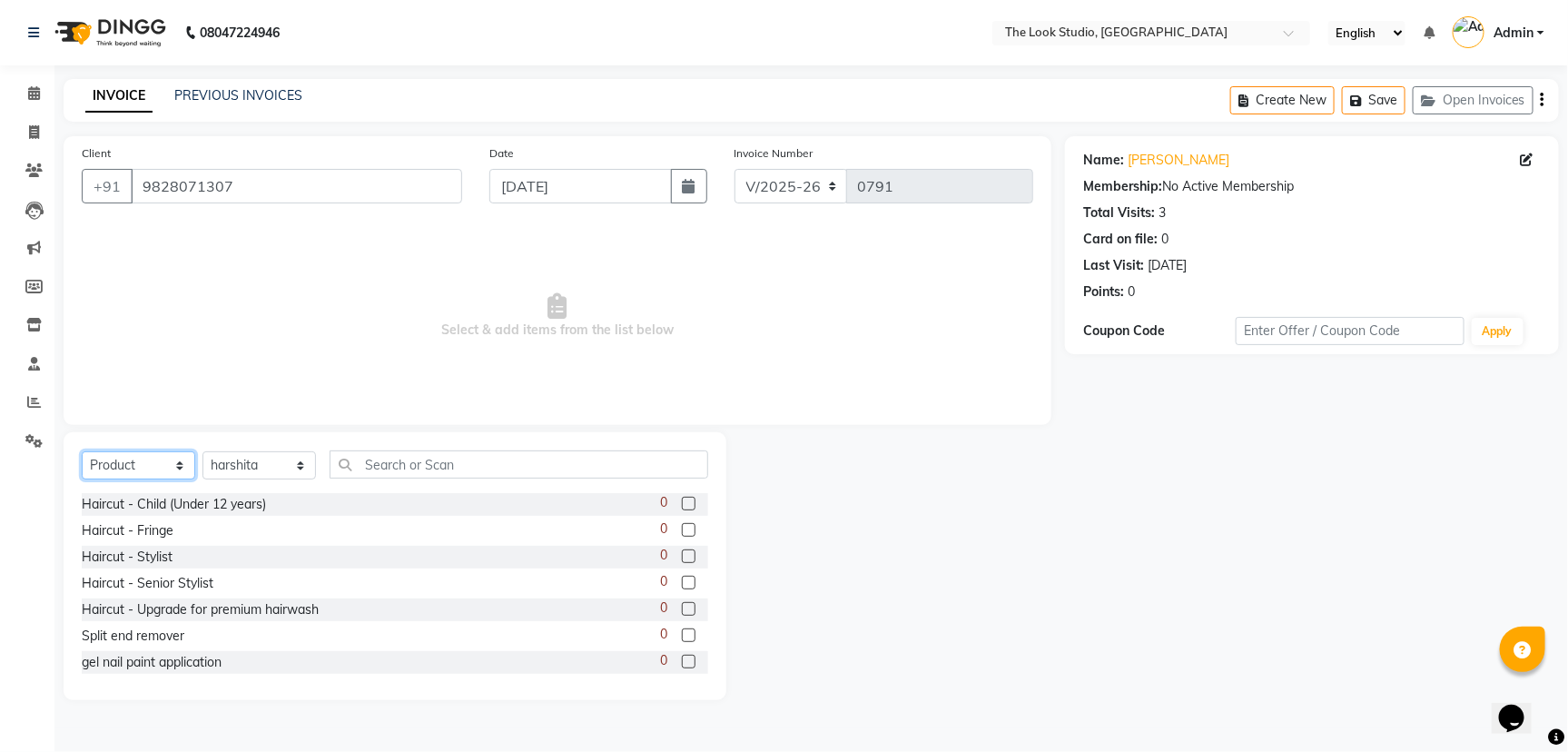
select select "service"
click at [82, 451] on select "Select Service Product Membership Package Voucher Prepaid Gift Card" at bounding box center [139, 466] width 113 height 28
click at [189, 578] on div "Haircut - Senior Stylist" at bounding box center [148, 583] width 132 height 19
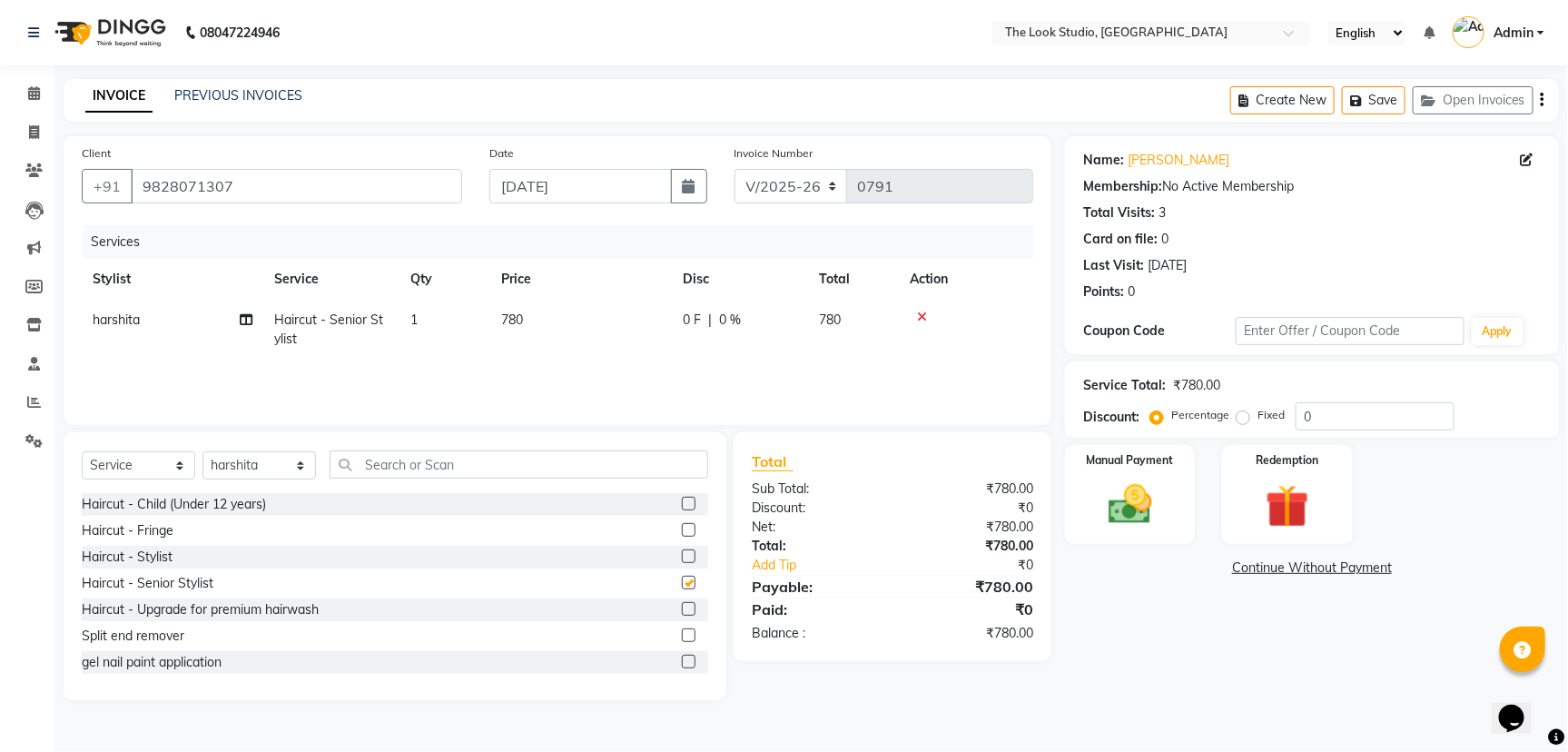
checkbox input "false"
click at [737, 325] on span "0 %" at bounding box center [729, 320] width 22 height 19
select select "53766"
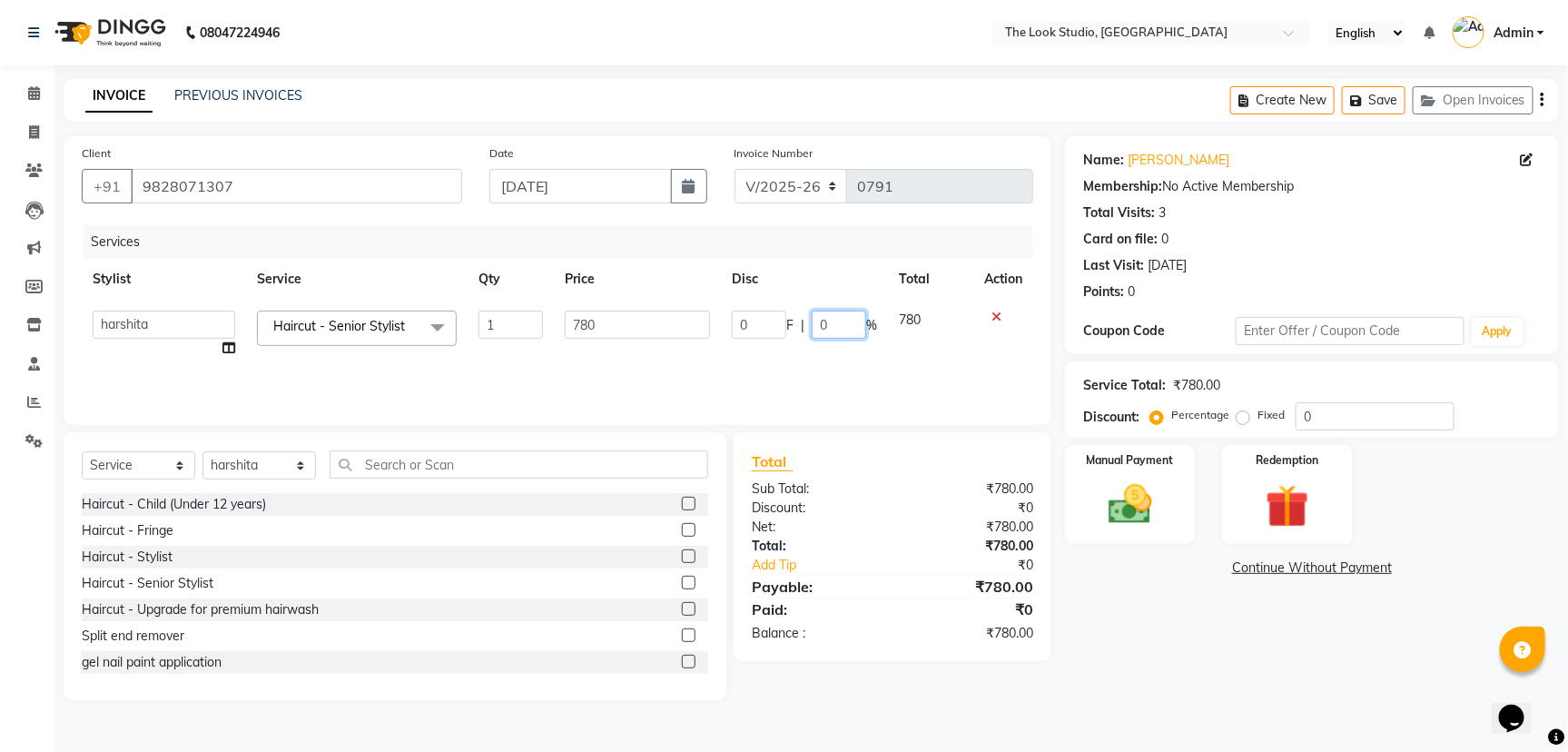
click at [848, 330] on input "0" at bounding box center [840, 325] width 55 height 28
type input "30"
click at [826, 335] on tr "[PERSON_NAME] [PERSON_NAME] Danish [PERSON_NAME] [PERSON_NAME] [PERSON_NAME] [P…" at bounding box center [558, 334] width 952 height 69
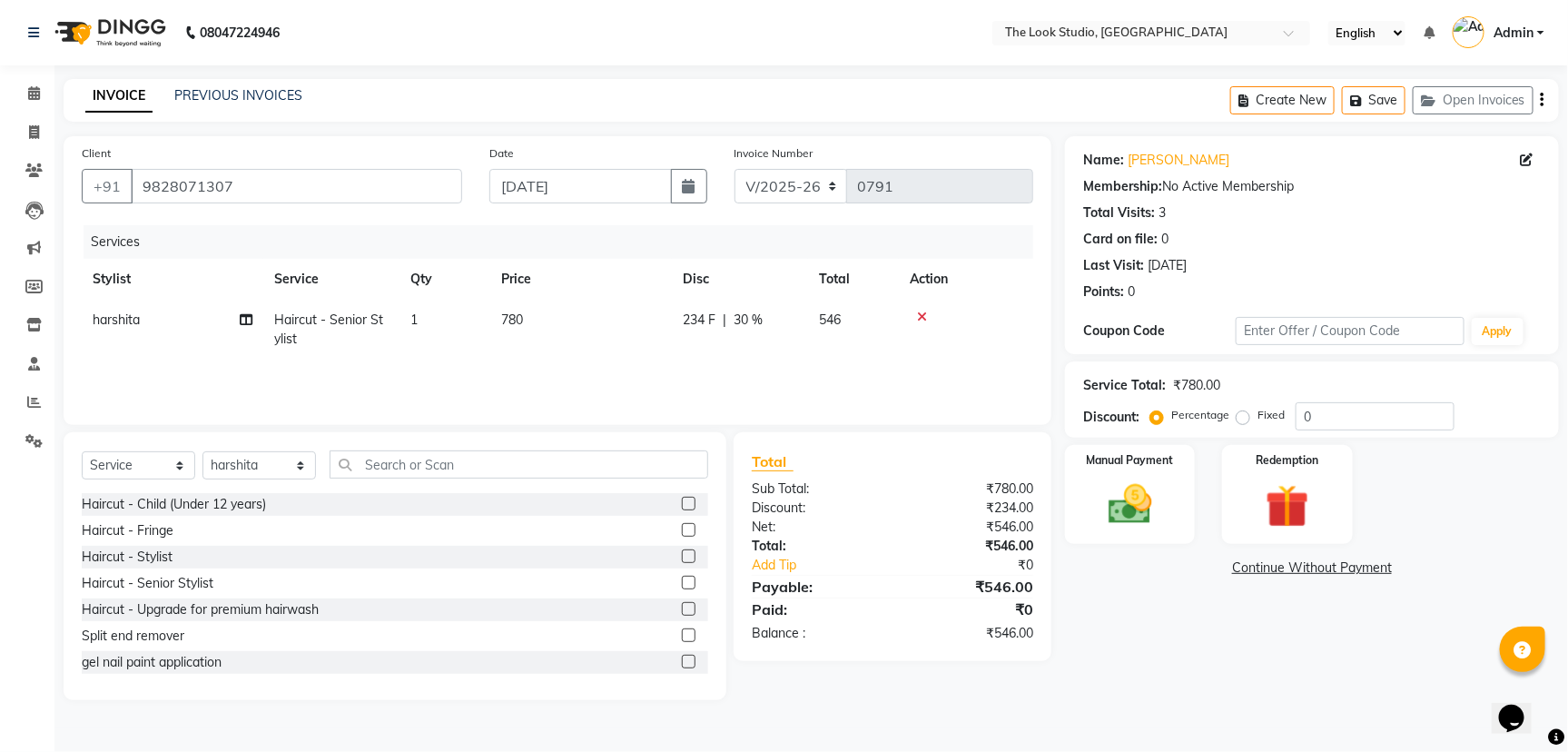
drag, startPoint x: 703, startPoint y: 320, endPoint x: 717, endPoint y: 331, distance: 17.8
click at [710, 322] on span "234 F" at bounding box center [699, 320] width 33 height 19
select select "53766"
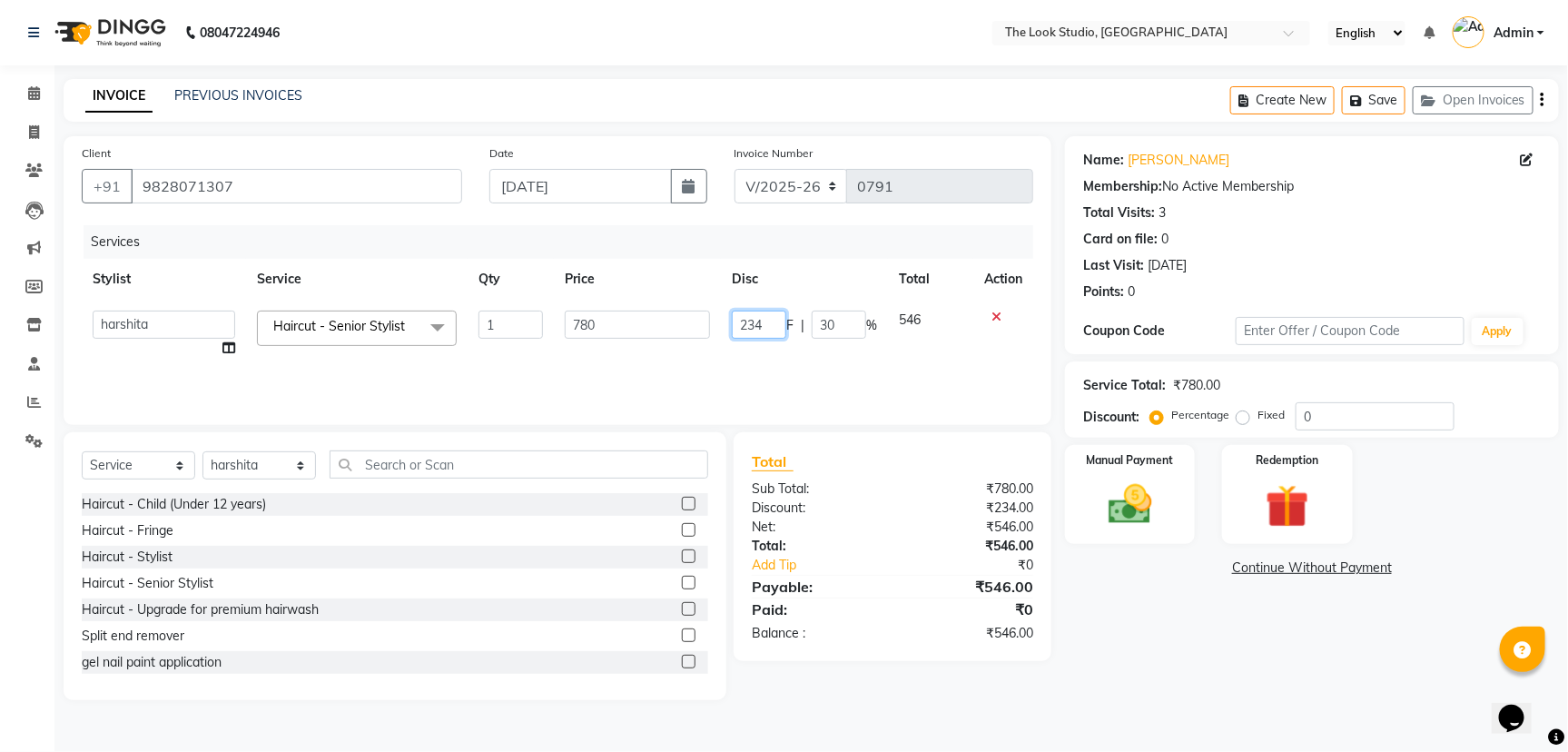
click at [768, 330] on input "234" at bounding box center [760, 325] width 55 height 28
type input "235"
click at [764, 368] on div "Services Stylist Service Qty Price Disc Total Action [PERSON_NAME] [PERSON_NAME…" at bounding box center [558, 316] width 952 height 182
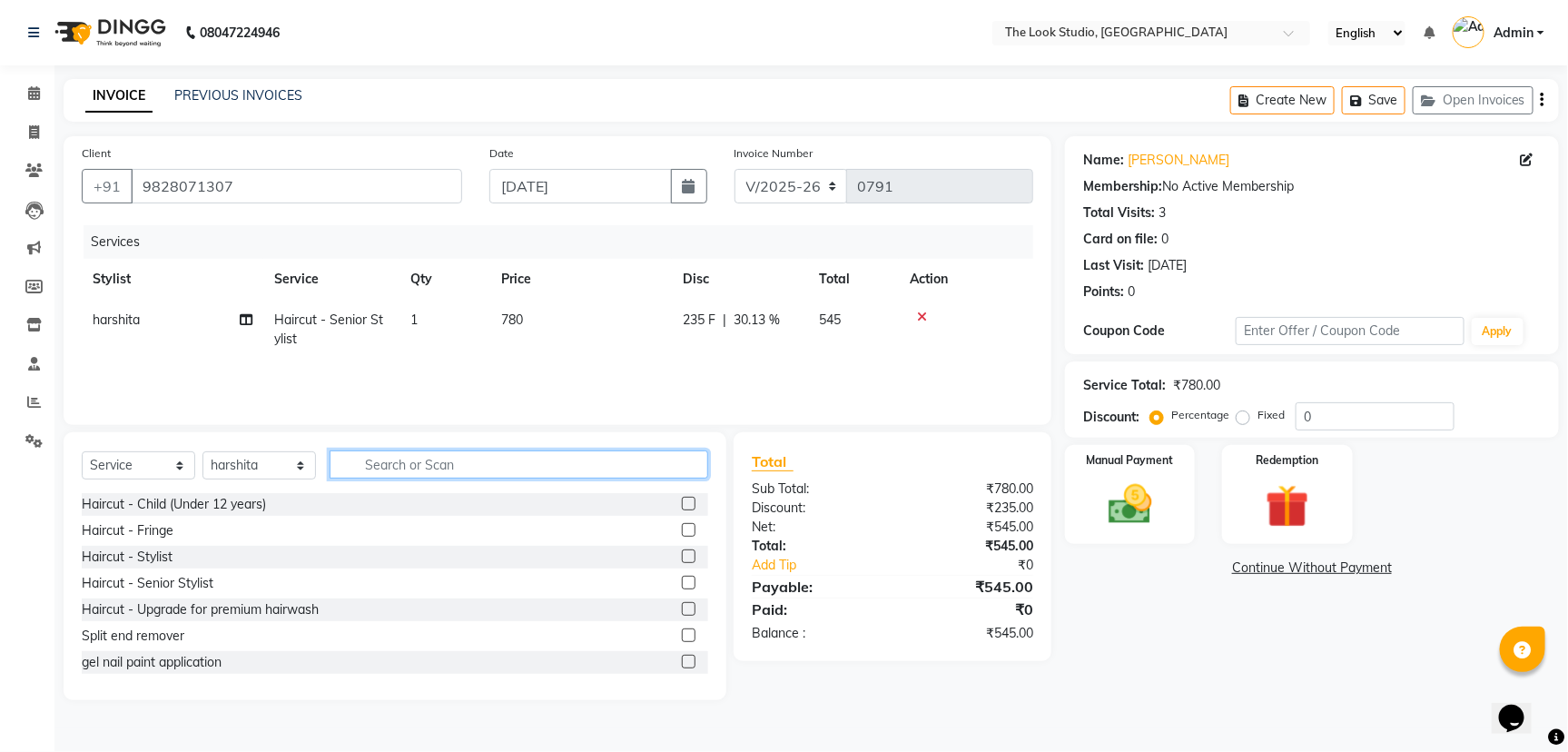
click at [421, 460] on input "text" at bounding box center [519, 465] width 379 height 28
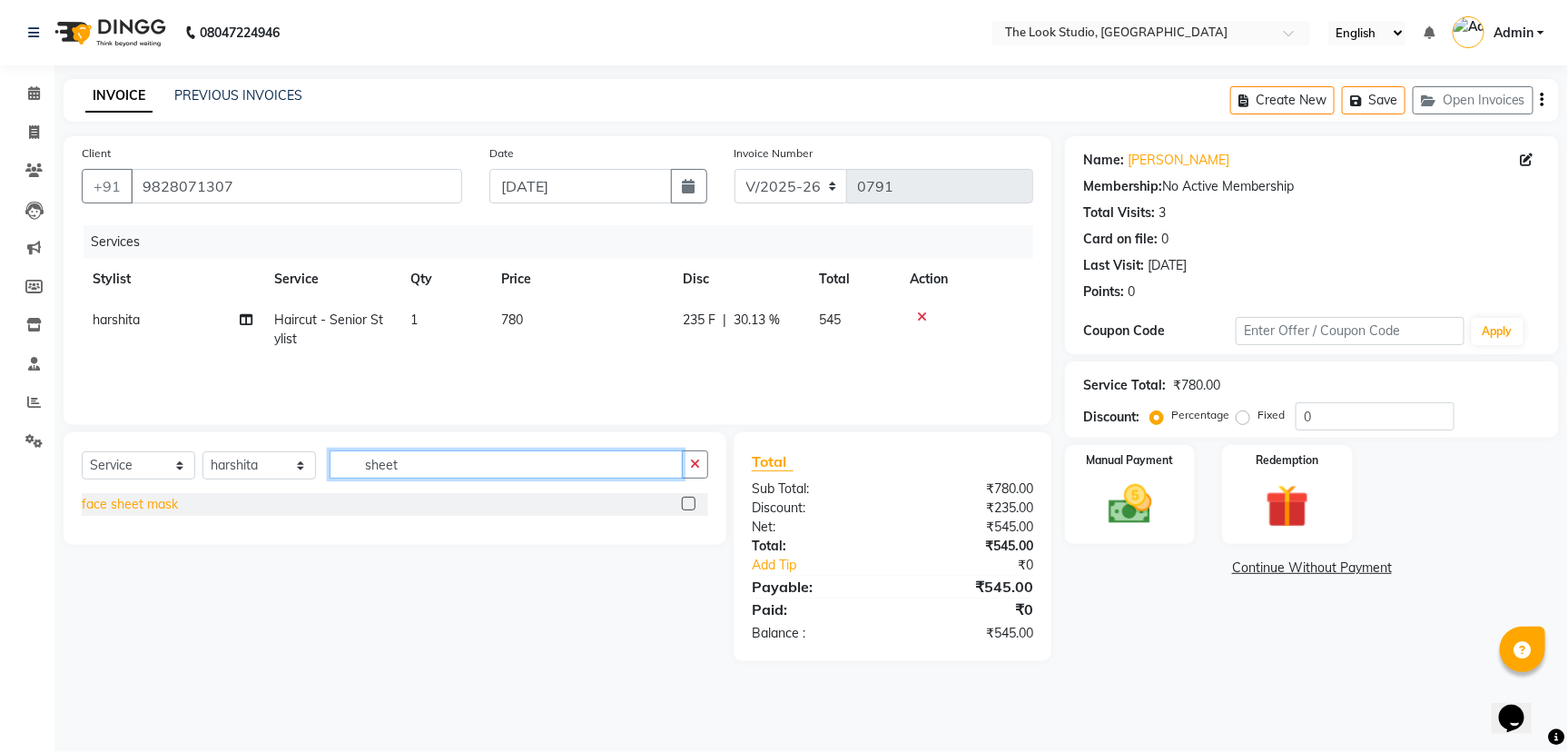
type input "sheet"
click at [139, 501] on div "face sheet mask" at bounding box center [130, 504] width 96 height 19
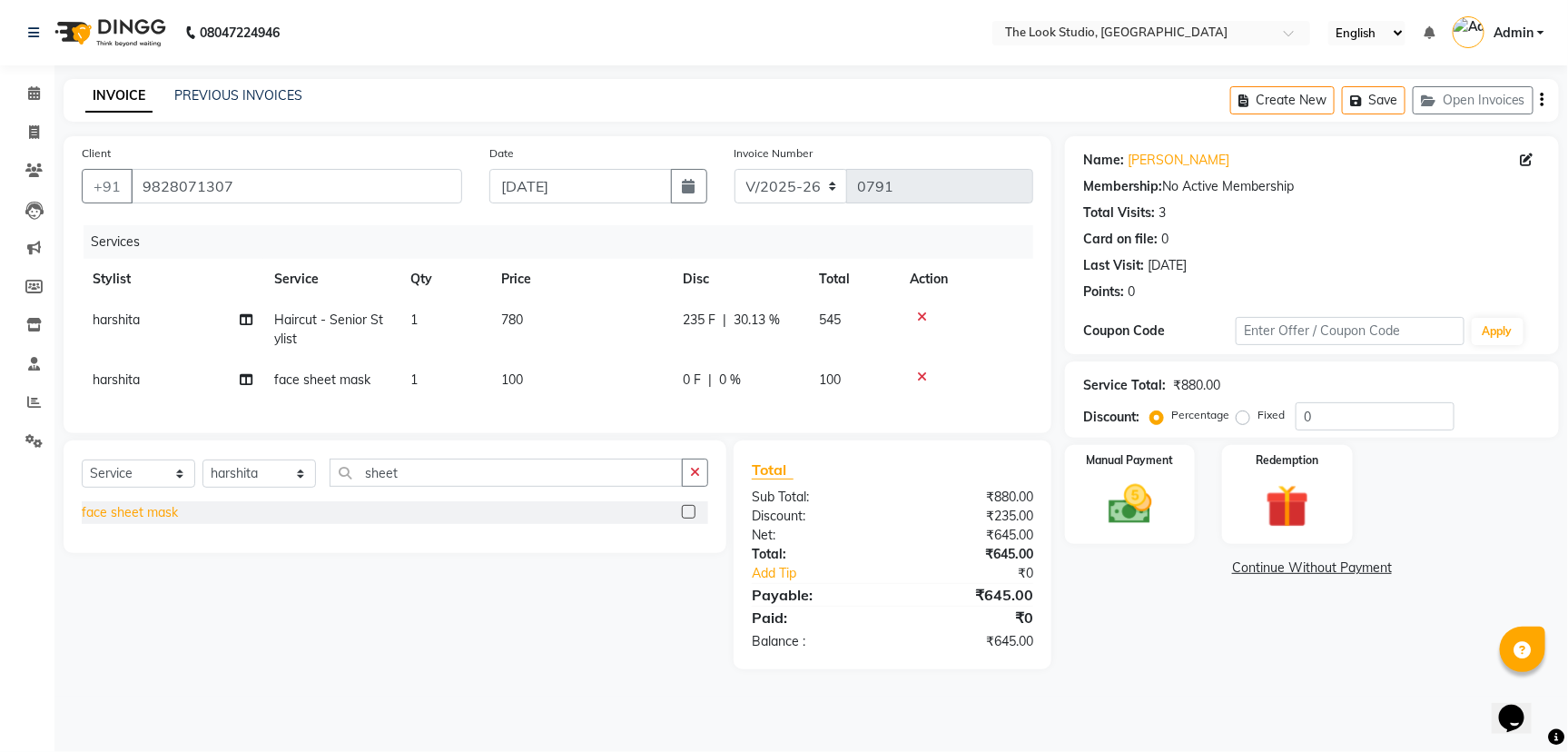
click at [152, 522] on div "face sheet mask" at bounding box center [130, 513] width 96 height 19
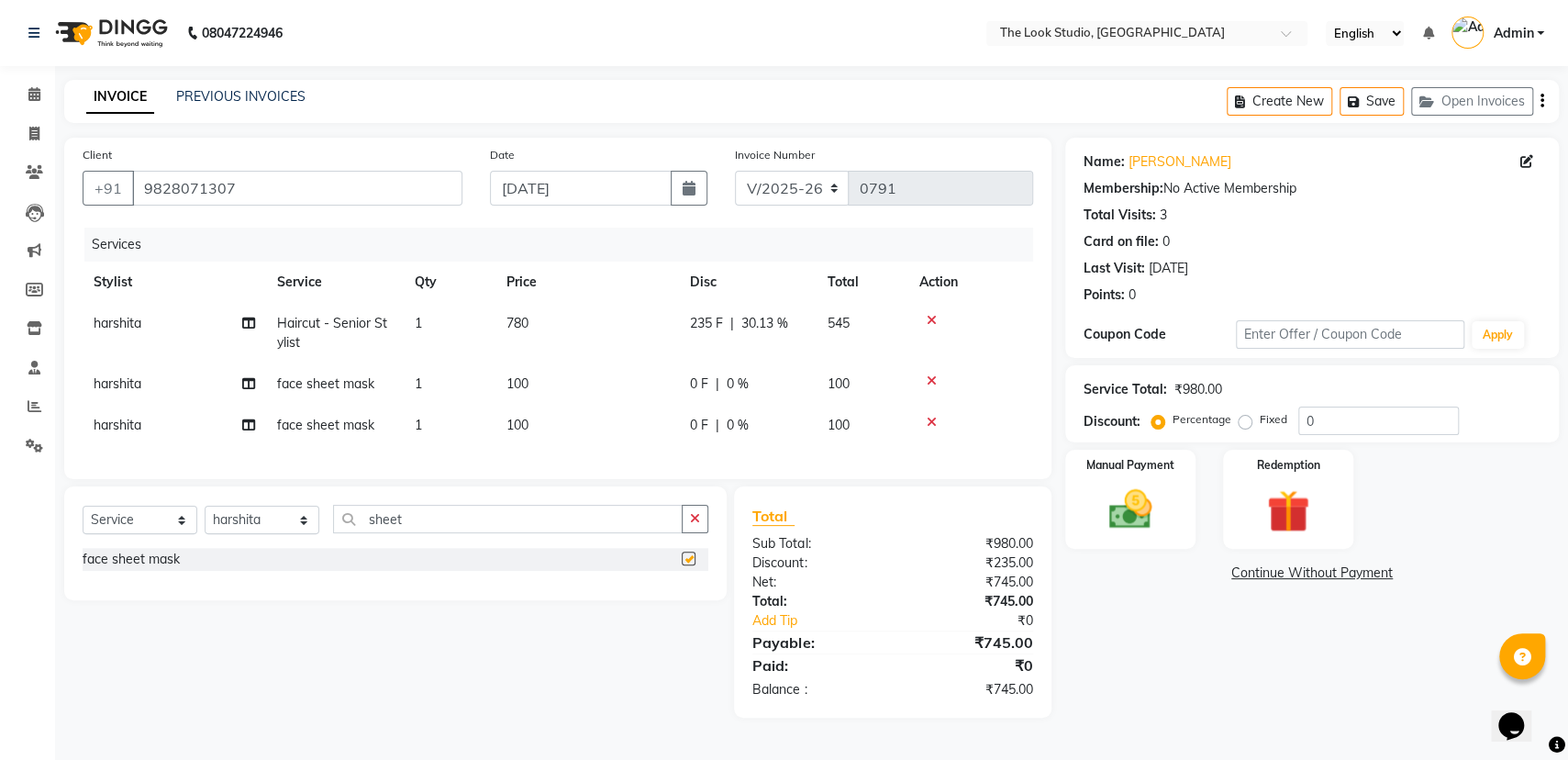
checkbox input "false"
click at [1151, 518] on img at bounding box center [1130, 510] width 73 height 51
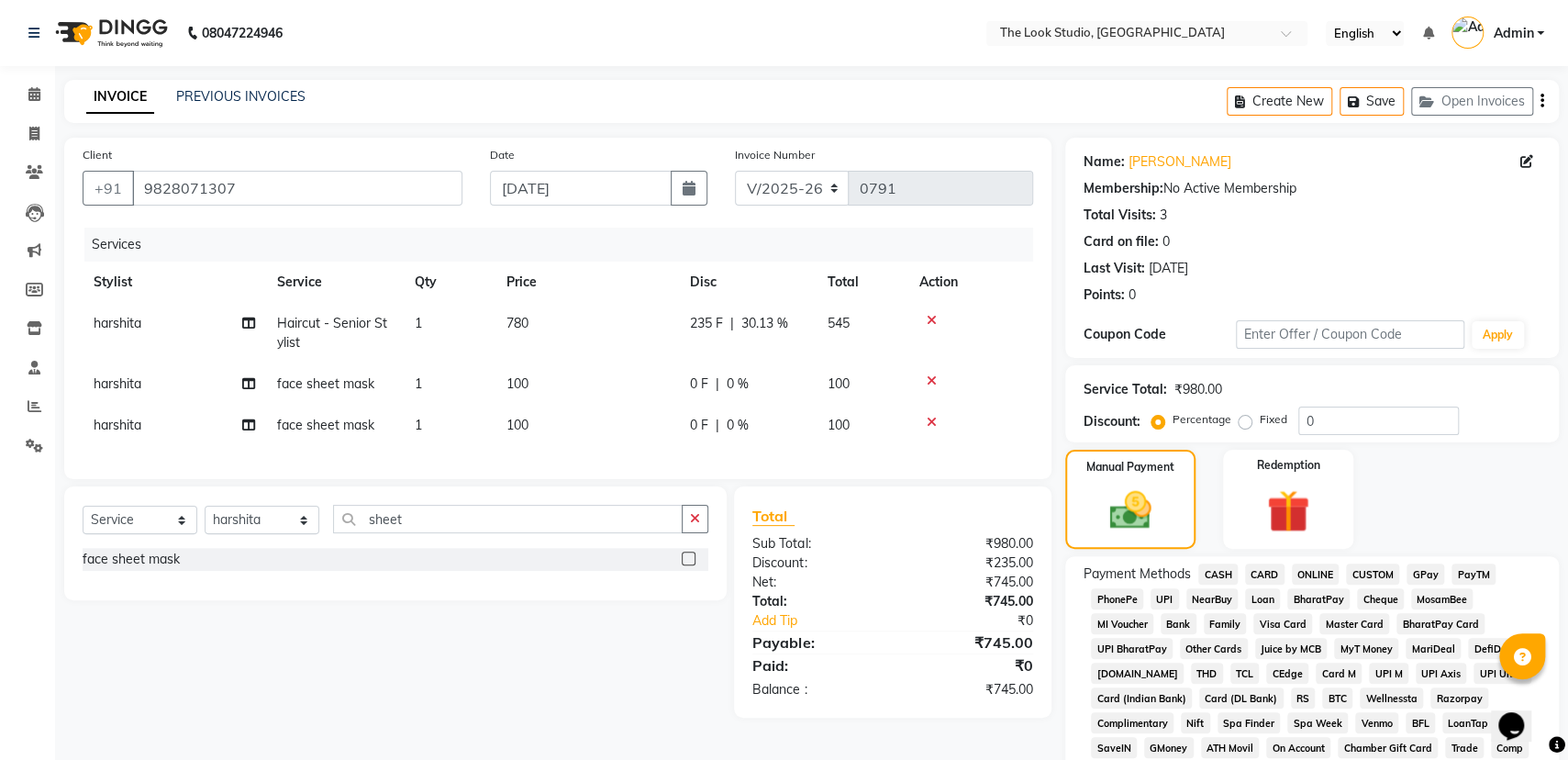
drag, startPoint x: 1221, startPoint y: 570, endPoint x: 1333, endPoint y: 556, distance: 112.9
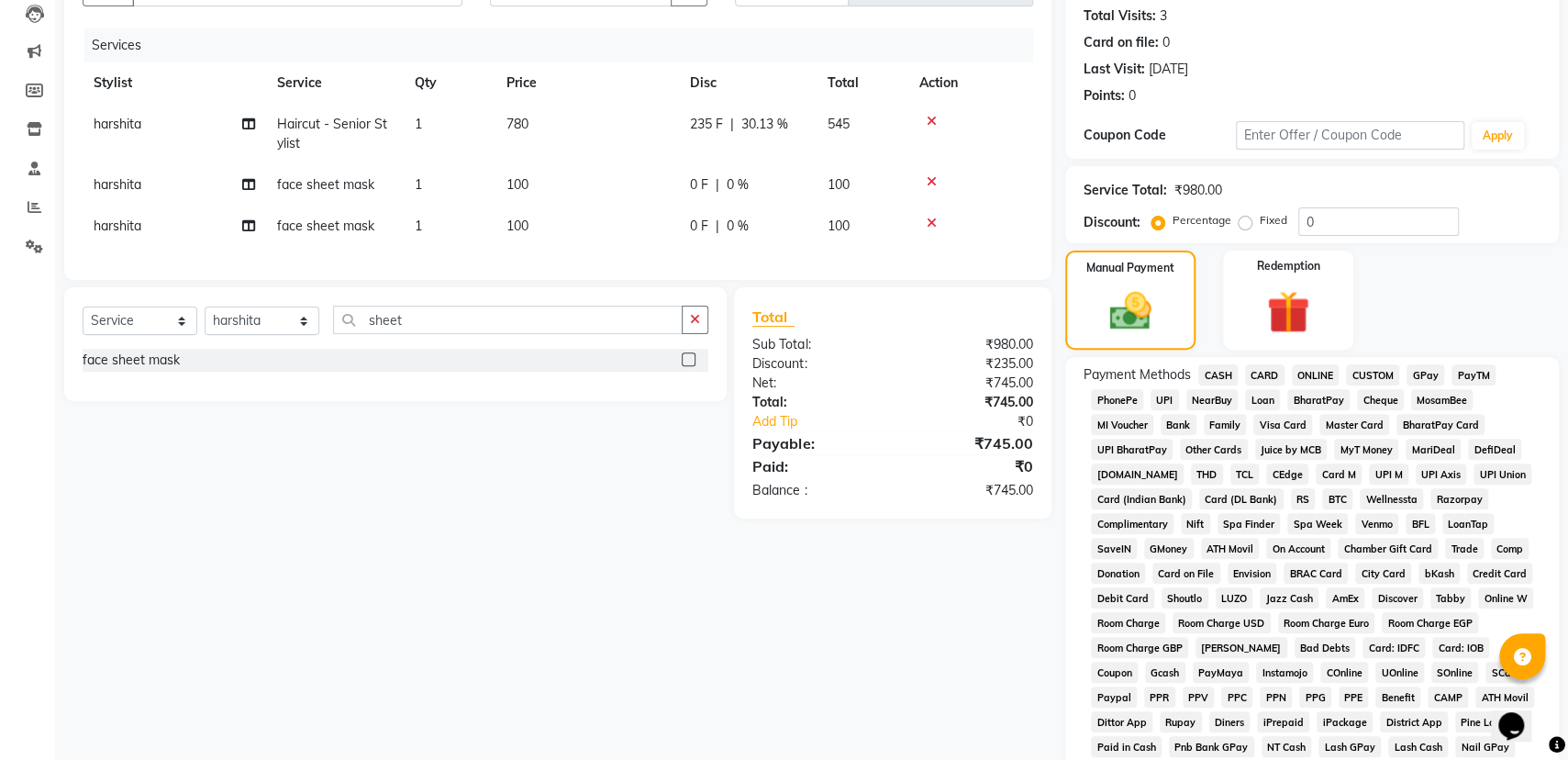
scroll to position [190, 0]
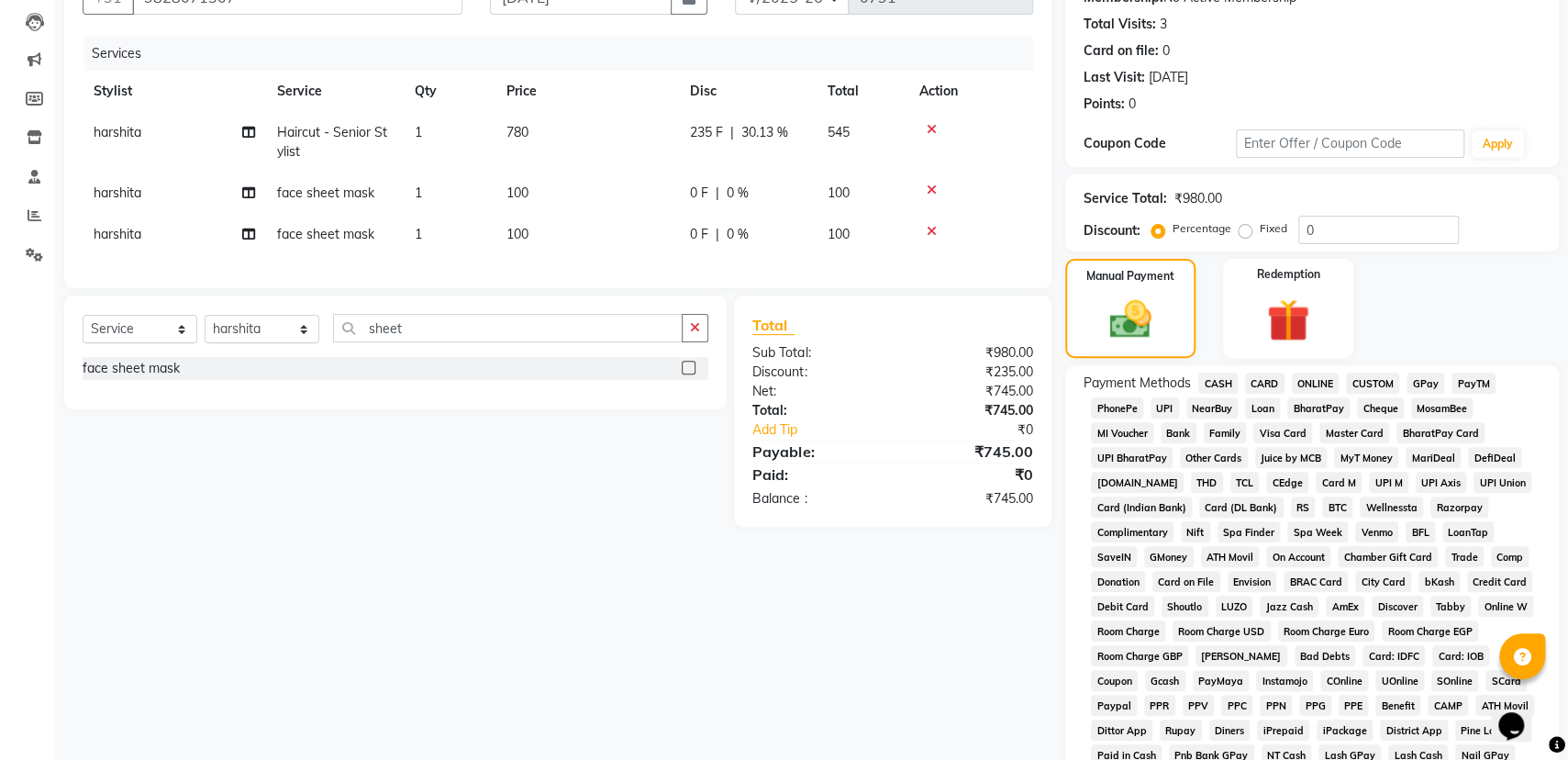
click at [1212, 377] on span "CASH" at bounding box center [1218, 383] width 39 height 21
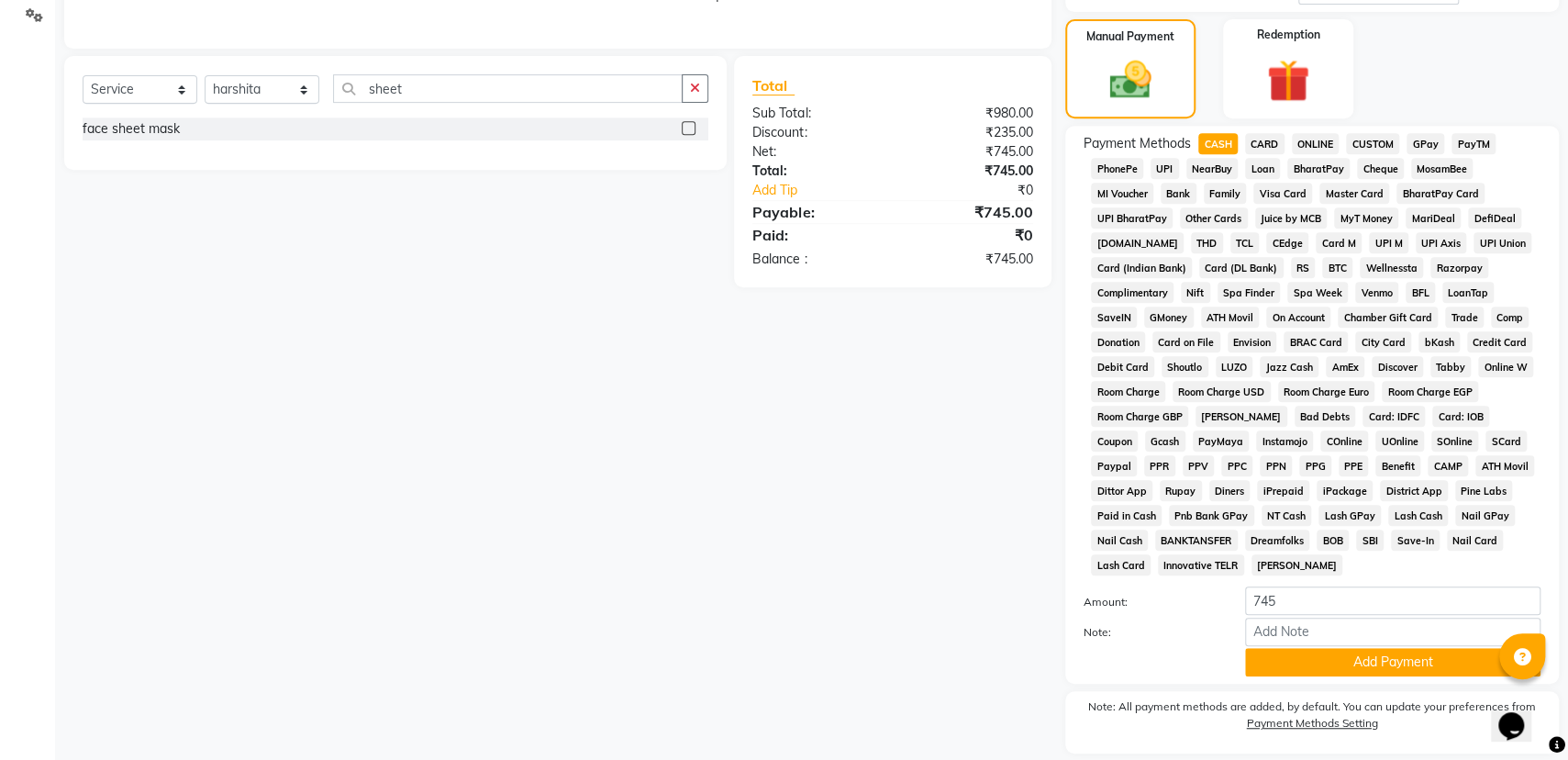
scroll to position [488, 0]
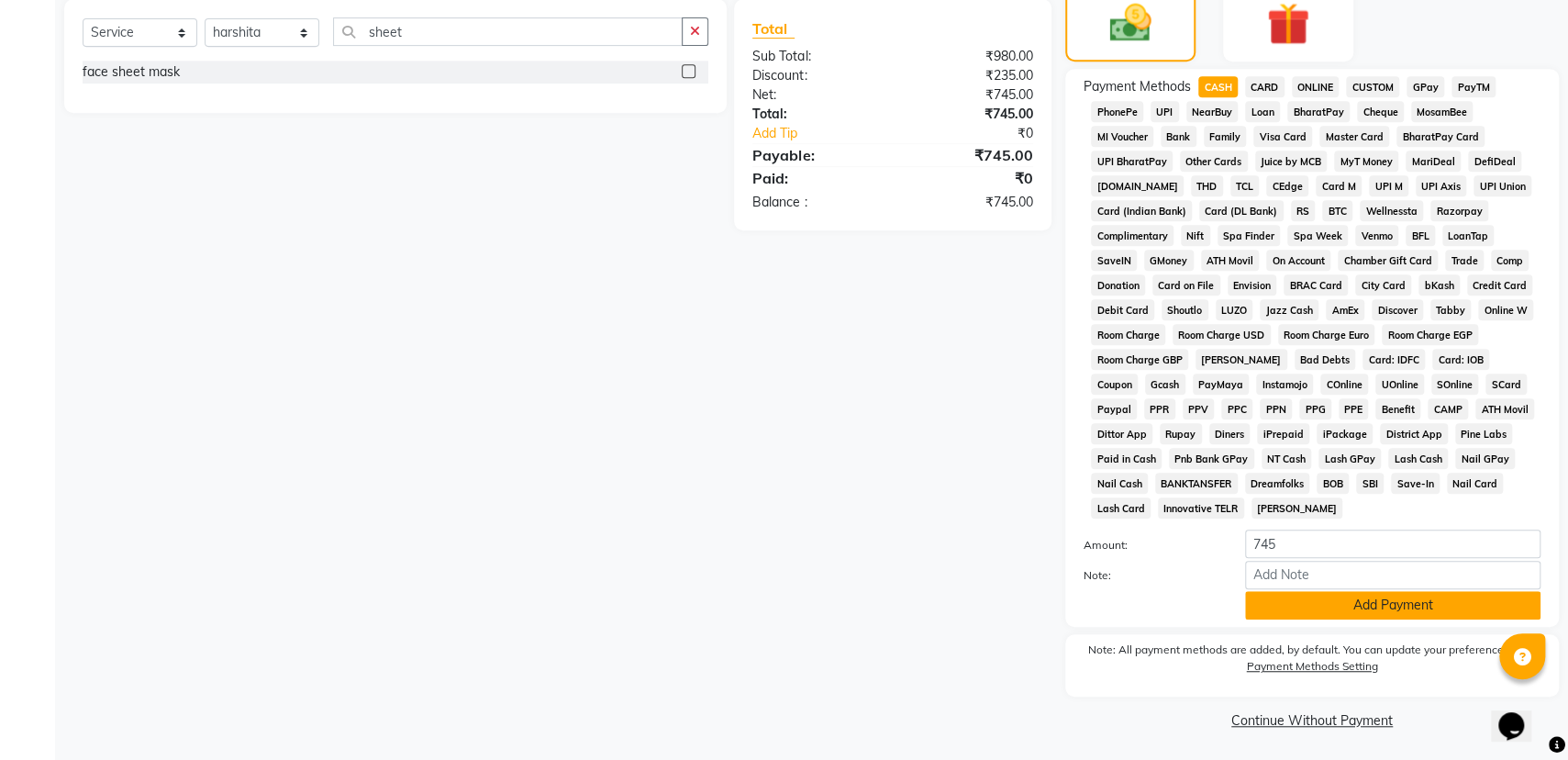
click at [1346, 607] on button "Add Payment" at bounding box center [1393, 606] width 295 height 29
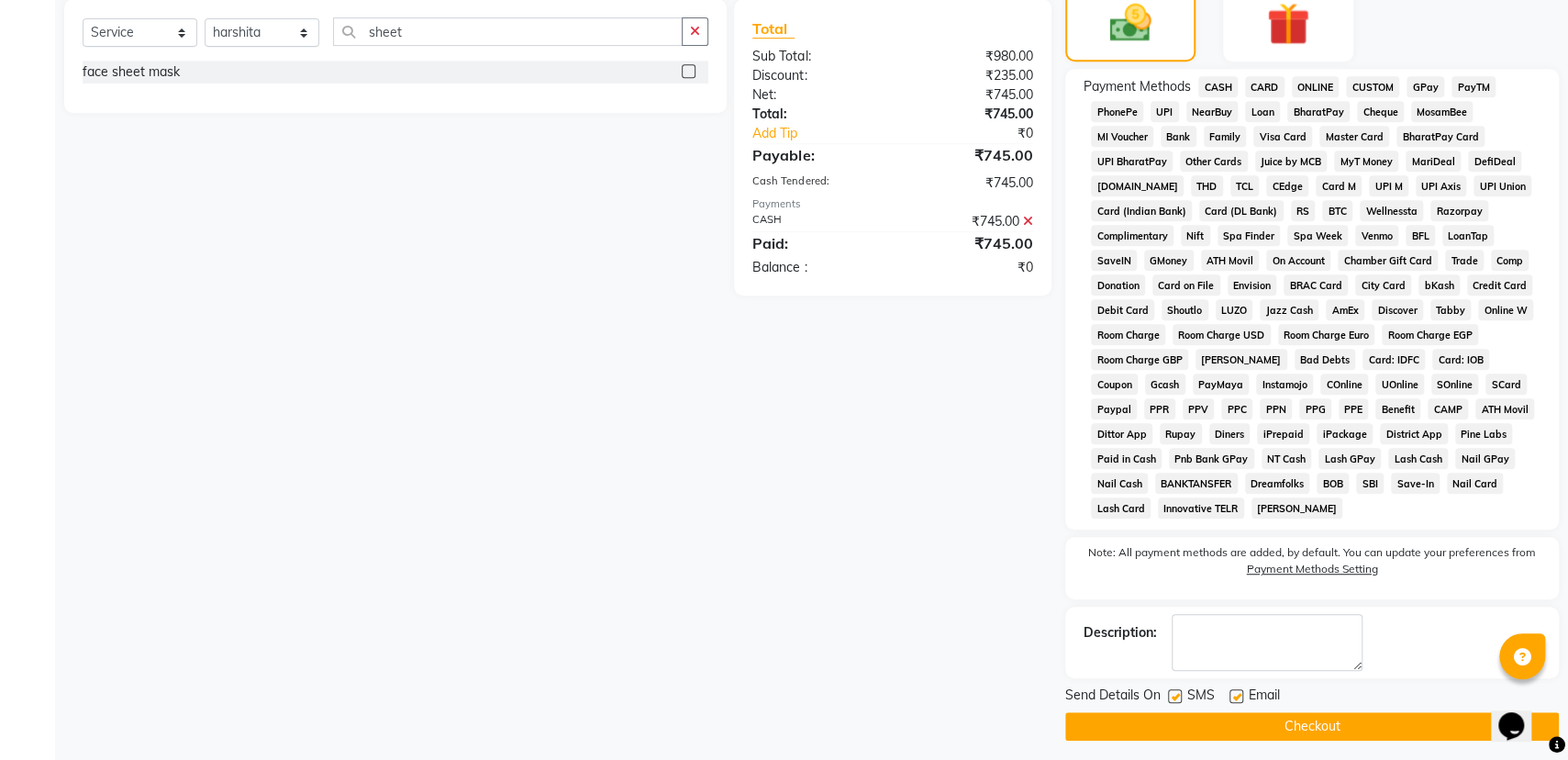
click at [1288, 720] on button "Checkout" at bounding box center [1312, 727] width 493 height 29
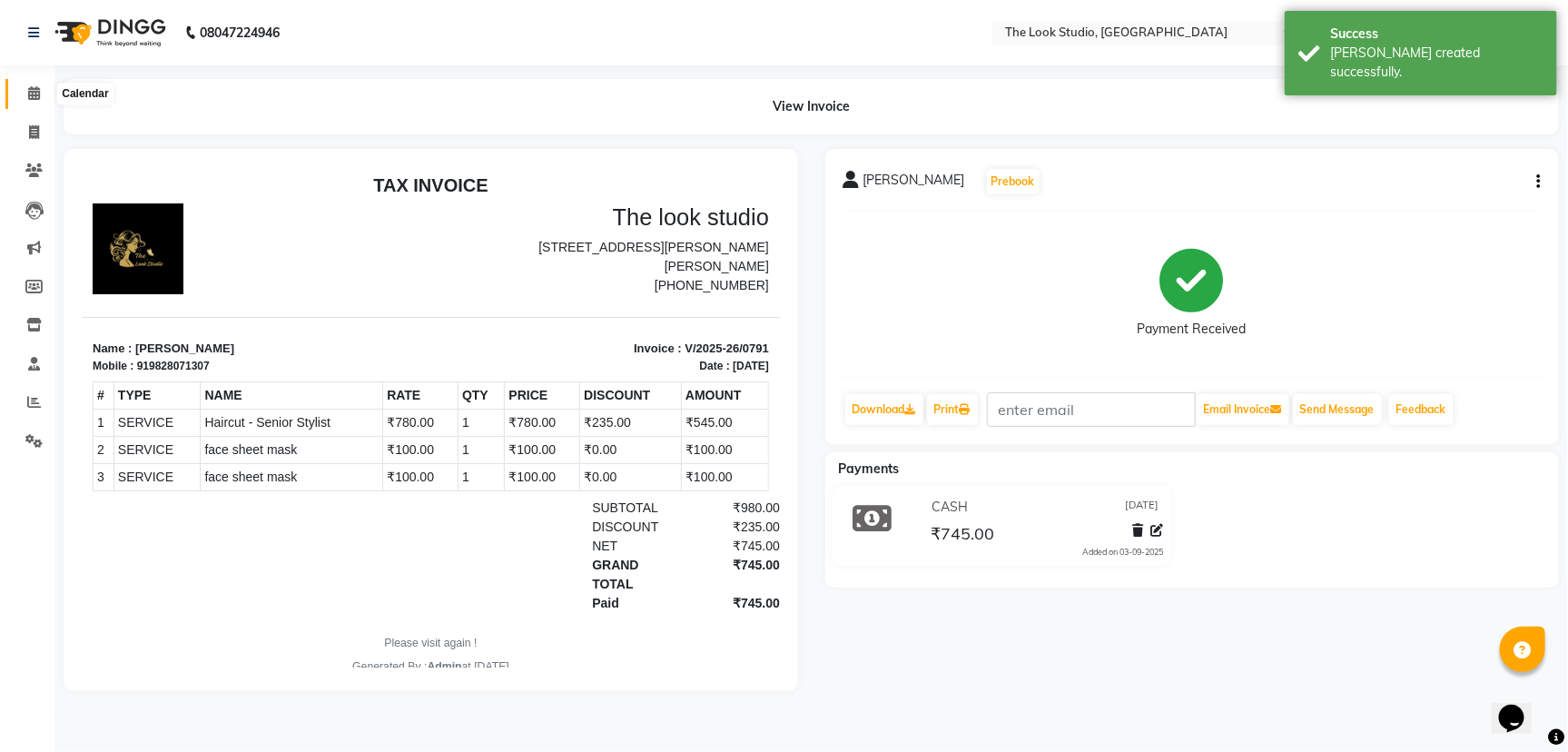
click at [25, 91] on span at bounding box center [34, 94] width 32 height 21
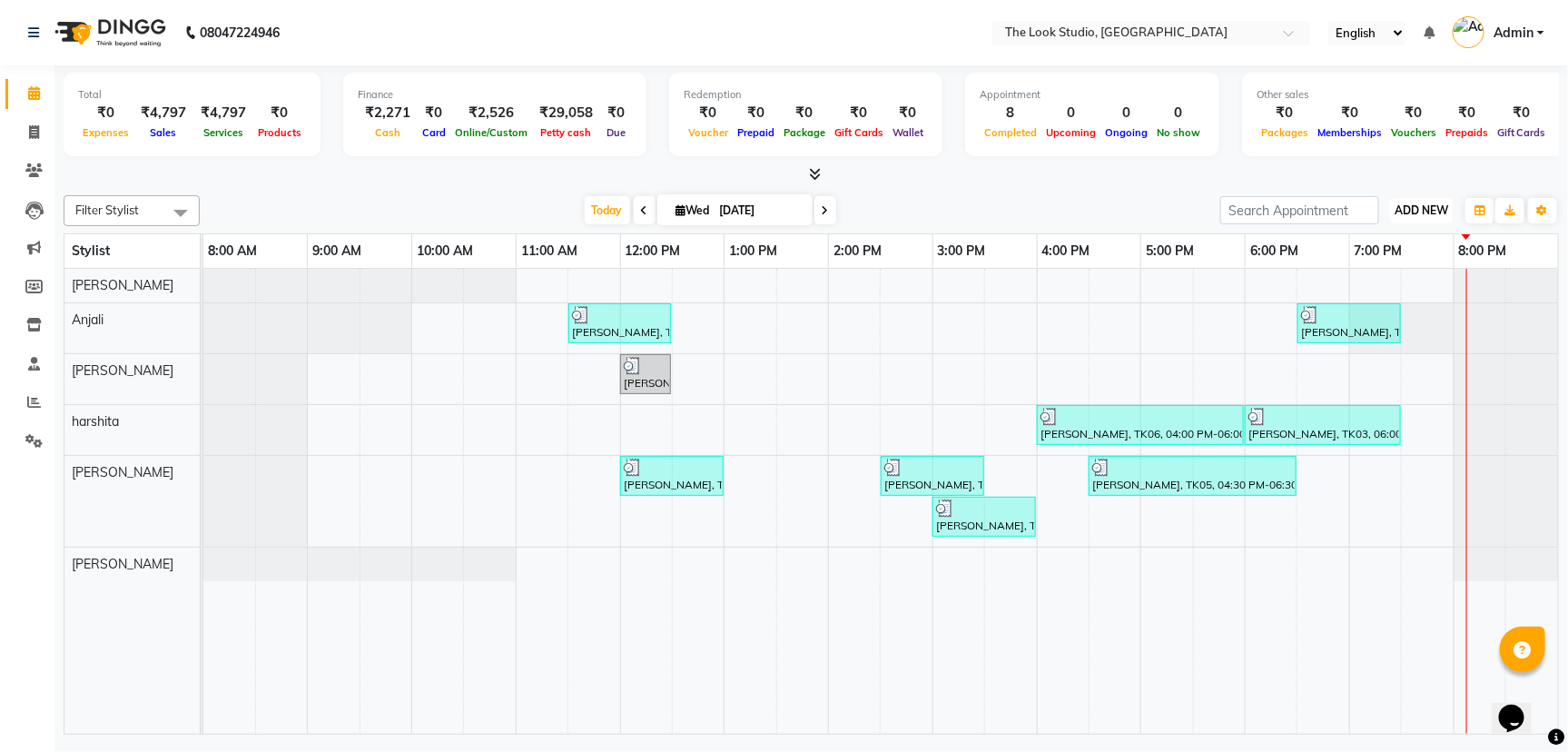
click at [1441, 211] on span "ADD NEW" at bounding box center [1421, 210] width 54 height 13
click at [1389, 294] on link "Add Expense" at bounding box center [1381, 291] width 143 height 24
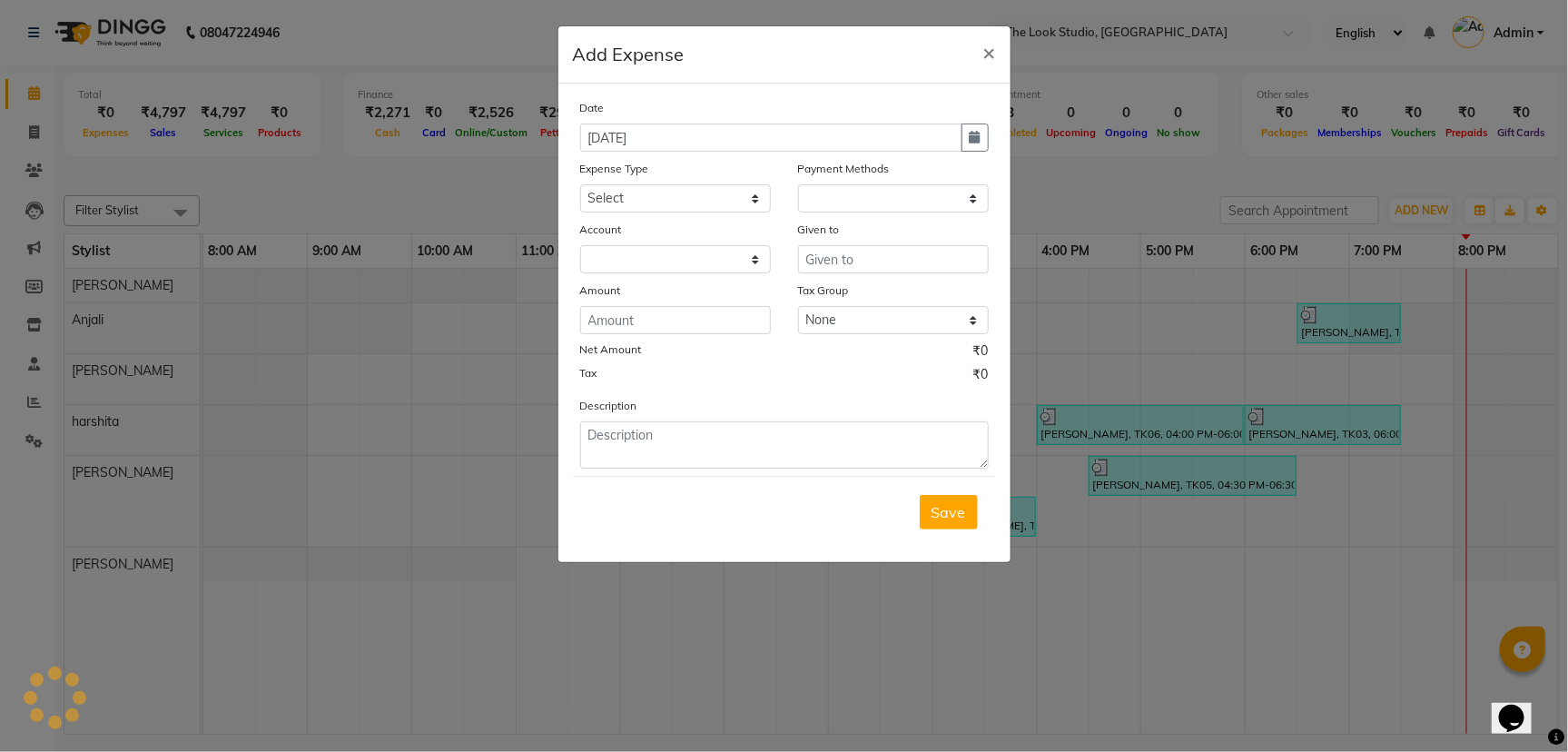
select select "1"
select select "5136"
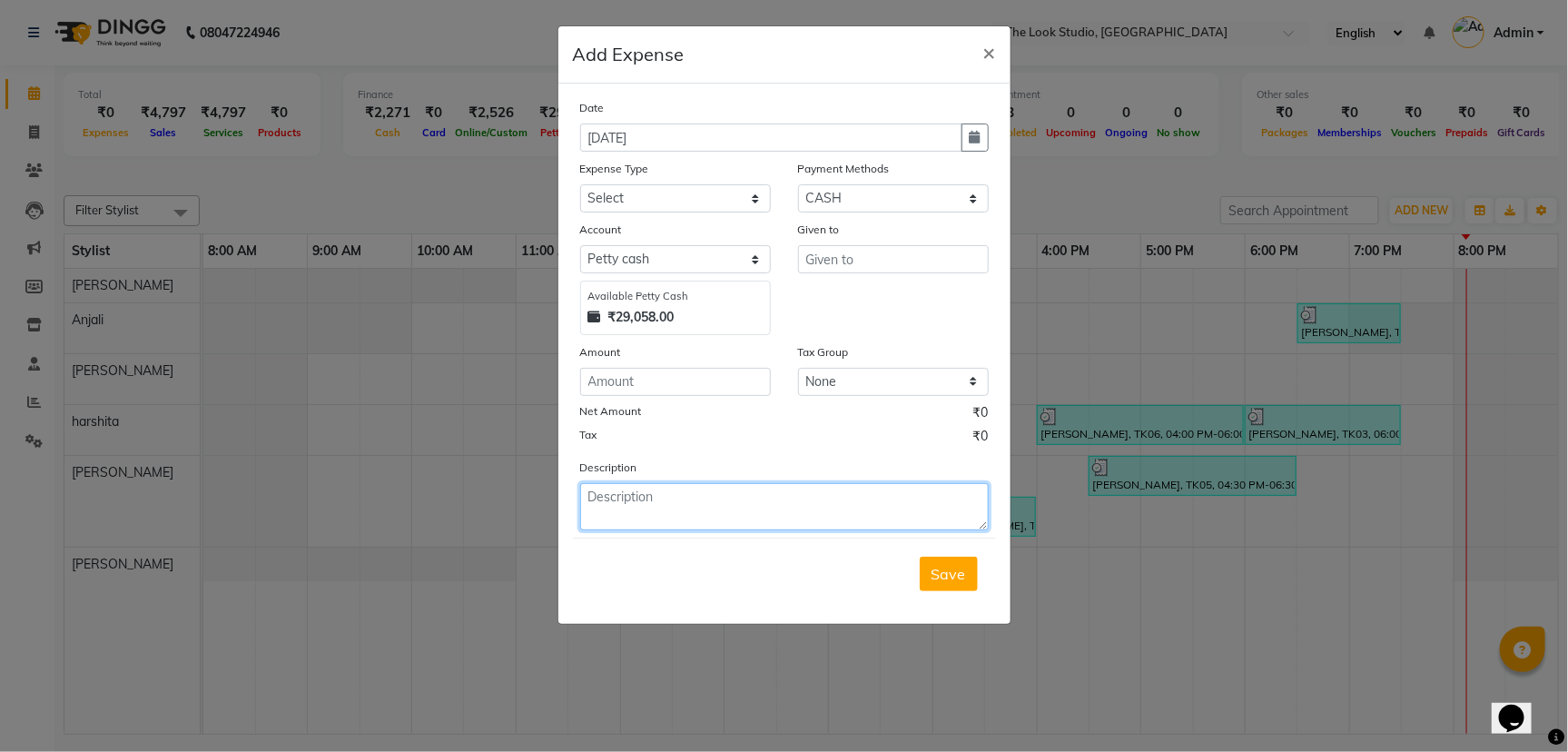
click at [719, 494] on textarea at bounding box center [785, 507] width 409 height 47
type textarea "1000 neha"
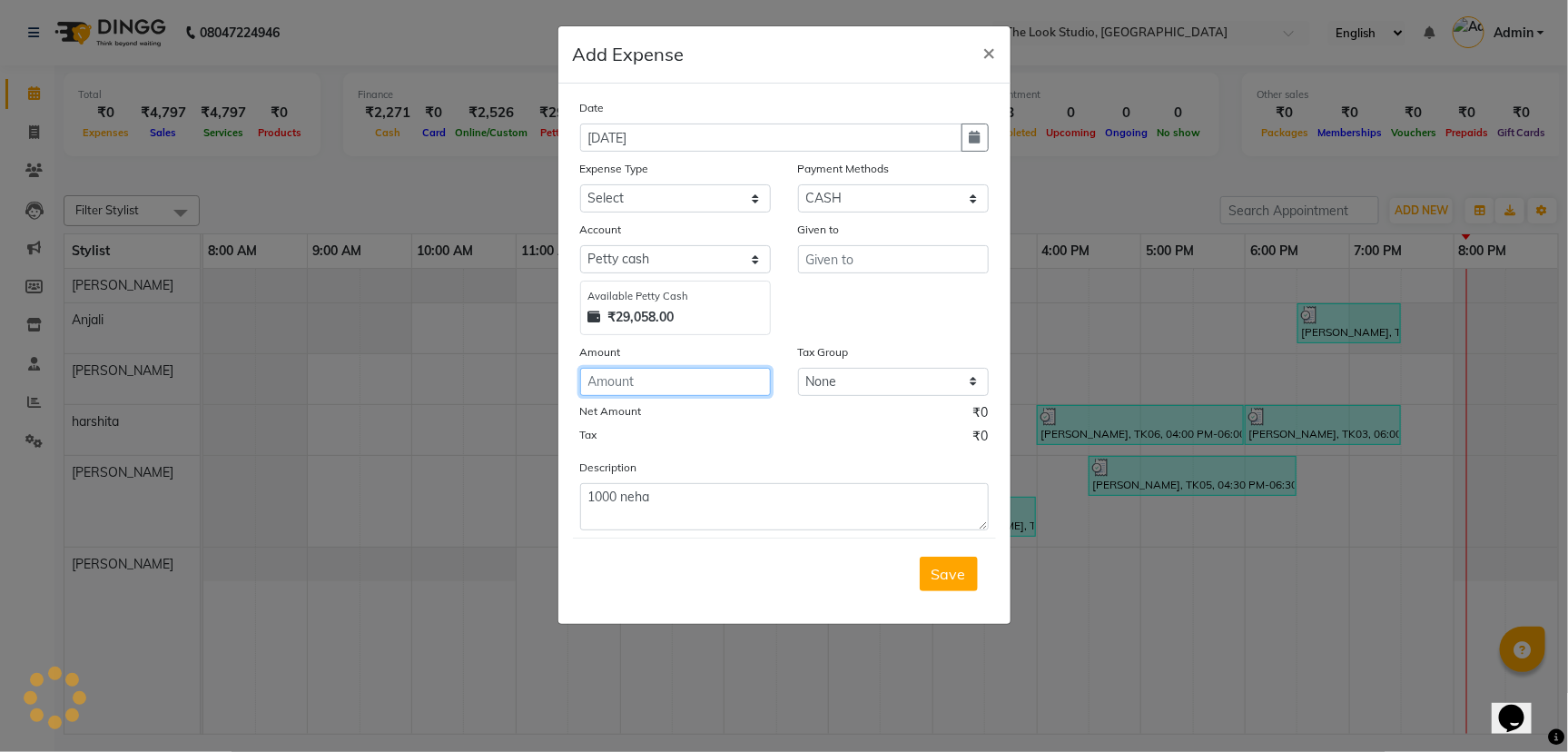
click at [661, 379] on input "number" at bounding box center [676, 382] width 190 height 28
type input "1000"
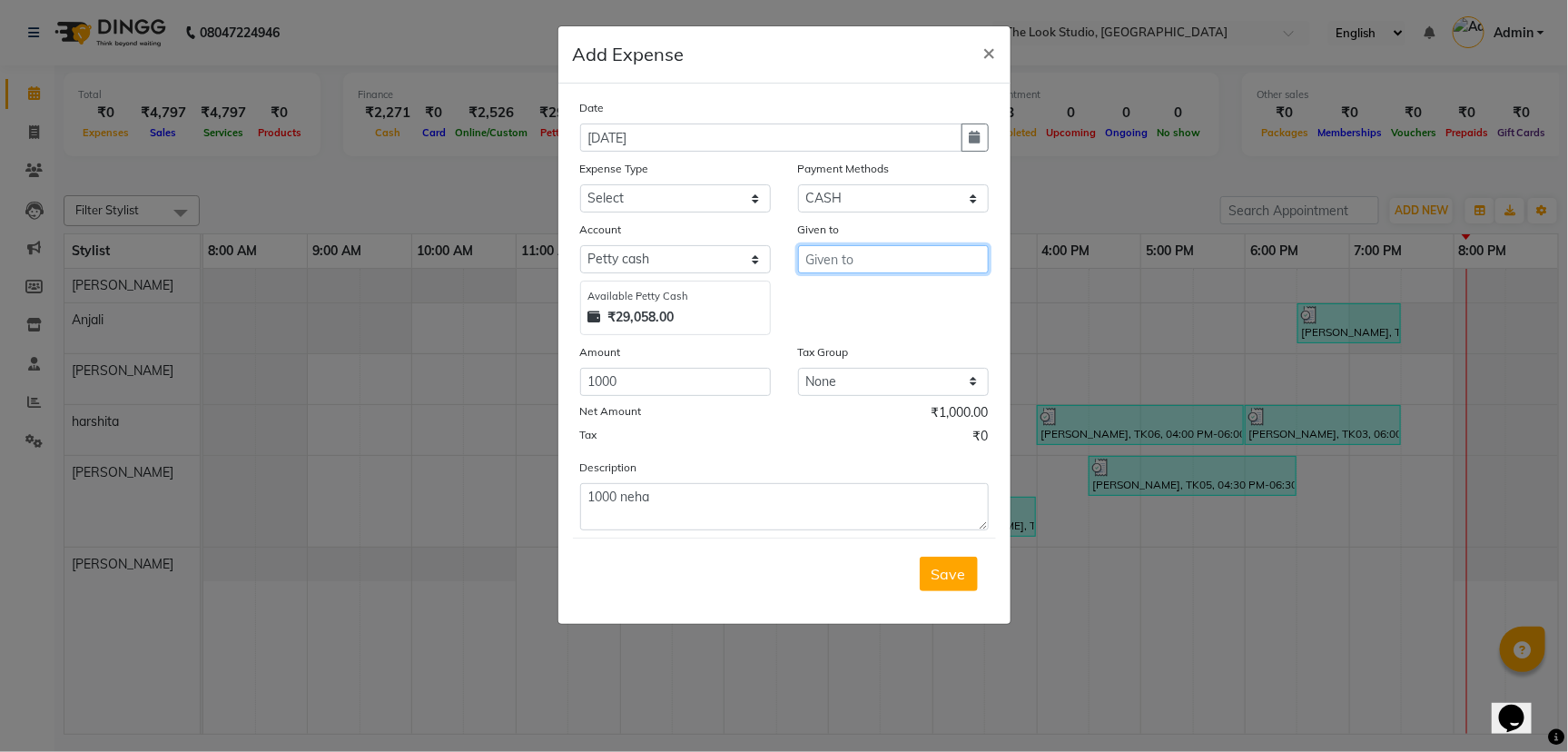
click at [864, 254] on input "text" at bounding box center [893, 259] width 190 height 28
type input "neha"
click at [675, 262] on select "Select [PERSON_NAME] cash Default account" at bounding box center [676, 259] width 190 height 28
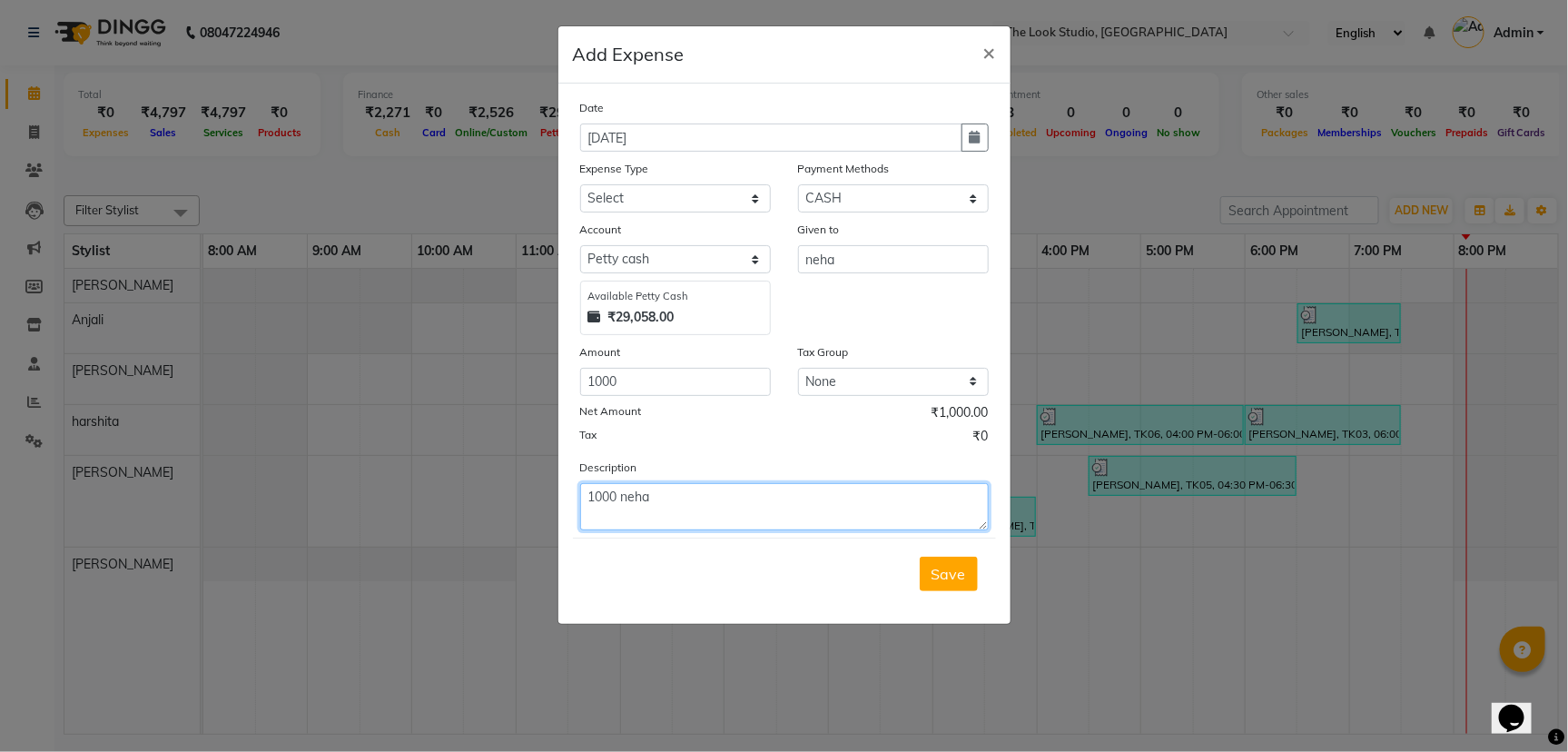
click at [615, 498] on textarea "1000 neha" at bounding box center [785, 507] width 409 height 47
click at [625, 494] on textarea "1000 neha" at bounding box center [785, 507] width 409 height 47
type textarea "2000neha"
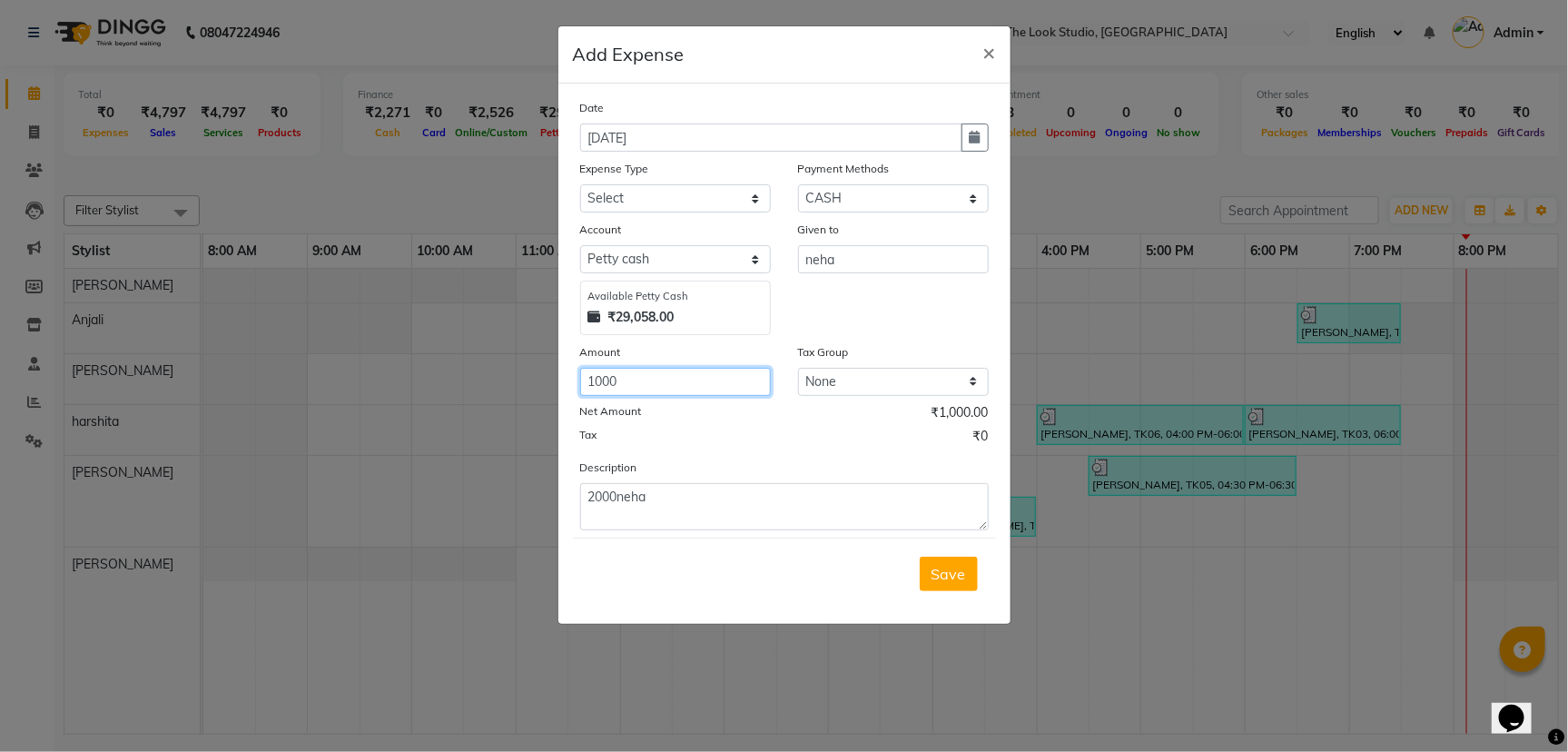
click at [622, 384] on input "1000" at bounding box center [676, 382] width 190 height 28
type input "1"
type input "2000"
click at [689, 195] on select "Select Advance Salary Bank charges Car maintenance Cash Deposited to bank Cash …" at bounding box center [676, 199] width 190 height 28
select select "13969"
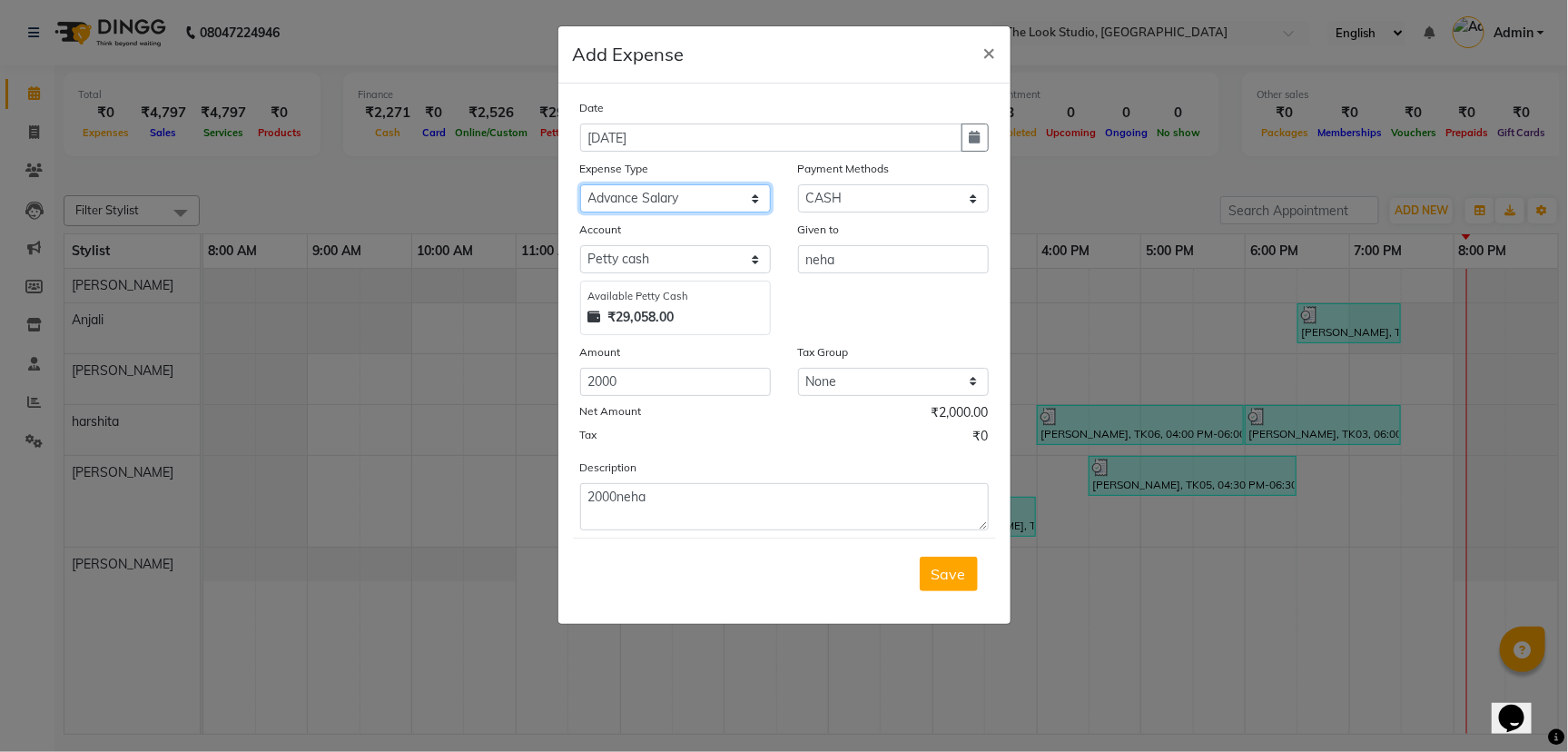
click at [580, 185] on select "Select Advance Salary Bank charges Car maintenance Cash Deposited to bank Cash …" at bounding box center [676, 199] width 190 height 28
click at [938, 564] on span "Save" at bounding box center [949, 573] width 35 height 18
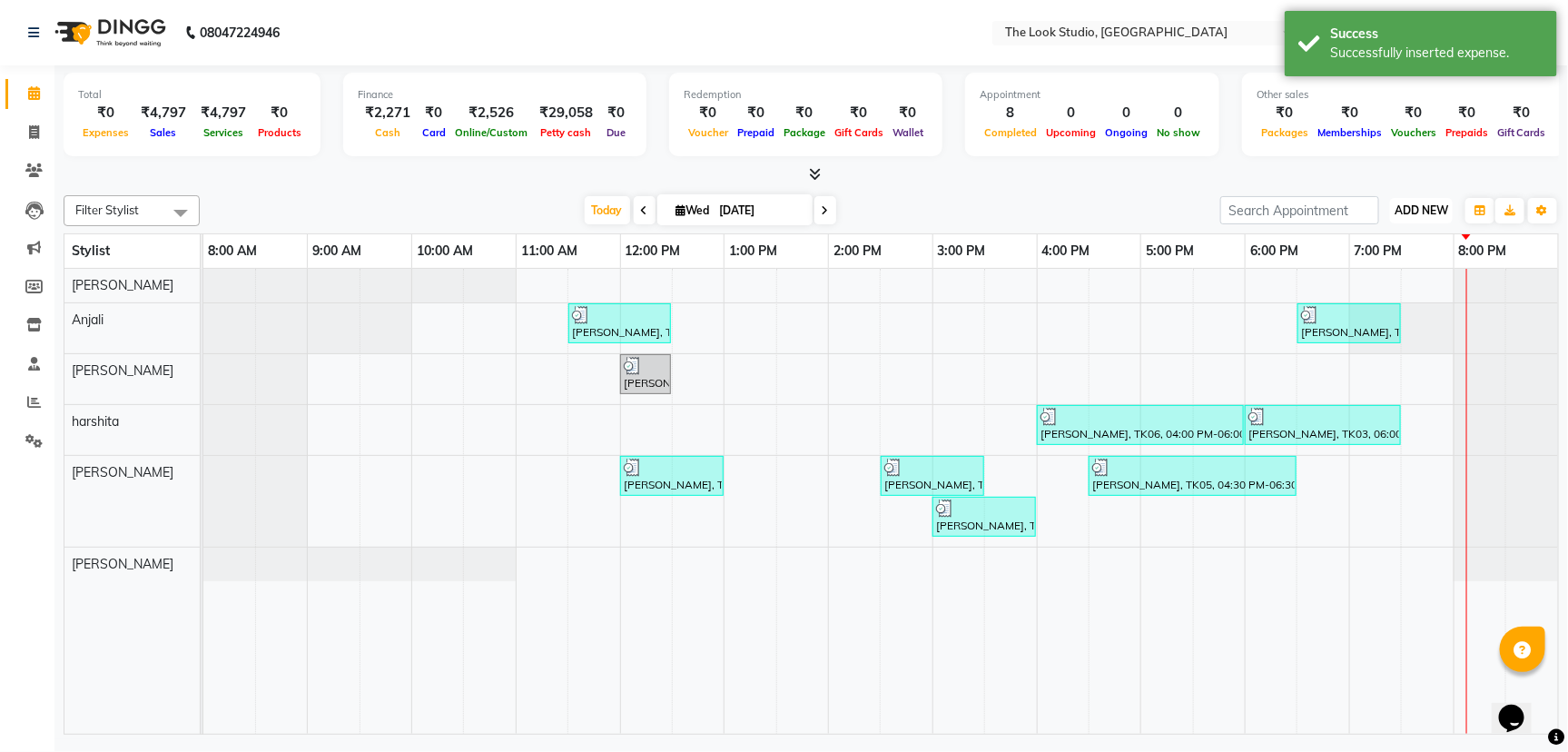
click at [1418, 205] on span "ADD NEW" at bounding box center [1421, 210] width 54 height 13
click at [1363, 291] on link "Add Expense" at bounding box center [1381, 291] width 143 height 24
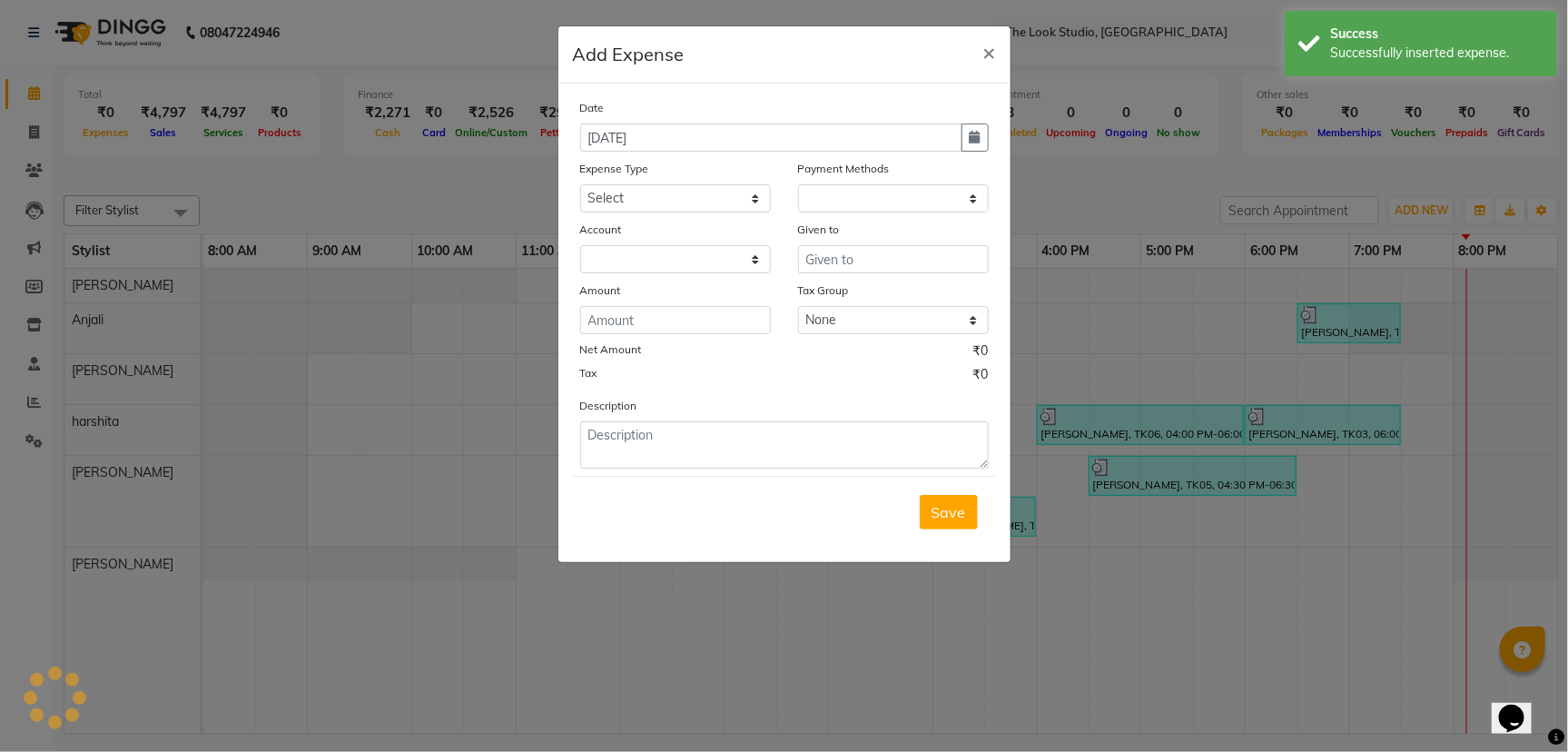
select select "1"
select select "5136"
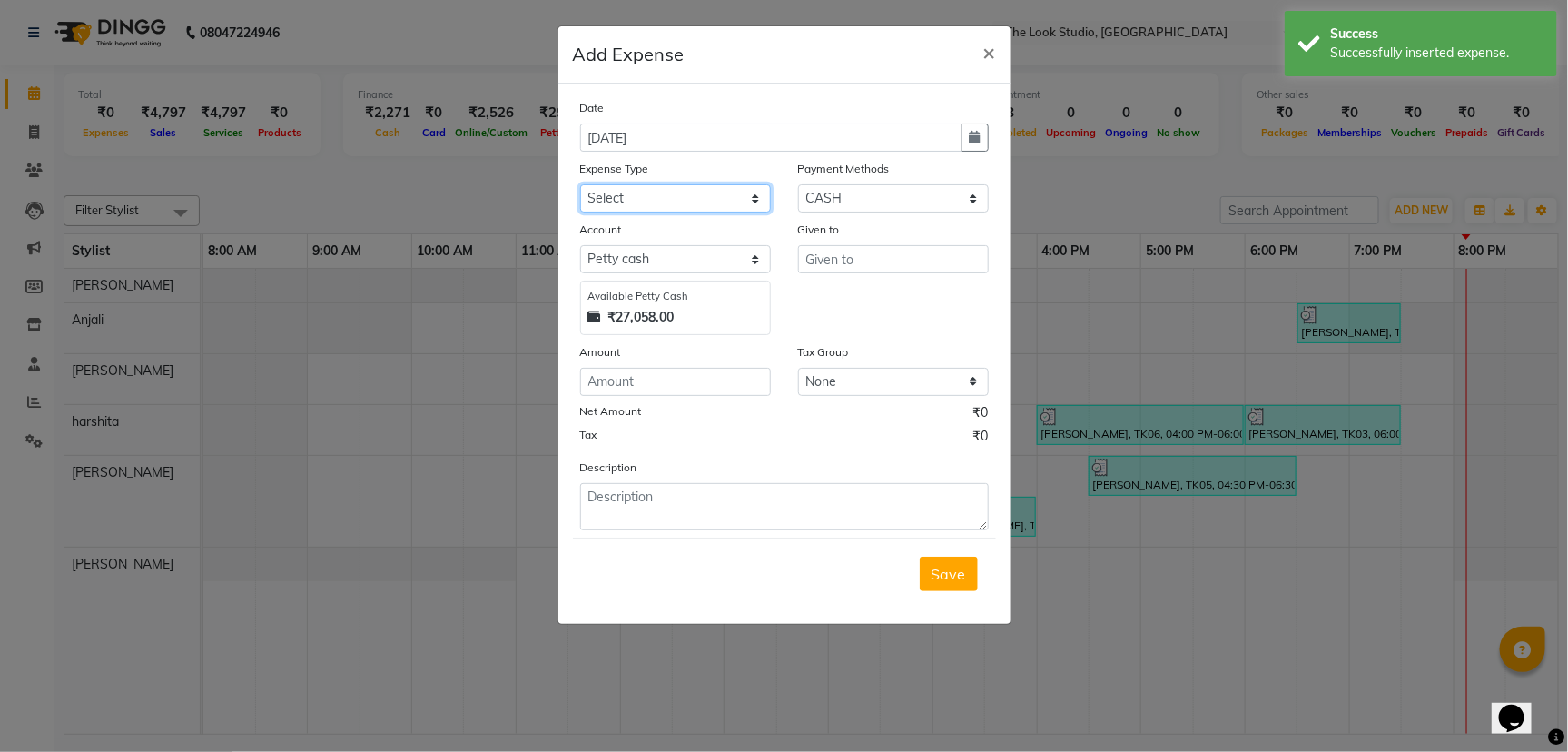
click at [657, 194] on select "Select Advance Salary Bank charges Car maintenance Cash Deposited to bank Cash …" at bounding box center [676, 199] width 190 height 28
select select "13977"
click at [580, 185] on select "Select Advance Salary Bank charges Car maintenance Cash Deposited to bank Cash …" at bounding box center [676, 199] width 190 height 28
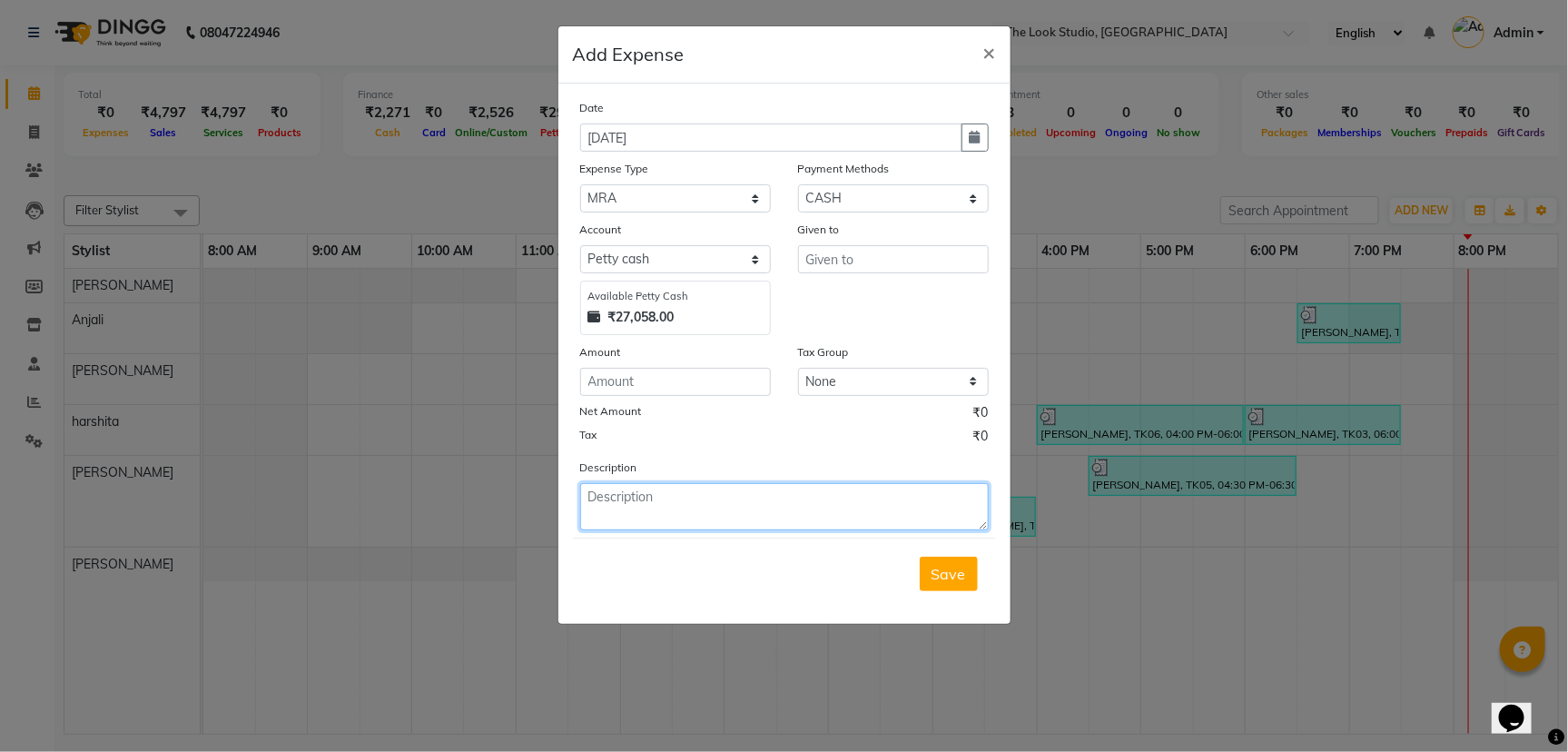
click at [640, 501] on textarea at bounding box center [785, 507] width 409 height 47
type textarea "500"
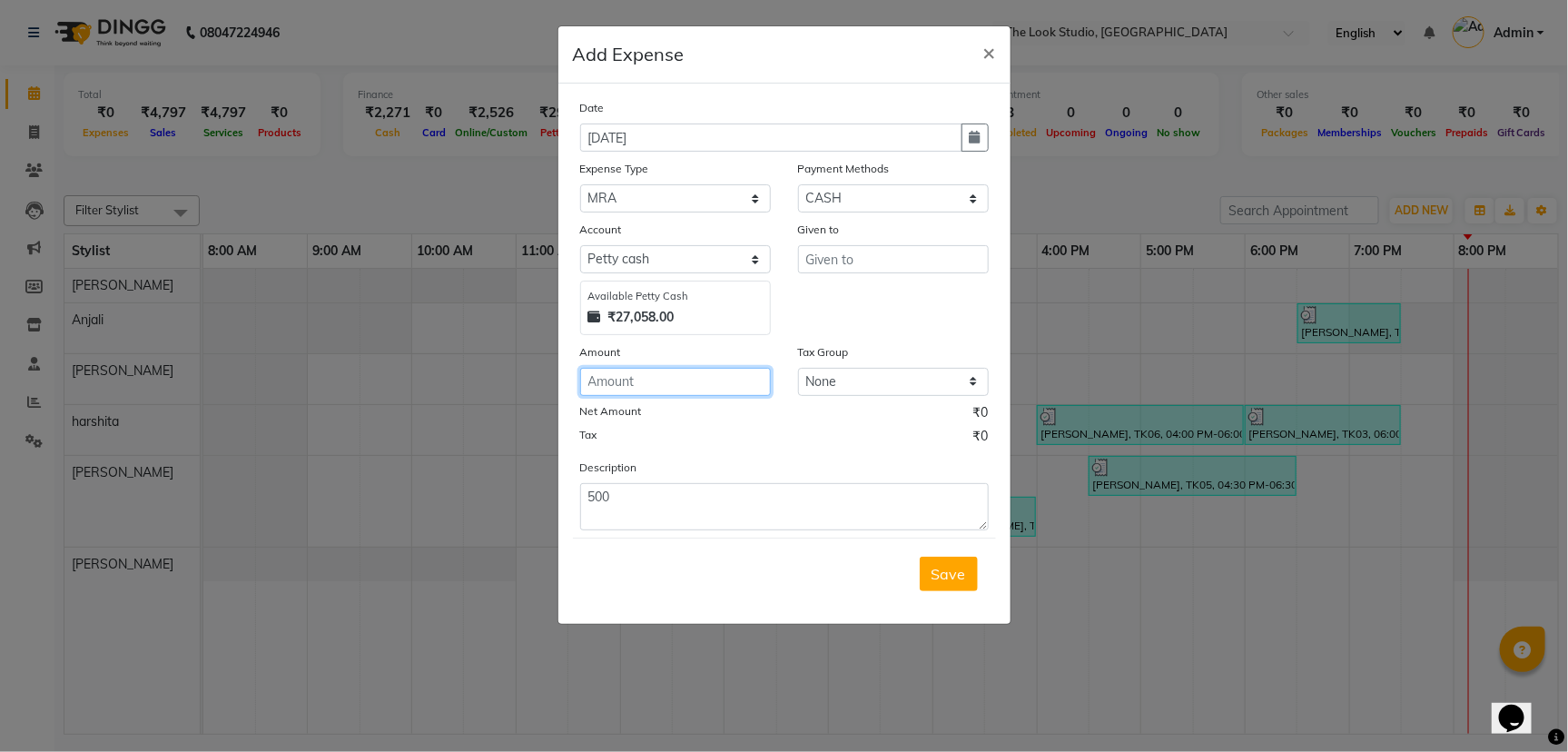
click at [678, 373] on input "number" at bounding box center [676, 382] width 190 height 28
type input "515"
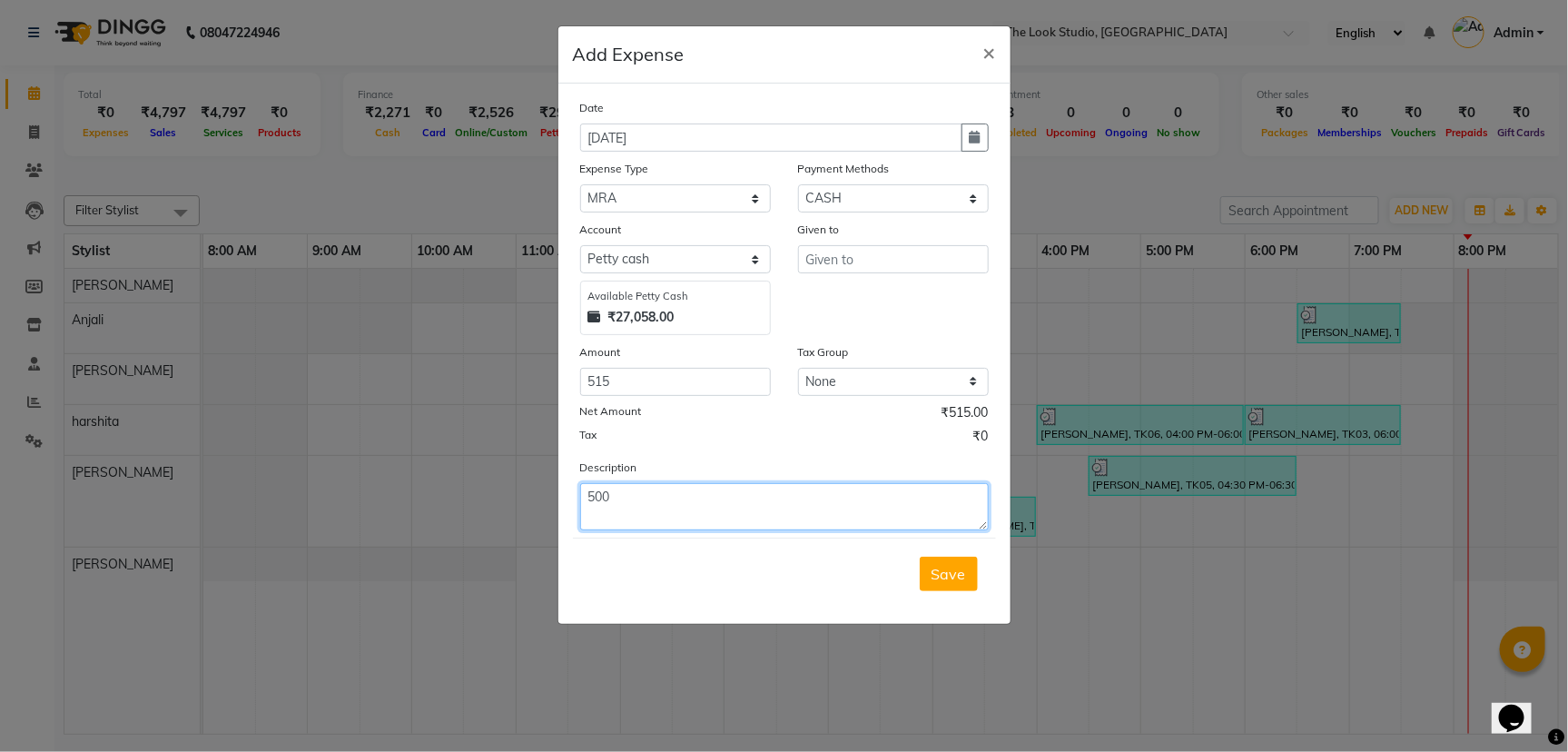
click at [673, 497] on textarea "500" at bounding box center [785, 507] width 409 height 47
type textarea "515"
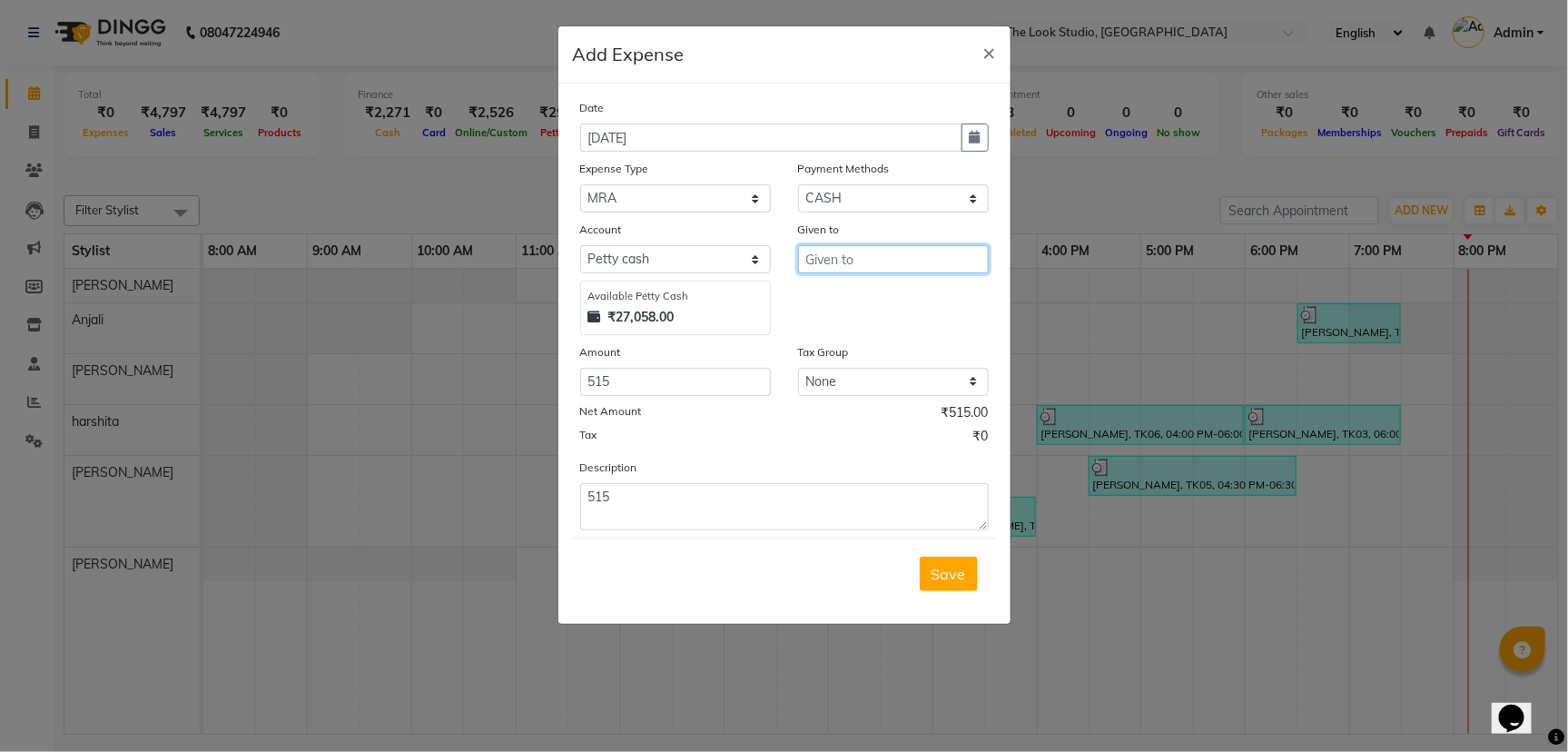
click at [842, 260] on input "text" at bounding box center [893, 259] width 190 height 28
type input "manish beauty"
click at [721, 260] on select "Select [PERSON_NAME] cash Default account" at bounding box center [676, 259] width 190 height 28
click at [705, 191] on select "Select Advance Salary Bank charges Car maintenance Cash Deposited to bank Cash …" at bounding box center [676, 199] width 190 height 28
select select "13963"
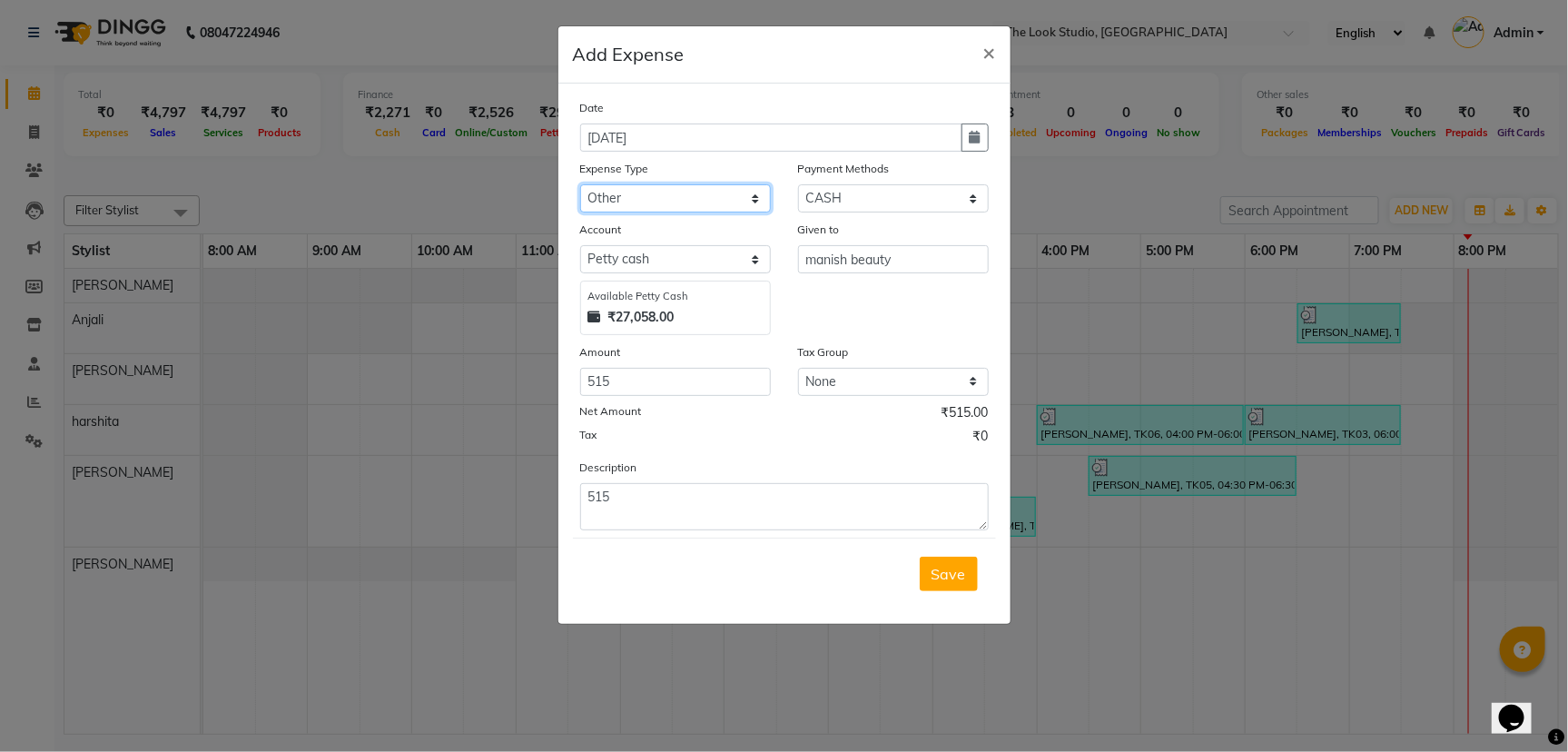
click at [580, 185] on select "Select Advance Salary Bank charges Car maintenance Cash Deposited to bank Cash …" at bounding box center [676, 199] width 190 height 28
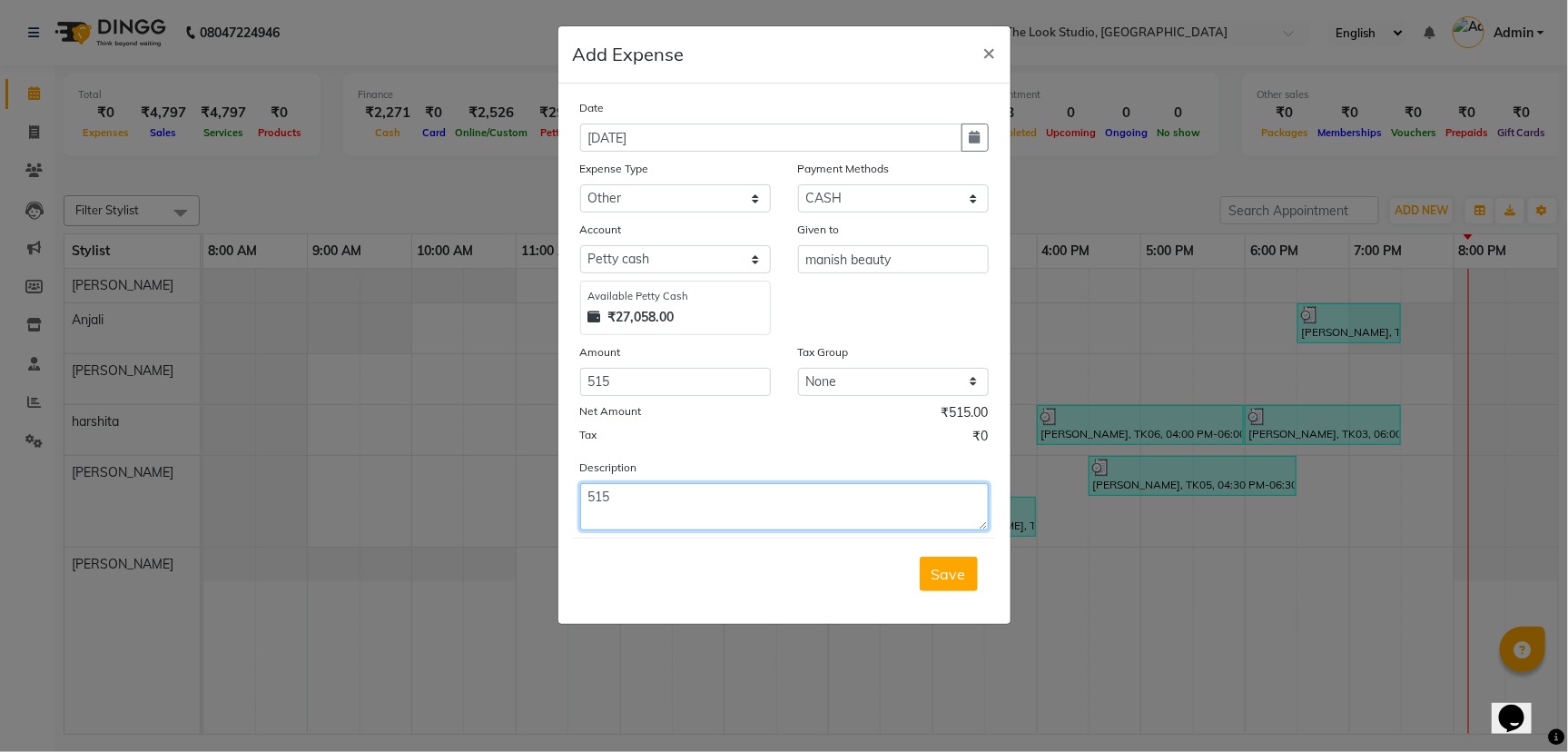
click at [727, 488] on textarea "515" at bounding box center [785, 507] width 409 height 47
type textarea "515 brusha and pedi lufa"
click at [948, 565] on span "Save" at bounding box center [949, 573] width 35 height 18
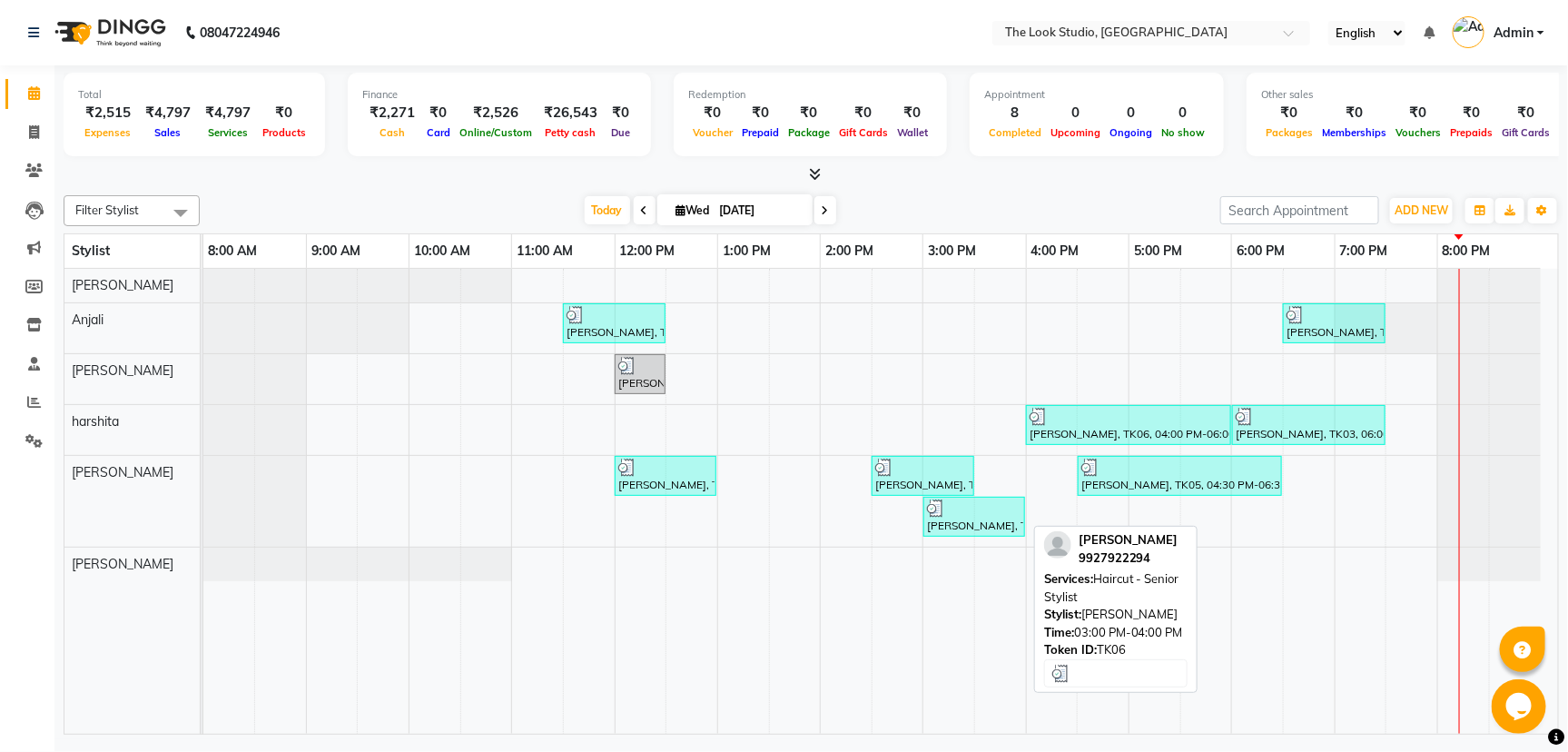
click at [972, 528] on div "[PERSON_NAME], TK06, 03:00 PM-04:00 PM, Haircut - Senior Stylist" at bounding box center [974, 516] width 98 height 35
select select "3"
click at [958, 527] on div "[PERSON_NAME], TK06, 03:00 PM-04:00 PM, Haircut - Senior Stylist" at bounding box center [974, 516] width 98 height 35
select select "3"
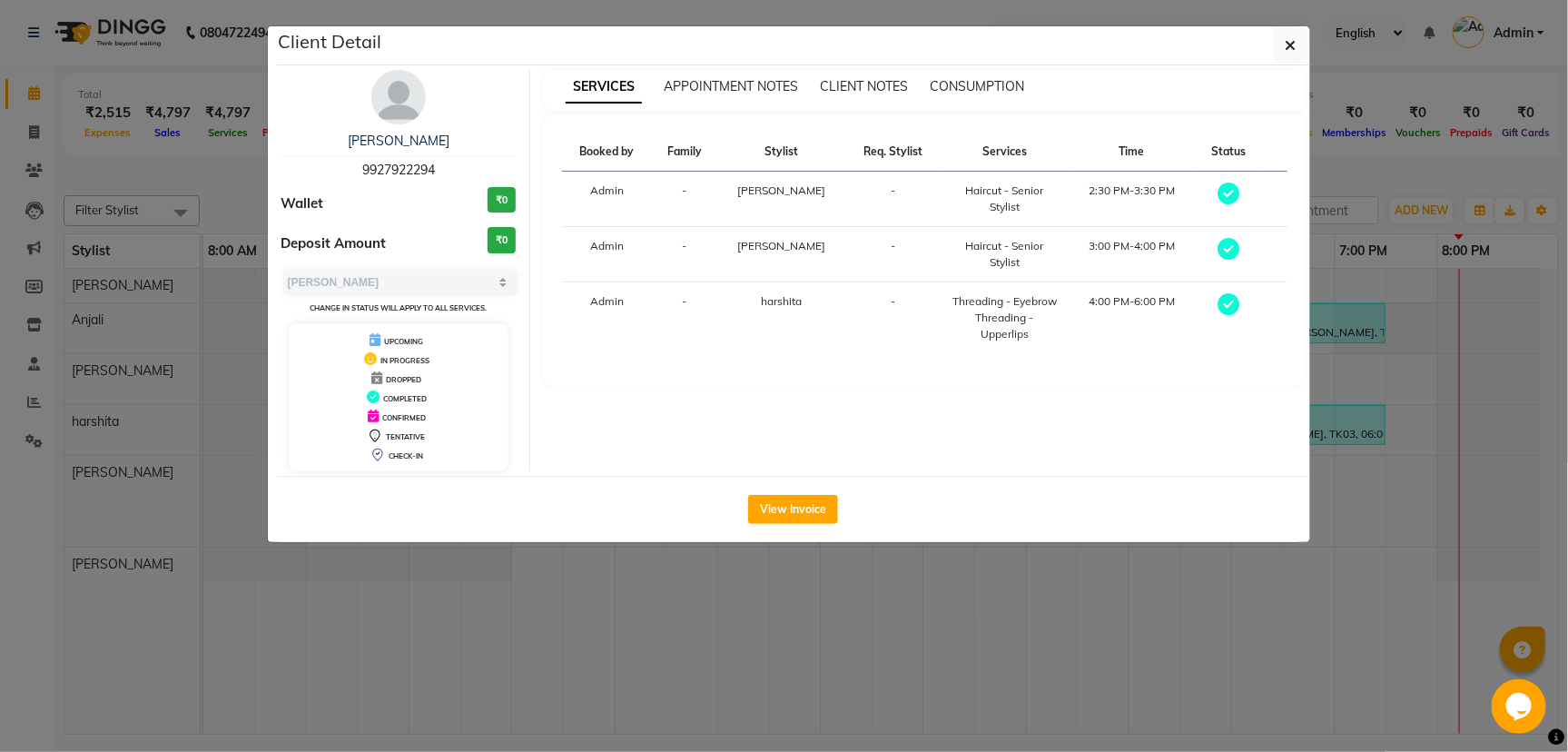
click at [786, 492] on div "View Invoice" at bounding box center [793, 509] width 1034 height 66
click at [784, 503] on button "View Invoice" at bounding box center [792, 509] width 90 height 29
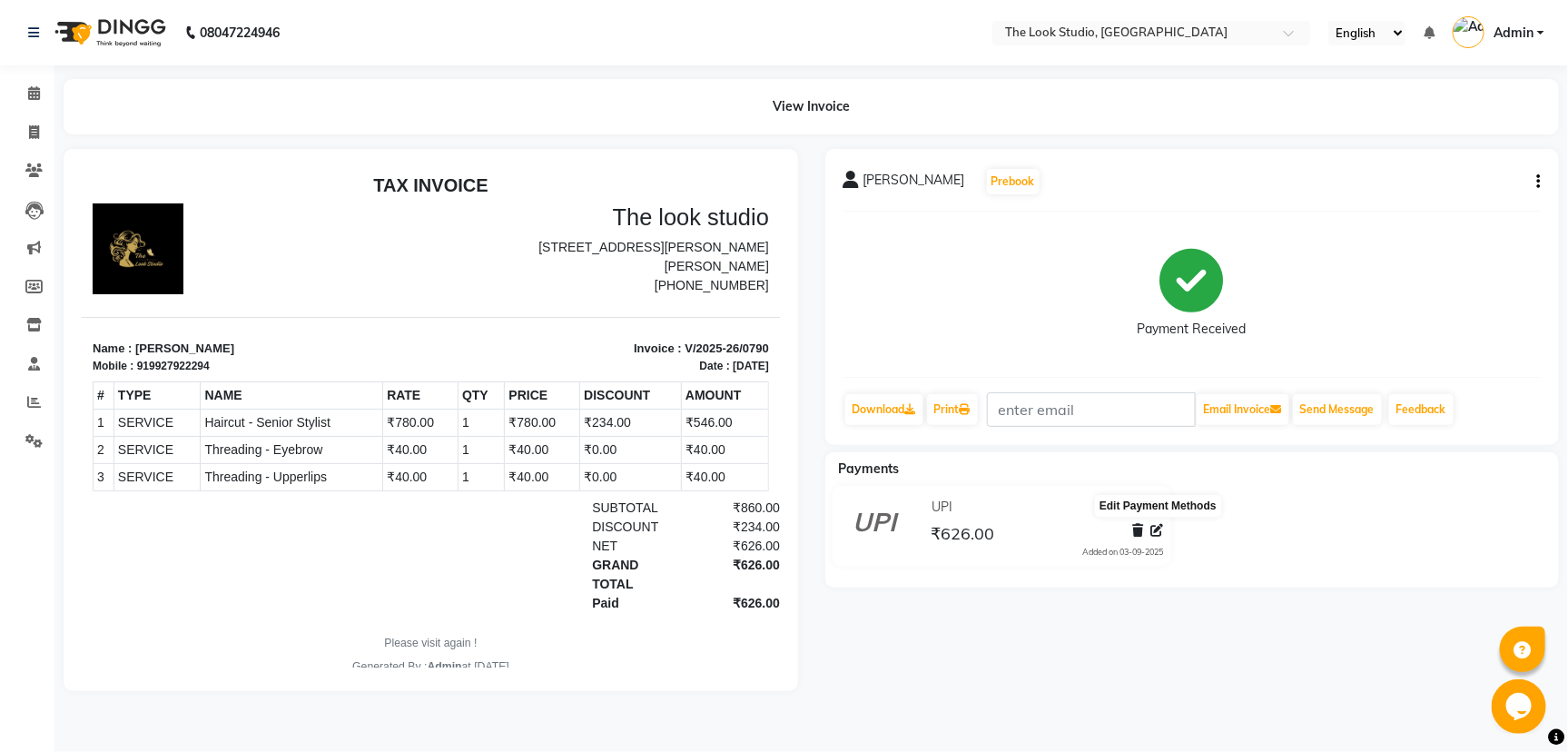
click at [1153, 527] on icon at bounding box center [1157, 530] width 12 height 12
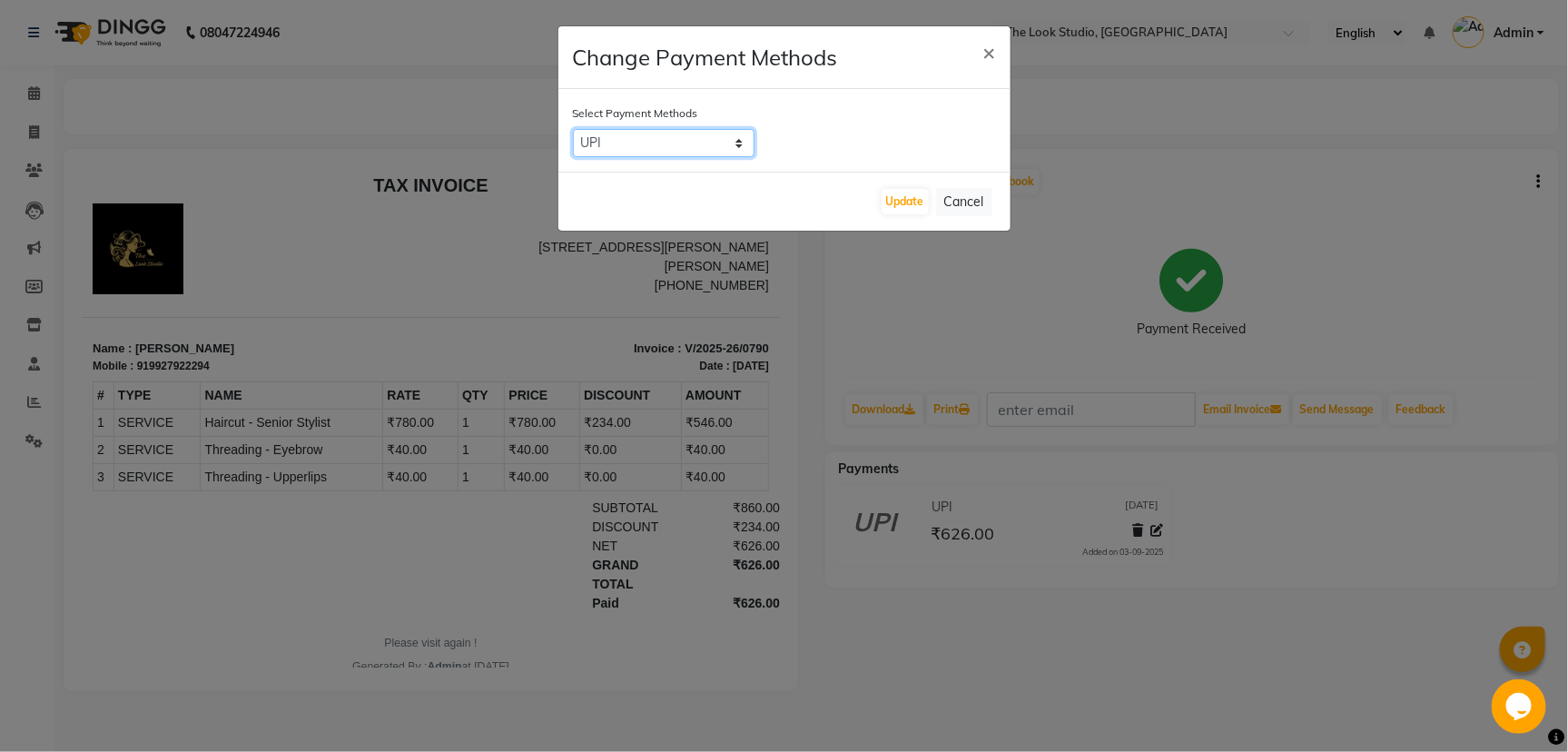
click at [679, 140] on select "CASH CARD ONLINE CUSTOM GPay PayTM PhonePe UPI NearBuy Loan BharatPay Cheque Mo…" at bounding box center [663, 143] width 182 height 28
select select "1"
click at [573, 129] on select "CASH CARD ONLINE CUSTOM GPay PayTM PhonePe UPI NearBuy Loan BharatPay Cheque Mo…" at bounding box center [663, 143] width 182 height 28
click at [907, 205] on button "Update" at bounding box center [906, 201] width 47 height 25
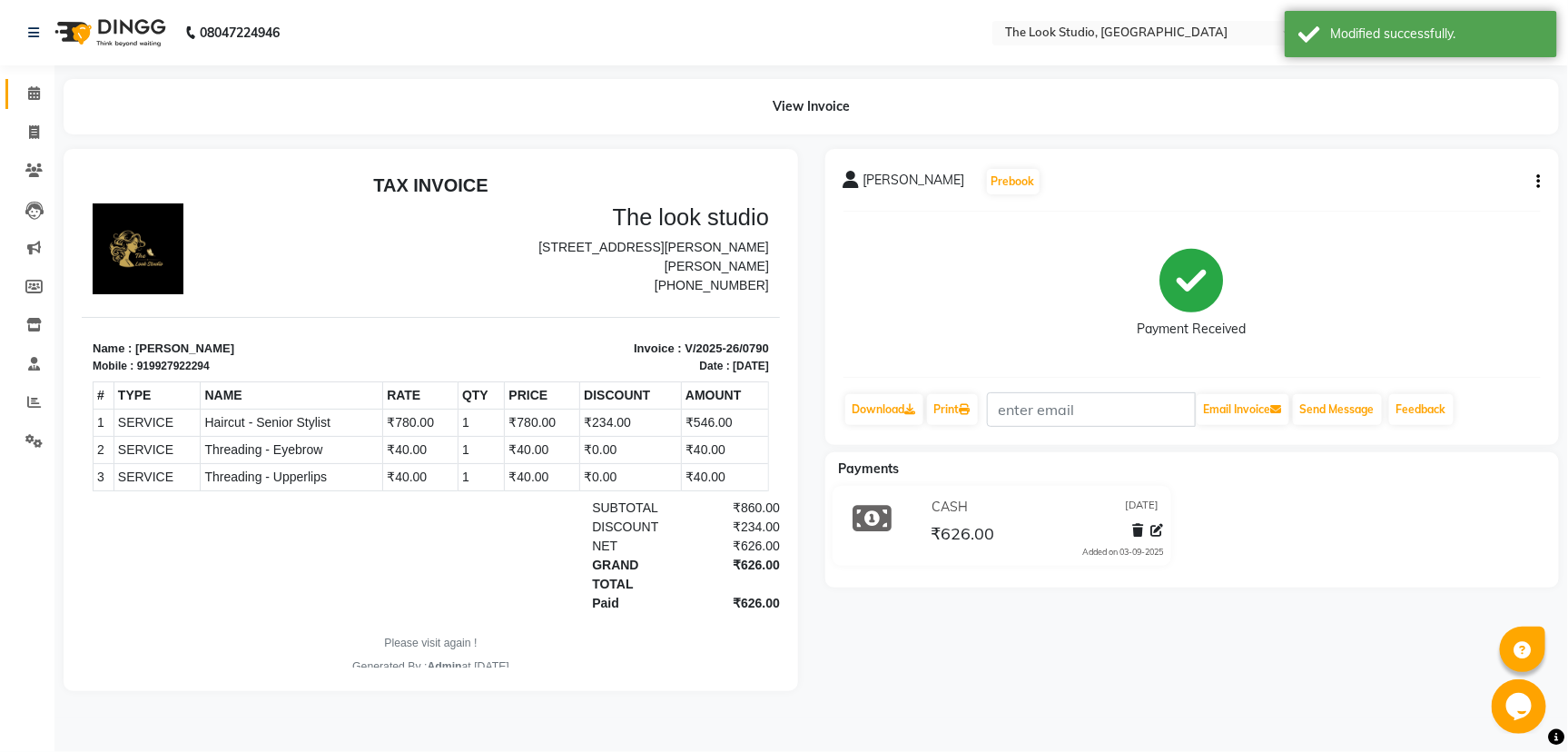
click at [39, 84] on span at bounding box center [34, 94] width 32 height 21
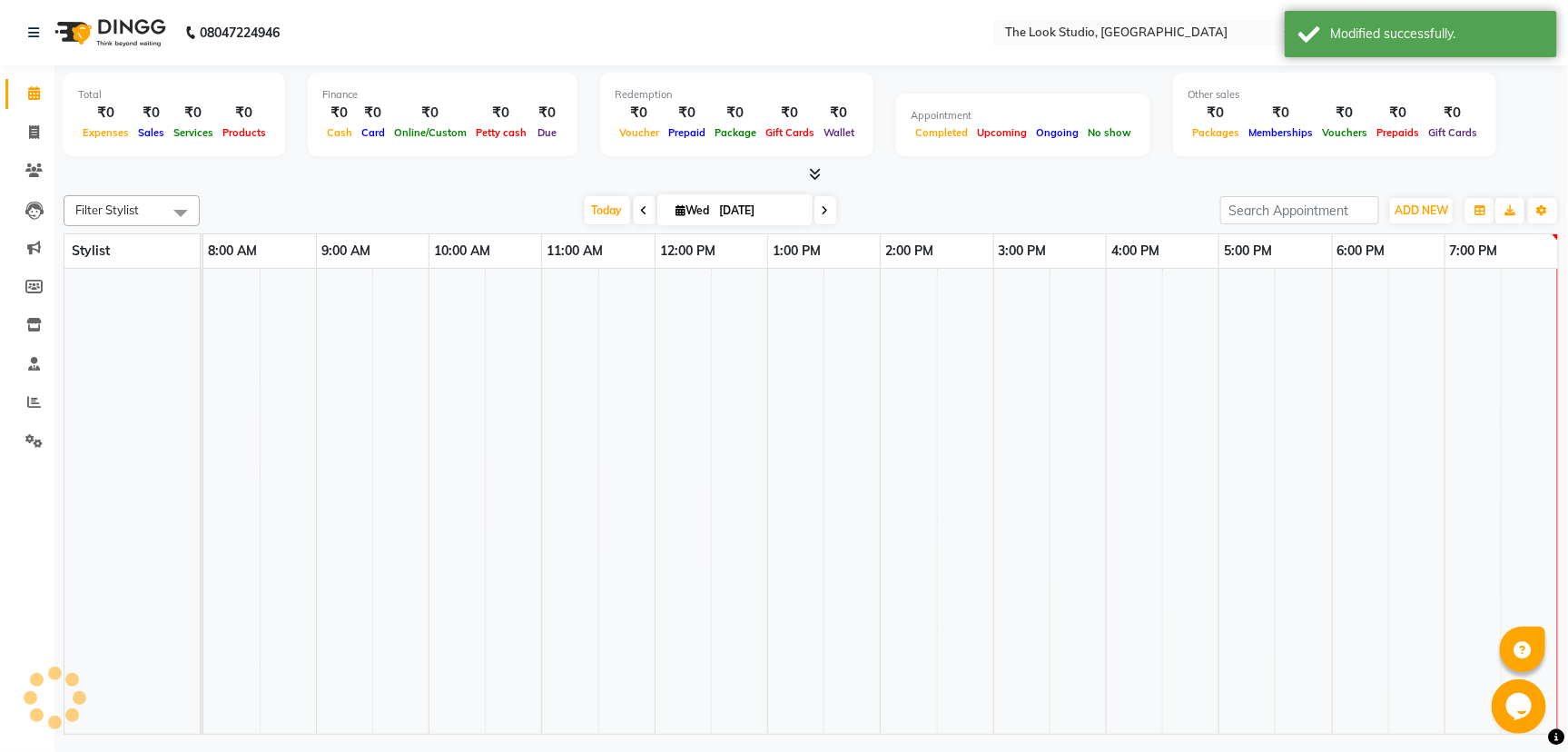
click at [30, 96] on icon at bounding box center [34, 93] width 12 height 13
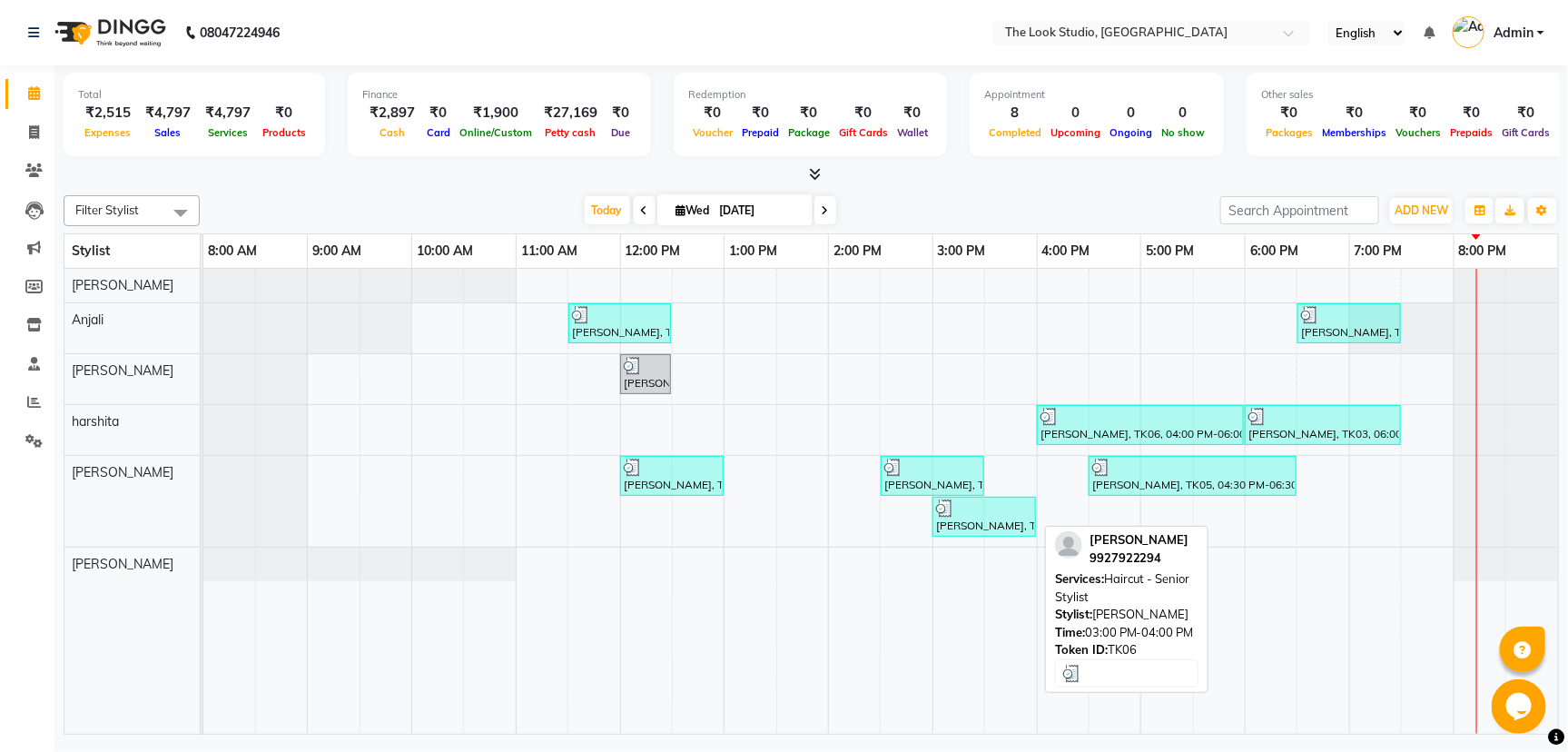
click at [954, 525] on div "[PERSON_NAME], TK06, 03:00 PM-04:00 PM, Haircut - Senior Stylist" at bounding box center [985, 516] width 100 height 35
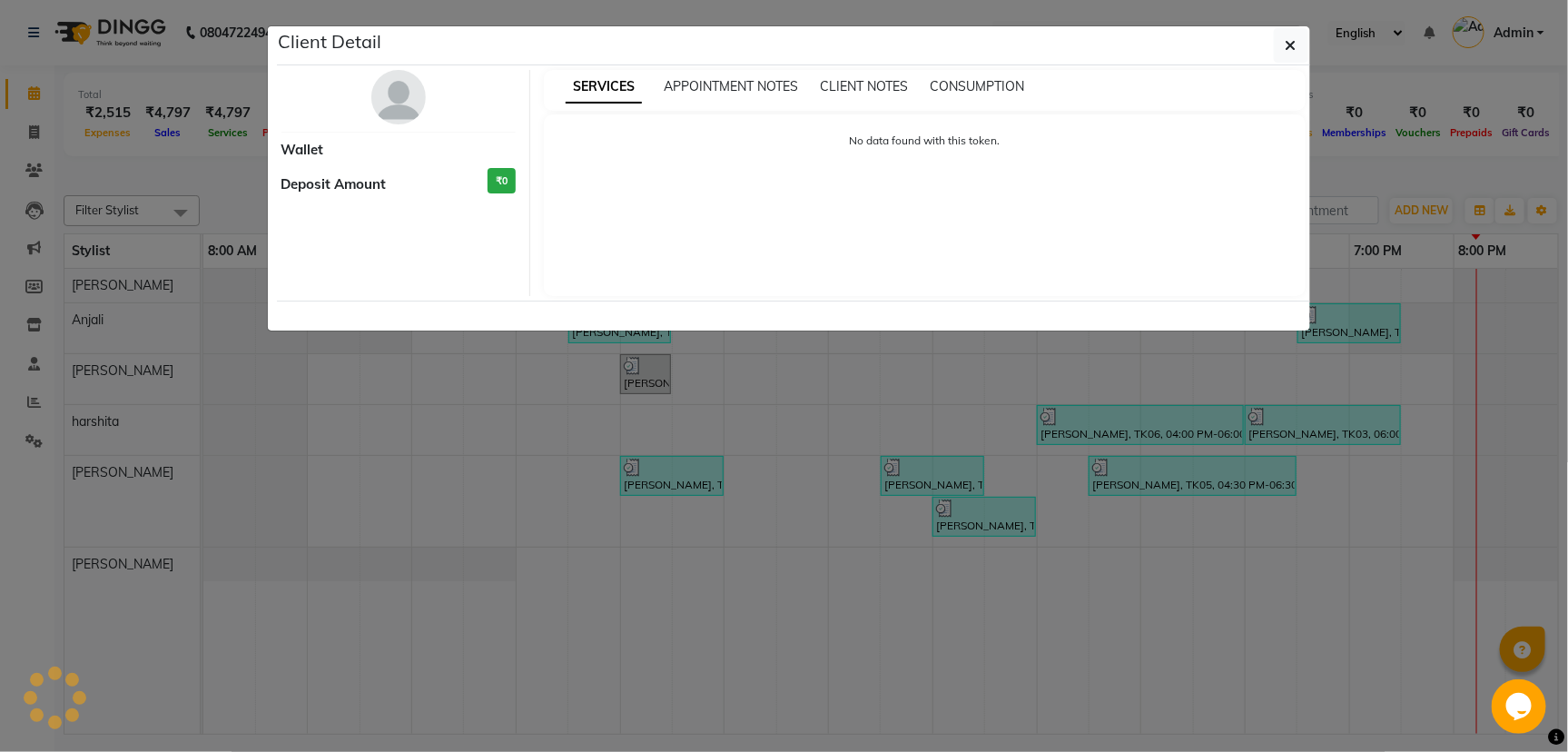
select select "3"
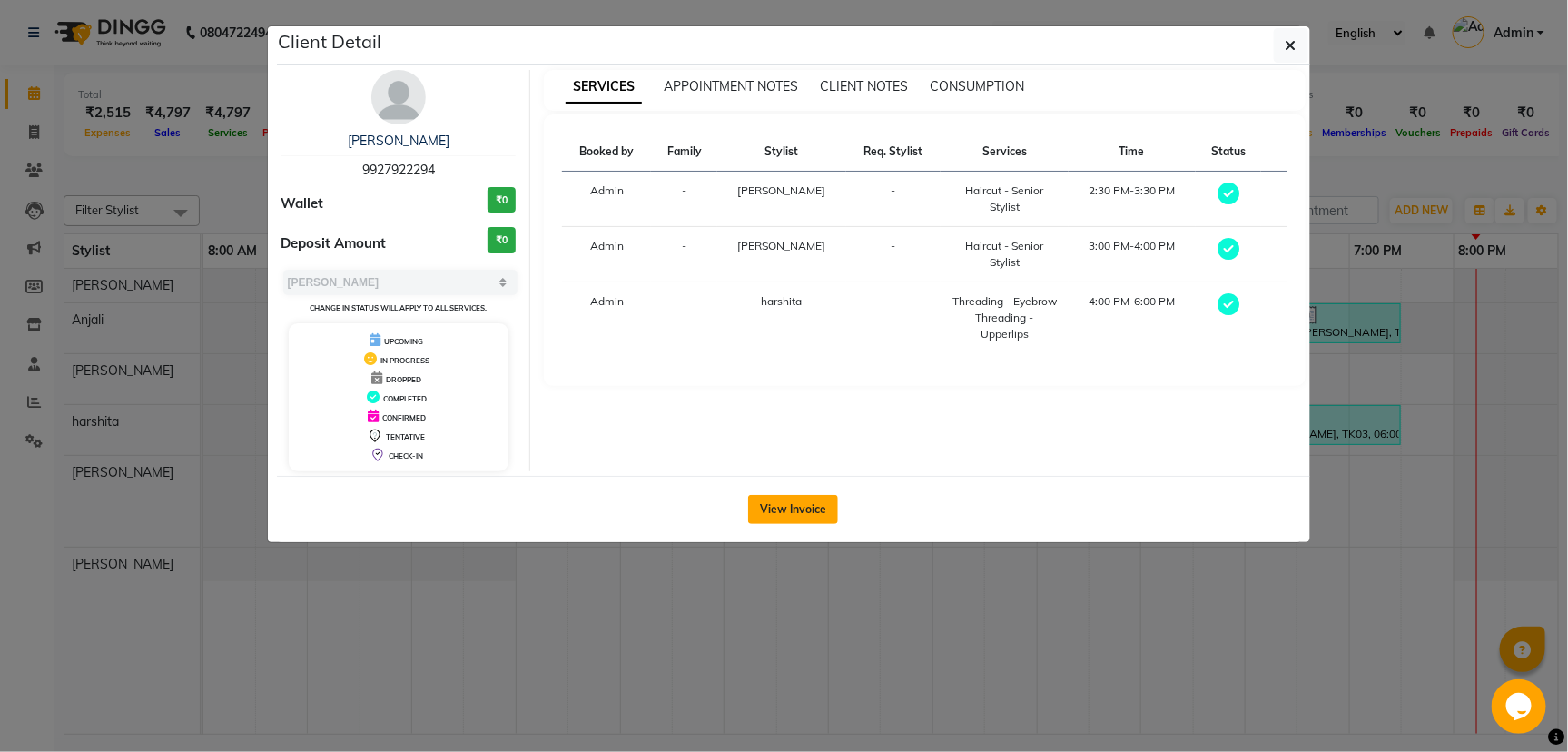
click at [814, 507] on button "View Invoice" at bounding box center [792, 509] width 90 height 29
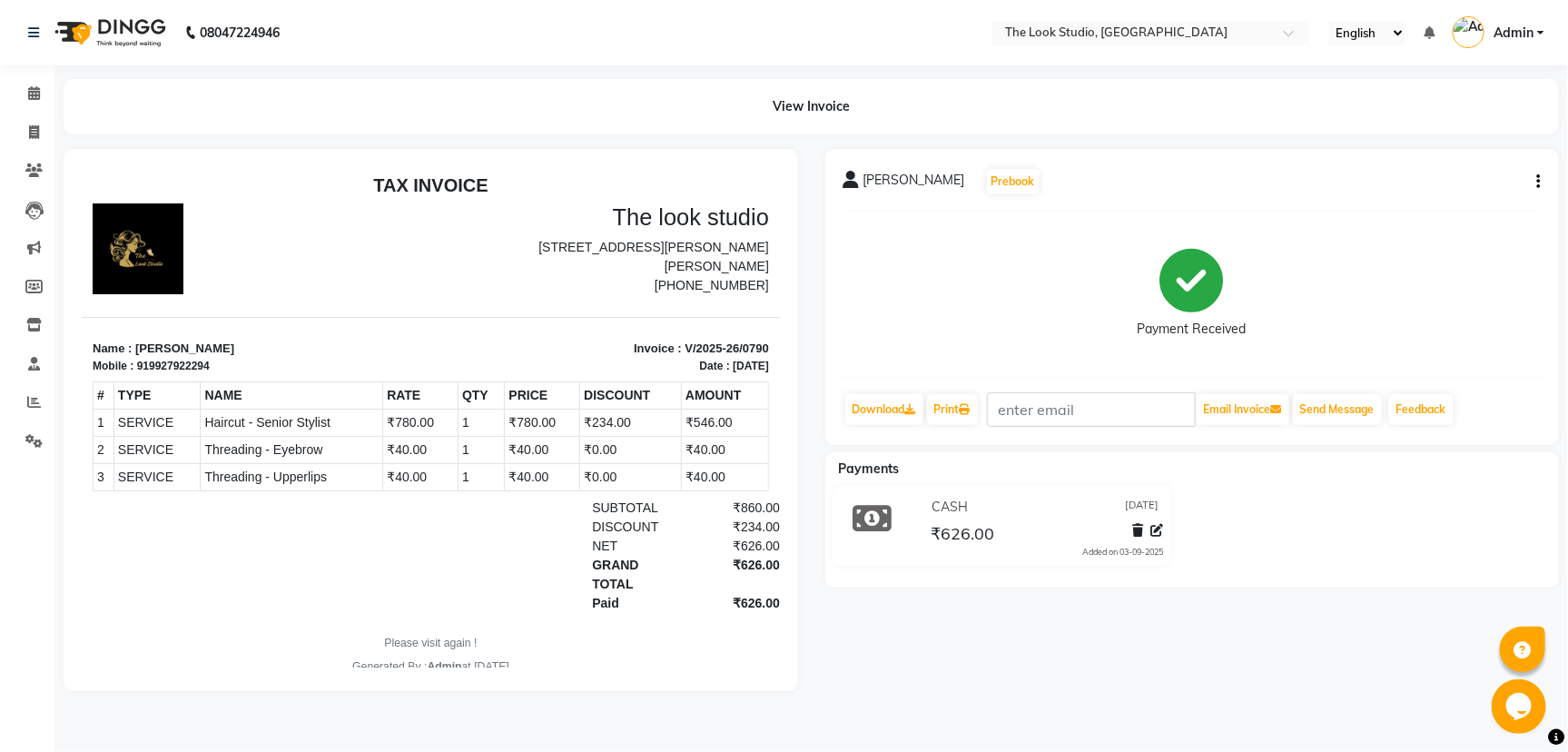
click at [1163, 521] on span at bounding box center [1157, 531] width 12 height 19
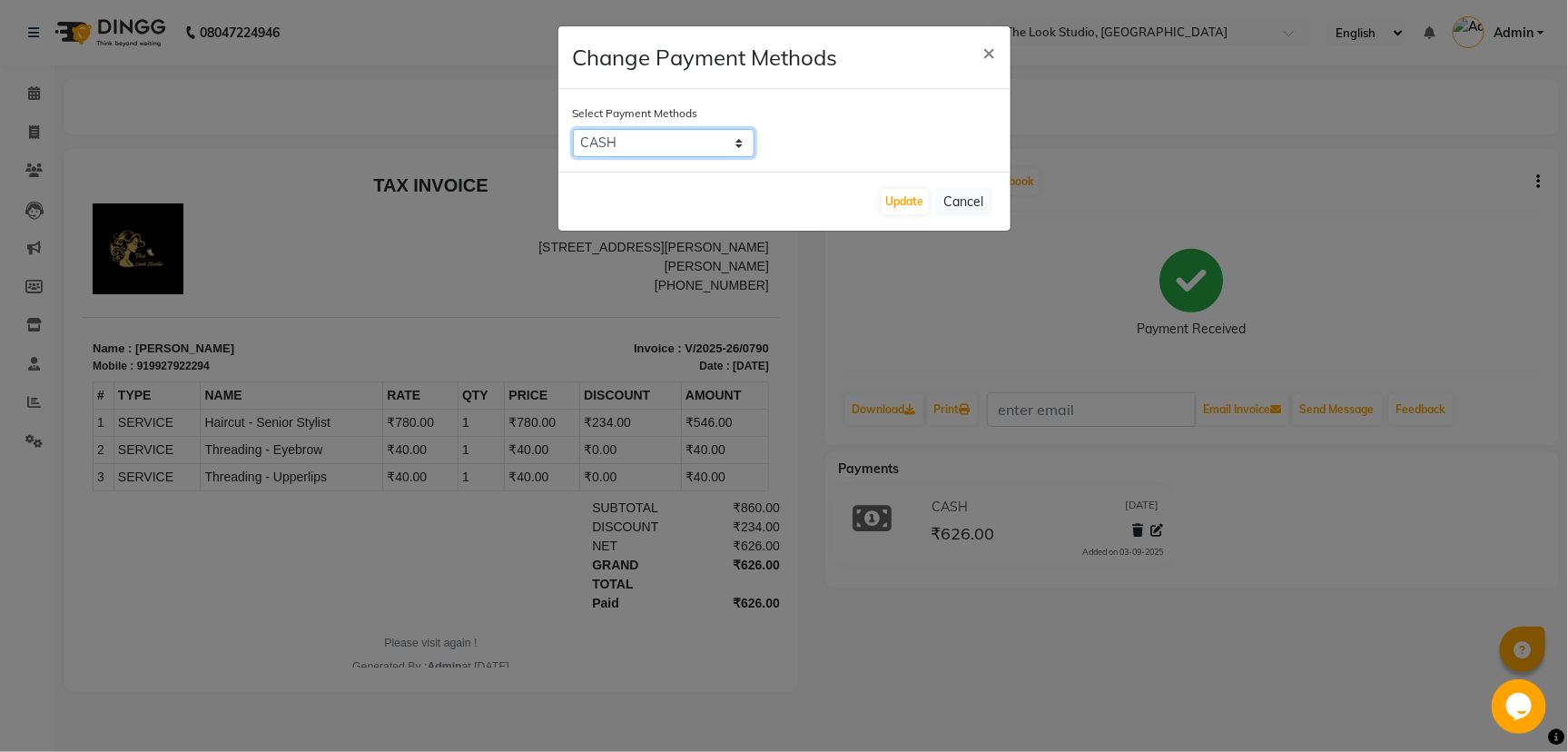
click at [736, 141] on select "CASH CARD ONLINE CUSTOM GPay PayTM PhonePe UPI NearBuy Loan BharatPay Cheque Mo…" at bounding box center [663, 143] width 182 height 28
select select "8"
click at [573, 129] on select "CASH CARD ONLINE CUSTOM GPay PayTM PhonePe UPI NearBuy Loan BharatPay Cheque Mo…" at bounding box center [663, 143] width 182 height 28
click at [1239, 487] on ngb-modal-window "Change Payment Methods × Select Payment Methods CASH CARD ONLINE CUSTOM GPay Pa…" at bounding box center [784, 376] width 1568 height 752
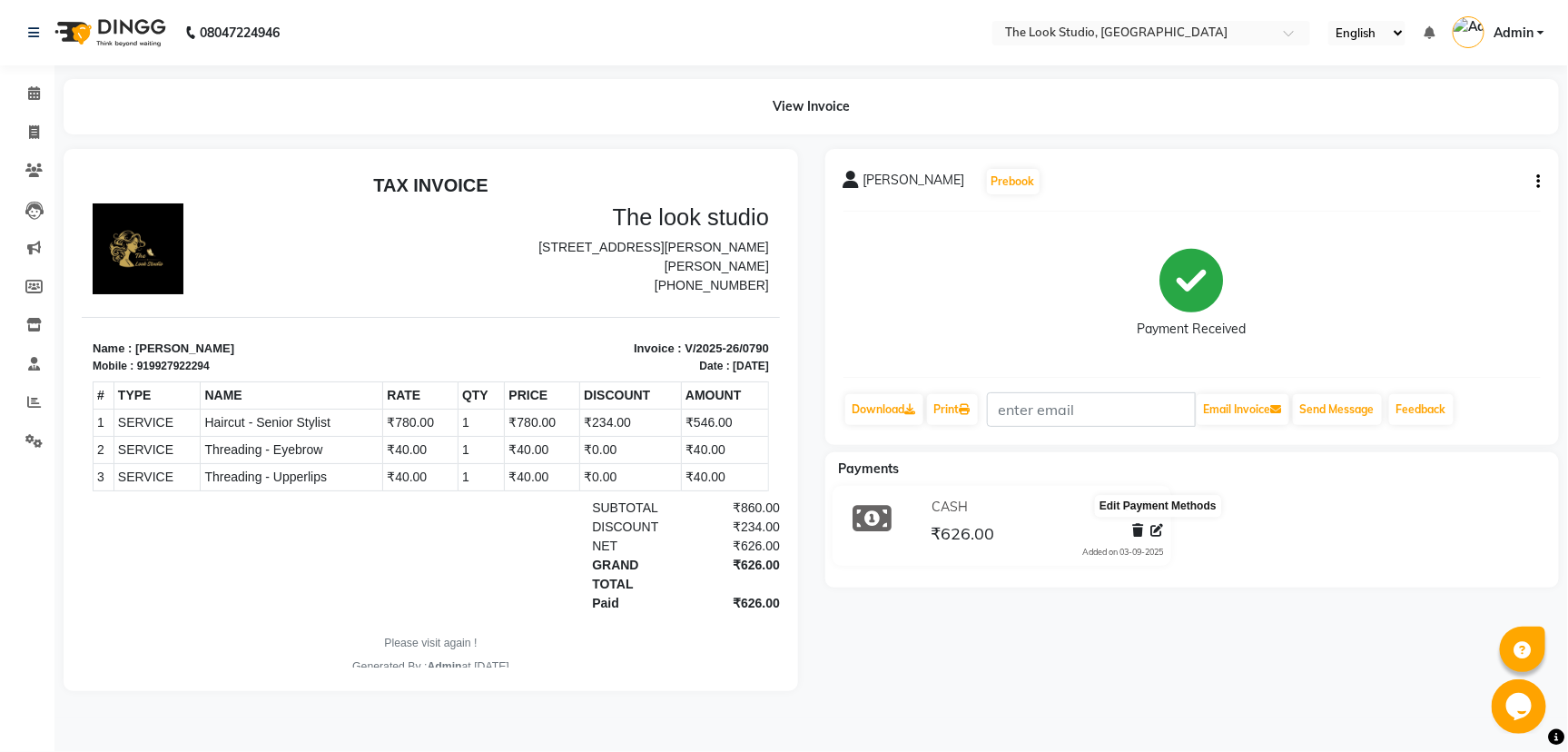
click at [1153, 538] on span at bounding box center [1157, 531] width 12 height 19
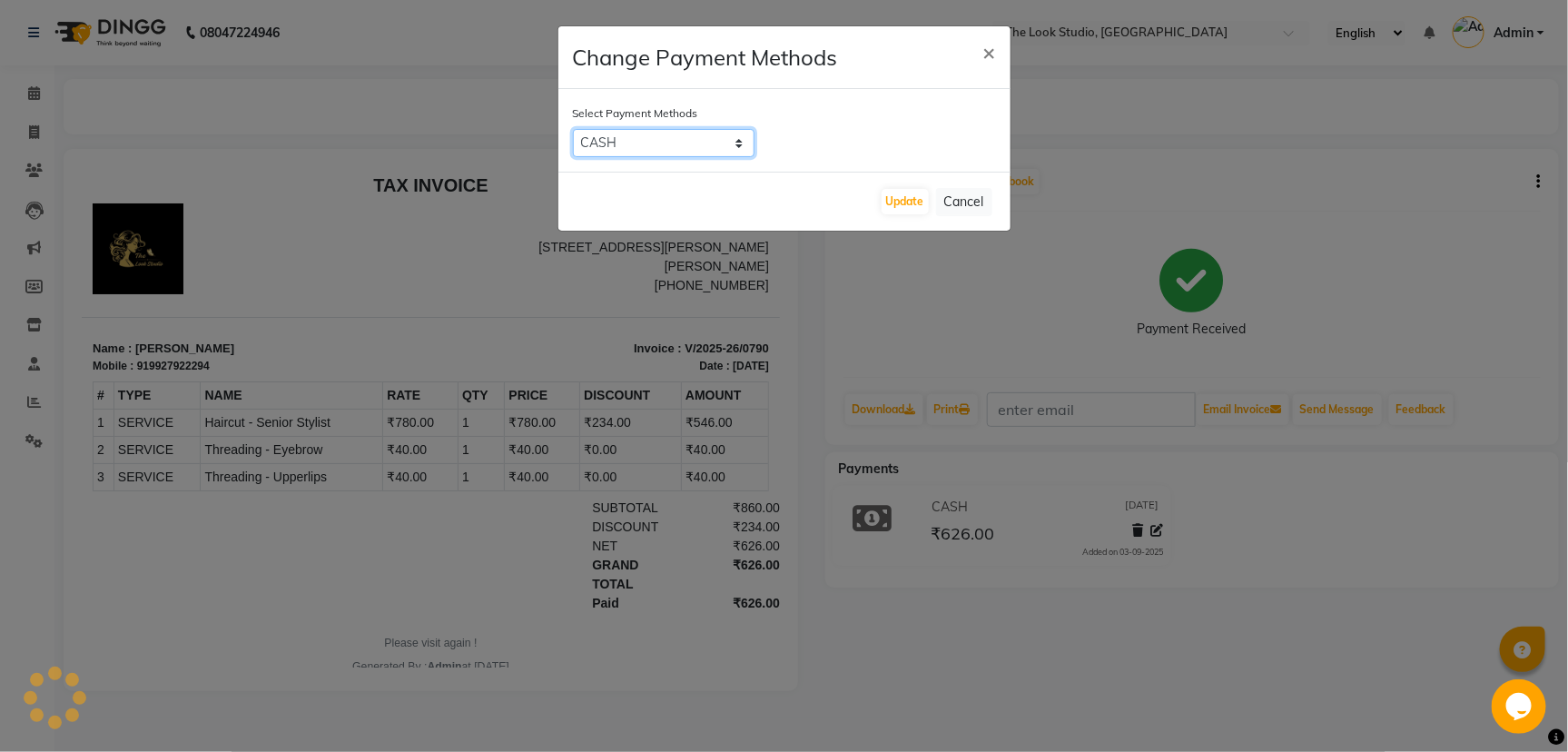
click at [728, 138] on select "CASH CARD ONLINE CUSTOM GPay PayTM PhonePe UPI NearBuy Loan BharatPay Cheque Mo…" at bounding box center [663, 143] width 182 height 28
select select "8"
click at [573, 129] on select "CASH CARD ONLINE CUSTOM GPay PayTM PhonePe UPI NearBuy Loan BharatPay Cheque Mo…" at bounding box center [663, 143] width 182 height 28
click at [909, 196] on button "Update" at bounding box center [906, 201] width 47 height 25
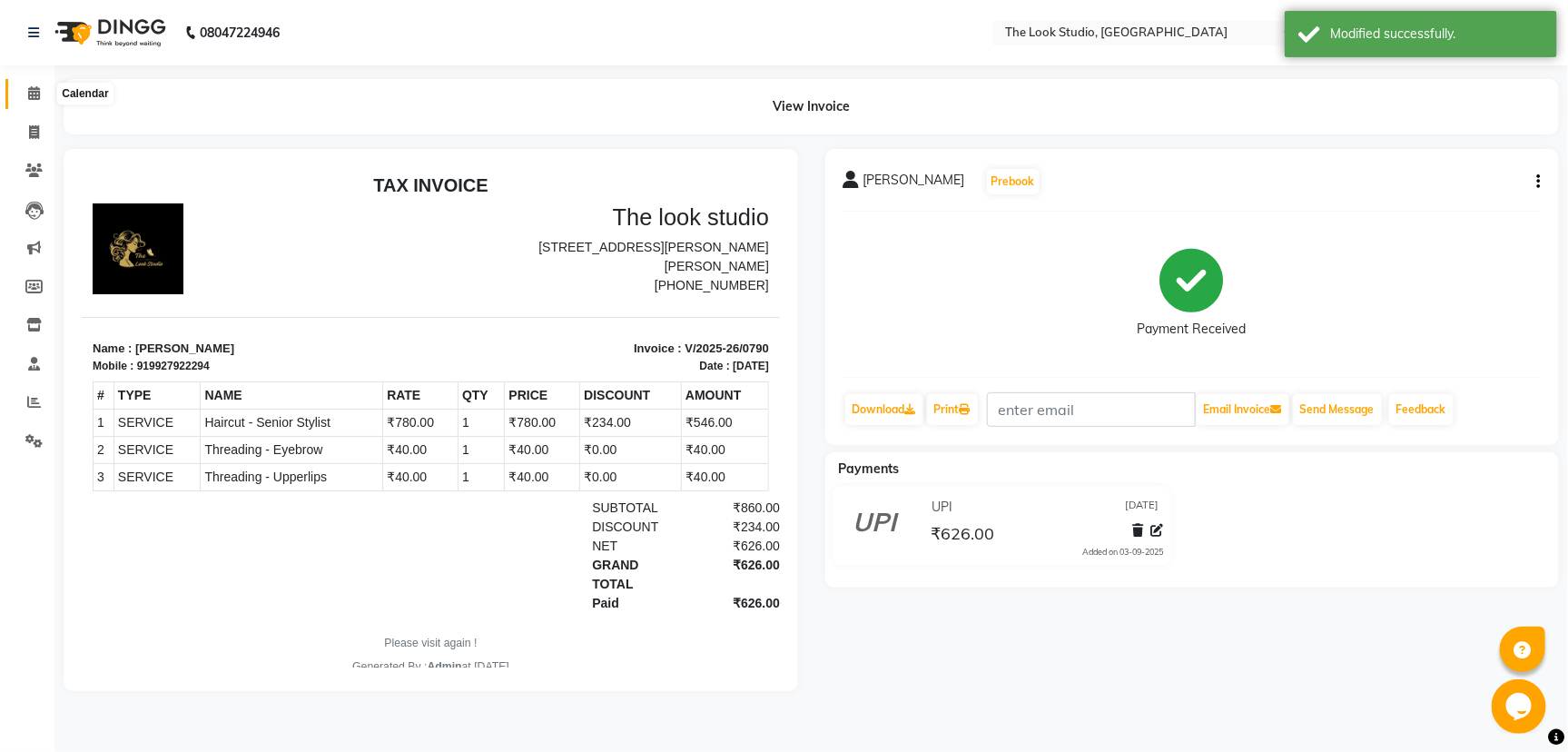
click at [32, 94] on icon at bounding box center [34, 93] width 12 height 13
